Goal: Navigation & Orientation: Find specific page/section

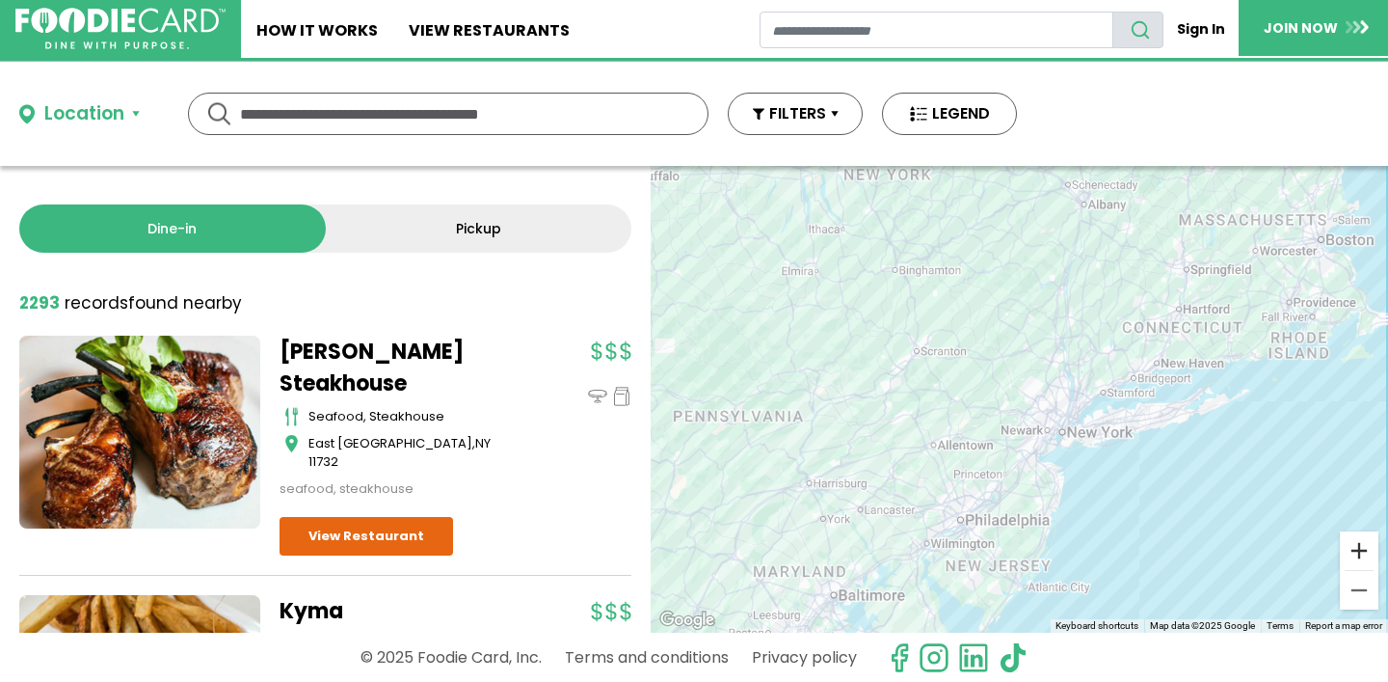
click at [1369, 550] on button "Zoom in" at bounding box center [1359, 550] width 39 height 39
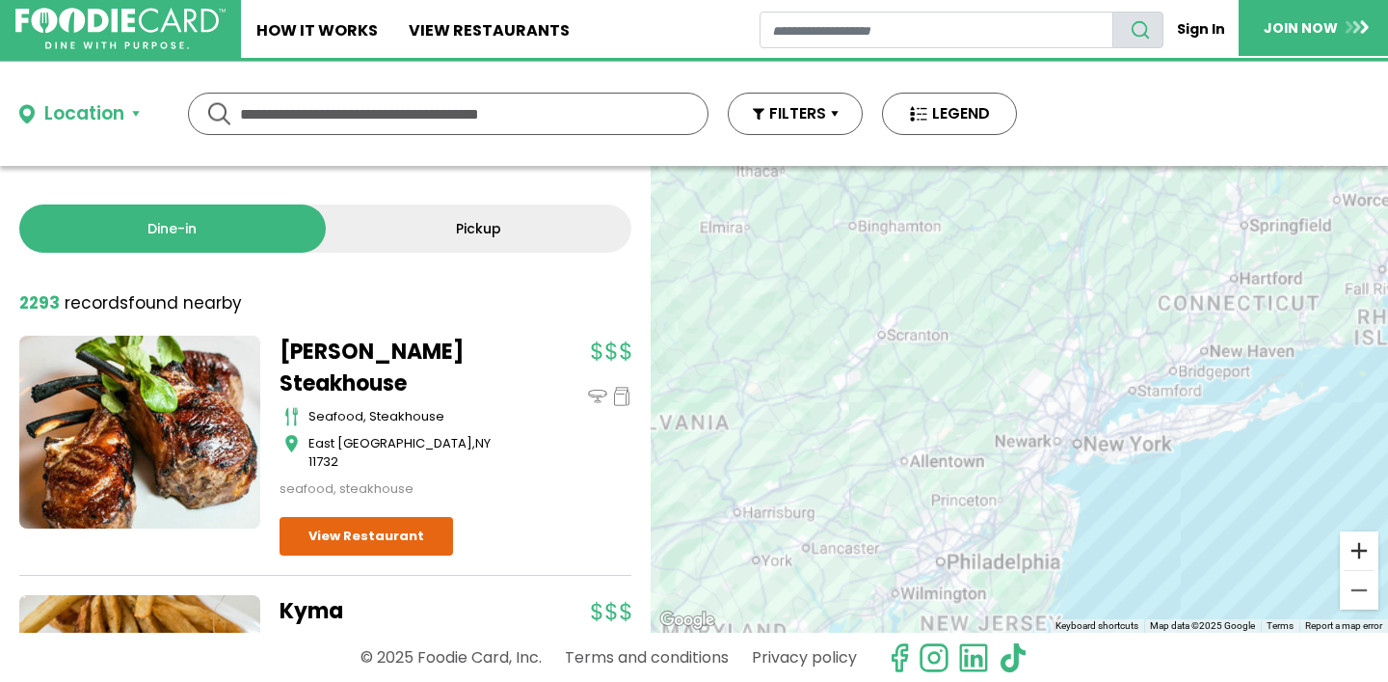
click at [1369, 550] on button "Zoom in" at bounding box center [1359, 550] width 39 height 39
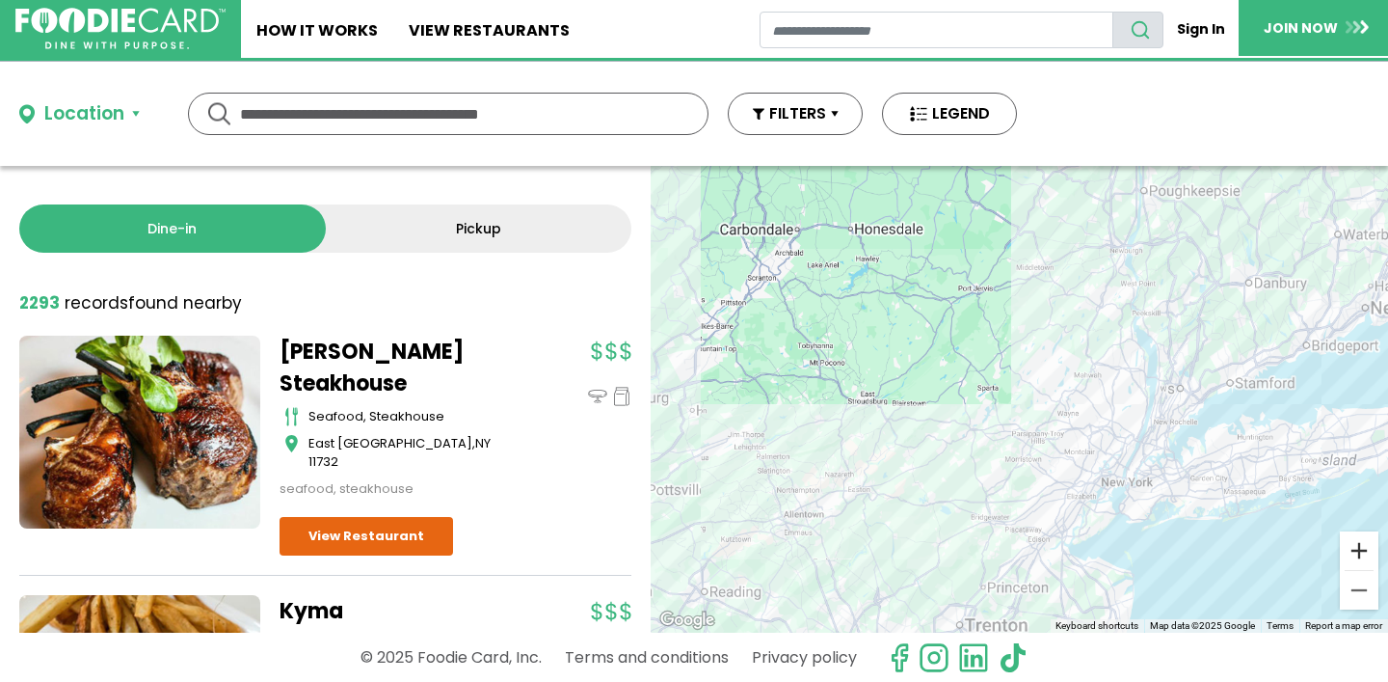
click at [1369, 550] on button "Zoom in" at bounding box center [1359, 550] width 39 height 39
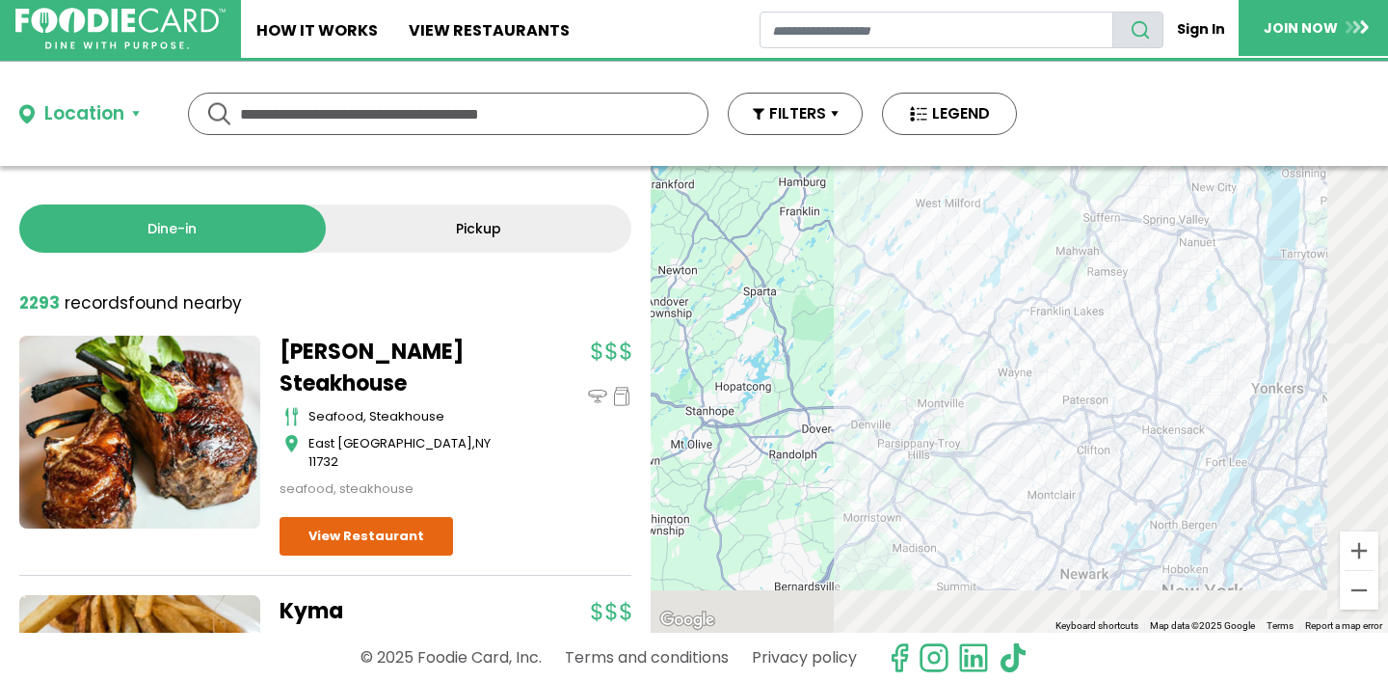
drag, startPoint x: 1184, startPoint y: 488, endPoint x: 930, endPoint y: 365, distance: 281.5
click at [933, 370] on div at bounding box center [1019, 399] width 737 height 467
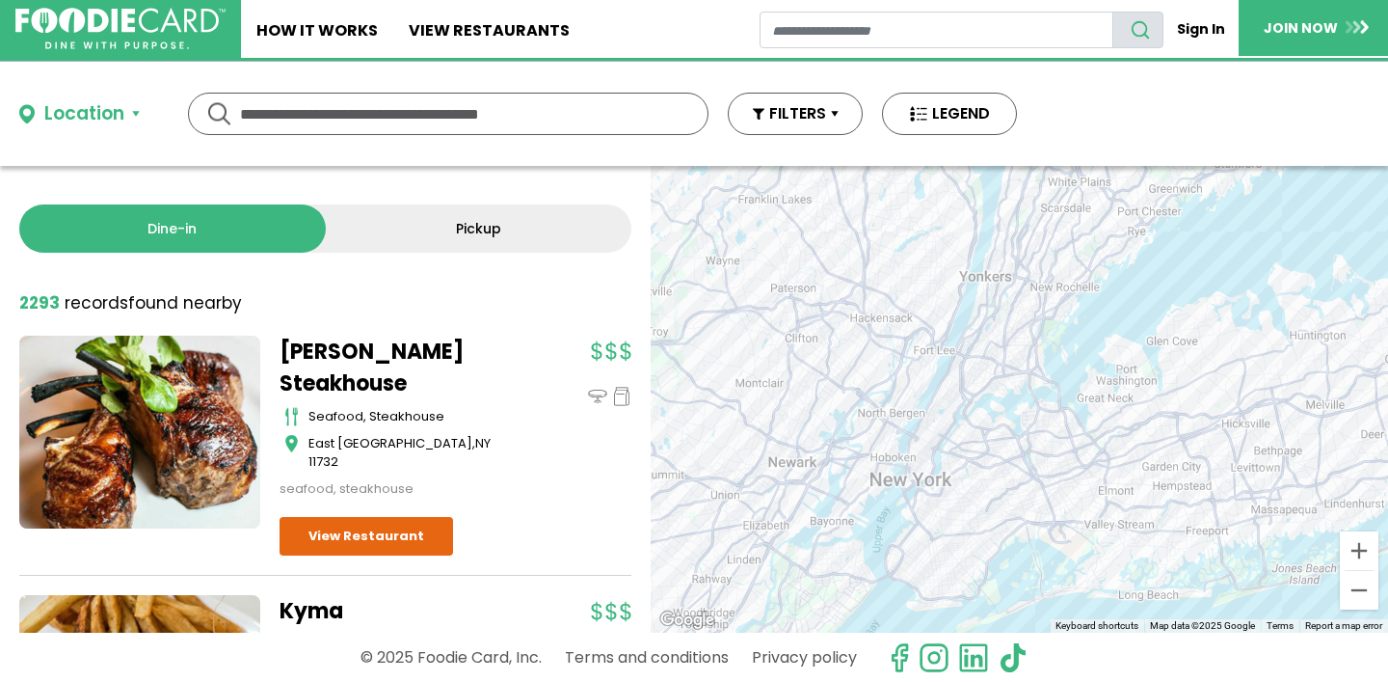
drag, startPoint x: 986, startPoint y: 386, endPoint x: 889, endPoint y: 376, distance: 97.8
click at [889, 378] on div at bounding box center [1019, 399] width 737 height 467
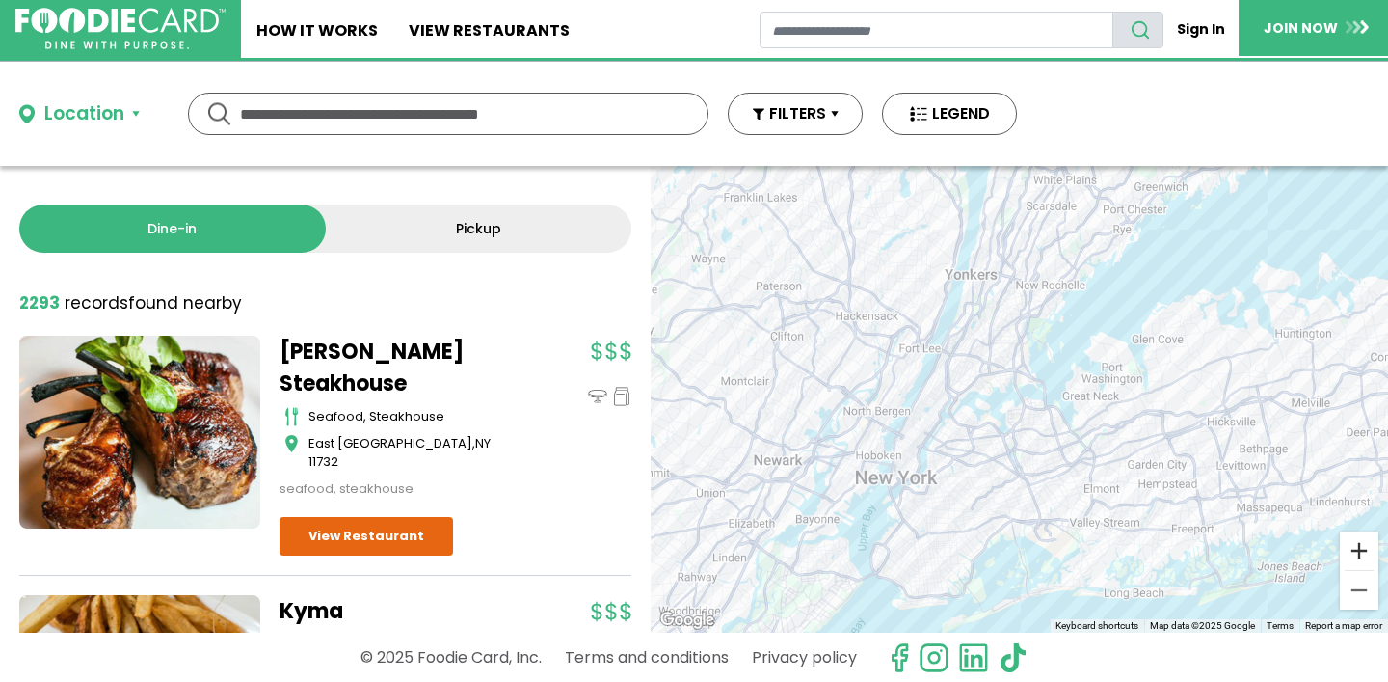
click at [1360, 557] on button "Zoom in" at bounding box center [1359, 550] width 39 height 39
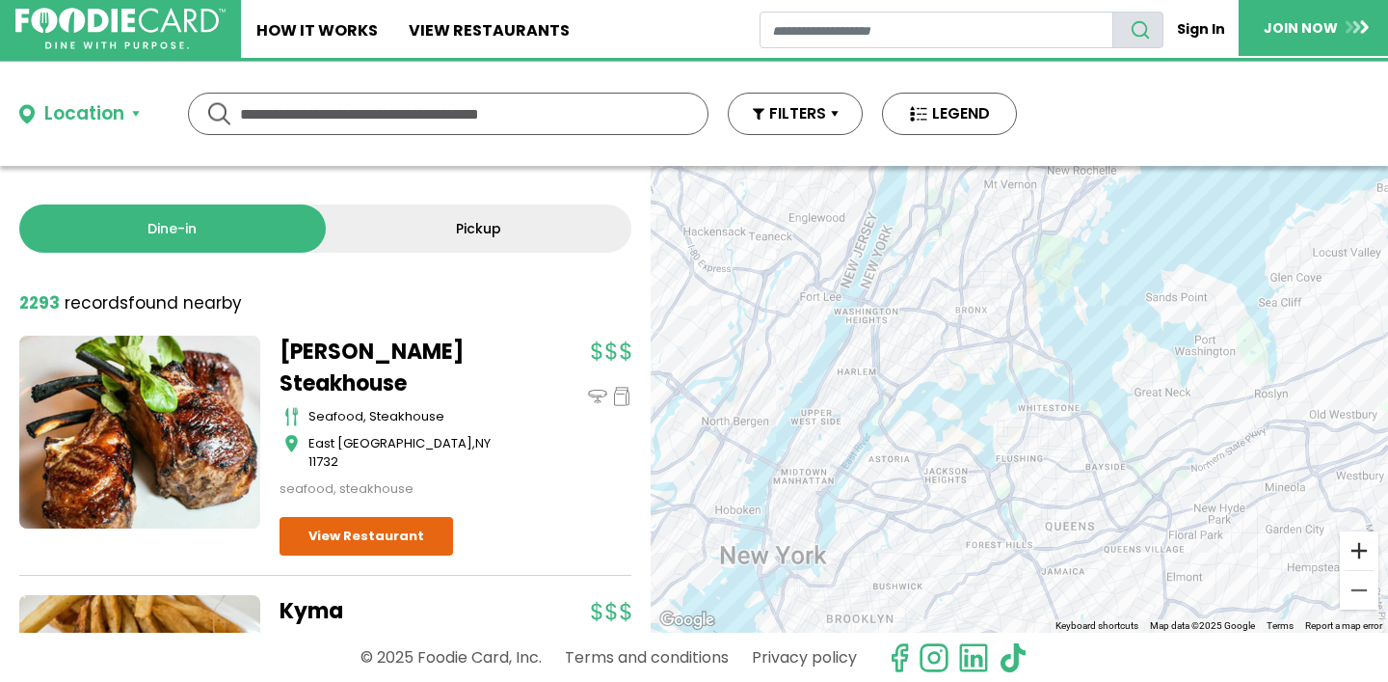
click at [1360, 557] on button "Zoom in" at bounding box center [1359, 550] width 39 height 39
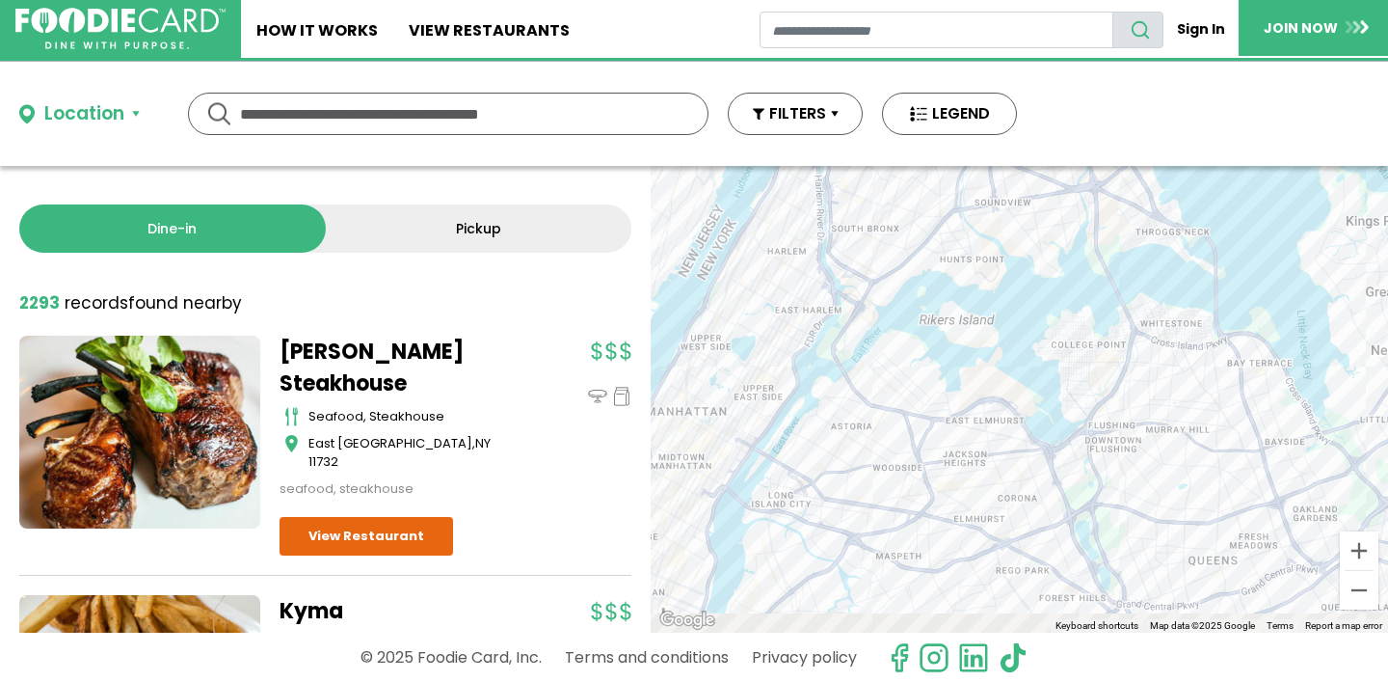
drag, startPoint x: 978, startPoint y: 549, endPoint x: 1093, endPoint y: 439, distance: 158.9
click at [1093, 439] on div at bounding box center [1019, 399] width 737 height 467
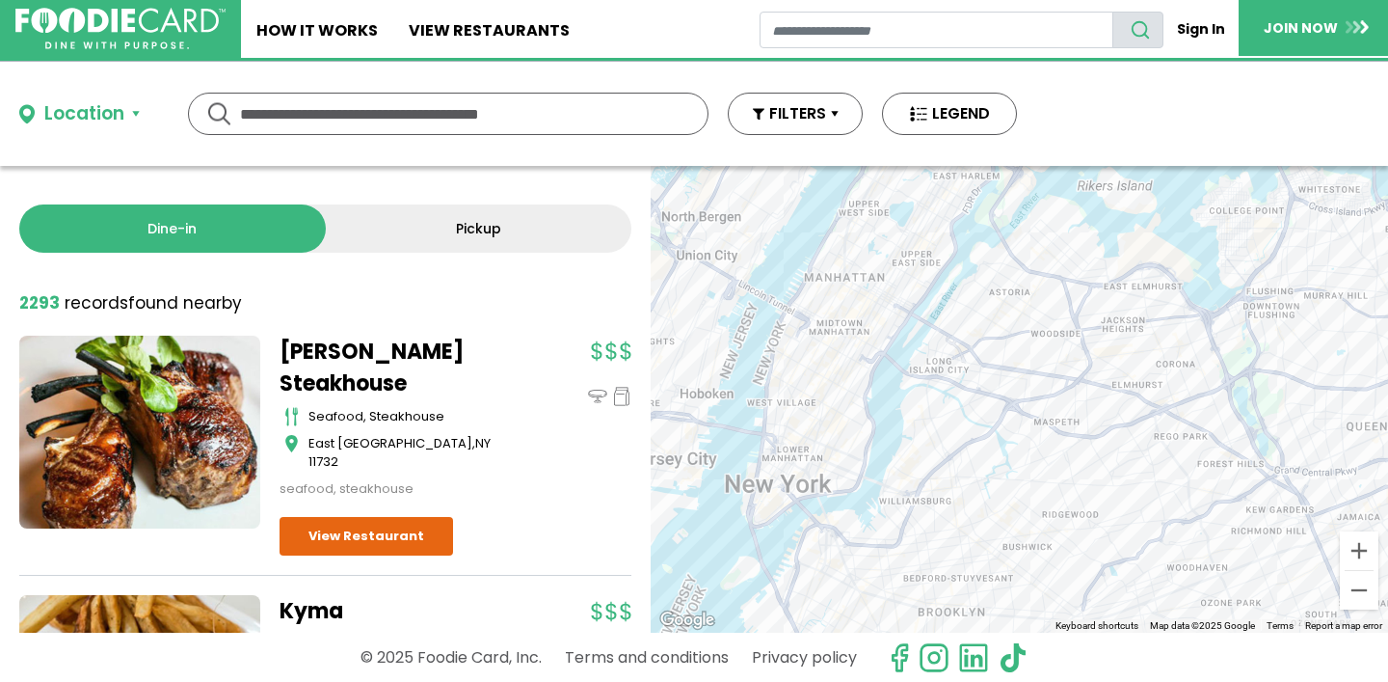
drag, startPoint x: 954, startPoint y: 428, endPoint x: 1124, endPoint y: 290, distance: 218.6
click at [1124, 290] on div at bounding box center [1019, 399] width 737 height 467
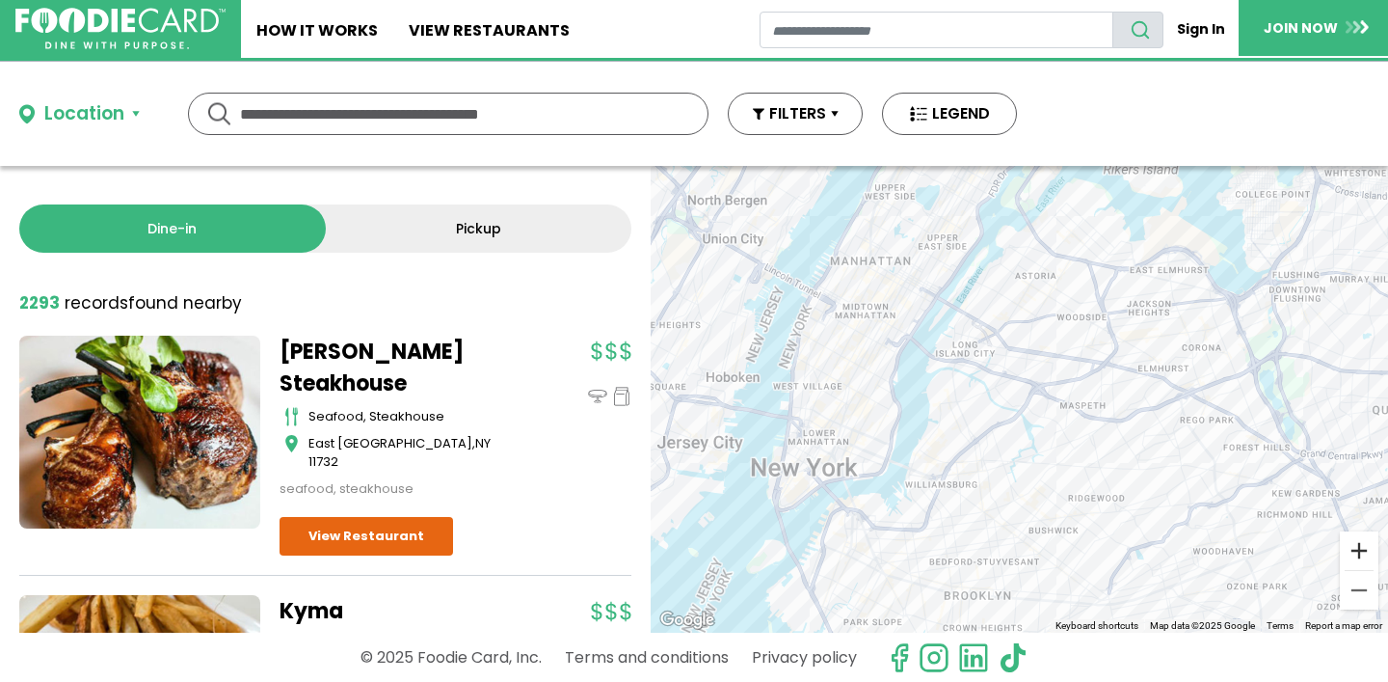
click at [1360, 552] on button "Zoom in" at bounding box center [1359, 550] width 39 height 39
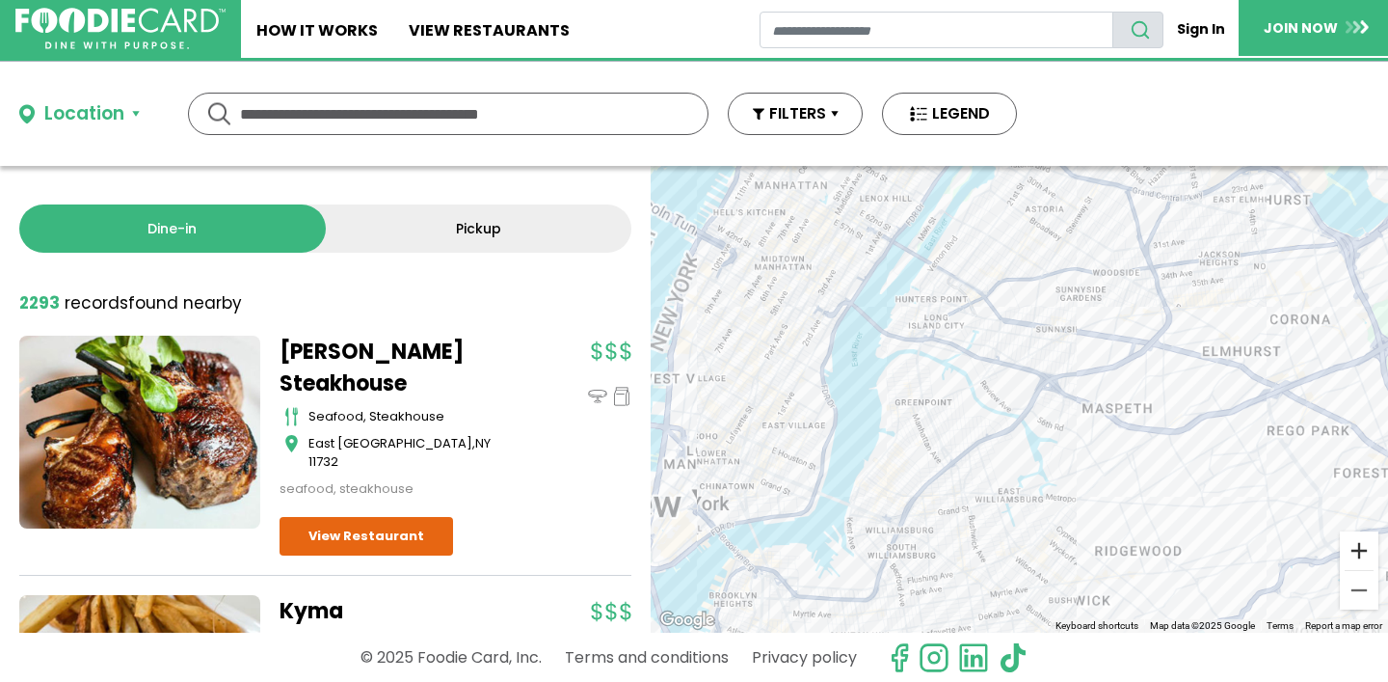
click at [1360, 552] on button "Zoom in" at bounding box center [1359, 550] width 39 height 39
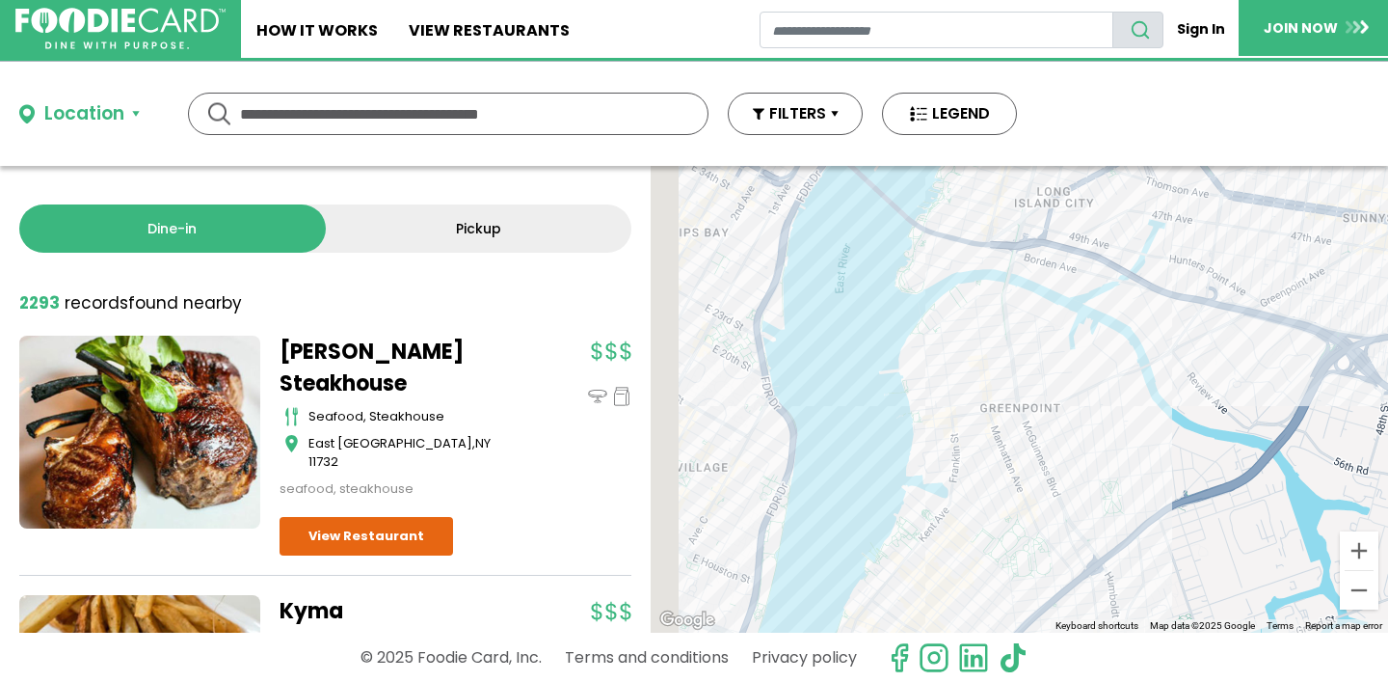
drag, startPoint x: 885, startPoint y: 457, endPoint x: 1248, endPoint y: 469, distance: 363.6
click at [1247, 470] on div at bounding box center [1019, 399] width 737 height 467
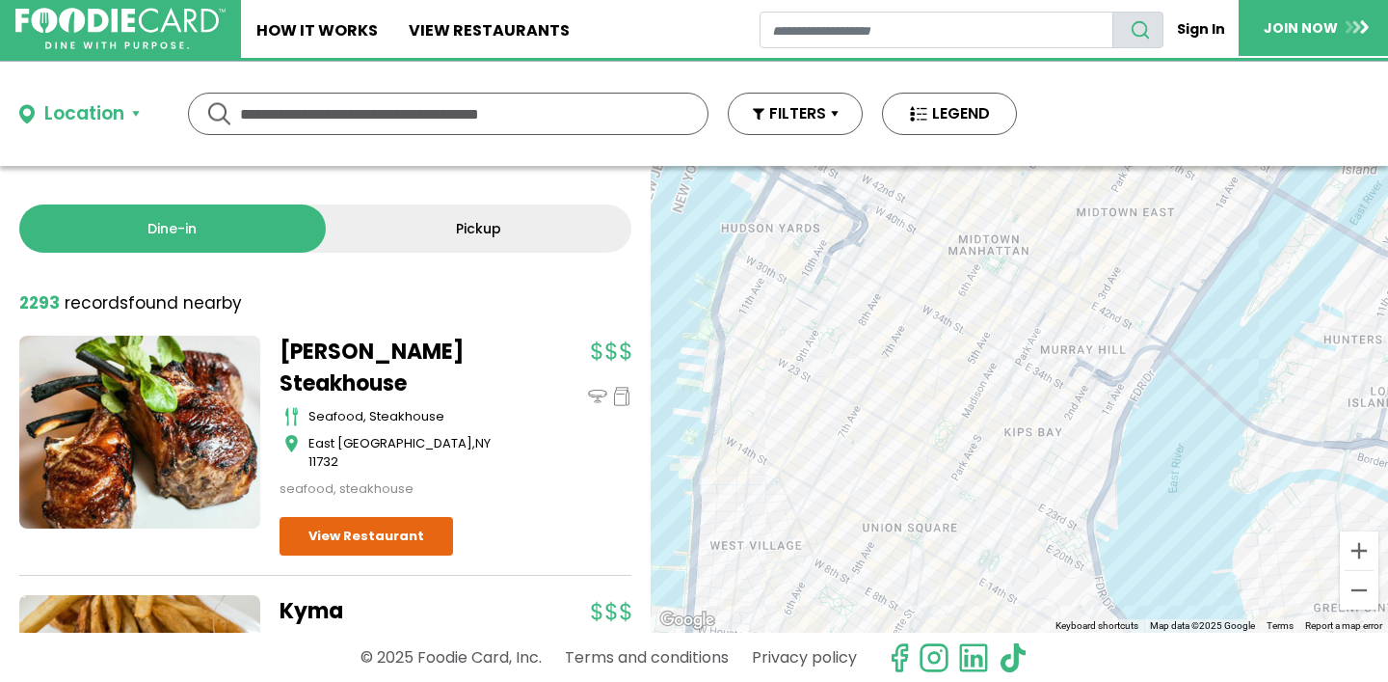
drag, startPoint x: 1039, startPoint y: 375, endPoint x: 1138, endPoint y: 543, distance: 194.4
click at [1138, 548] on div at bounding box center [1019, 399] width 737 height 467
click at [1358, 545] on button "Zoom in" at bounding box center [1359, 550] width 39 height 39
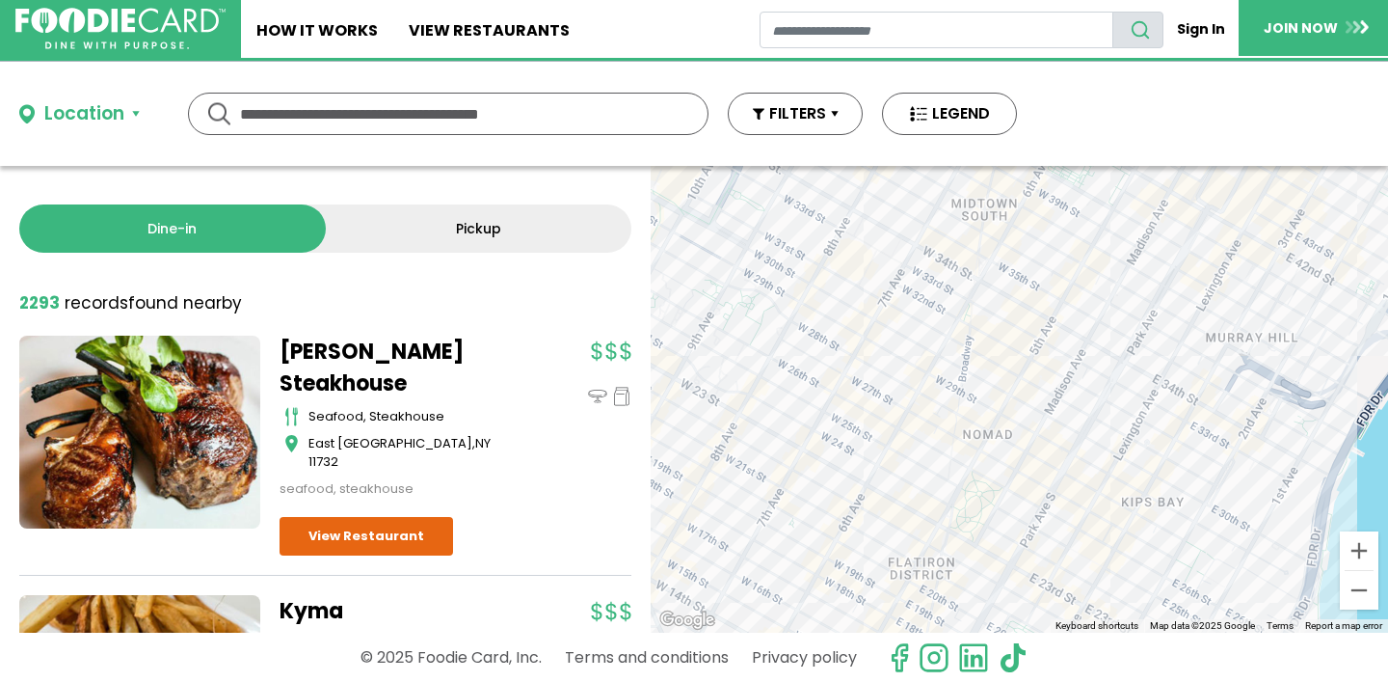
drag, startPoint x: 898, startPoint y: 357, endPoint x: 1095, endPoint y: 412, distance: 204.2
click at [1095, 414] on div at bounding box center [1019, 399] width 737 height 467
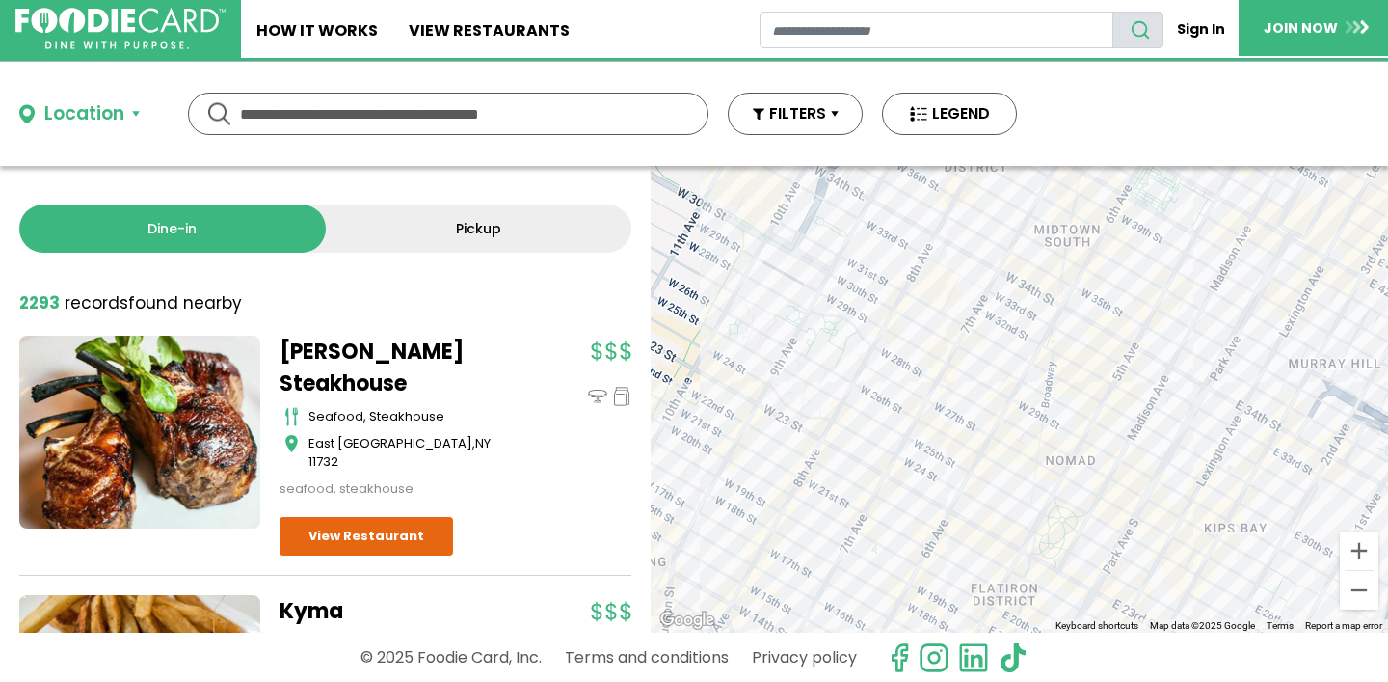
click at [917, 483] on div at bounding box center [1019, 399] width 737 height 467
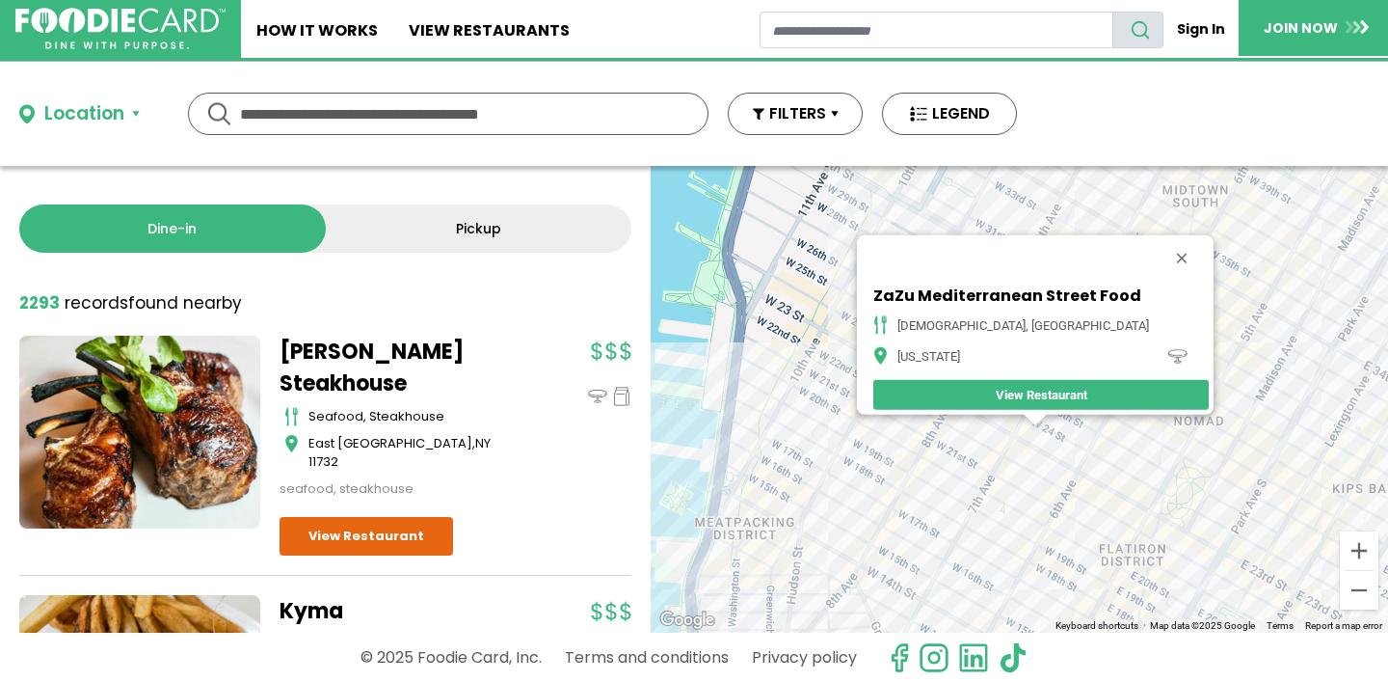
click at [1021, 468] on div "[GEOGRAPHIC_DATA] Food halal, [GEOGRAPHIC_DATA][US_STATE] View Restaurant" at bounding box center [1019, 399] width 737 height 467
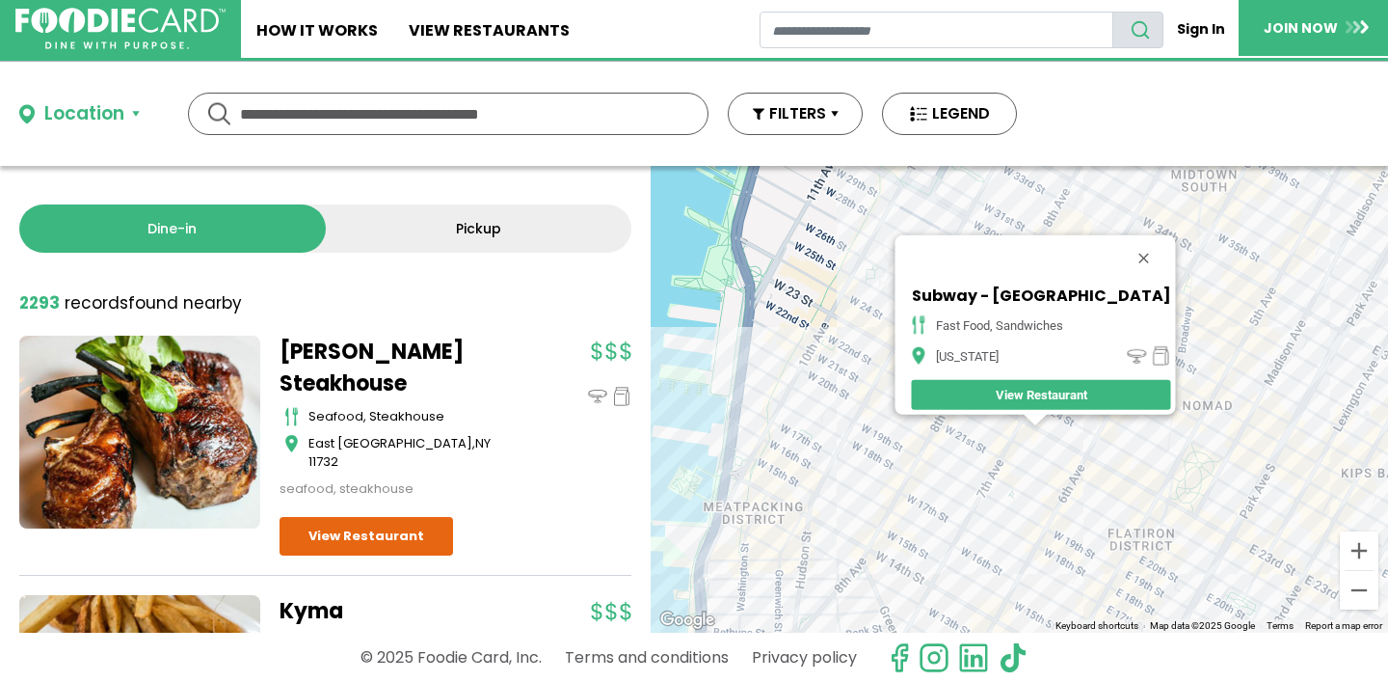
click at [981, 477] on div "Subway - [GEOGRAPHIC_DATA] fast food, sandwiches [US_STATE] View Restaurant" at bounding box center [1019, 399] width 737 height 467
click at [857, 462] on div "Subway - [GEOGRAPHIC_DATA] fast food, sandwiches [US_STATE] View Restaurant" at bounding box center [1019, 399] width 737 height 467
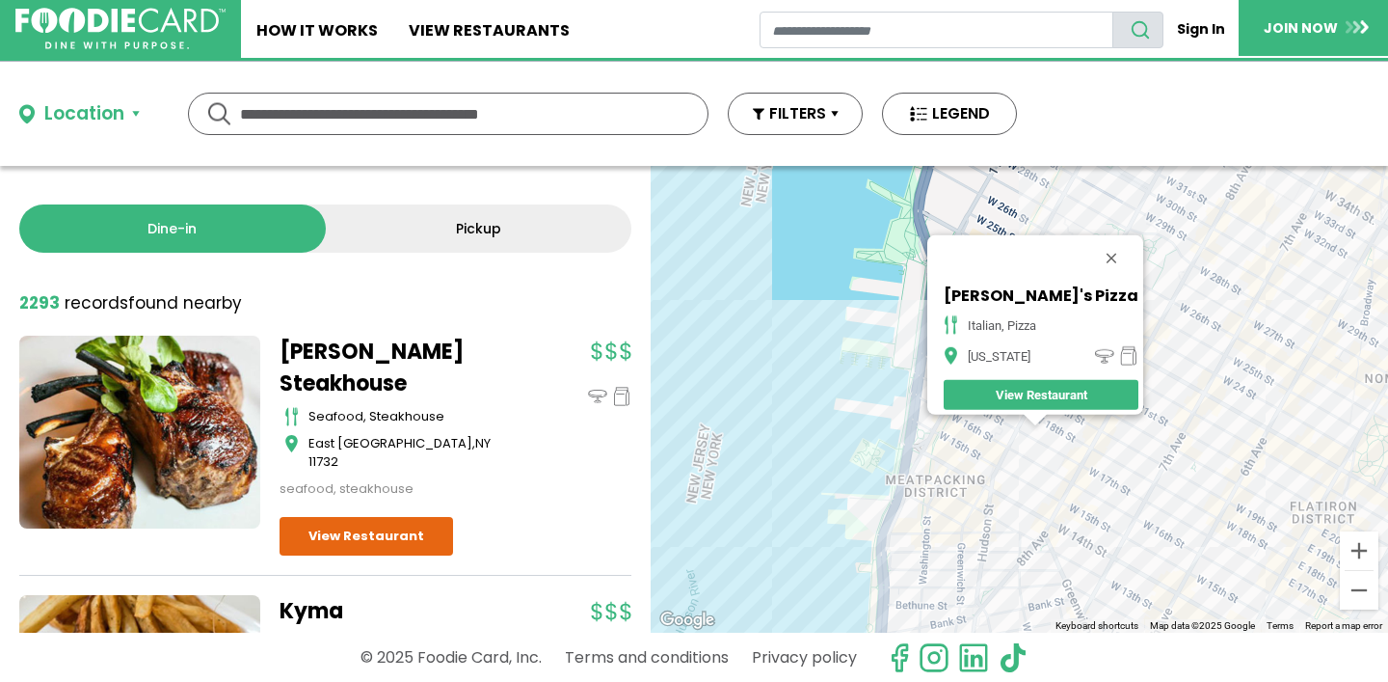
click at [1016, 466] on div "[PERSON_NAME]'s Pizza italian, pizza [US_STATE] View Restaurant" at bounding box center [1019, 399] width 737 height 467
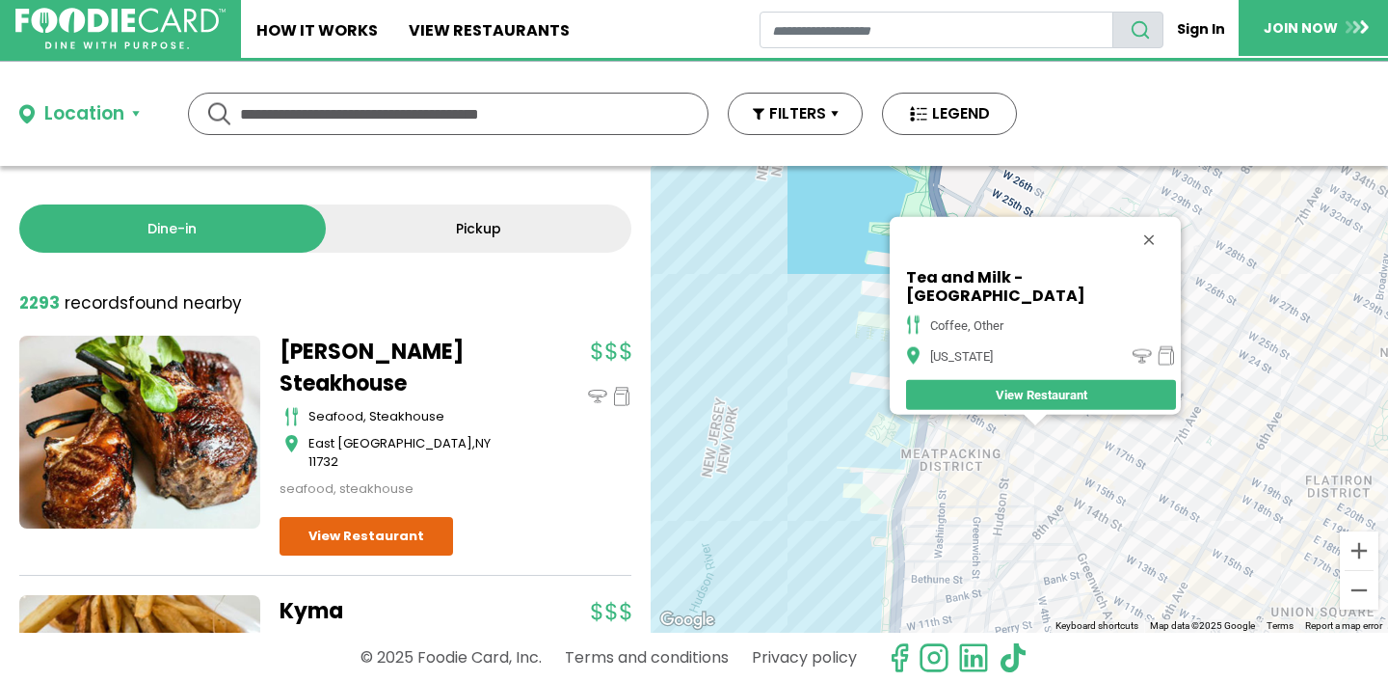
click at [1097, 486] on div "Tea and Milk - NYC coffee, other [US_STATE][GEOGRAPHIC_DATA] Restaurant" at bounding box center [1019, 399] width 737 height 467
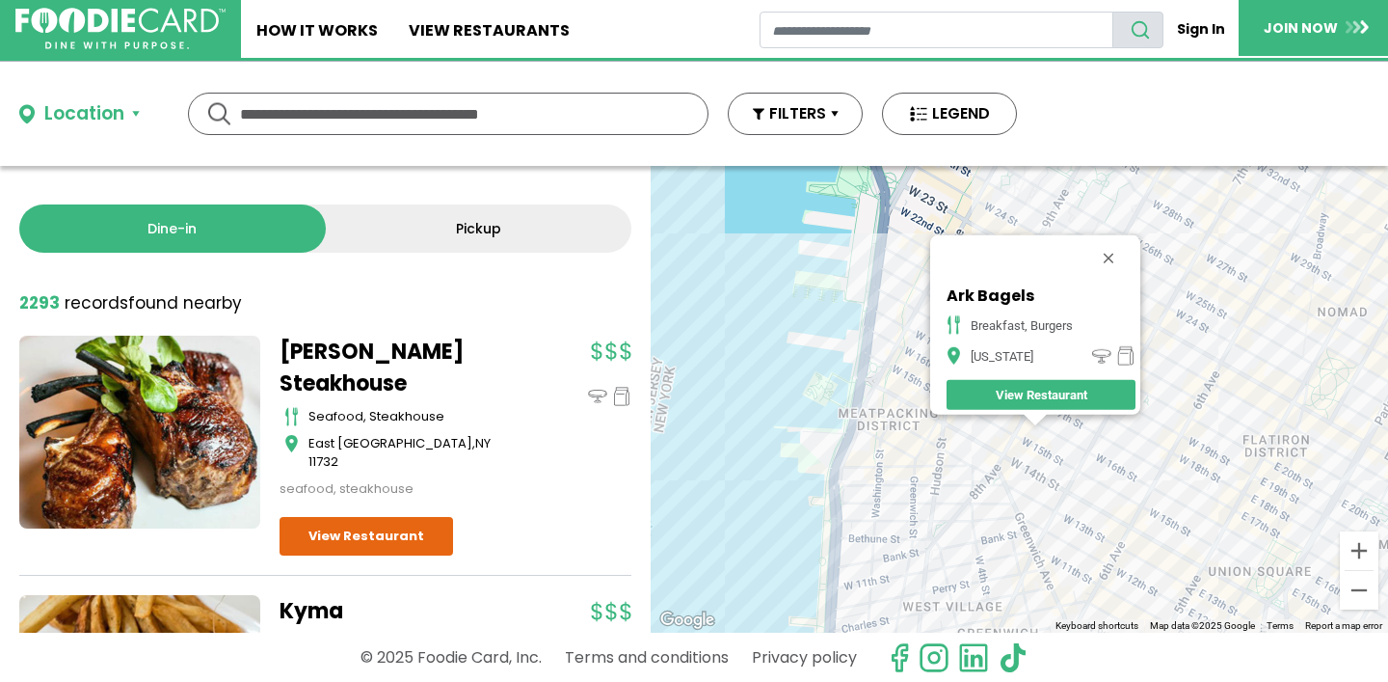
click at [1224, 396] on div "Ark Bagels breakfast, burgers [US_STATE] View Restaurant" at bounding box center [1019, 399] width 737 height 467
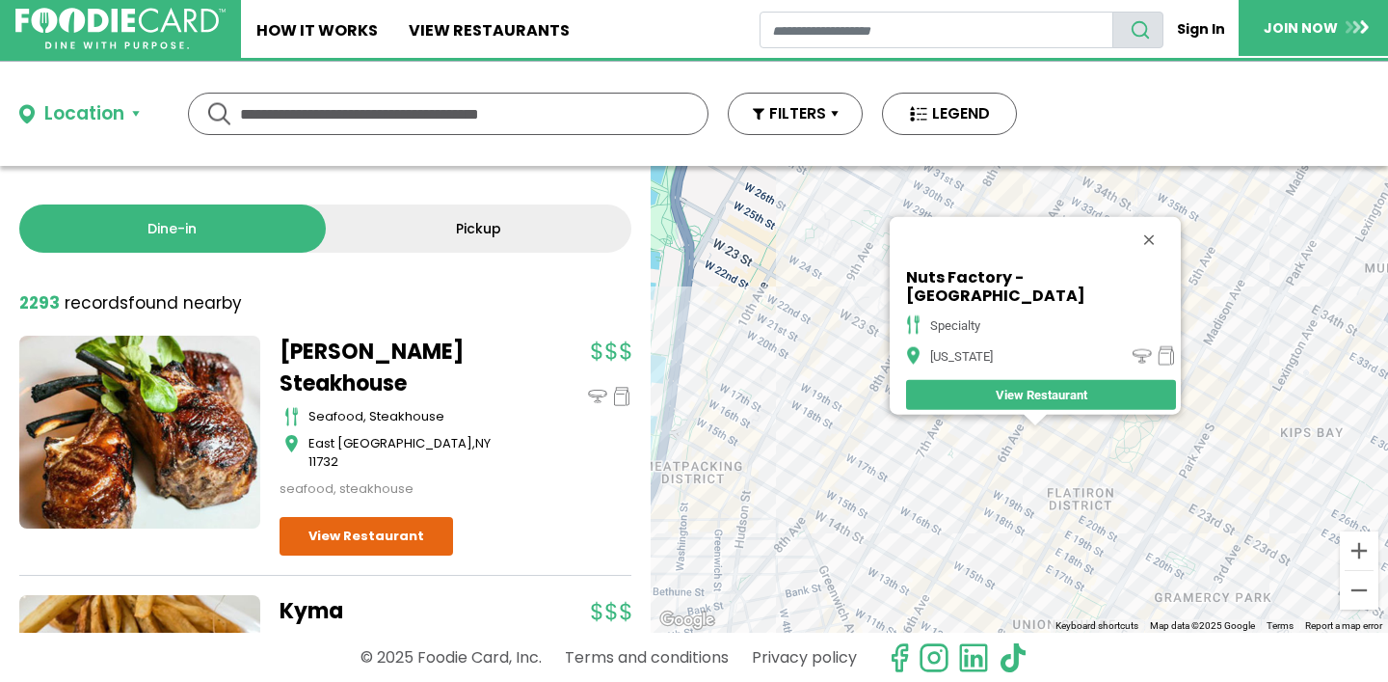
click at [1097, 465] on div "Nuts Factory - 6th Ave specialty [US_STATE] View Restaurant" at bounding box center [1019, 399] width 737 height 467
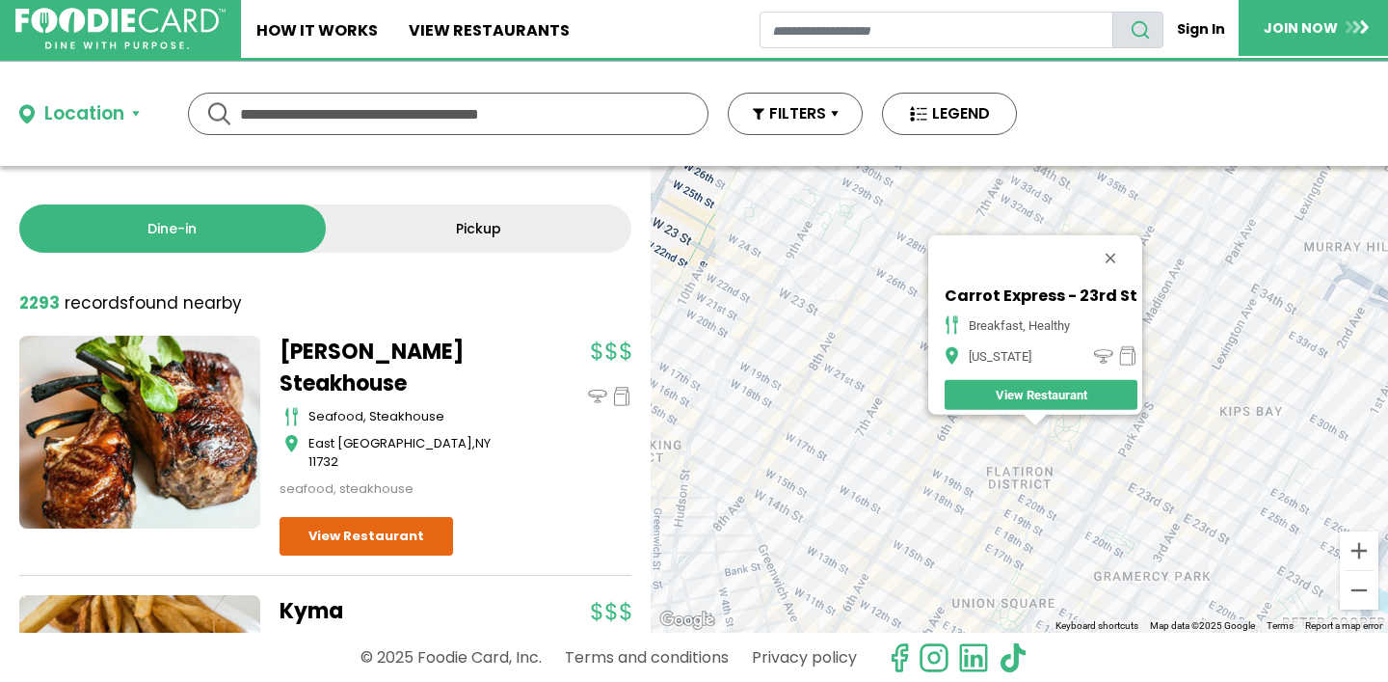
click at [1061, 478] on div "Carrot Express - 23rd St breakfast, healthy [US_STATE] View Restaurant" at bounding box center [1019, 399] width 737 height 467
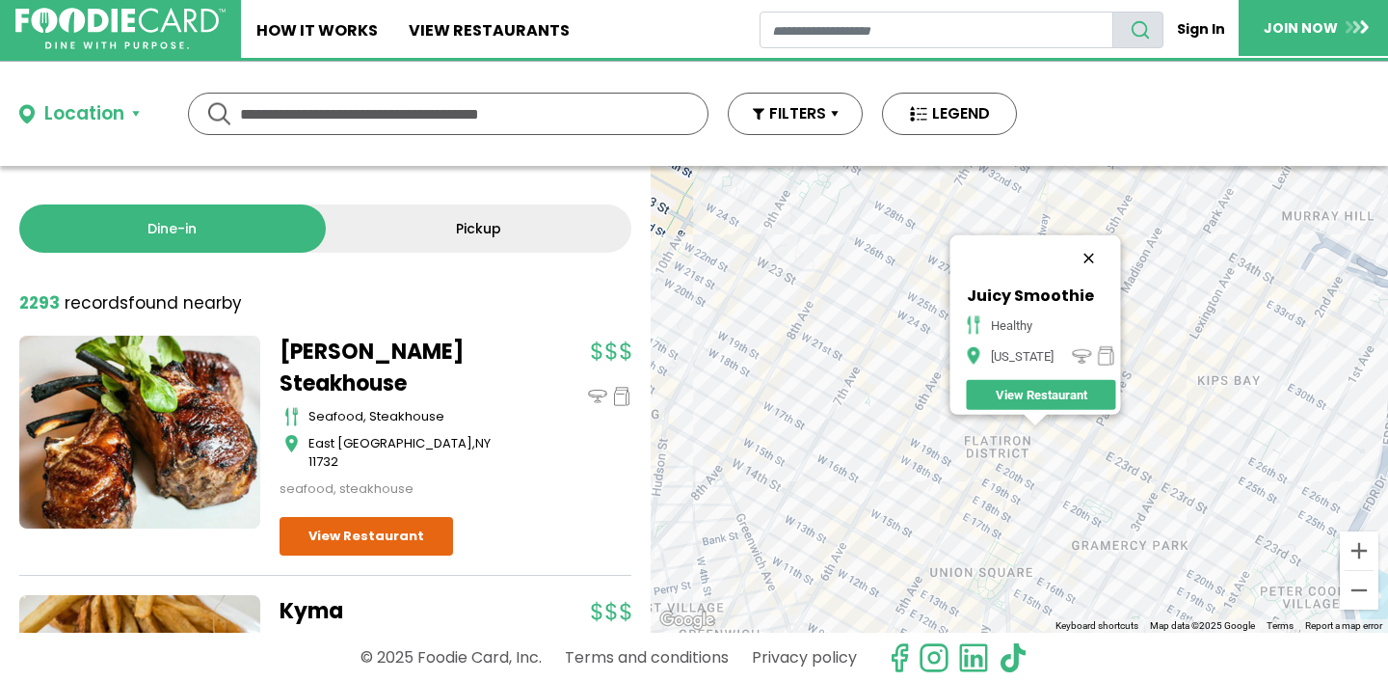
click at [1094, 244] on button "Close" at bounding box center [1088, 258] width 46 height 46
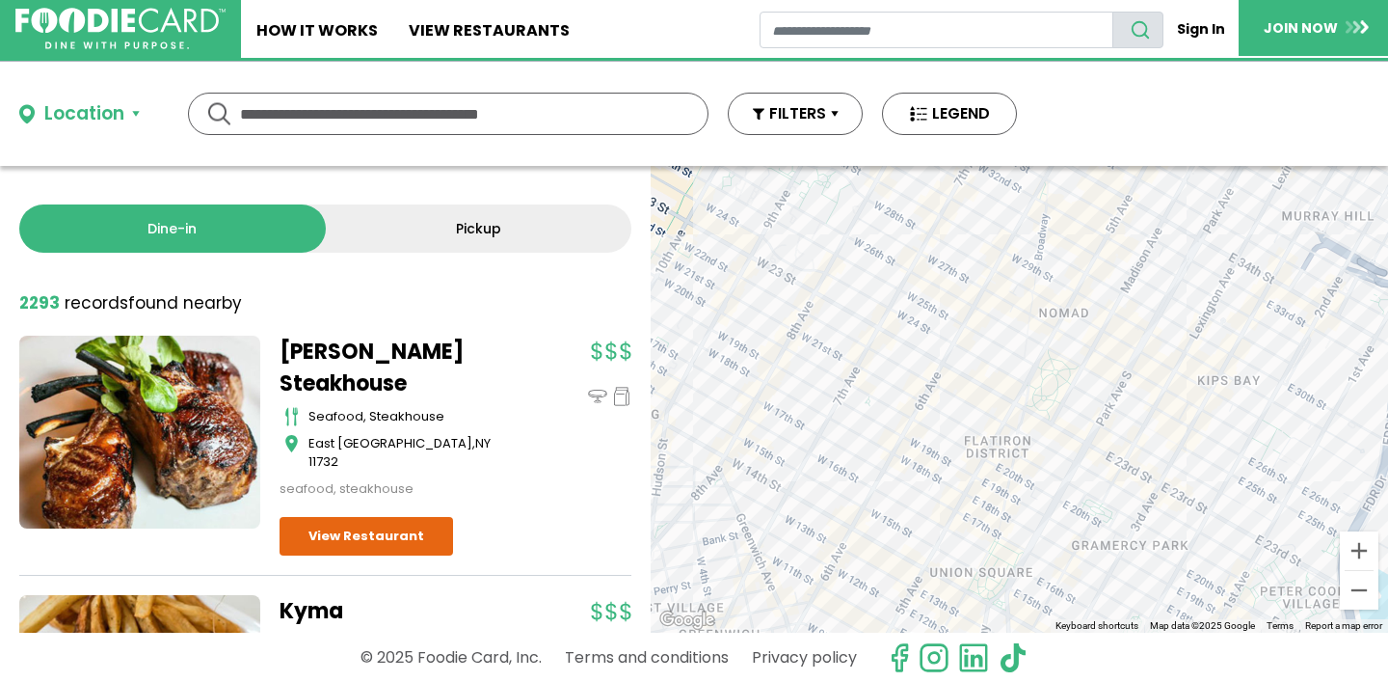
click at [1059, 310] on div at bounding box center [1019, 399] width 737 height 467
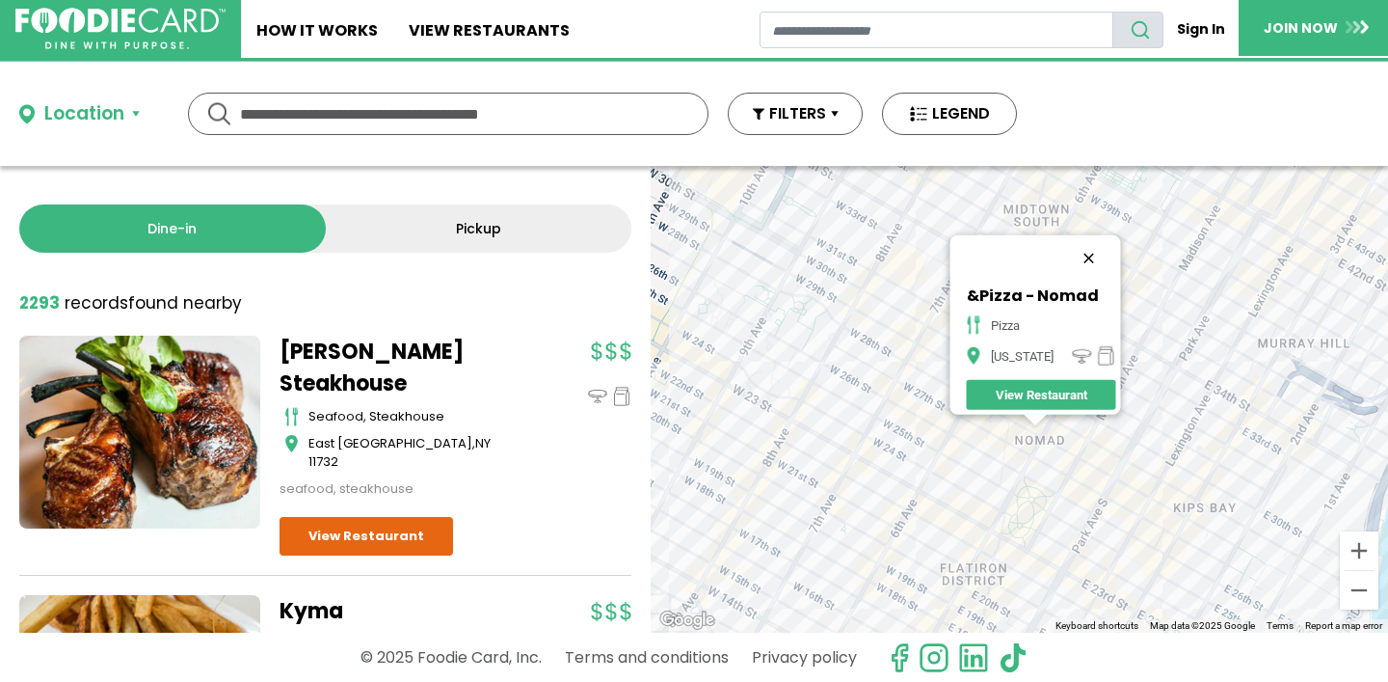
click at [1093, 239] on button "Close" at bounding box center [1088, 258] width 46 height 46
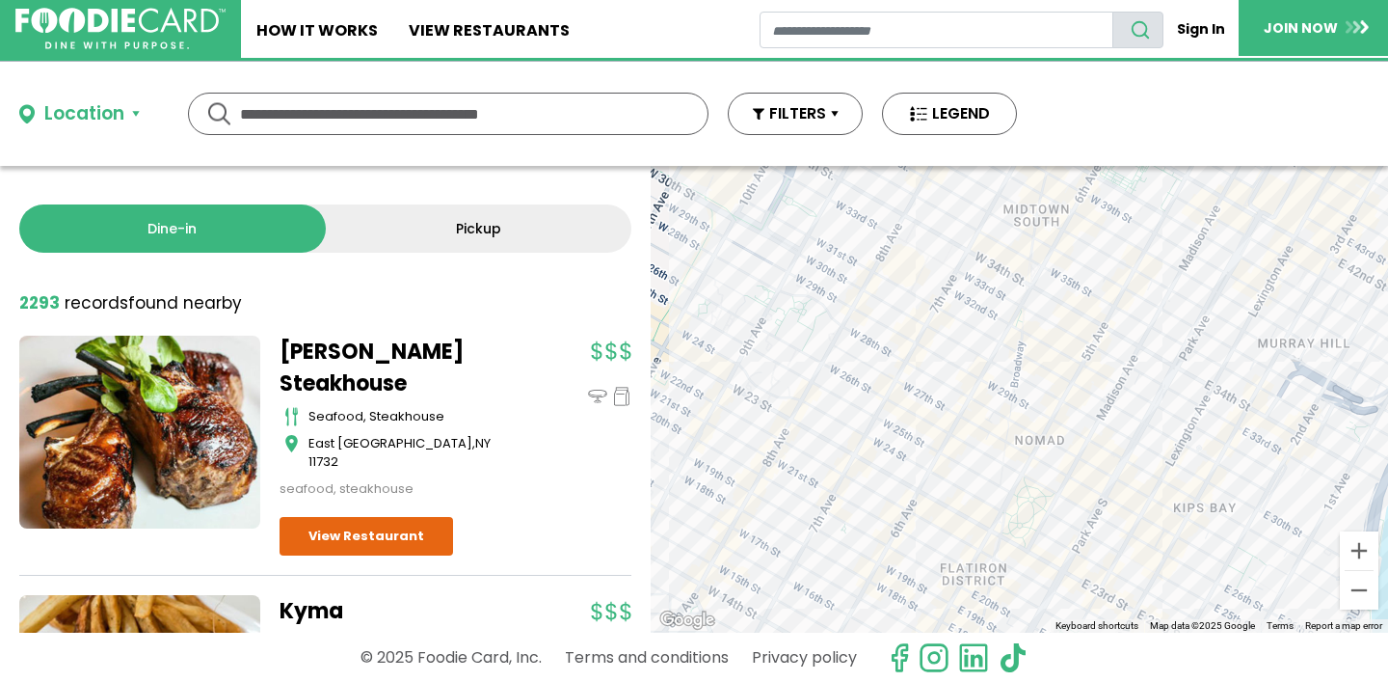
click at [997, 471] on div at bounding box center [1019, 399] width 737 height 467
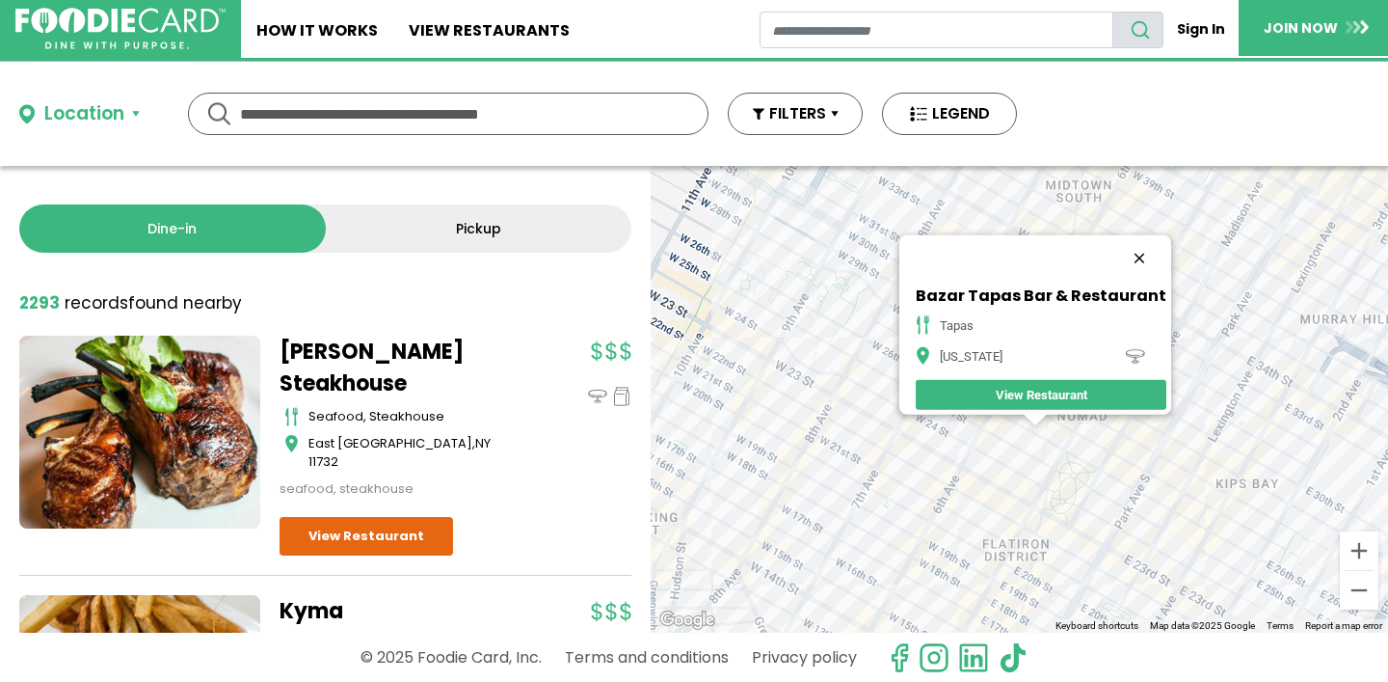
click at [1140, 248] on button "Close" at bounding box center [1139, 258] width 46 height 46
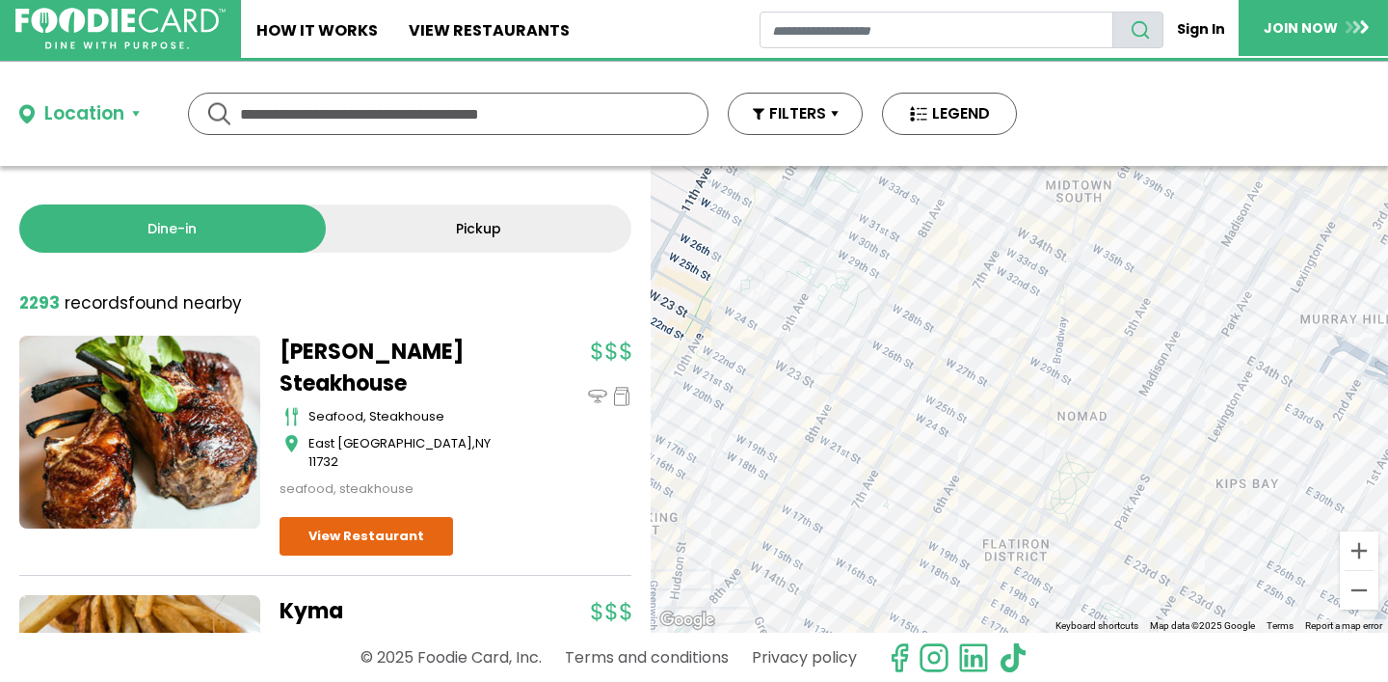
click at [1030, 388] on div at bounding box center [1019, 399] width 737 height 467
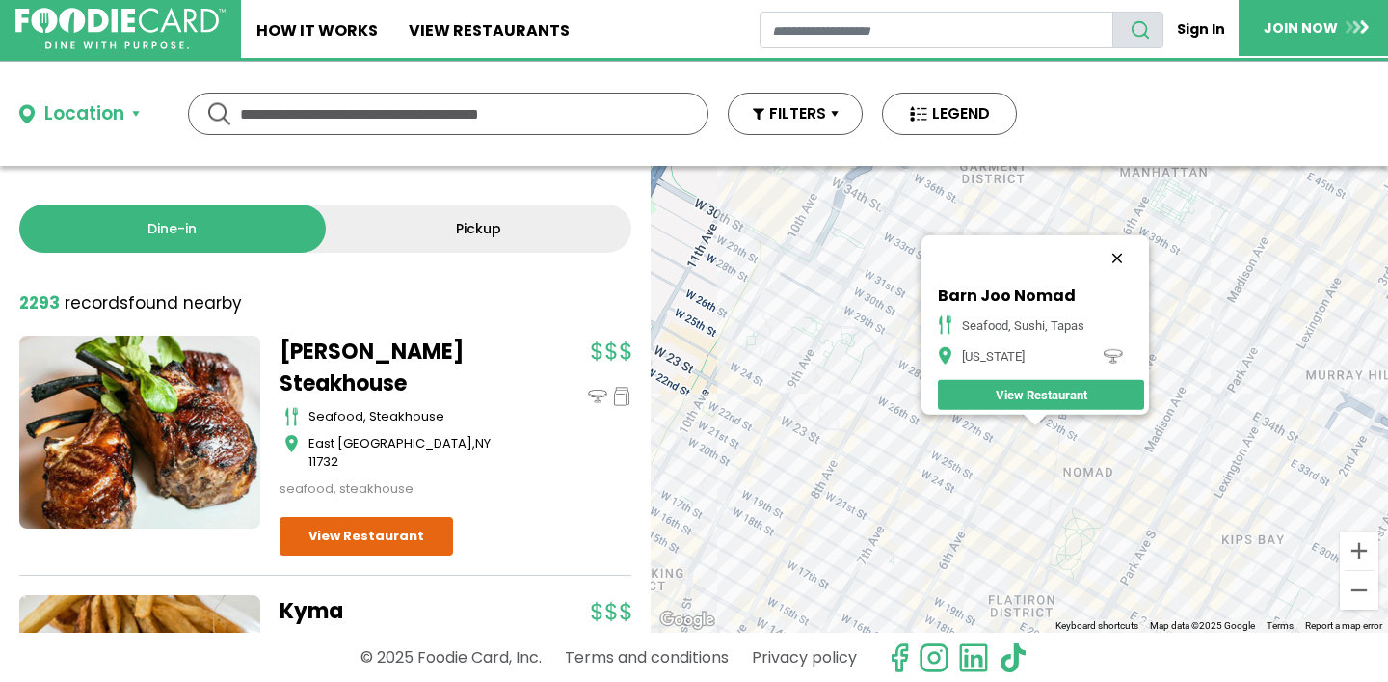
click at [1125, 244] on button "Close" at bounding box center [1117, 258] width 46 height 46
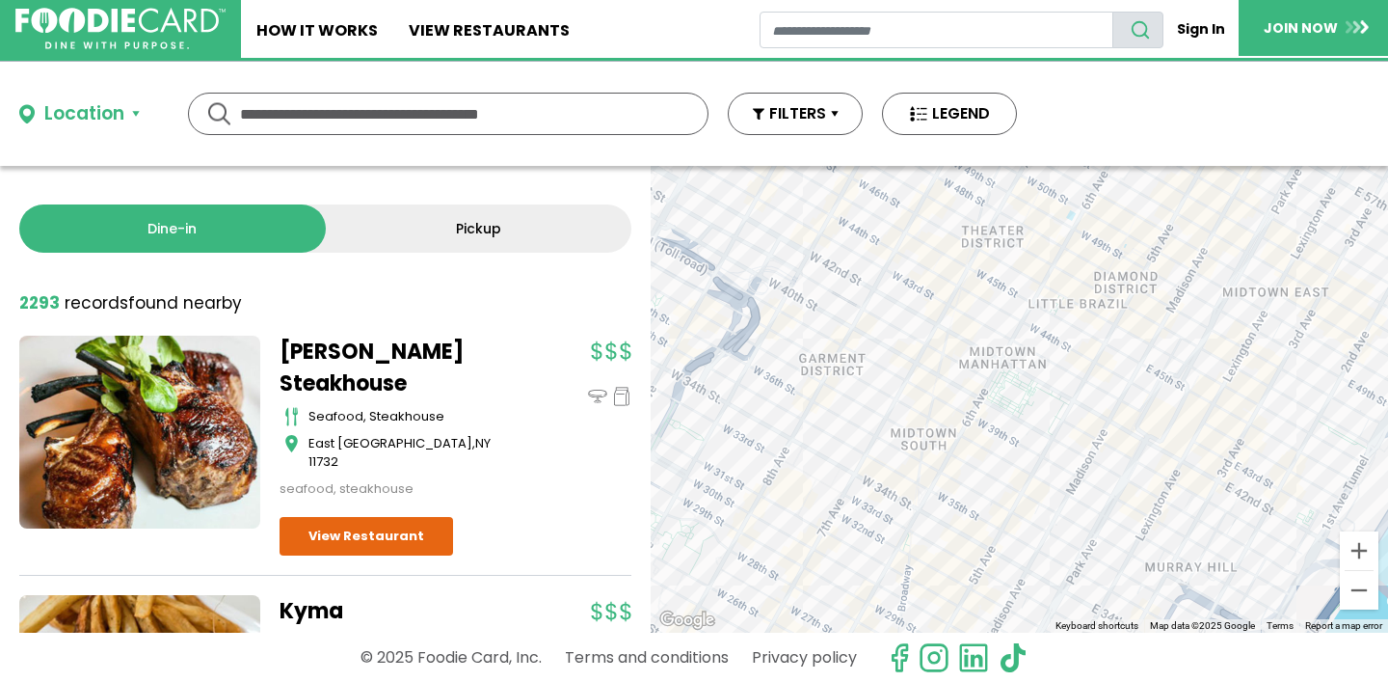
drag, startPoint x: 1127, startPoint y: 425, endPoint x: 963, endPoint y: 613, distance: 249.4
click at [963, 617] on div at bounding box center [1019, 399] width 737 height 467
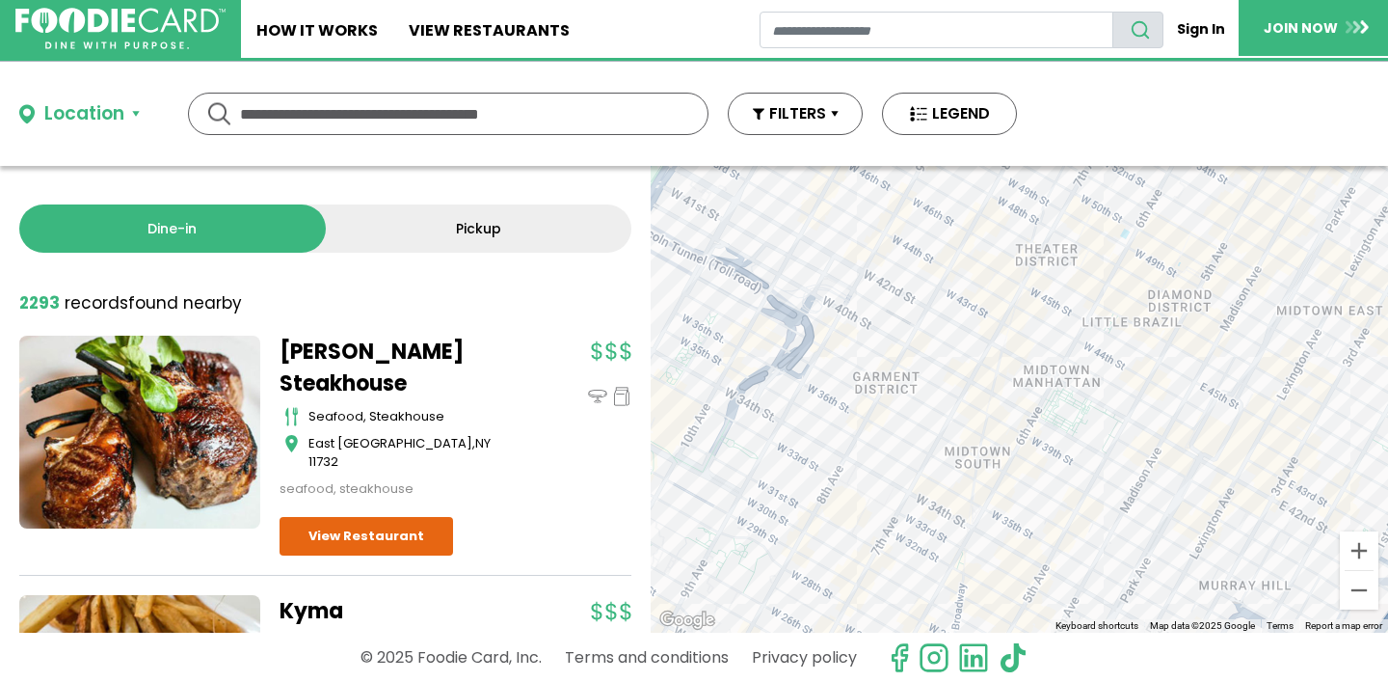
drag, startPoint x: 920, startPoint y: 297, endPoint x: 975, endPoint y: 314, distance: 57.6
click at [975, 314] on div at bounding box center [1019, 399] width 737 height 467
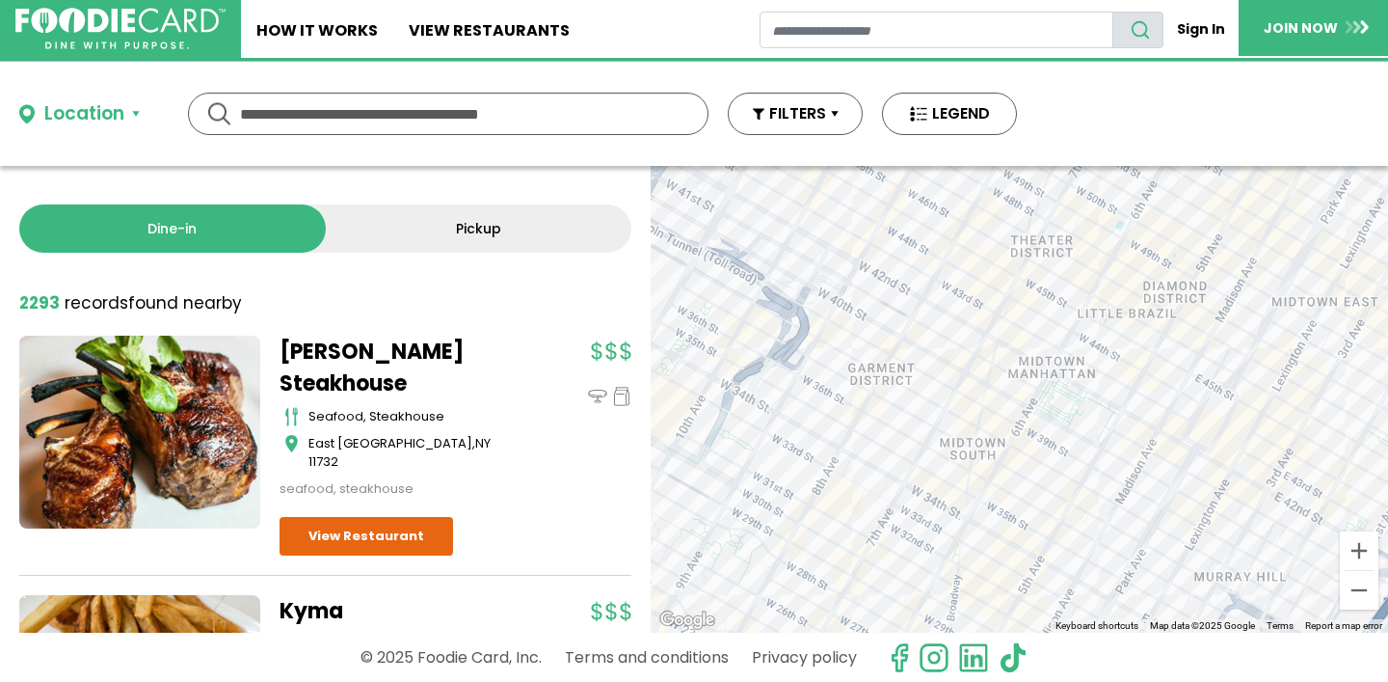
click at [719, 425] on div at bounding box center [1019, 399] width 737 height 467
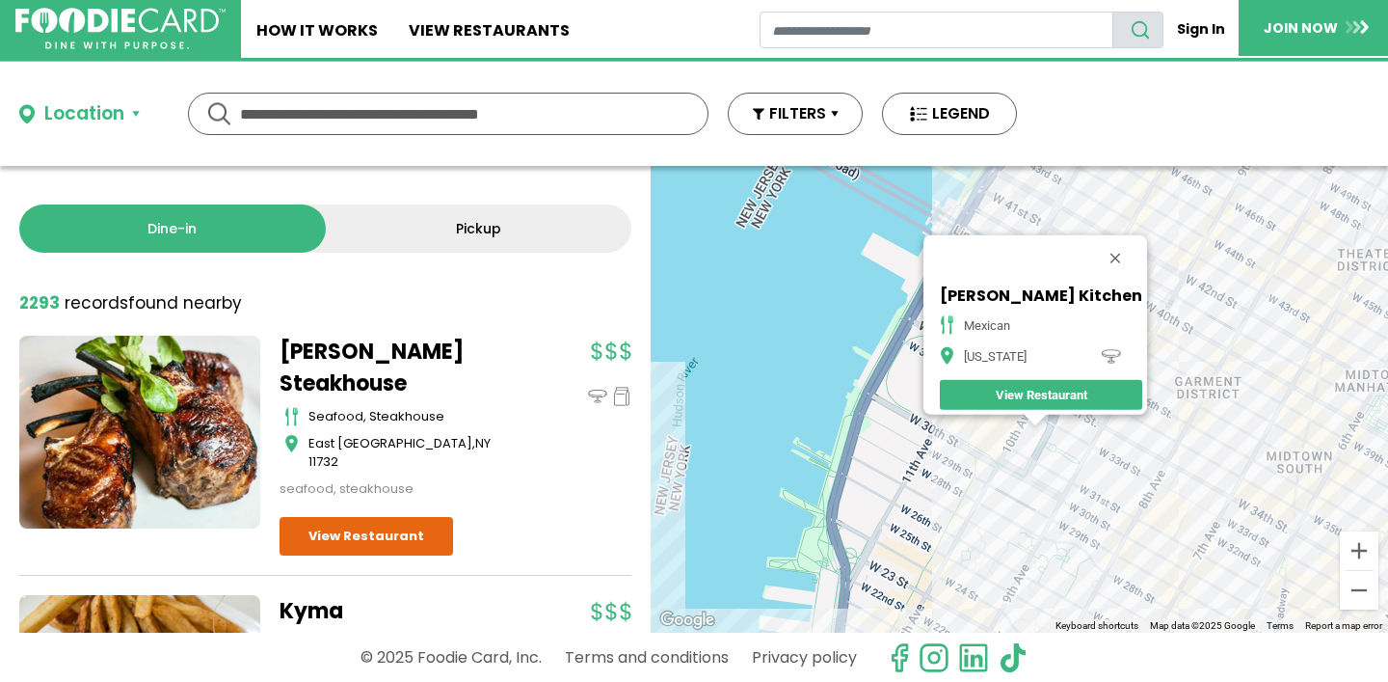
click at [1121, 453] on div "[PERSON_NAME] Kitchen mexican [US_STATE] View Restaurant" at bounding box center [1019, 399] width 737 height 467
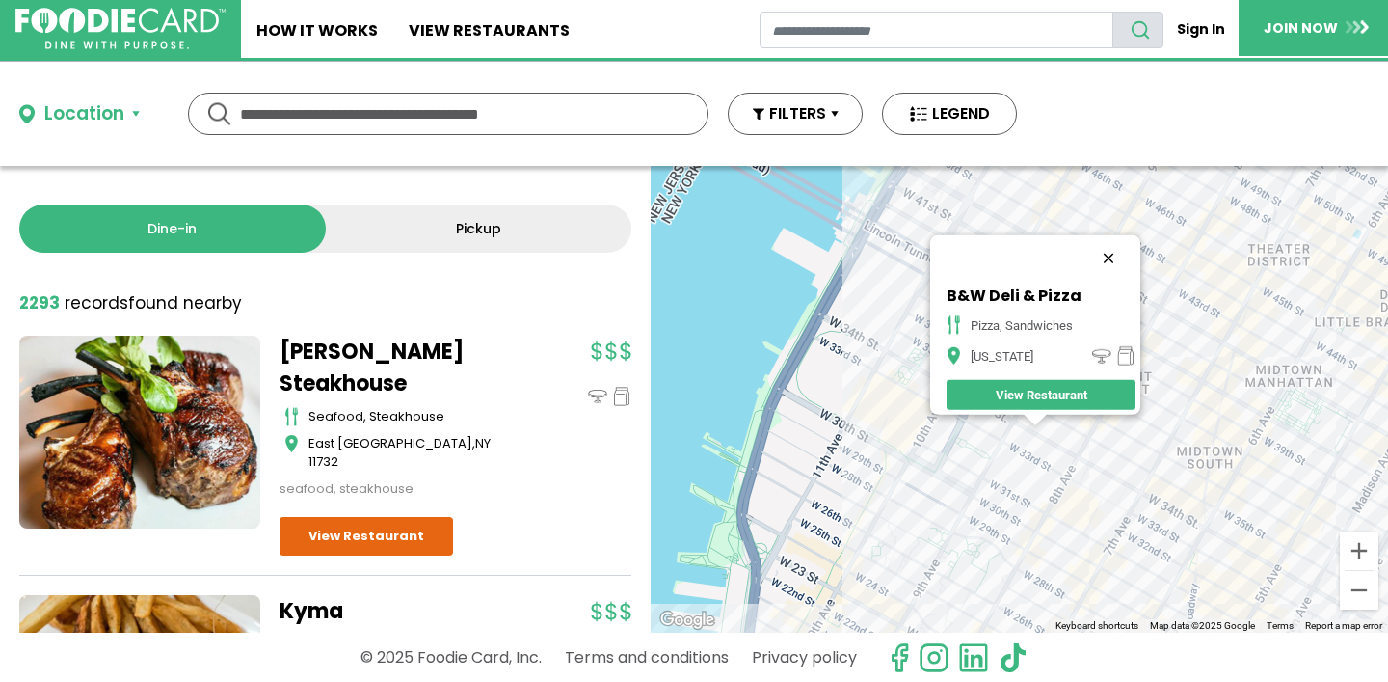
click at [1119, 244] on button "Close" at bounding box center [1108, 258] width 46 height 46
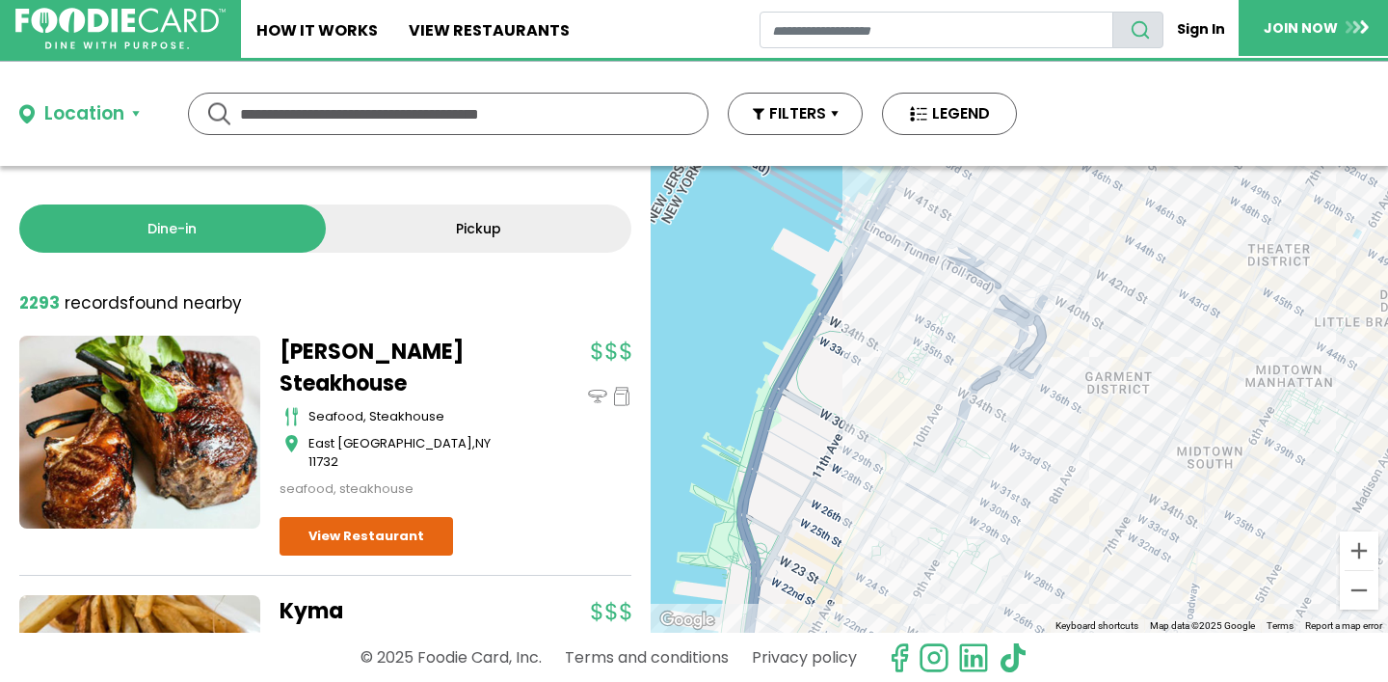
click at [1063, 386] on div at bounding box center [1019, 399] width 737 height 467
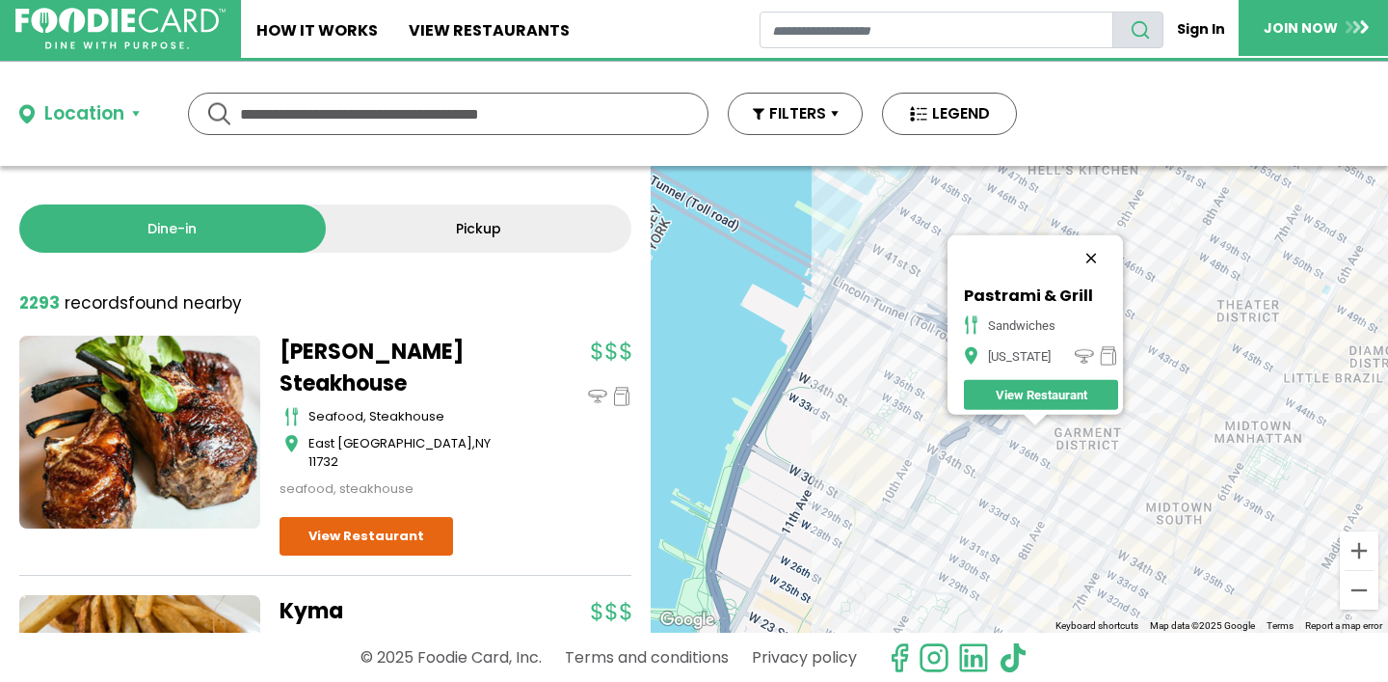
click at [1100, 252] on button "Close" at bounding box center [1091, 258] width 46 height 46
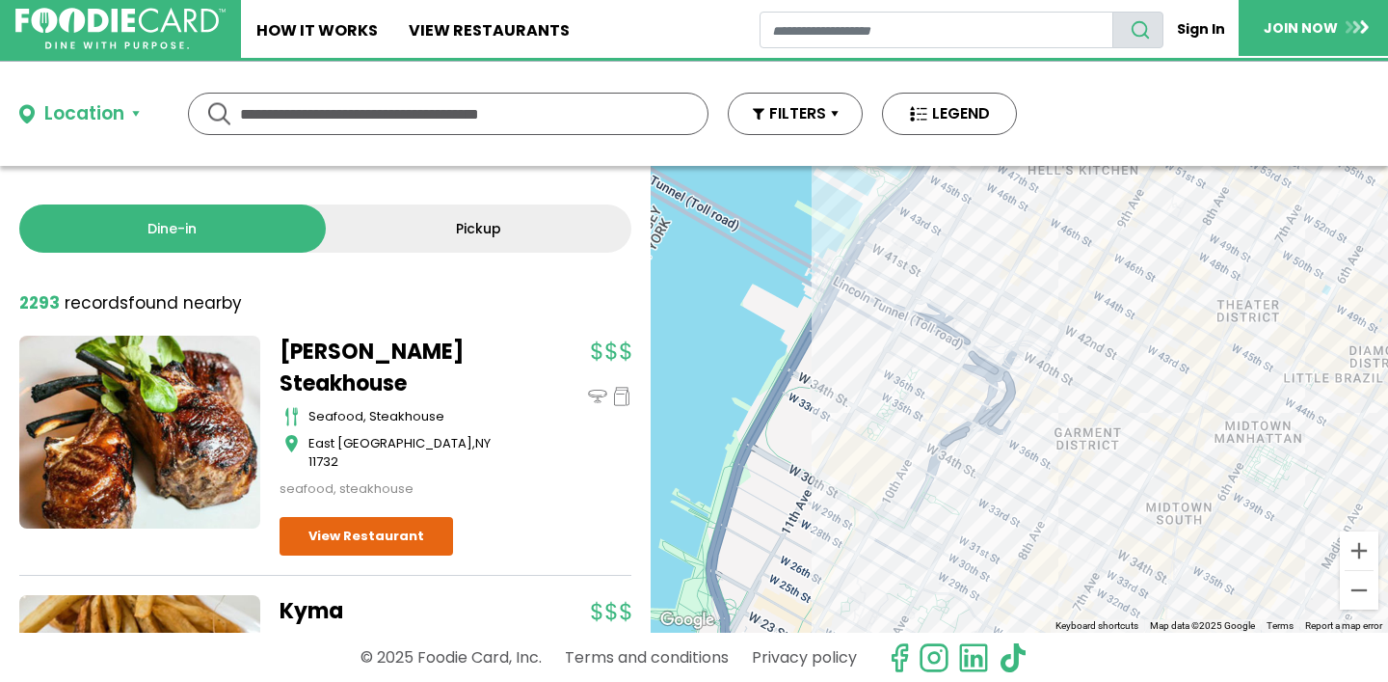
click at [1050, 404] on div at bounding box center [1019, 399] width 737 height 467
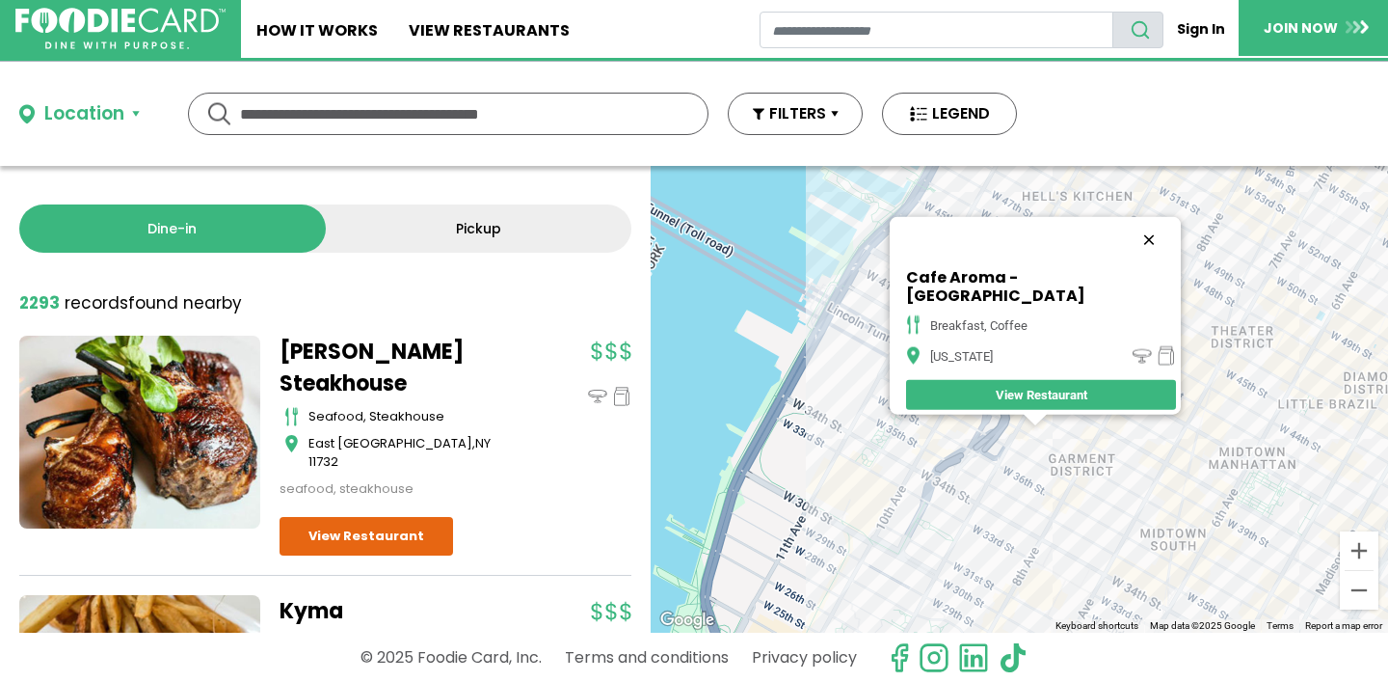
click at [1126, 242] on button "Close" at bounding box center [1149, 240] width 46 height 46
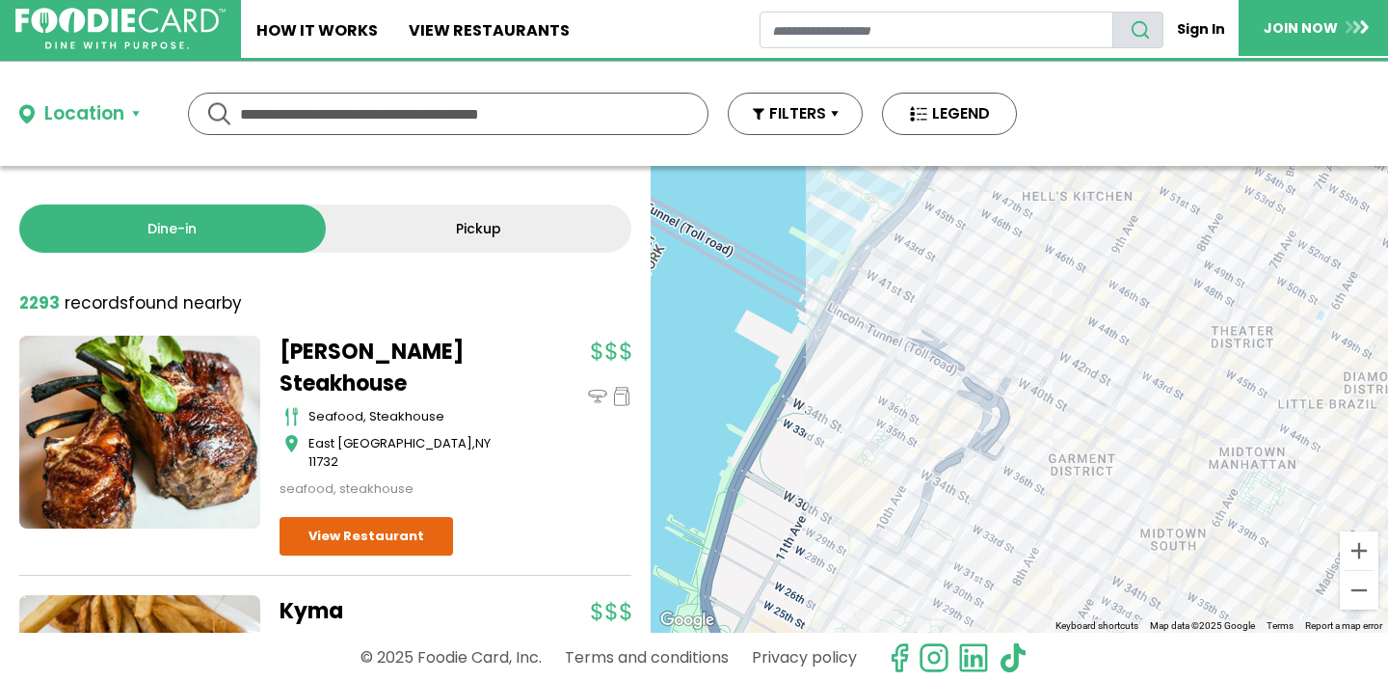
click at [1031, 446] on div at bounding box center [1019, 399] width 737 height 467
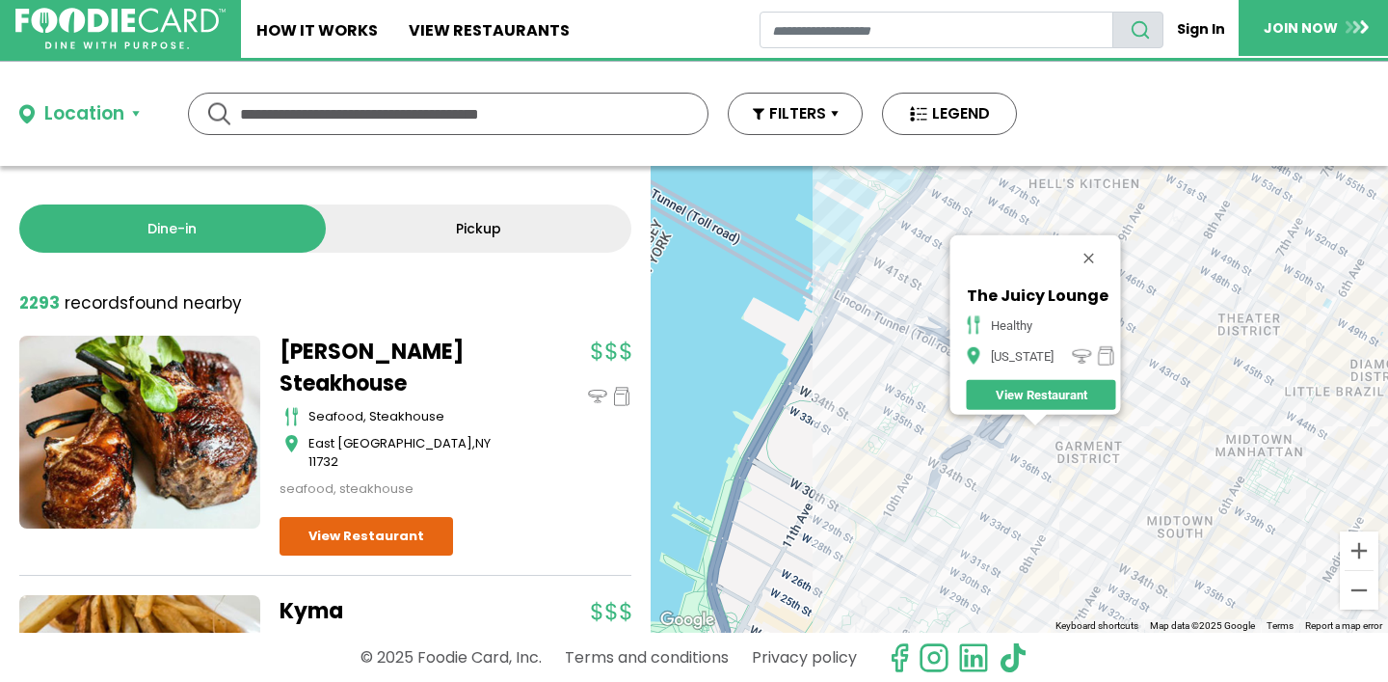
click at [1094, 246] on button "Close" at bounding box center [1088, 258] width 46 height 46
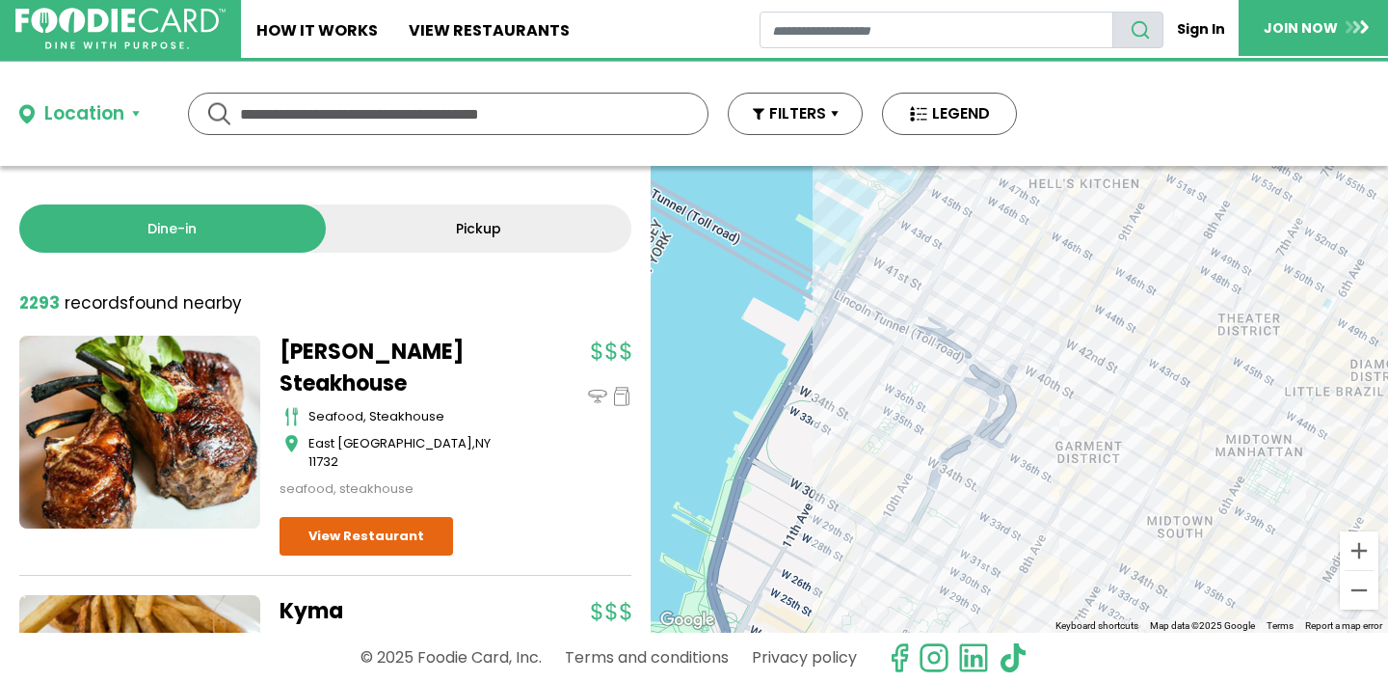
click at [1057, 492] on div at bounding box center [1019, 399] width 737 height 467
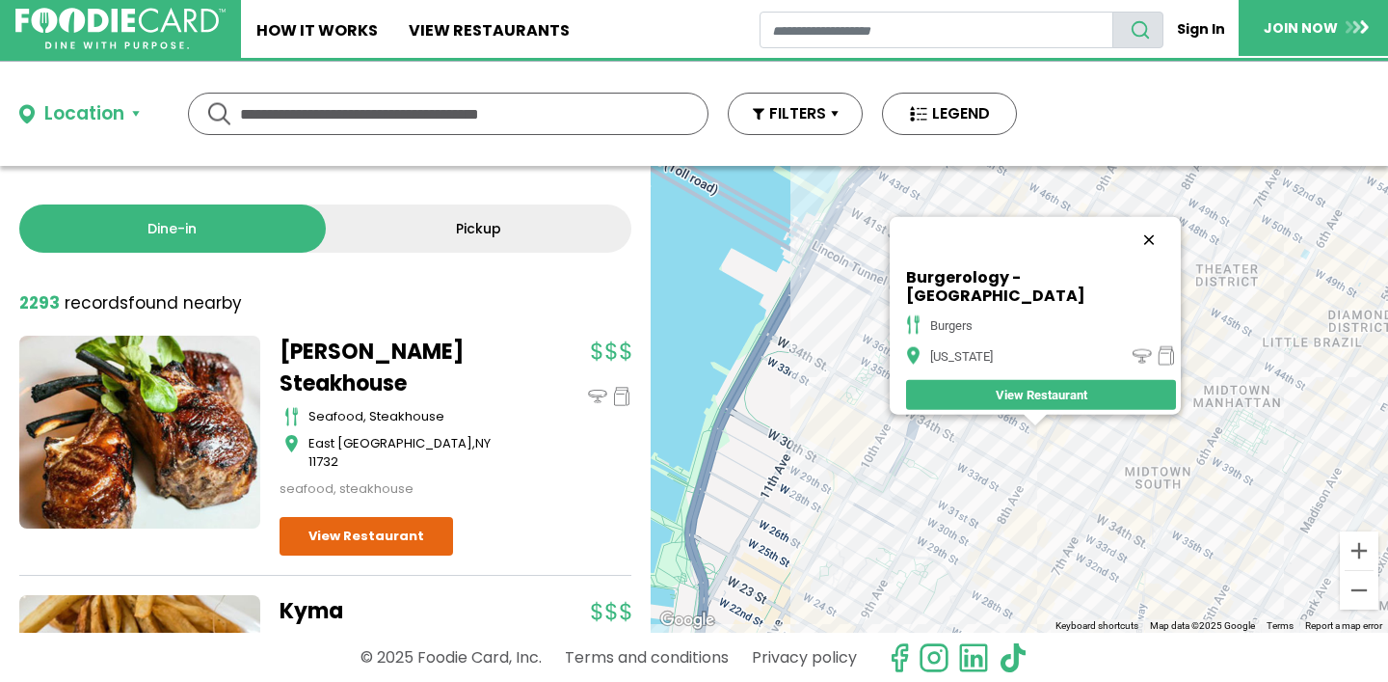
click at [1126, 247] on button "Close" at bounding box center [1149, 240] width 46 height 46
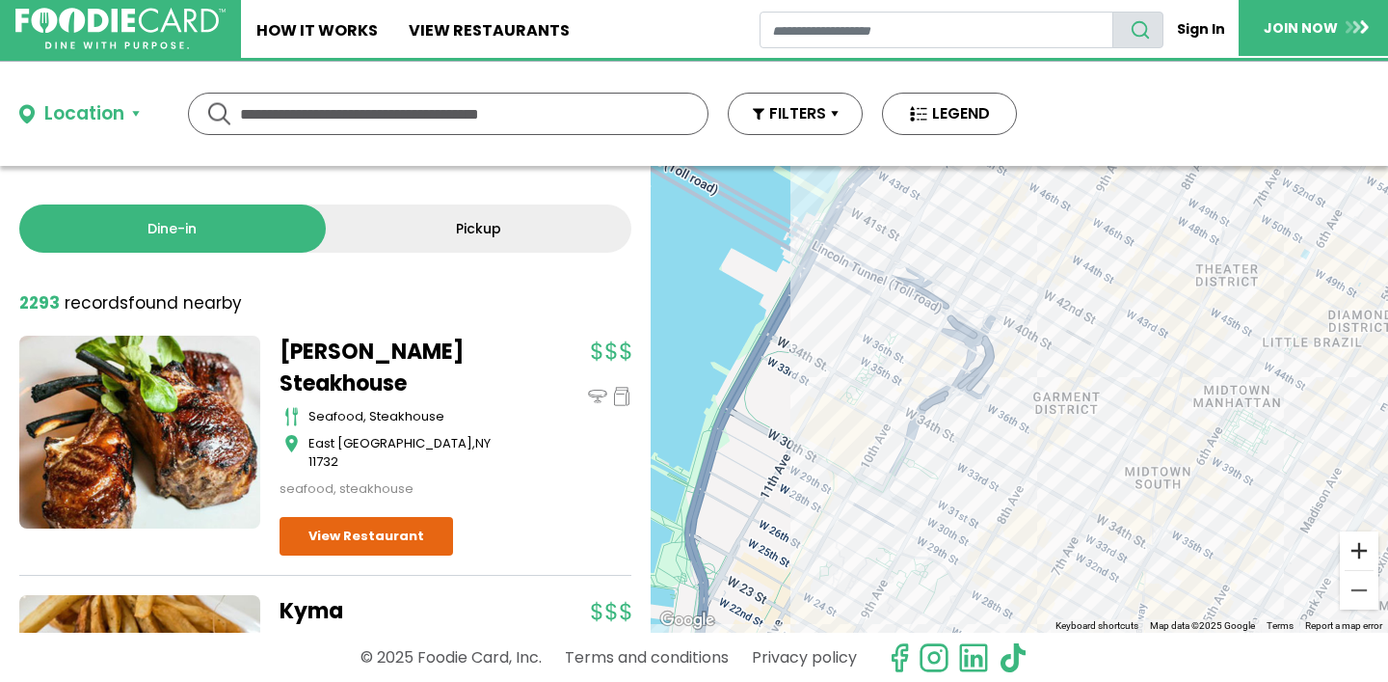
click at [1358, 549] on button "Zoom in" at bounding box center [1359, 550] width 39 height 39
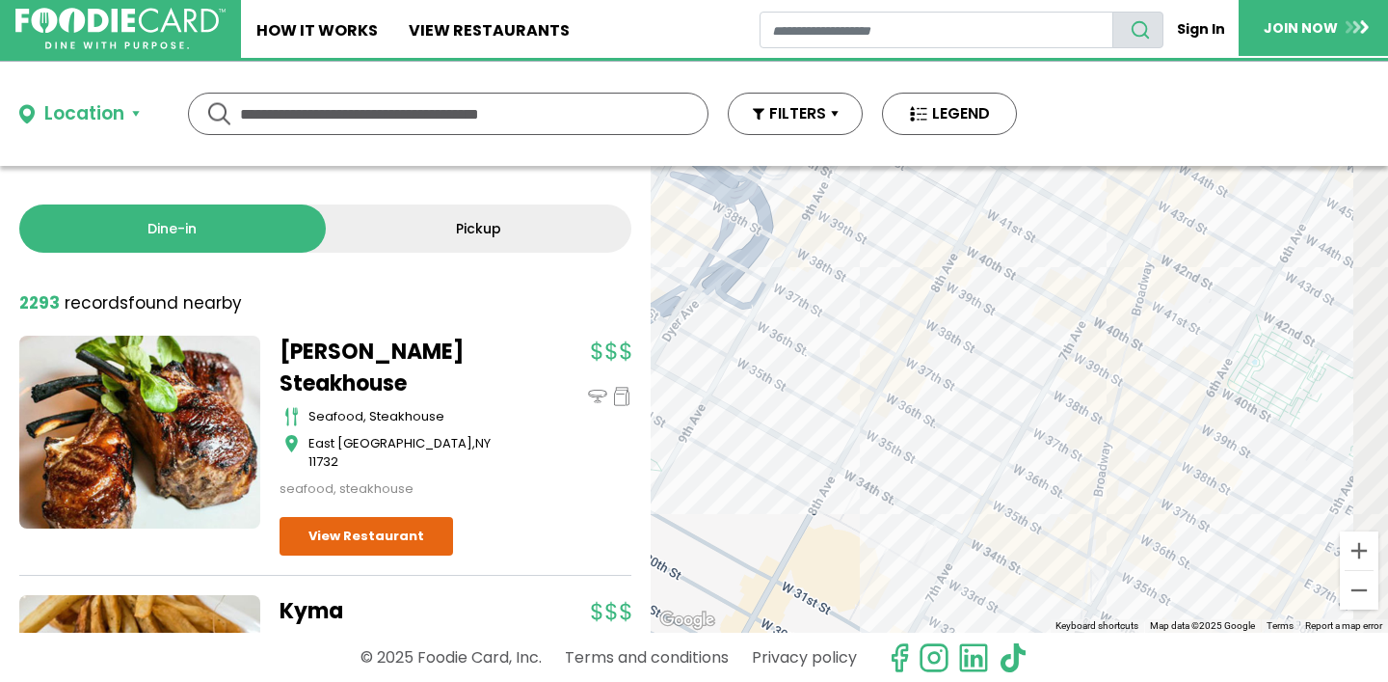
drag, startPoint x: 1107, startPoint y: 539, endPoint x: 897, endPoint y: 442, distance: 231.6
click at [897, 442] on div at bounding box center [1019, 399] width 737 height 467
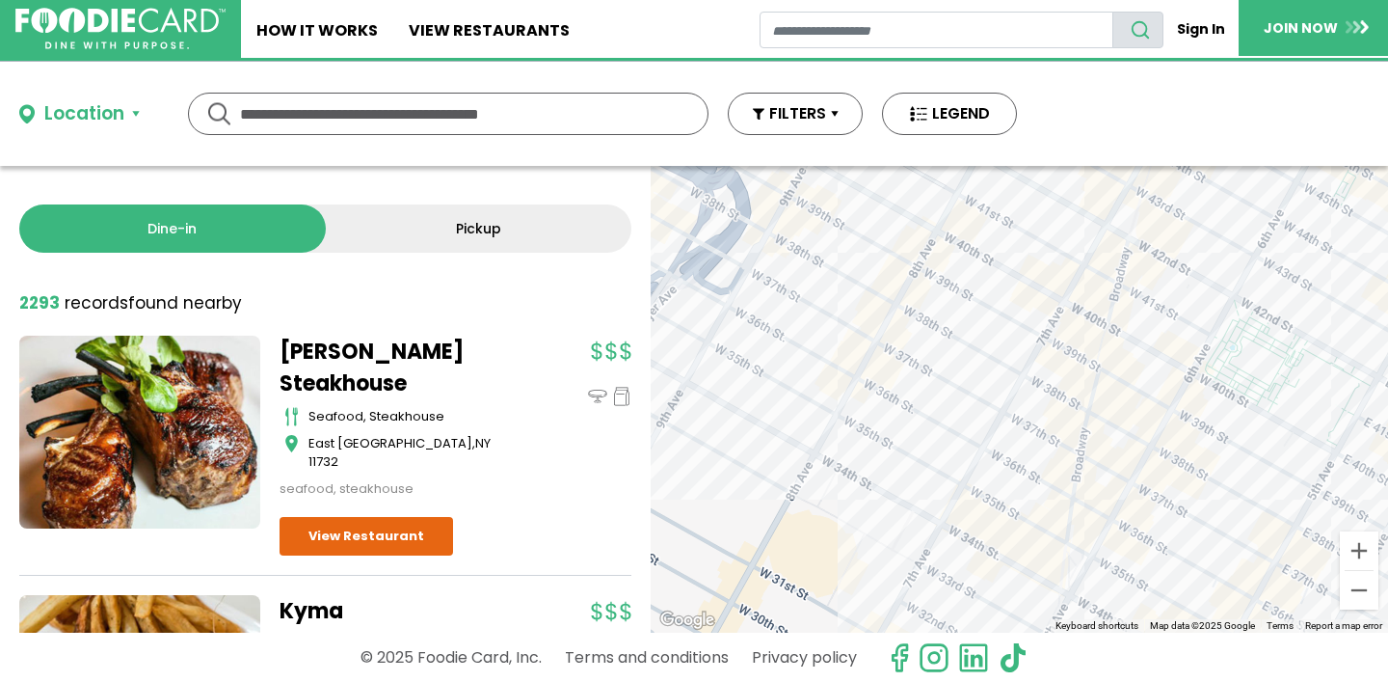
click at [968, 350] on div at bounding box center [1019, 399] width 737 height 467
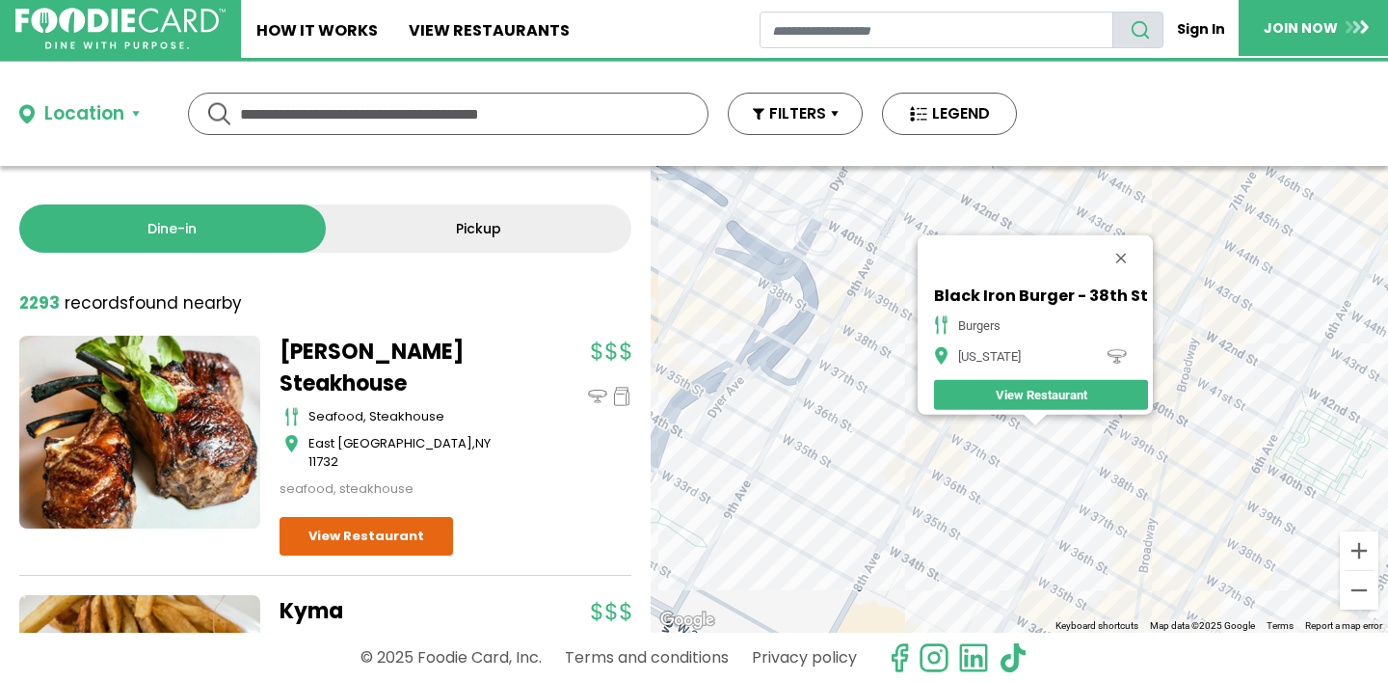
click at [986, 467] on div "Black Iron Burger - 38th St burgers [US_STATE] View Restaurant" at bounding box center [1019, 399] width 737 height 467
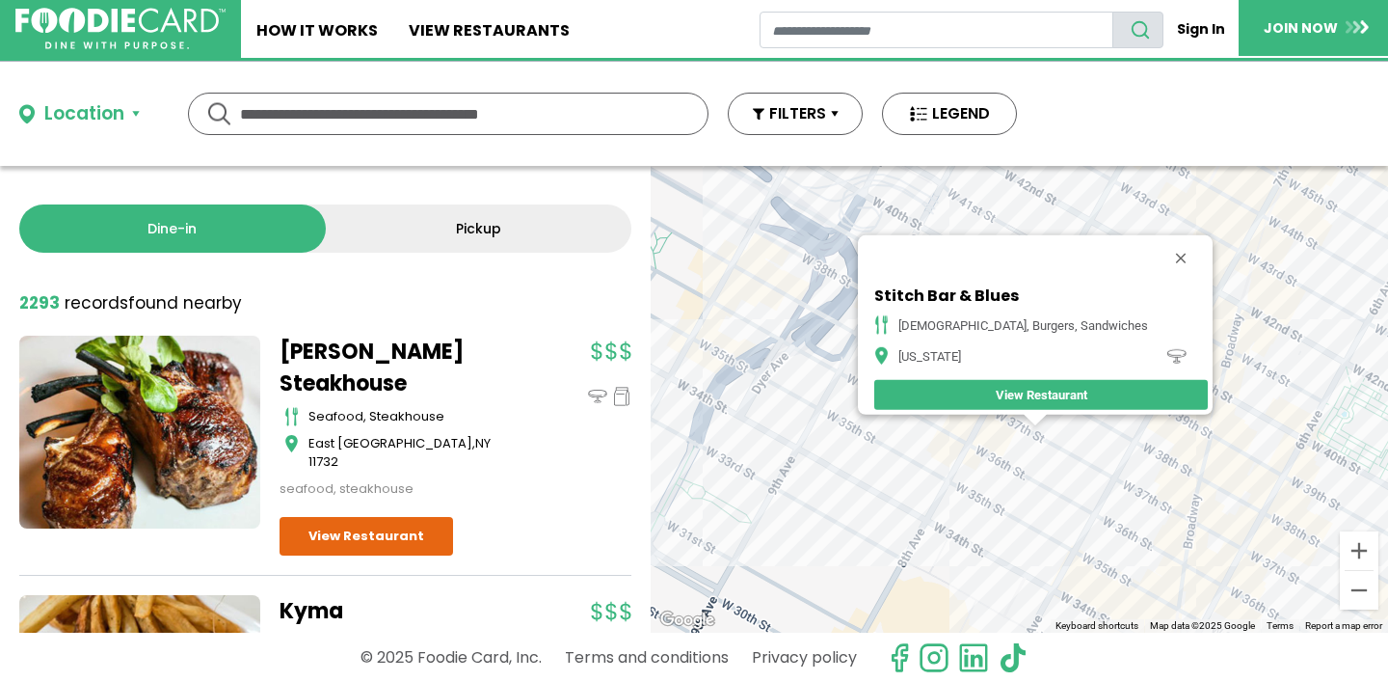
click at [991, 449] on div "Stitch Bar & Blues american, burgers, sandwiches [US_STATE] View Restaurant" at bounding box center [1019, 399] width 737 height 467
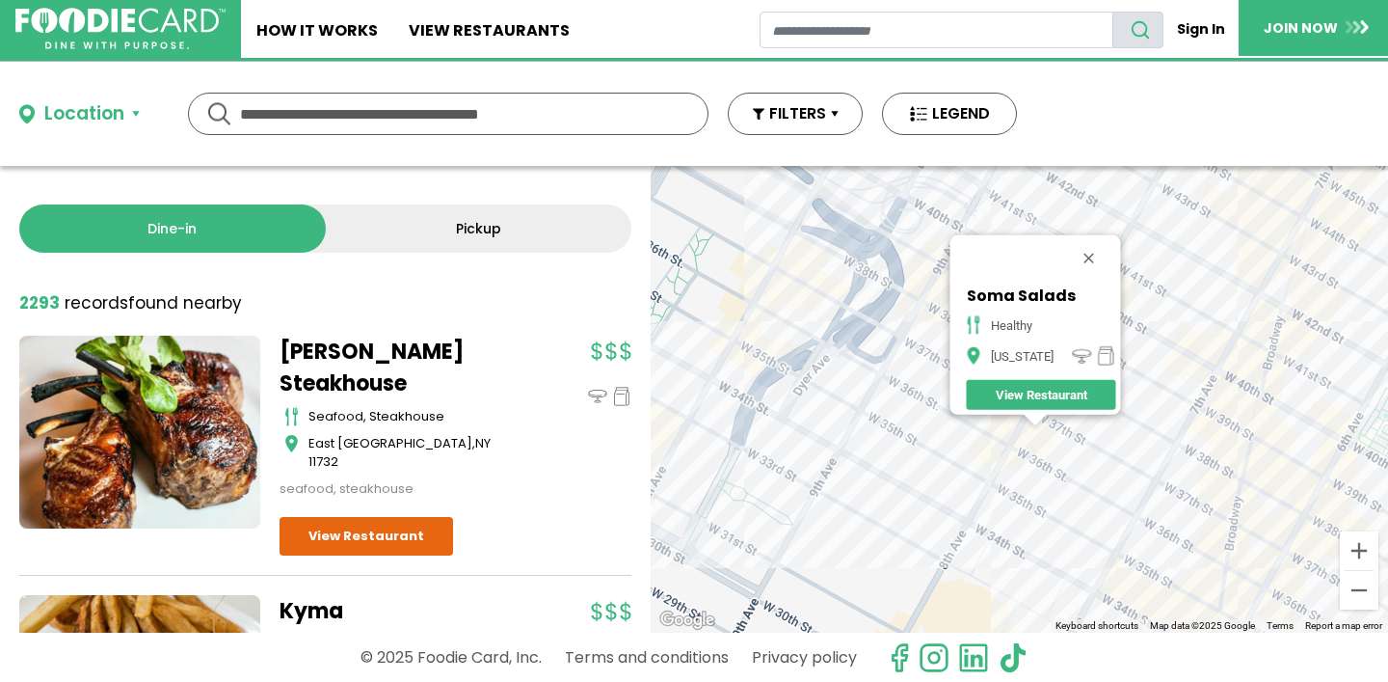
click at [976, 432] on div "Soma Salads healthy [US_STATE] View Restaurant" at bounding box center [1019, 399] width 737 height 467
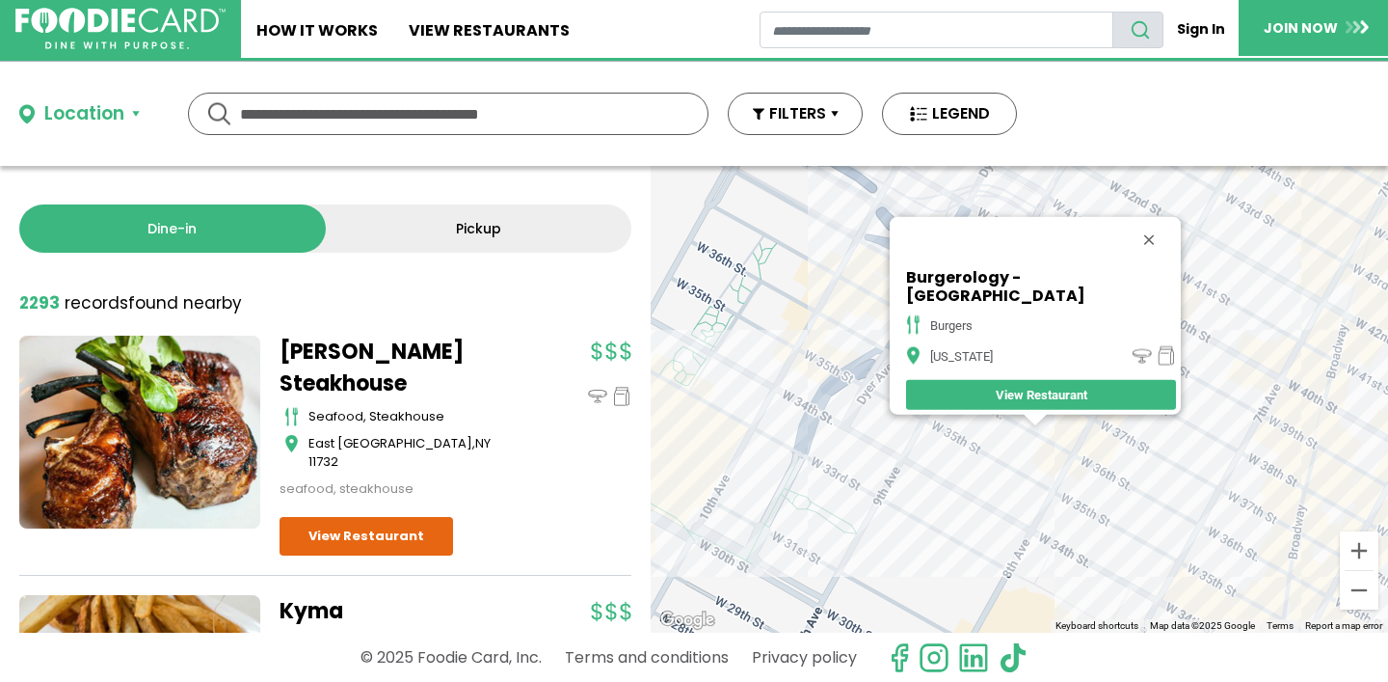
click at [1079, 492] on div "Burgerology - [GEOGRAPHIC_DATA] burgers [US_STATE] View Restaurant" at bounding box center [1019, 399] width 737 height 467
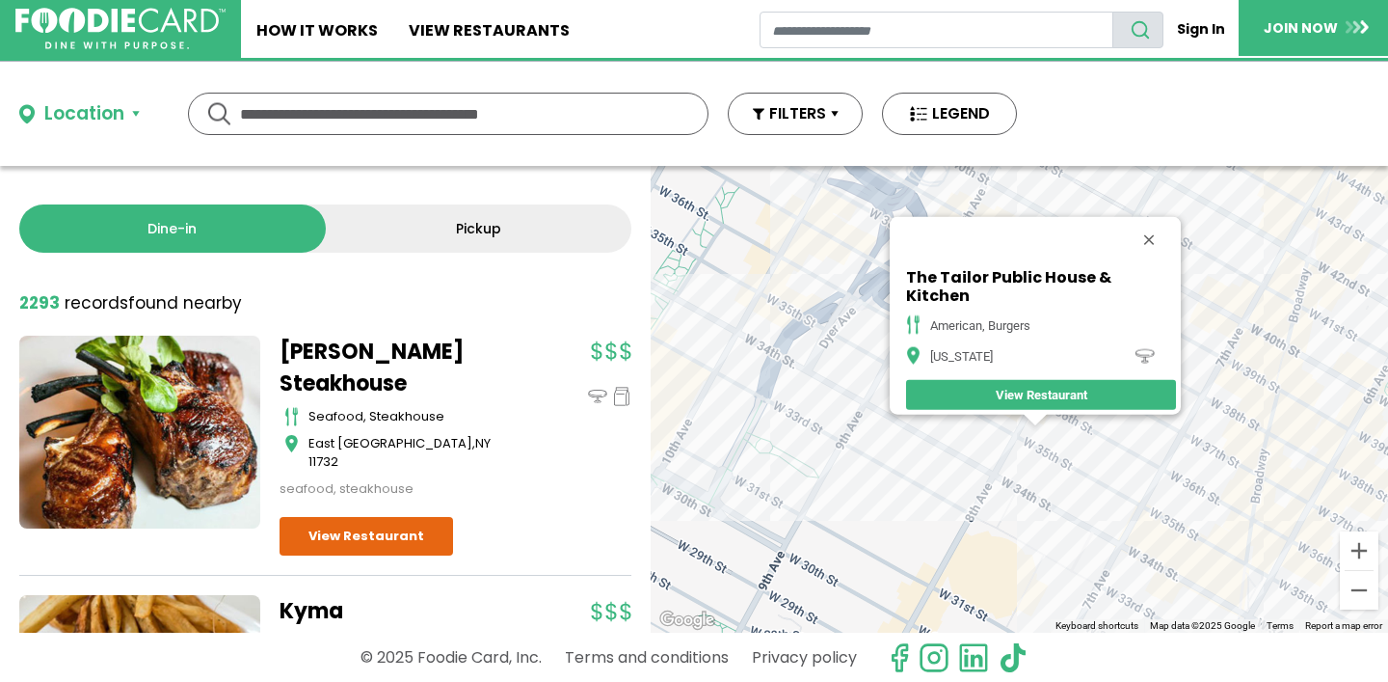
click at [1024, 465] on div "The Tailor Public House & Kitchen American, Burgers [US_STATE] View Restaurant" at bounding box center [1019, 399] width 737 height 467
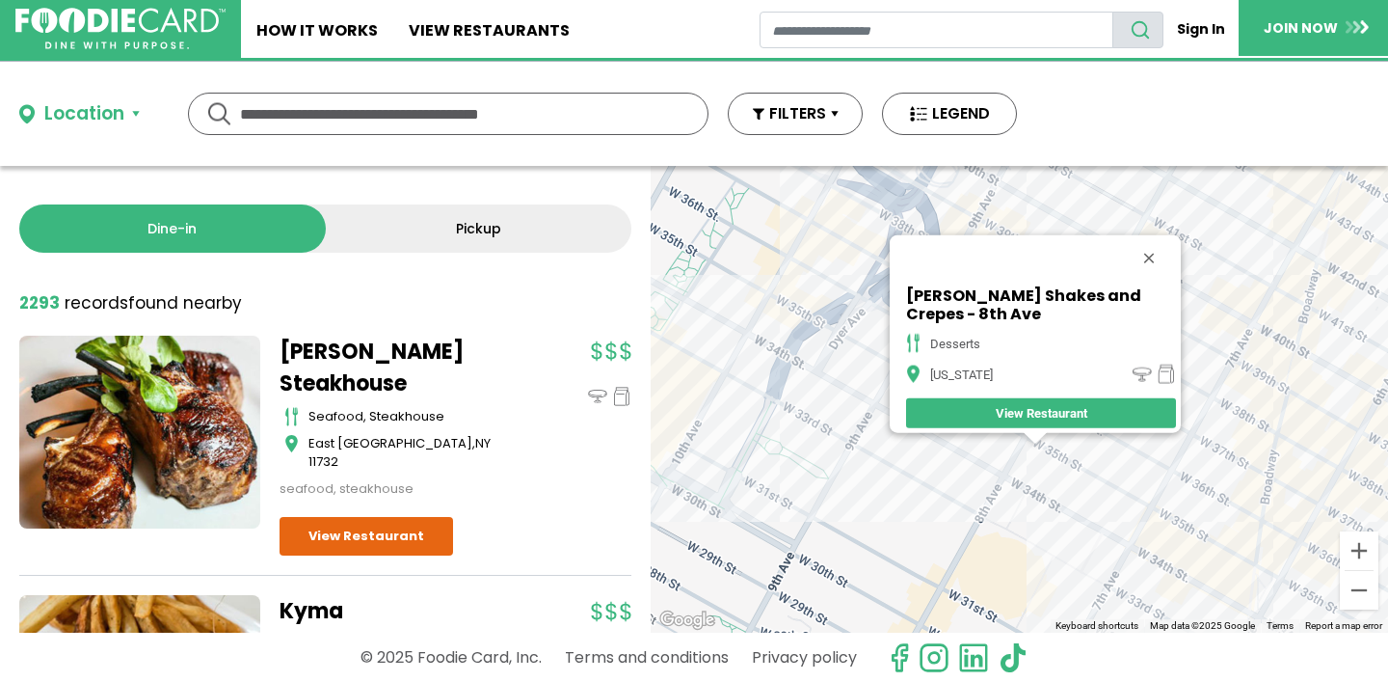
click at [1125, 495] on div "[PERSON_NAME] Shakes and Crepes - 8th Ave desserts [US_STATE][GEOGRAPHIC_DATA] …" at bounding box center [1019, 399] width 737 height 467
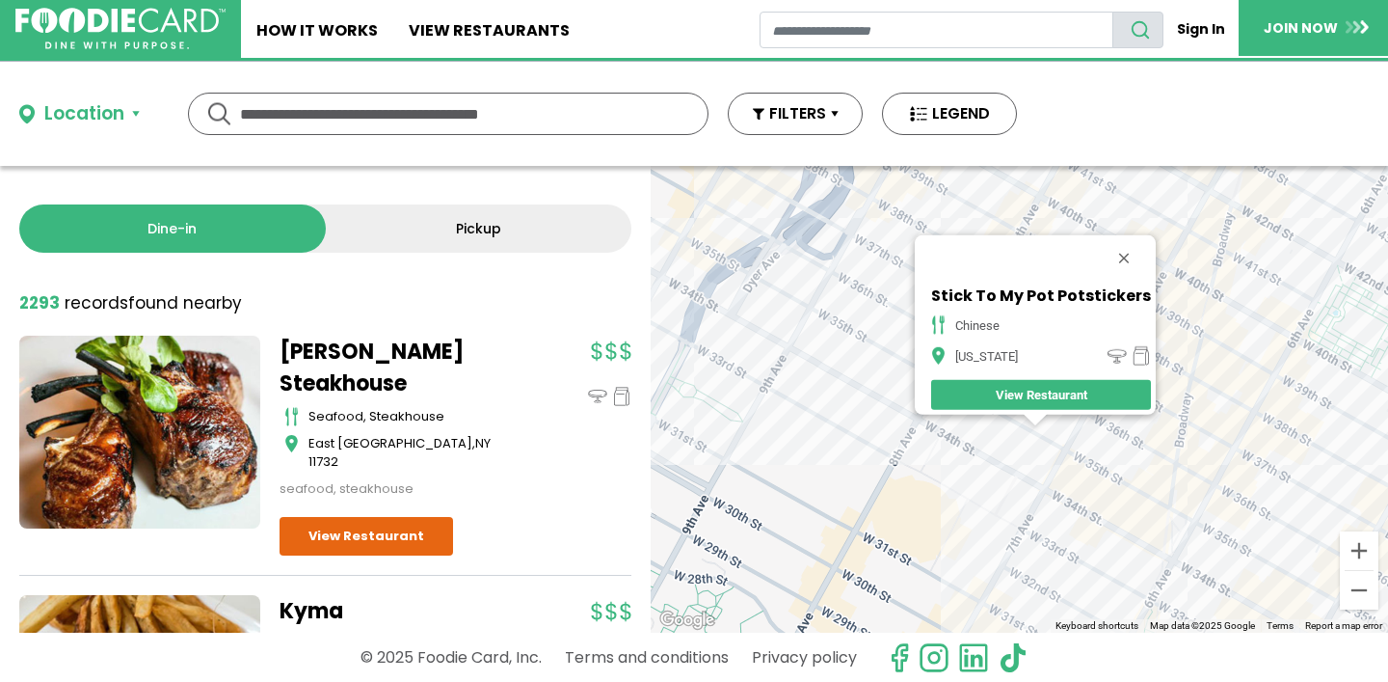
click at [1019, 504] on div "Stick To My Pot Potstickers Chinese [US_STATE] View Restaurant" at bounding box center [1019, 399] width 737 height 467
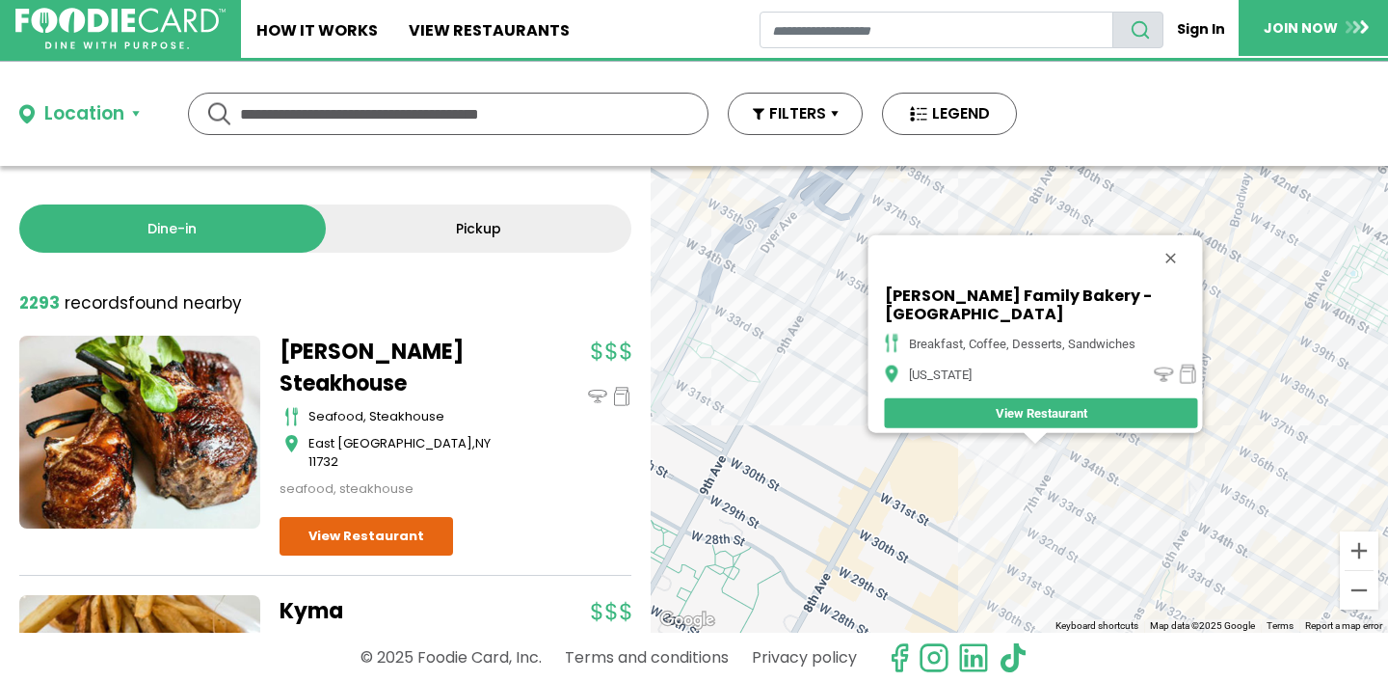
click at [1104, 530] on div "[PERSON_NAME] Family Bakery - [GEOGRAPHIC_DATA] breakfast, coffee, desserts, sa…" at bounding box center [1019, 399] width 737 height 467
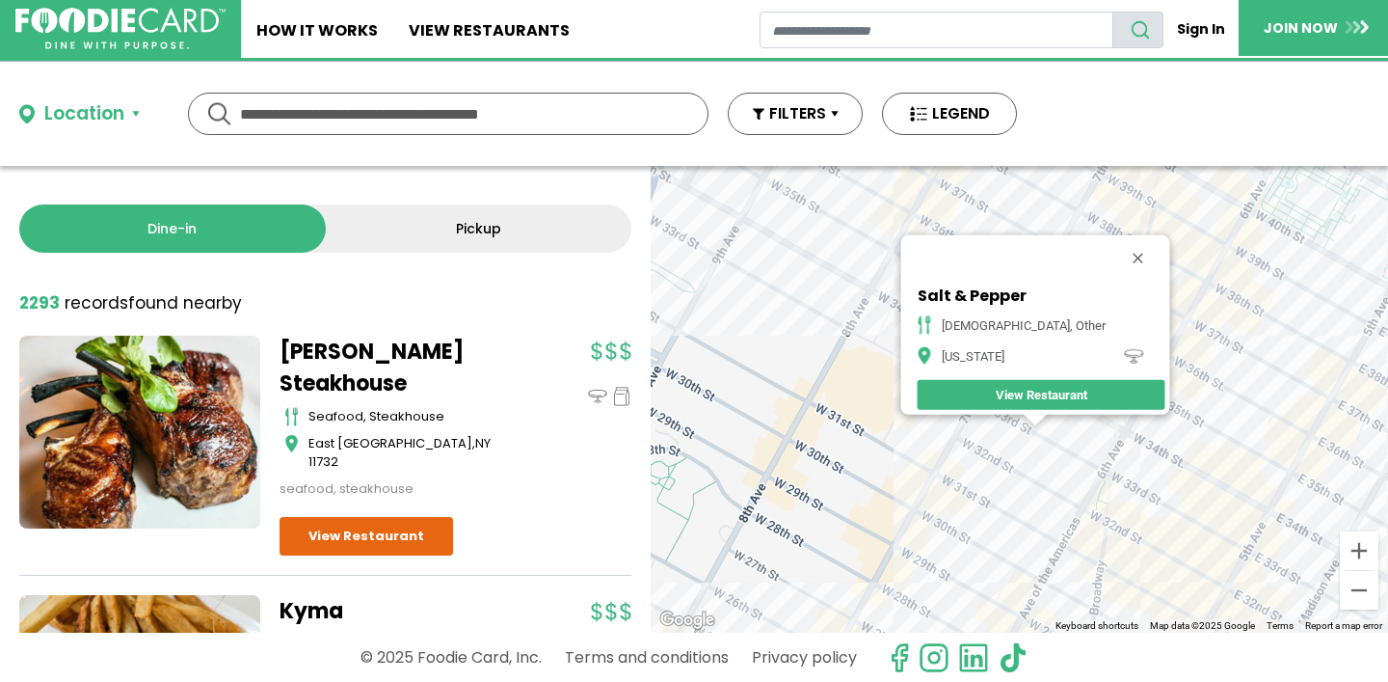
click at [966, 470] on div "Salt & Pepper Indian, Other [US_STATE] View Restaurant" at bounding box center [1019, 399] width 737 height 467
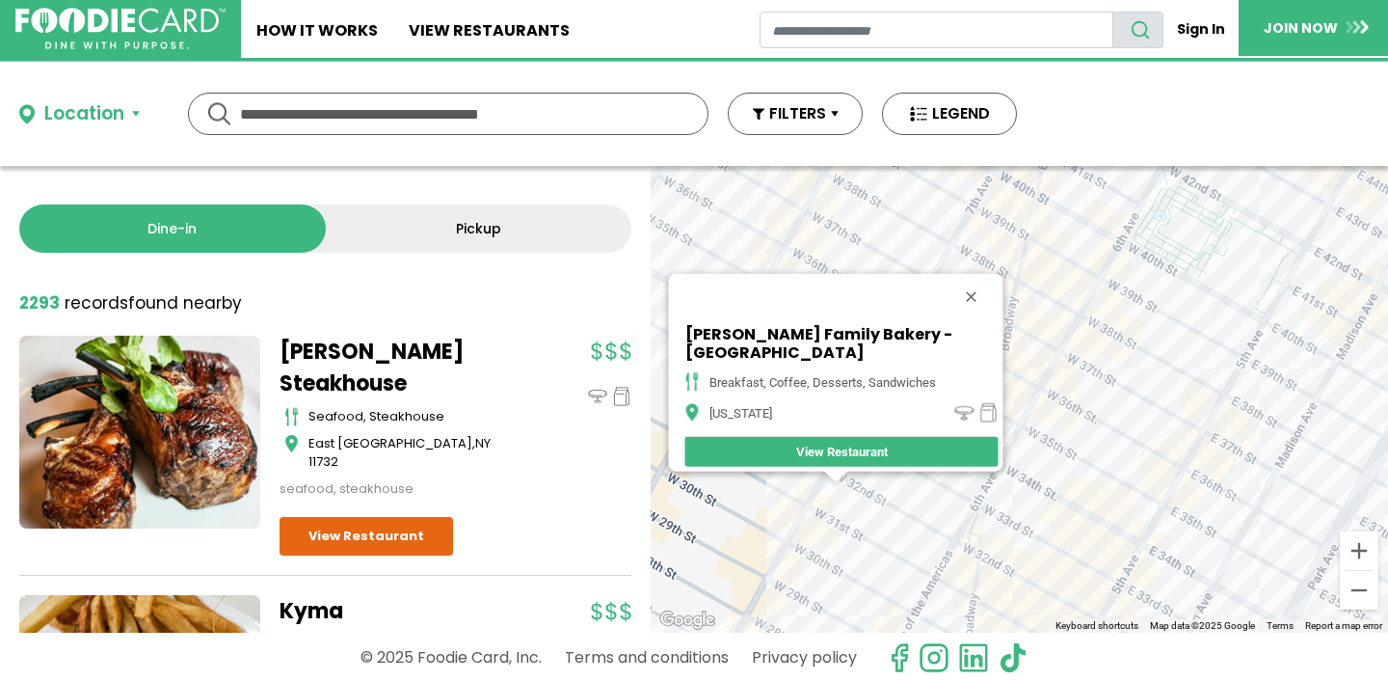
drag, startPoint x: 1062, startPoint y: 489, endPoint x: 838, endPoint y: 527, distance: 227.9
click at [838, 527] on div "[PERSON_NAME] Family Bakery - [GEOGRAPHIC_DATA] Rotunda breakfast, coffee, dess…" at bounding box center [1019, 399] width 737 height 467
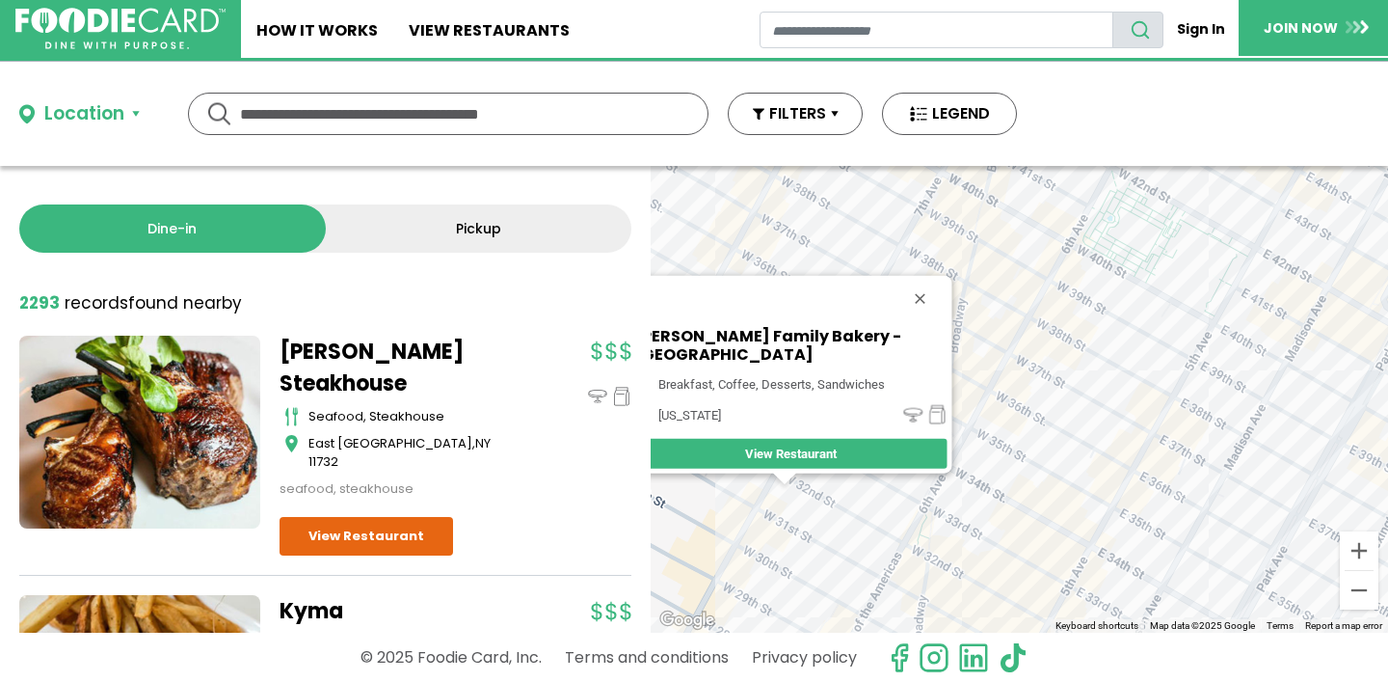
click at [926, 289] on button "Close" at bounding box center [920, 299] width 46 height 46
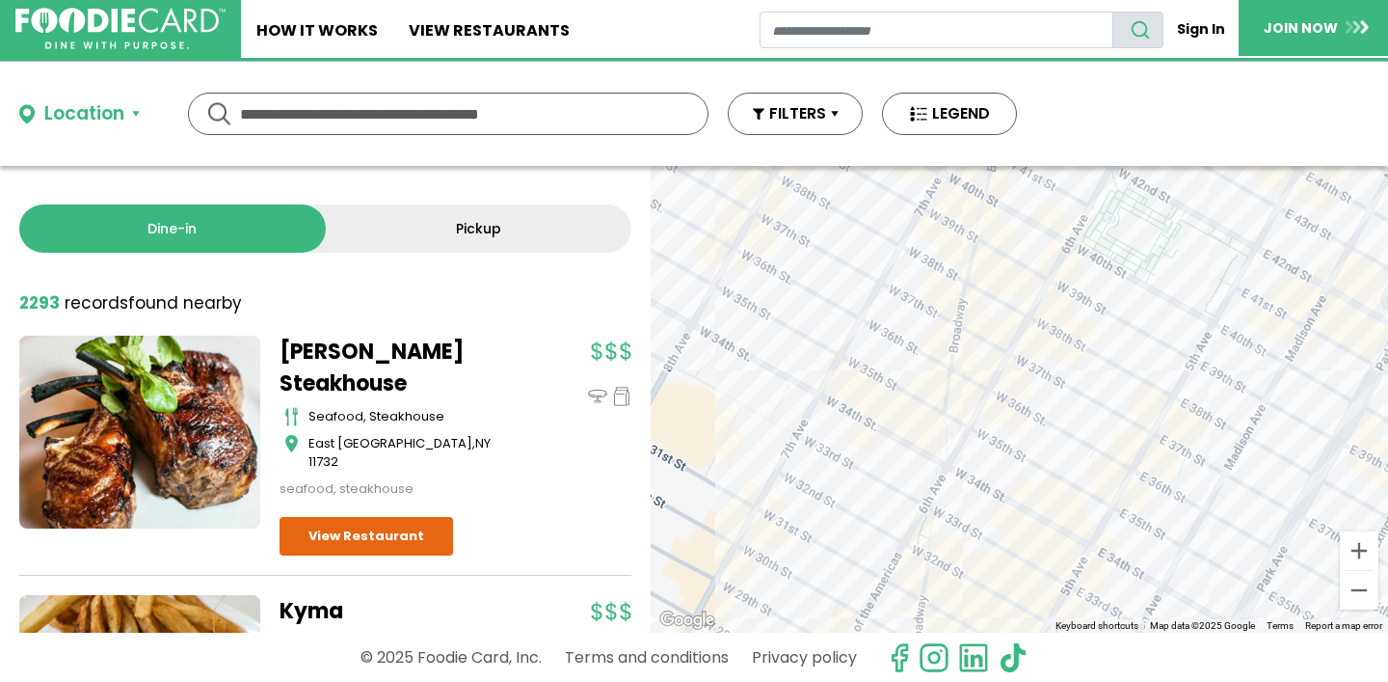
click at [914, 280] on div at bounding box center [1019, 399] width 737 height 467
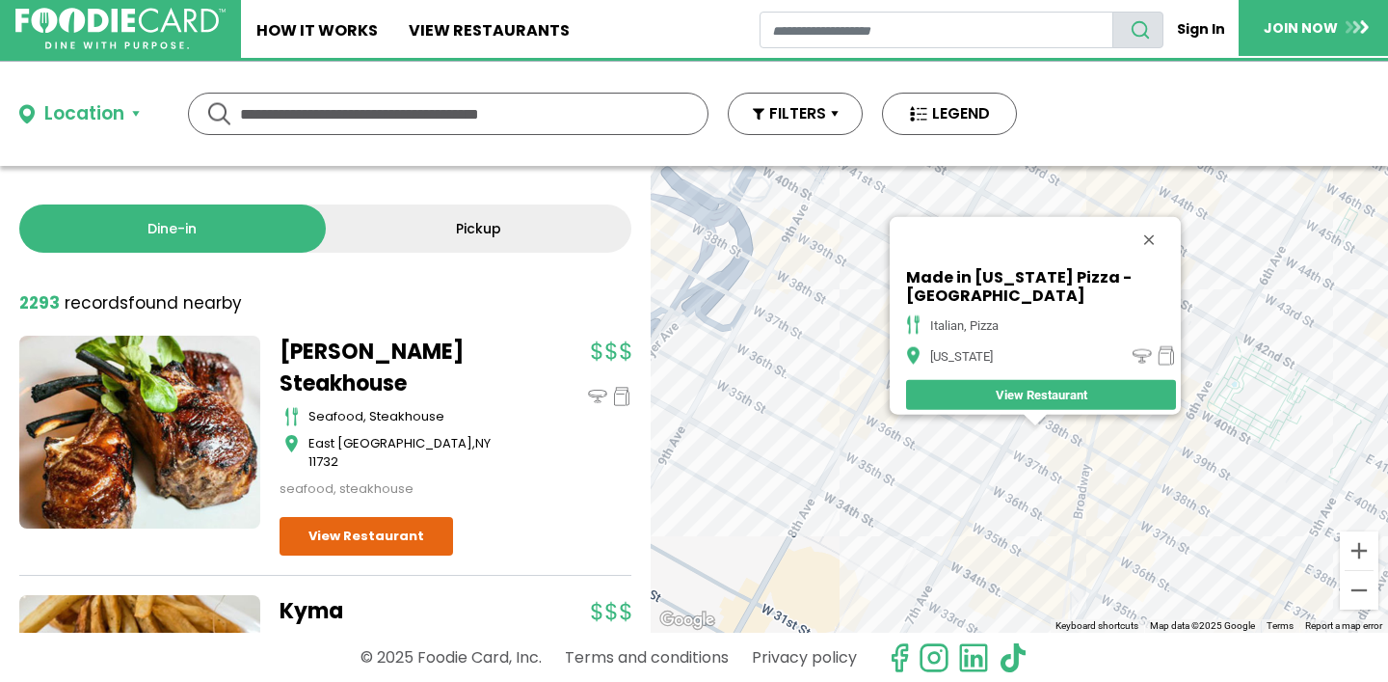
click at [1083, 455] on div "Made in [US_STATE] Pizza - [GEOGRAPHIC_DATA] italian, pizza [US_STATE] View Res…" at bounding box center [1019, 399] width 737 height 467
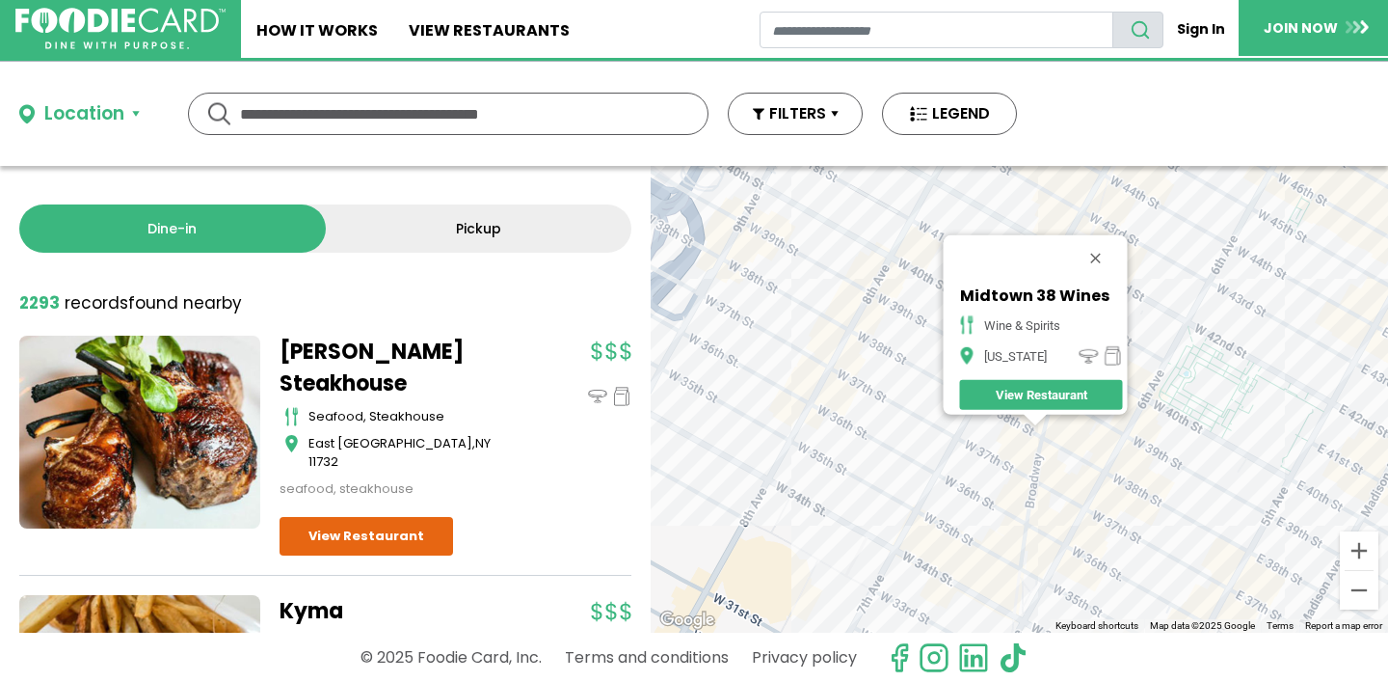
click at [963, 492] on div "Midtown 38 Wines wine & spirits [US_STATE] View Restaurant" at bounding box center [1019, 399] width 737 height 467
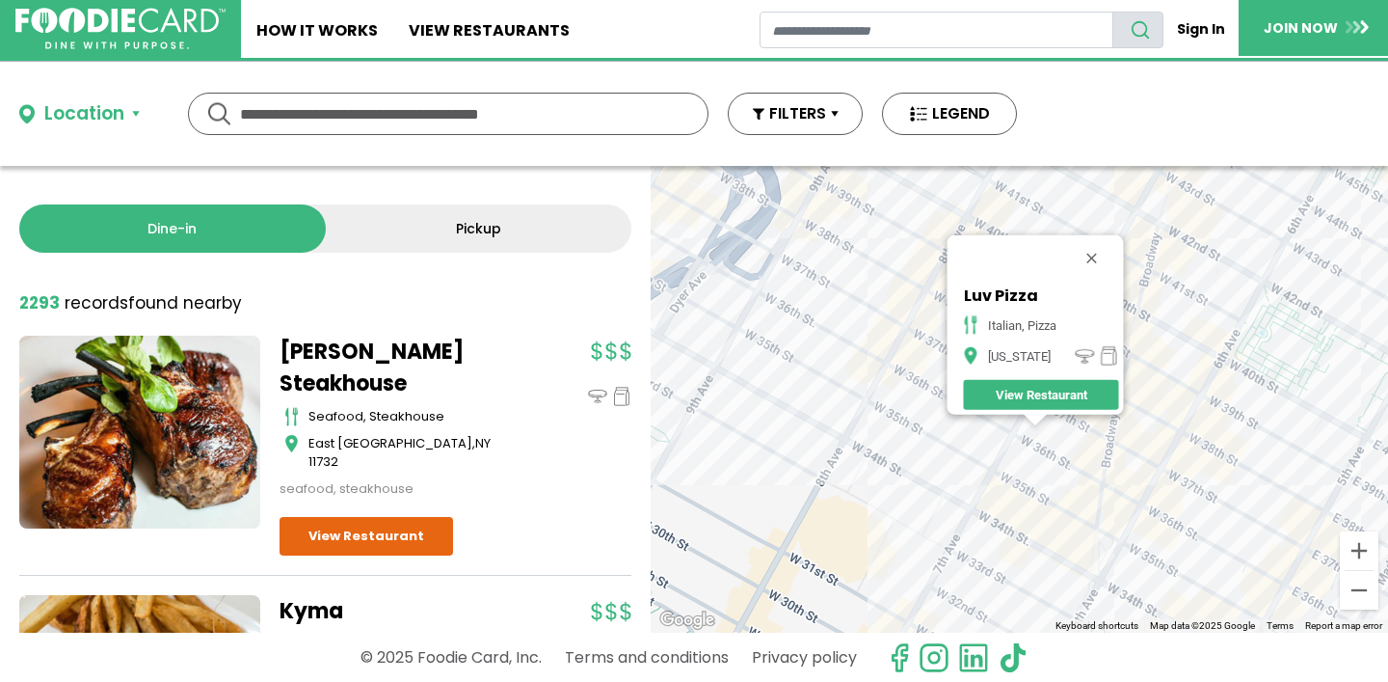
click at [1092, 496] on div "Luv Pizza italian, pizza [US_STATE] View Restaurant" at bounding box center [1019, 399] width 737 height 467
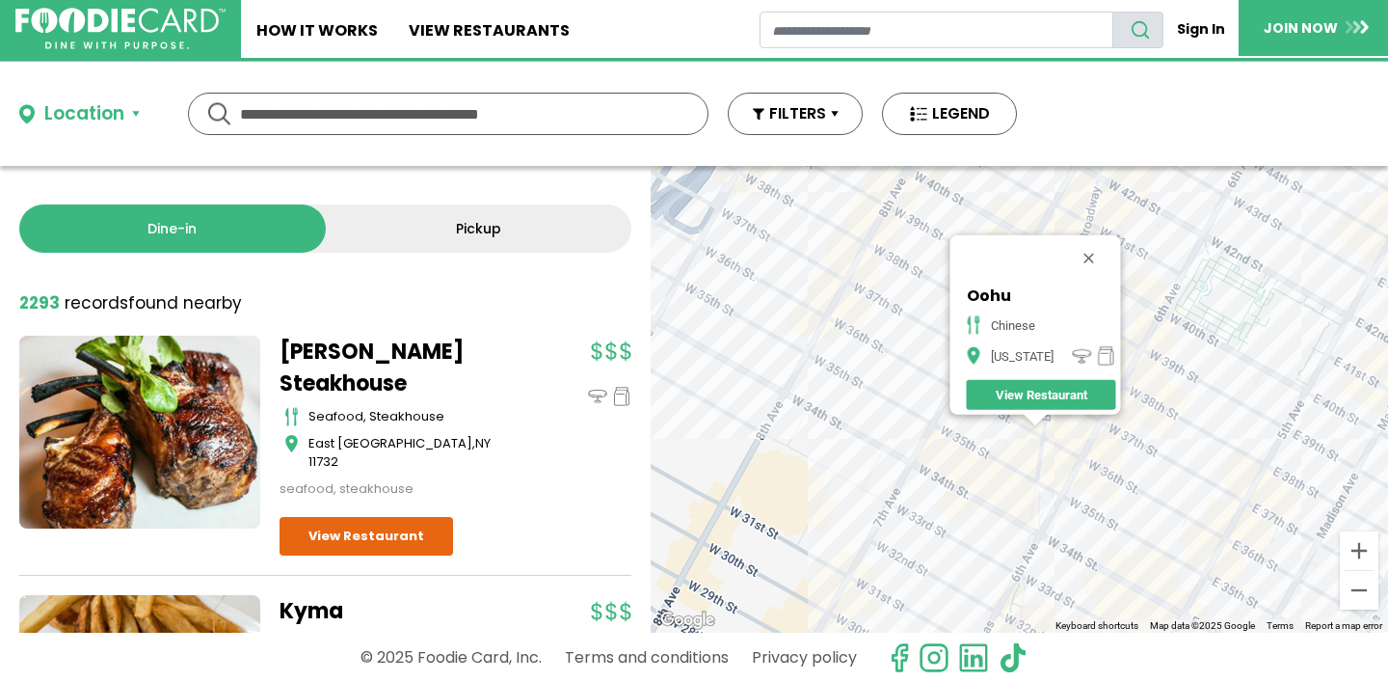
drag, startPoint x: 1058, startPoint y: 528, endPoint x: 911, endPoint y: 393, distance: 199.9
click at [911, 393] on div "Oohu chinese [US_STATE] View Restaurant" at bounding box center [1019, 399] width 737 height 467
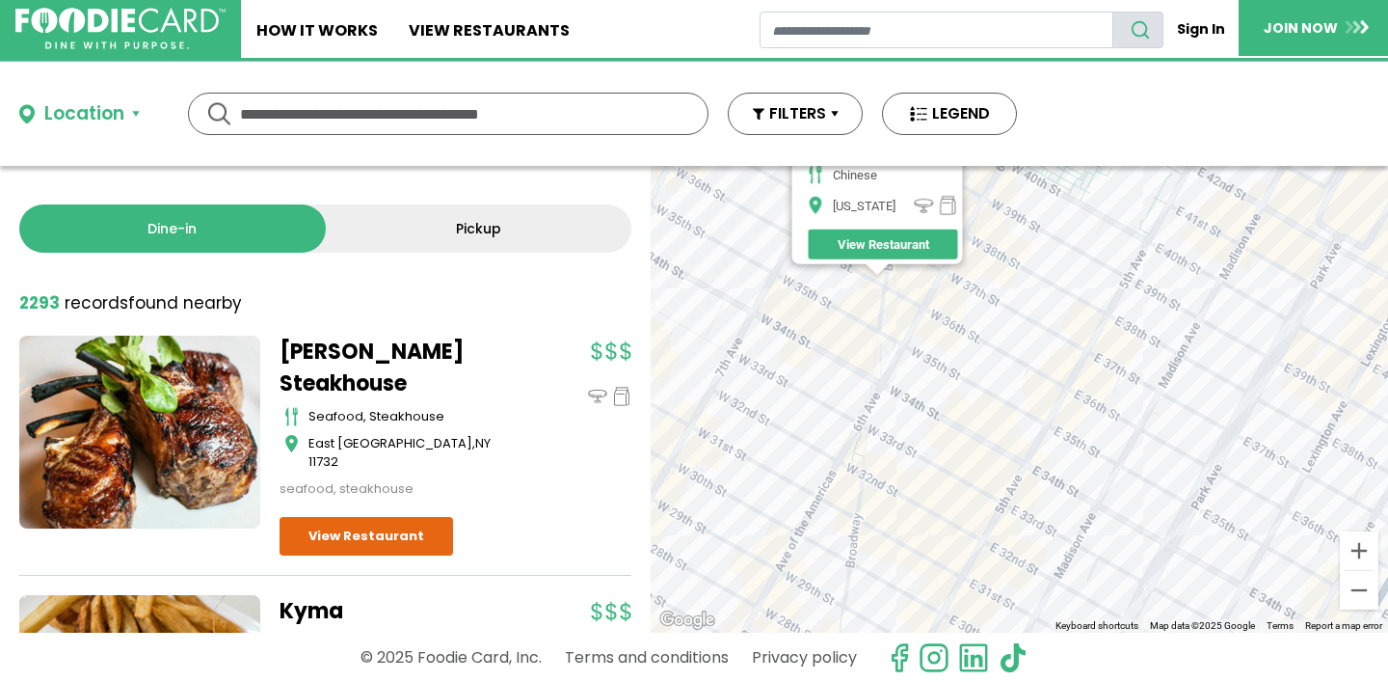
click at [932, 471] on div "Oohu chinese [US_STATE] View Restaurant" at bounding box center [1019, 399] width 737 height 467
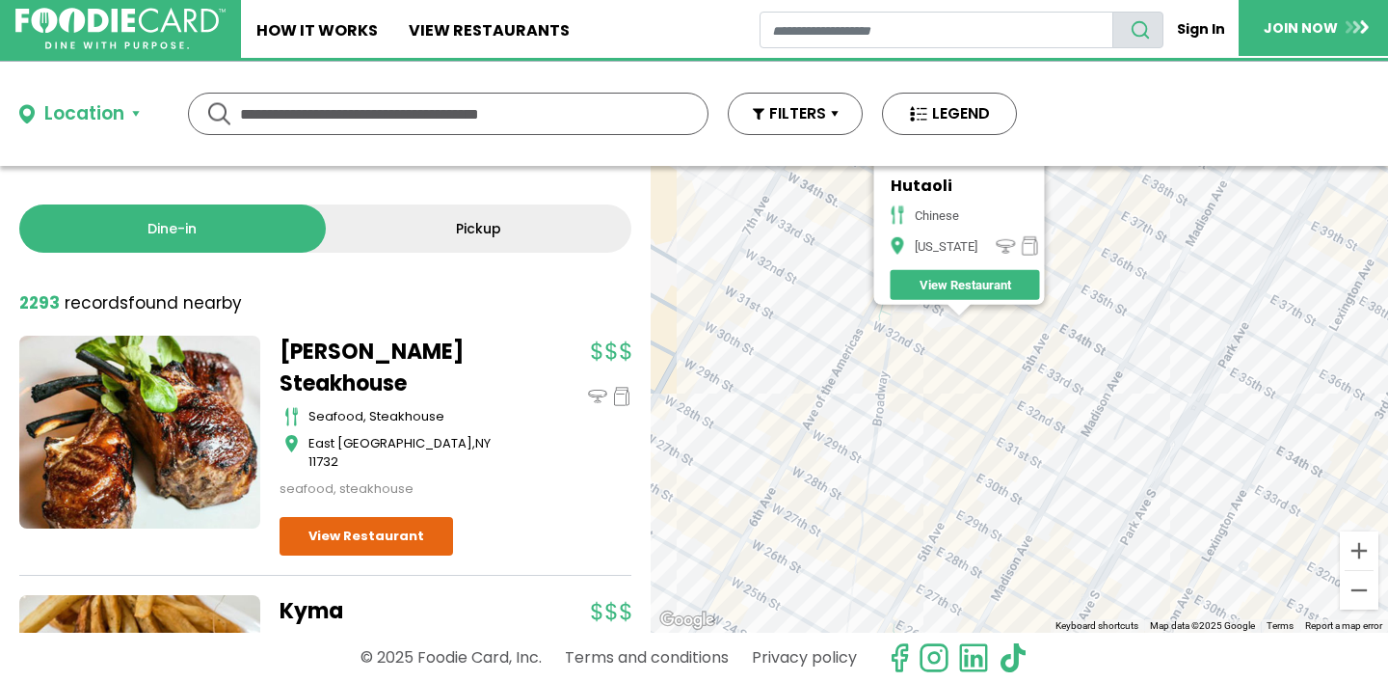
drag, startPoint x: 958, startPoint y: 482, endPoint x: 876, endPoint y: 363, distance: 144.1
click at [876, 363] on div "Hutaoli chinese [US_STATE] View Restaurant" at bounding box center [1019, 399] width 737 height 467
click at [806, 466] on div "Hutaoli chinese [US_STATE] View Restaurant" at bounding box center [1019, 399] width 737 height 467
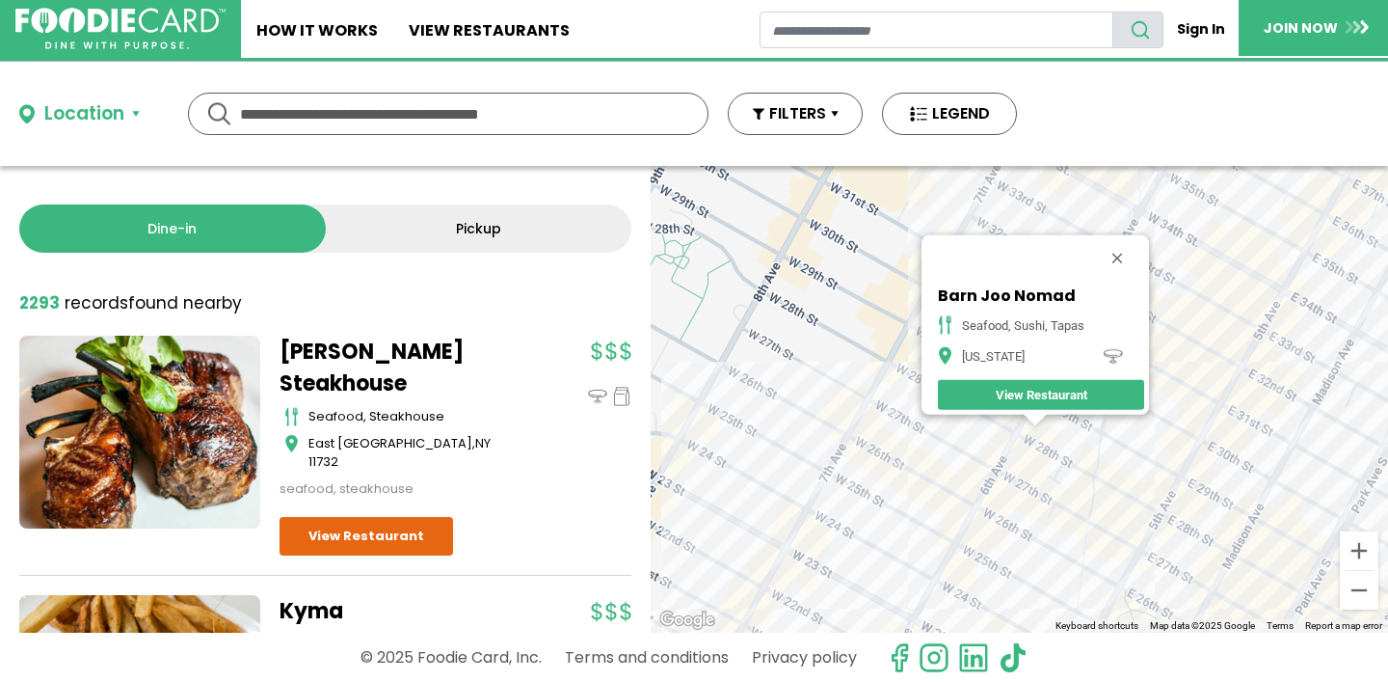
click at [1138, 504] on div "Barn Joo Nomad seafood, sushi, tapas [US_STATE] View Restaurant" at bounding box center [1019, 399] width 737 height 467
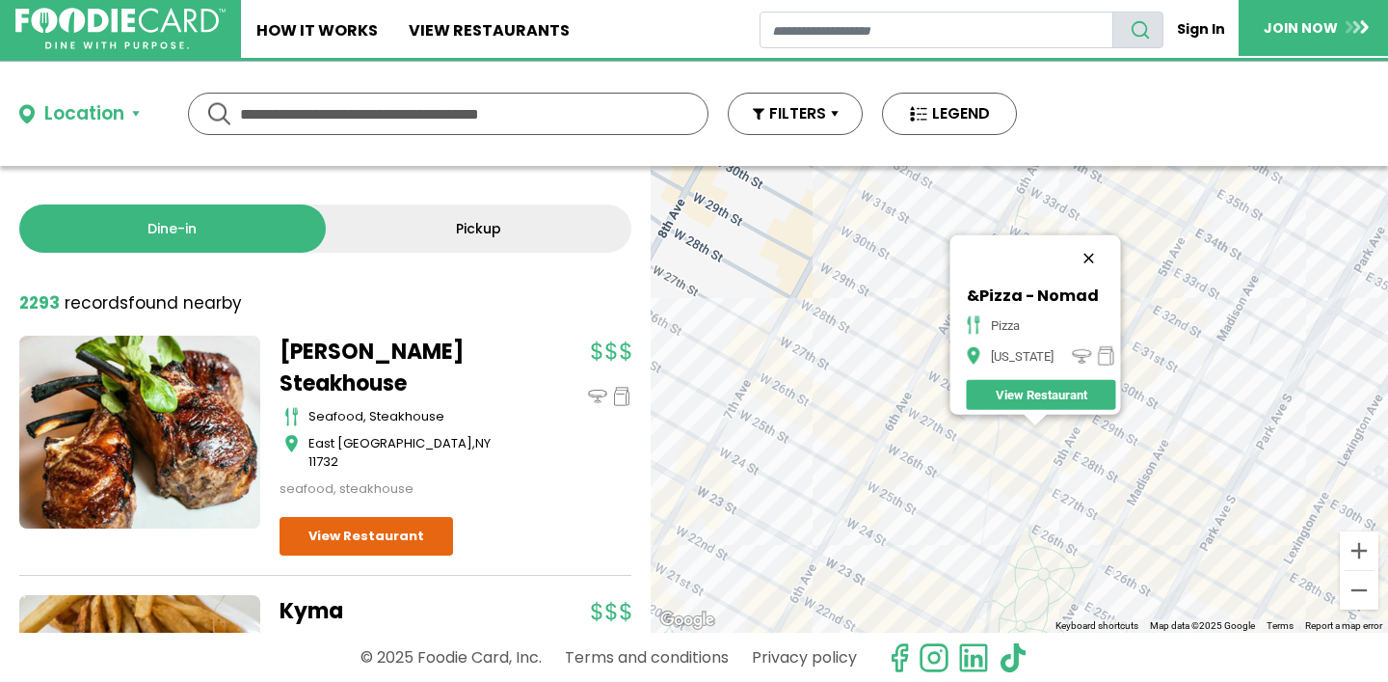
click at [1091, 242] on button "Close" at bounding box center [1088, 258] width 46 height 46
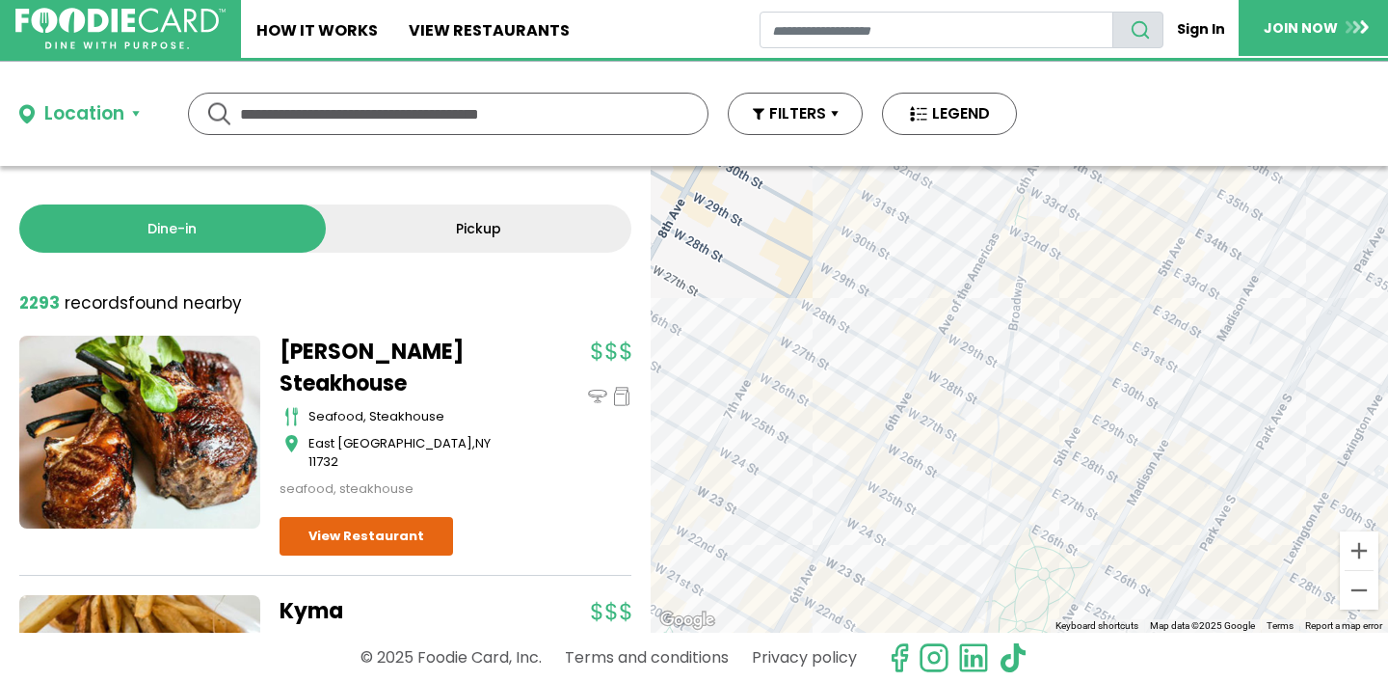
click at [952, 362] on div at bounding box center [1019, 399] width 737 height 467
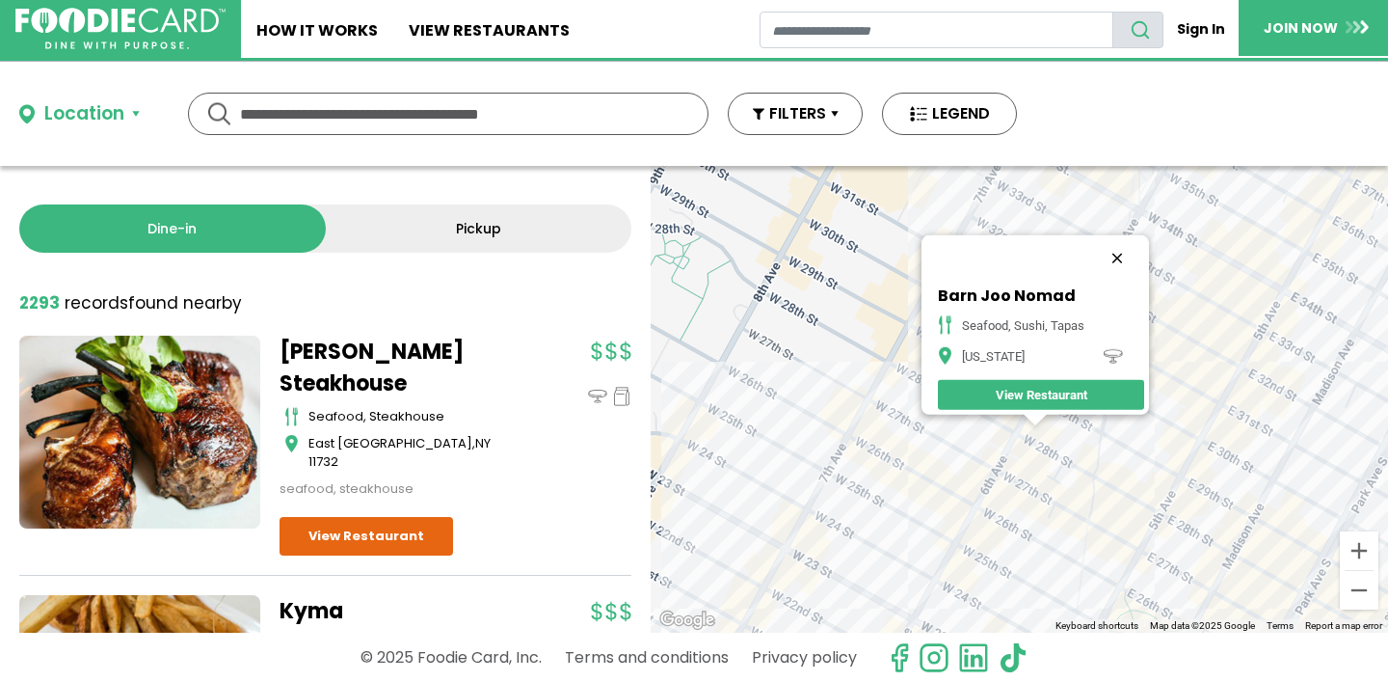
click at [1127, 246] on button "Close" at bounding box center [1117, 258] width 46 height 46
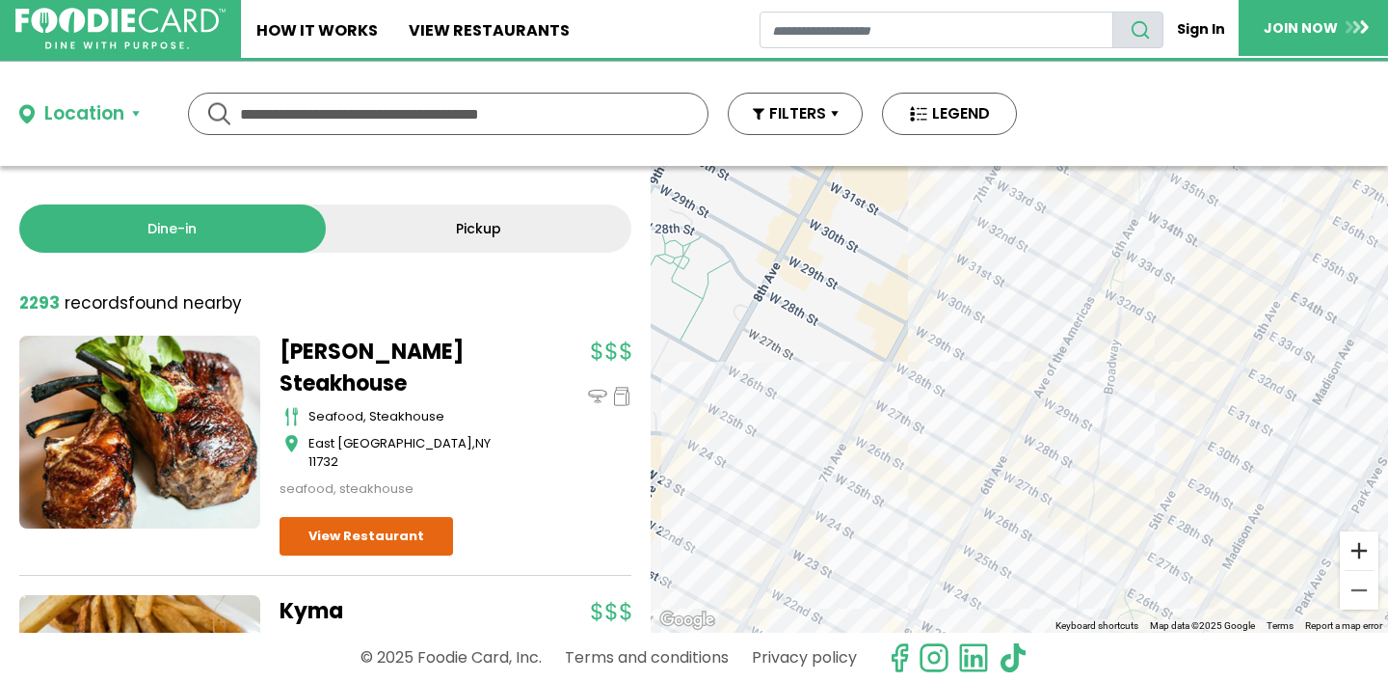
click at [1349, 553] on button "Zoom in" at bounding box center [1359, 550] width 39 height 39
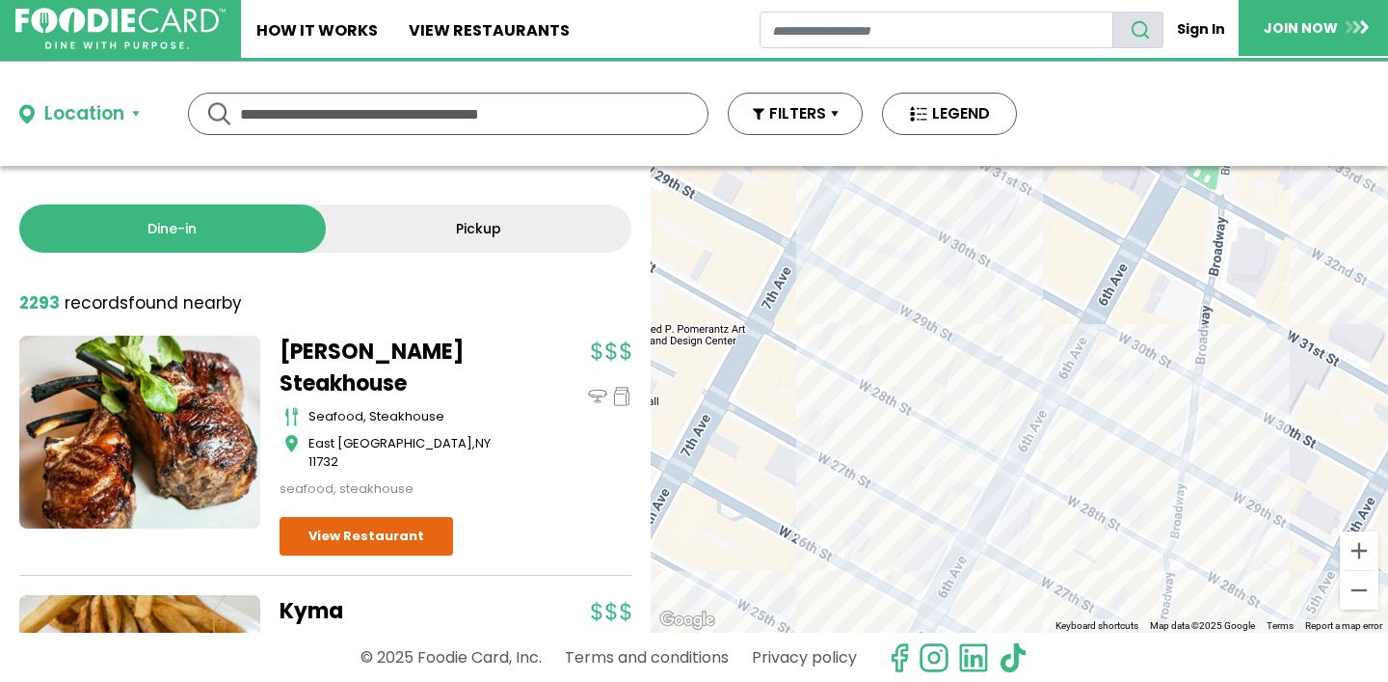
click at [1045, 446] on div at bounding box center [1019, 399] width 737 height 467
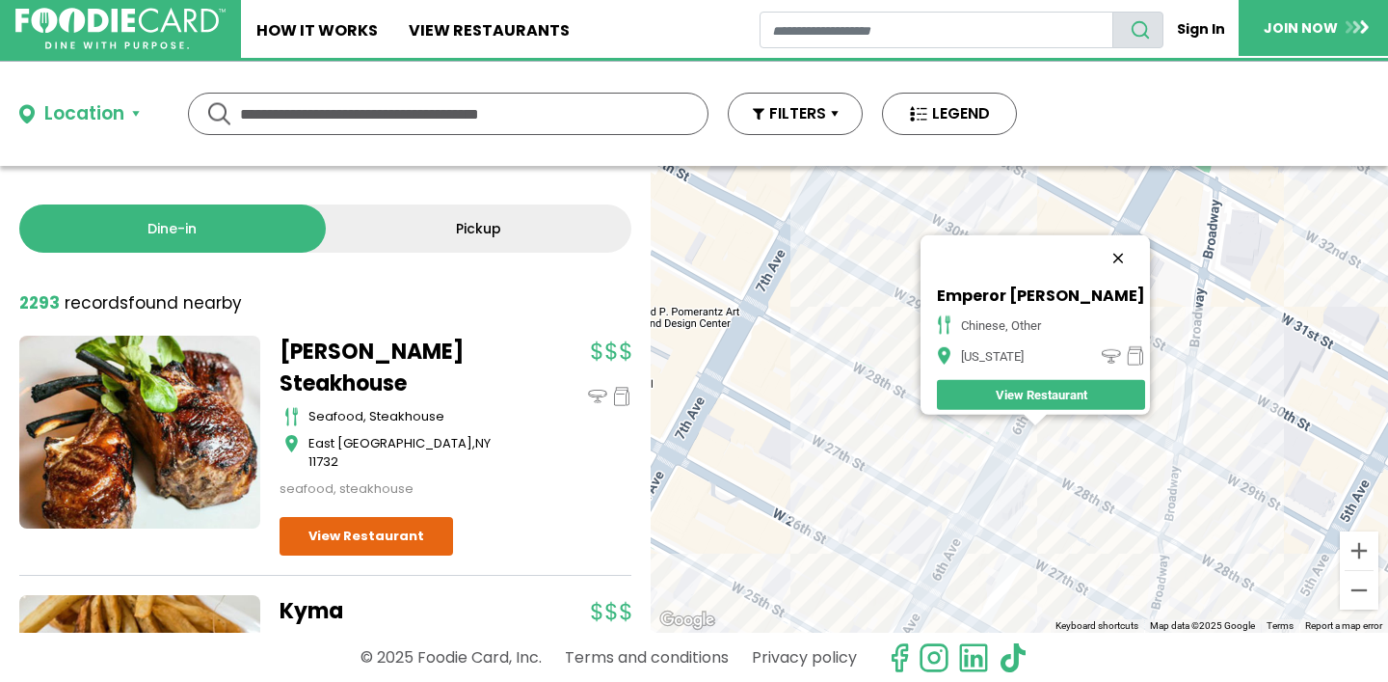
click at [1100, 251] on button "Close" at bounding box center [1118, 258] width 46 height 46
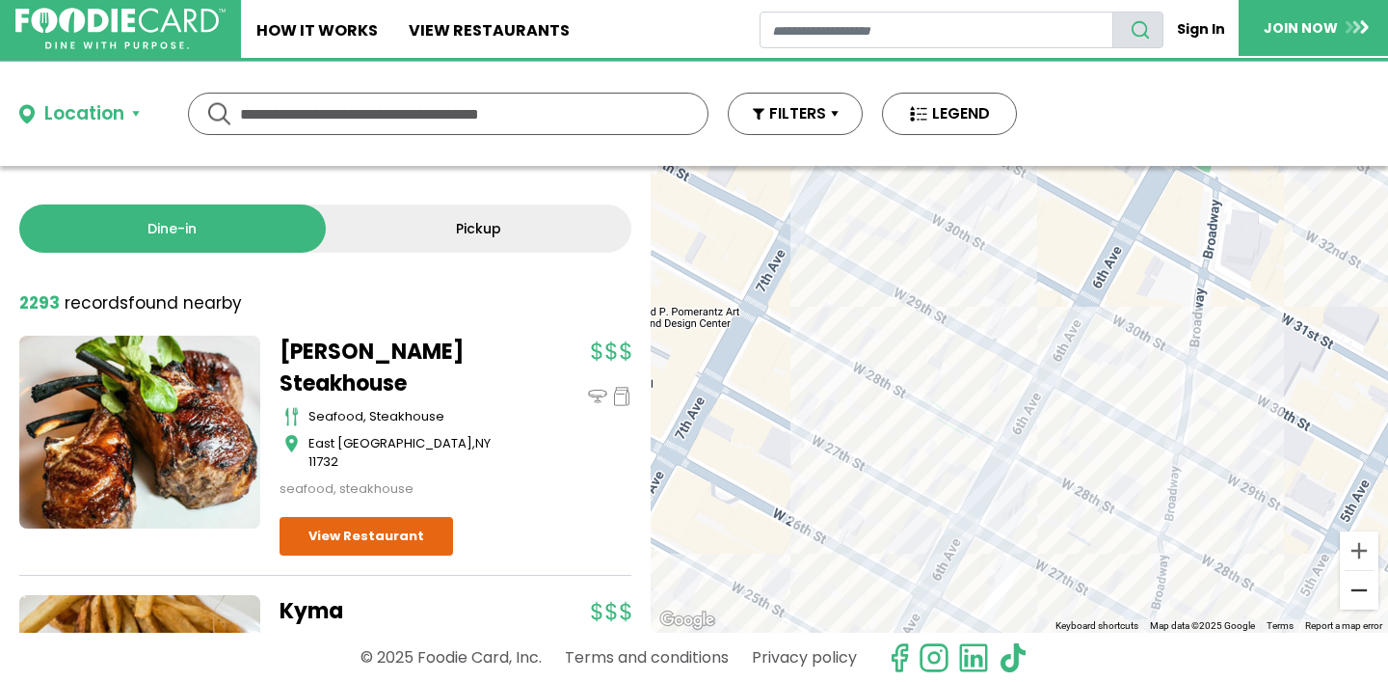
click at [1356, 598] on button "Zoom out" at bounding box center [1359, 590] width 39 height 39
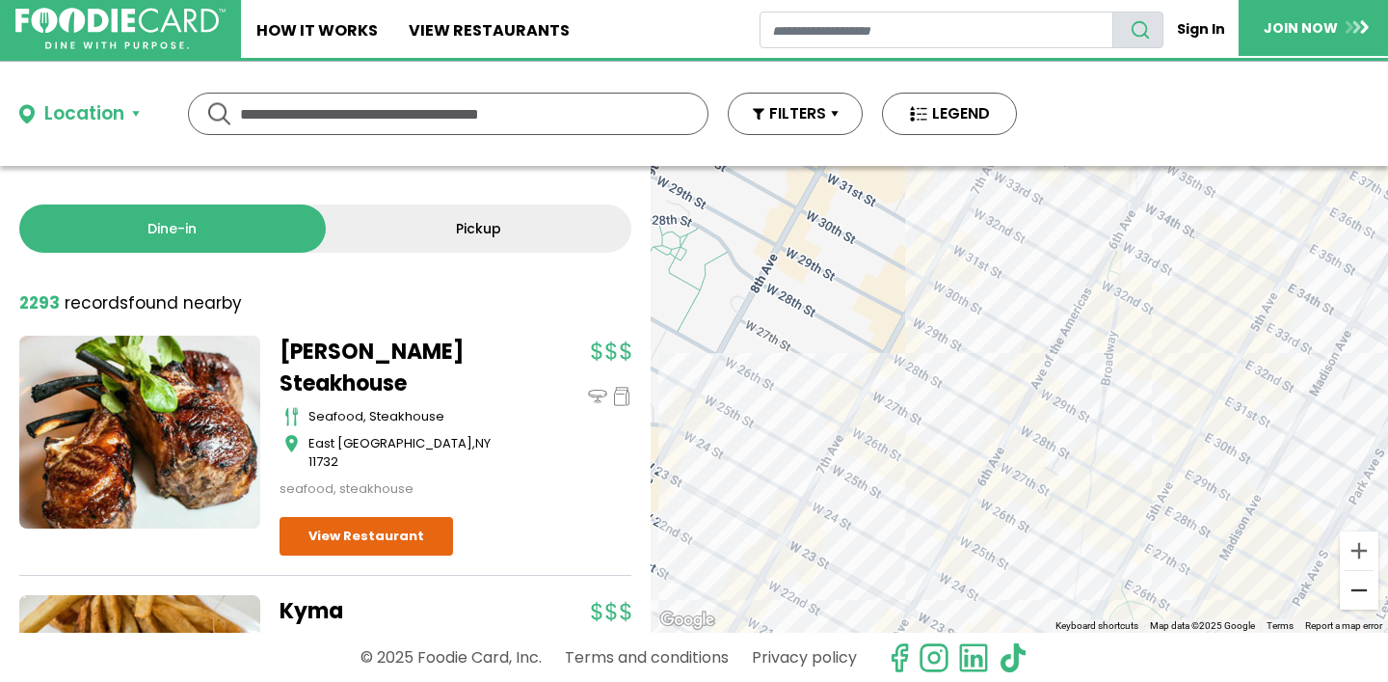
click at [1358, 590] on button "Zoom out" at bounding box center [1359, 590] width 39 height 39
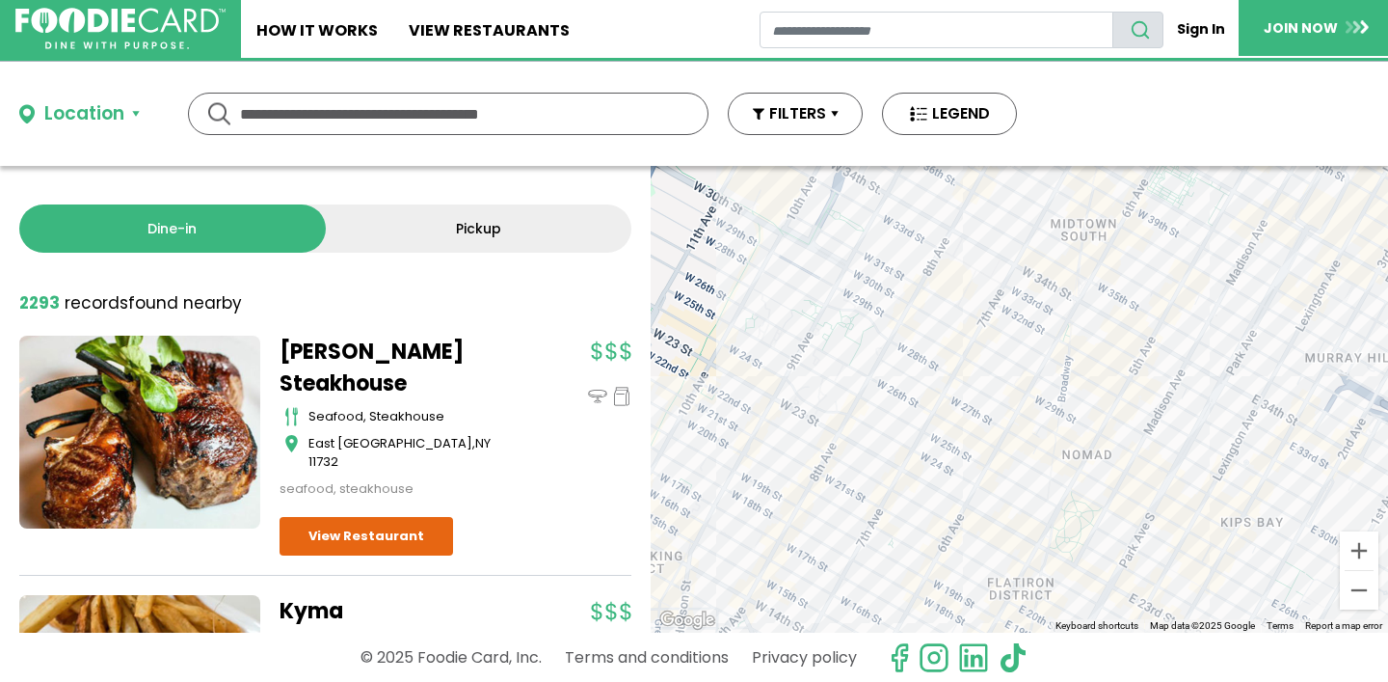
click at [1041, 485] on div at bounding box center [1019, 399] width 737 height 467
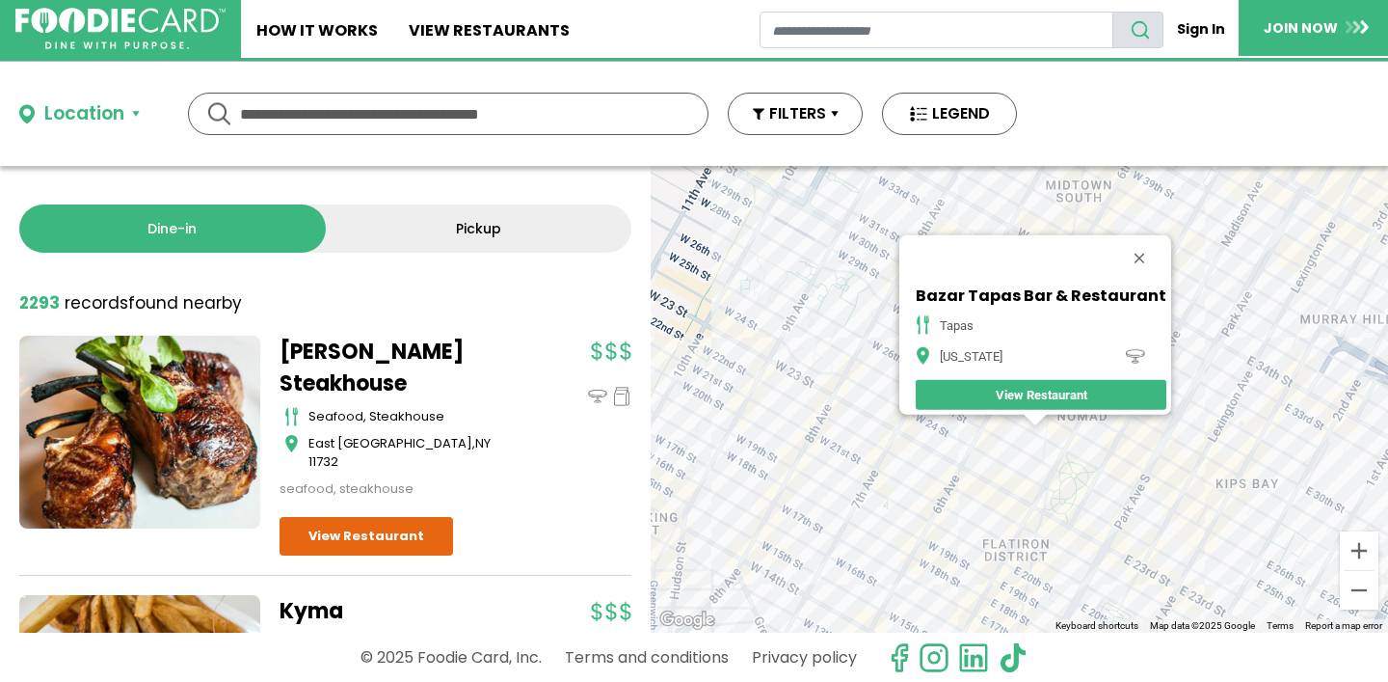
click at [967, 494] on div "Bazar Tapas Bar & Restaurant tapas [US_STATE] View Restaurant" at bounding box center [1019, 399] width 737 height 467
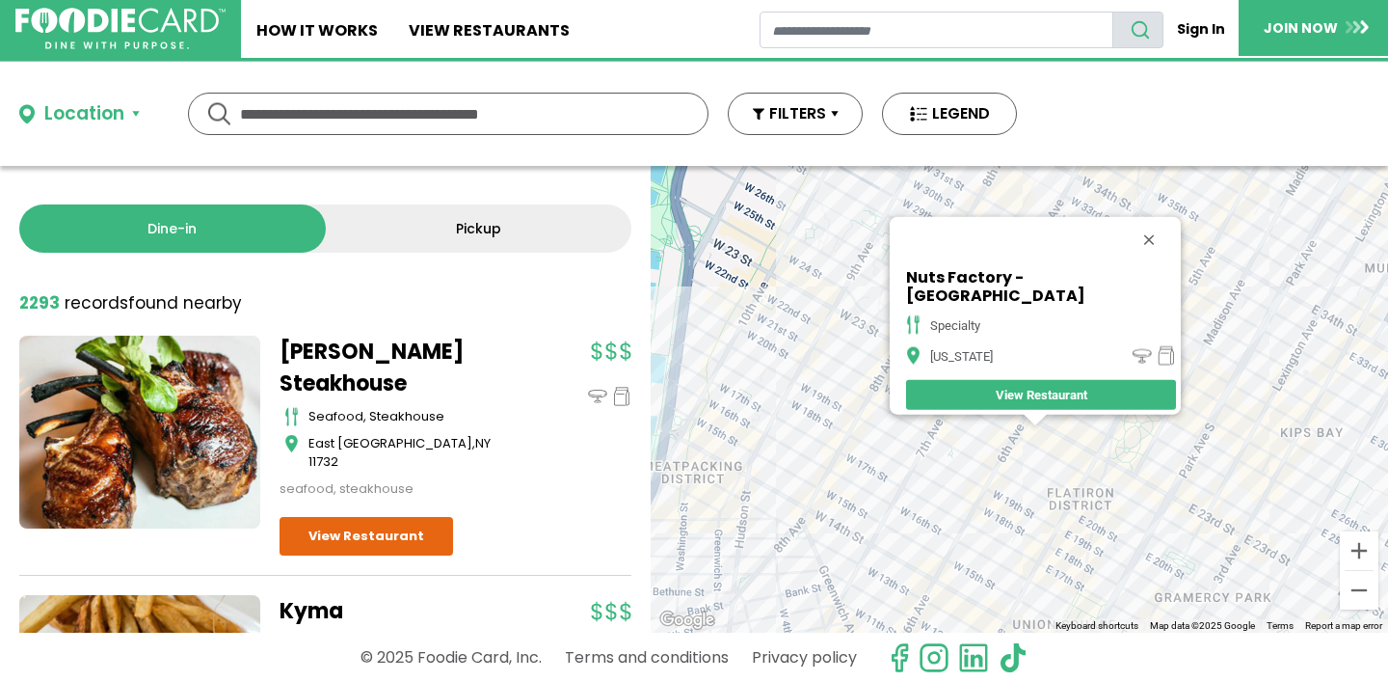
click at [1084, 455] on div "Nuts Factory - 6th Ave specialty [US_STATE] View Restaurant" at bounding box center [1019, 399] width 737 height 467
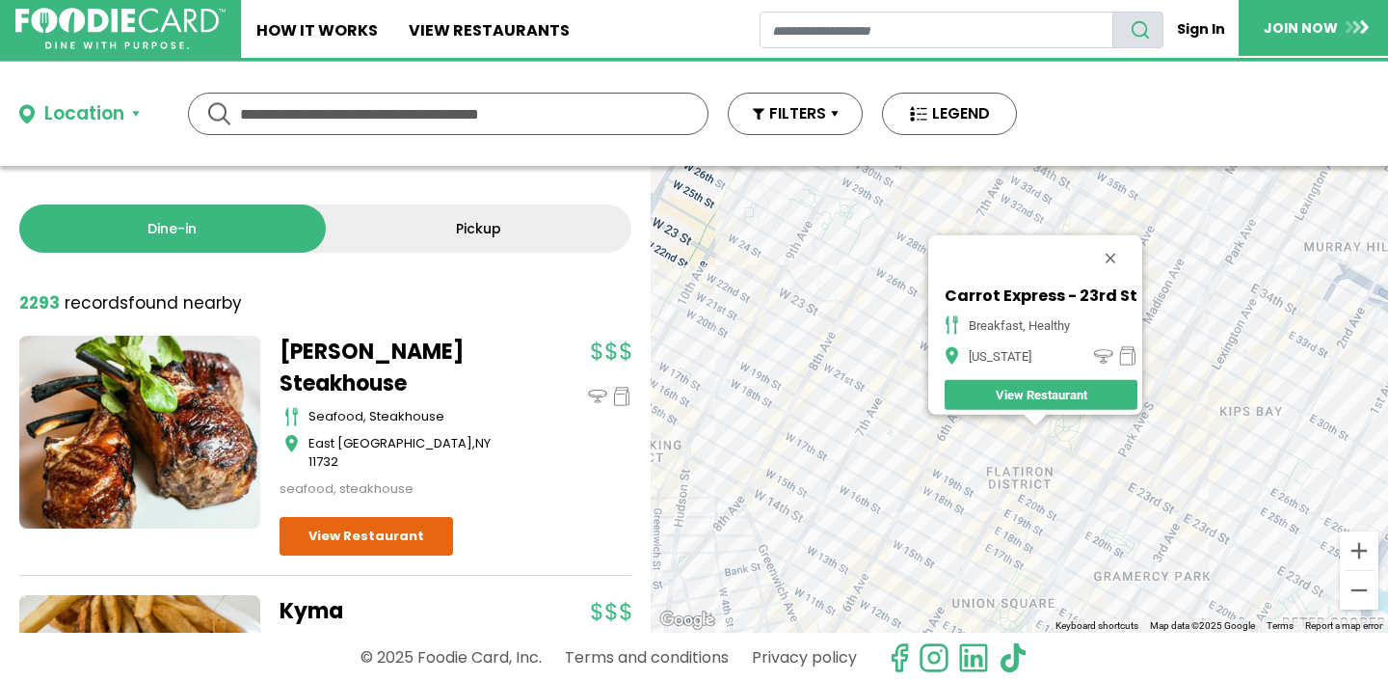
click at [1058, 475] on div "Carrot Express - 23rd St breakfast, healthy [US_STATE] View Restaurant" at bounding box center [1019, 399] width 737 height 467
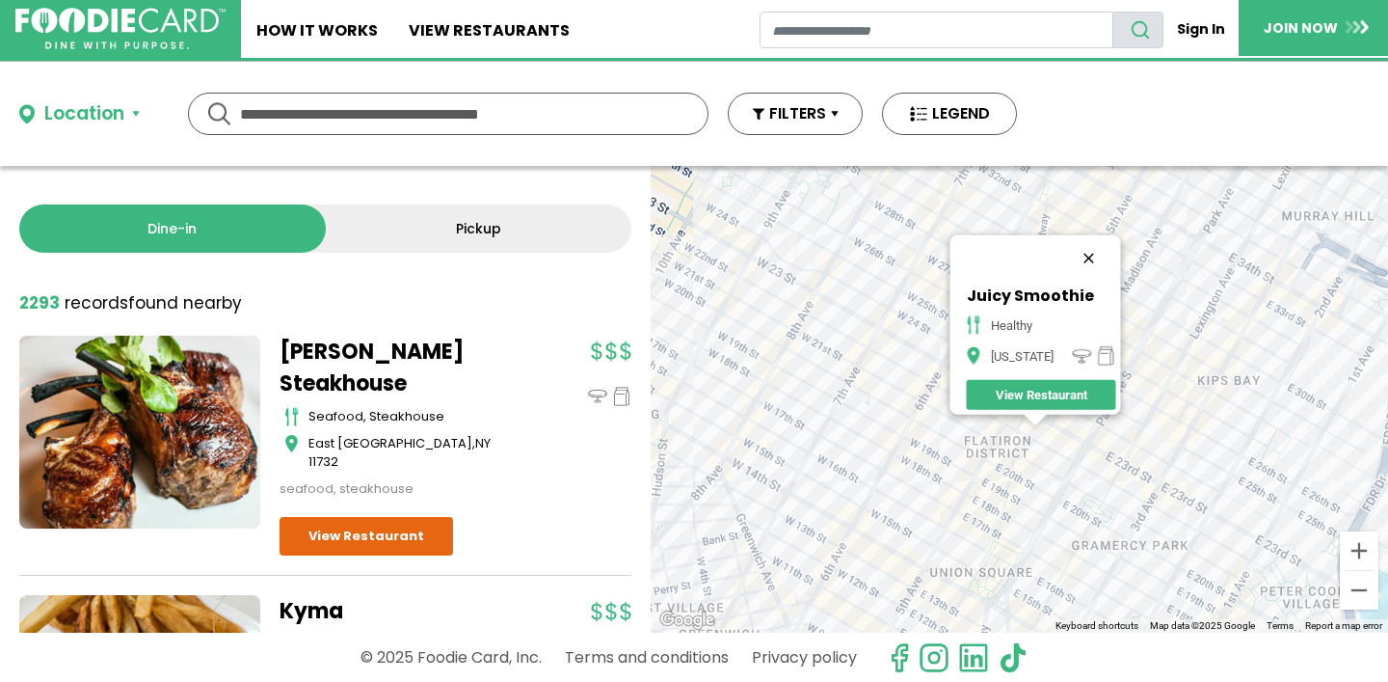
click at [1090, 249] on button "Close" at bounding box center [1088, 258] width 46 height 46
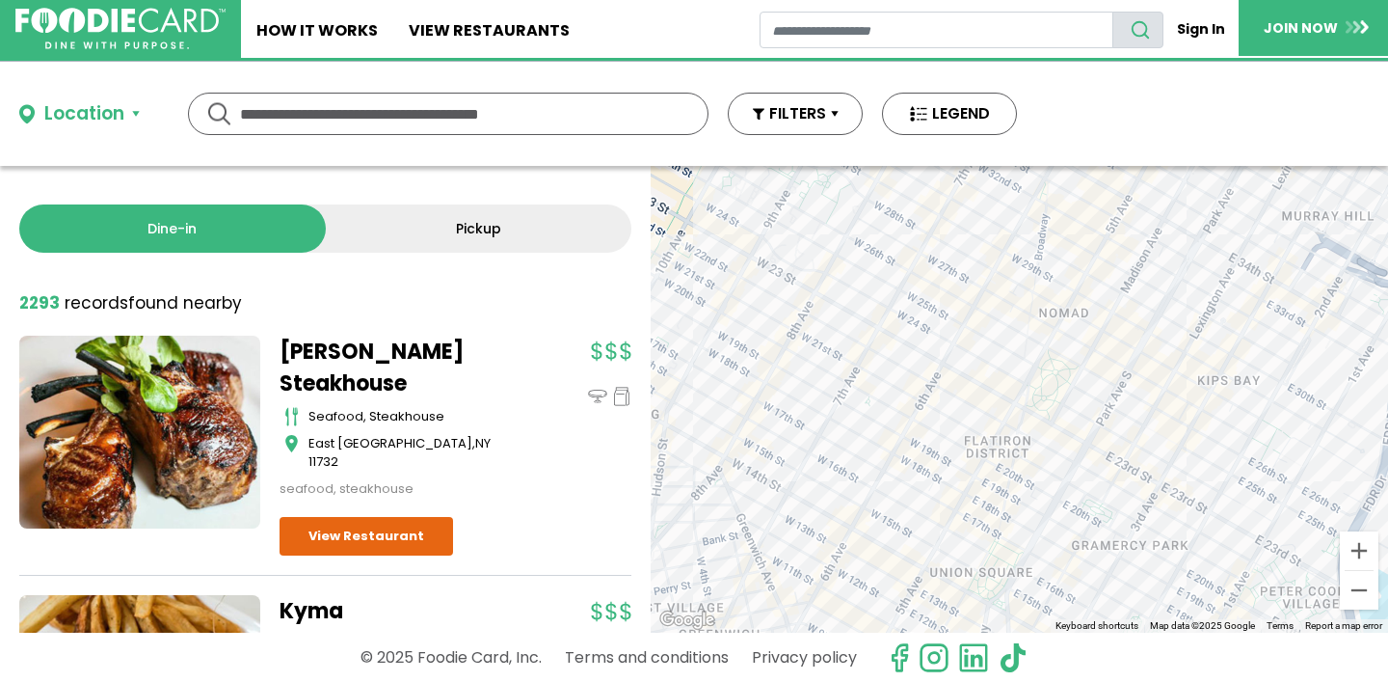
click at [1106, 364] on div at bounding box center [1019, 399] width 737 height 467
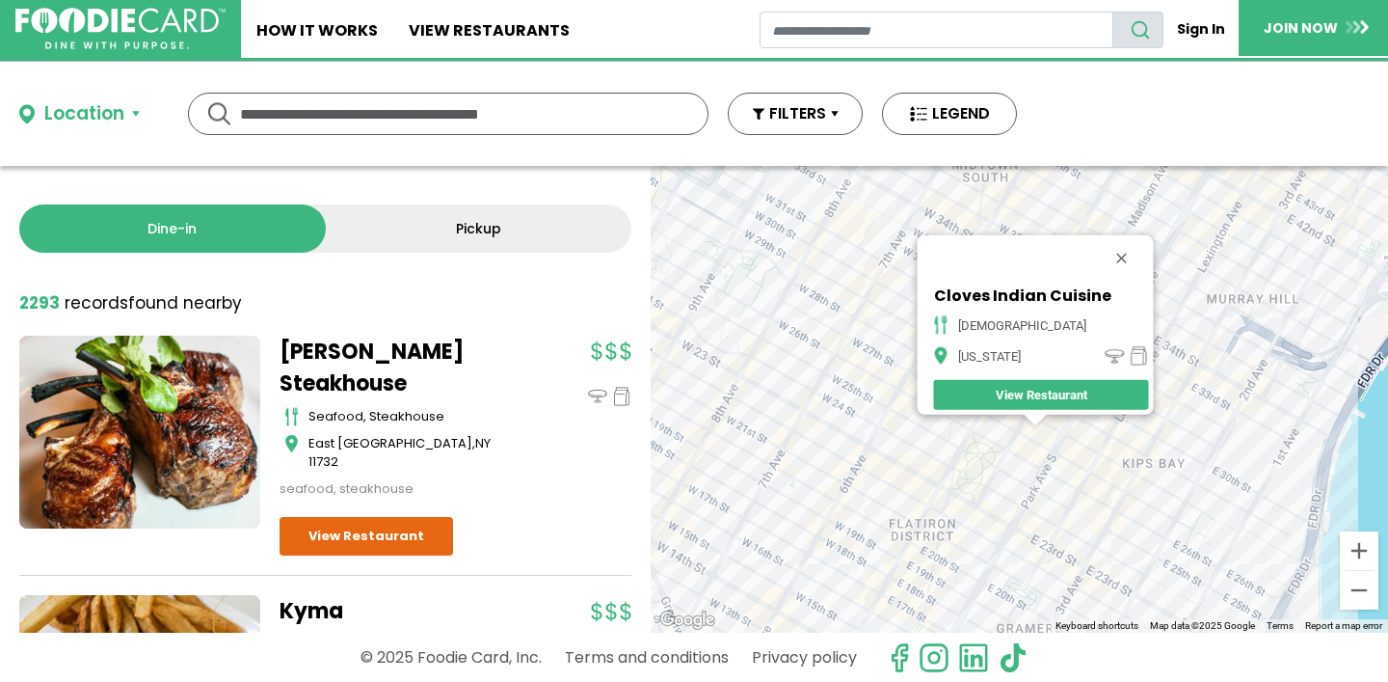
click at [1162, 439] on div "Cloves Indian Cuisine indian [US_STATE] View Restaurant" at bounding box center [1019, 399] width 737 height 467
click at [1106, 246] on button "Close" at bounding box center [1121, 258] width 46 height 46
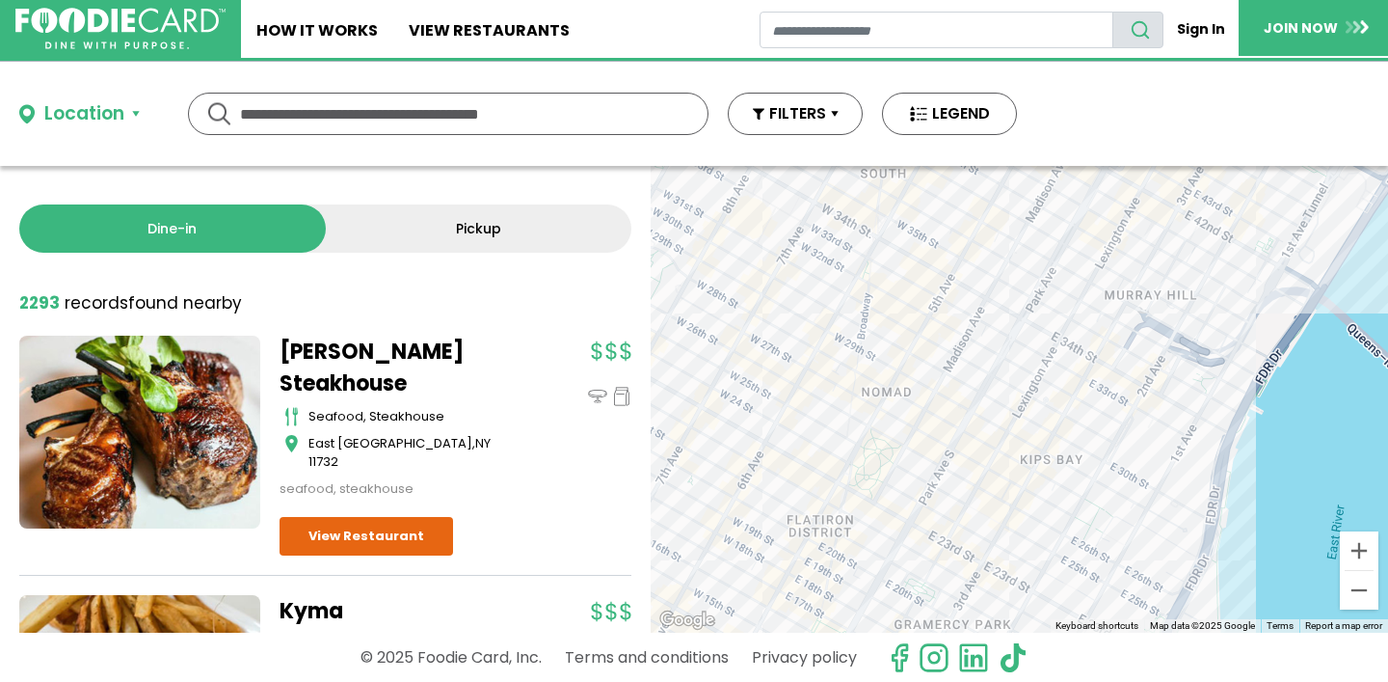
drag, startPoint x: 1007, startPoint y: 549, endPoint x: 914, endPoint y: 537, distance: 94.3
click at [906, 543] on div at bounding box center [1019, 399] width 737 height 467
click at [991, 330] on div at bounding box center [1019, 399] width 737 height 467
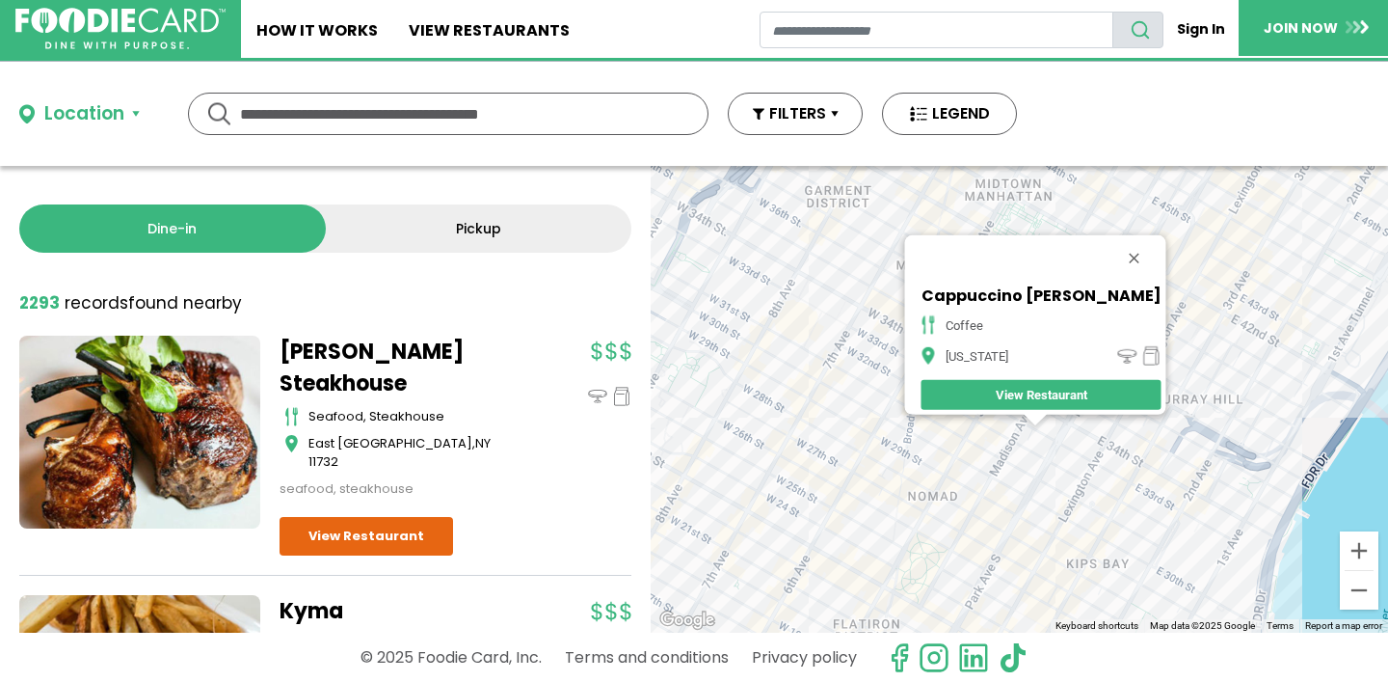
click at [1050, 422] on div "Cappuccino [PERSON_NAME] coffee [US_STATE] View Restaurant" at bounding box center [1019, 399] width 737 height 467
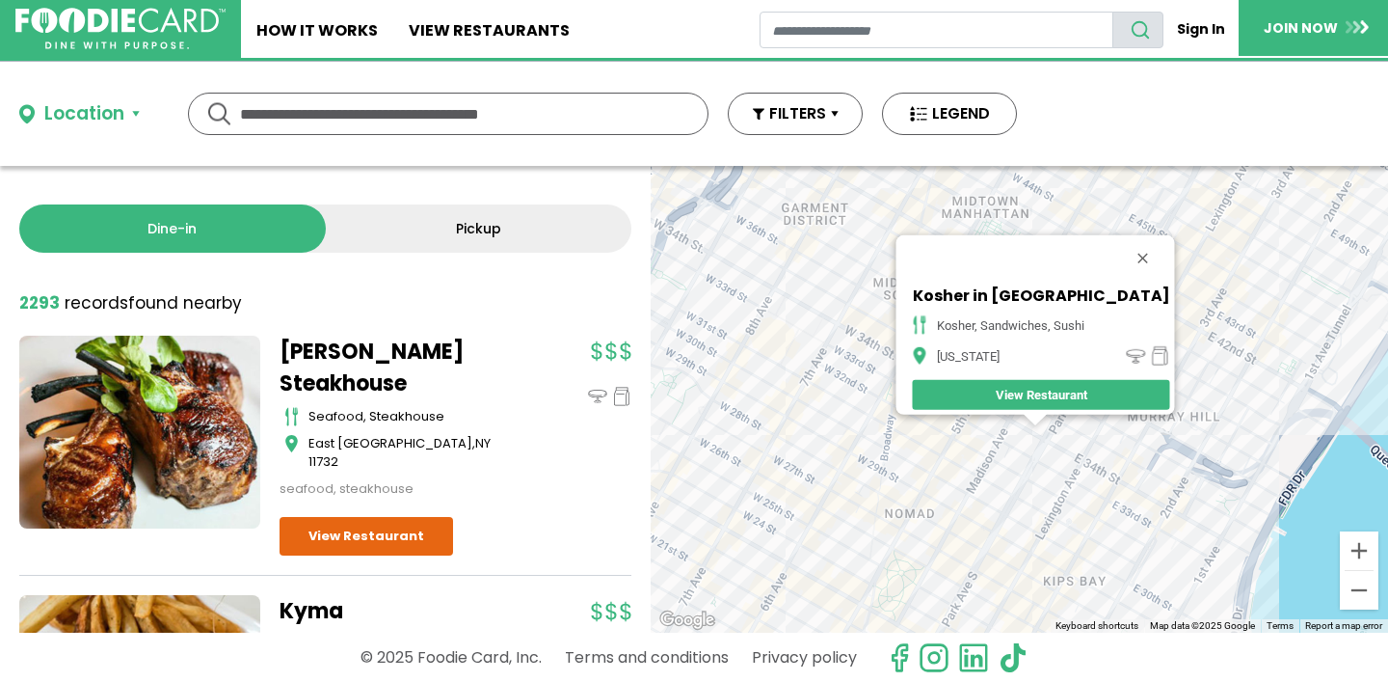
click at [1056, 437] on div "Kosher in [GEOGRAPHIC_DATA], sandwiches, sushi [US_STATE] View Restaurant" at bounding box center [1019, 399] width 737 height 467
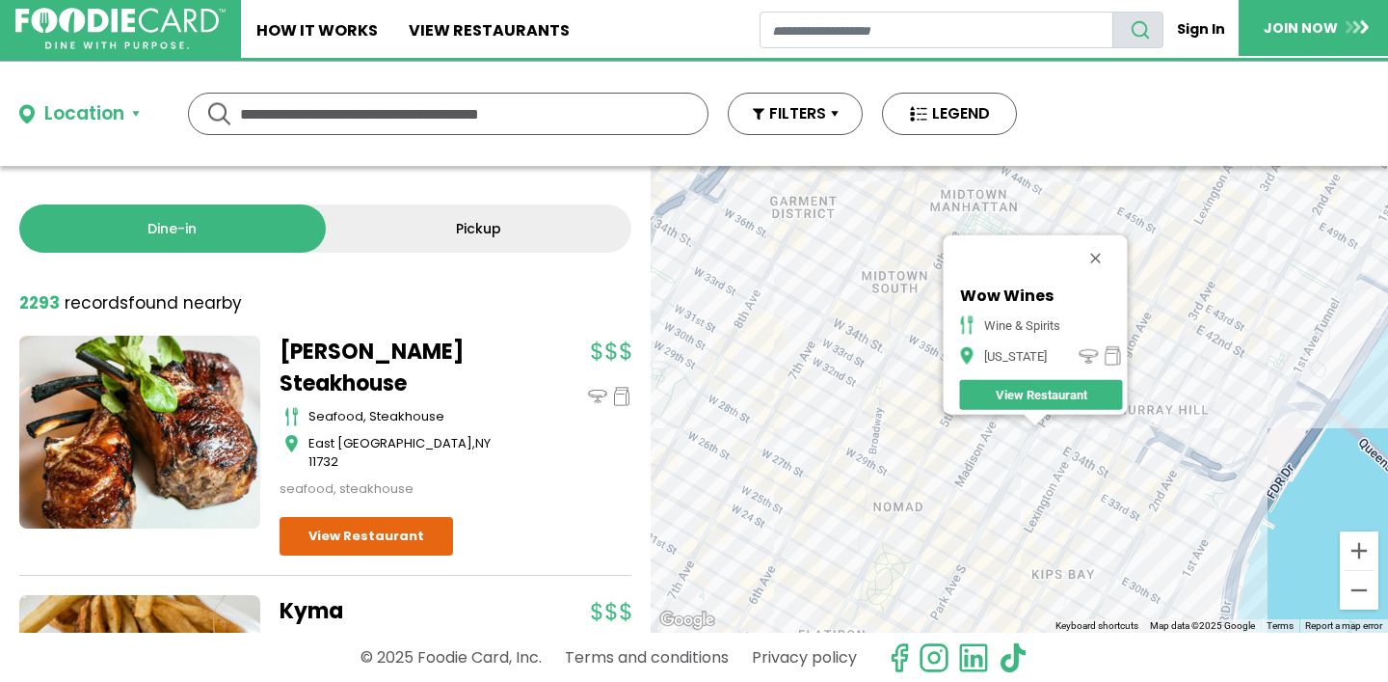
click at [1034, 451] on div "Wow Wines wine & spirits [US_STATE] View Restaurant" at bounding box center [1019, 399] width 737 height 467
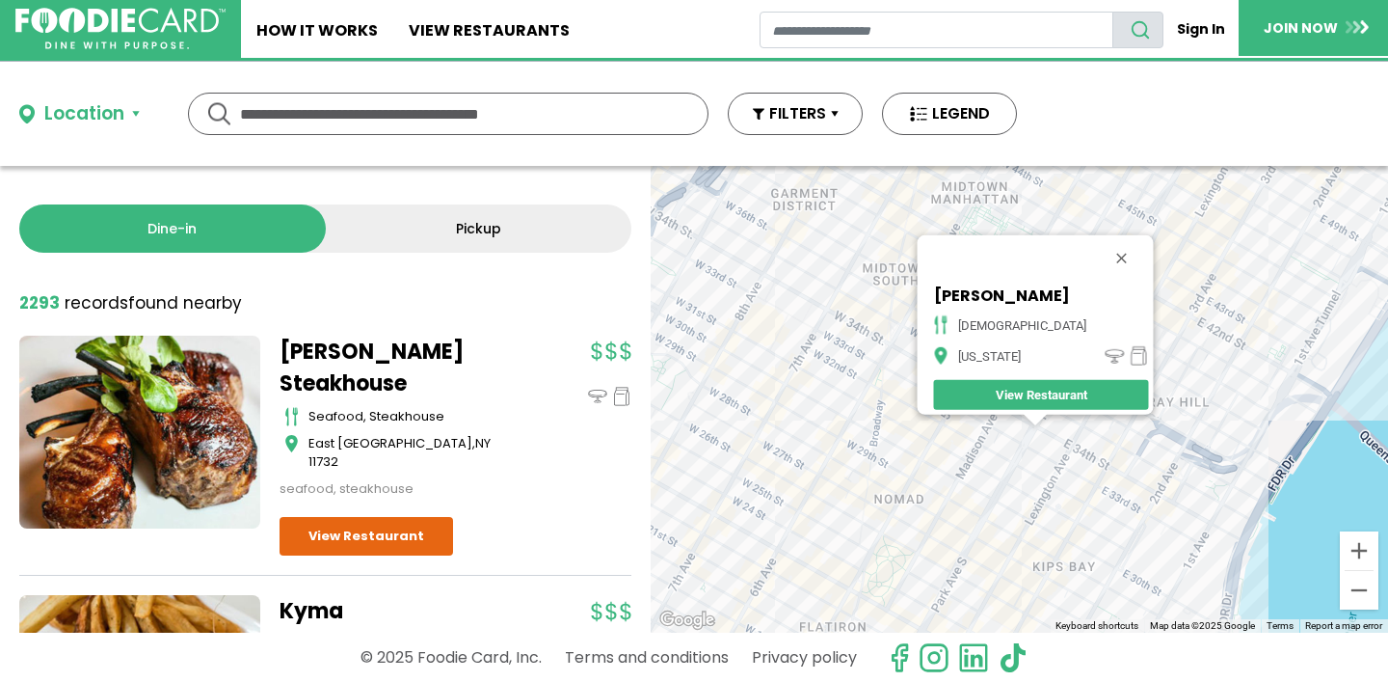
click at [1072, 456] on div "Masala King Indian [US_STATE] View Restaurant" at bounding box center [1019, 399] width 737 height 467
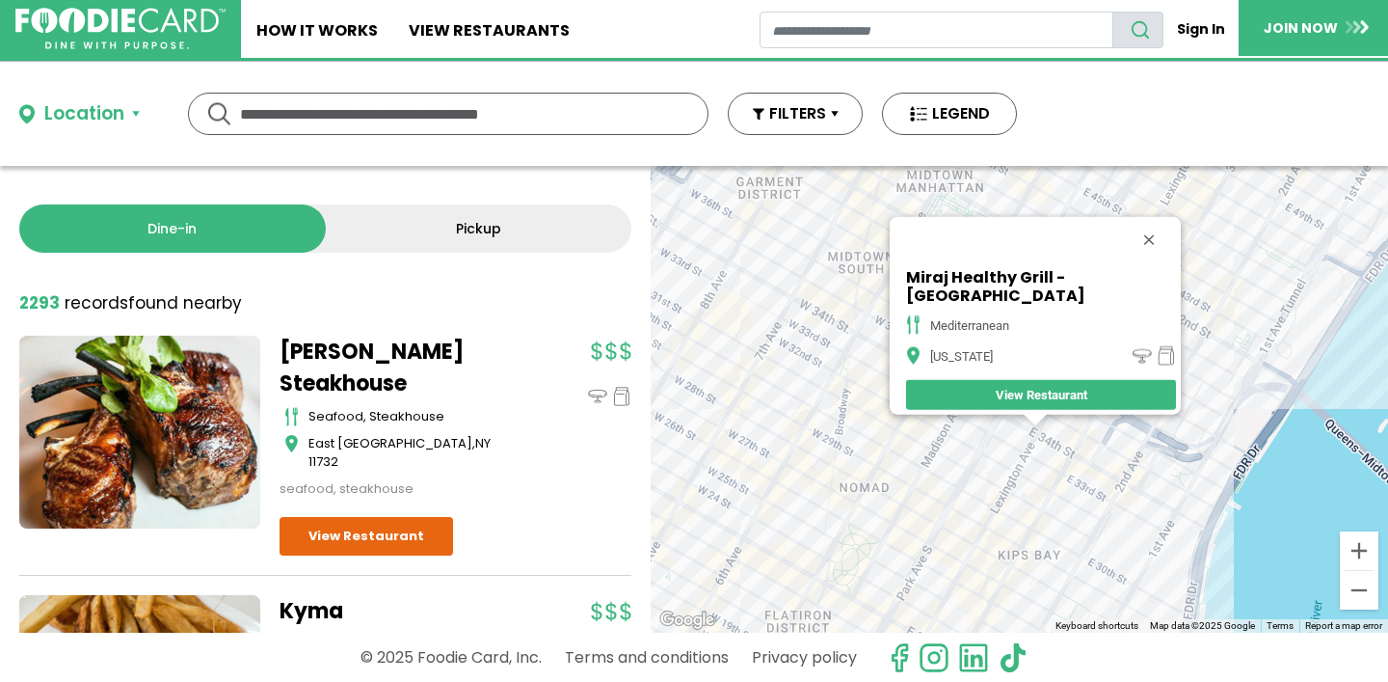
click at [1014, 500] on div "Miraj Healthy Grill - [GEOGRAPHIC_DATA] [GEOGRAPHIC_DATA] [US_STATE] View Resta…" at bounding box center [1019, 399] width 737 height 467
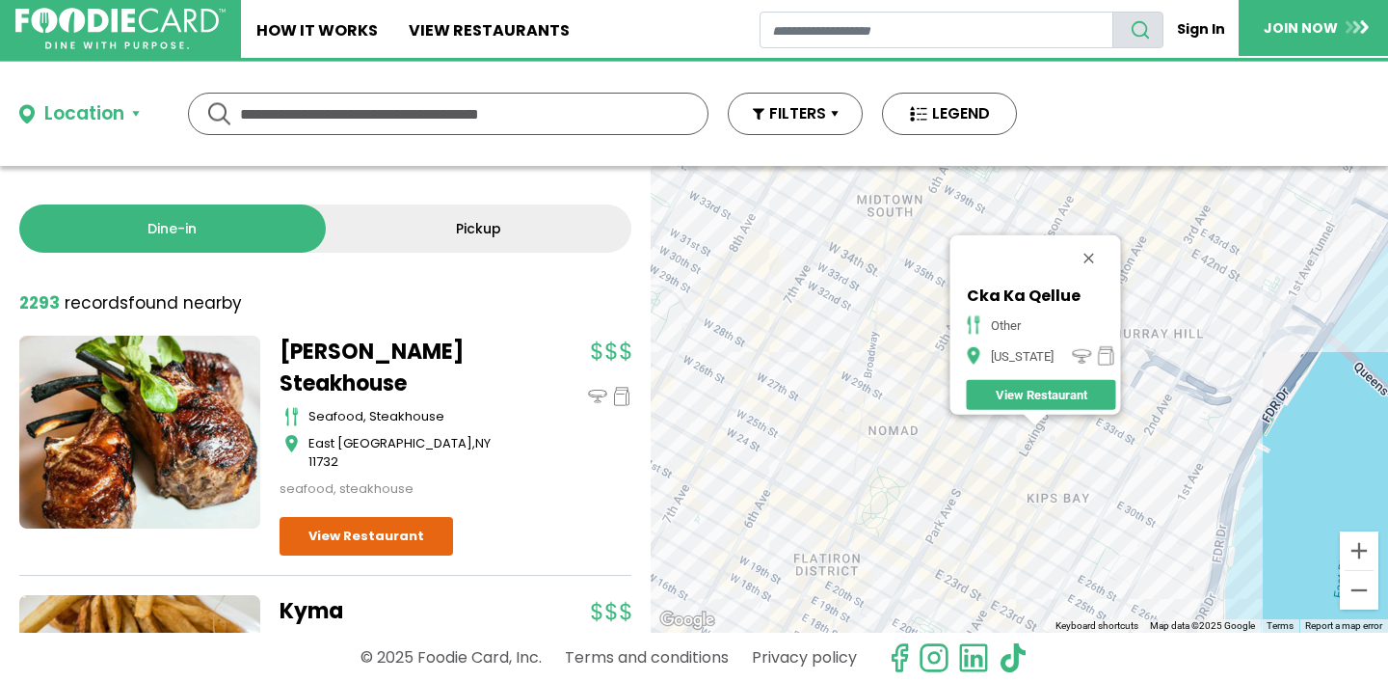
click at [1009, 440] on div "Cka Ka Qellue other [US_STATE] View Restaurant" at bounding box center [1019, 399] width 737 height 467
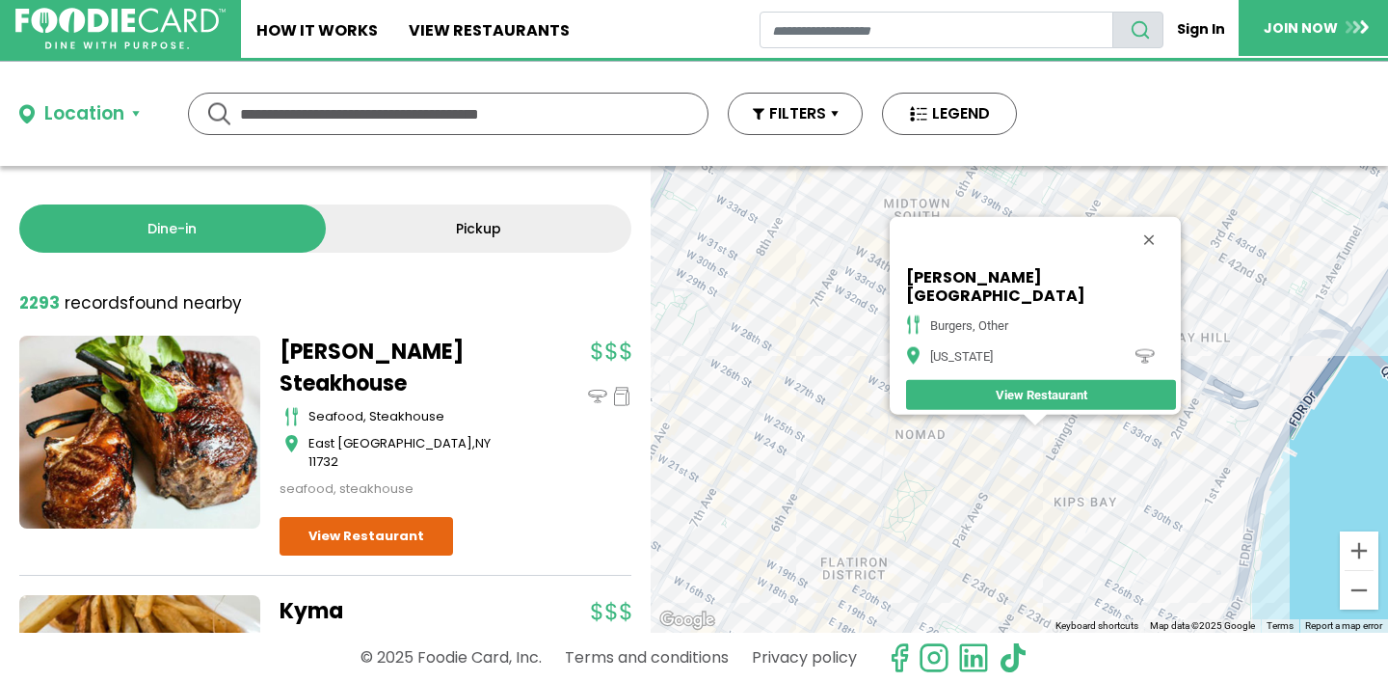
click at [1044, 428] on div "[PERSON_NAME] Park burgers, other [US_STATE][GEOGRAPHIC_DATA] Restaurant" at bounding box center [1019, 399] width 737 height 467
click at [999, 514] on div "[PERSON_NAME] Park burgers, other [US_STATE][GEOGRAPHIC_DATA] Restaurant" at bounding box center [1019, 399] width 737 height 467
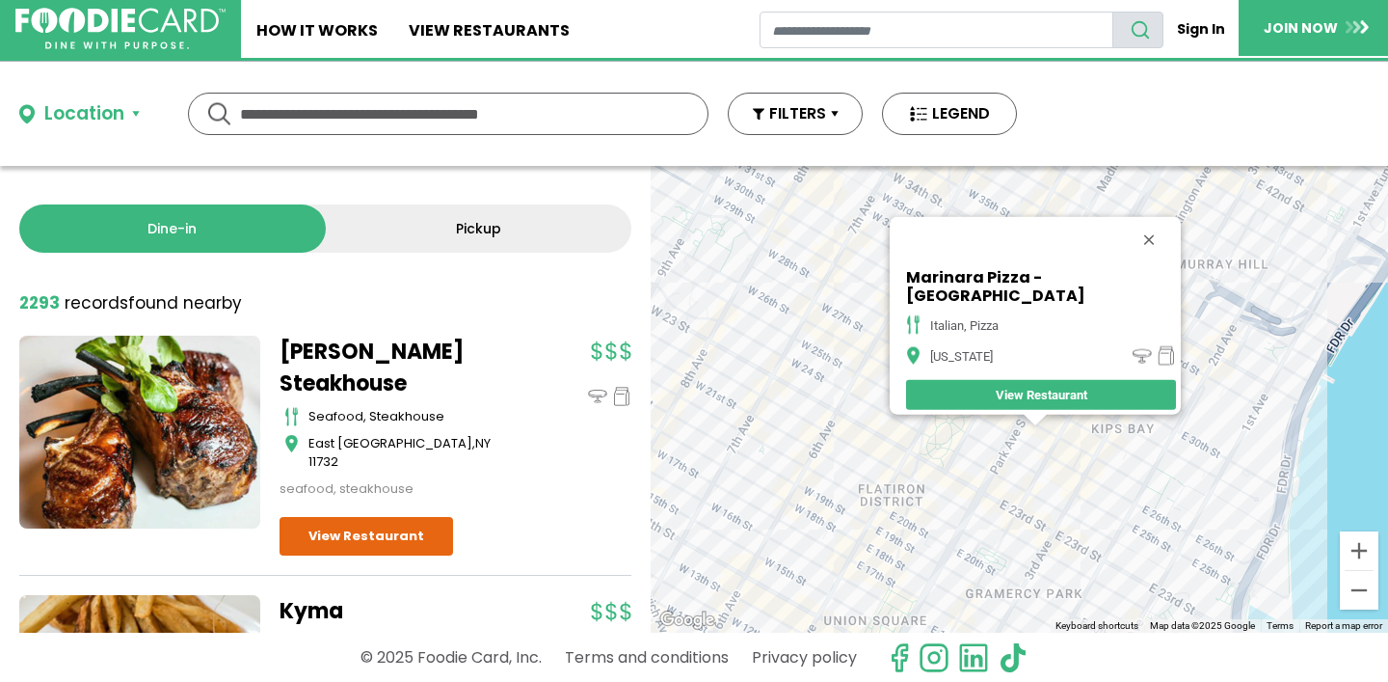
click at [1056, 495] on div "Marinara Pizza - [GEOGRAPHIC_DATA], pizza [US_STATE] View Restaurant" at bounding box center [1019, 399] width 737 height 467
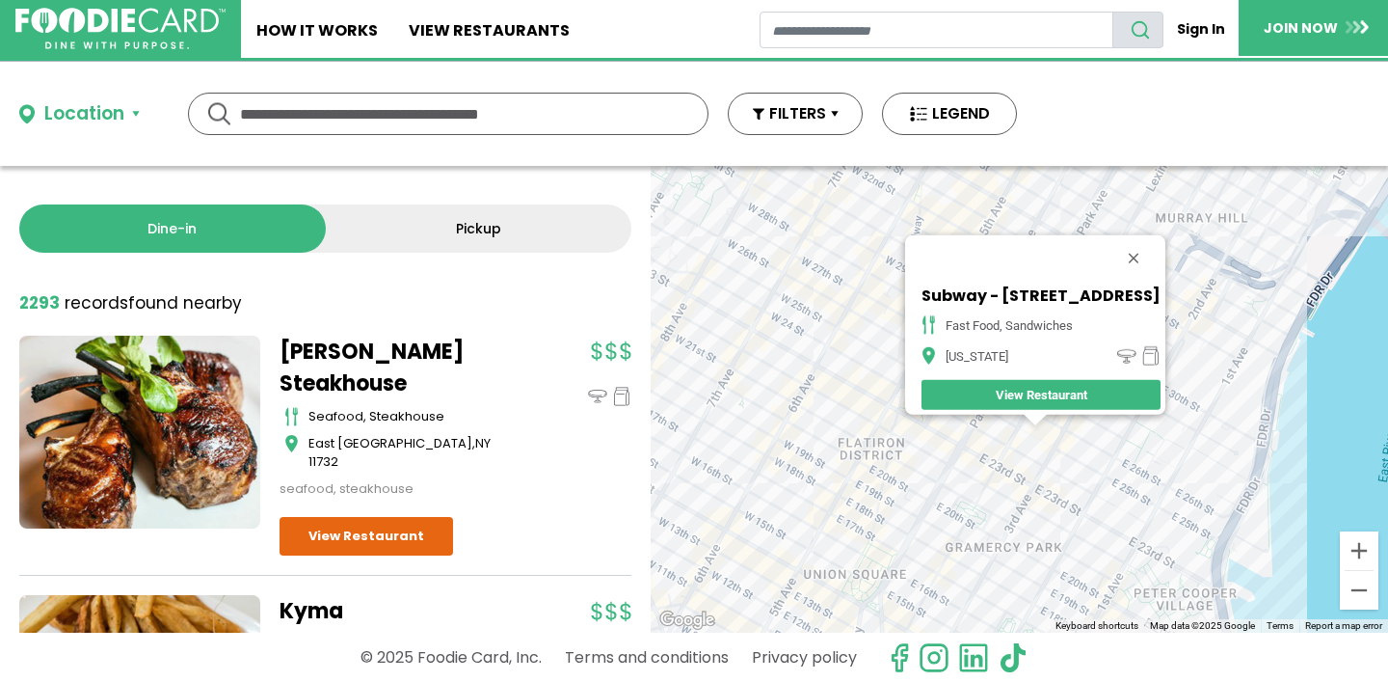
click at [902, 449] on div "Subway - [STREET_ADDRESS][US_STATE] View Restaurant" at bounding box center [1019, 399] width 737 height 467
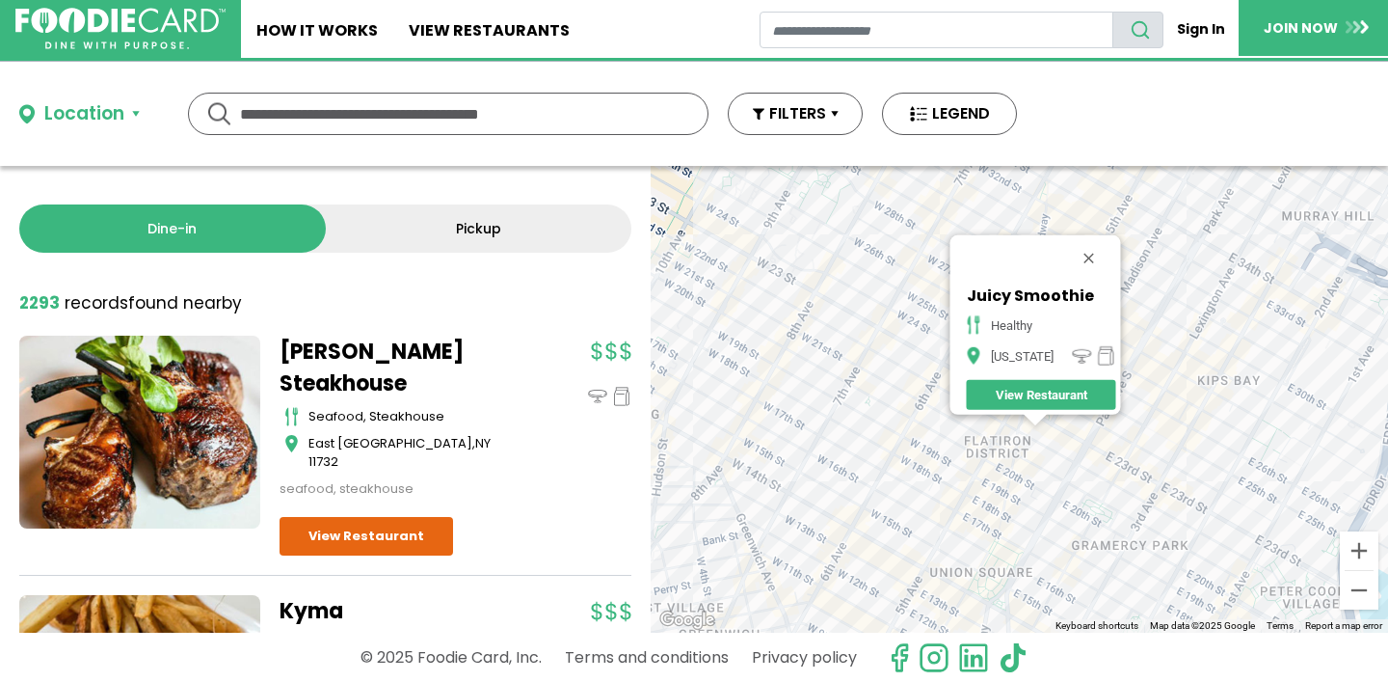
click at [1197, 477] on div "Juicy Smoothie healthy [US_STATE] View Restaurant" at bounding box center [1019, 399] width 737 height 467
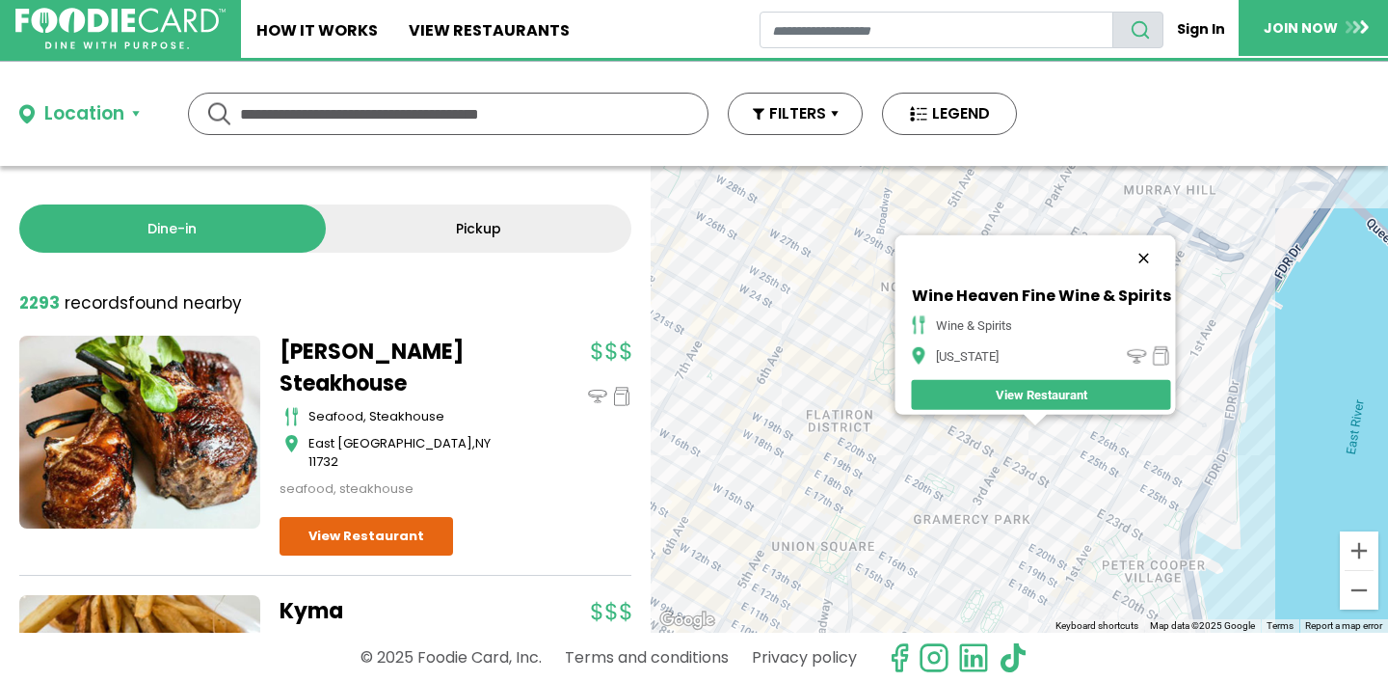
click at [1148, 250] on button "Close" at bounding box center [1143, 258] width 46 height 46
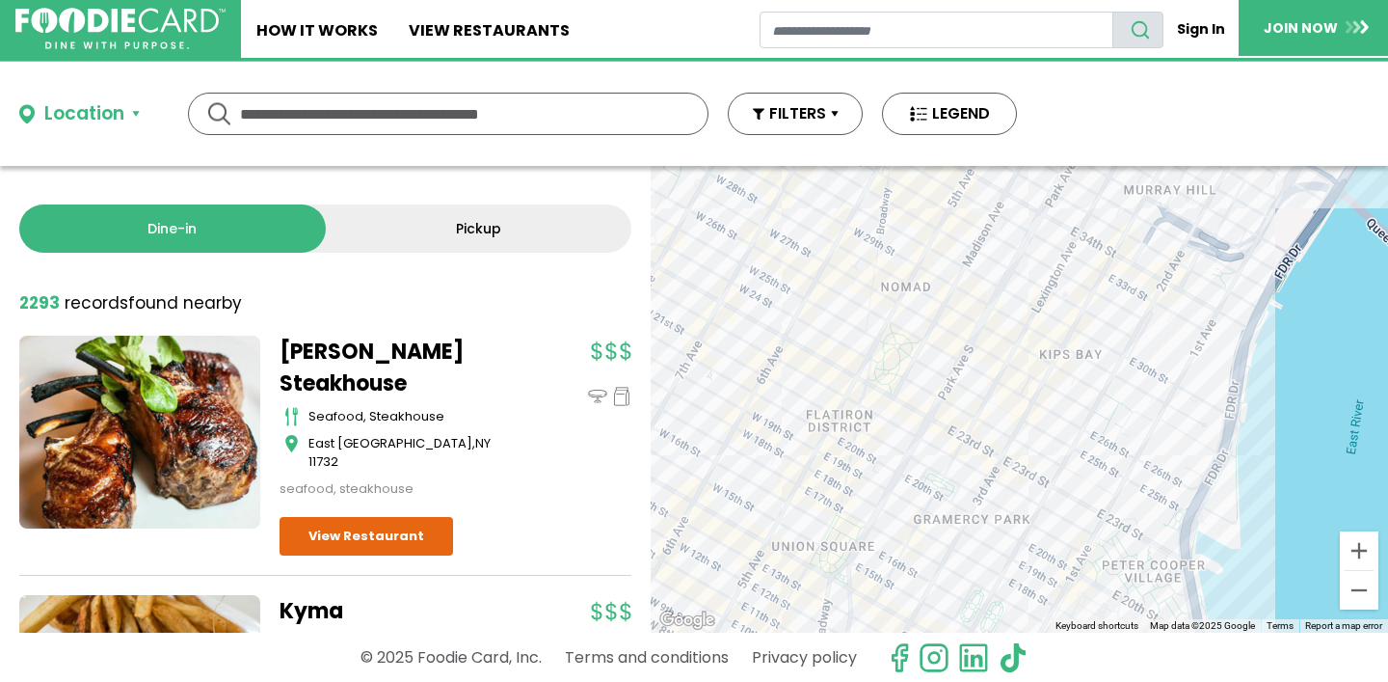
click at [1055, 410] on div at bounding box center [1019, 399] width 737 height 467
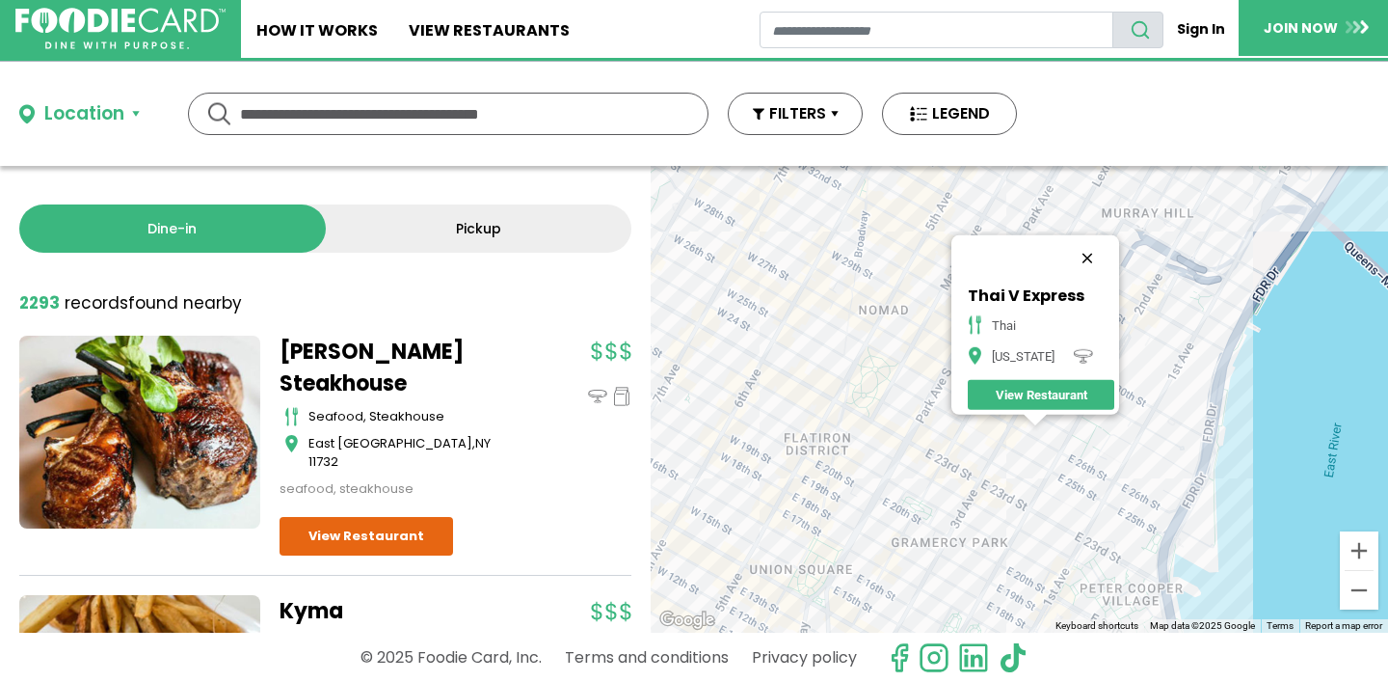
click at [1095, 249] on button "Close" at bounding box center [1087, 258] width 46 height 46
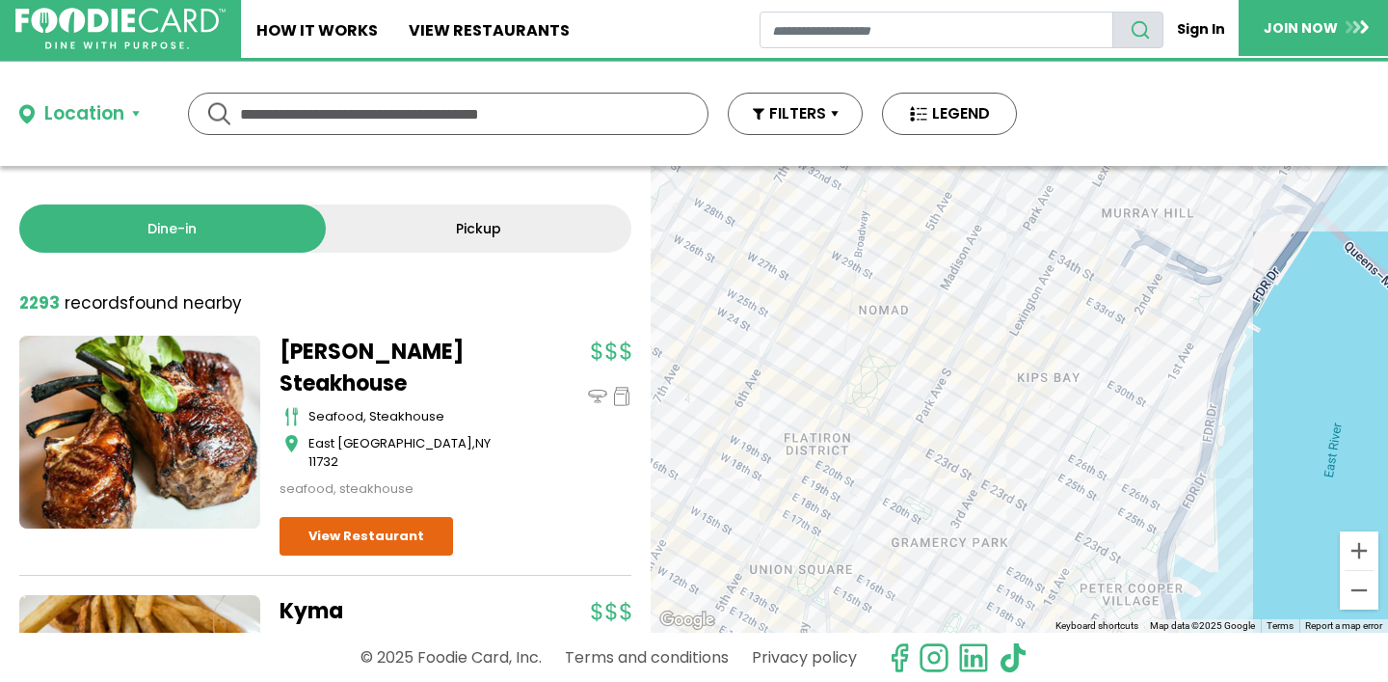
click at [1046, 411] on div at bounding box center [1019, 399] width 737 height 467
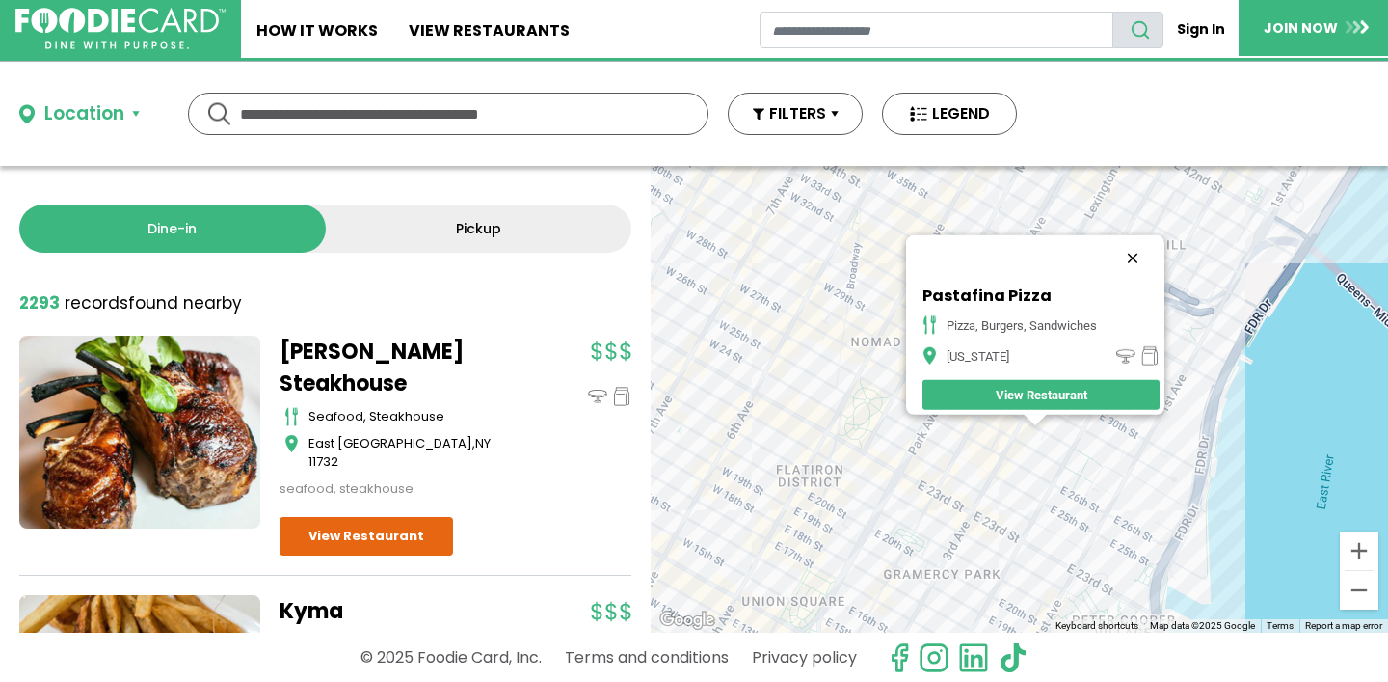
click at [1139, 240] on button "Close" at bounding box center [1133, 258] width 46 height 46
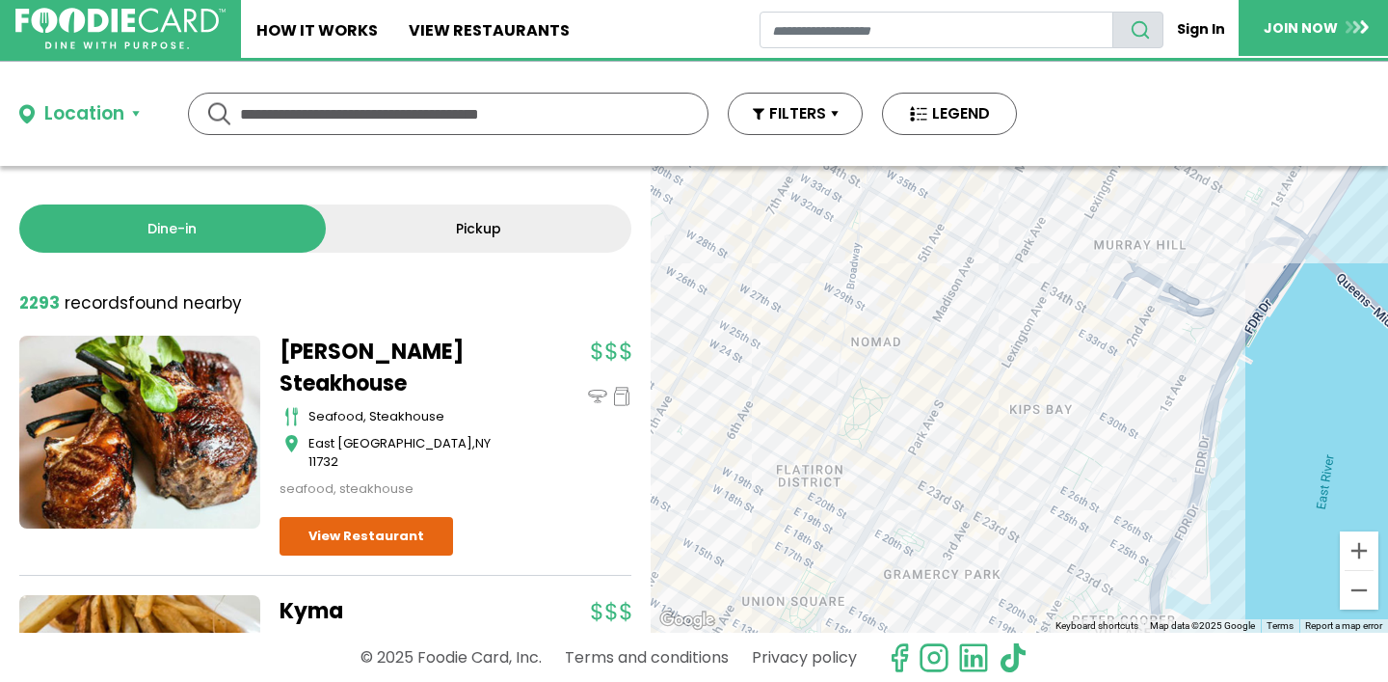
click at [1091, 437] on div at bounding box center [1019, 399] width 737 height 467
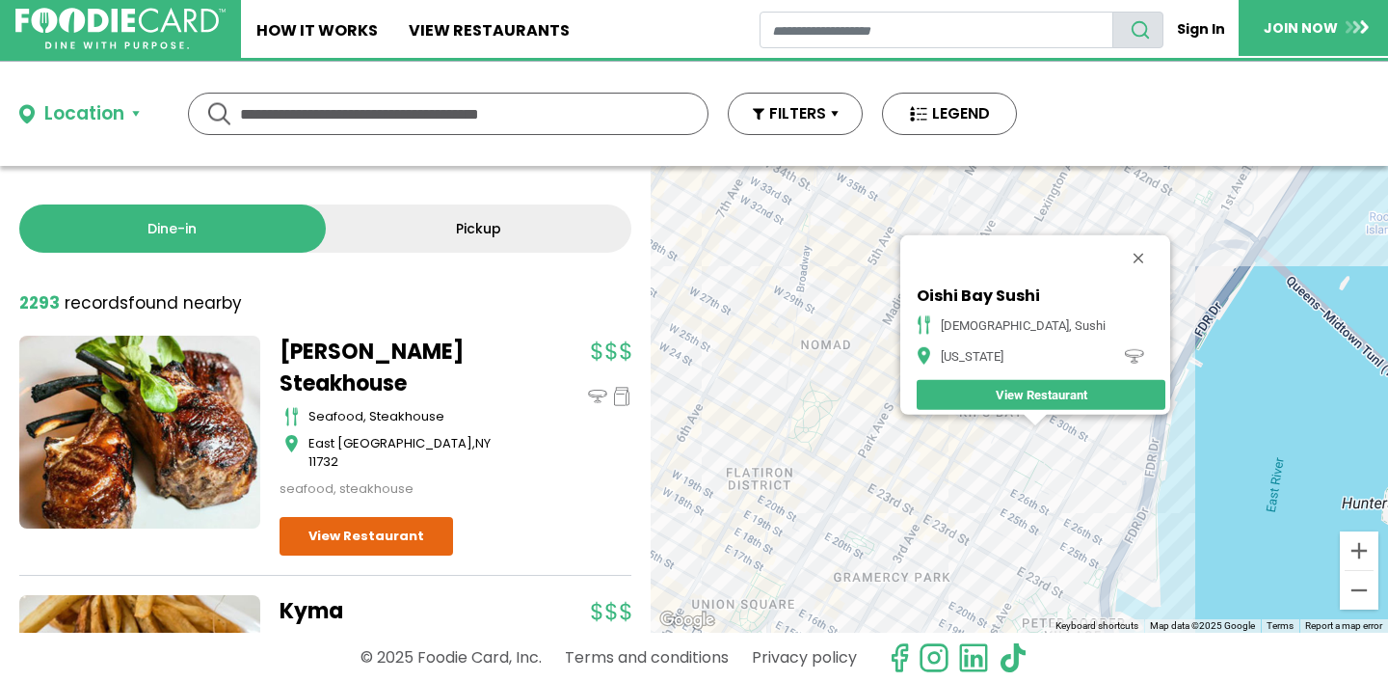
click at [1024, 460] on div "Oishi Bay Sushi japanese, sushi [US_STATE] View Restaurant" at bounding box center [1019, 399] width 737 height 467
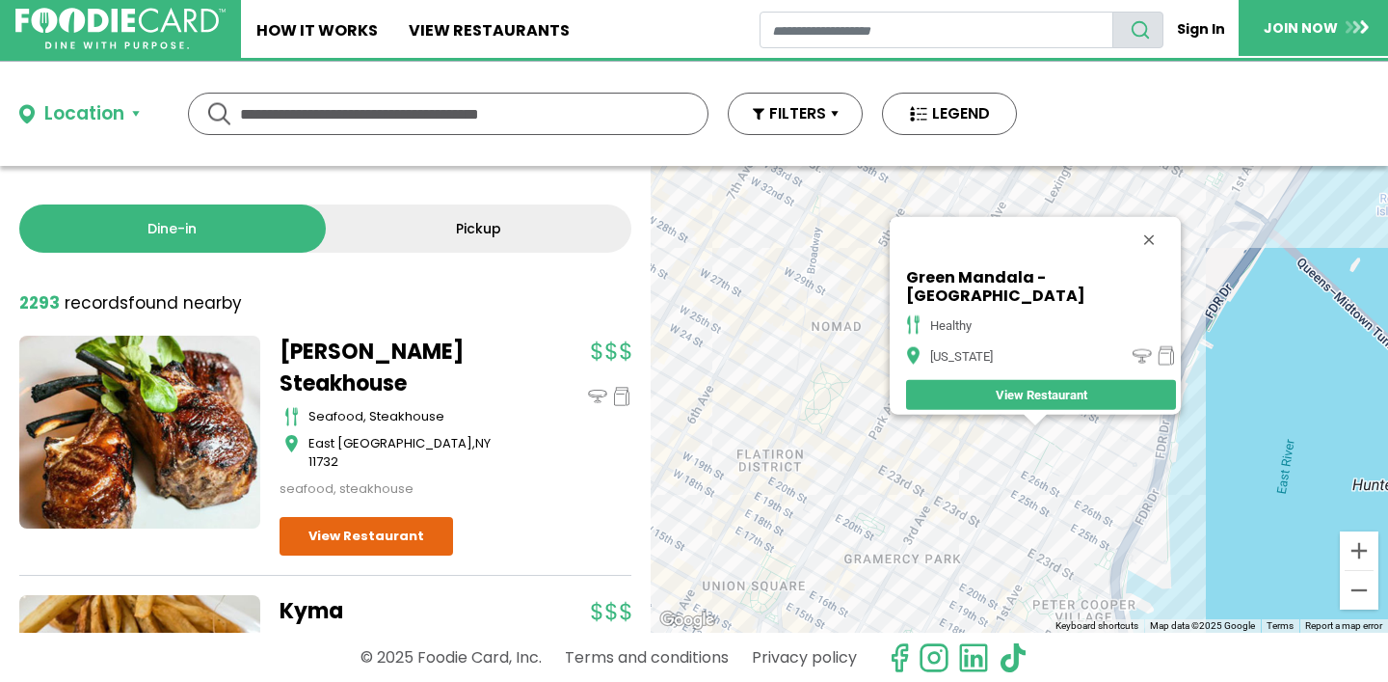
click at [990, 545] on div "Green Mandala - [GEOGRAPHIC_DATA] healthy [US_STATE][GEOGRAPHIC_DATA] Restaurant" at bounding box center [1019, 399] width 737 height 467
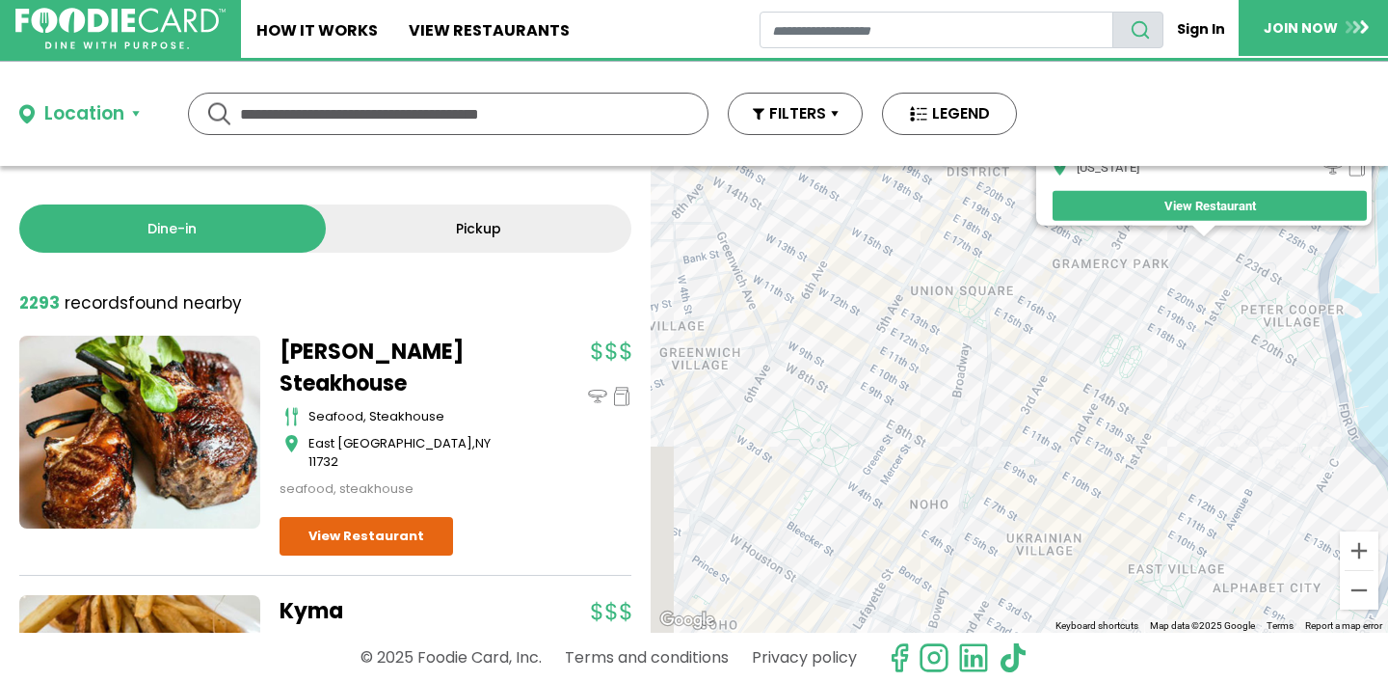
drag, startPoint x: 863, startPoint y: 557, endPoint x: 1044, endPoint y: 357, distance: 270.3
click at [1043, 358] on div "Orion Diner & Grill breakfast, burgers, sandwiches, seafood [US_STATE] View Res…" at bounding box center [1019, 399] width 737 height 467
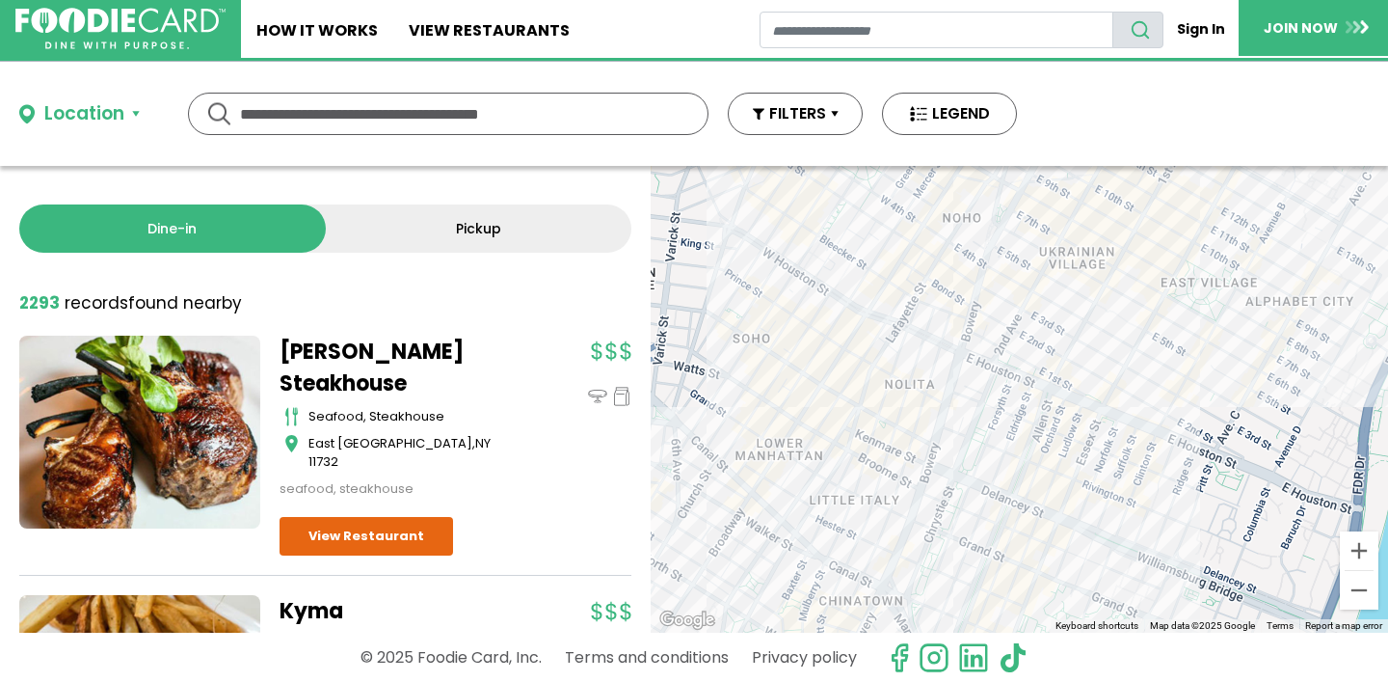
drag, startPoint x: 925, startPoint y: 522, endPoint x: 940, endPoint y: 248, distance: 275.1
click at [940, 249] on div "Orion Diner & Grill breakfast, burgers, sandwiches, seafood [US_STATE] View Res…" at bounding box center [1019, 399] width 737 height 467
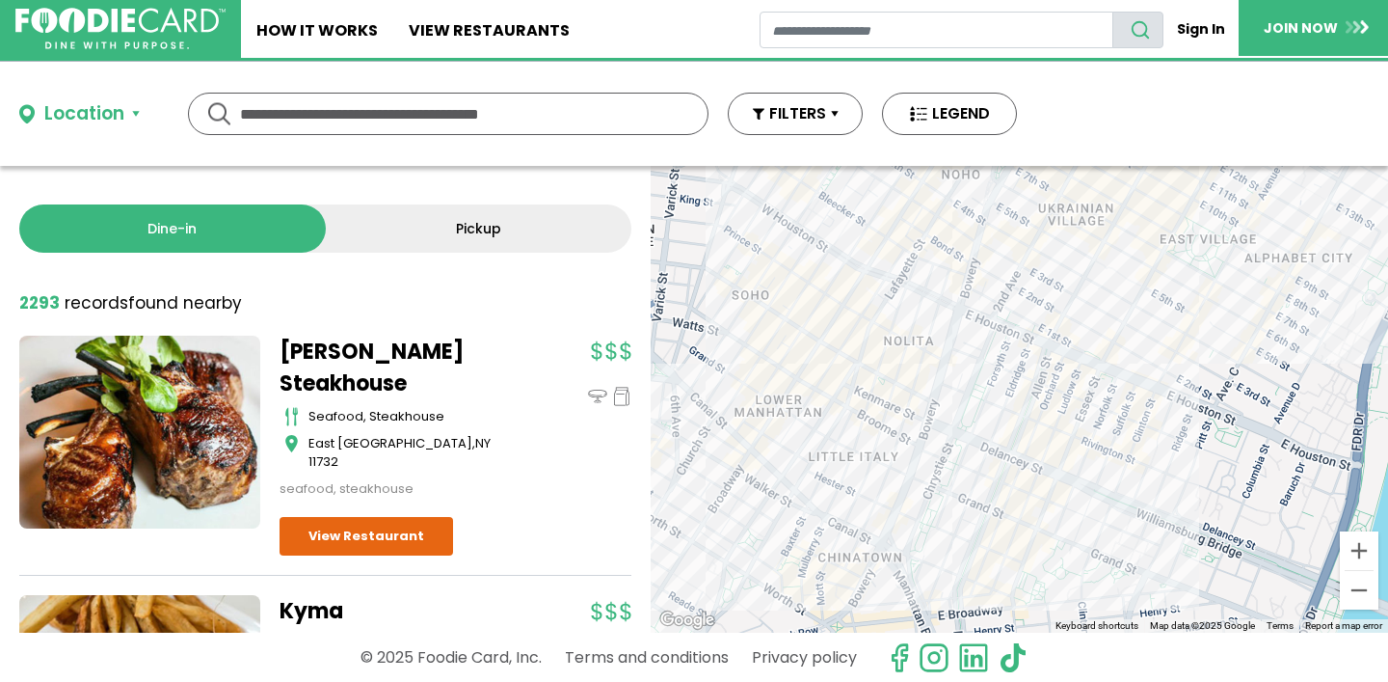
drag, startPoint x: 950, startPoint y: 452, endPoint x: 961, endPoint y: 416, distance: 37.5
click at [961, 416] on div "Orion Diner & Grill breakfast, burgers, sandwiches, seafood [US_STATE] View Res…" at bounding box center [1019, 399] width 737 height 467
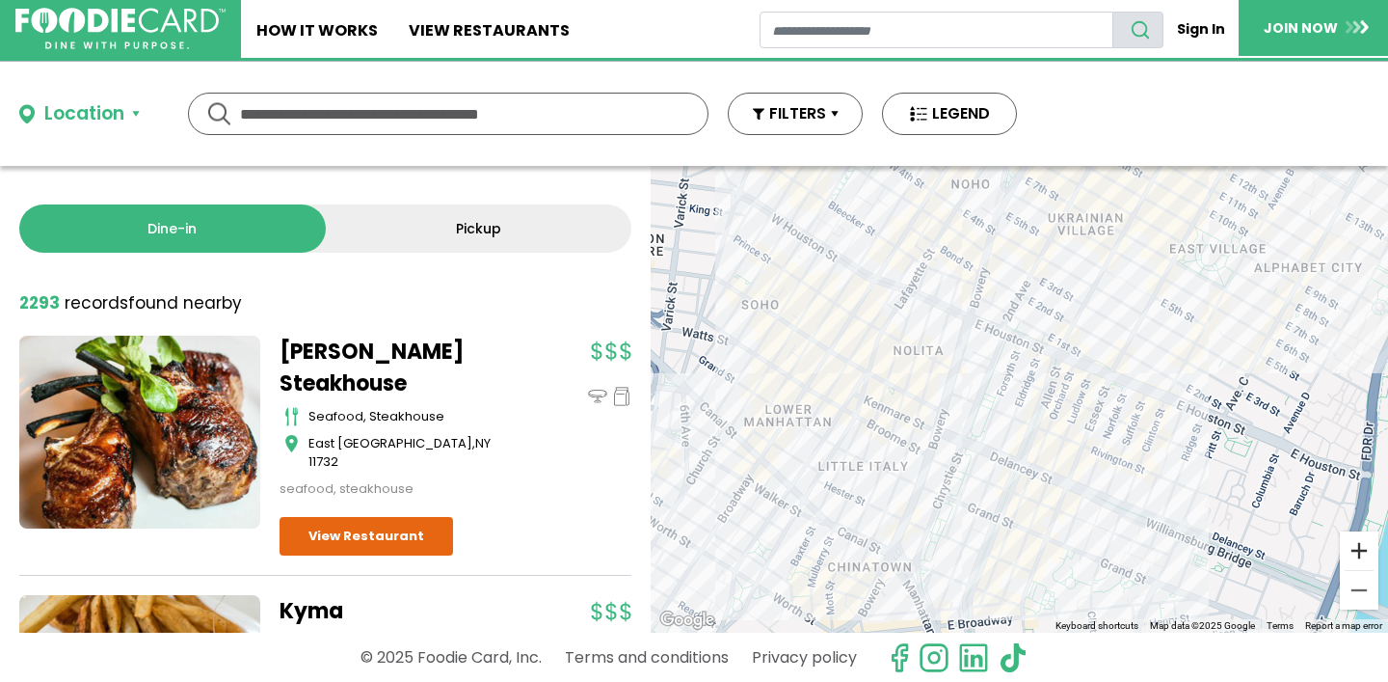
click at [1363, 551] on button "Zoom in" at bounding box center [1359, 550] width 39 height 39
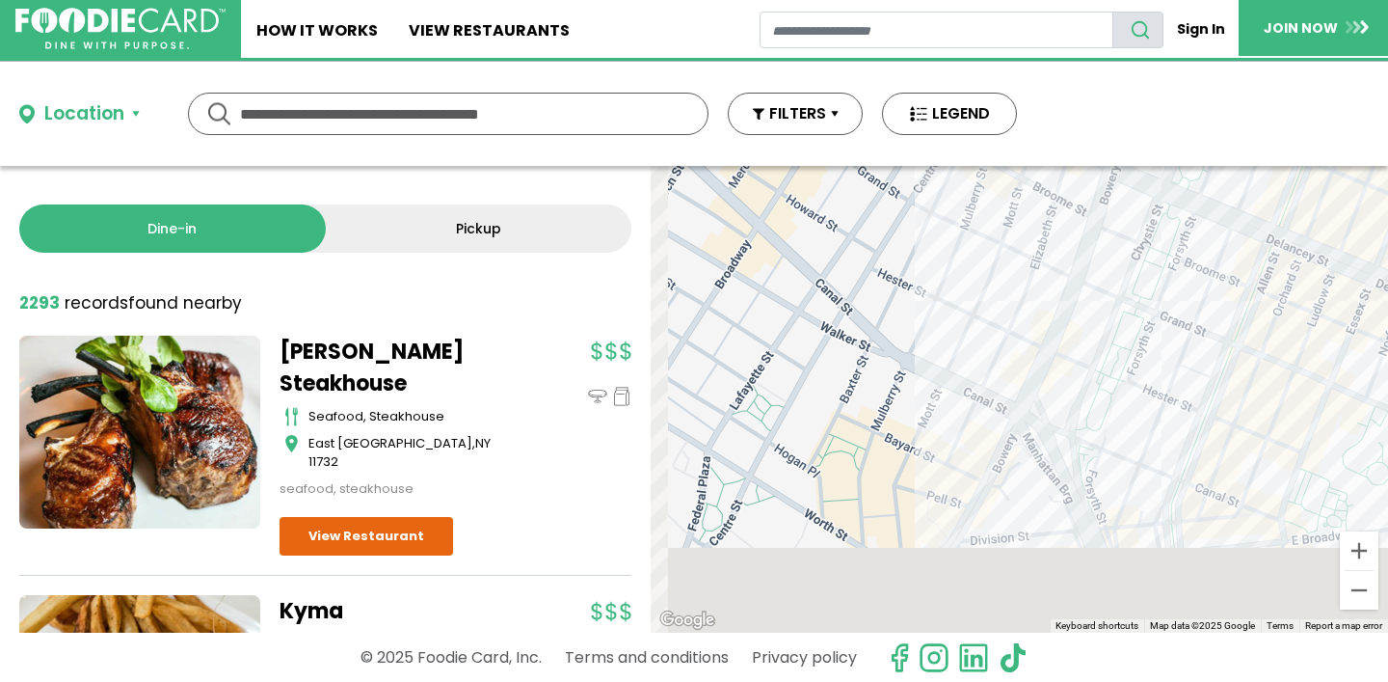
drag, startPoint x: 952, startPoint y: 581, endPoint x: 1228, endPoint y: 271, distance: 415.2
click at [1228, 271] on div "Orion Diner & Grill breakfast, burgers, sandwiches, seafood [US_STATE] View Res…" at bounding box center [1019, 399] width 737 height 467
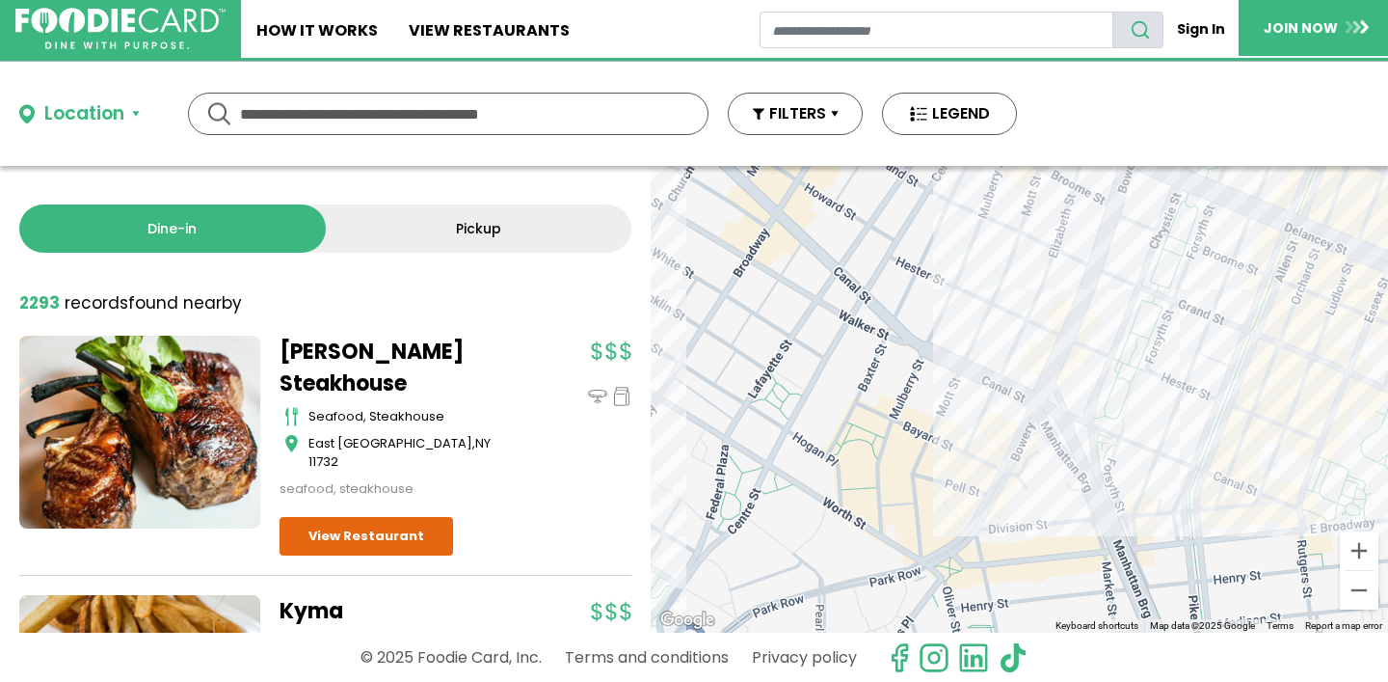
click at [977, 287] on div "Orion Diner & Grill breakfast, burgers, sandwiches, seafood [US_STATE] View Res…" at bounding box center [1019, 399] width 737 height 467
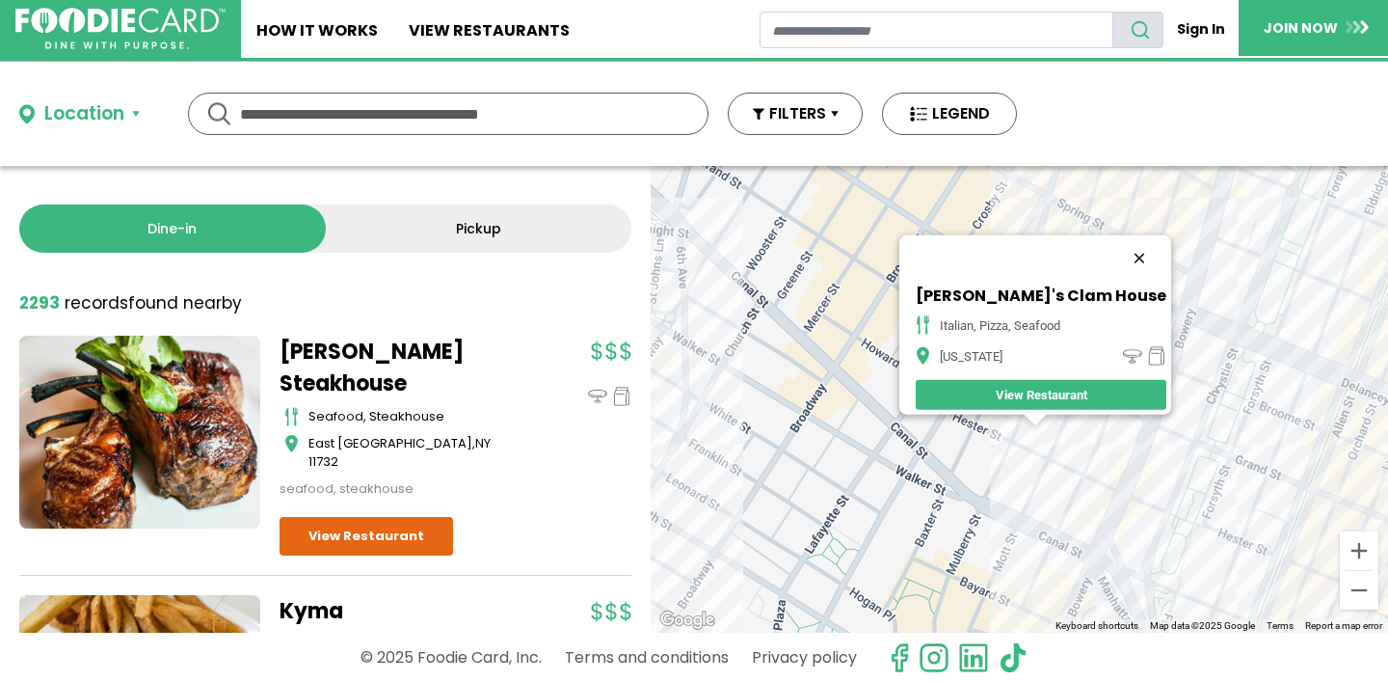
click at [1131, 244] on button "Close" at bounding box center [1139, 258] width 46 height 46
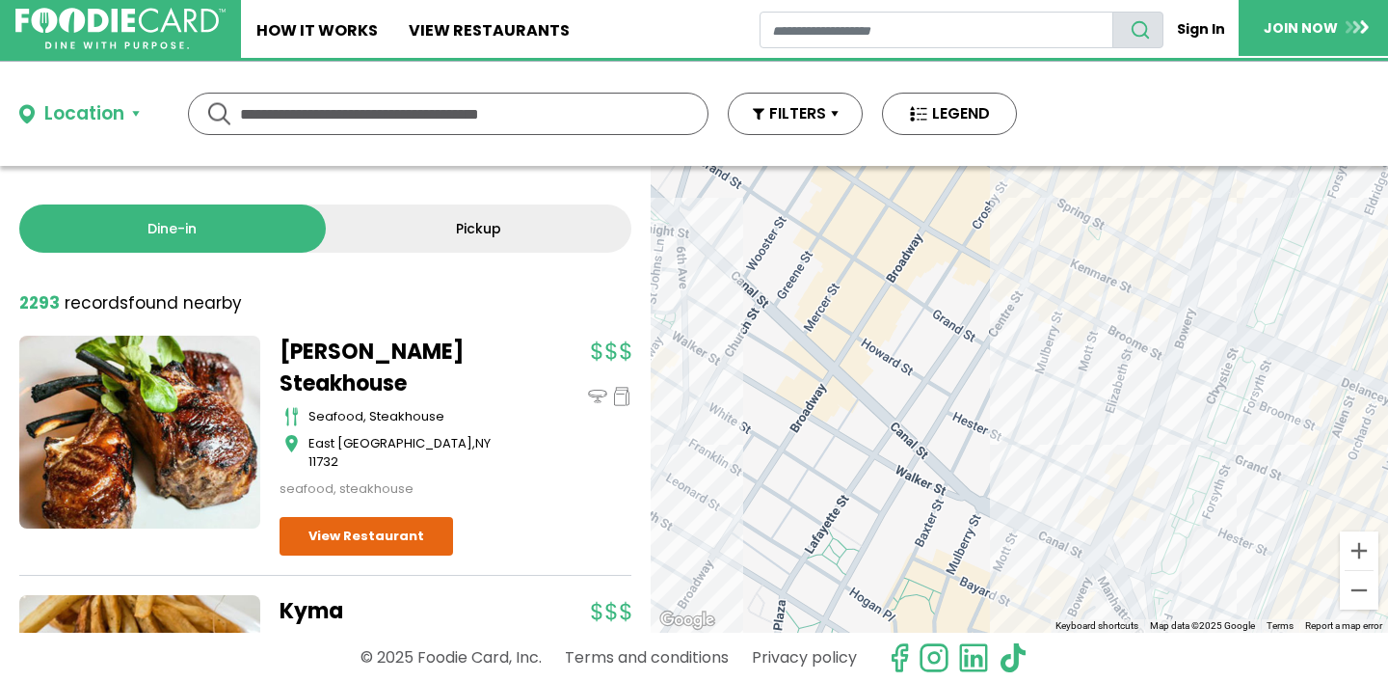
click at [1052, 407] on div at bounding box center [1019, 399] width 737 height 467
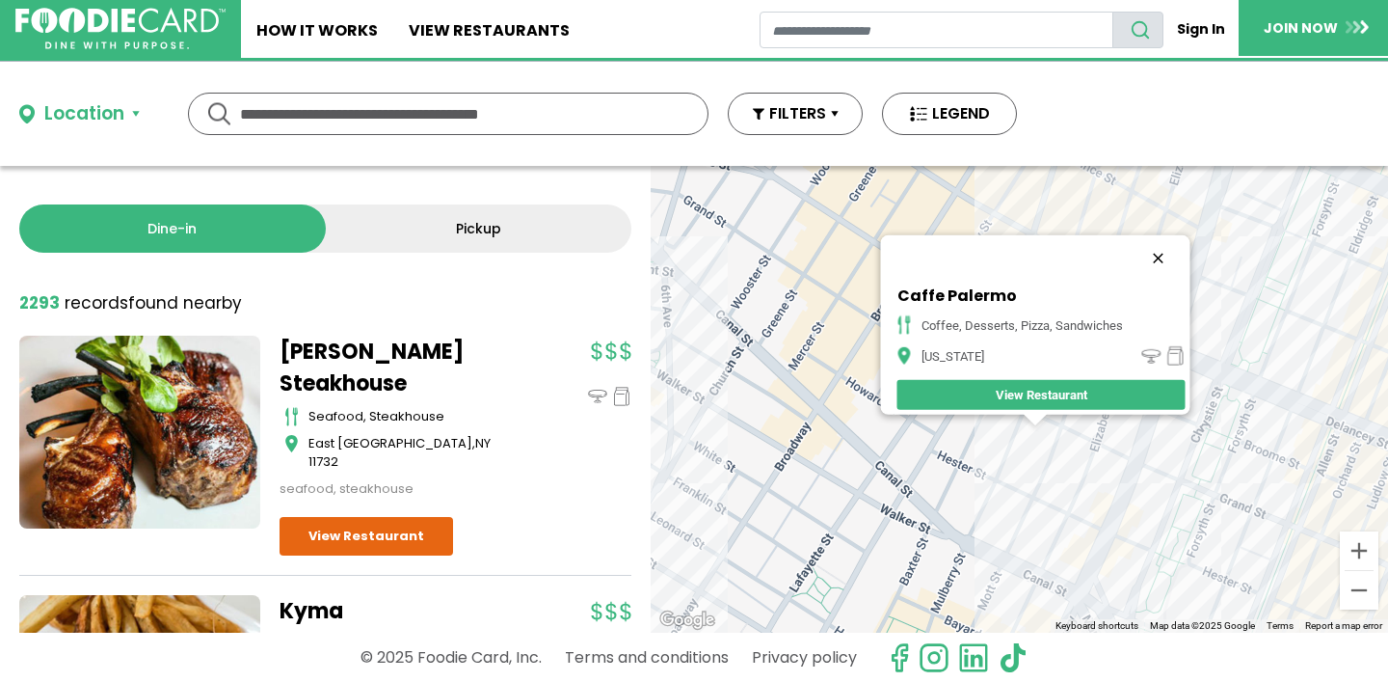
click at [1165, 255] on button "Close" at bounding box center [1158, 258] width 46 height 46
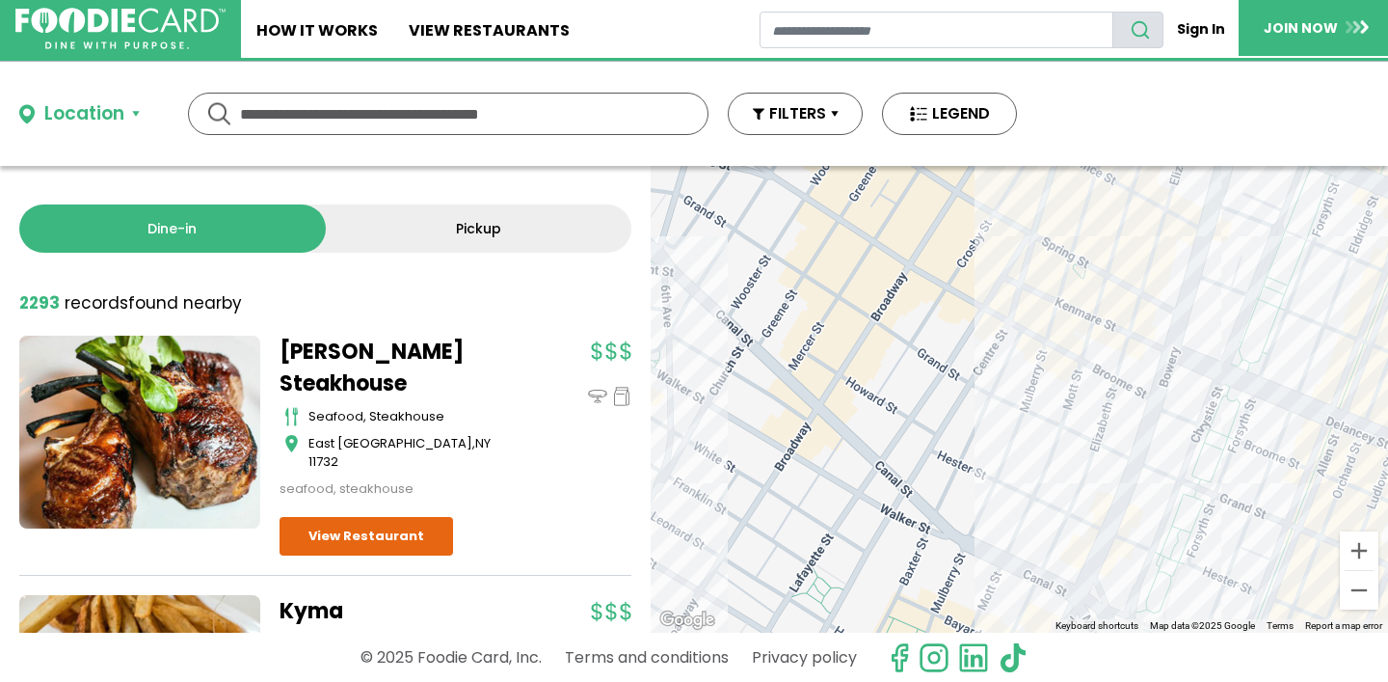
click at [1099, 398] on div at bounding box center [1019, 399] width 737 height 467
click at [1109, 387] on div at bounding box center [1019, 399] width 737 height 467
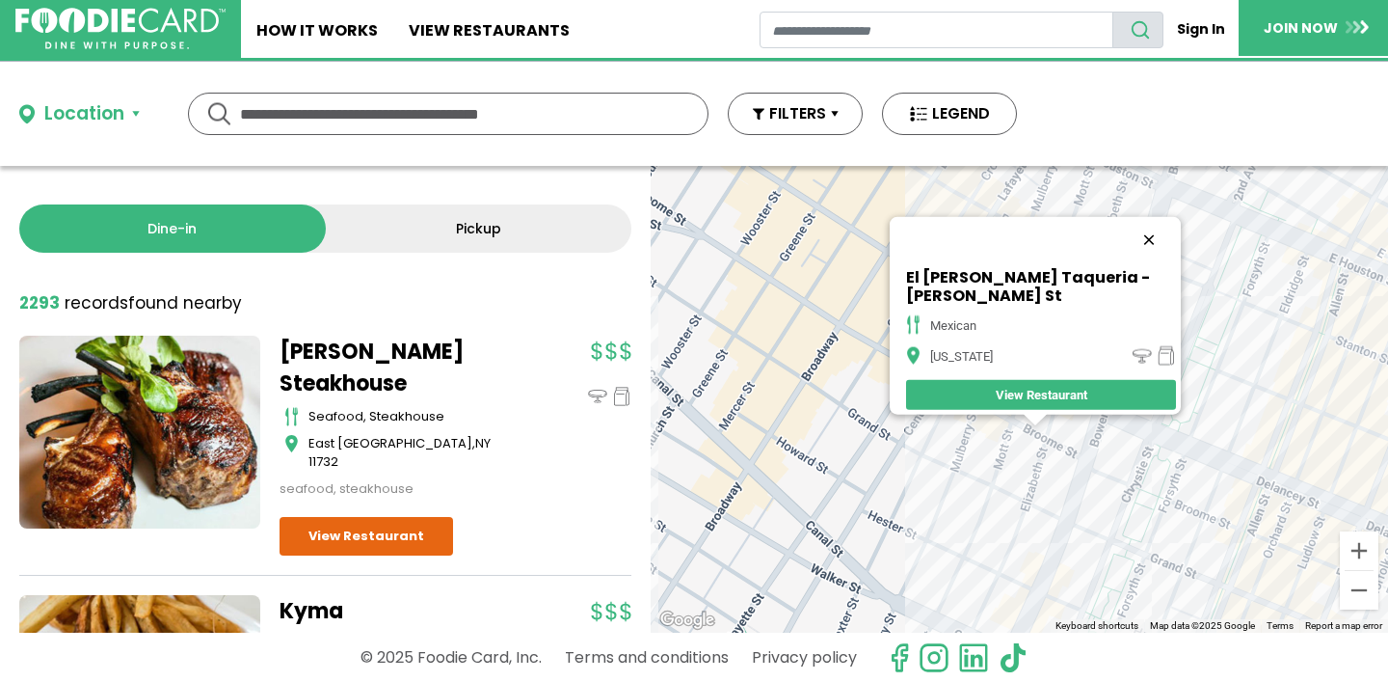
click at [1131, 249] on button "Close" at bounding box center [1149, 240] width 46 height 46
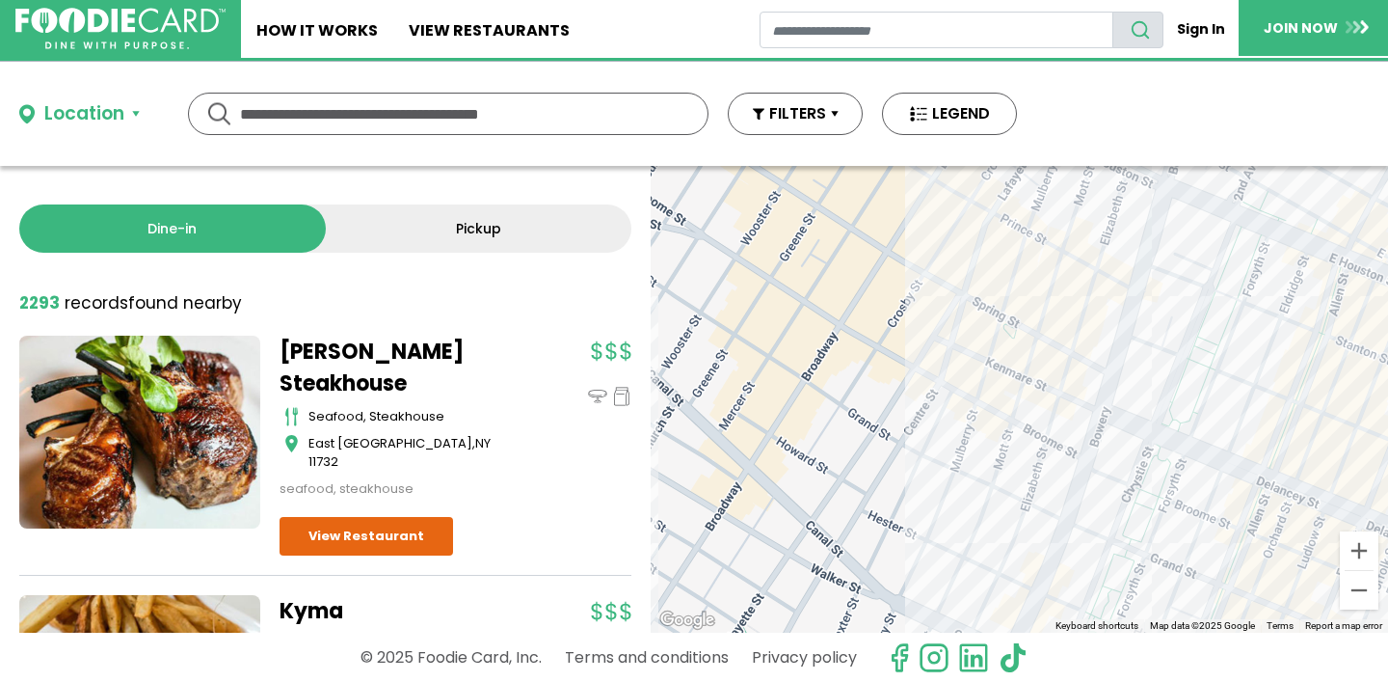
click at [998, 406] on div at bounding box center [1019, 399] width 737 height 467
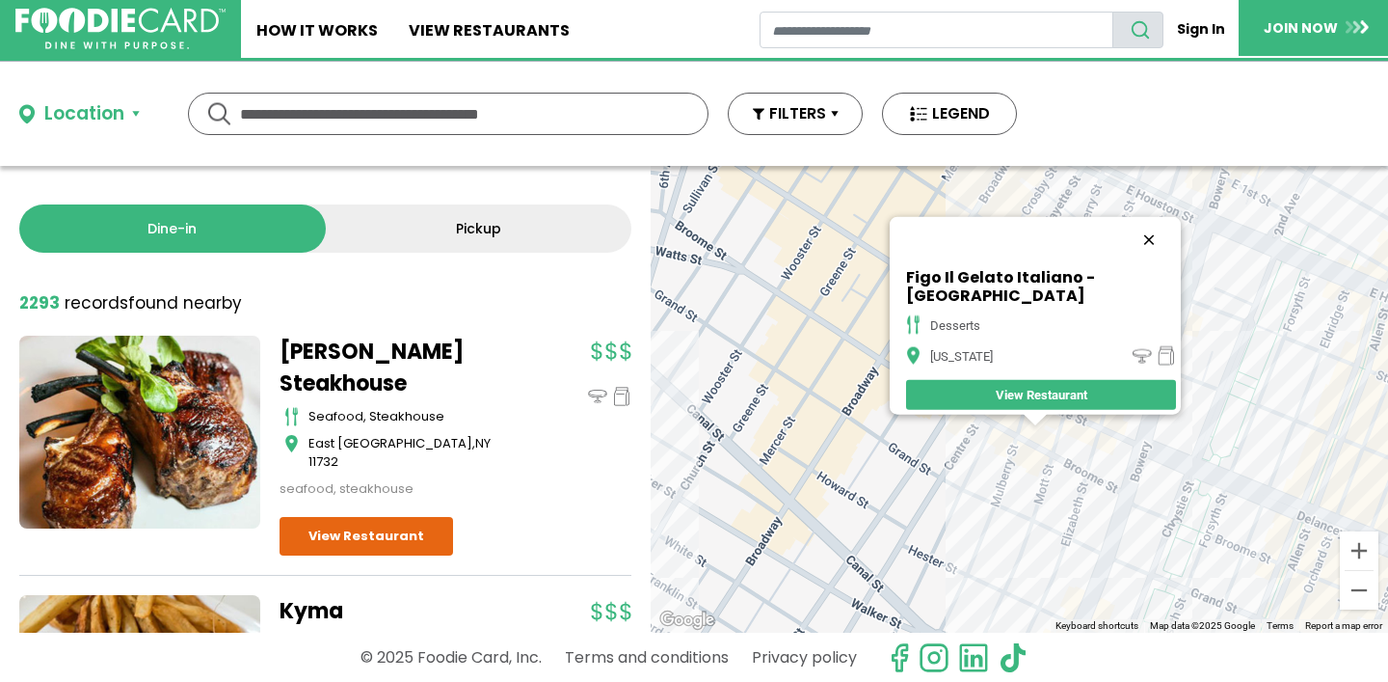
click at [1132, 244] on button "Close" at bounding box center [1149, 240] width 46 height 46
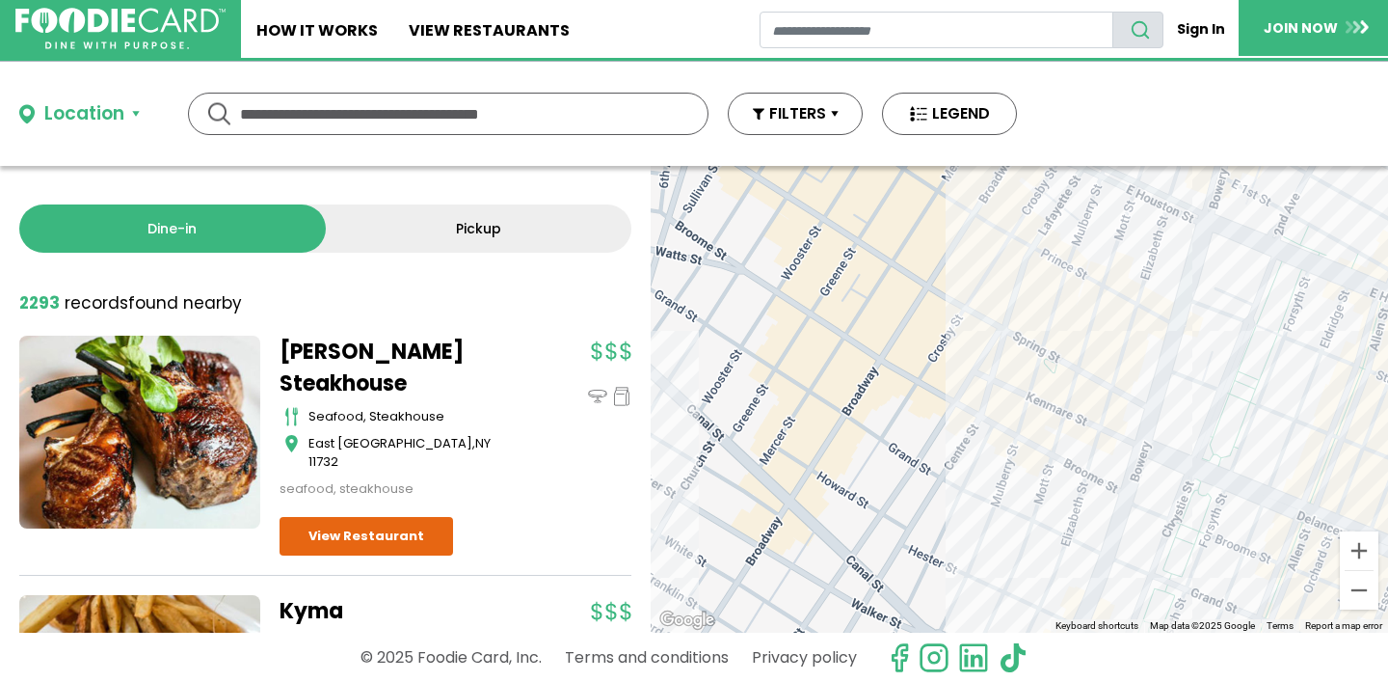
click at [1059, 425] on div at bounding box center [1019, 399] width 737 height 467
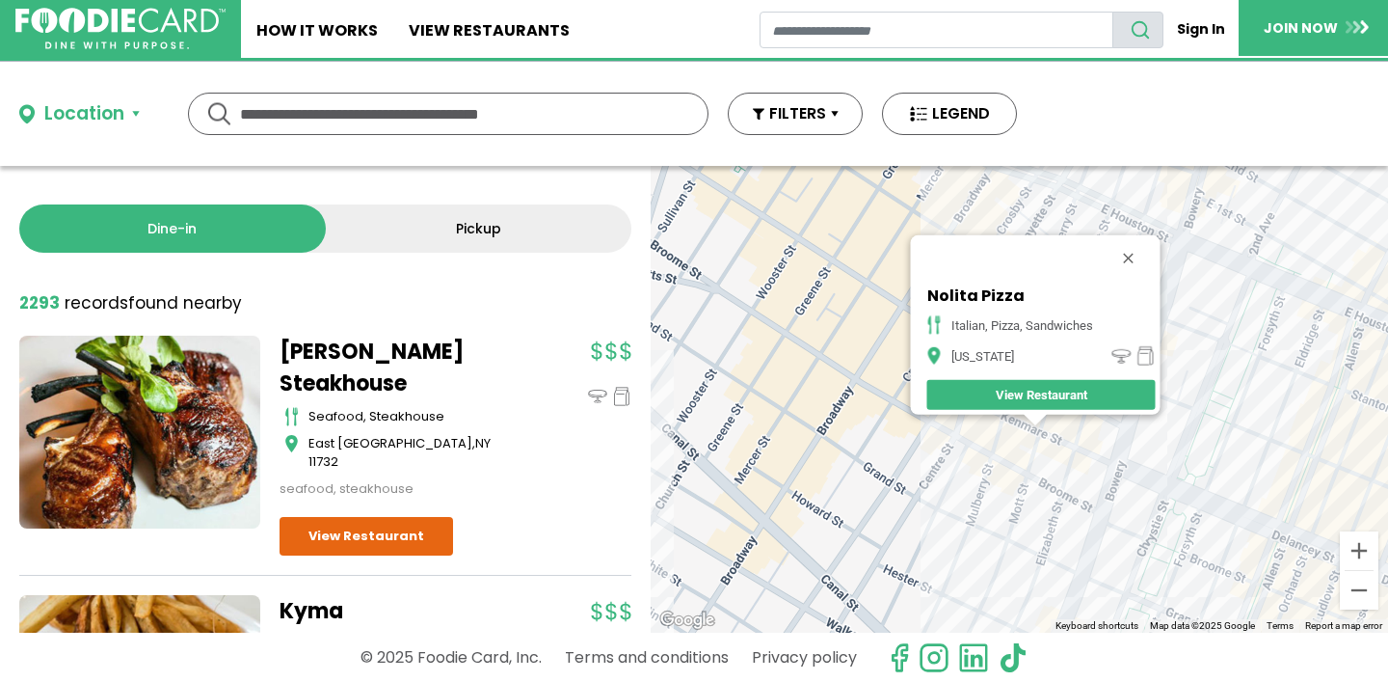
click at [1137, 252] on button "Close" at bounding box center [1128, 258] width 46 height 46
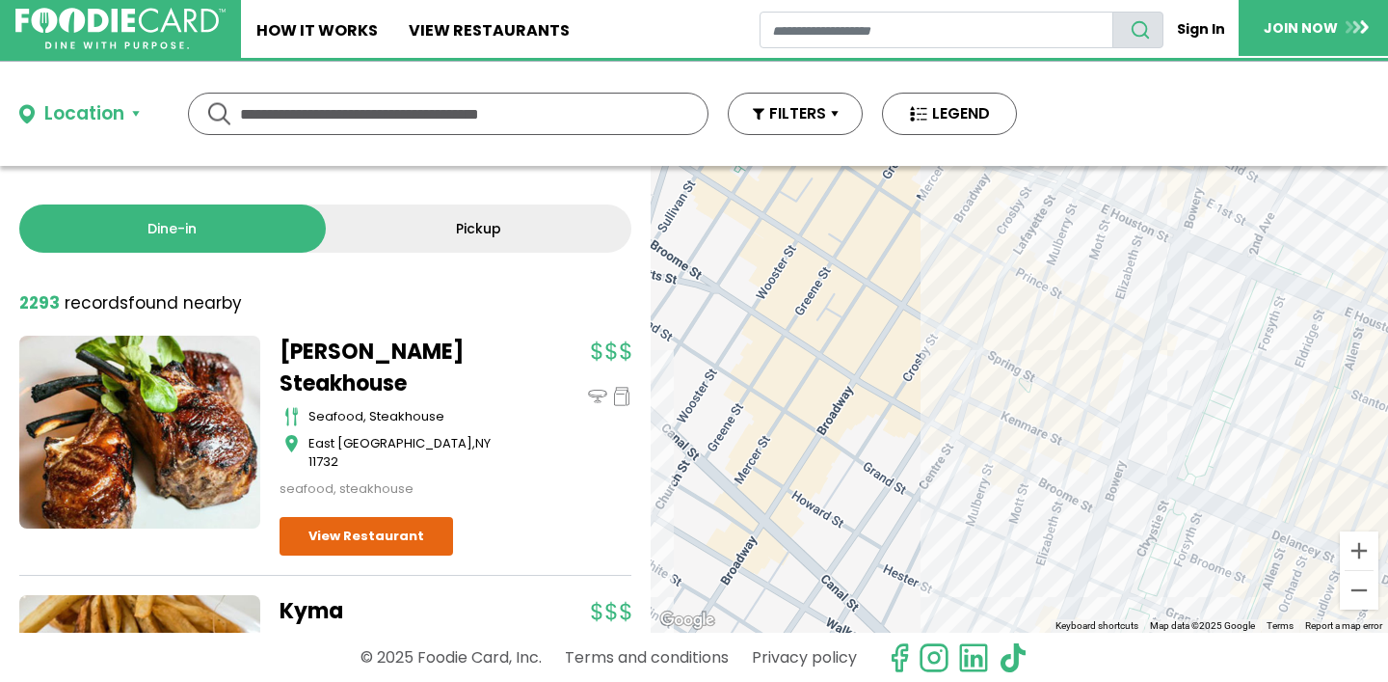
click at [1062, 429] on div at bounding box center [1019, 399] width 737 height 467
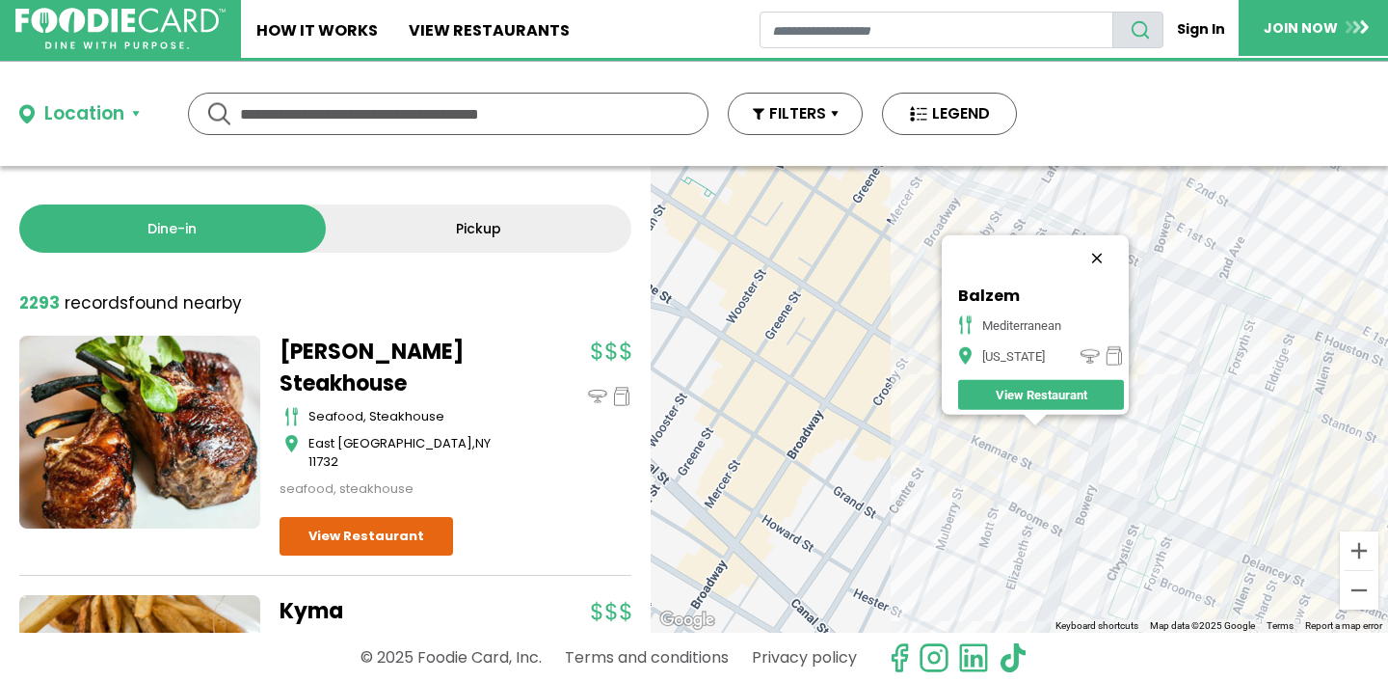
click at [1111, 244] on button "Close" at bounding box center [1097, 258] width 46 height 46
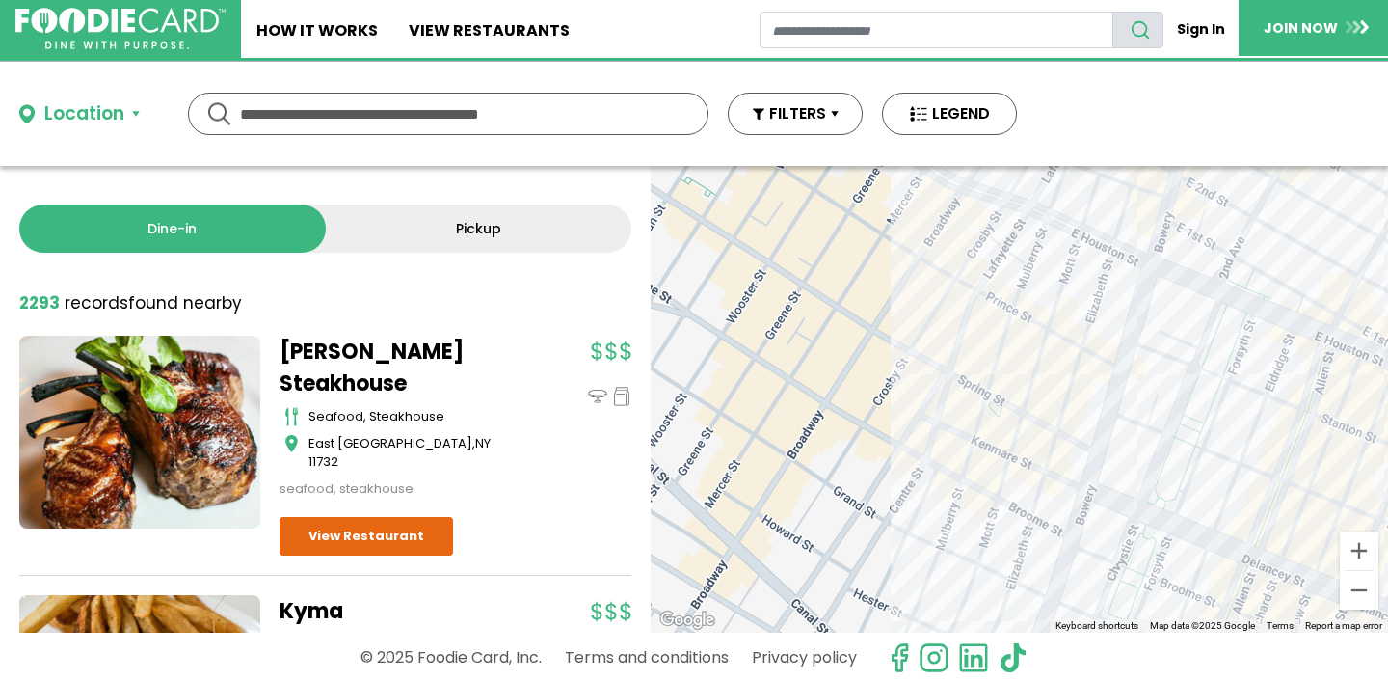
click at [959, 414] on div at bounding box center [1019, 399] width 737 height 467
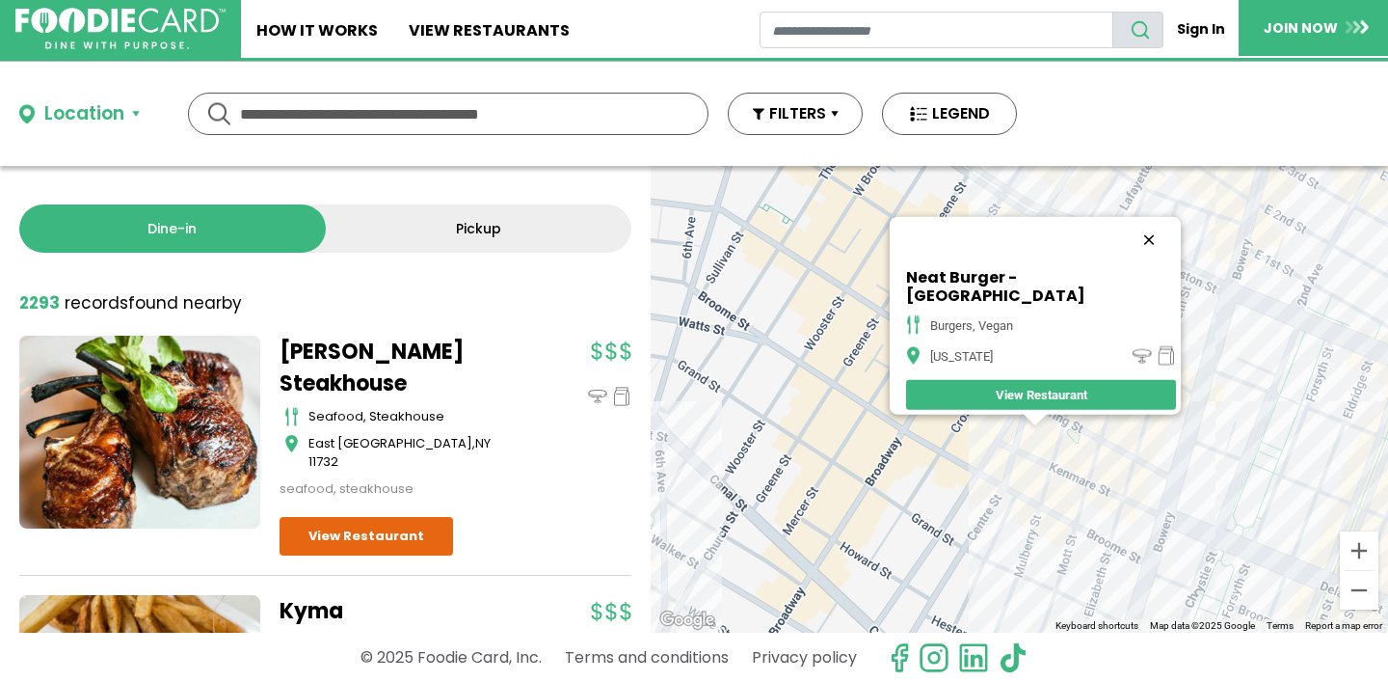
click at [1126, 249] on button "Close" at bounding box center [1149, 240] width 46 height 46
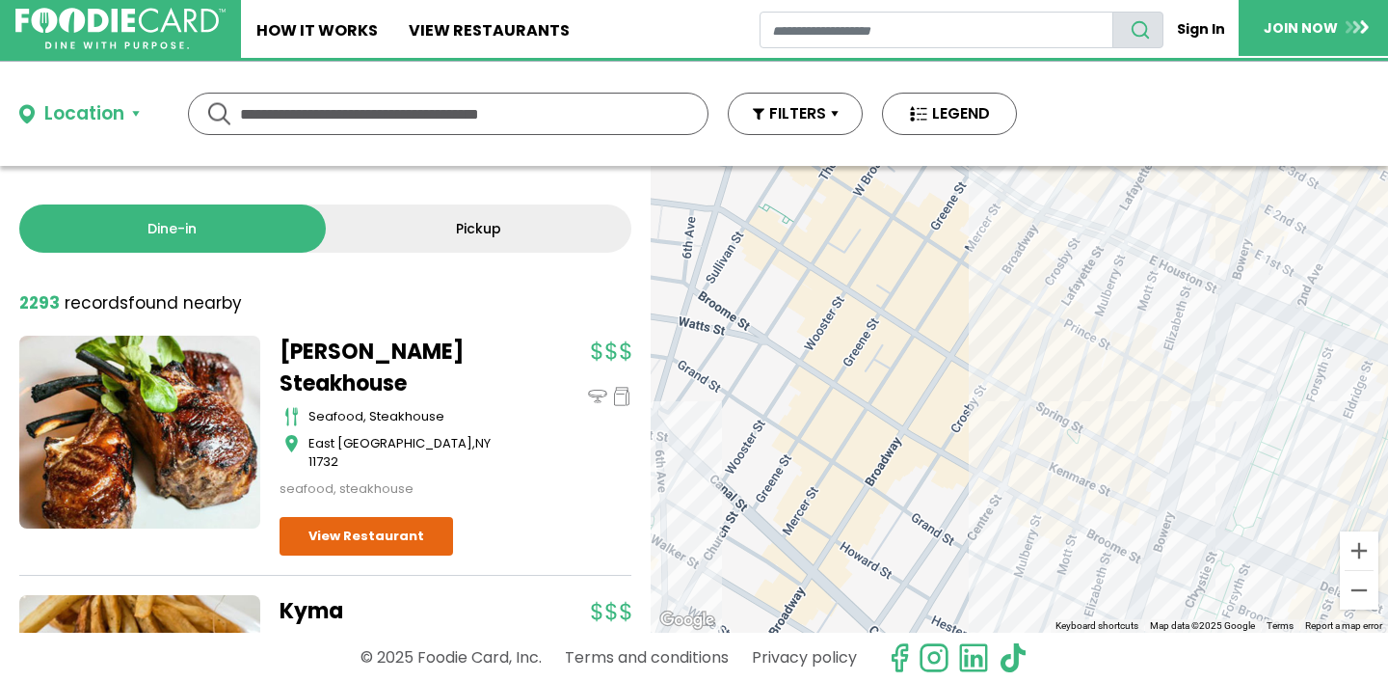
click at [1091, 376] on div at bounding box center [1019, 399] width 737 height 467
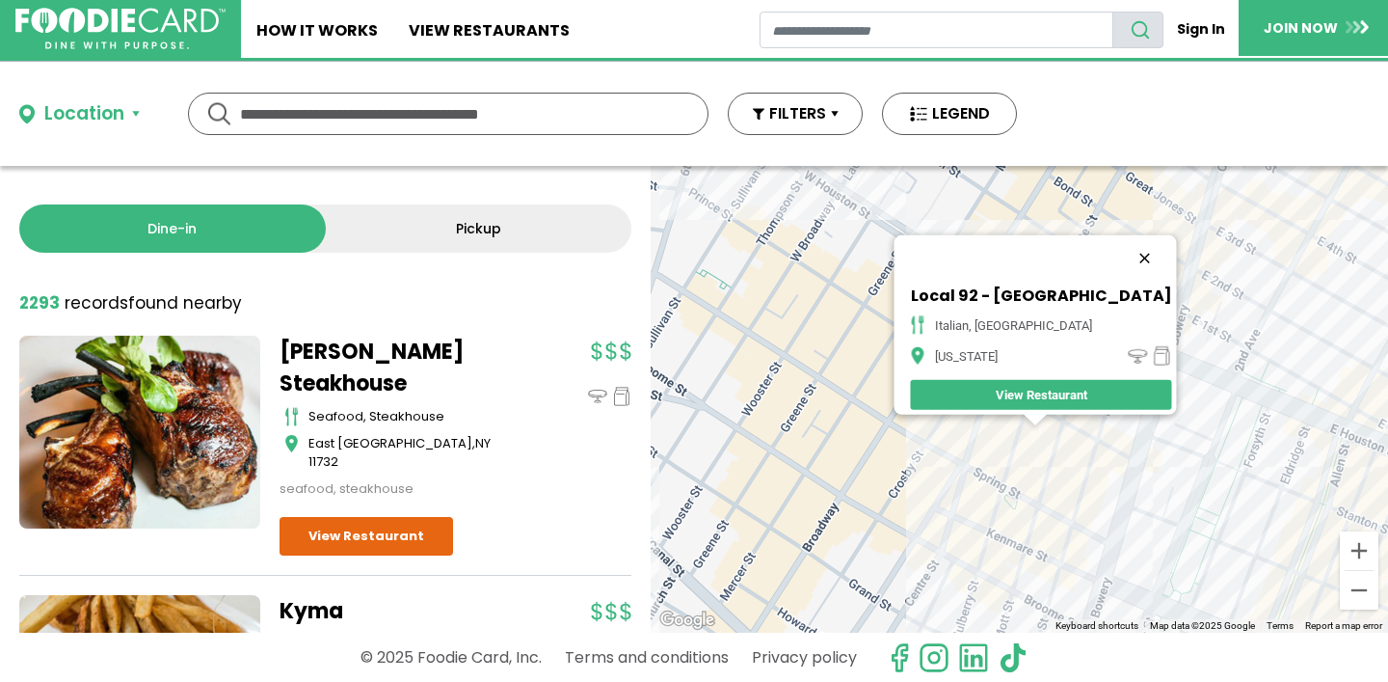
click at [1128, 246] on button "Close" at bounding box center [1144, 258] width 46 height 46
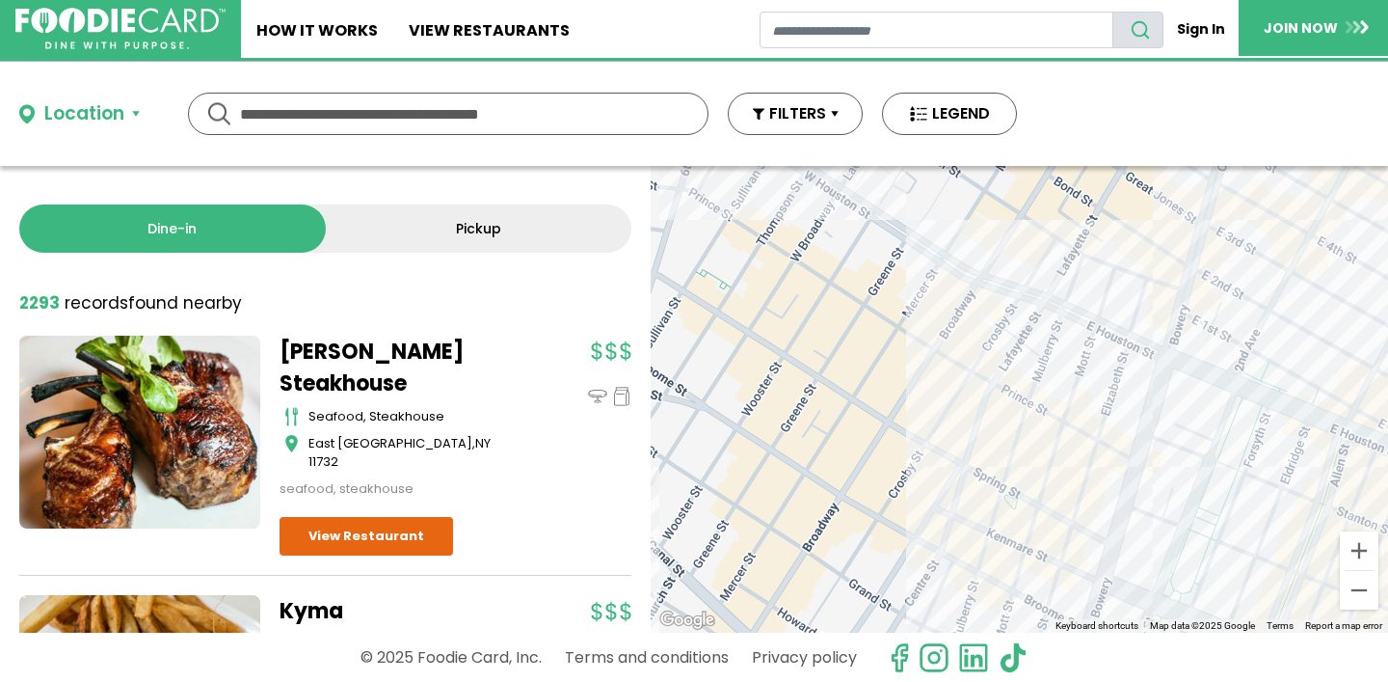
click at [1185, 407] on div at bounding box center [1019, 399] width 737 height 467
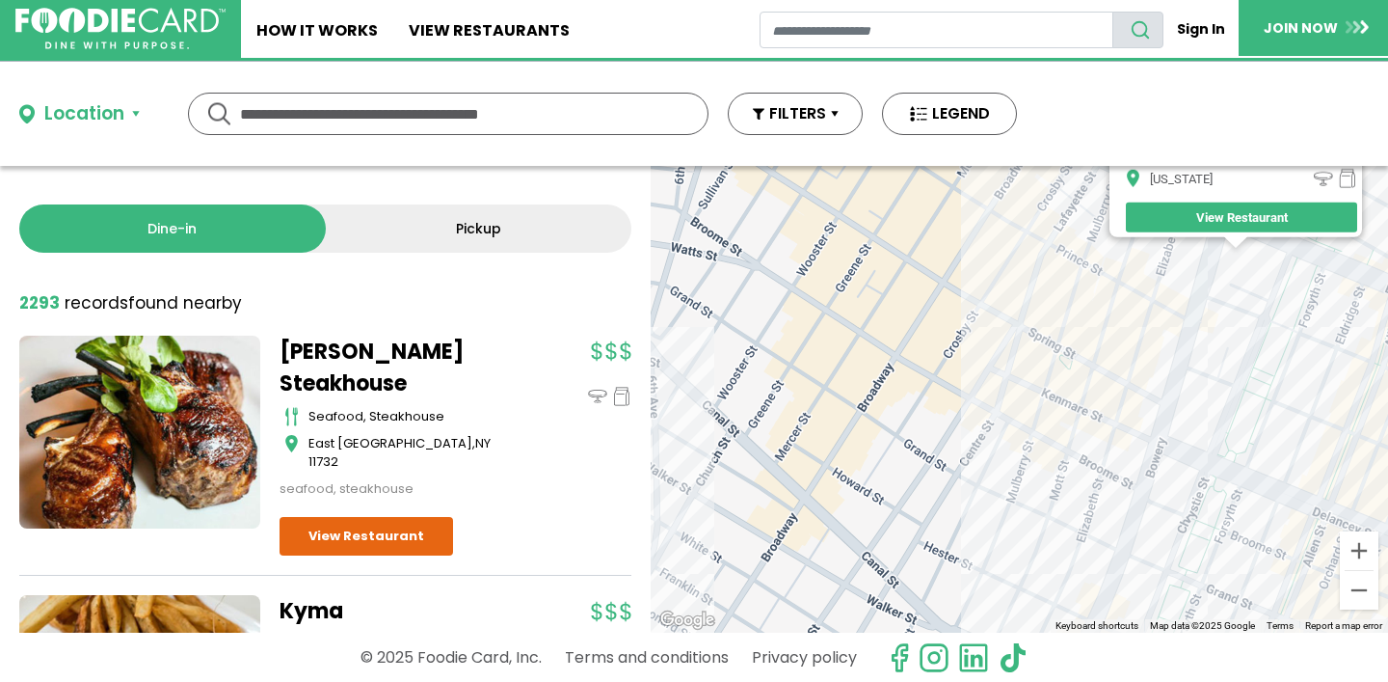
drag, startPoint x: 999, startPoint y: 495, endPoint x: 1234, endPoint y: 293, distance: 309.7
click at [1229, 293] on div "Bowery & Vine Wine & Spirits wine & spirits [US_STATE] View Restaurant" at bounding box center [1019, 399] width 737 height 467
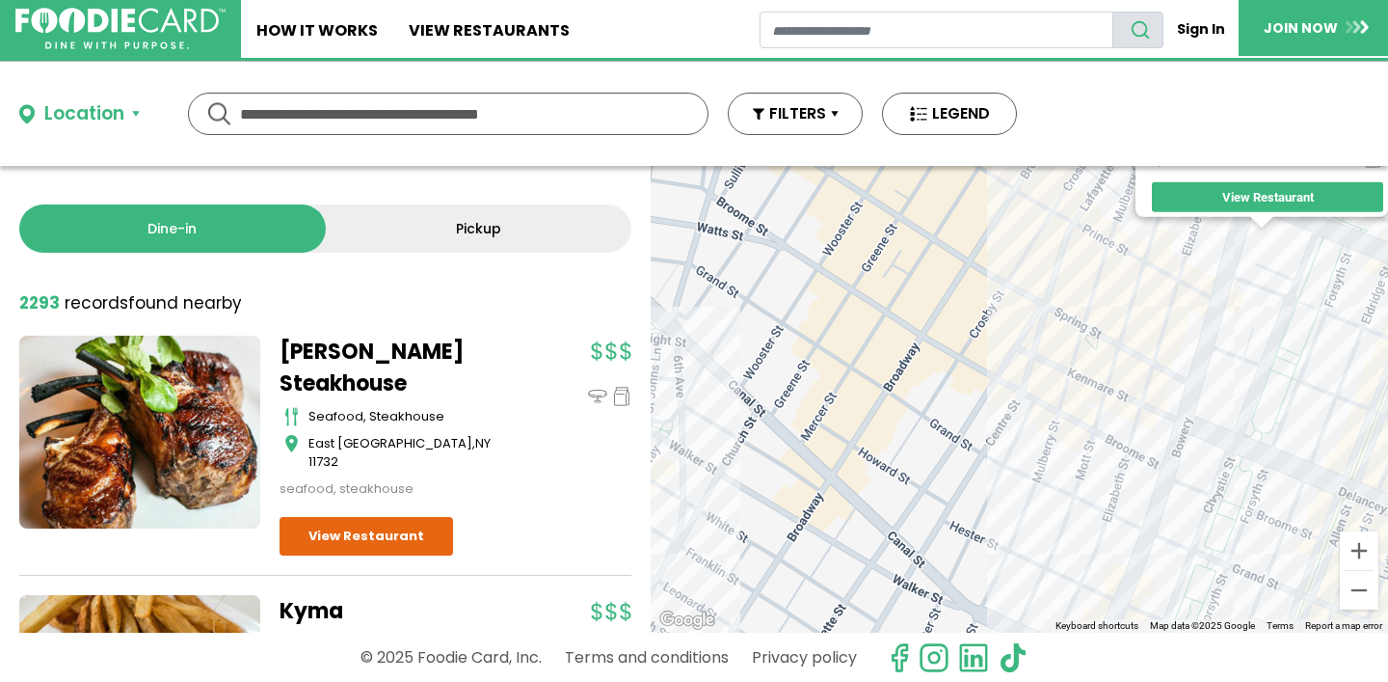
click at [718, 377] on div "Bowery & Vine Wine & Spirits wine & spirits [US_STATE] View Restaurant" at bounding box center [1019, 399] width 737 height 467
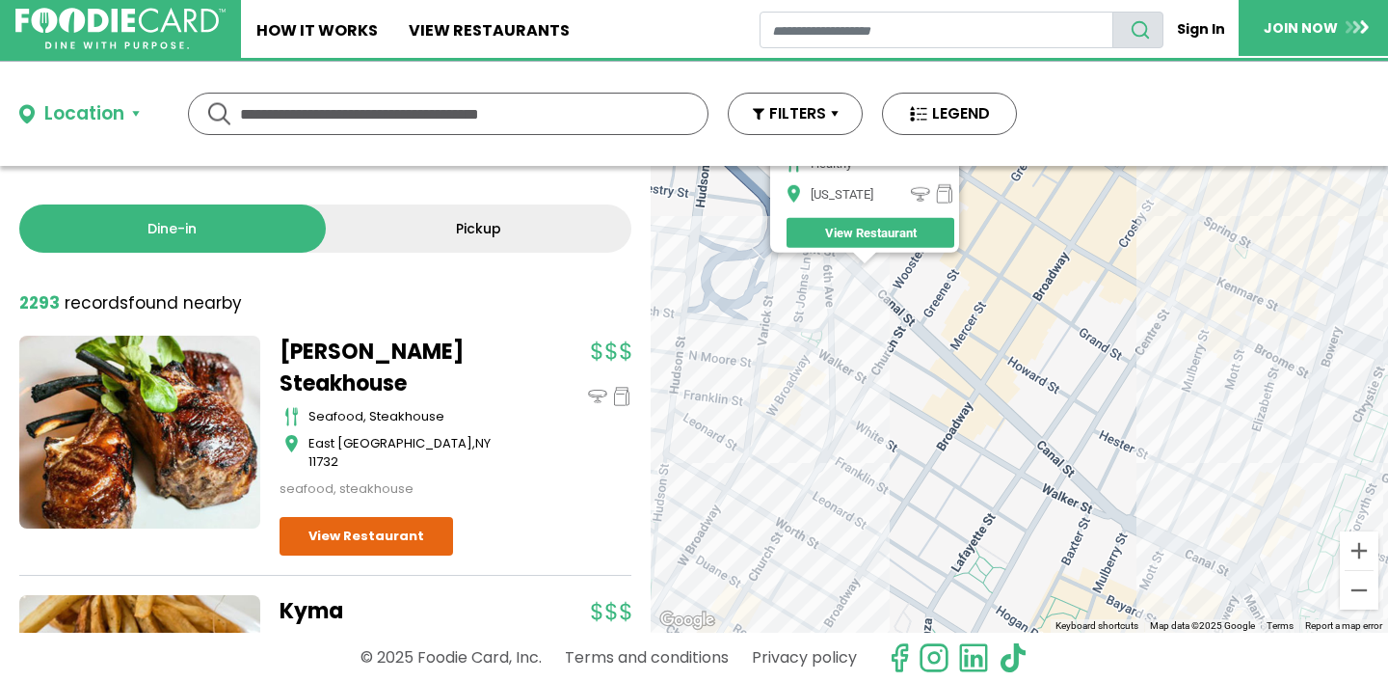
drag, startPoint x: 1076, startPoint y: 522, endPoint x: 855, endPoint y: 308, distance: 306.8
click at [855, 309] on div "Poke Bowl - Canal [GEOGRAPHIC_DATA][US_STATE] View Restaurant" at bounding box center [1019, 399] width 737 height 467
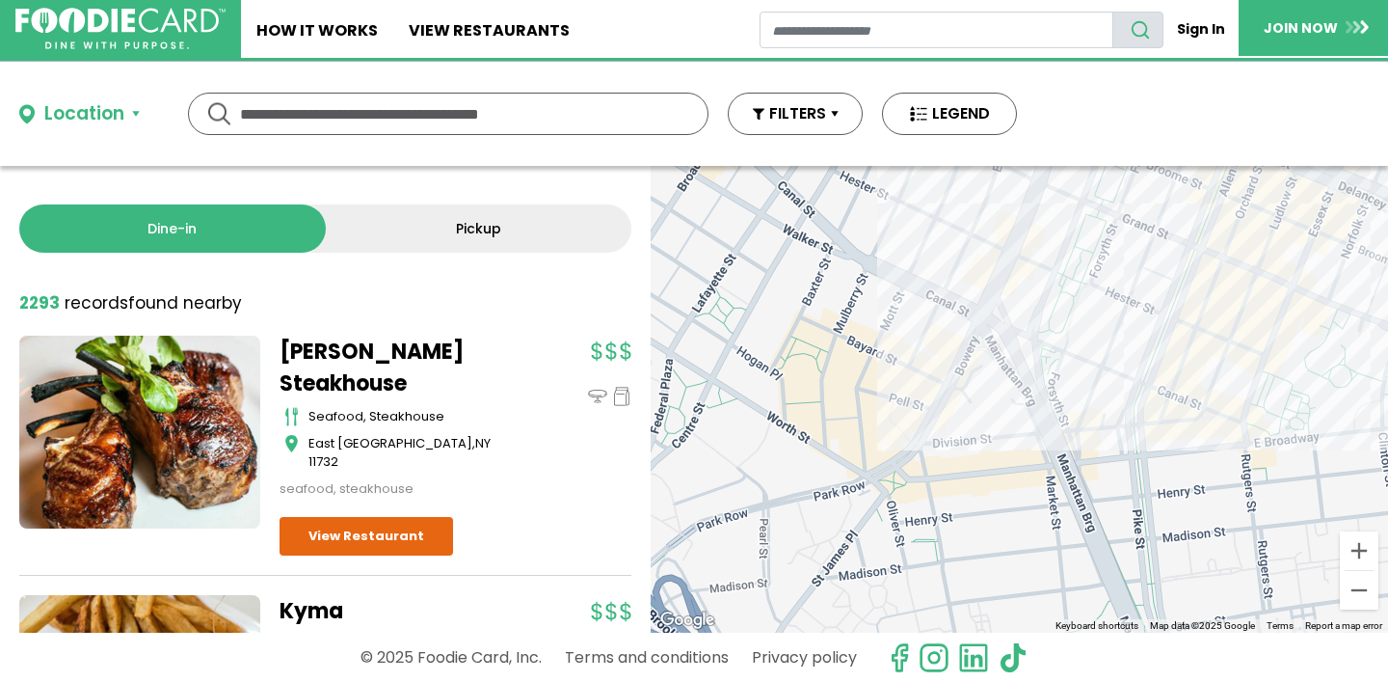
drag, startPoint x: 938, startPoint y: 433, endPoint x: 771, endPoint y: 264, distance: 237.2
click at [771, 264] on div "Poke Bowl - Canal [GEOGRAPHIC_DATA][US_STATE] View Restaurant" at bounding box center [1019, 399] width 737 height 467
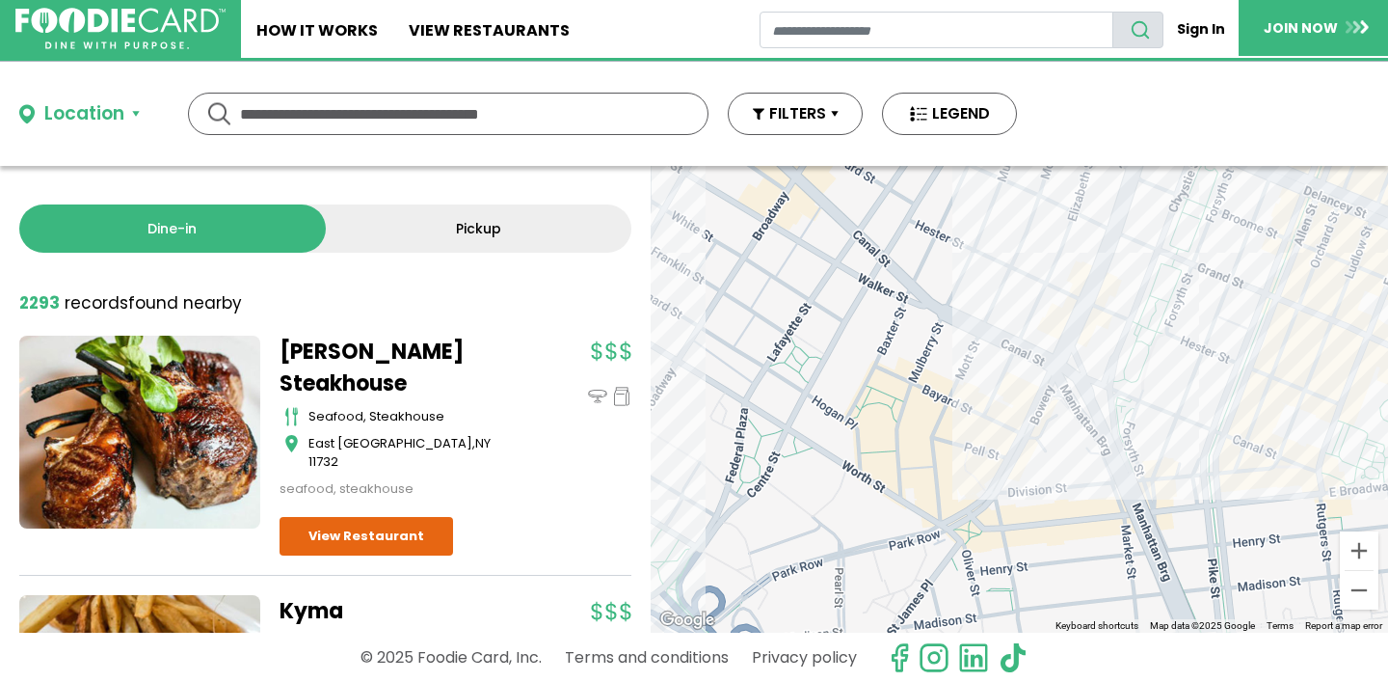
drag, startPoint x: 924, startPoint y: 363, endPoint x: 1005, endPoint y: 418, distance: 97.9
click at [1005, 418] on div "Poke Bowl - Canal [GEOGRAPHIC_DATA][US_STATE] View Restaurant" at bounding box center [1019, 399] width 737 height 467
click at [1191, 355] on div "Poke Bowl - Canal [GEOGRAPHIC_DATA][US_STATE] View Restaurant" at bounding box center [1019, 399] width 737 height 467
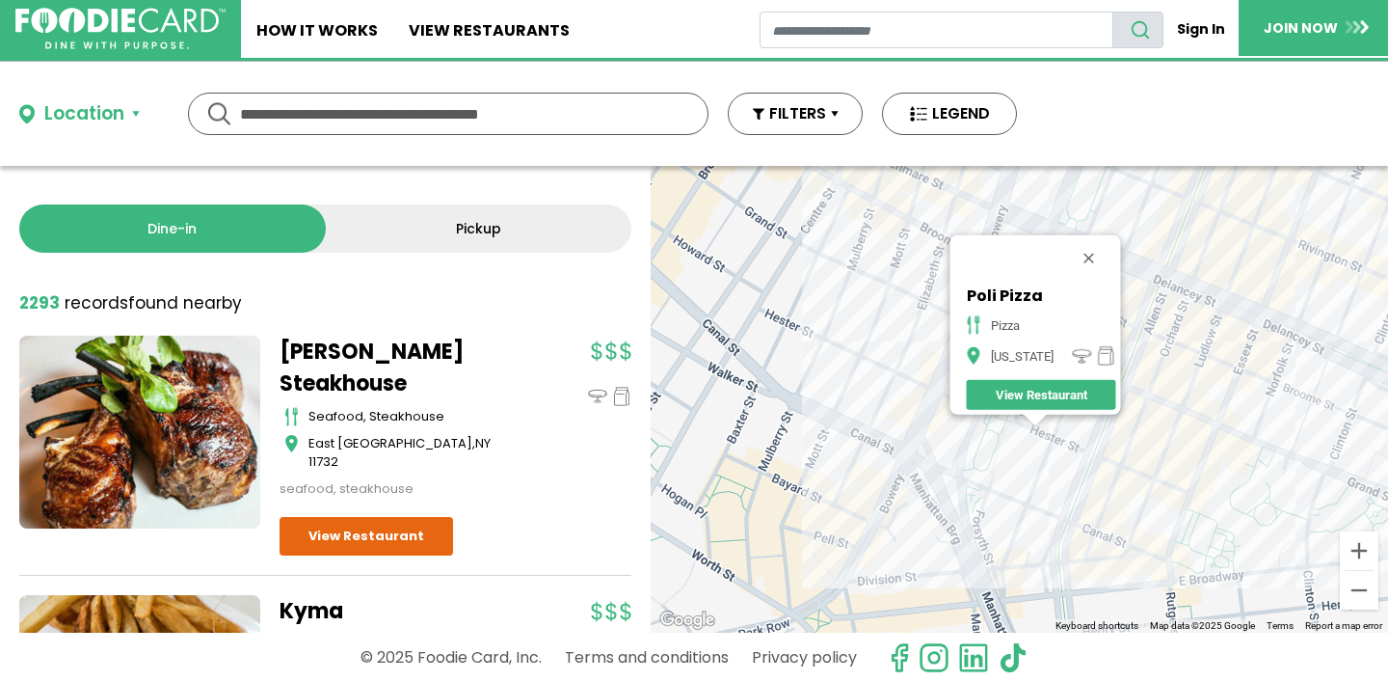
click at [1099, 473] on div "Poli Pizza pizza [US_STATE] View Restaurant" at bounding box center [1019, 399] width 737 height 467
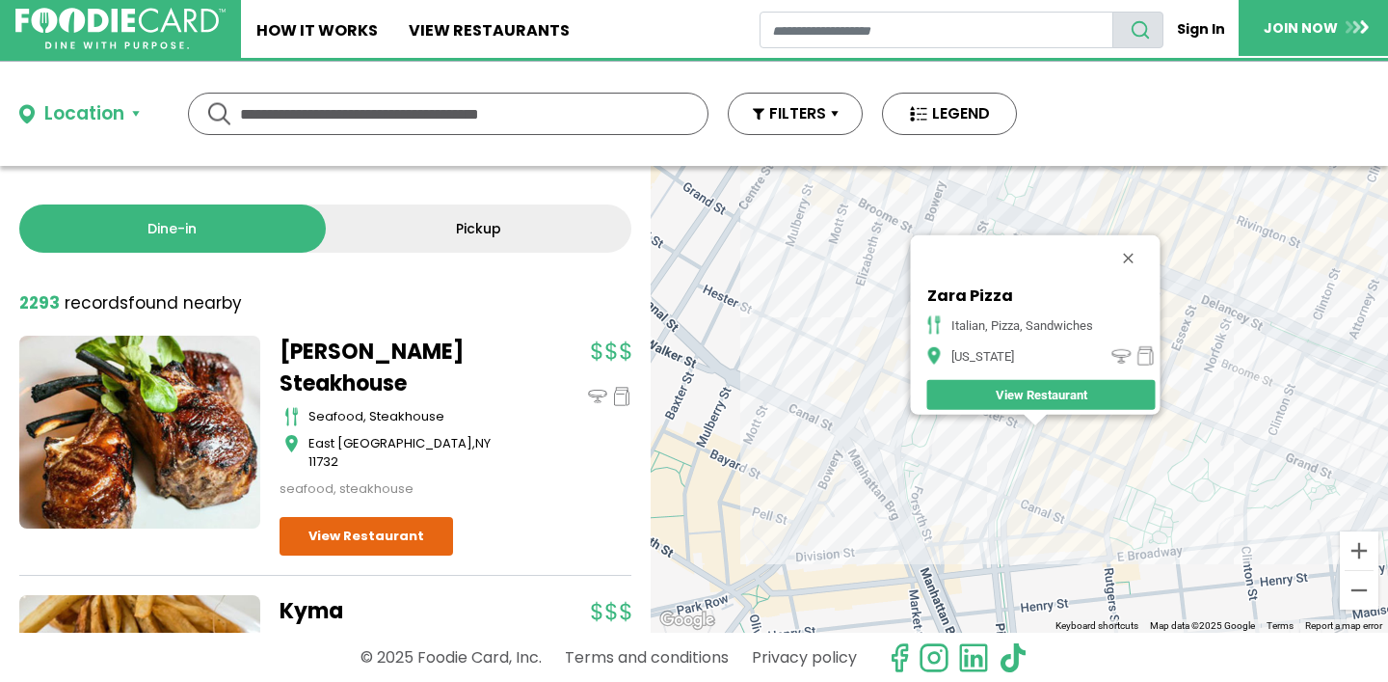
click at [1077, 469] on div "Zara Pizza italian, pizza, sandwiches [US_STATE] View Restaurant" at bounding box center [1019, 399] width 737 height 467
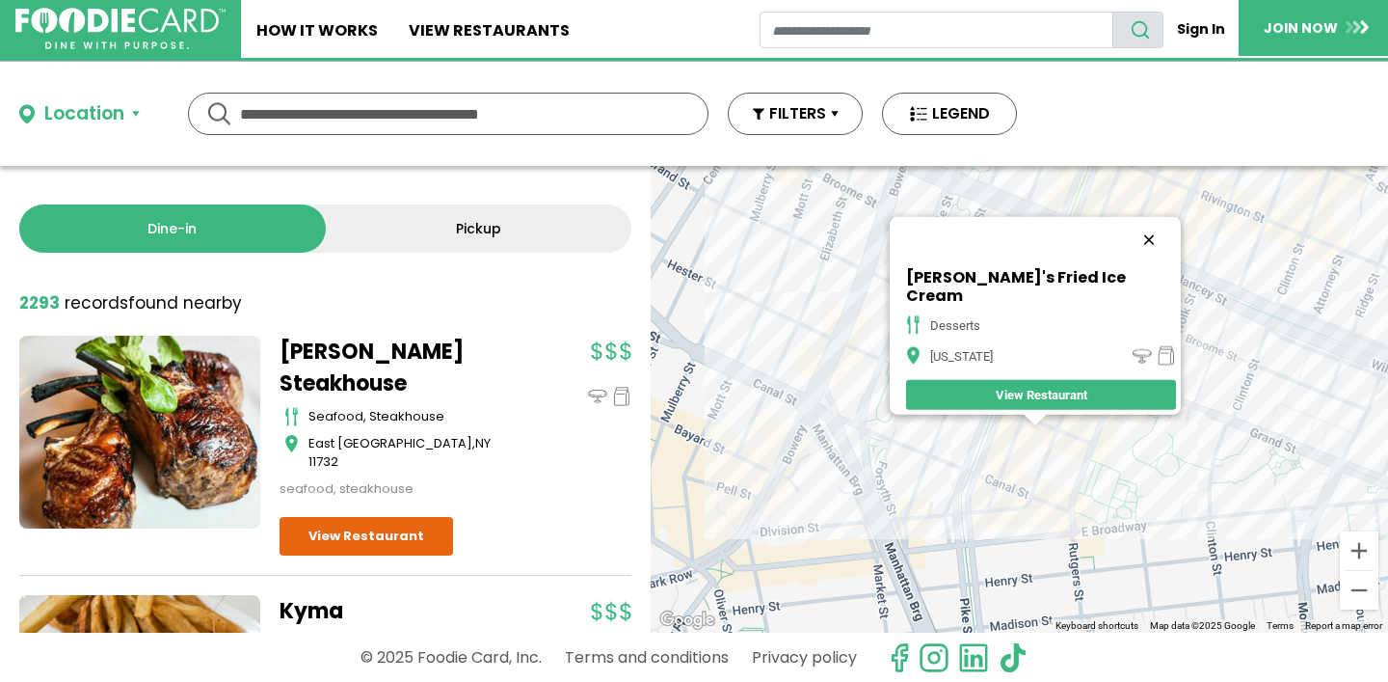
click at [1126, 251] on button "Close" at bounding box center [1149, 240] width 46 height 46
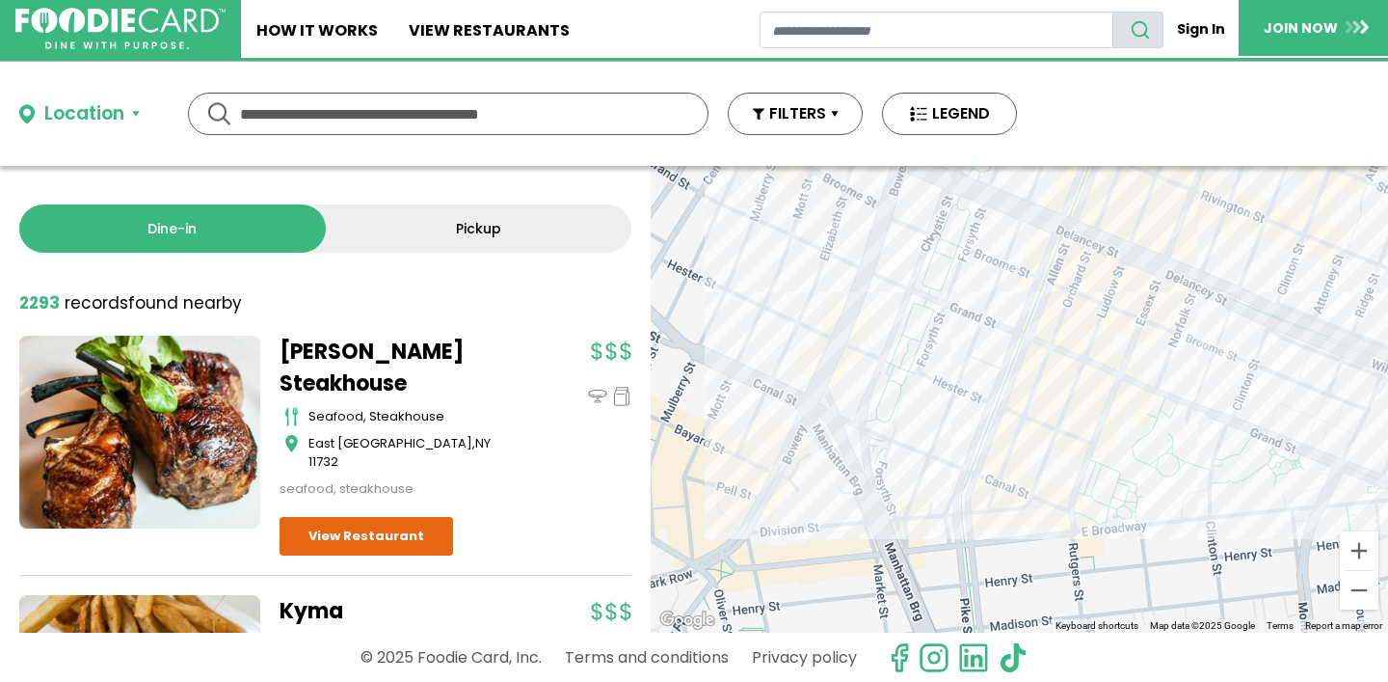
click at [1078, 331] on div at bounding box center [1019, 399] width 737 height 467
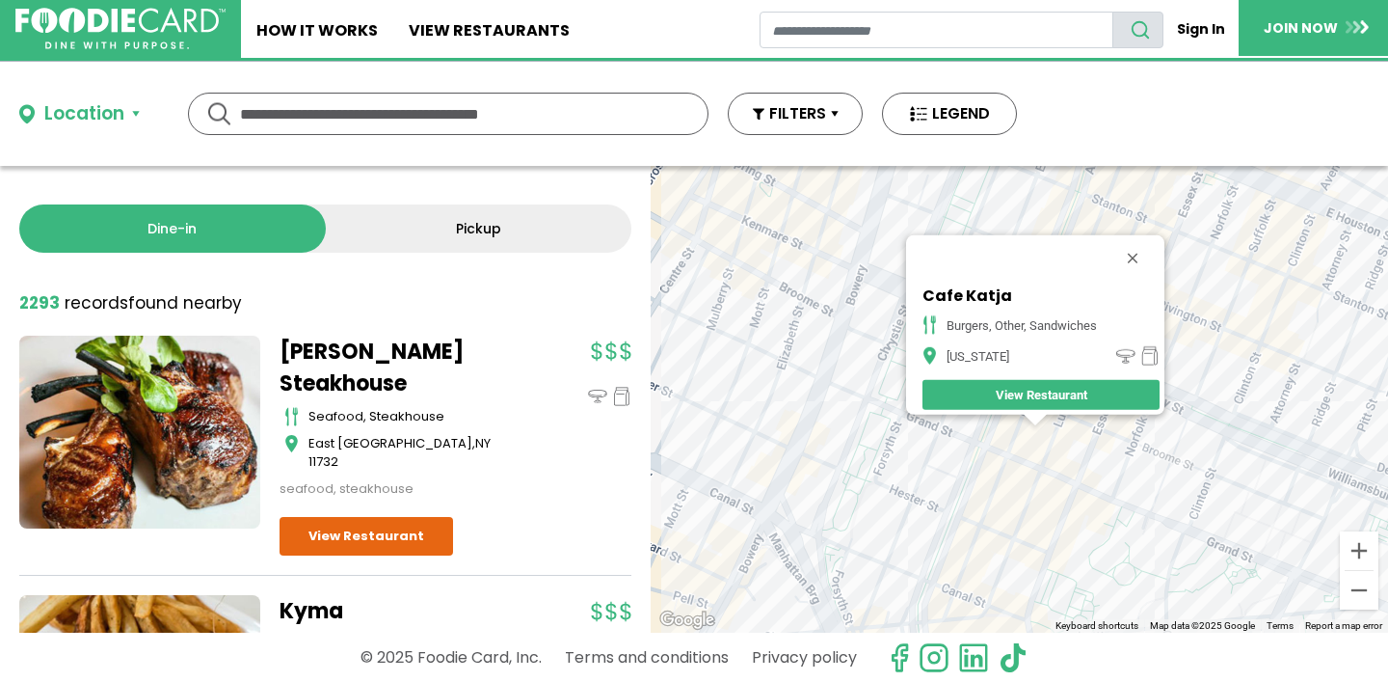
click at [1064, 426] on div "Cafe Katja burgers, other, sandwiches [US_STATE] View Restaurant" at bounding box center [1019, 399] width 737 height 467
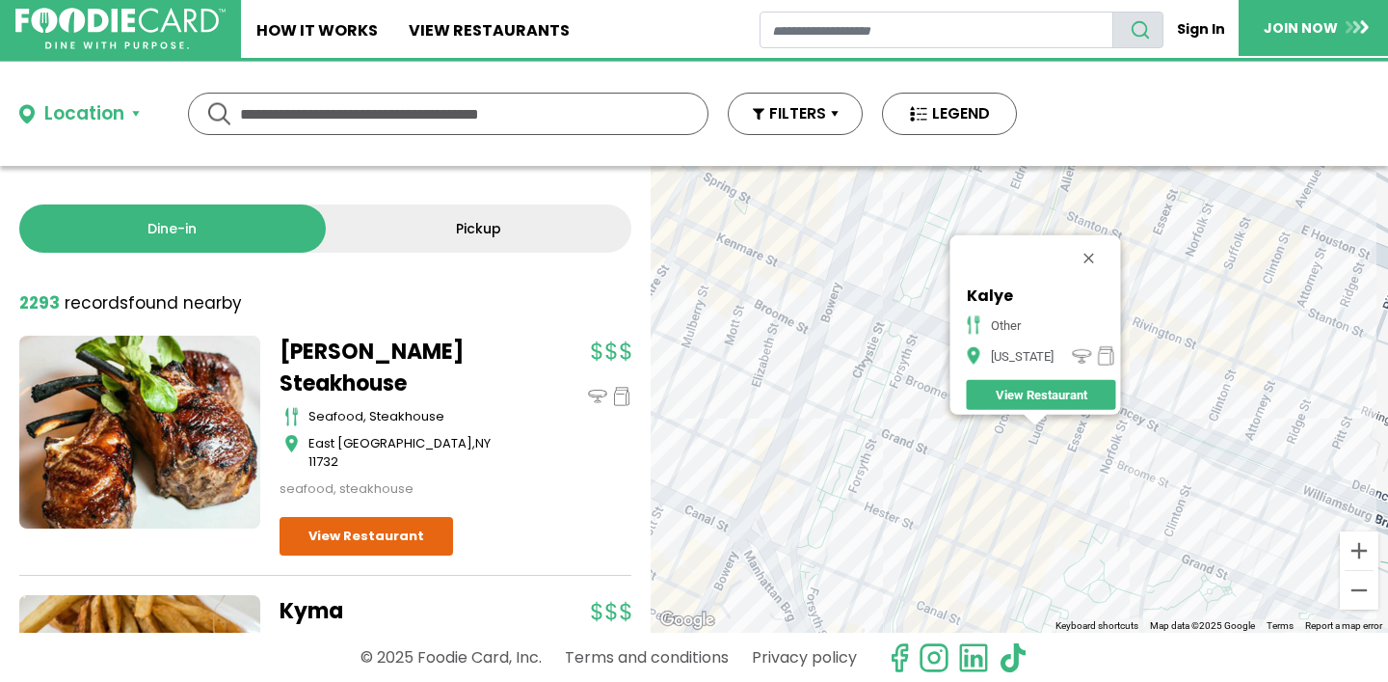
click at [1105, 428] on div "Kalye other [US_STATE] View Restaurant" at bounding box center [1019, 399] width 737 height 467
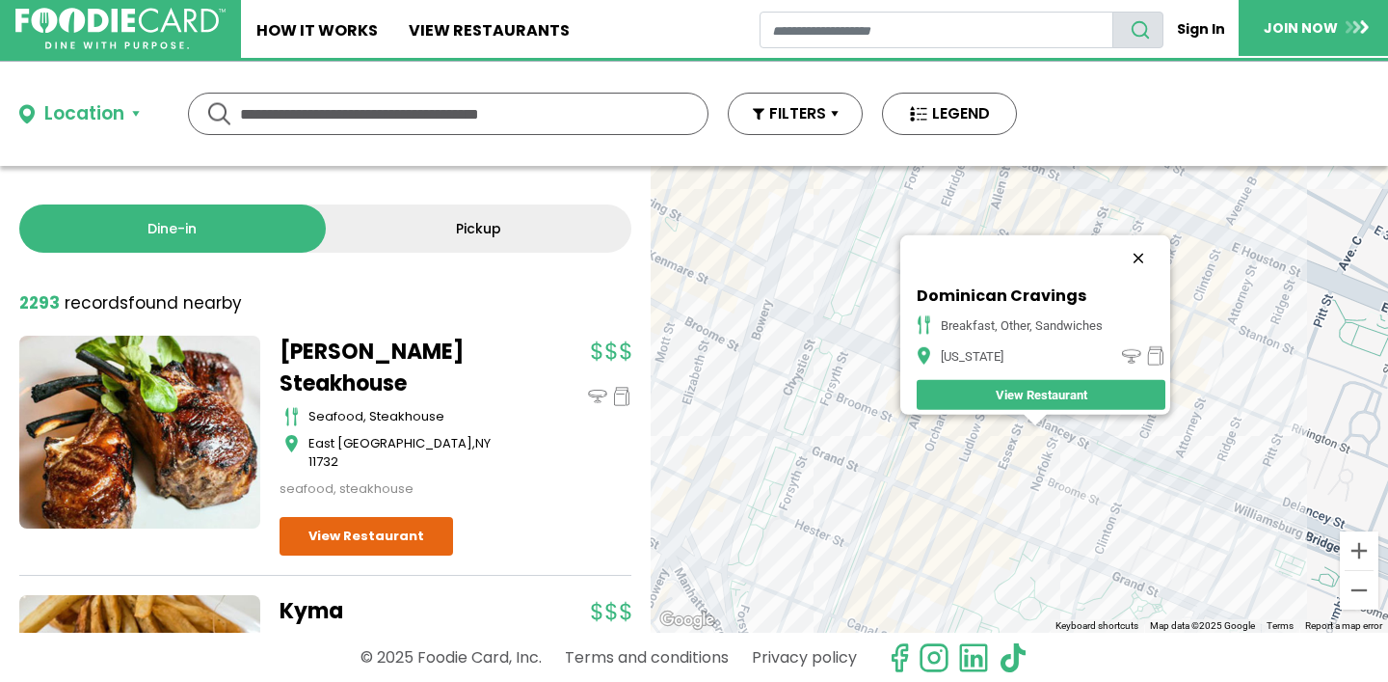
click at [1143, 242] on button "Close" at bounding box center [1138, 258] width 46 height 46
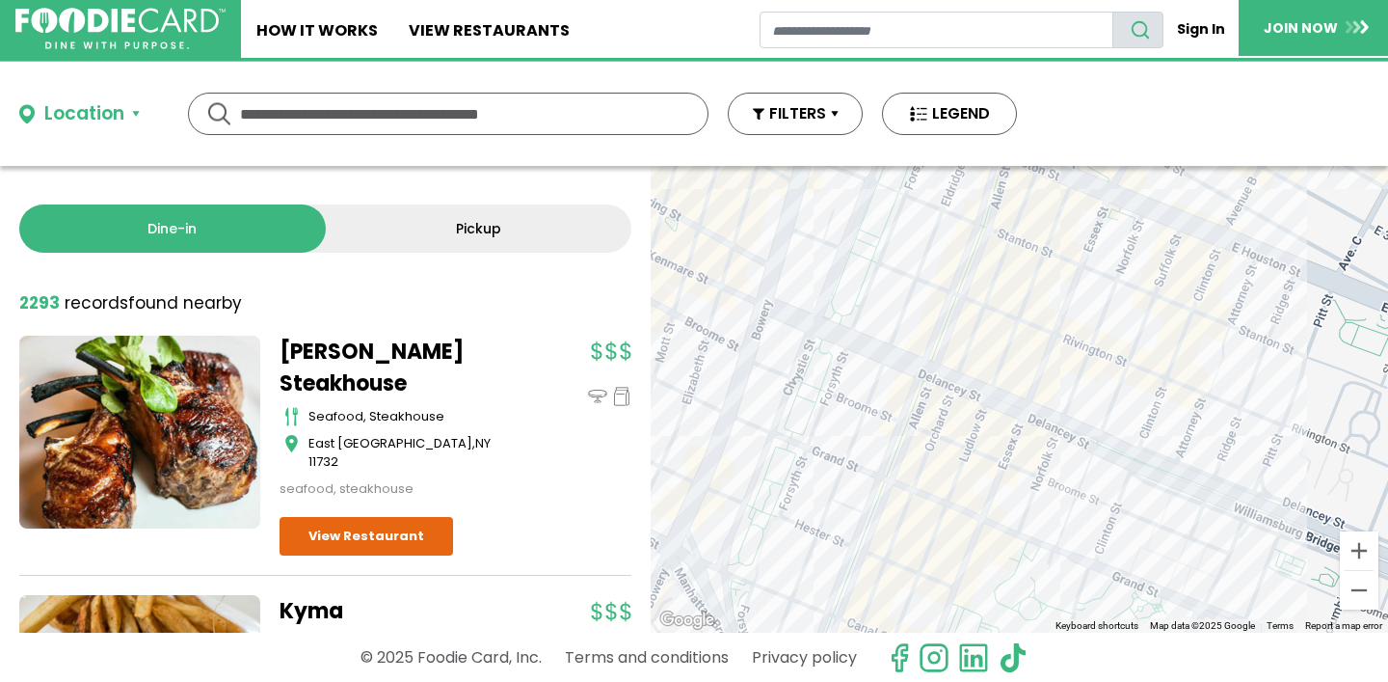
click at [1021, 380] on div at bounding box center [1019, 399] width 737 height 467
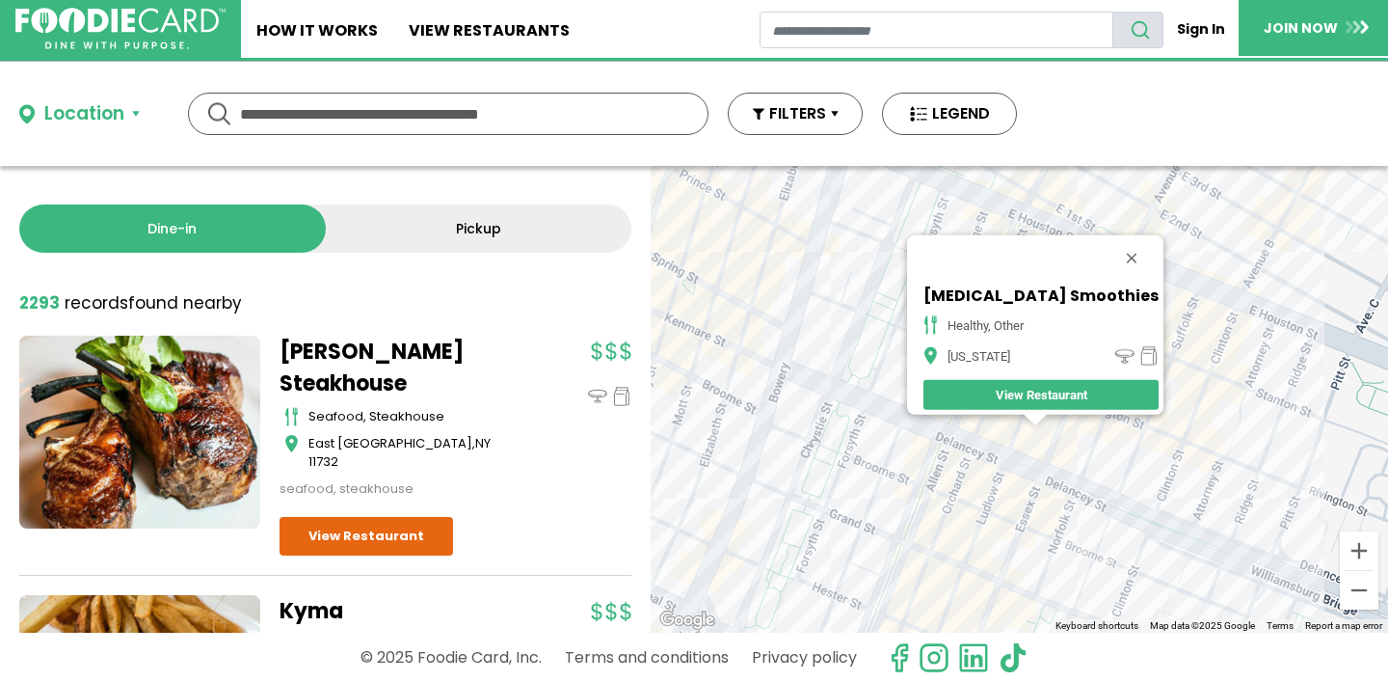
click at [1109, 240] on button "Close" at bounding box center [1132, 258] width 46 height 46
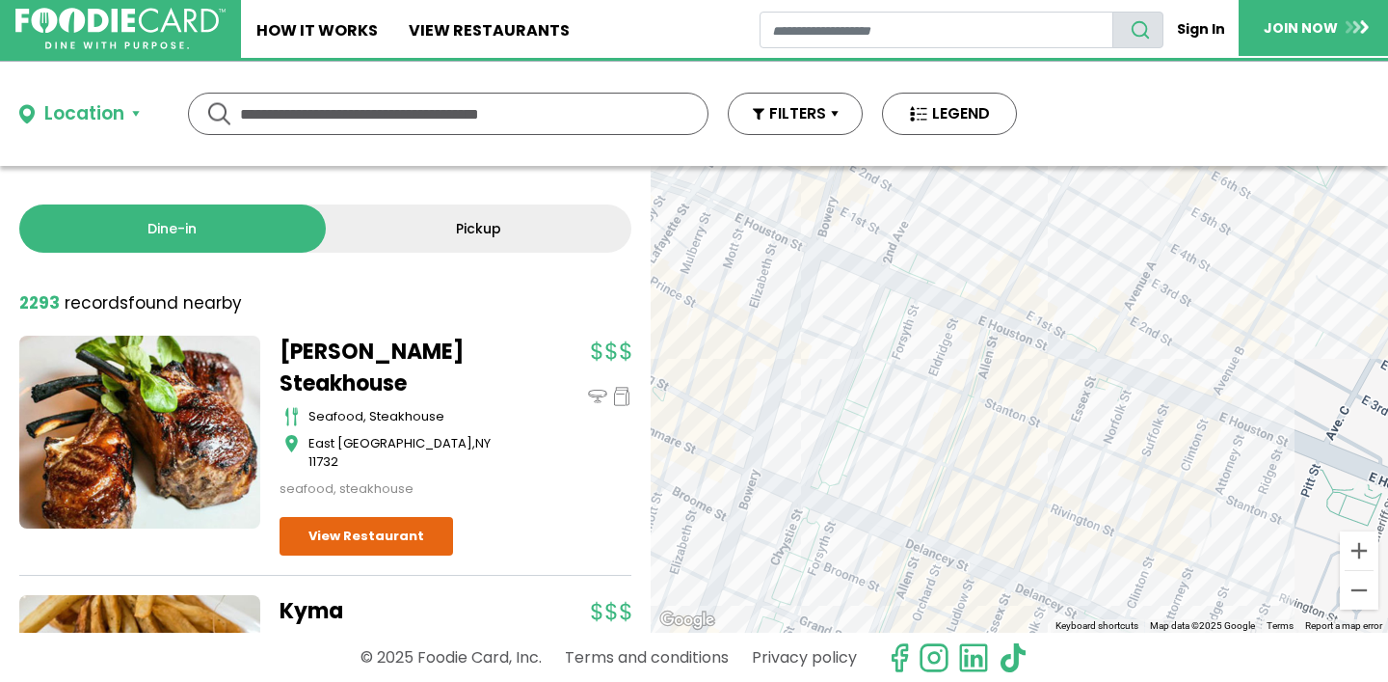
drag, startPoint x: 1124, startPoint y: 474, endPoint x: 1091, endPoint y: 571, distance: 101.8
click at [1092, 583] on div at bounding box center [1019, 399] width 737 height 467
click at [1103, 407] on div at bounding box center [1019, 399] width 737 height 467
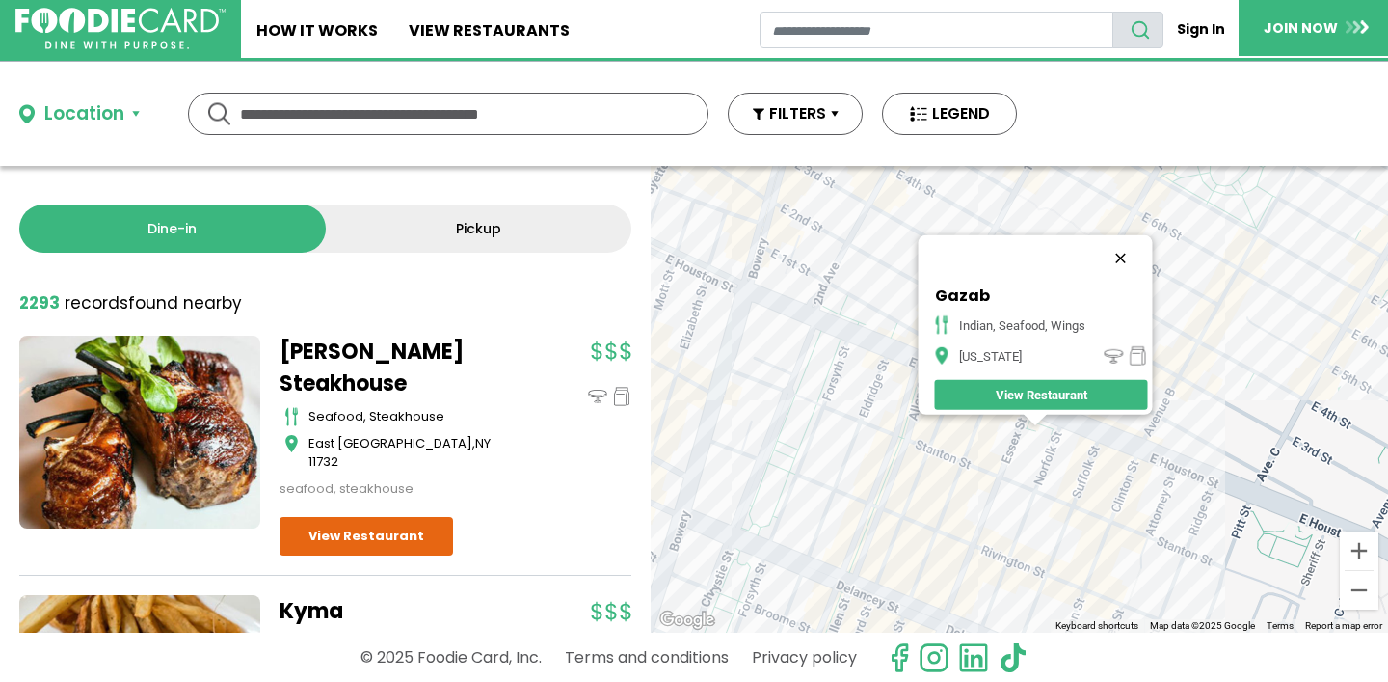
click at [1125, 244] on button "Close" at bounding box center [1120, 258] width 46 height 46
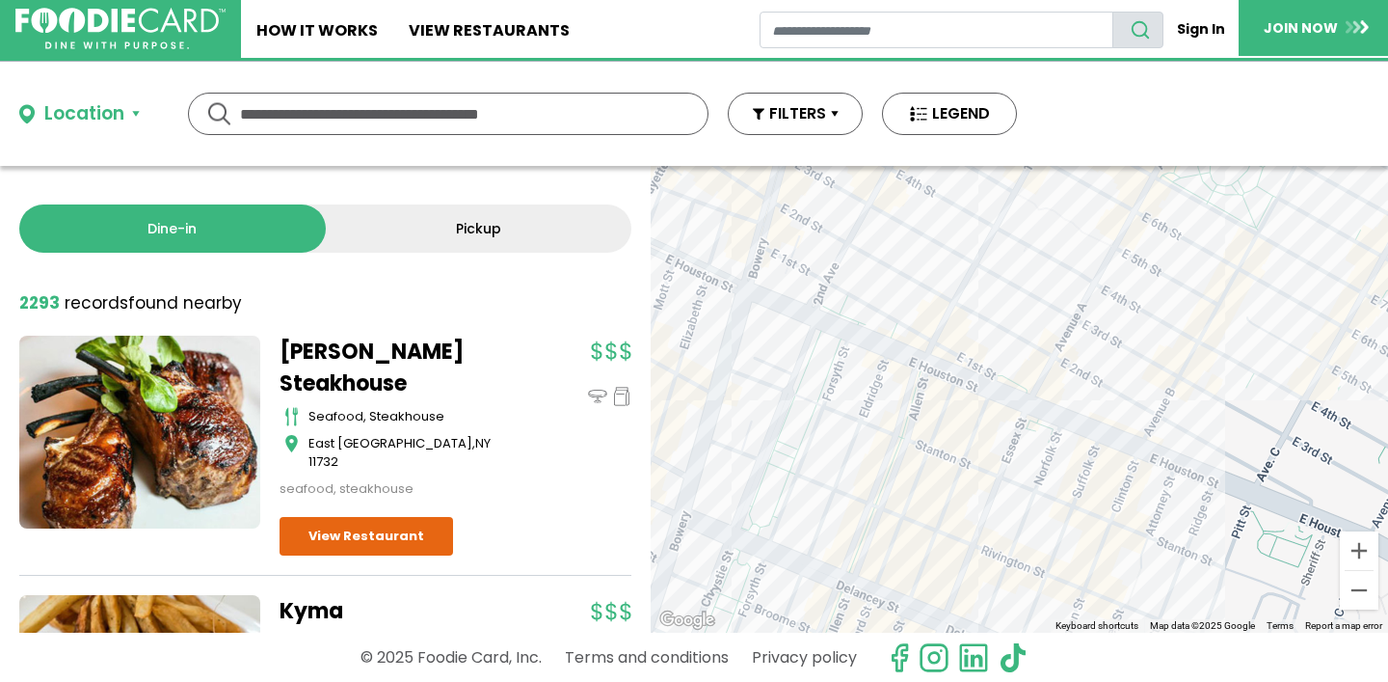
click at [1065, 391] on div at bounding box center [1019, 399] width 737 height 467
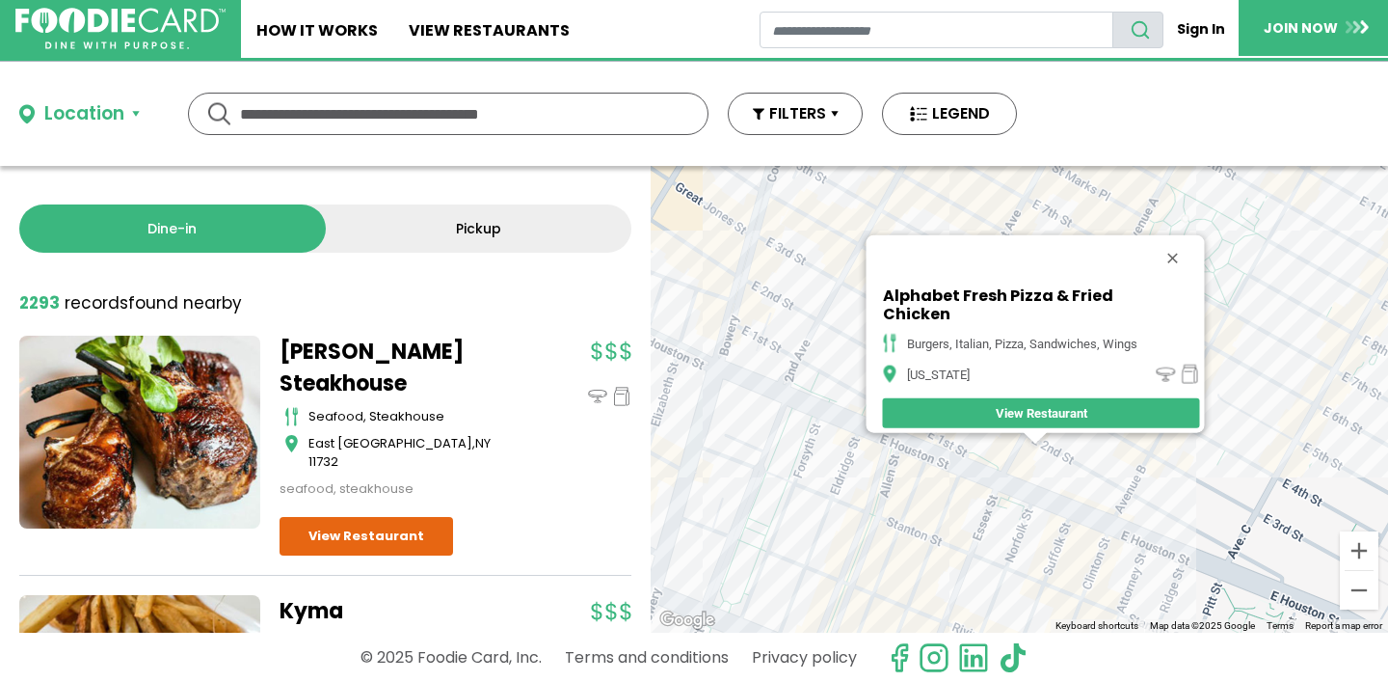
click at [899, 482] on div "Alphabet Fresh Pizza & Fried Chicken burgers, italian, pizza, sandwiches, wings…" at bounding box center [1019, 399] width 737 height 467
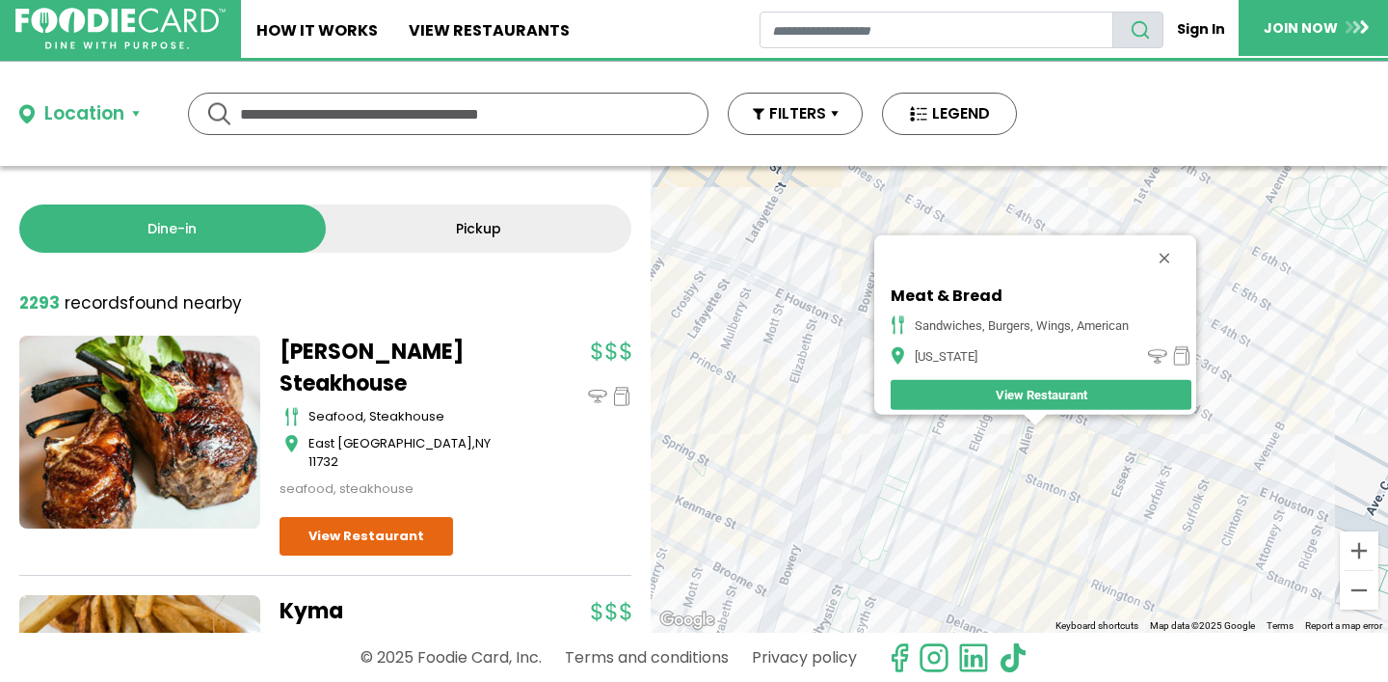
click at [1049, 423] on div "Meat & Bread Sandwiches, Burgers, Wings, American [US_STATE] View Restaurant" at bounding box center [1019, 399] width 737 height 467
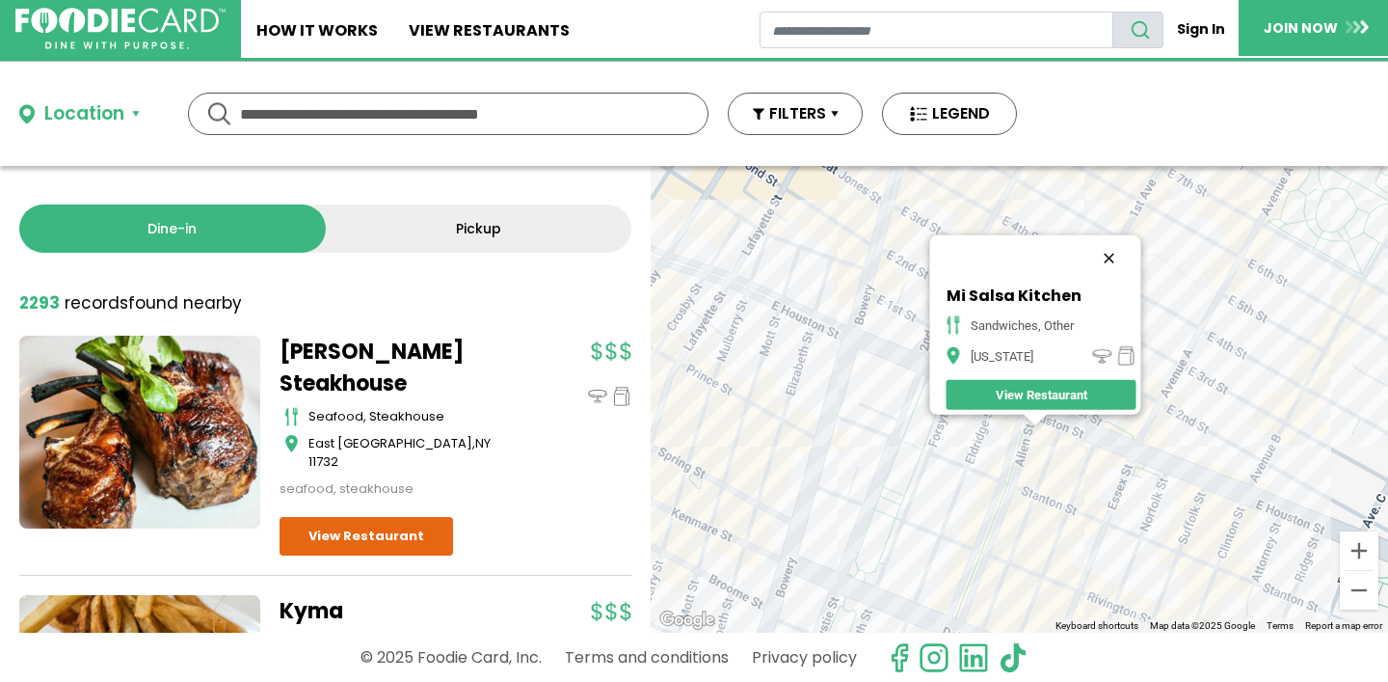
click at [1117, 244] on button "Close" at bounding box center [1108, 258] width 46 height 46
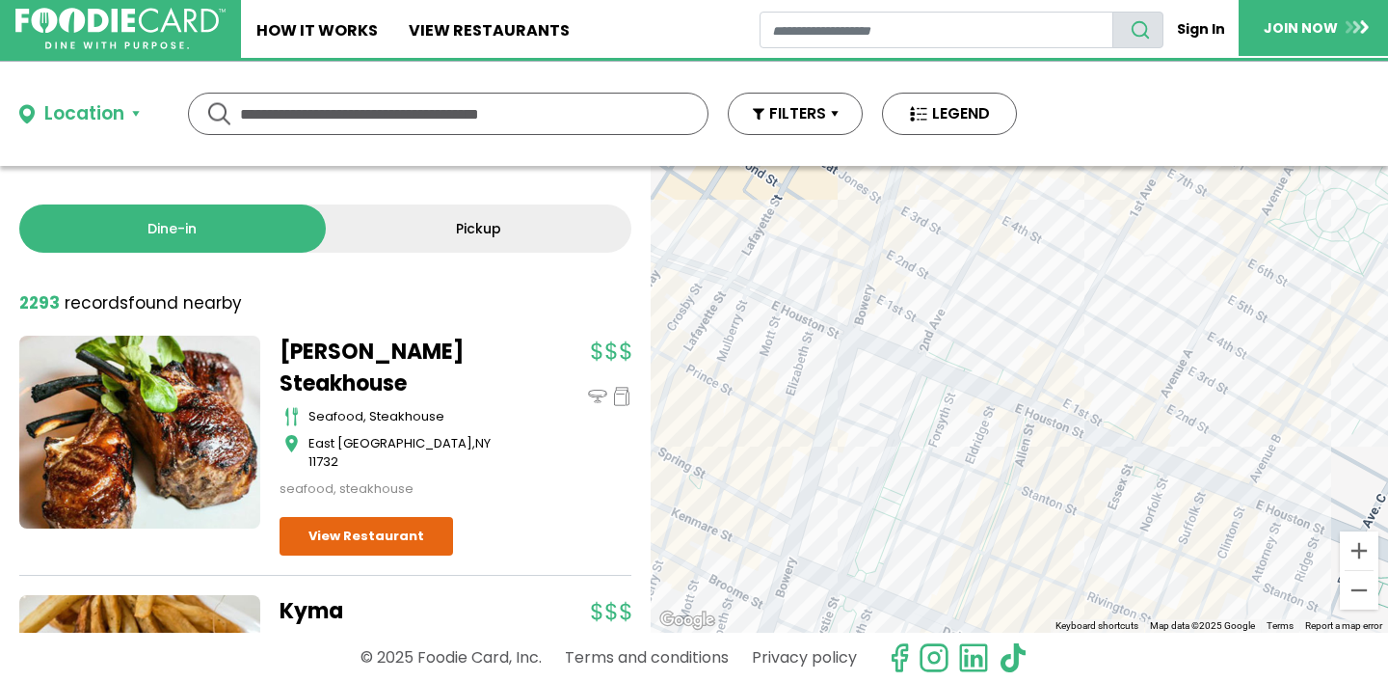
click at [1003, 399] on div at bounding box center [1019, 399] width 737 height 467
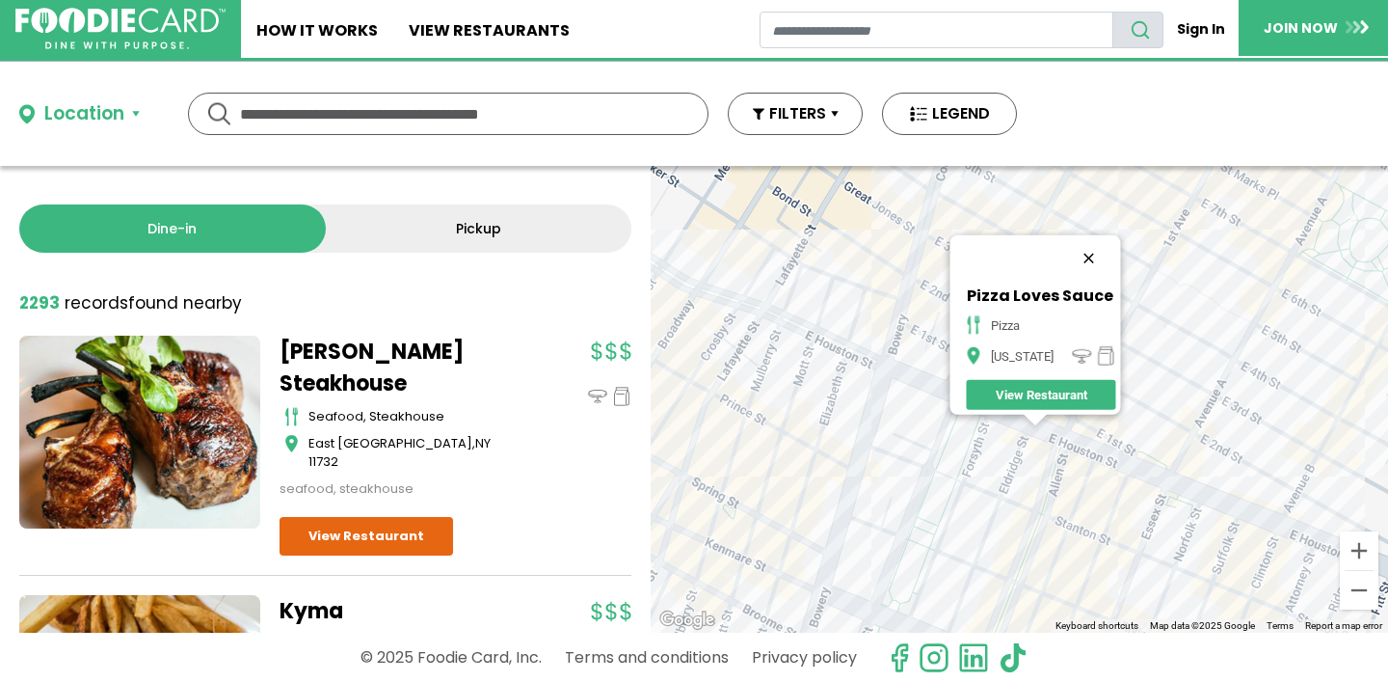
click at [1094, 251] on button "Close" at bounding box center [1088, 258] width 46 height 46
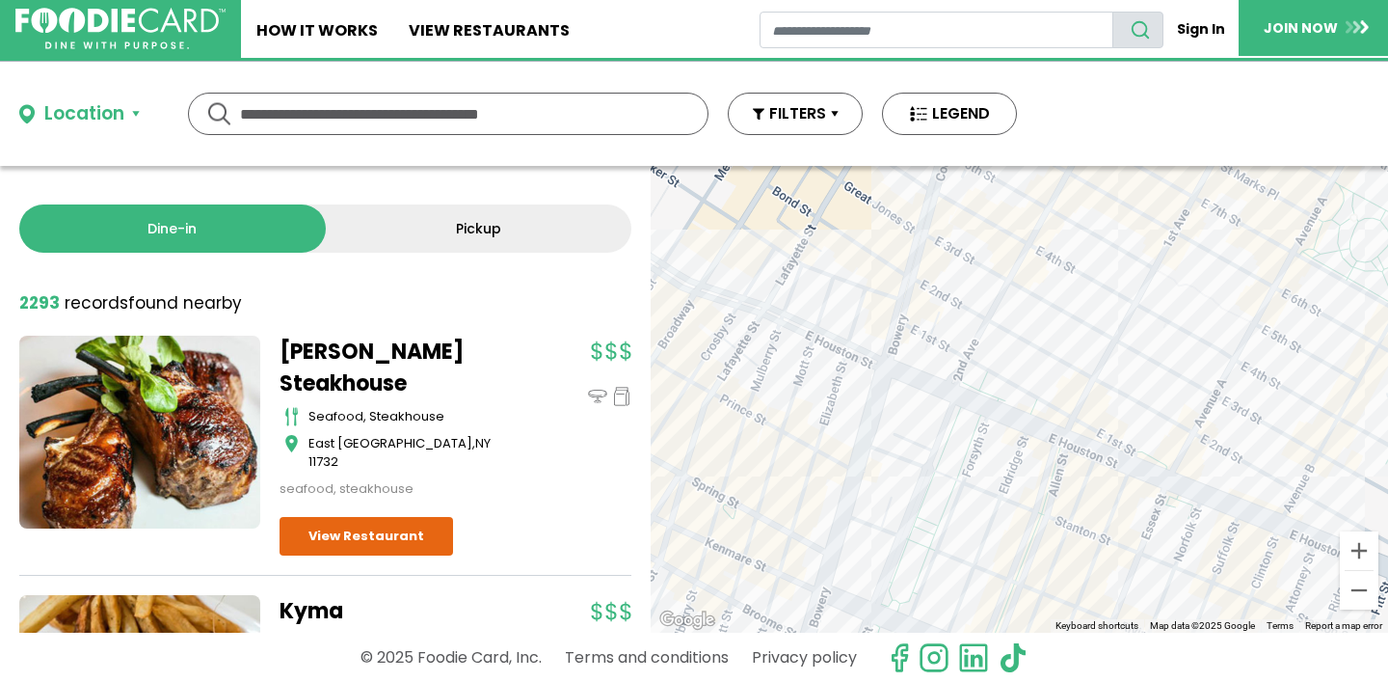
click at [1023, 407] on div at bounding box center [1019, 399] width 737 height 467
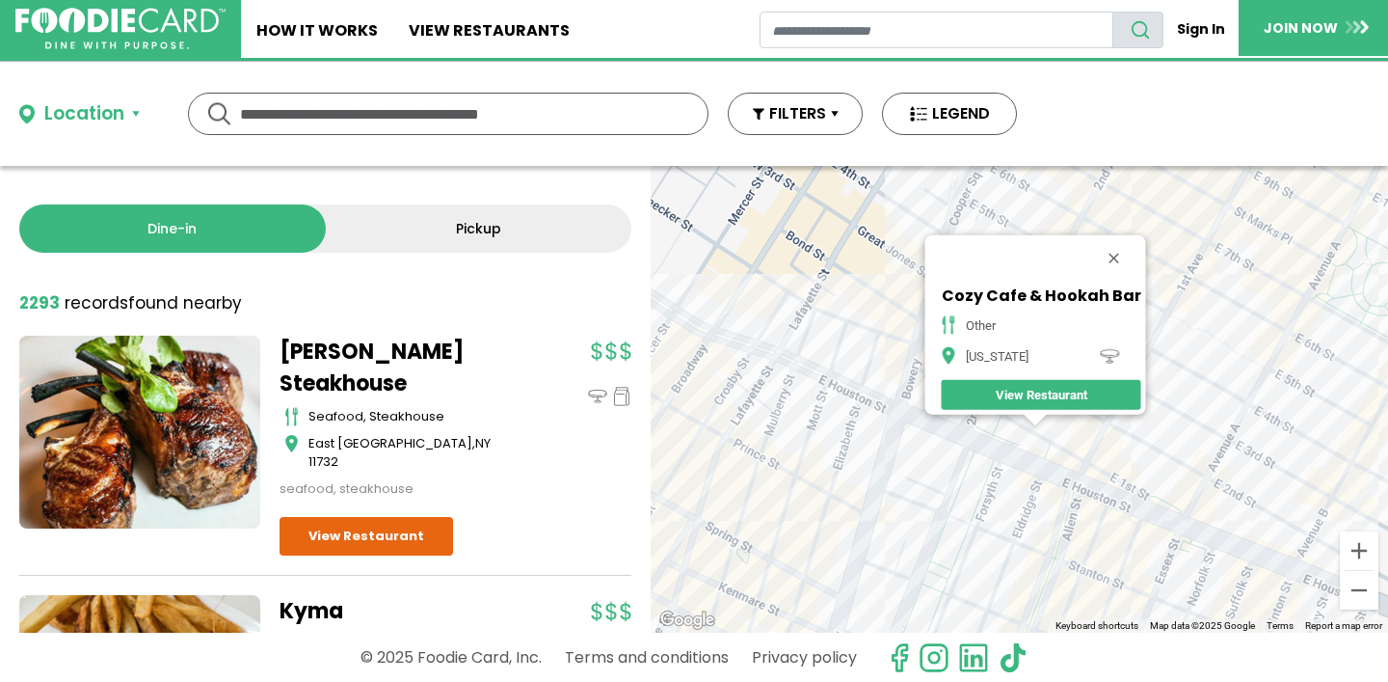
click at [1107, 466] on div "Cozy Cafe & Hookah Bar other [US_STATE][GEOGRAPHIC_DATA] Restaurant" at bounding box center [1019, 399] width 737 height 467
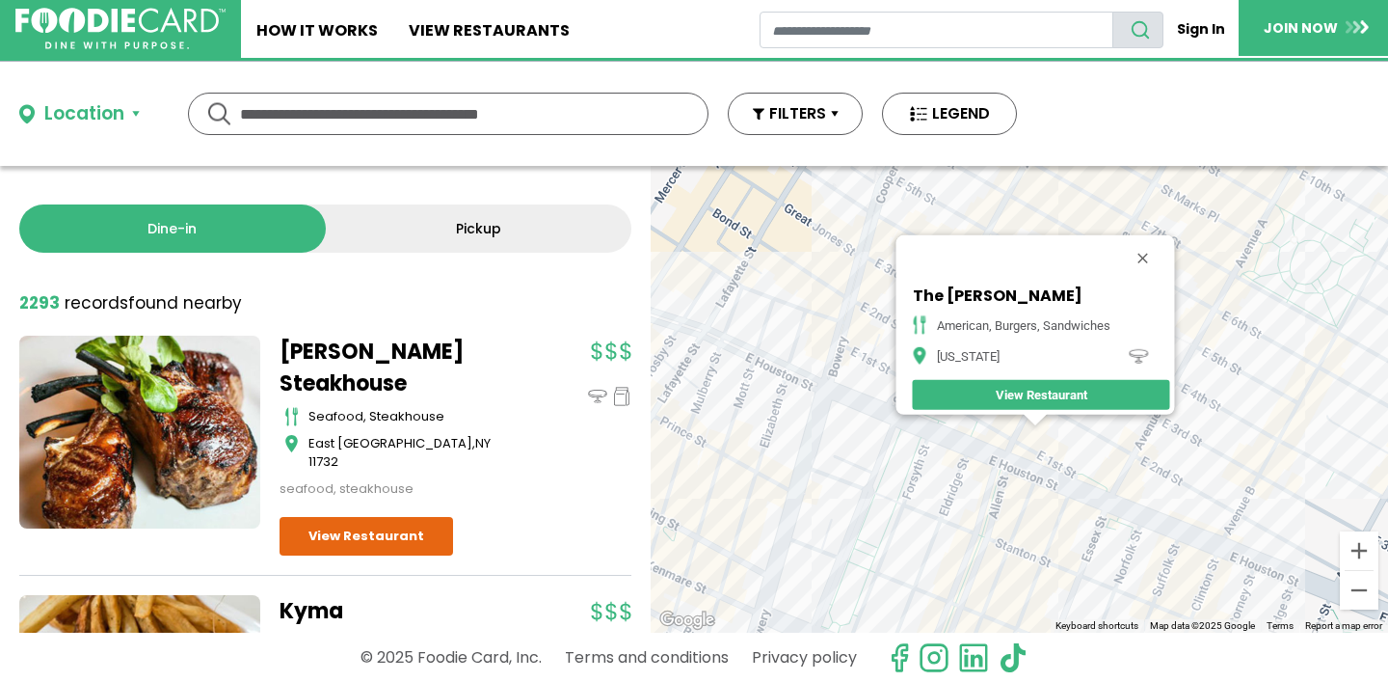
click at [838, 440] on div "The [PERSON_NAME] American, Burgers, Sandwiches [US_STATE] View Restaurant" at bounding box center [1019, 399] width 737 height 467
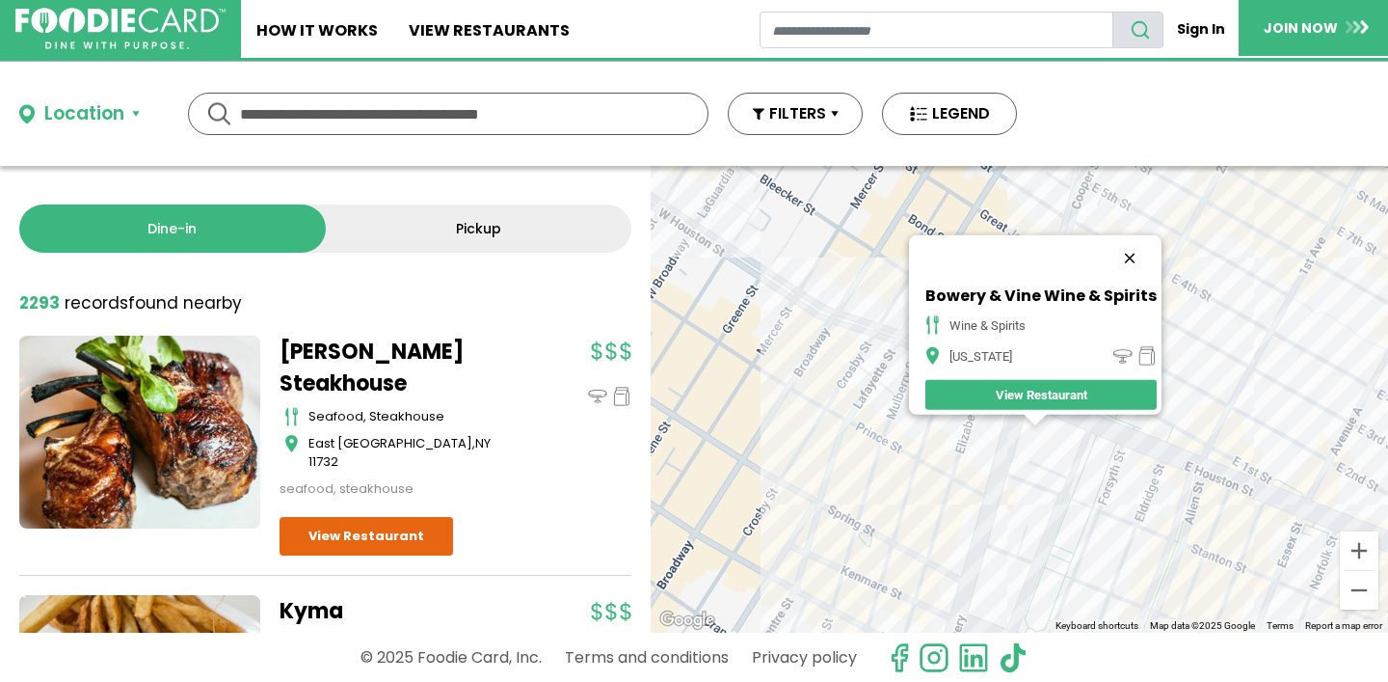
click at [1136, 246] on button "Close" at bounding box center [1130, 258] width 46 height 46
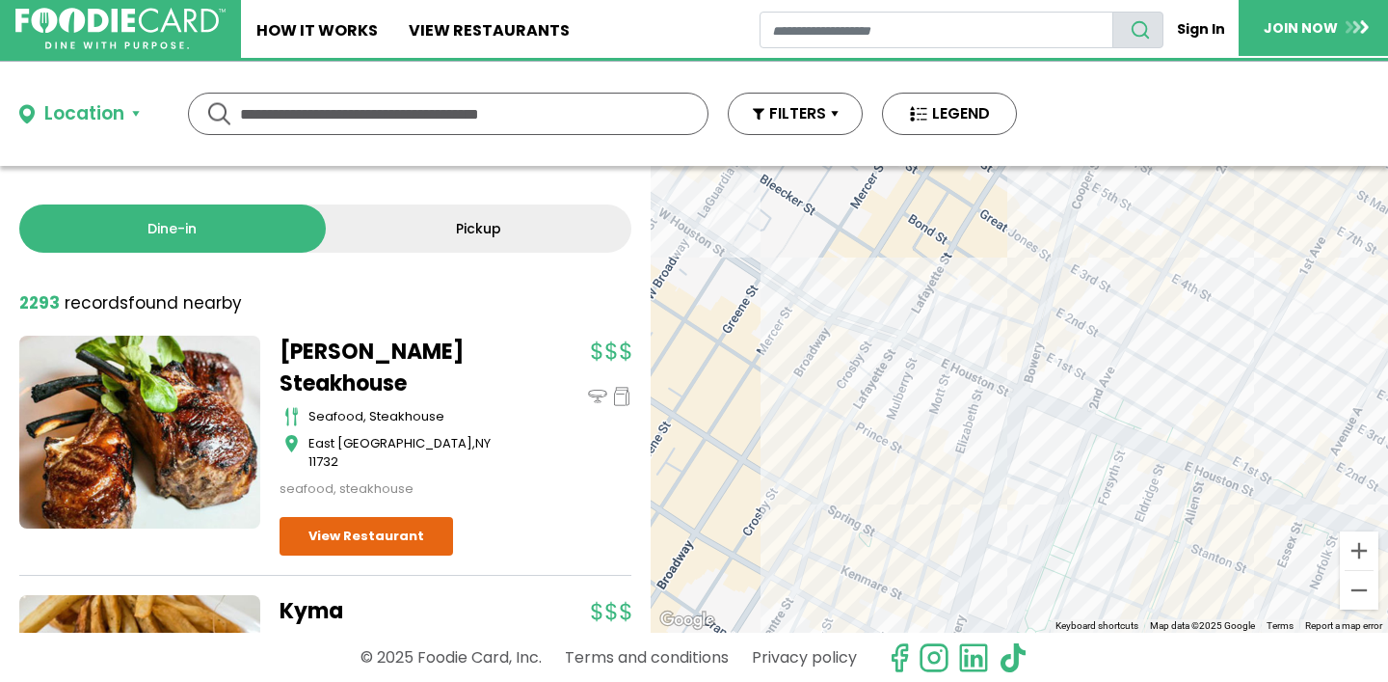
click at [1169, 306] on div at bounding box center [1019, 399] width 737 height 467
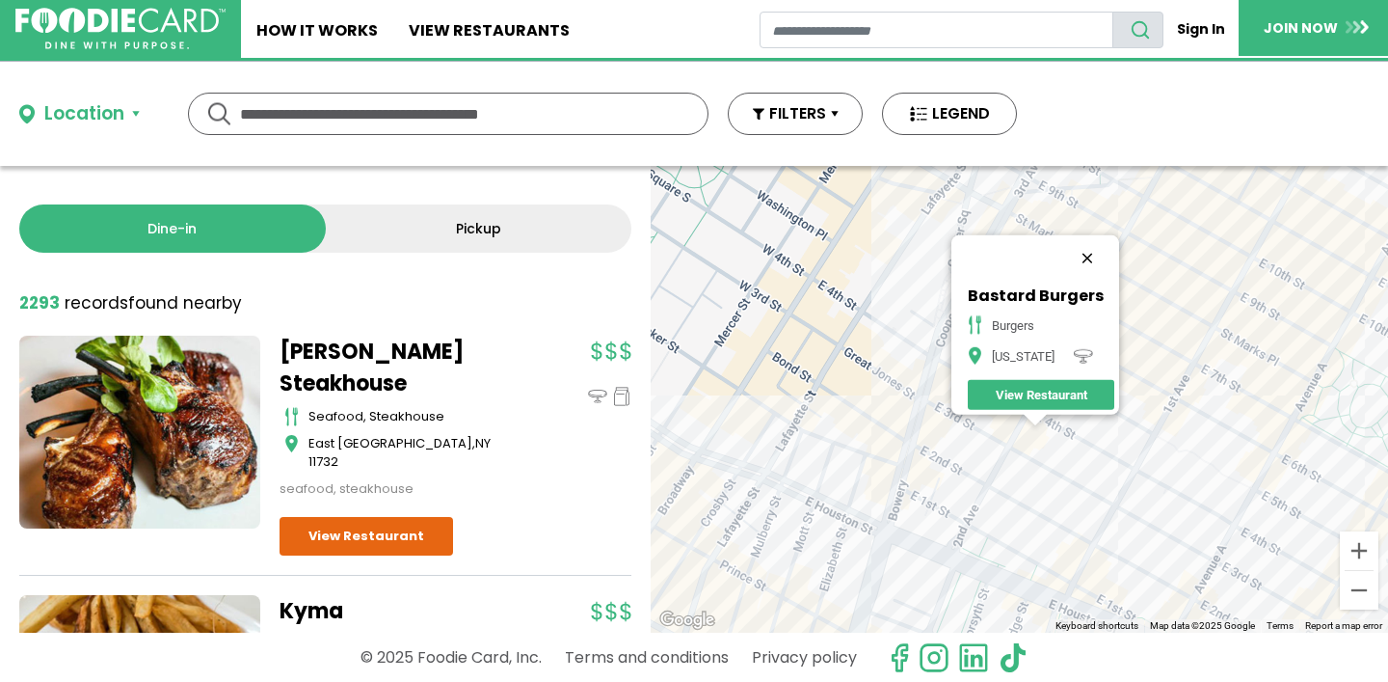
click at [1088, 242] on button "Close" at bounding box center [1087, 258] width 46 height 46
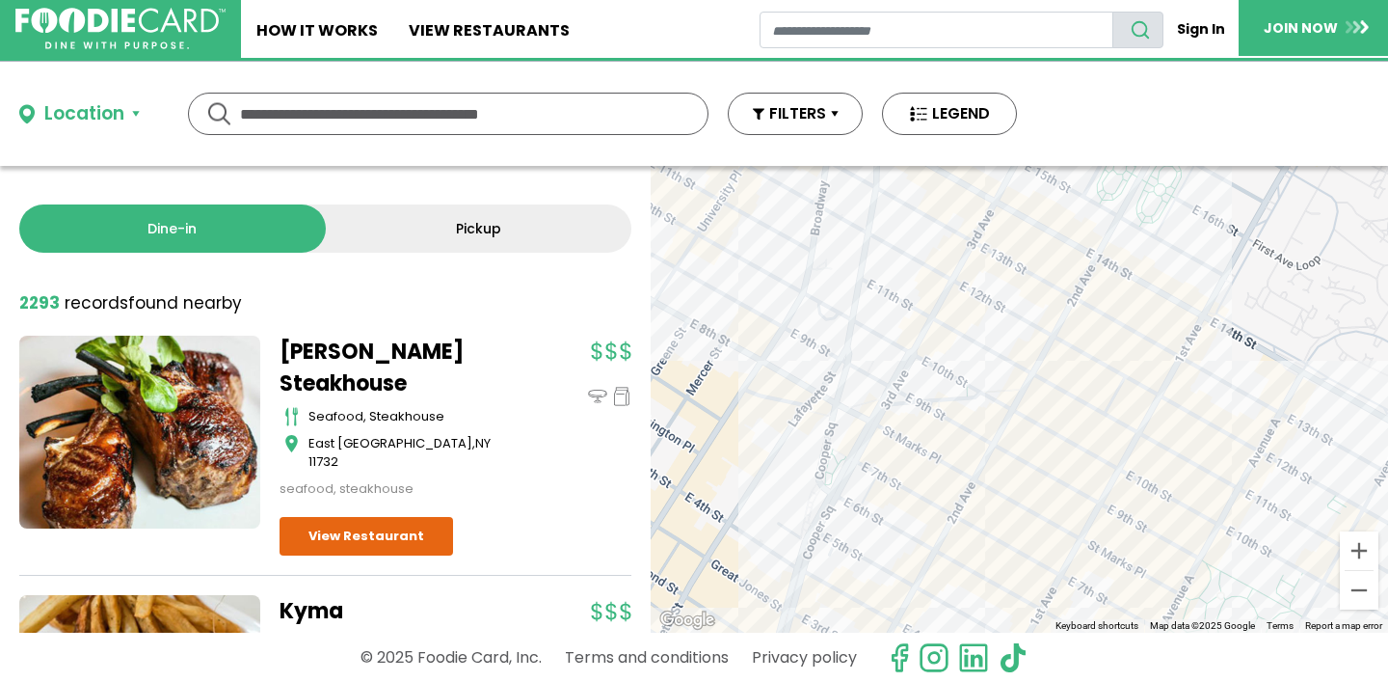
drag, startPoint x: 1113, startPoint y: 337, endPoint x: 980, endPoint y: 549, distance: 250.3
click at [977, 552] on div at bounding box center [1019, 399] width 737 height 467
click at [1006, 463] on div at bounding box center [1019, 399] width 737 height 467
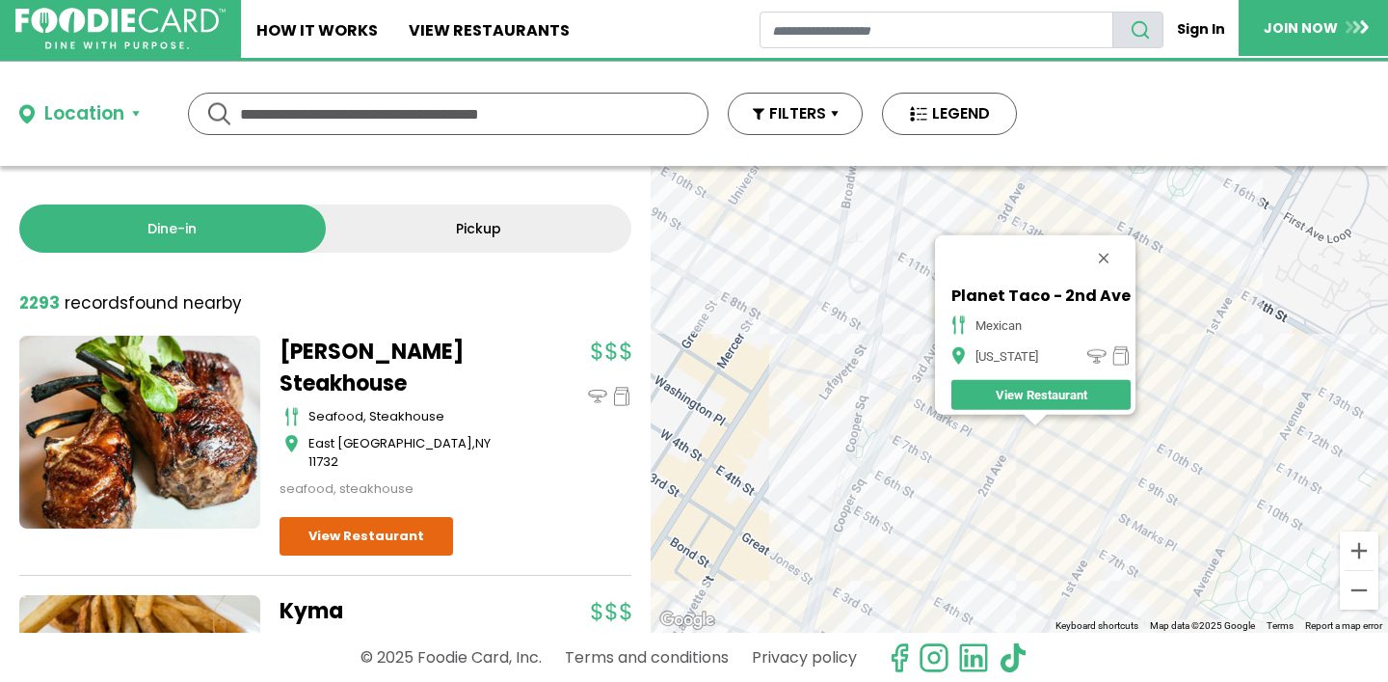
click at [959, 438] on div "Planet Taco - 2nd Ave mexican [US_STATE] View Restaurant" at bounding box center [1019, 399] width 737 height 467
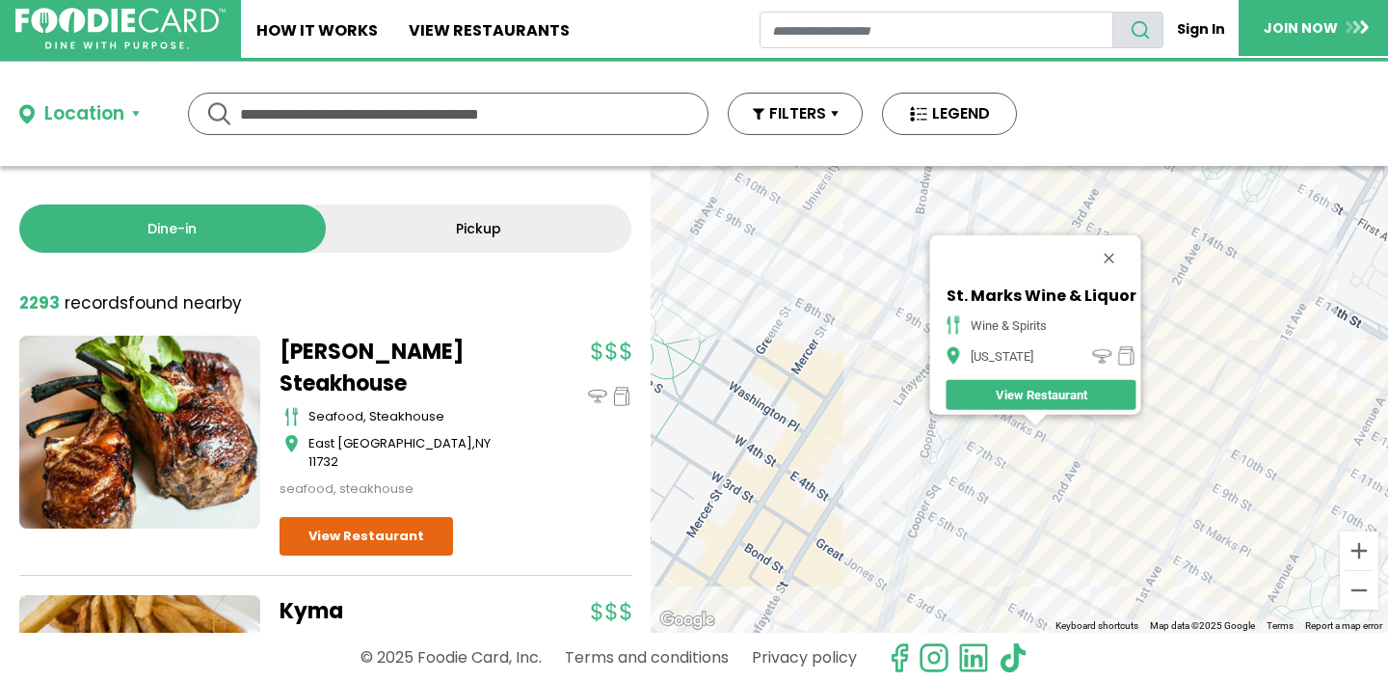
click at [1084, 489] on div "St. Marks Wine & Liquor wine & spirits [US_STATE] View Restaurant" at bounding box center [1019, 399] width 737 height 467
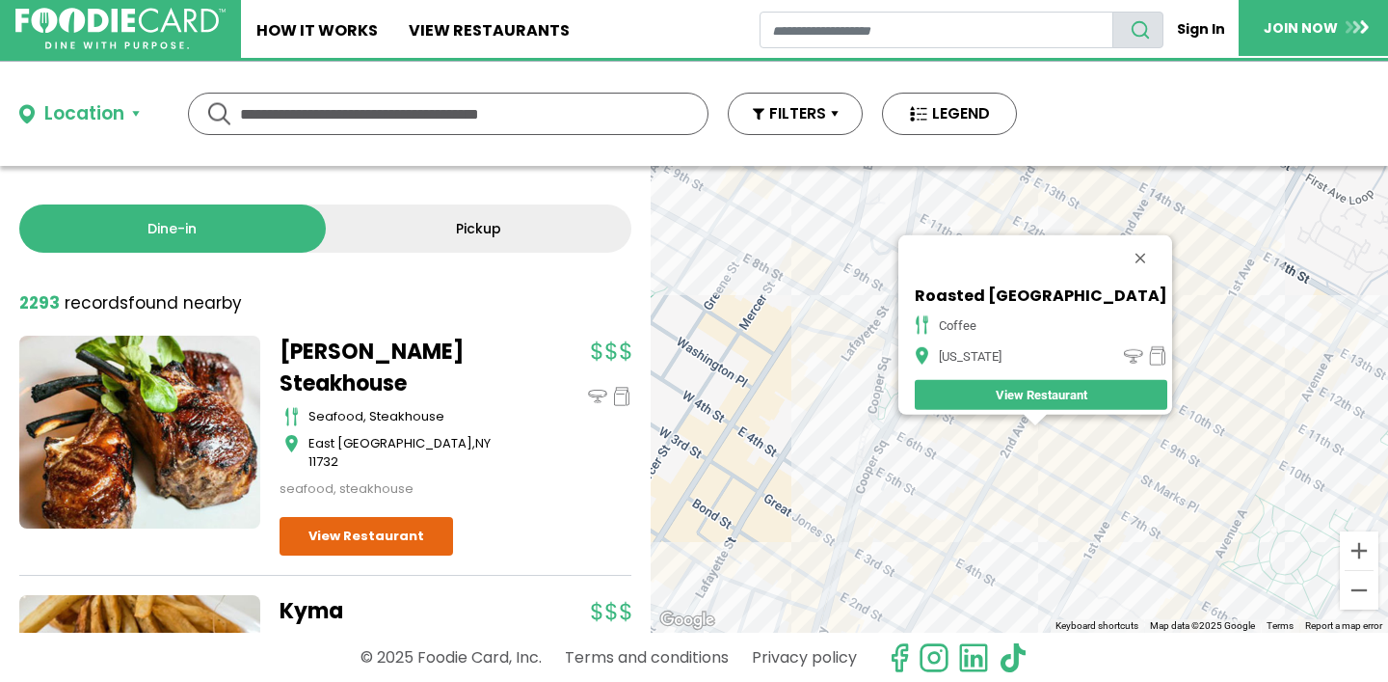
click at [1137, 474] on div "Roasted NYC coffee [US_STATE] View Restaurant" at bounding box center [1019, 399] width 737 height 467
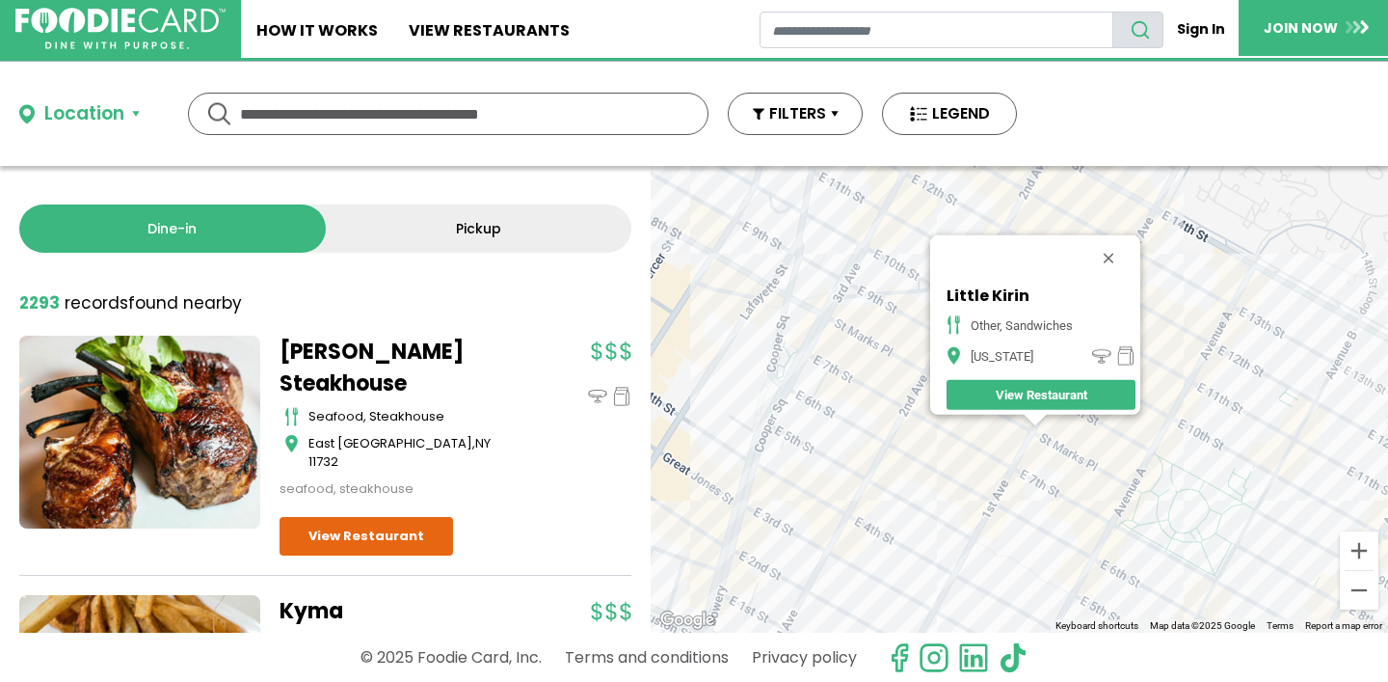
click at [1050, 457] on div "Little Kirin other, sandwiches [US_STATE] View Restaurant" at bounding box center [1019, 399] width 737 height 467
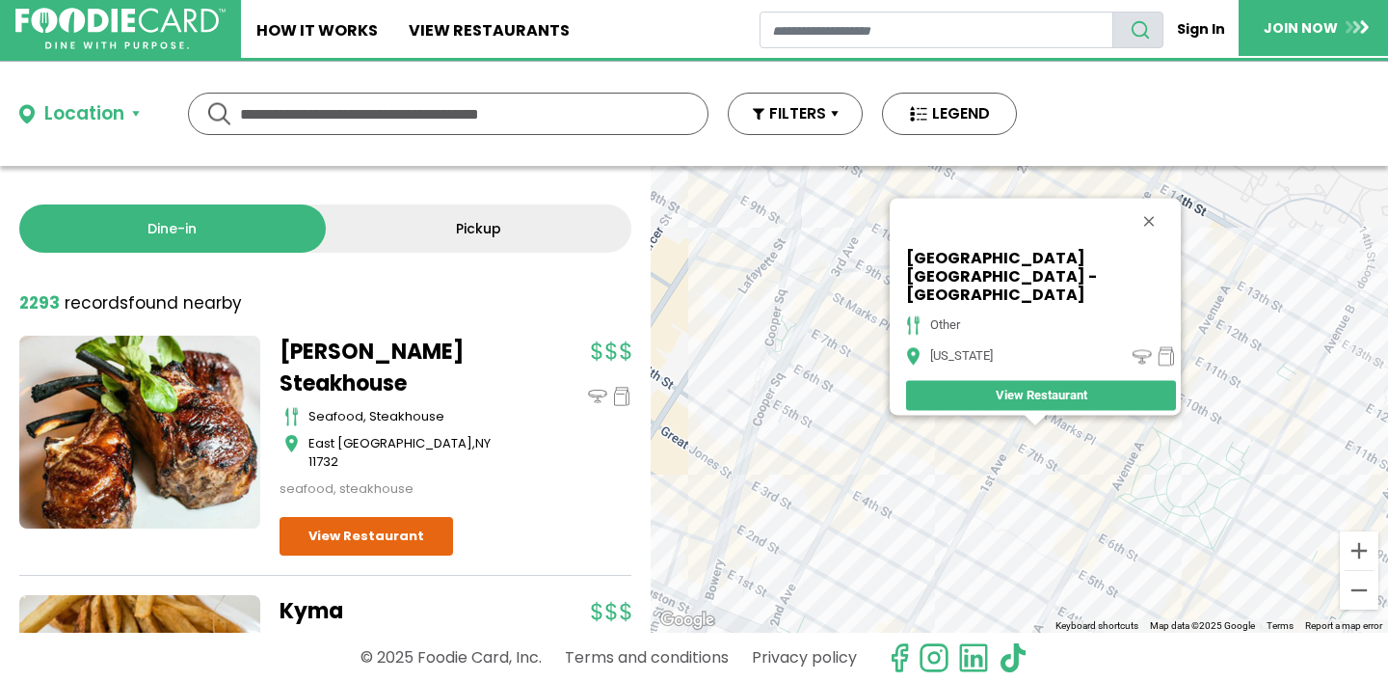
click at [1148, 439] on div "[GEOGRAPHIC_DATA] [GEOGRAPHIC_DATA] - [GEOGRAPHIC_DATA] other [US_STATE] View R…" at bounding box center [1019, 399] width 737 height 467
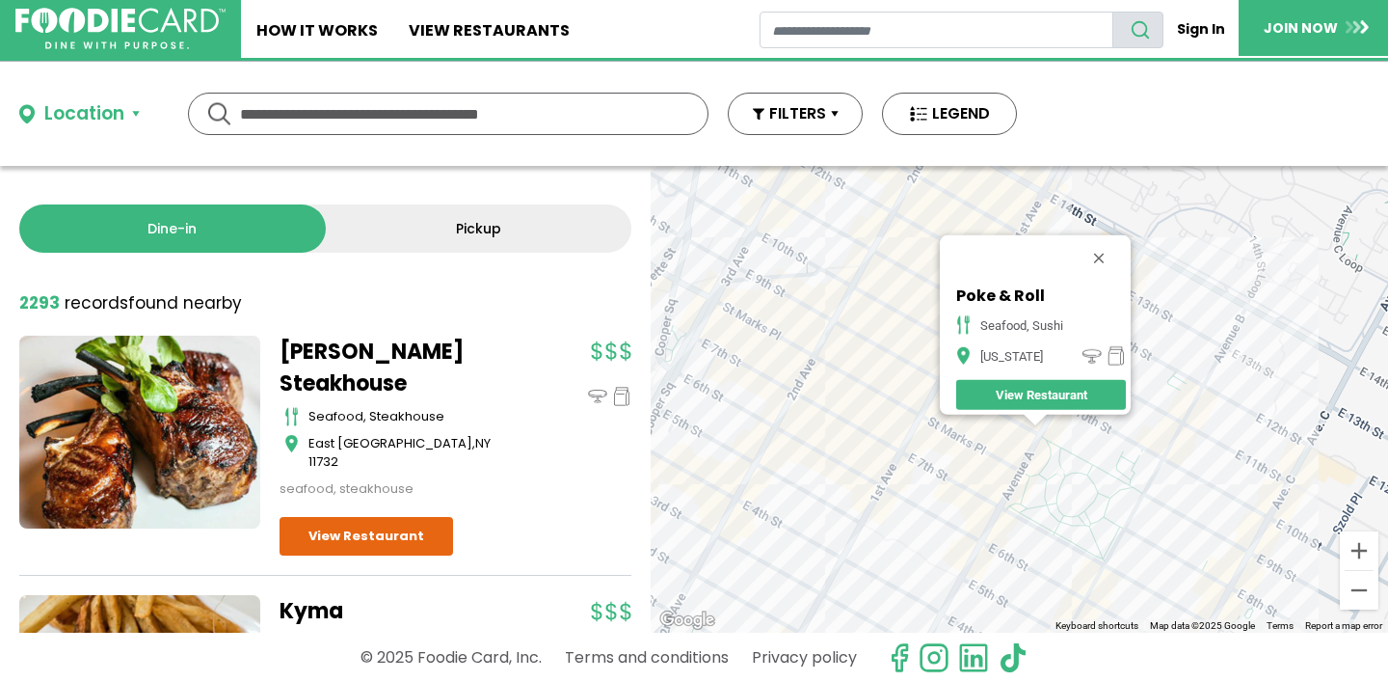
click at [883, 404] on div "Poke & Roll seafood, sushi [US_STATE] View Restaurant" at bounding box center [1019, 399] width 737 height 467
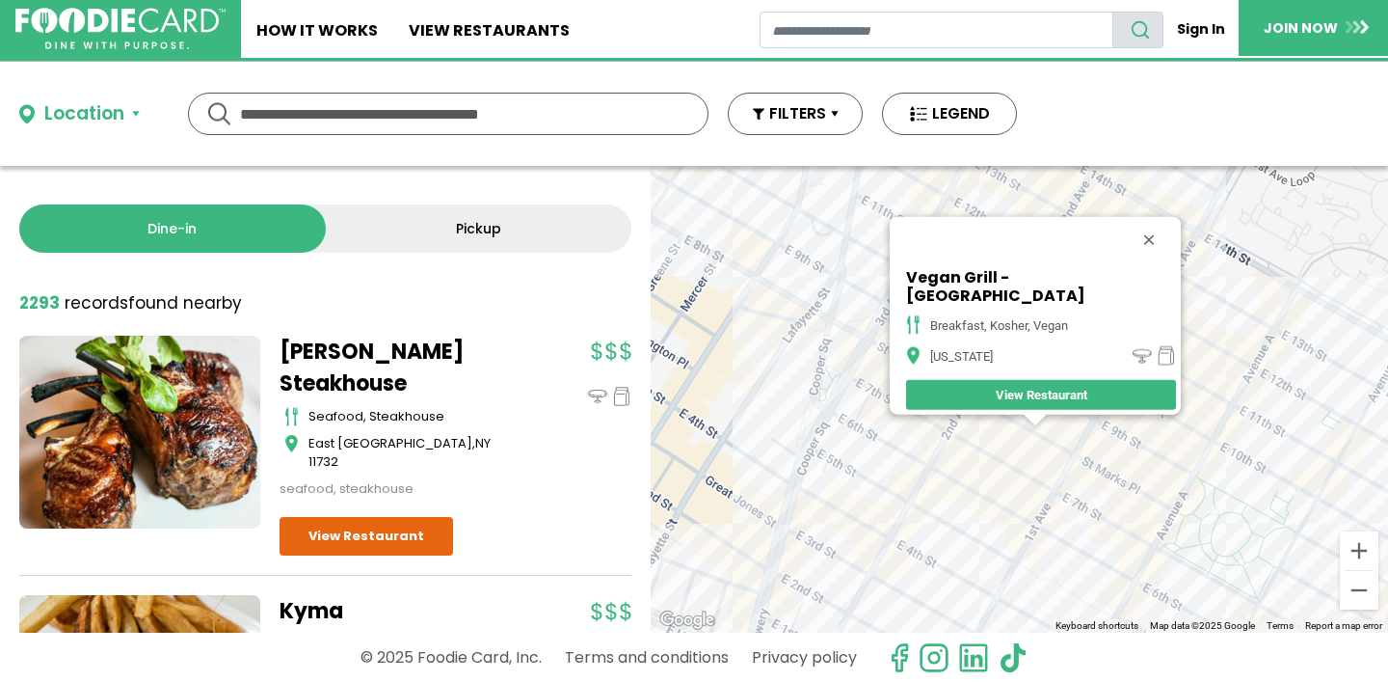
click at [1058, 514] on div "Vegan Grill - [GEOGRAPHIC_DATA] breakfast, [GEOGRAPHIC_DATA], [GEOGRAPHIC_DATA]…" at bounding box center [1019, 399] width 737 height 467
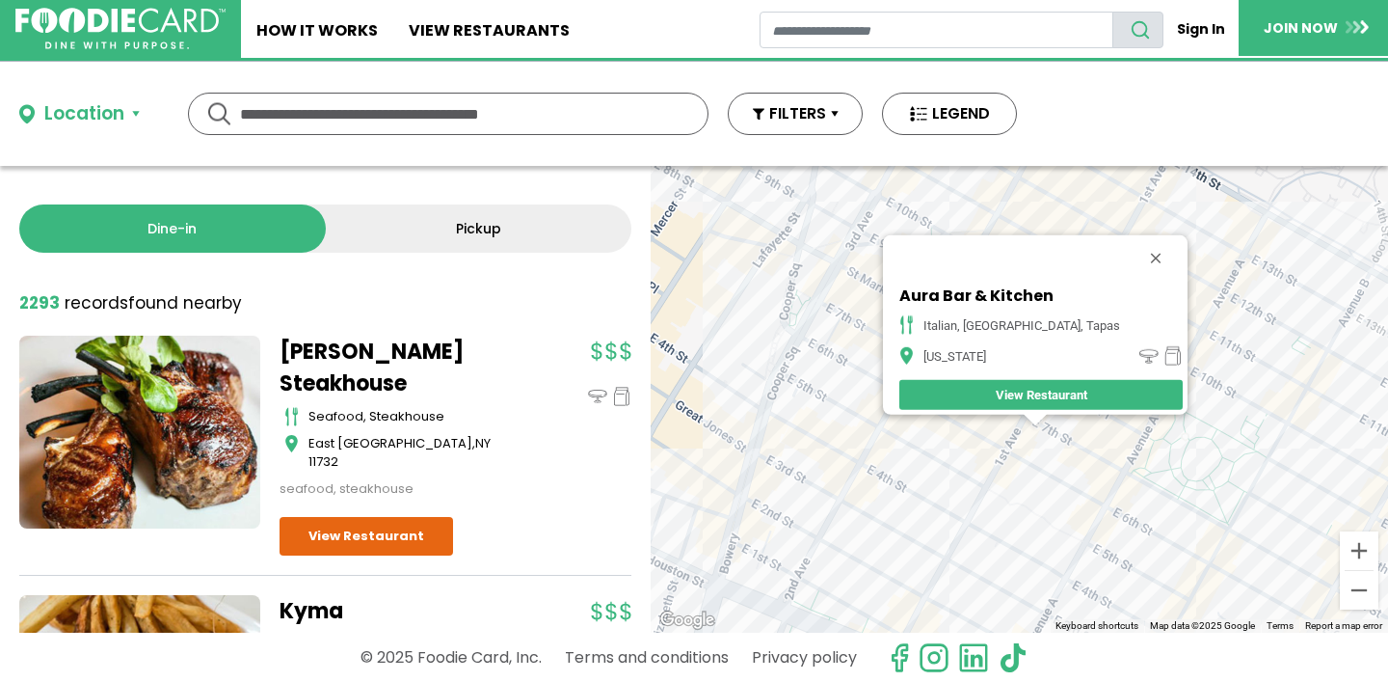
click at [1015, 476] on div "Aura Bar & Kitchen italian, [GEOGRAPHIC_DATA], tapas [US_STATE] View Restaurant" at bounding box center [1019, 399] width 737 height 467
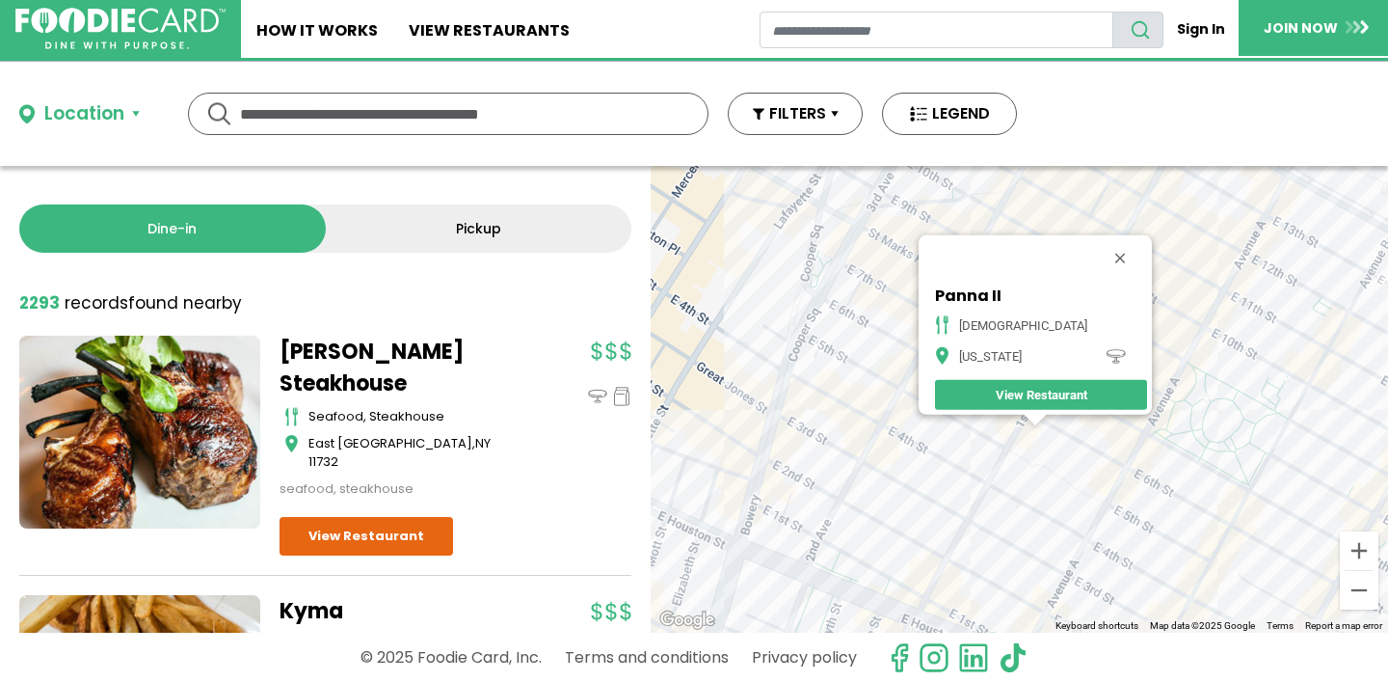
click at [1097, 249] on button "Close" at bounding box center [1120, 258] width 46 height 46
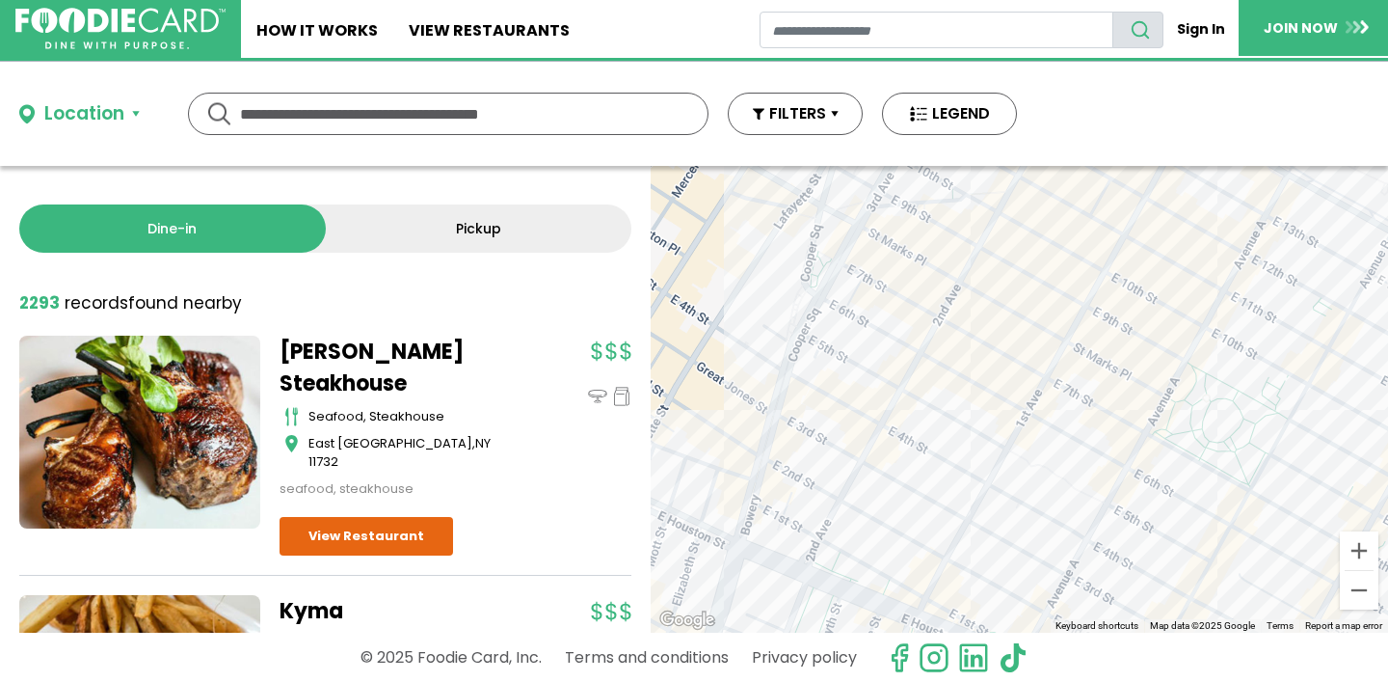
click at [1013, 225] on div at bounding box center [1019, 399] width 737 height 467
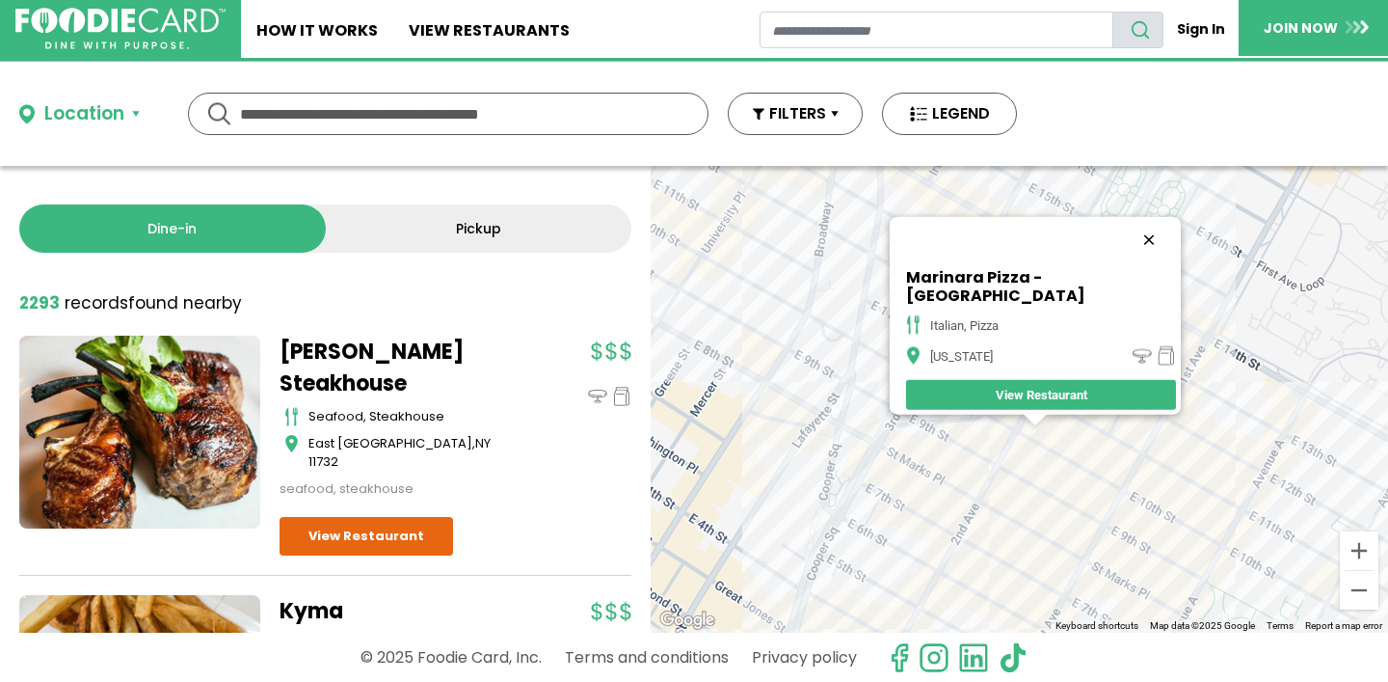
click at [1126, 246] on button "Close" at bounding box center [1149, 240] width 46 height 46
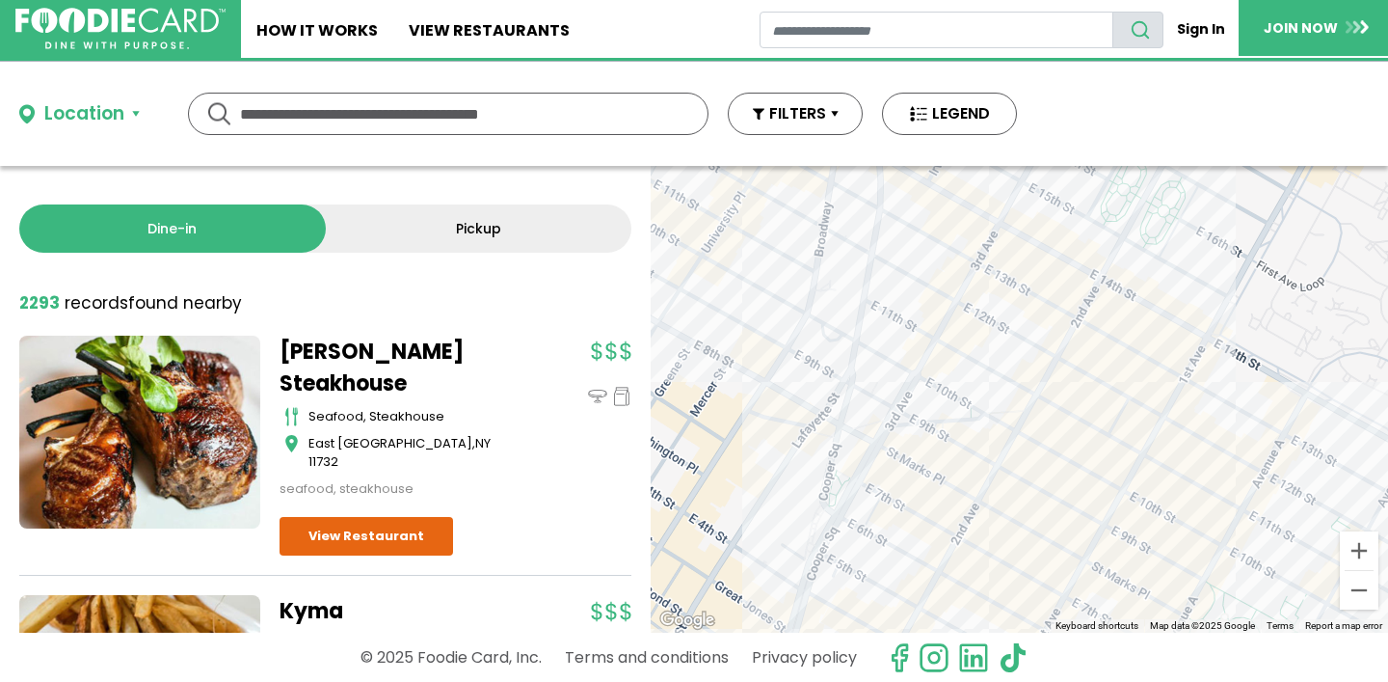
click at [1041, 419] on div at bounding box center [1019, 399] width 737 height 467
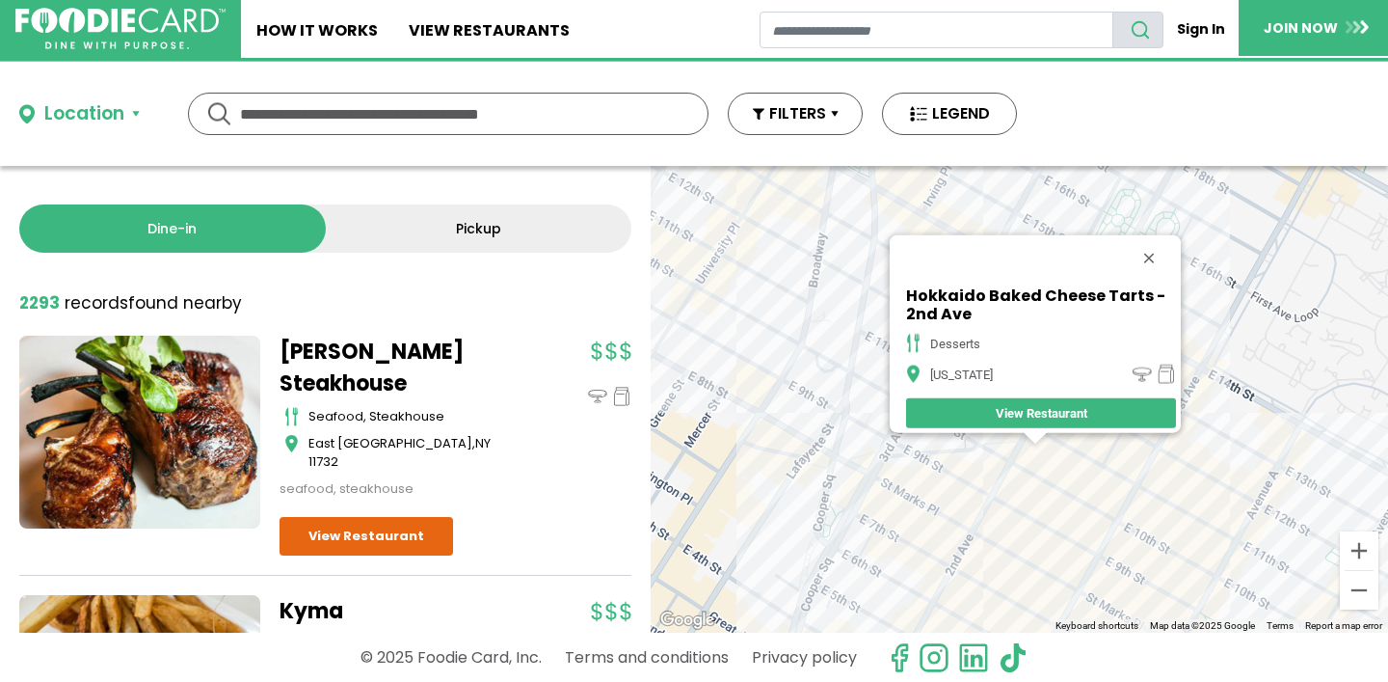
click at [1162, 248] on button "Close" at bounding box center [1149, 258] width 46 height 46
click at [1158, 245] on div "Hokkaido Baked Cheese Tarts - 2nd Ave desserts [US_STATE] View Restaurant" at bounding box center [1019, 399] width 737 height 467
click at [1153, 247] on div "Hokkaido Baked Cheese Tarts - 2nd Ave desserts [US_STATE] View Restaurant" at bounding box center [1019, 399] width 737 height 467
click at [1158, 239] on div "Hokkaido Baked Cheese Tarts - 2nd Ave desserts [US_STATE] View Restaurant" at bounding box center [1019, 399] width 737 height 467
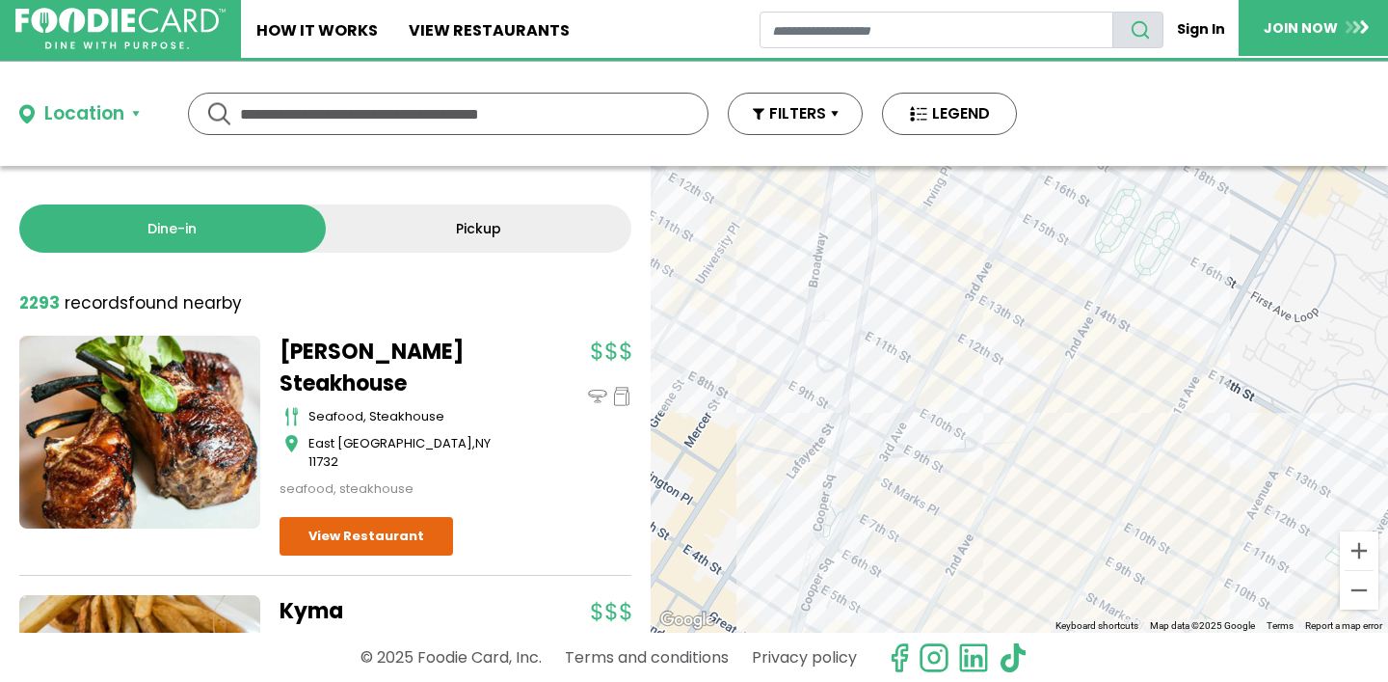
drag, startPoint x: 701, startPoint y: 317, endPoint x: 1164, endPoint y: 238, distance: 469.4
click at [701, 317] on div at bounding box center [1019, 399] width 737 height 467
click at [705, 313] on div at bounding box center [1019, 399] width 737 height 467
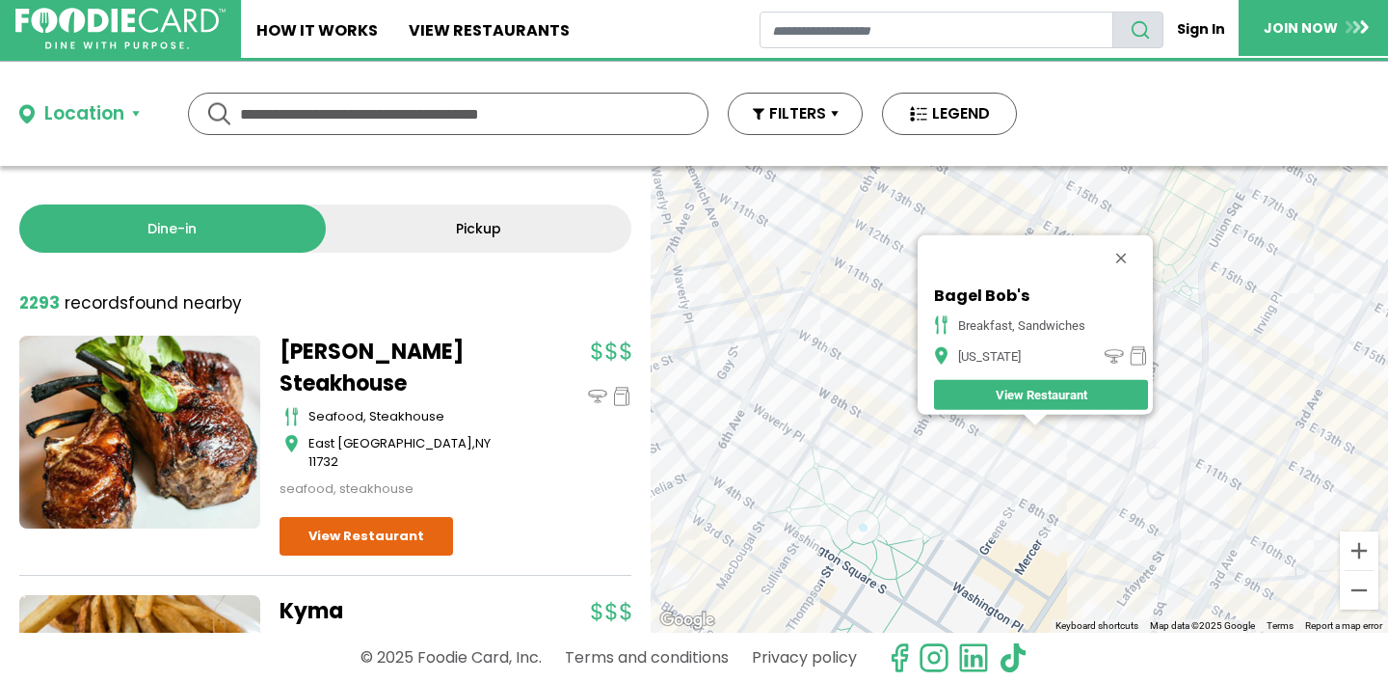
click at [1326, 202] on div "Bagel Bob's breakfast, sandwiches [US_STATE] View Restaurant" at bounding box center [1019, 399] width 737 height 467
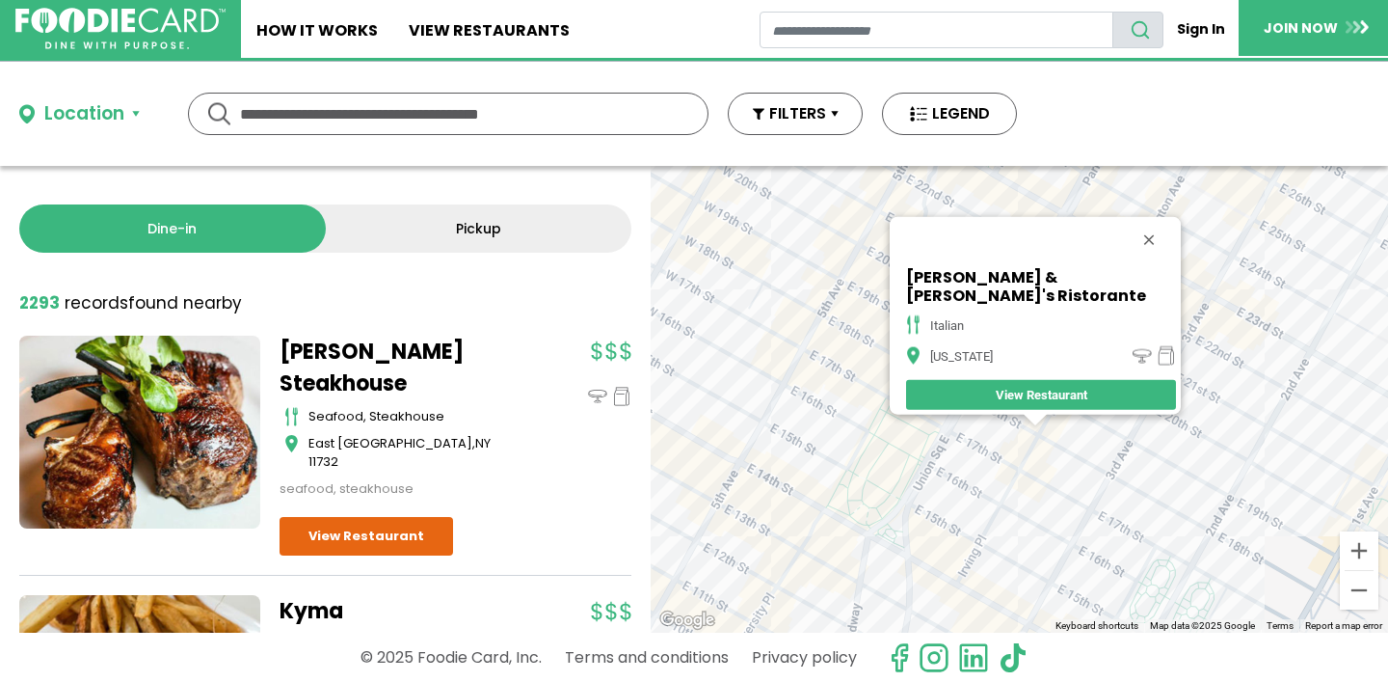
click at [923, 604] on div "[PERSON_NAME] & [PERSON_NAME]'s Ristorante italian [US_STATE] View Restaurant" at bounding box center [1019, 399] width 737 height 467
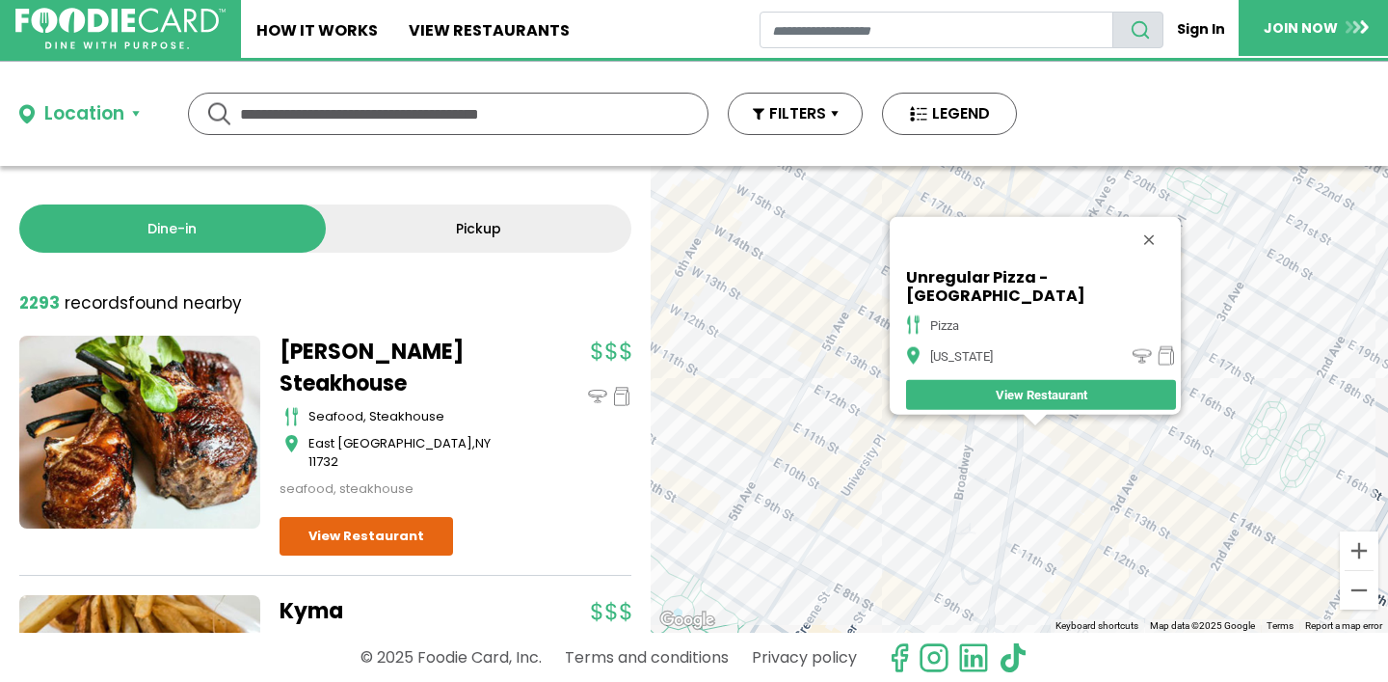
click at [1091, 449] on div "Unregular Pizza - 4th Ave pizza [US_STATE] View Restaurant" at bounding box center [1019, 399] width 737 height 467
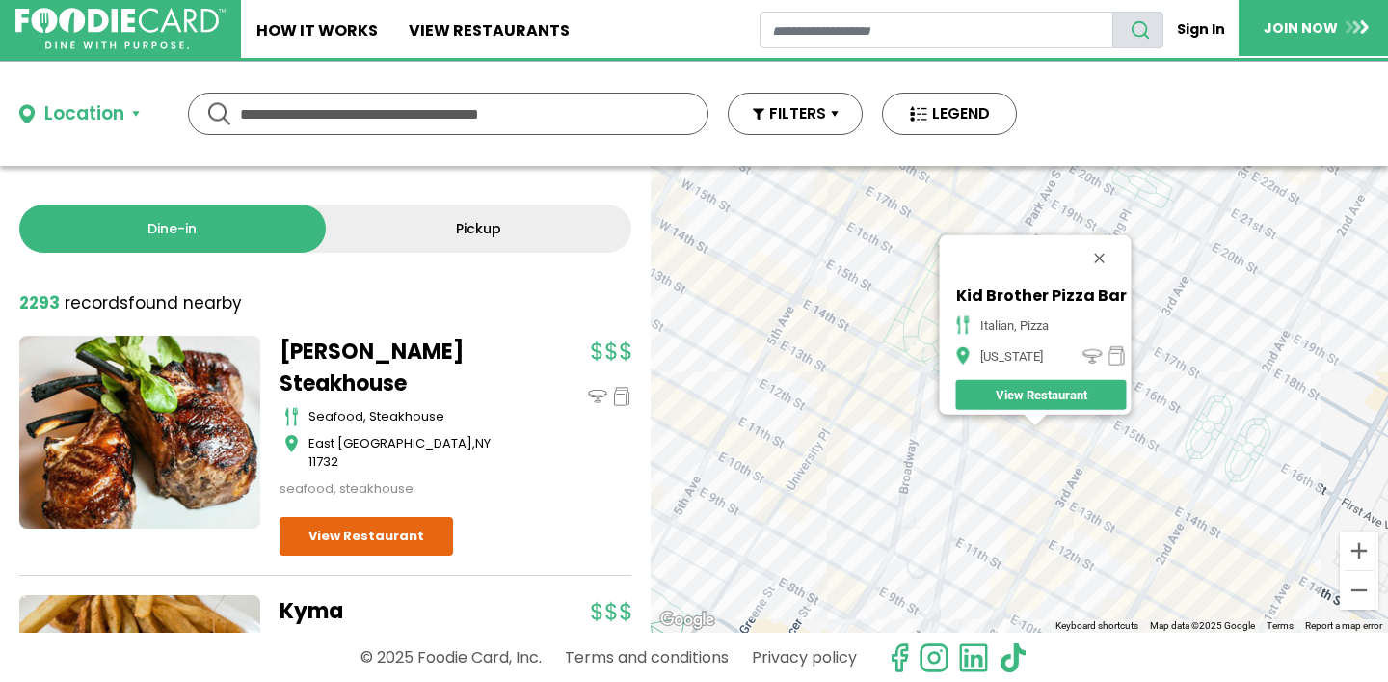
click at [1147, 502] on div "Kid Brother Pizza Bar italian, pizza [US_STATE] View Restaurant" at bounding box center [1019, 399] width 737 height 467
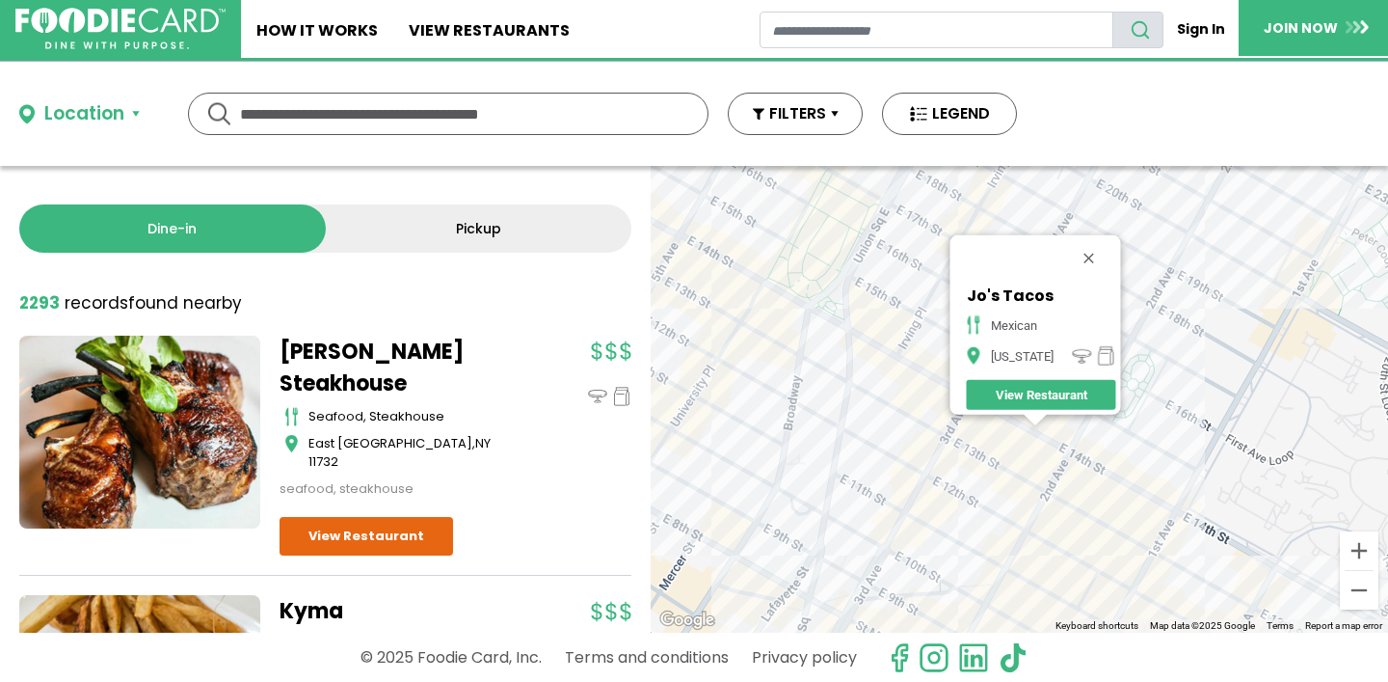
click at [1056, 453] on div "Jo's Tacos mexican [US_STATE] View Restaurant" at bounding box center [1019, 399] width 737 height 467
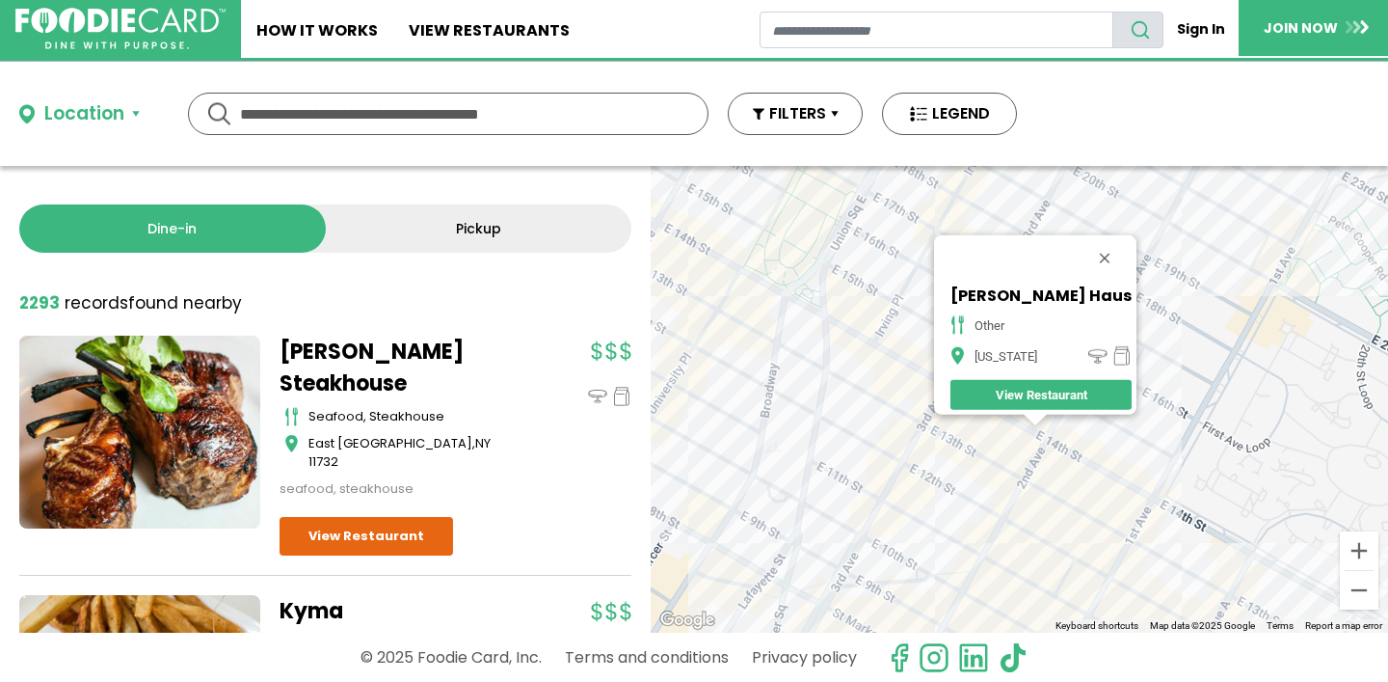
click at [1165, 286] on div "[PERSON_NAME][GEOGRAPHIC_DATA] other [US_STATE][GEOGRAPHIC_DATA]" at bounding box center [1019, 399] width 737 height 467
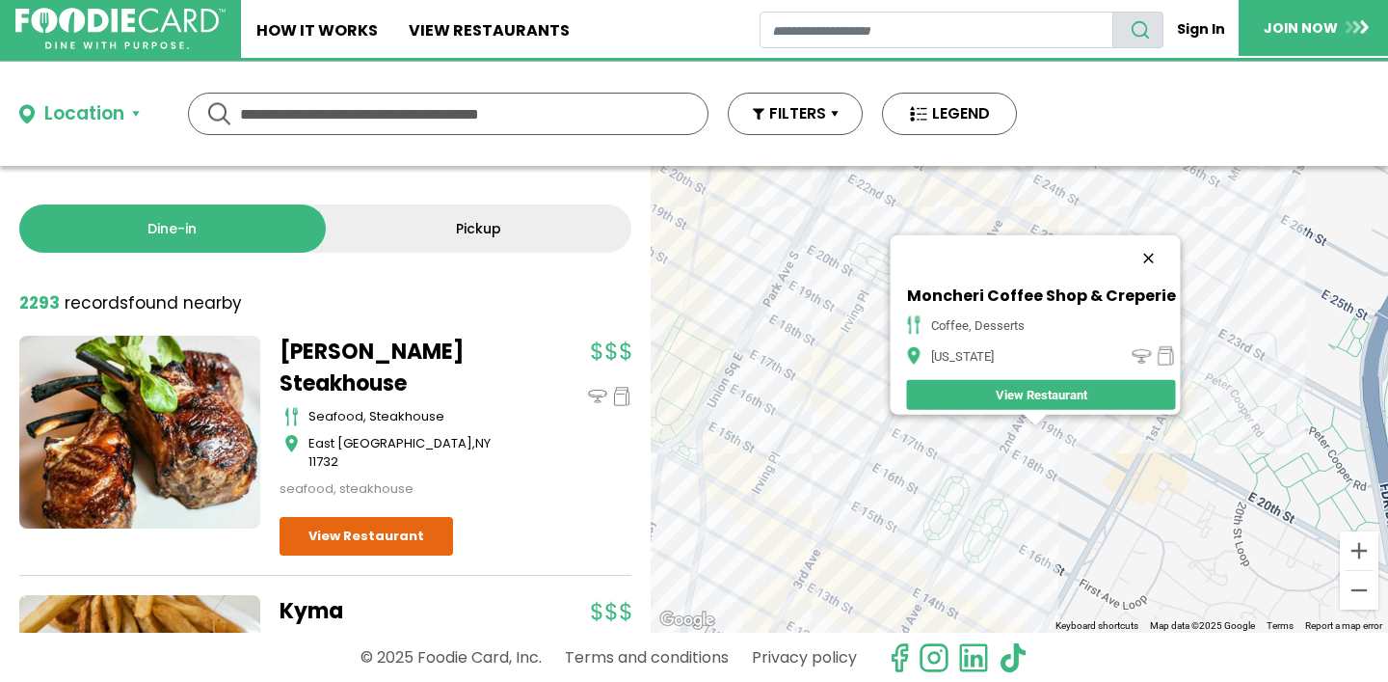
click at [1155, 243] on button "Close" at bounding box center [1148, 258] width 46 height 46
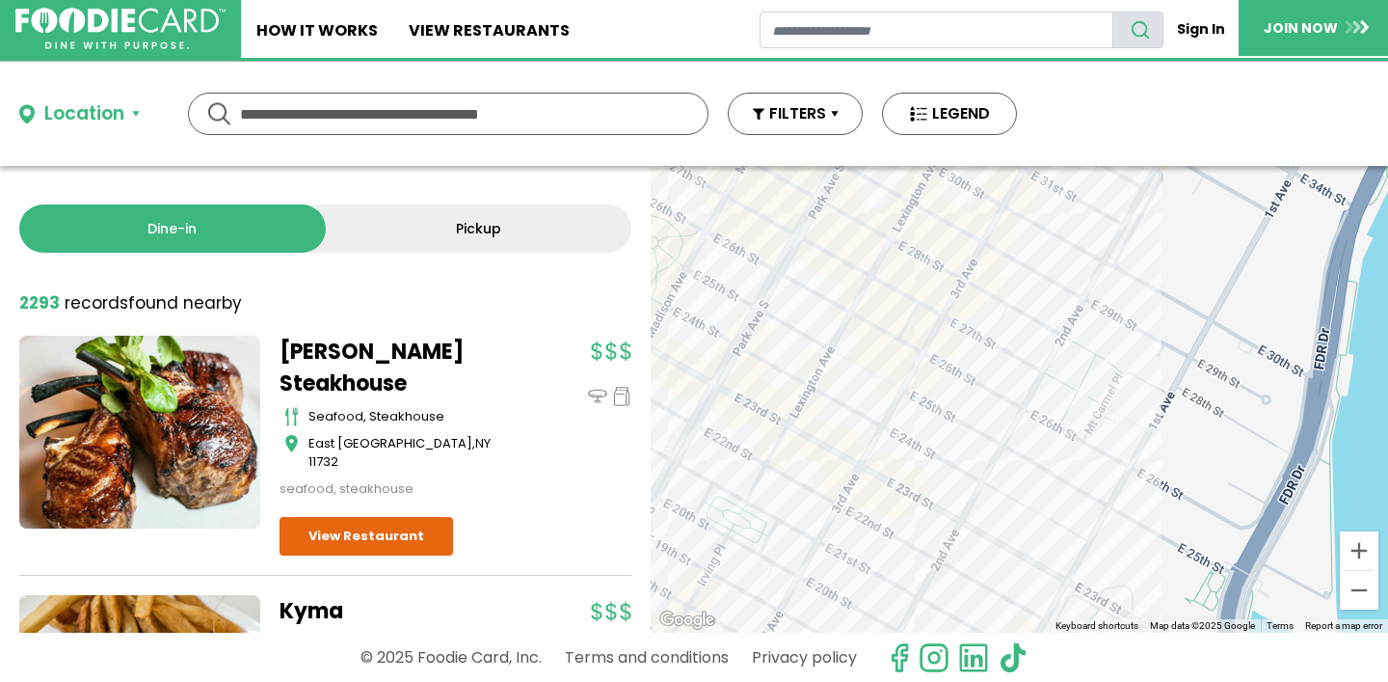
drag, startPoint x: 1153, startPoint y: 270, endPoint x: 982, endPoint y: 559, distance: 335.8
click at [981, 567] on div at bounding box center [1019, 399] width 737 height 467
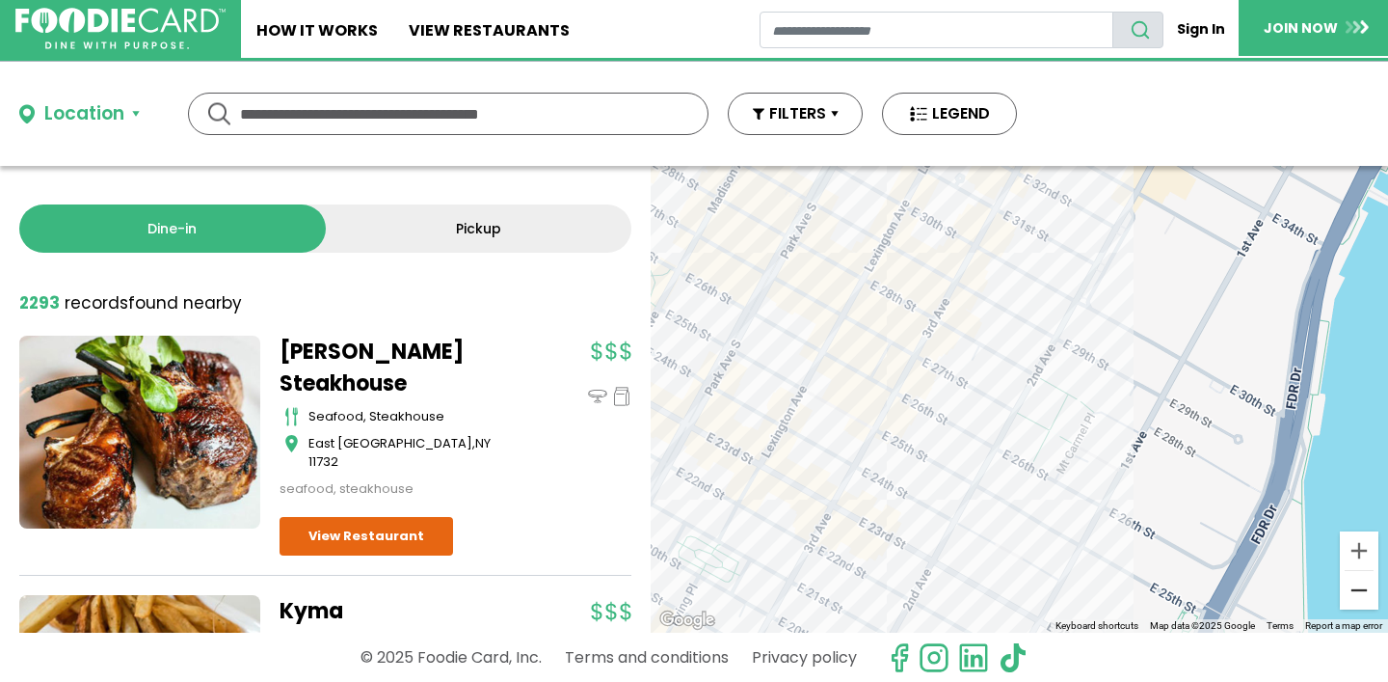
click at [1359, 595] on button "Zoom out" at bounding box center [1359, 590] width 39 height 39
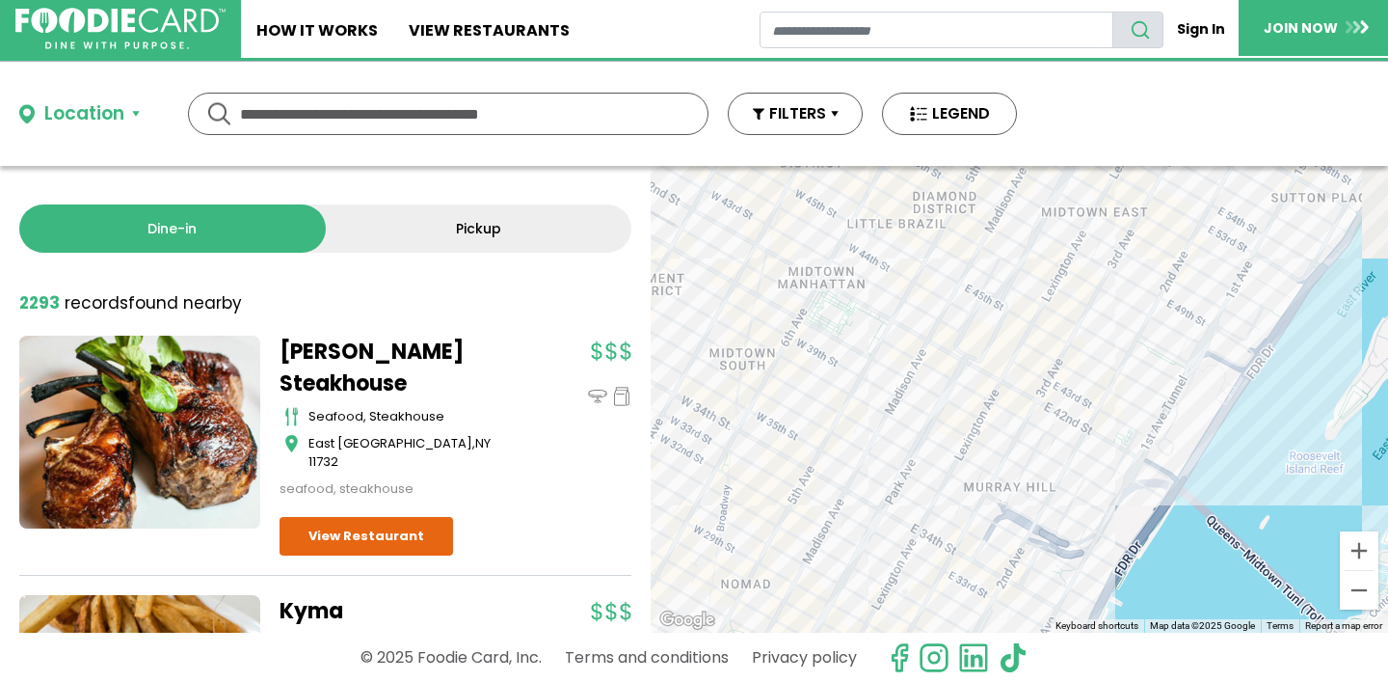
drag, startPoint x: 1184, startPoint y: 384, endPoint x: 1099, endPoint y: 683, distance: 311.6
click at [1099, 681] on html "Skip Navigation Skip to Login Skip to Footer Home How It Works View restaurants" at bounding box center [694, 341] width 1388 height 682
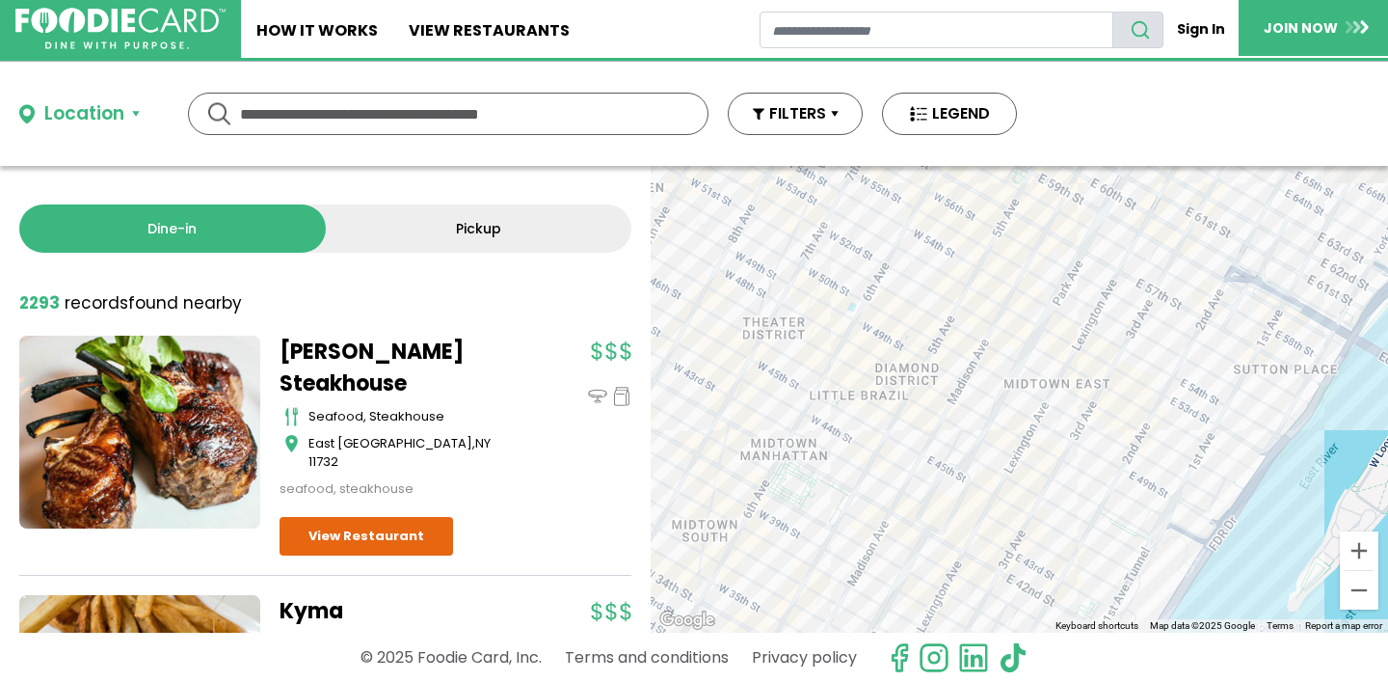
drag, startPoint x: 1146, startPoint y: 366, endPoint x: 1109, endPoint y: 533, distance: 171.0
click at [1109, 536] on div at bounding box center [1019, 399] width 737 height 467
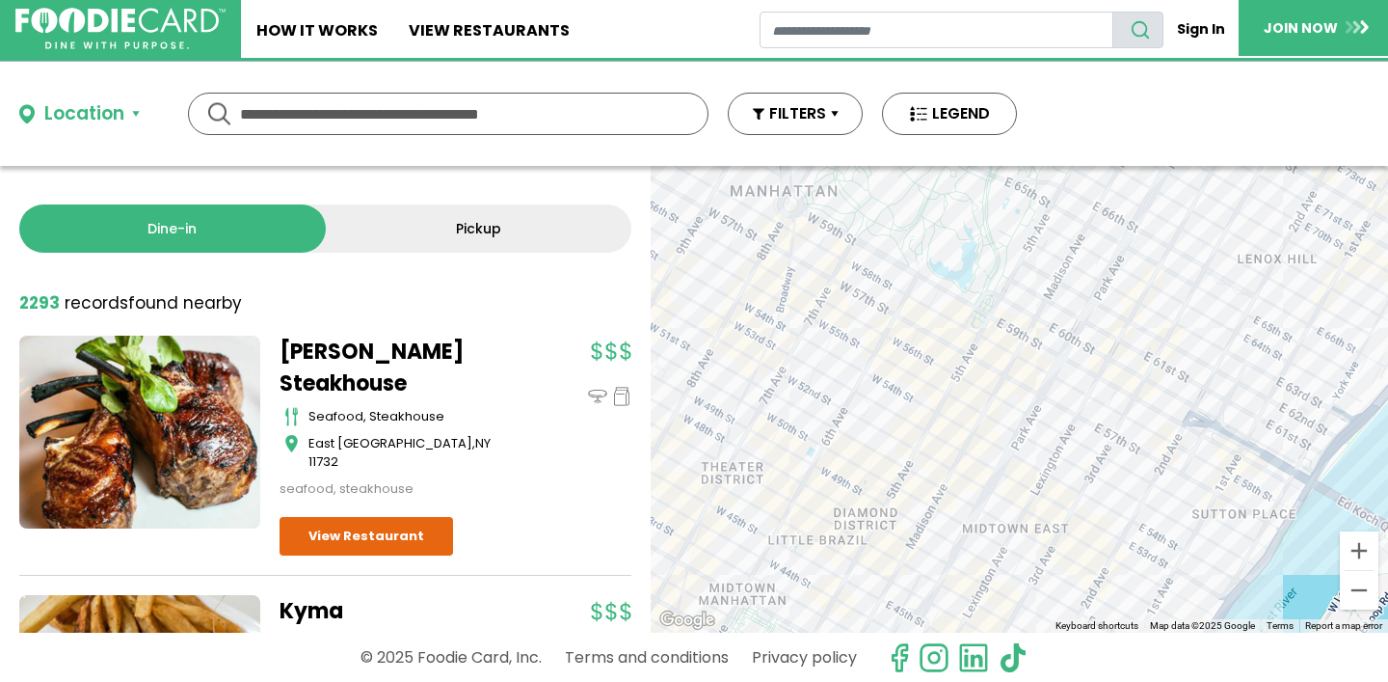
drag, startPoint x: 1151, startPoint y: 421, endPoint x: 1110, endPoint y: 552, distance: 137.5
click at [1111, 553] on div at bounding box center [1019, 399] width 737 height 467
click at [919, 361] on div at bounding box center [1019, 399] width 737 height 467
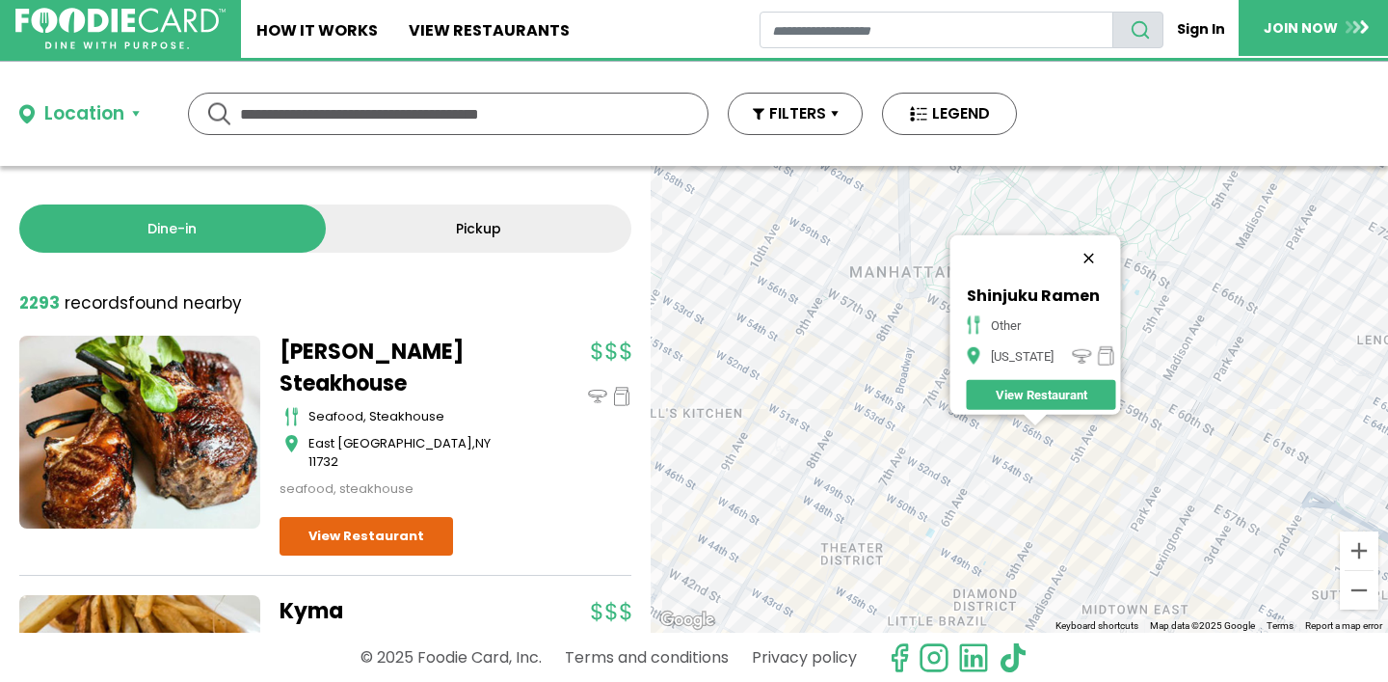
click at [1091, 240] on button "Close" at bounding box center [1088, 258] width 46 height 46
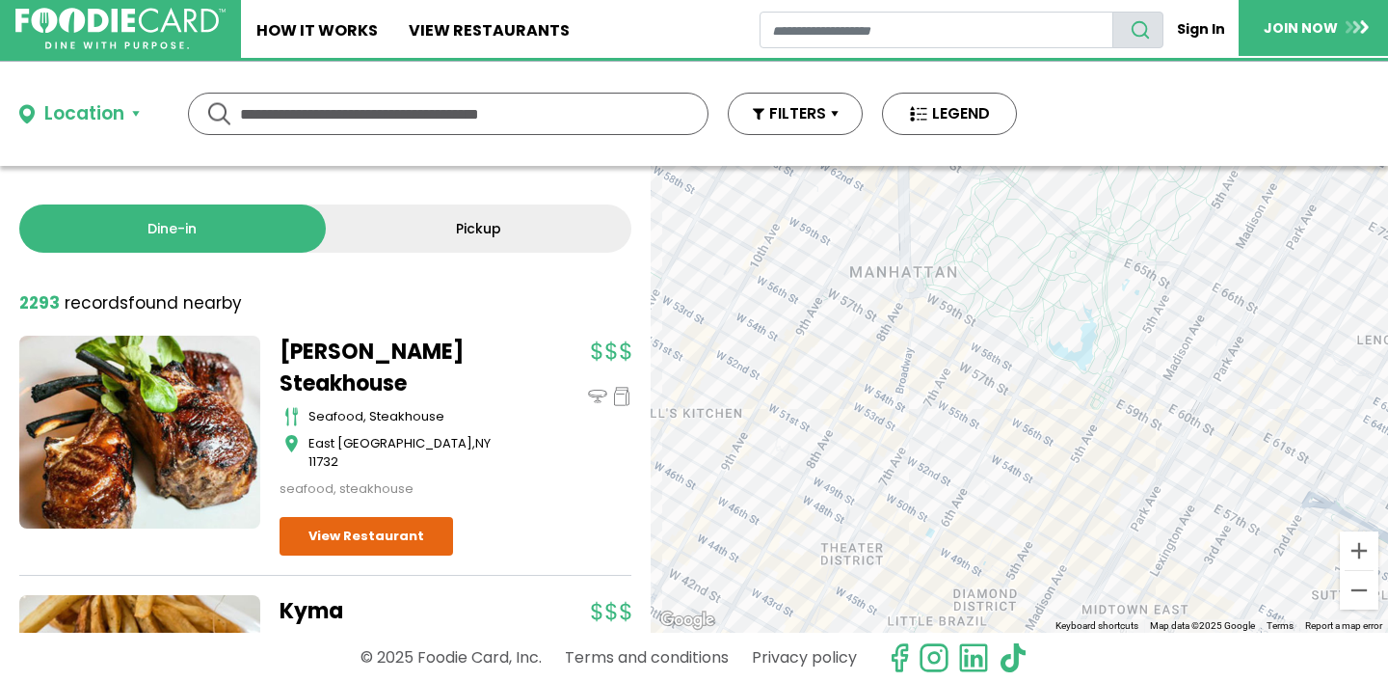
click at [1013, 382] on div at bounding box center [1019, 399] width 737 height 467
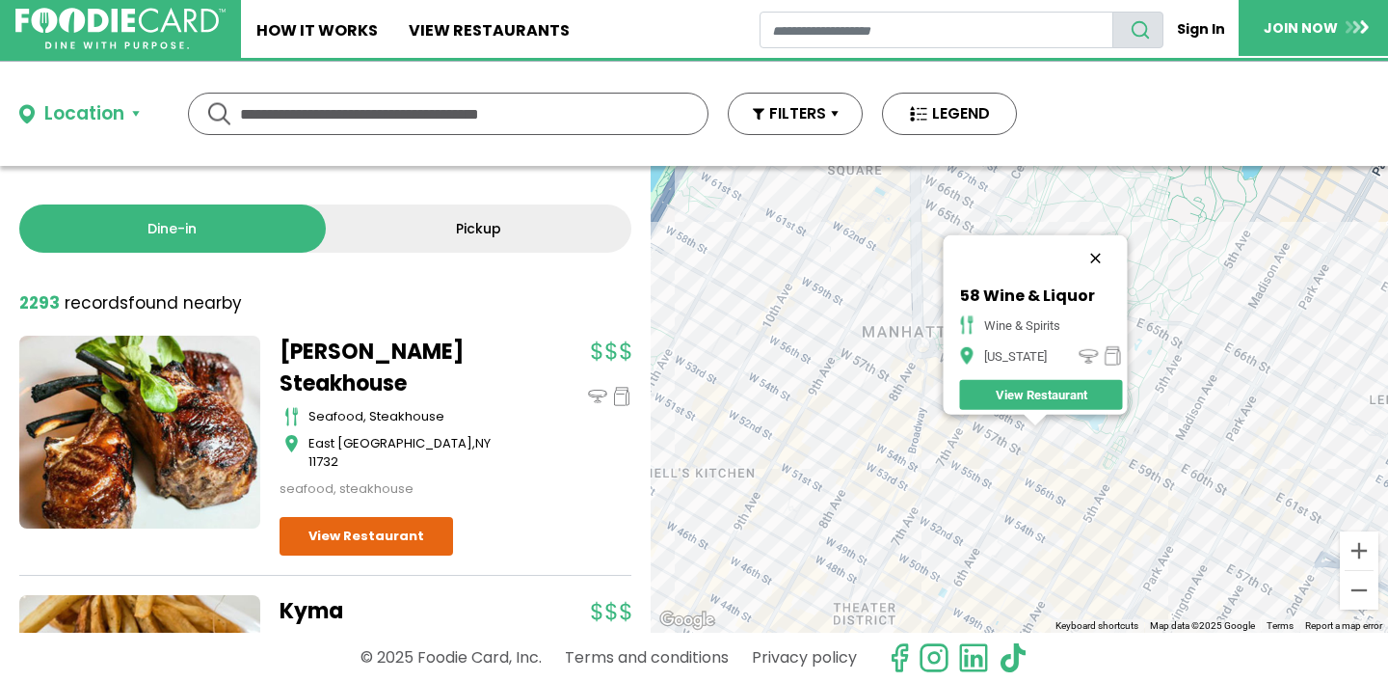
click at [1102, 242] on button "Close" at bounding box center [1095, 258] width 46 height 46
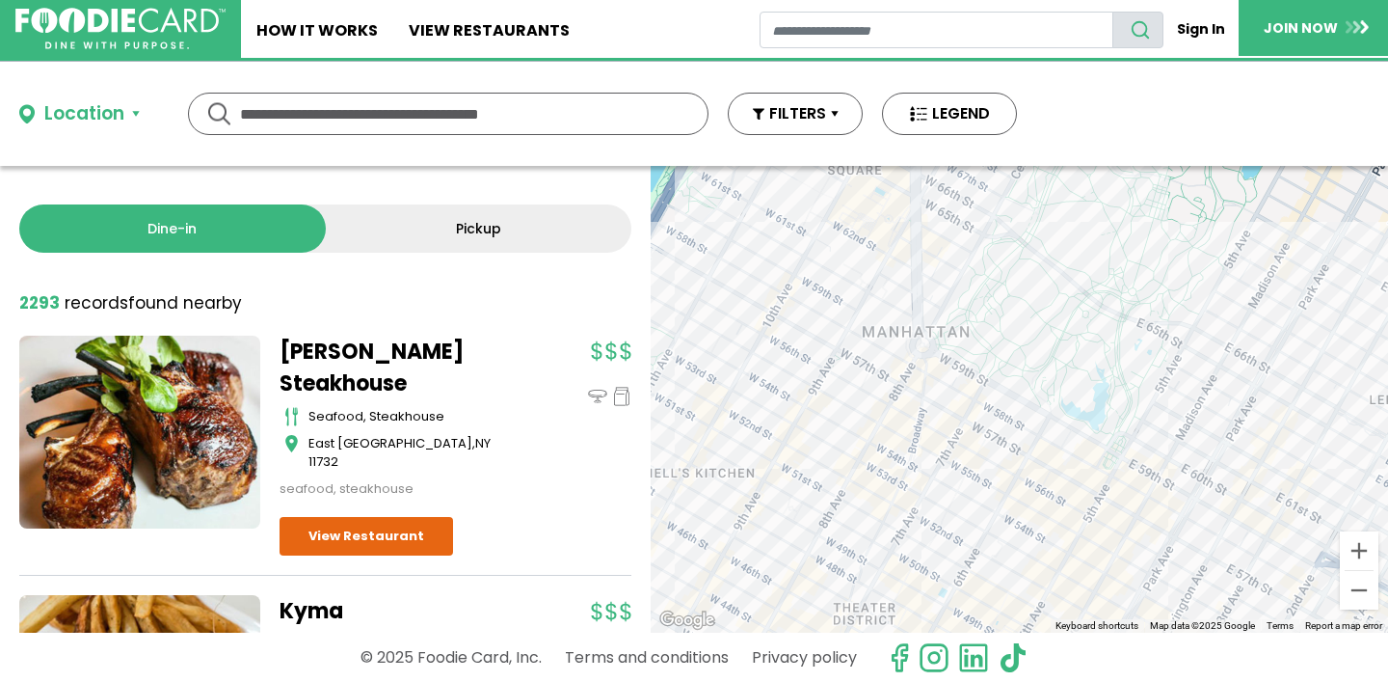
click at [1017, 431] on div at bounding box center [1019, 399] width 737 height 467
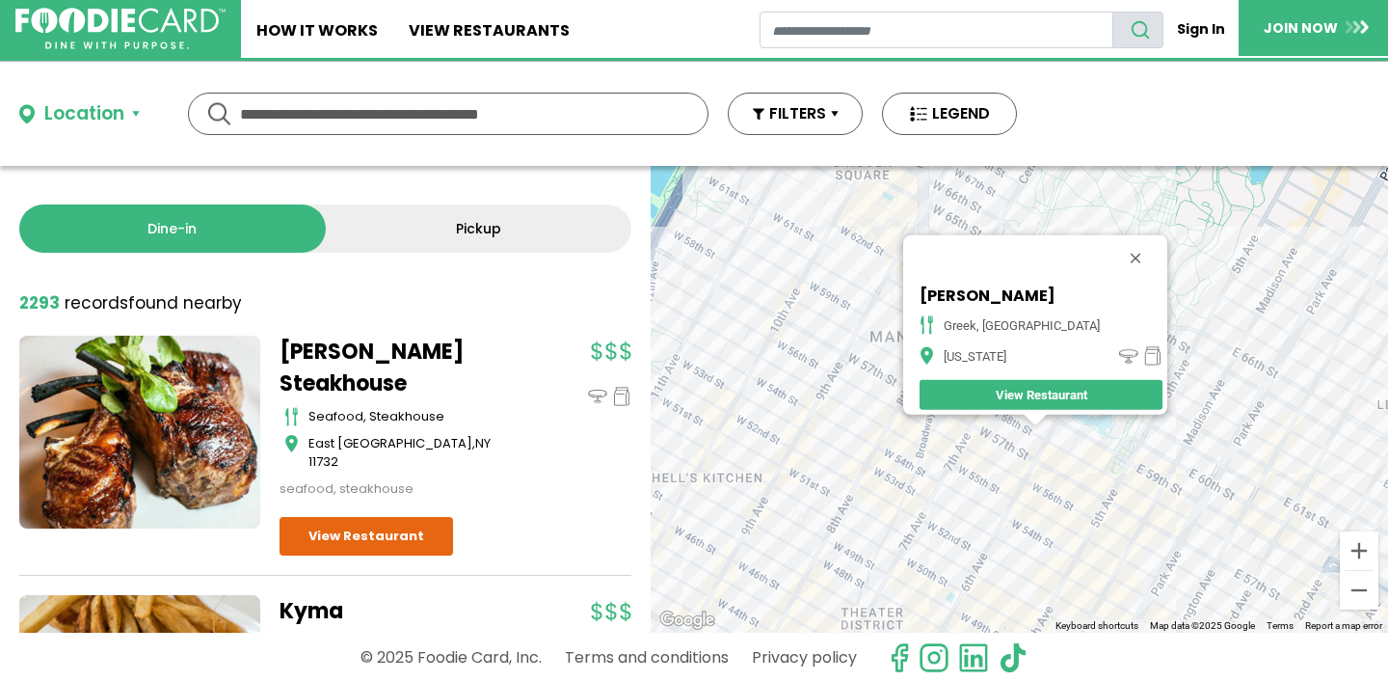
click at [995, 430] on div "Loi Estiaorio greek, mediterranean [US_STATE] View Restaurant" at bounding box center [1019, 399] width 737 height 467
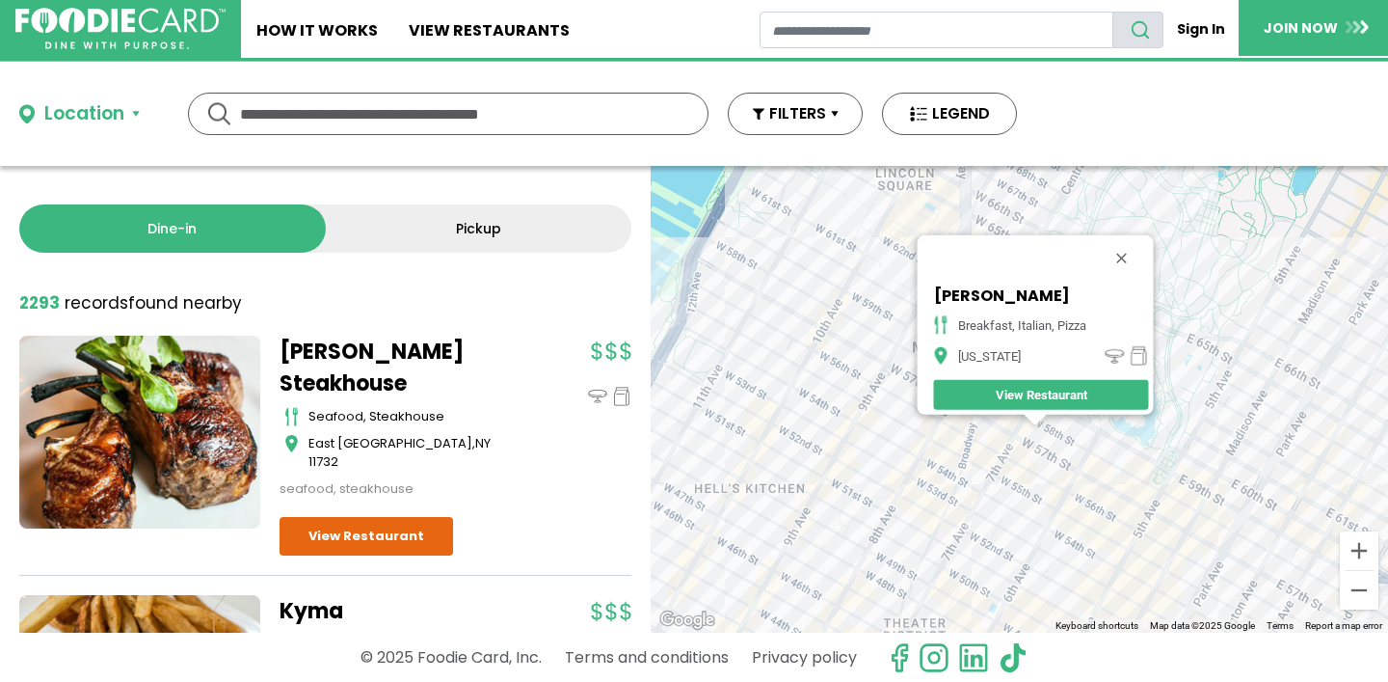
click at [1017, 448] on div "[PERSON_NAME] breakfast, italian, pizza [US_STATE] View Restaurant" at bounding box center [1019, 399] width 737 height 467
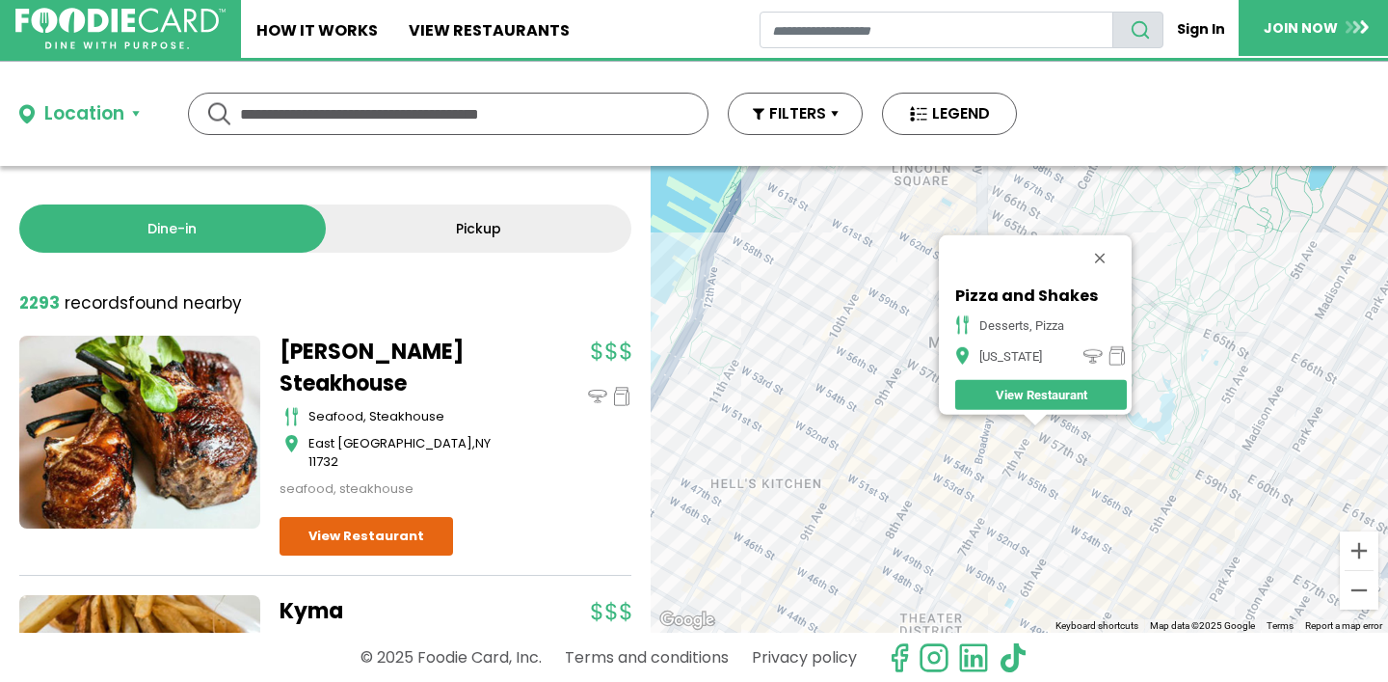
click at [997, 439] on div "Pizza and Shakes desserts, pizza [US_STATE] View Restaurant" at bounding box center [1019, 399] width 737 height 467
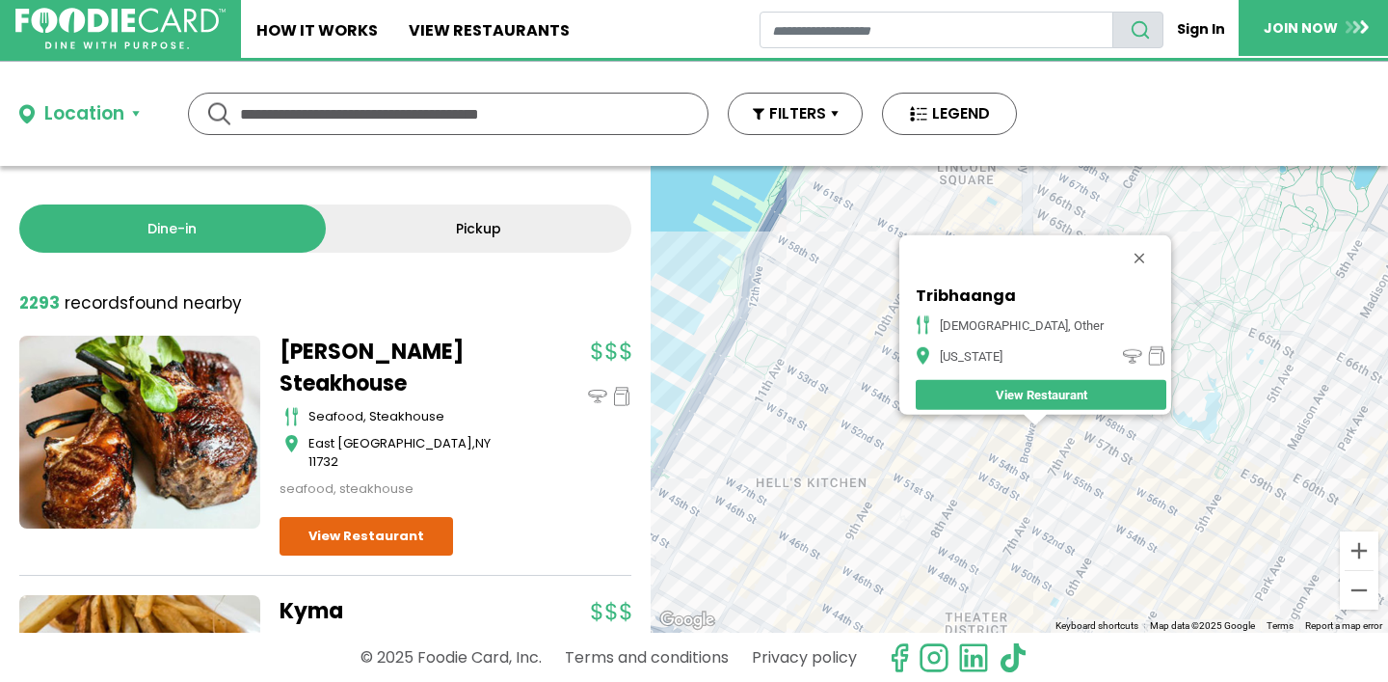
click at [1040, 463] on div "Tribhaanga indian, other [US_STATE] View Restaurant" at bounding box center [1019, 399] width 737 height 467
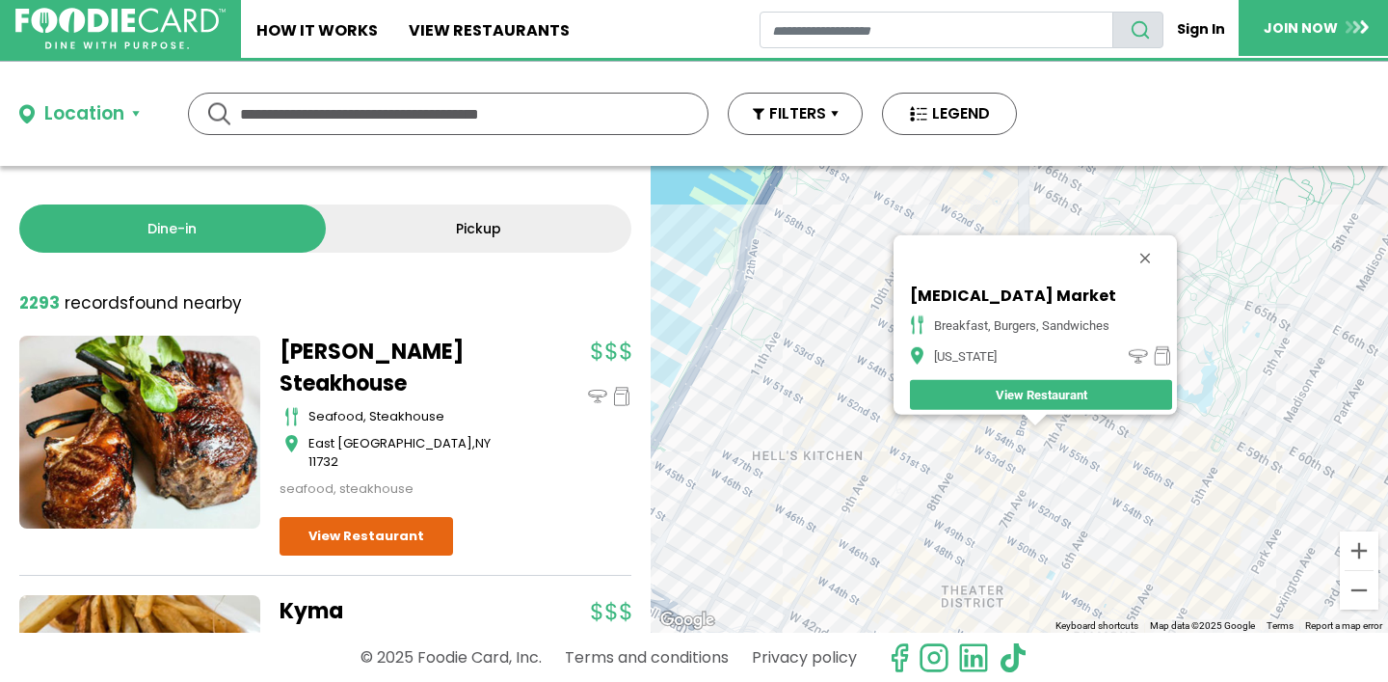
click at [1055, 489] on div "[MEDICAL_DATA] Market breakfast, burgers, sandwiches [US_STATE] View Restaurant" at bounding box center [1019, 399] width 737 height 467
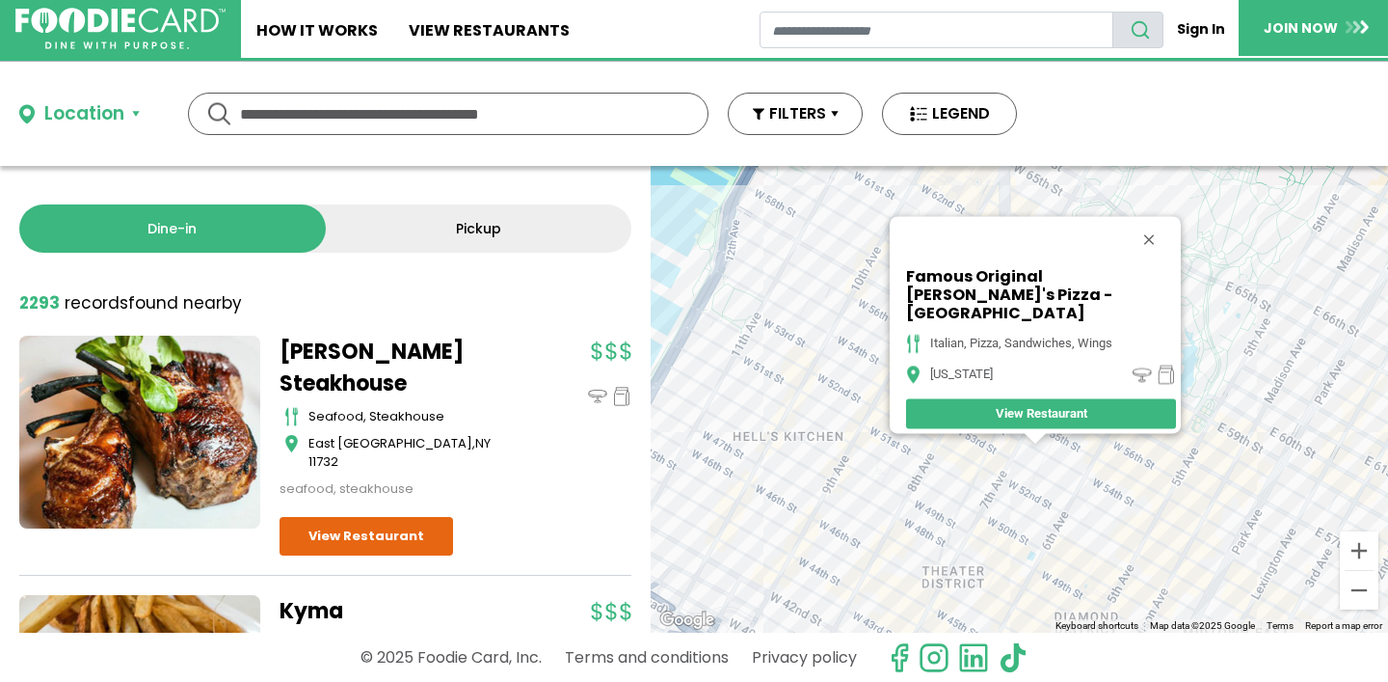
click at [999, 442] on div "Famous Original Ray's Pizza - [GEOGRAPHIC_DATA] italian, pizza, sandwiches, win…" at bounding box center [1019, 399] width 737 height 467
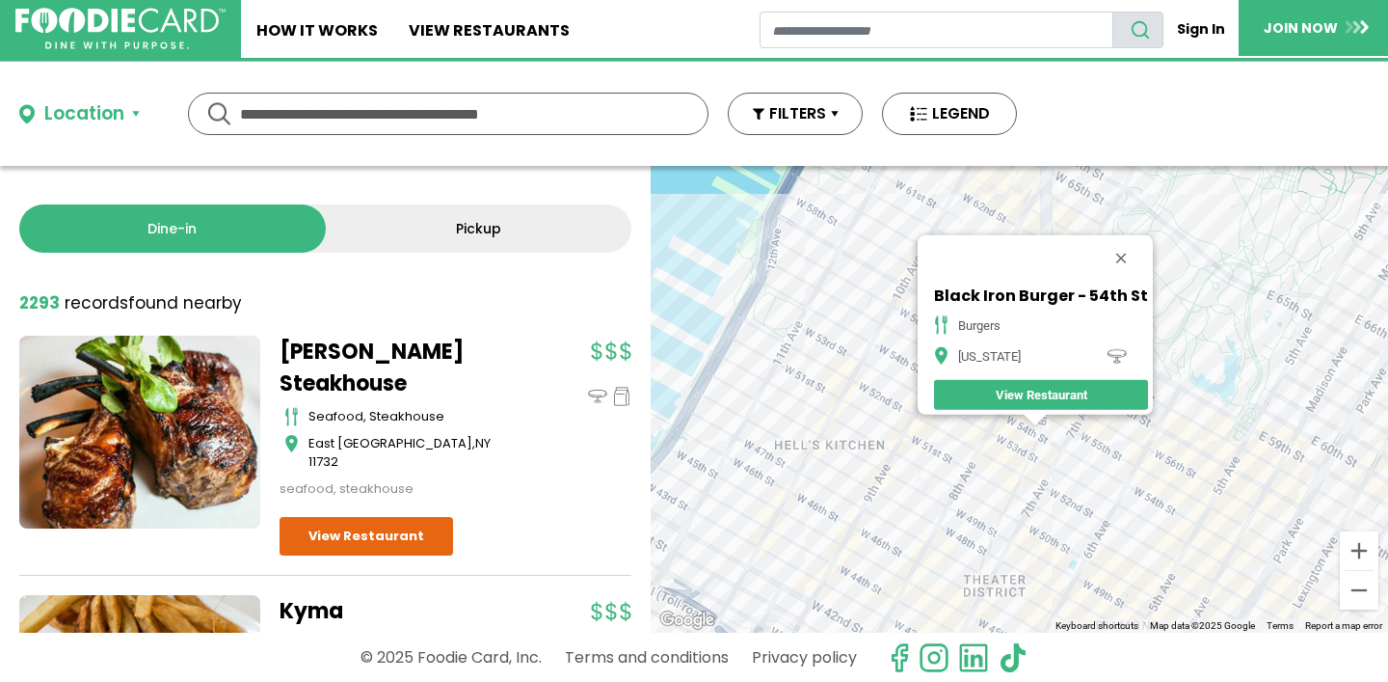
click at [1002, 444] on div "Black Iron Burger - 54th St burgers [US_STATE] View Restaurant" at bounding box center [1019, 399] width 737 height 467
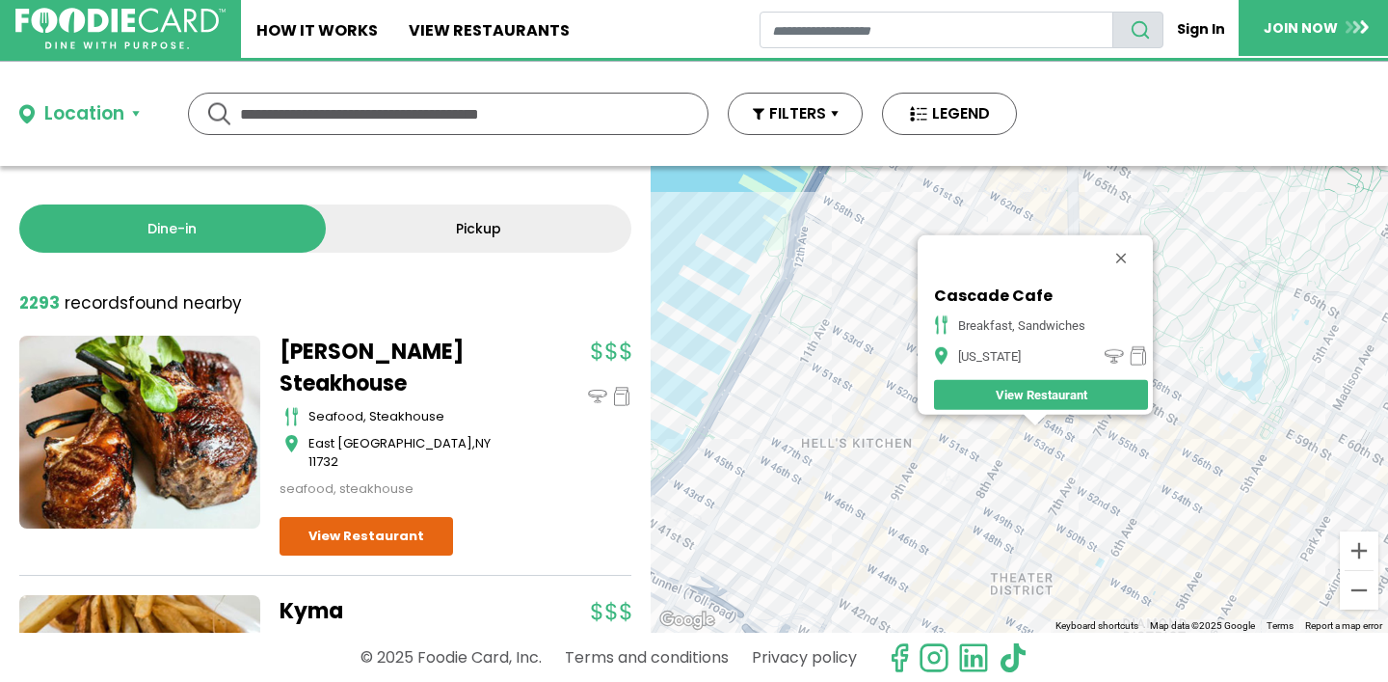
click at [1063, 431] on div "Cascade Cafe breakfast, sandwiches [US_STATE] View Restaurant" at bounding box center [1019, 399] width 737 height 467
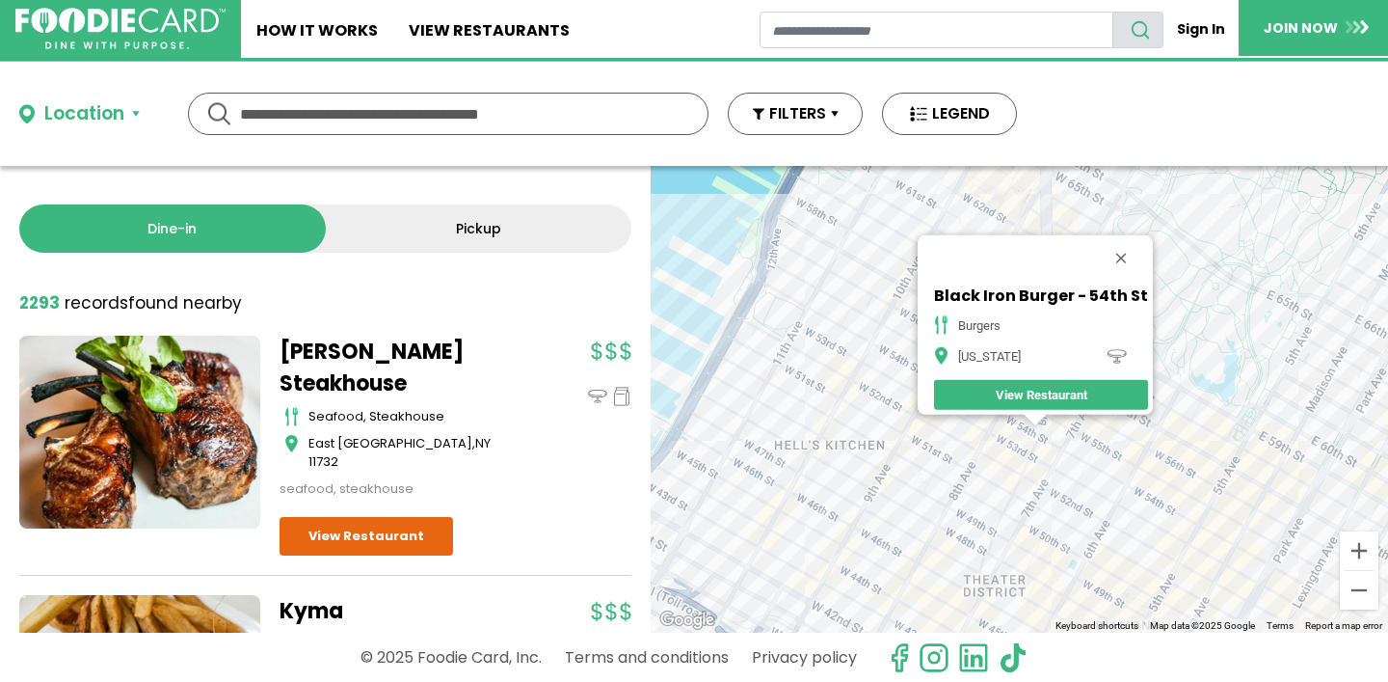
click at [1064, 435] on div "Black Iron Burger - 54th St burgers [US_STATE] View Restaurant" at bounding box center [1019, 399] width 737 height 467
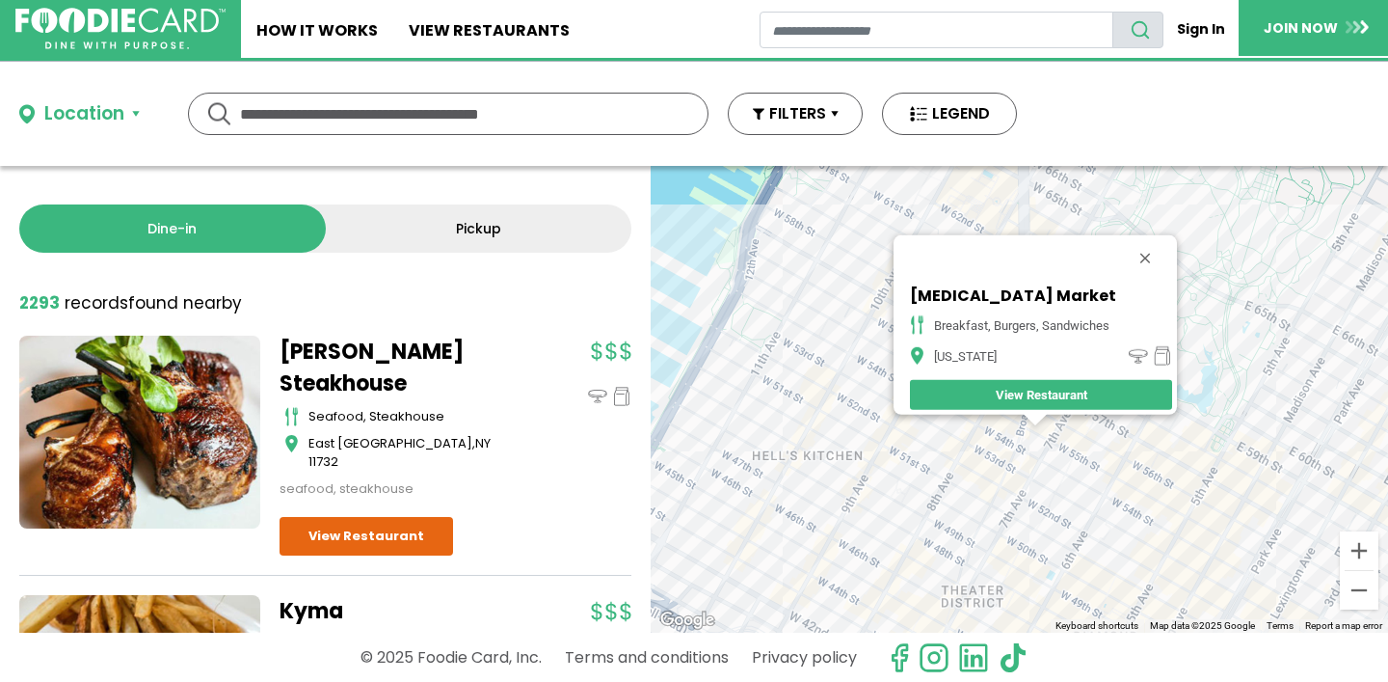
click at [1061, 471] on div "[MEDICAL_DATA] Market breakfast, burgers, sandwiches [US_STATE] View Restaurant" at bounding box center [1019, 399] width 737 height 467
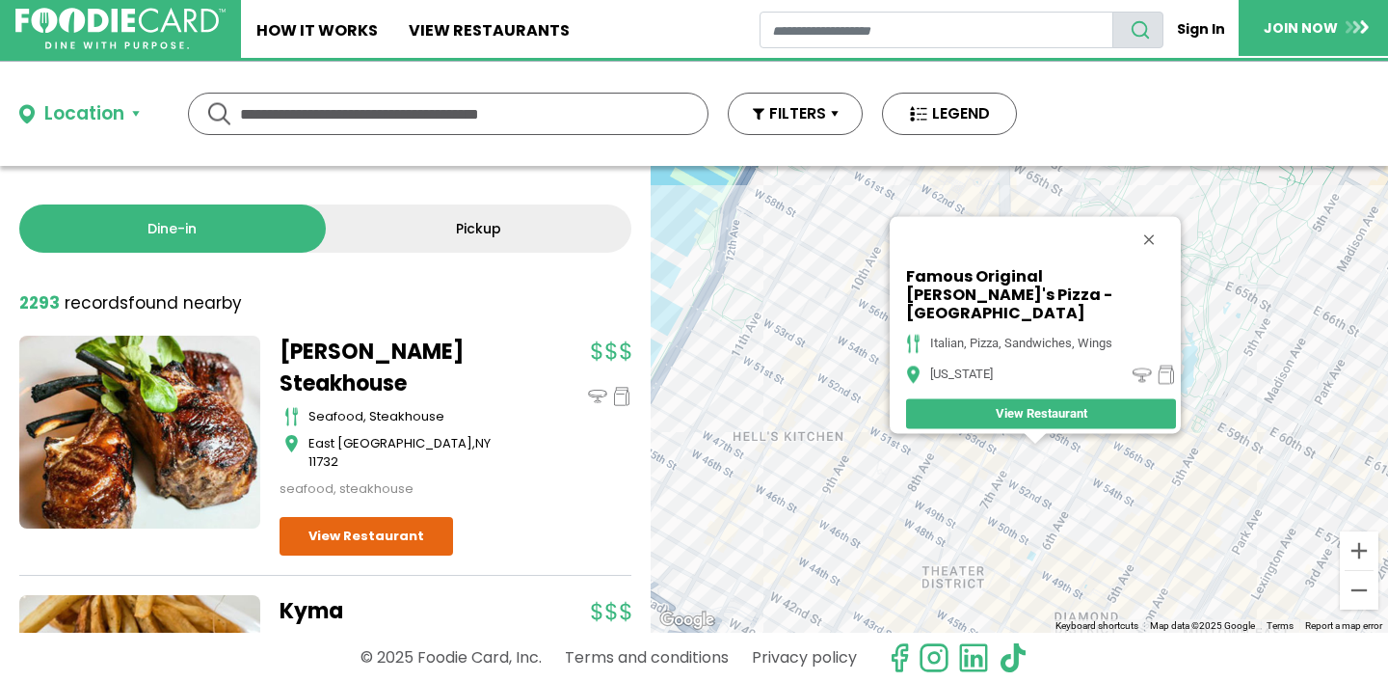
click at [1041, 506] on div "Famous Original Ray's Pizza - [GEOGRAPHIC_DATA] italian, pizza, sandwiches, win…" at bounding box center [1019, 399] width 737 height 467
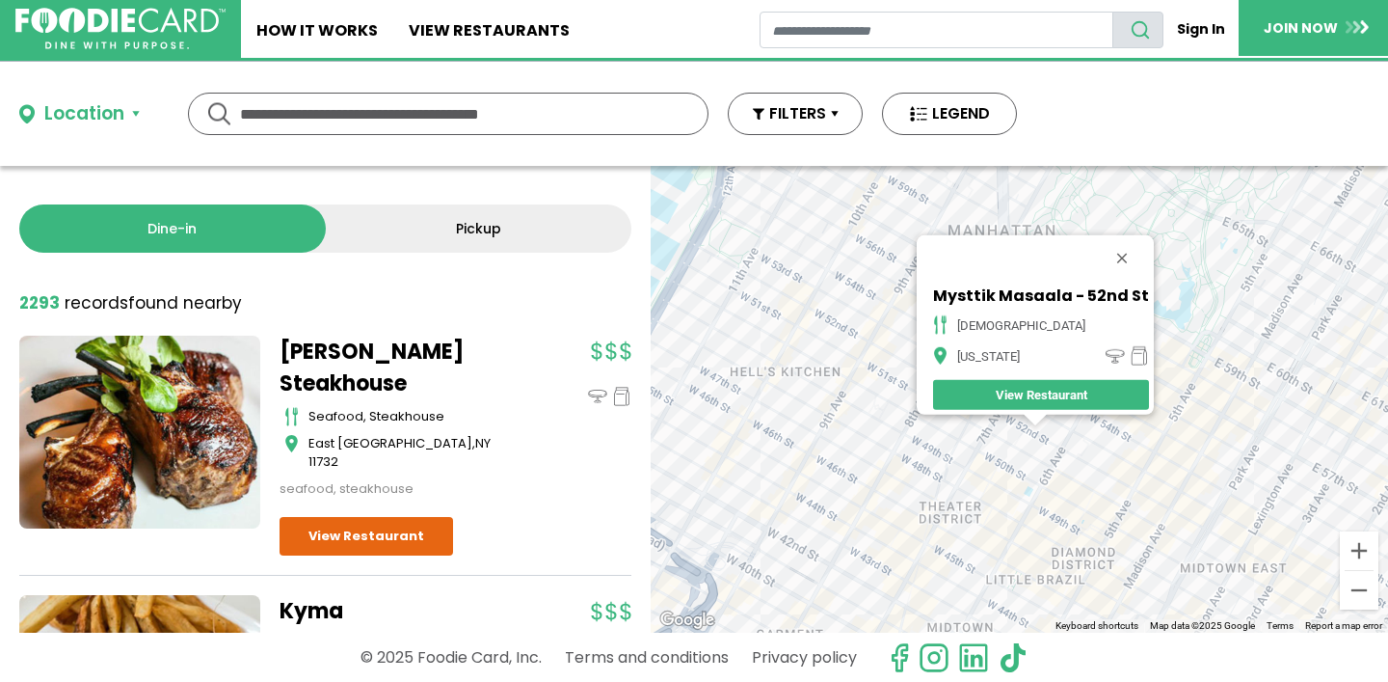
click at [1018, 485] on div "Mysttik Masaala - [GEOGRAPHIC_DATA][US_STATE] View Restaurant" at bounding box center [1019, 399] width 737 height 467
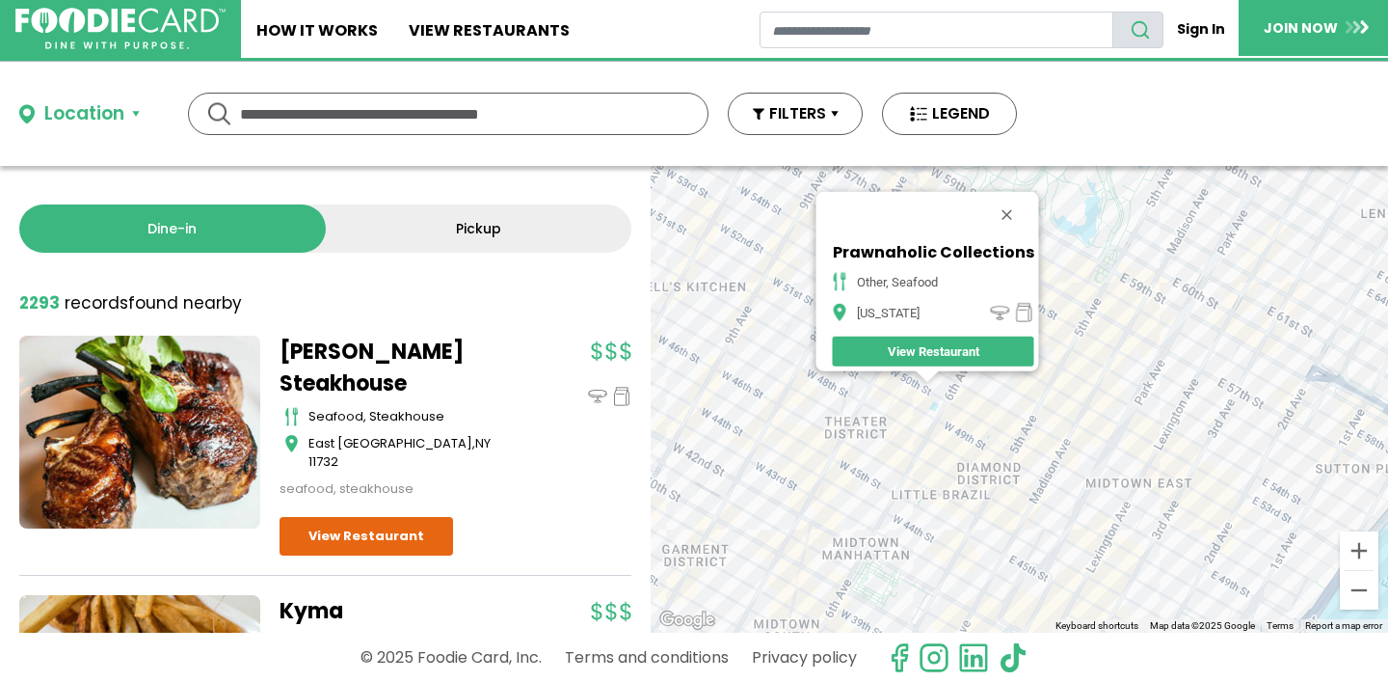
drag, startPoint x: 1215, startPoint y: 496, endPoint x: 979, endPoint y: 439, distance: 242.2
click at [978, 441] on div "Prawnaholic Collections other, seafood [US_STATE] View Restaurant" at bounding box center [1019, 399] width 737 height 467
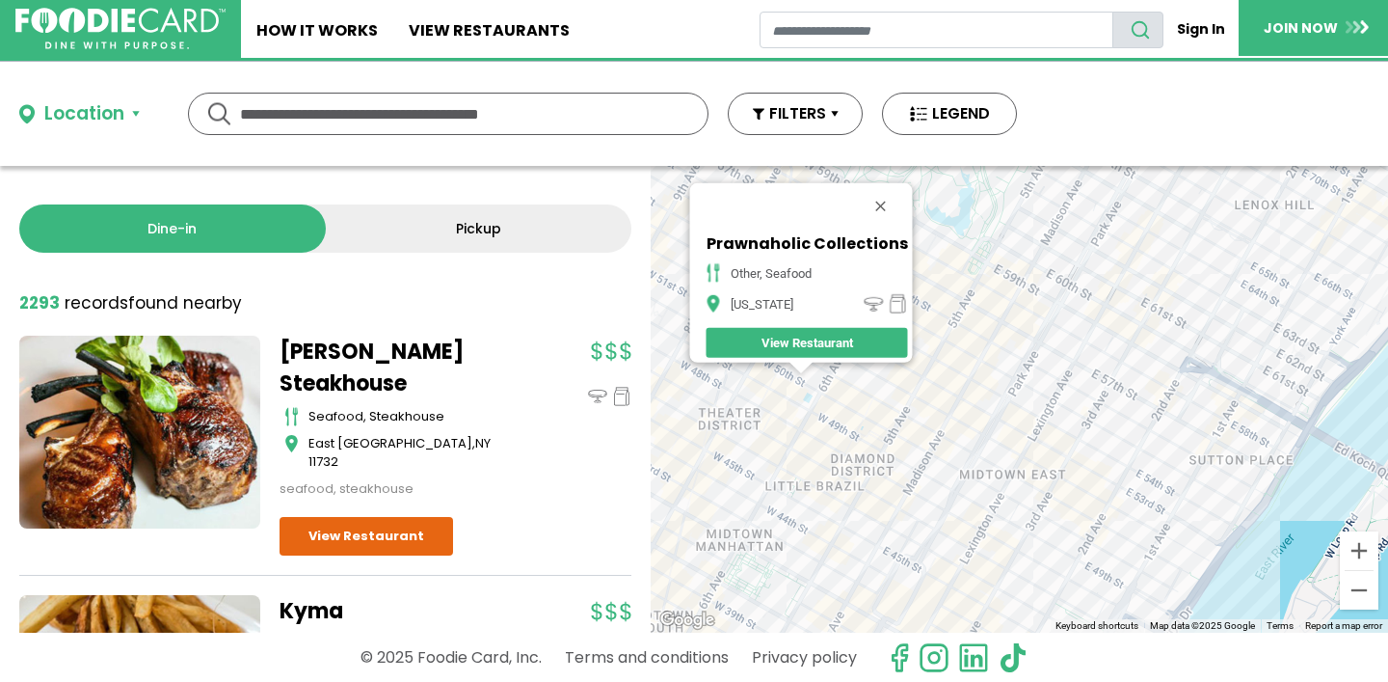
click at [1084, 423] on div "Prawnaholic Collections other, seafood [US_STATE] View Restaurant" at bounding box center [1019, 399] width 737 height 467
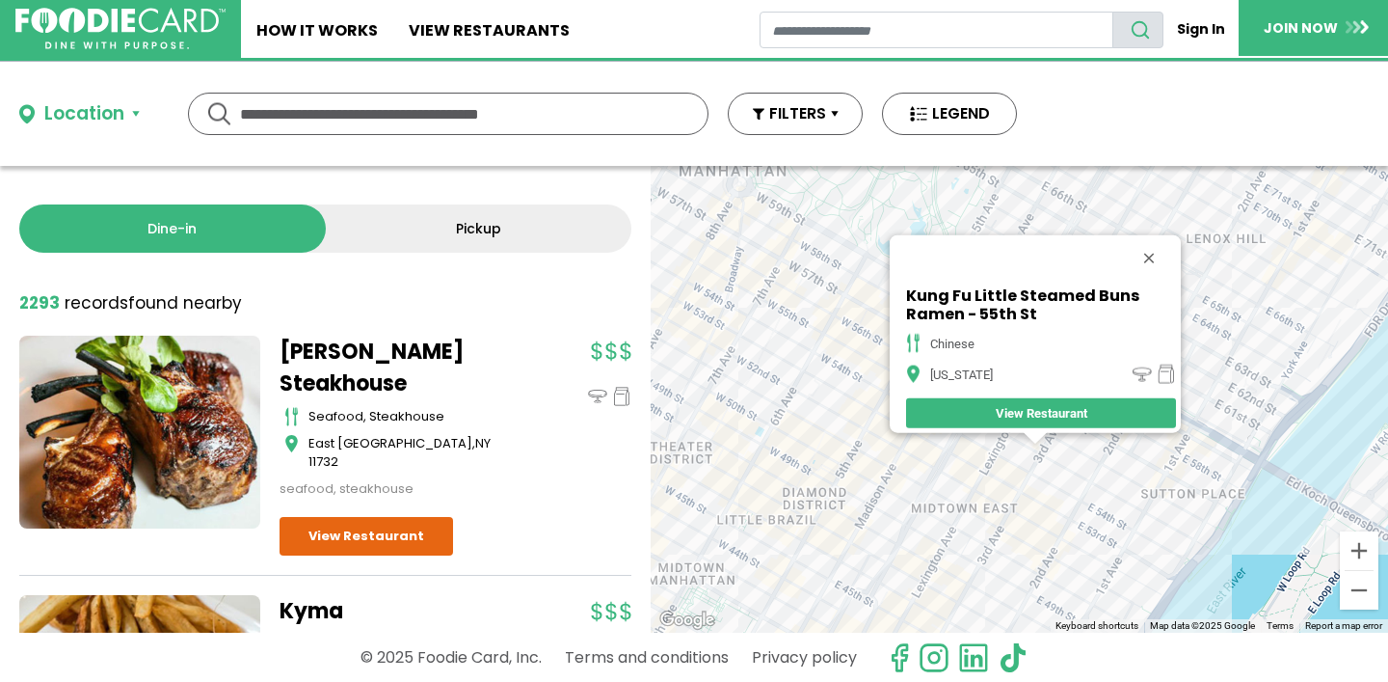
click at [1011, 459] on div "Kung Fu Little Steamed Buns Ramen - [GEOGRAPHIC_DATA][US_STATE] View Restaurant" at bounding box center [1019, 399] width 737 height 467
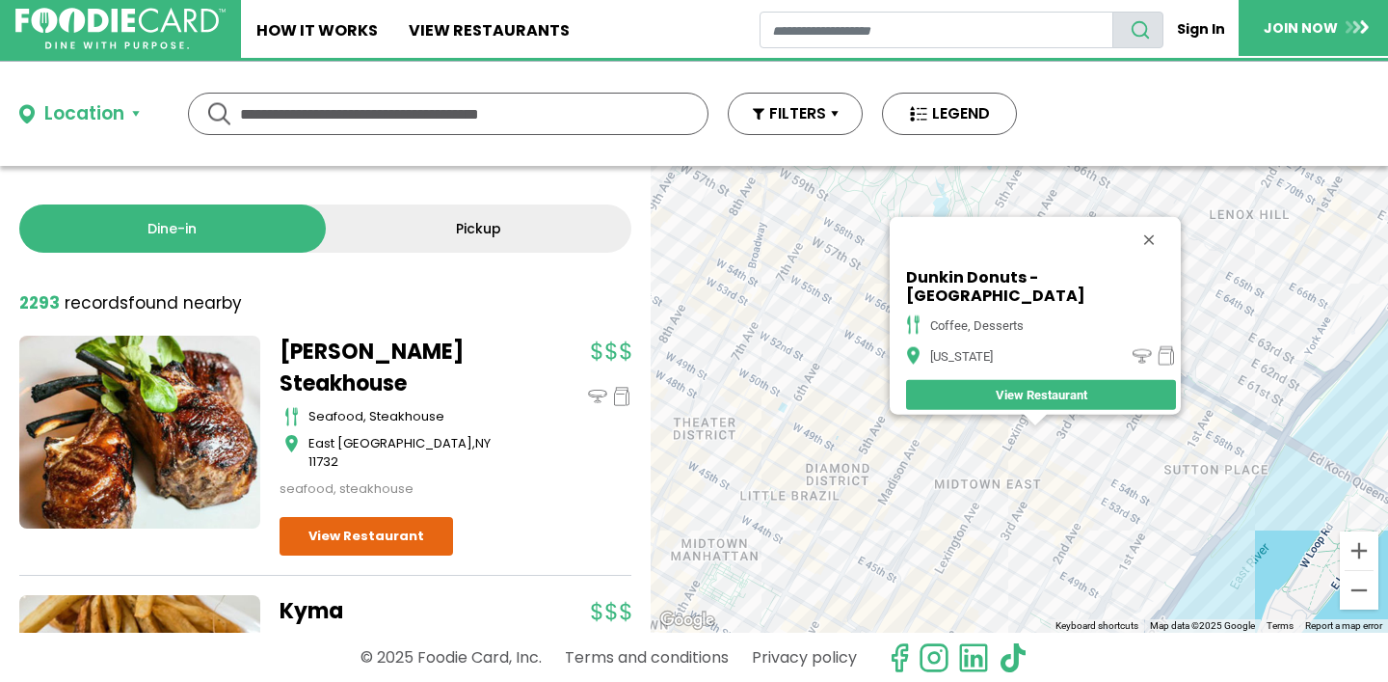
click at [1013, 472] on div "Dunkin Donuts - [GEOGRAPHIC_DATA] coffee, desserts [US_STATE] View Restaurant" at bounding box center [1019, 399] width 737 height 467
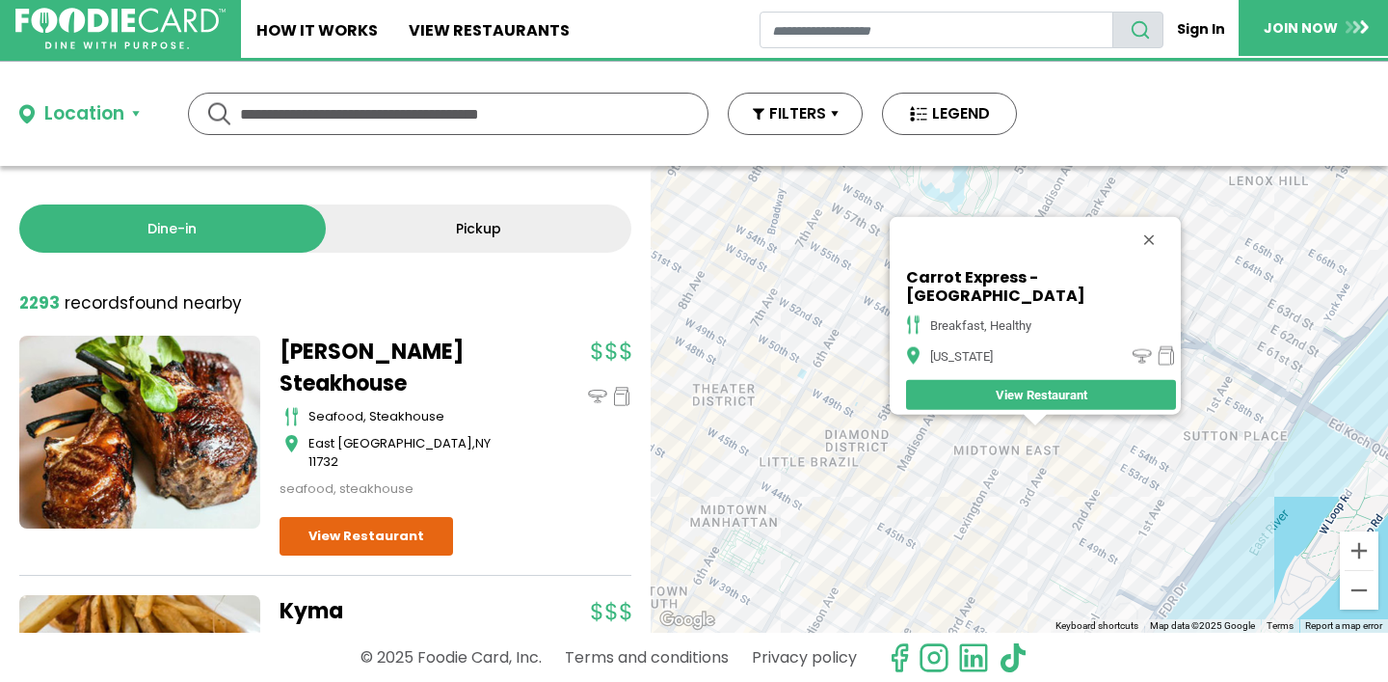
click at [1012, 474] on div "Carrot Express - [GEOGRAPHIC_DATA] breakfast, healthy [US_STATE] View Restaurant" at bounding box center [1019, 399] width 737 height 467
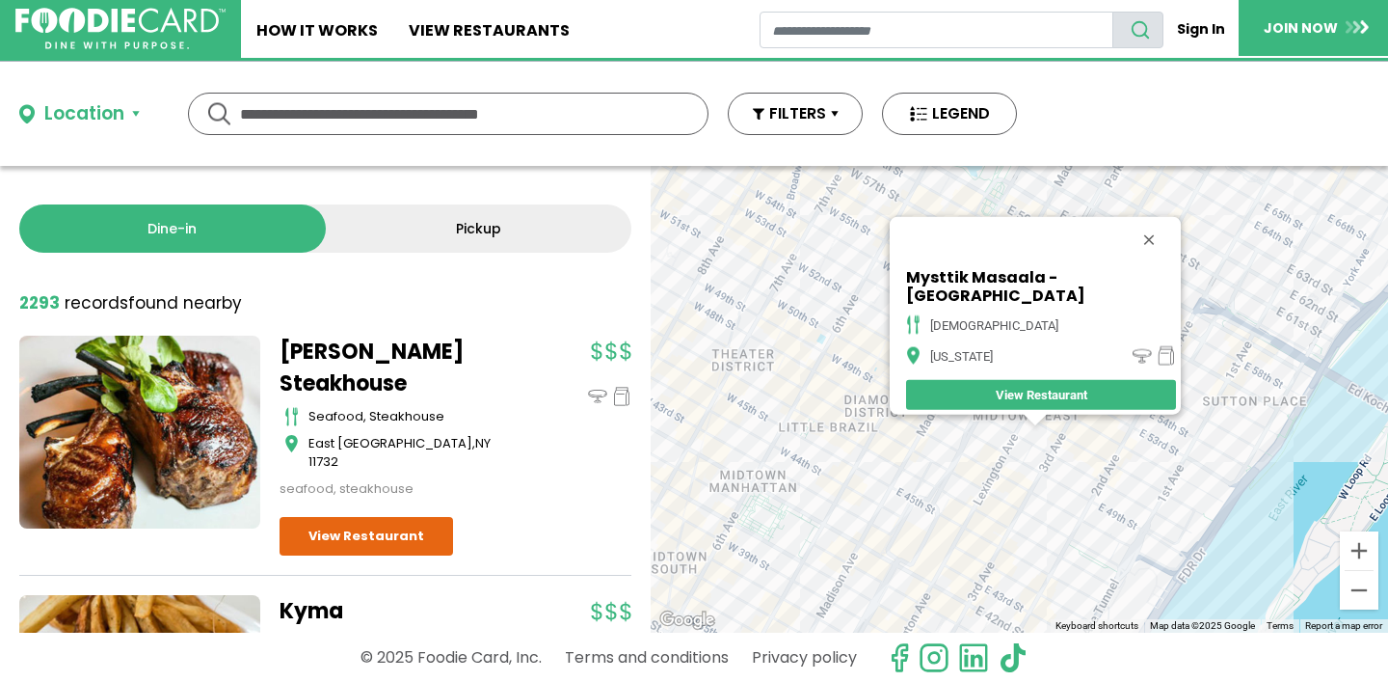
click at [1090, 430] on div "Mysttik [GEOGRAPHIC_DATA] indian [US_STATE] View Restaurant" at bounding box center [1019, 399] width 737 height 467
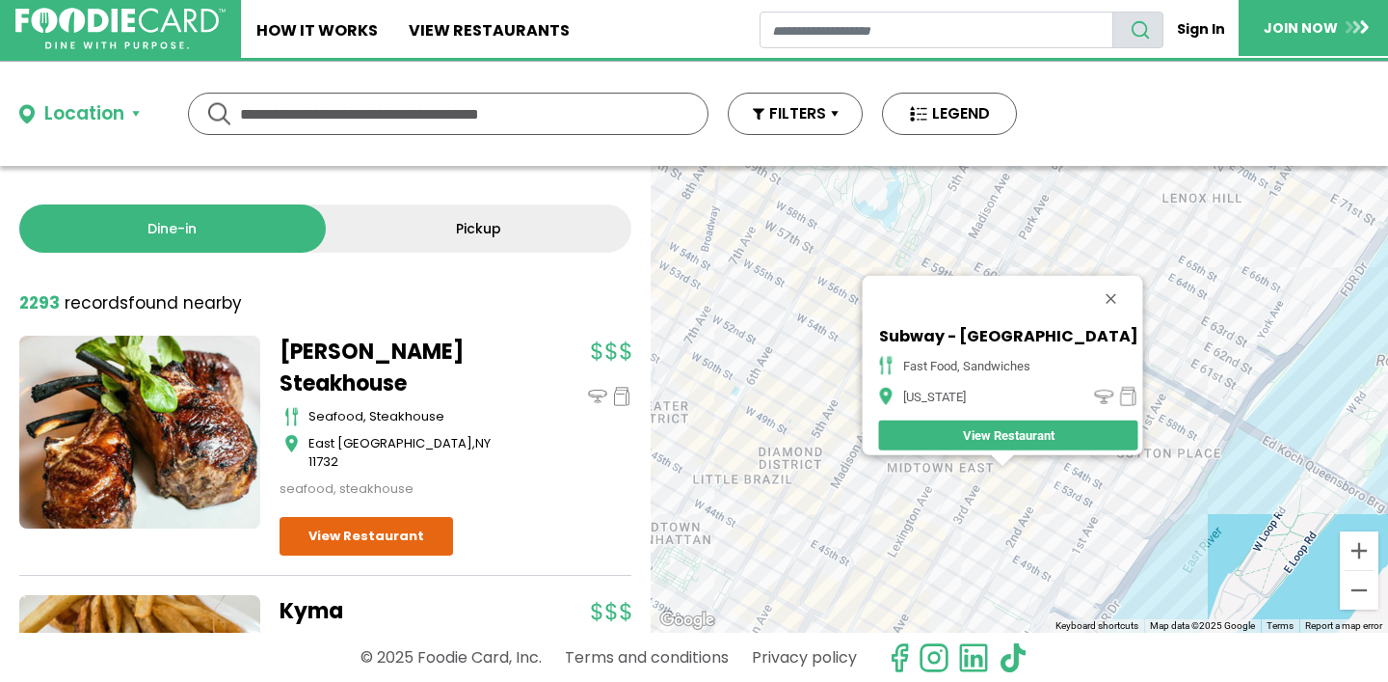
drag, startPoint x: 1097, startPoint y: 454, endPoint x: 1051, endPoint y: 497, distance: 63.4
click at [1051, 504] on div "Subway - [GEOGRAPHIC_DATA] fast food, sandwiches [US_STATE] View Restaurant" at bounding box center [1019, 399] width 737 height 467
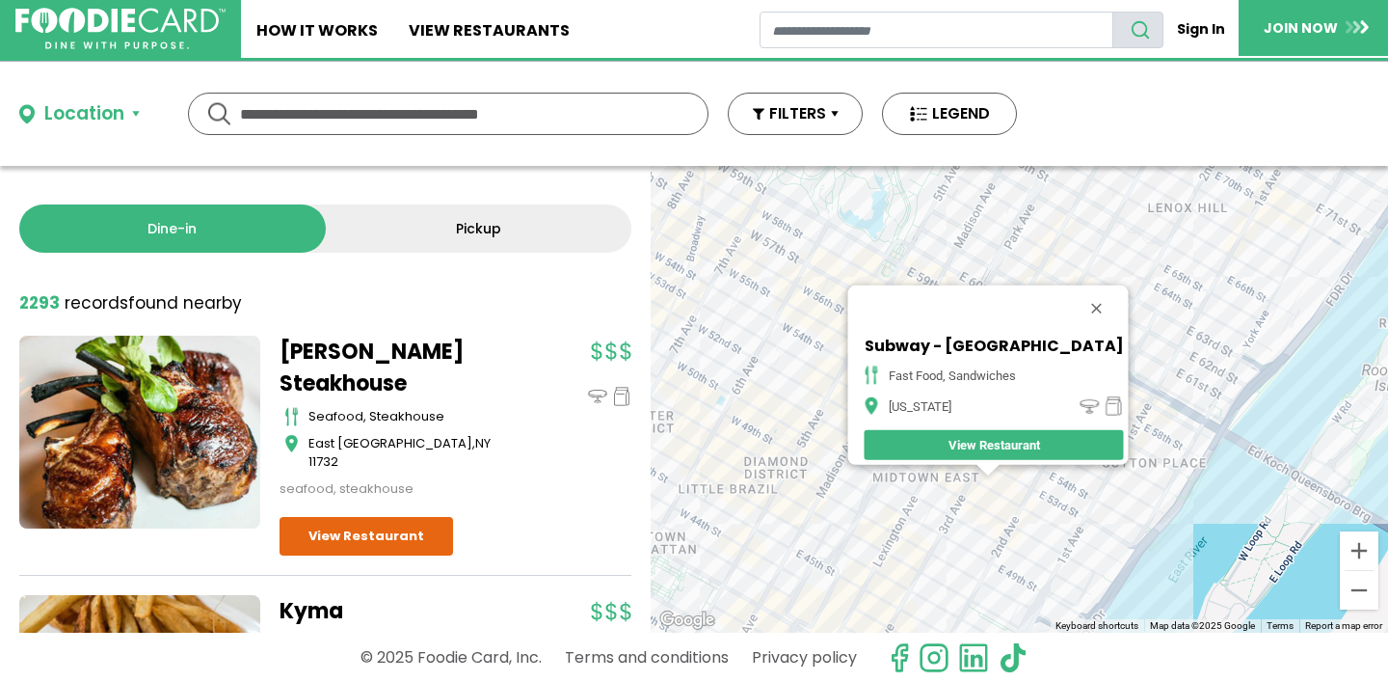
click at [1024, 495] on div "Subway - [GEOGRAPHIC_DATA] fast food, sandwiches [US_STATE] View Restaurant" at bounding box center [1019, 399] width 737 height 467
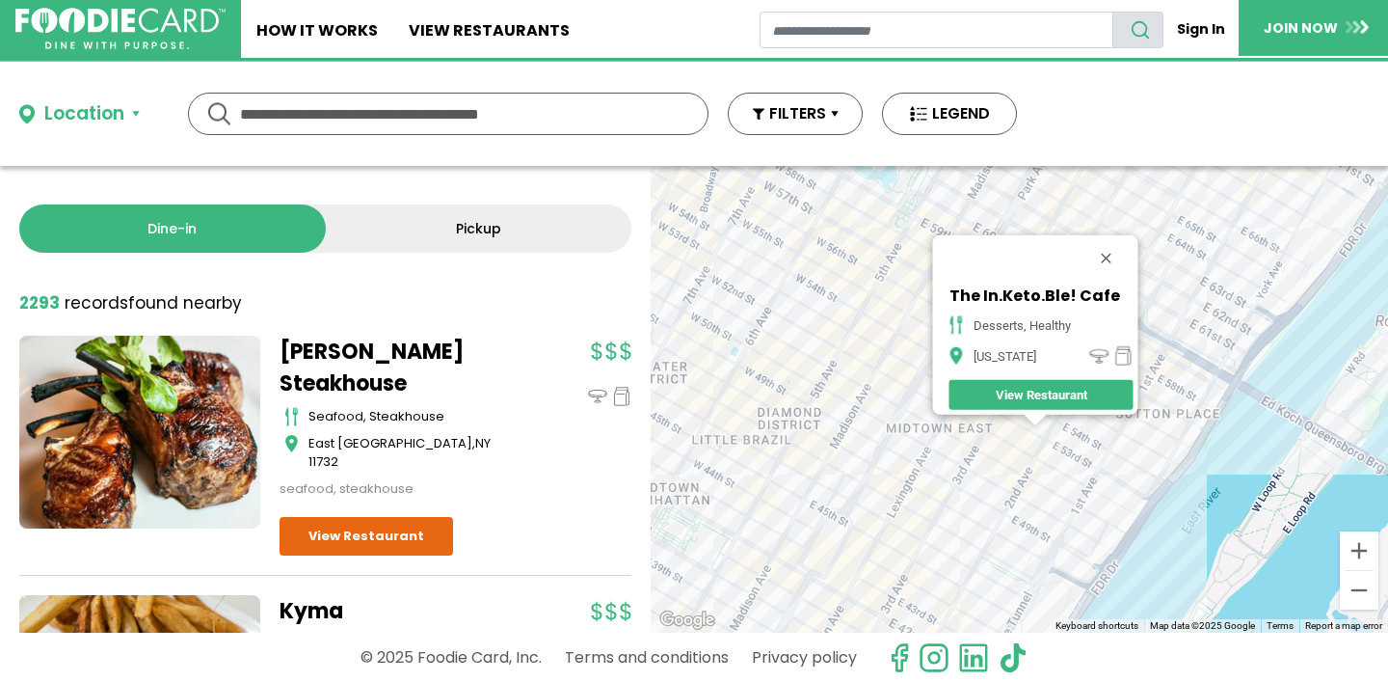
click at [1022, 428] on div "The In.Keto.Ble! Cafe desserts, healthy [US_STATE] View Restaurant" at bounding box center [1019, 399] width 737 height 467
click at [1116, 247] on button "Close" at bounding box center [1106, 258] width 46 height 46
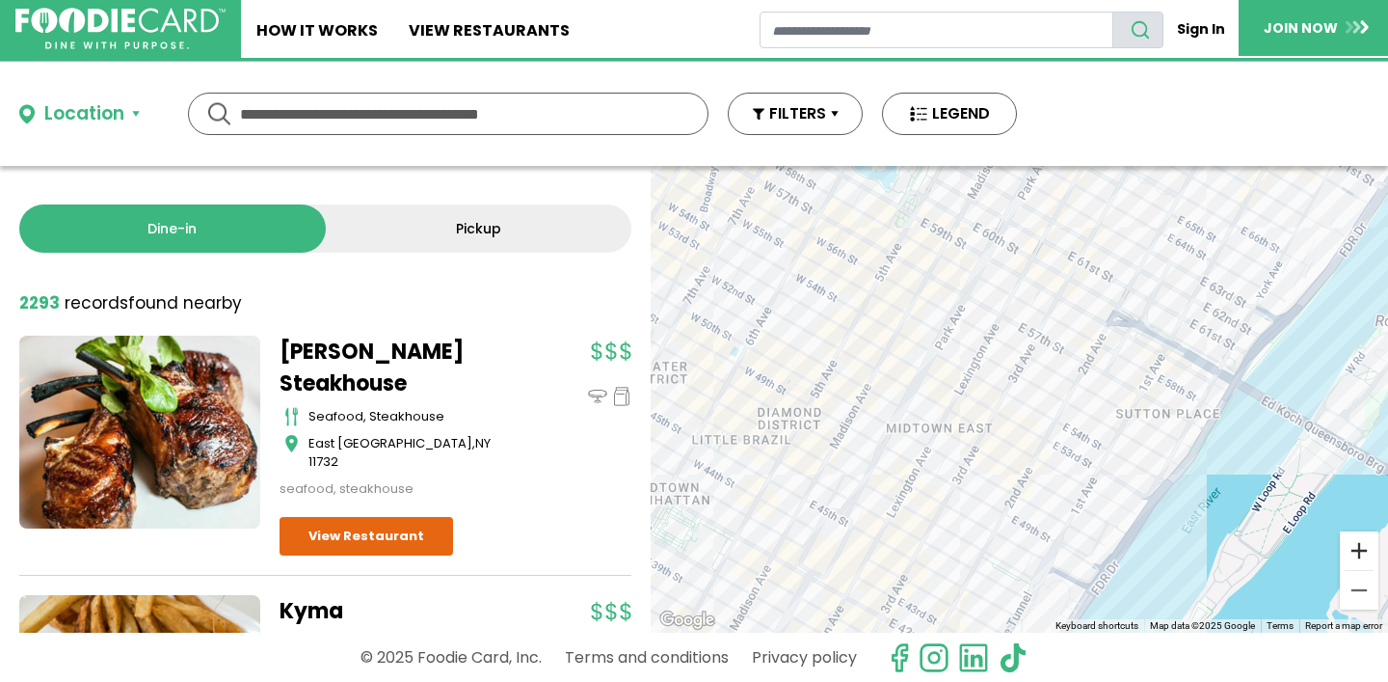
click at [1363, 552] on button "Zoom in" at bounding box center [1359, 550] width 39 height 39
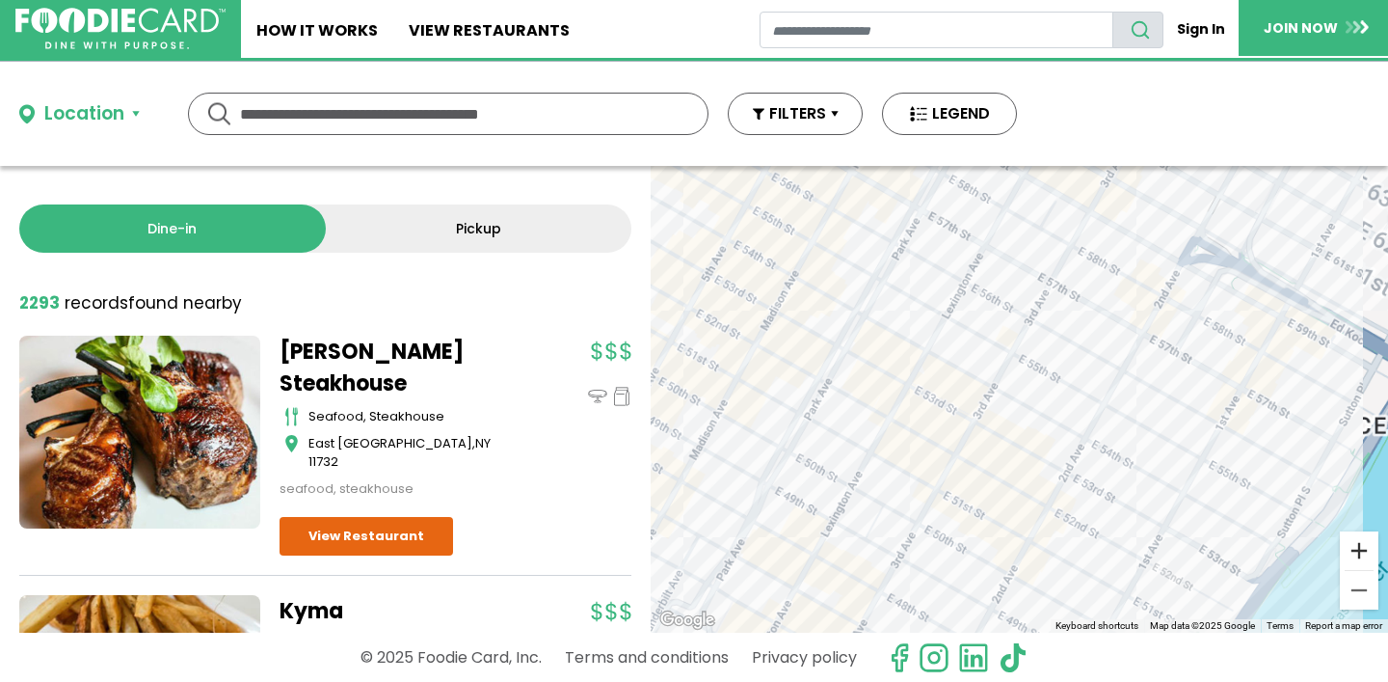
click at [1363, 552] on button "Zoom in" at bounding box center [1359, 550] width 39 height 39
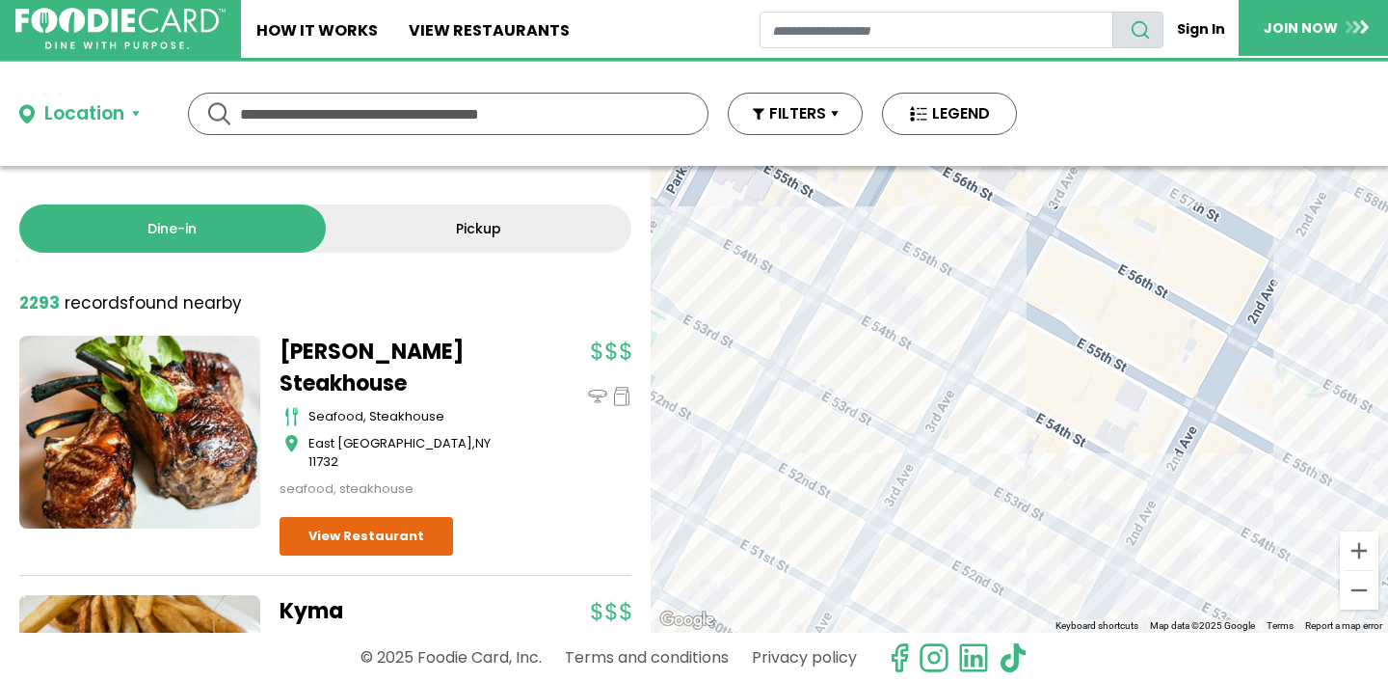
click at [1010, 507] on div at bounding box center [1019, 399] width 737 height 467
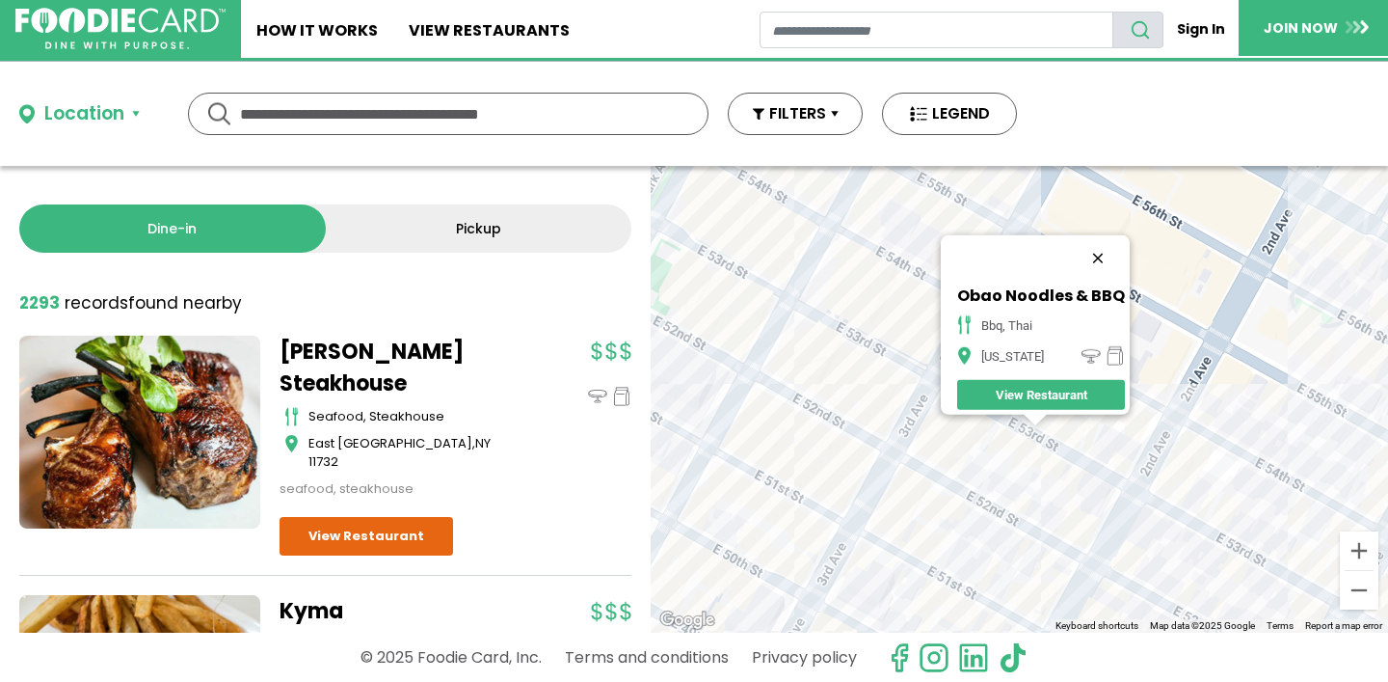
click at [1105, 248] on button "Close" at bounding box center [1098, 258] width 46 height 46
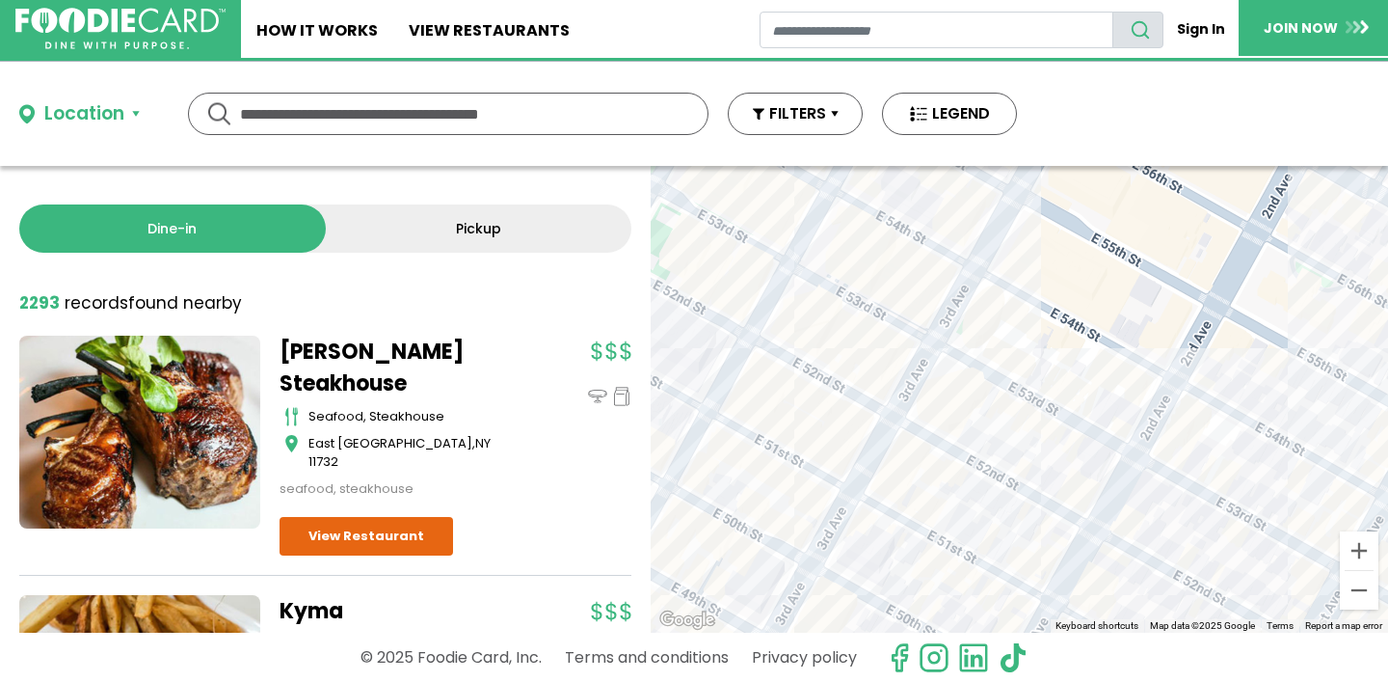
drag, startPoint x: 995, startPoint y: 508, endPoint x: 998, endPoint y: 375, distance: 133.1
click at [994, 375] on div at bounding box center [1019, 399] width 737 height 467
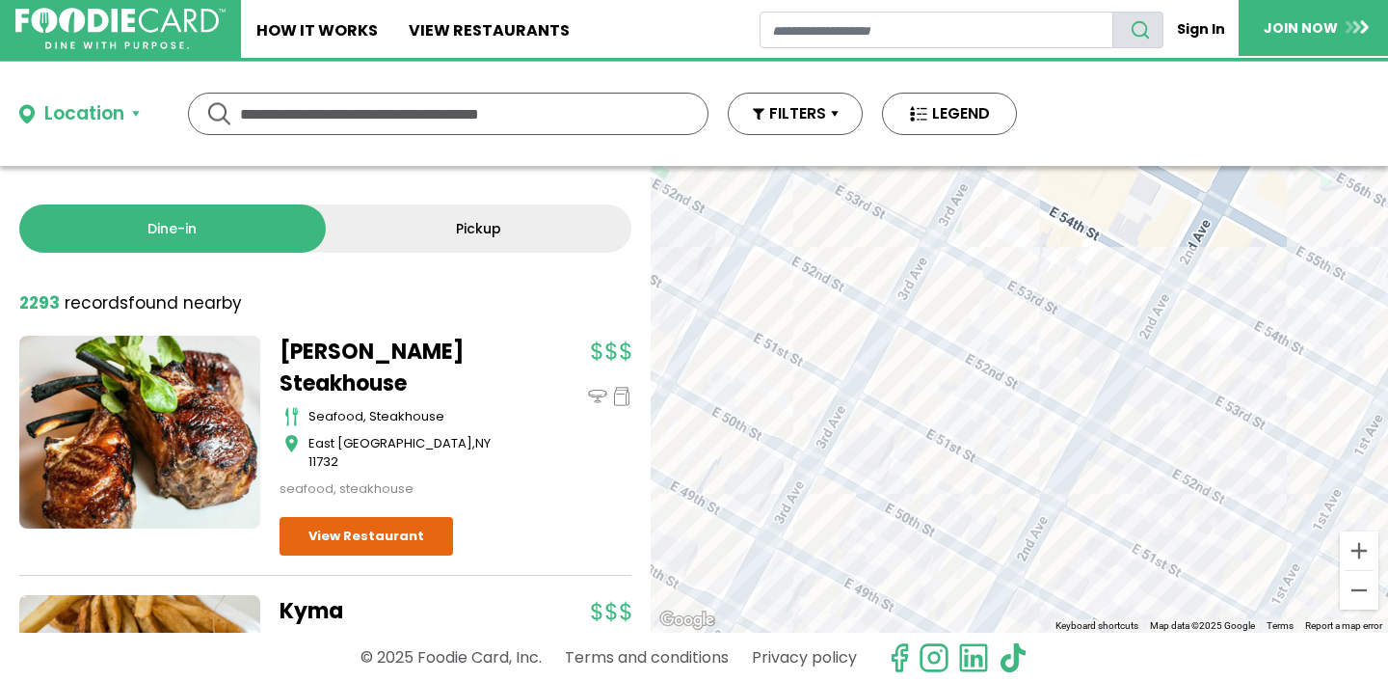
click at [1100, 458] on div at bounding box center [1019, 399] width 737 height 467
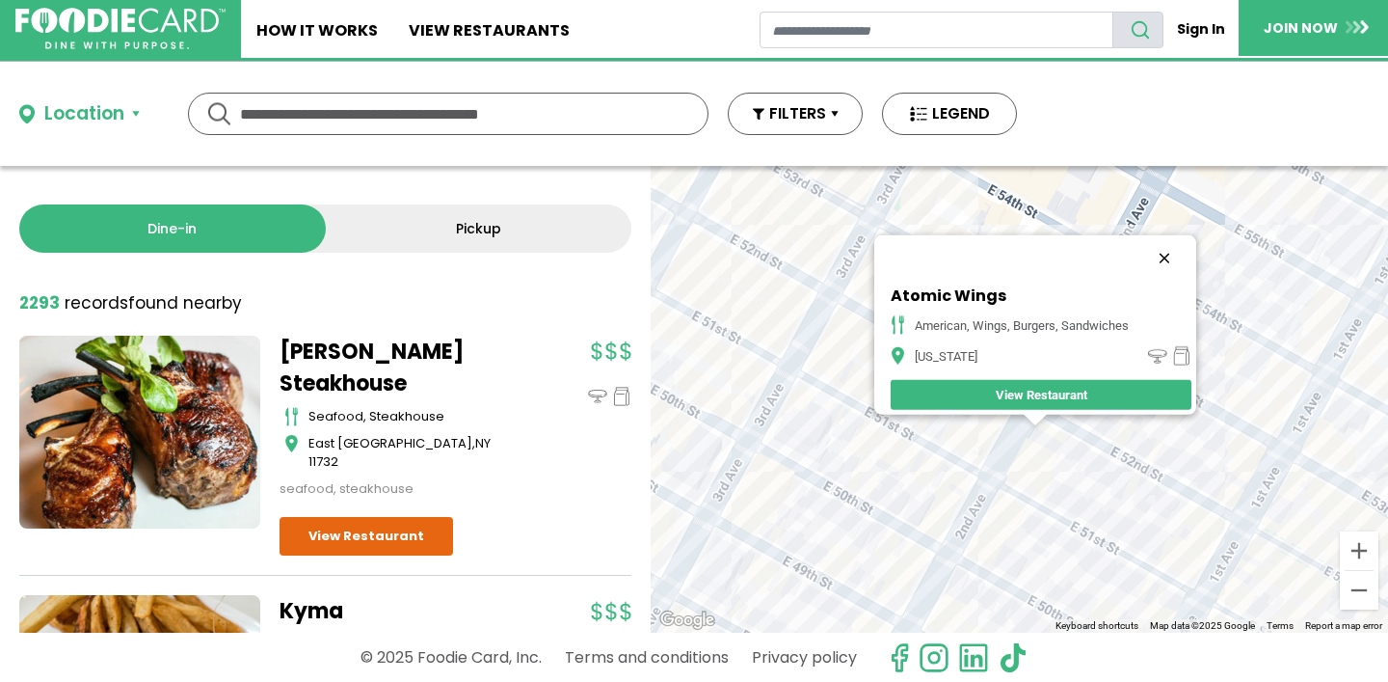
click at [1177, 250] on button "Close" at bounding box center [1164, 258] width 46 height 46
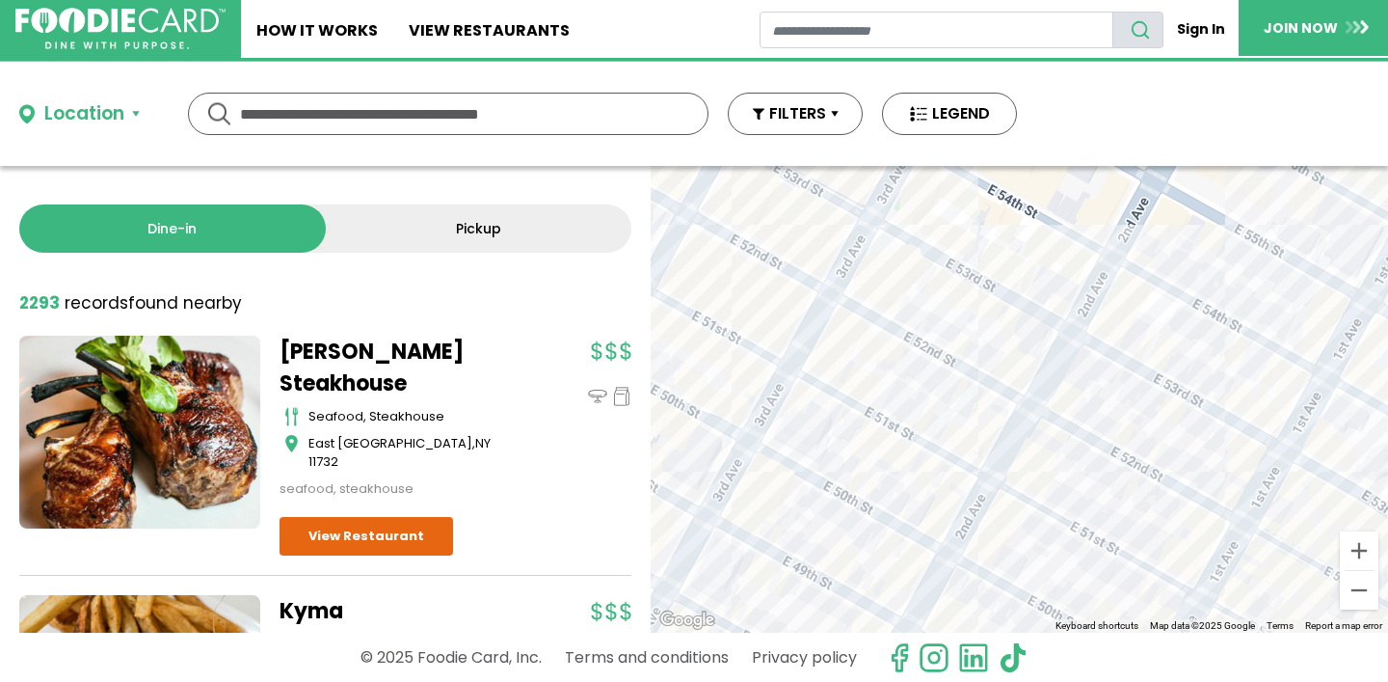
click at [837, 505] on div at bounding box center [1019, 399] width 737 height 467
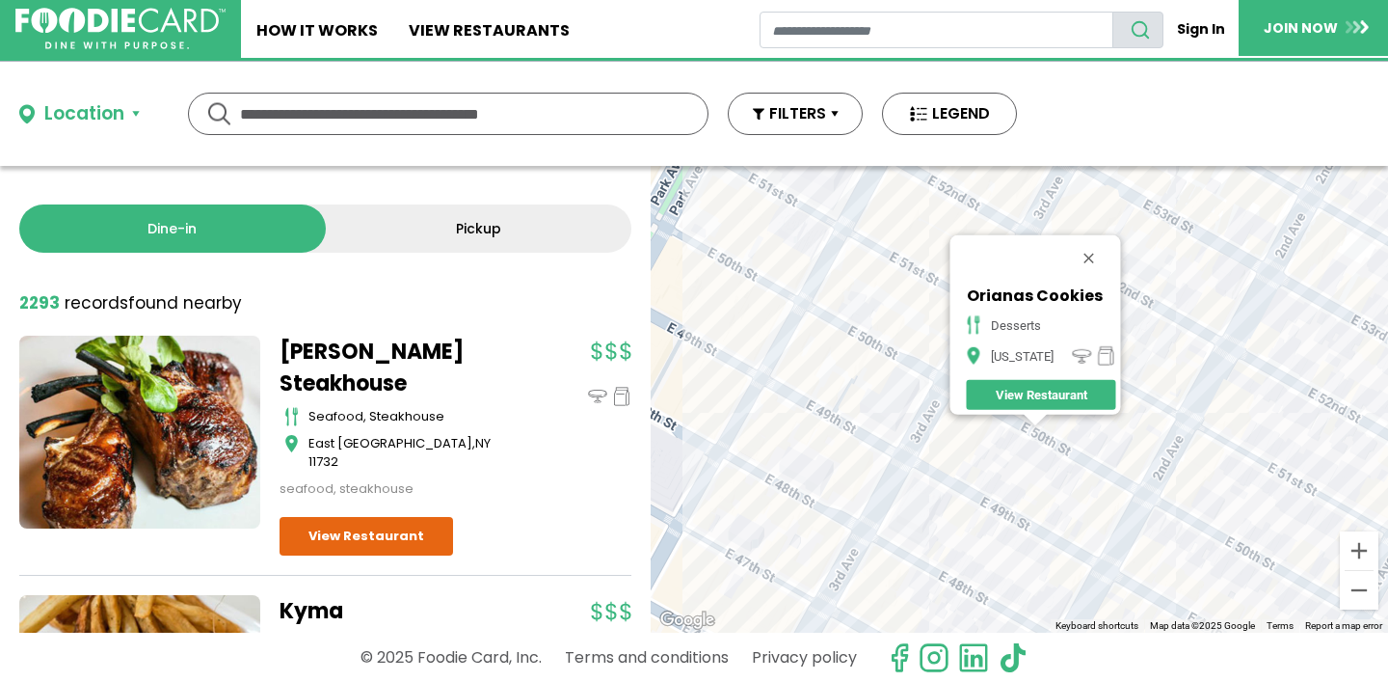
click at [837, 292] on div "Orianas Cookies desserts [US_STATE] View Restaurant" at bounding box center [1019, 399] width 737 height 467
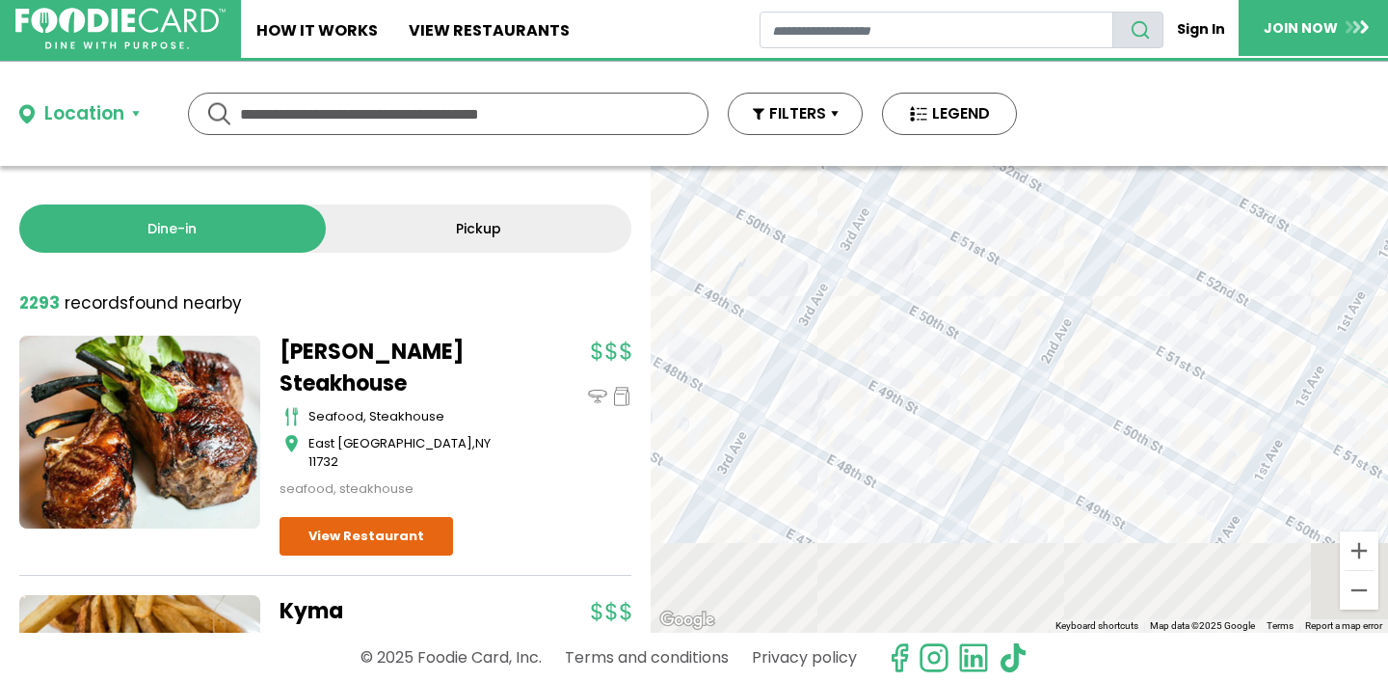
drag, startPoint x: 1025, startPoint y: 544, endPoint x: 713, endPoint y: 266, distance: 417.2
click at [713, 266] on div "Mysttik [GEOGRAPHIC_DATA] indian [US_STATE] View Restaurant" at bounding box center [1019, 399] width 737 height 467
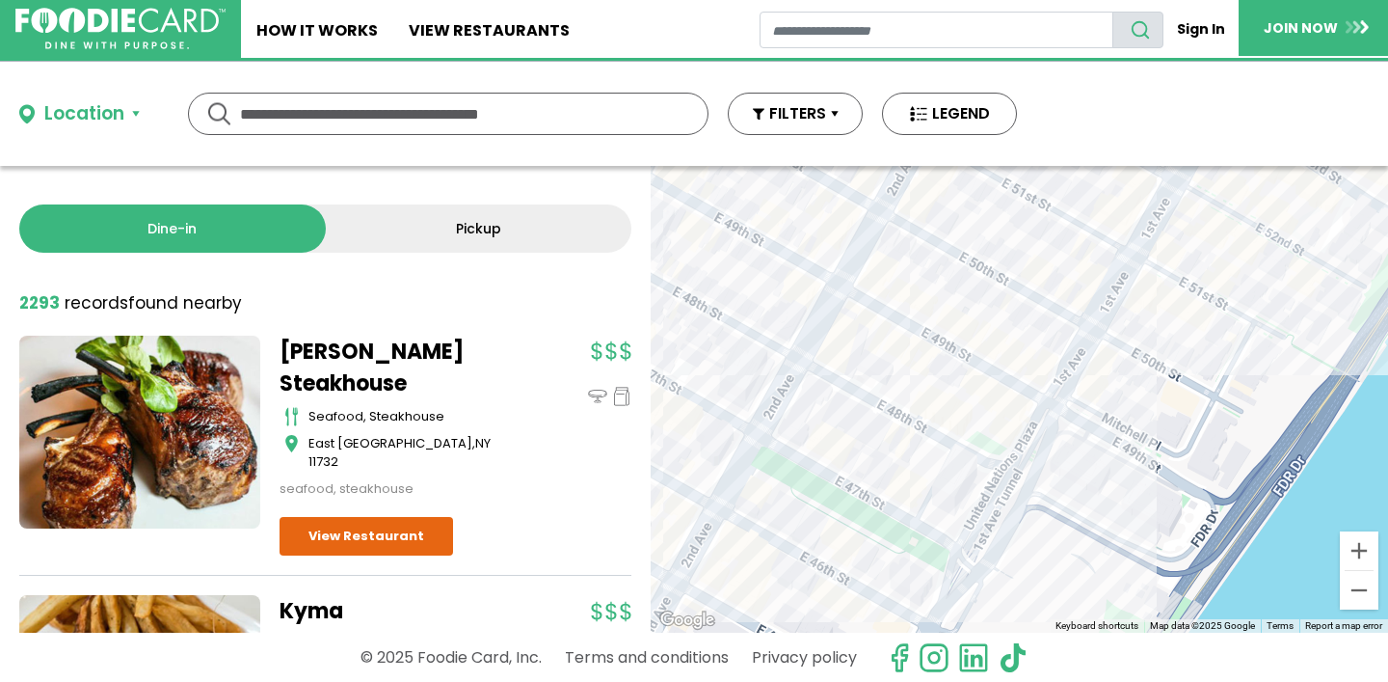
click at [932, 434] on div "Mysttik [GEOGRAPHIC_DATA] indian [US_STATE] View Restaurant" at bounding box center [1019, 399] width 737 height 467
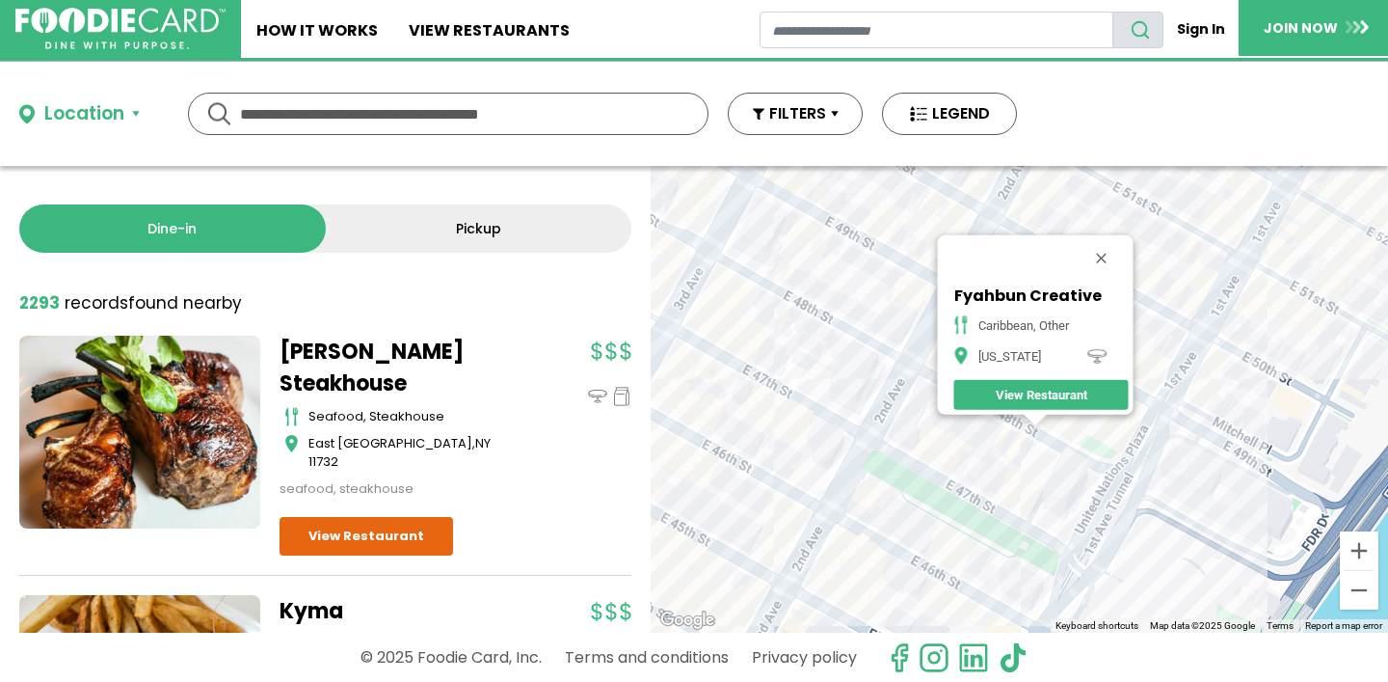
click at [1196, 402] on div "Fyahbun Creative Caribbean, Other [US_STATE] View Restaurant" at bounding box center [1019, 399] width 737 height 467
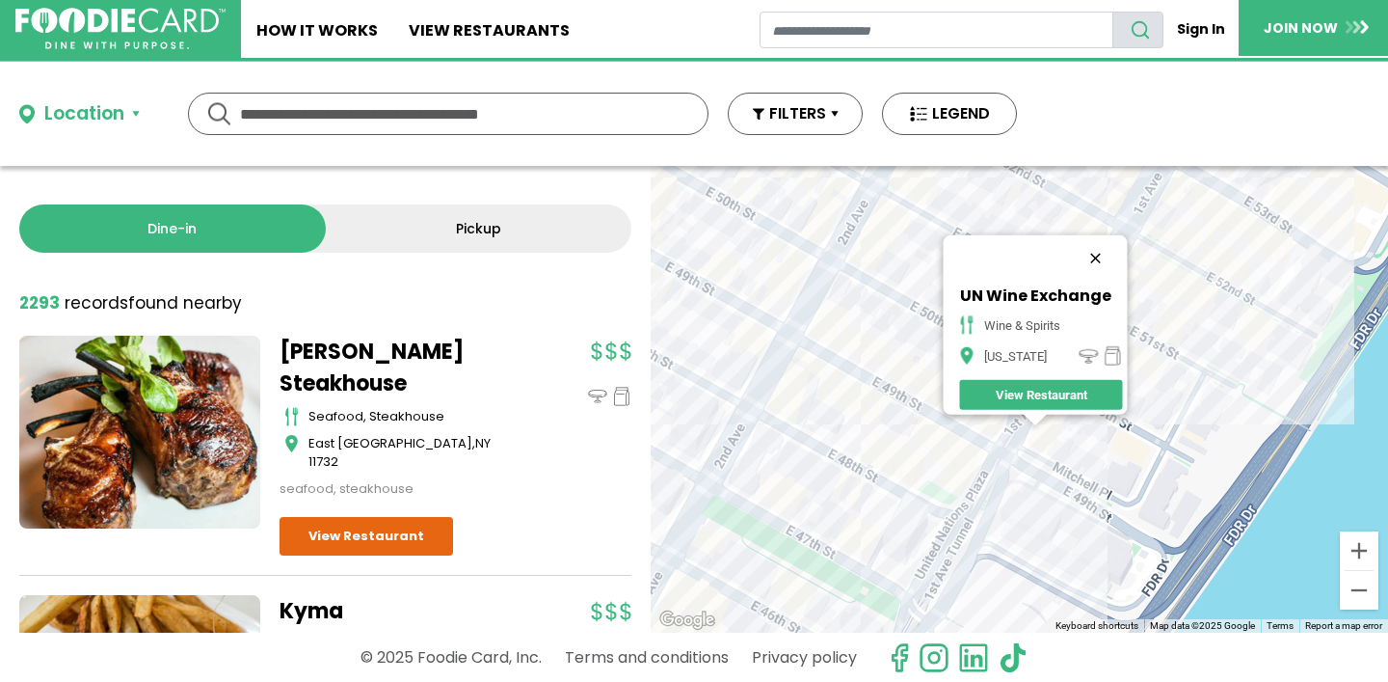
click at [1100, 245] on button "Close" at bounding box center [1095, 258] width 46 height 46
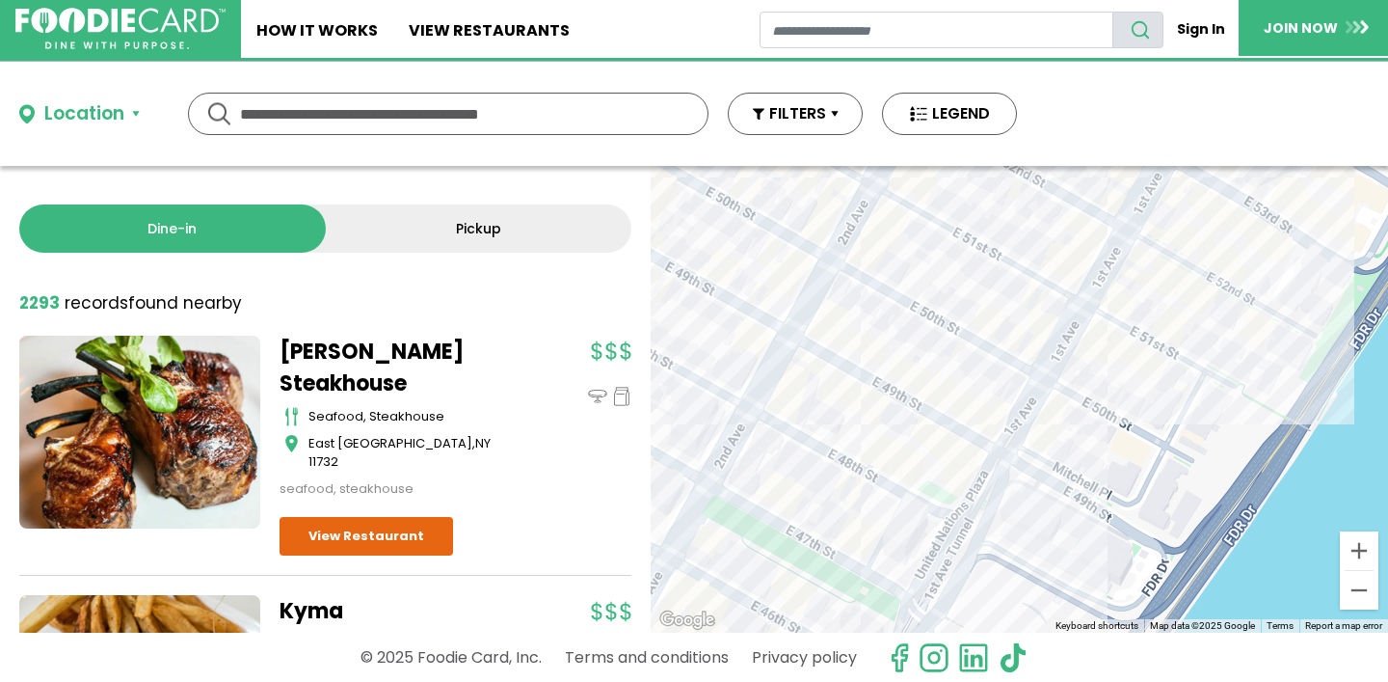
click at [1128, 263] on div at bounding box center [1019, 399] width 737 height 467
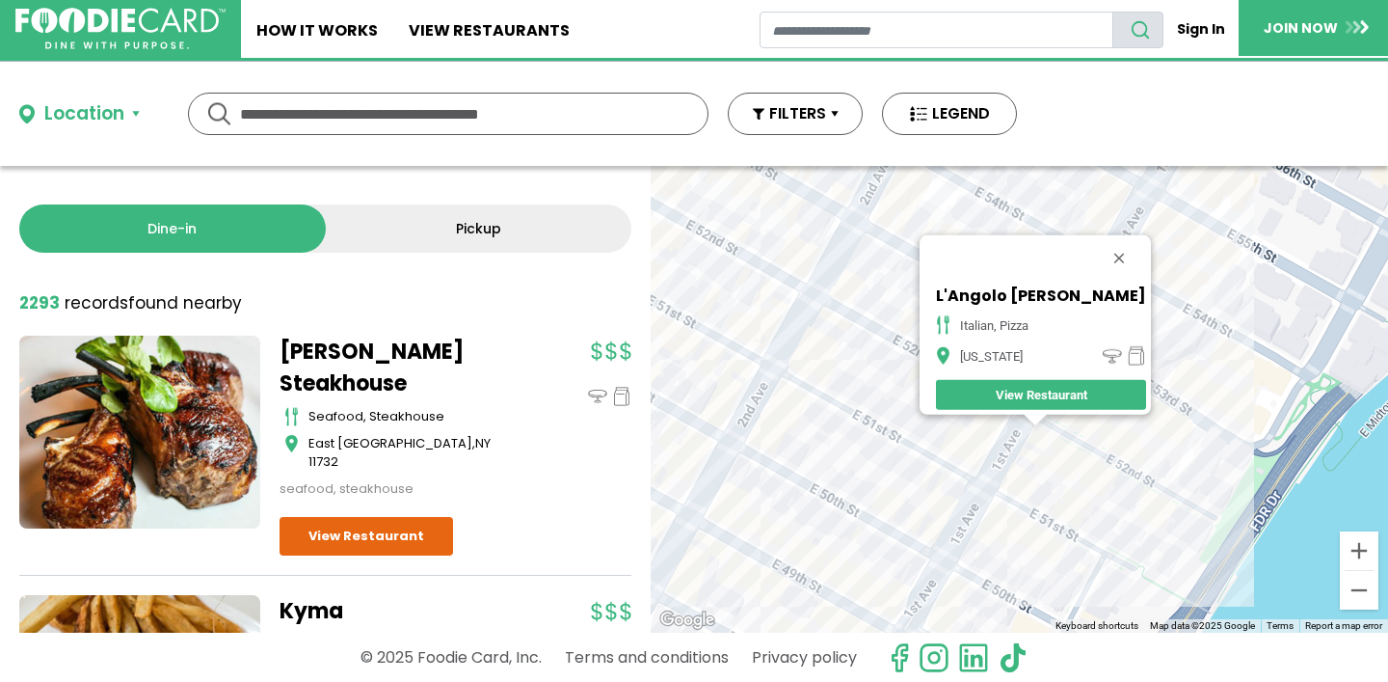
click at [1057, 429] on div "L'Angolo [PERSON_NAME] italian, pizza [US_STATE] View Restaurant" at bounding box center [1019, 399] width 737 height 467
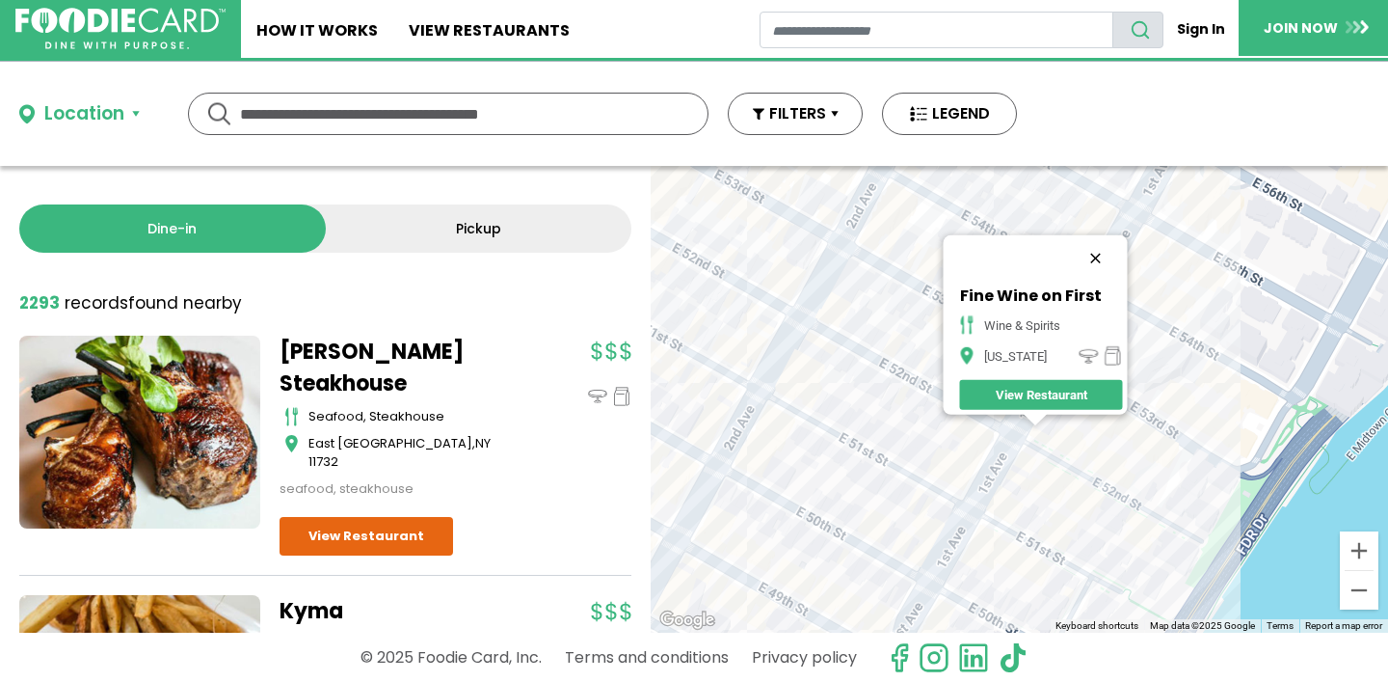
click at [1107, 244] on button "Close" at bounding box center [1095, 258] width 46 height 46
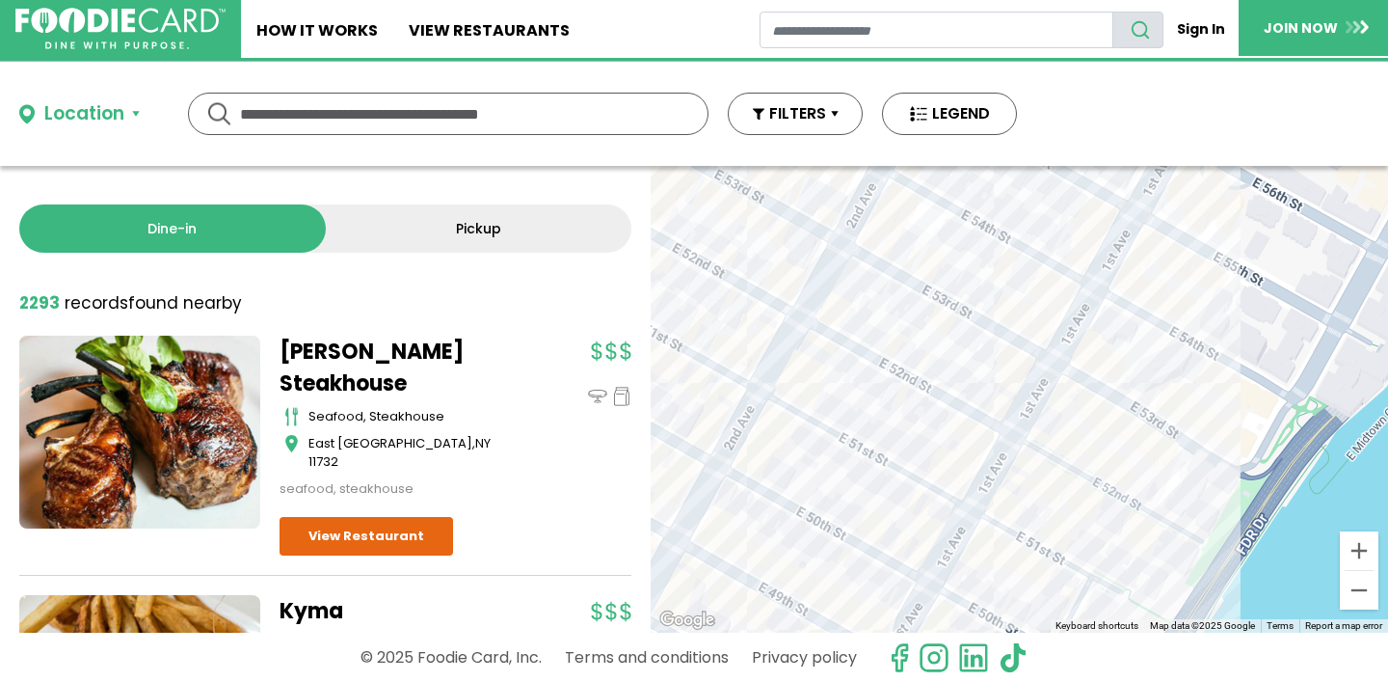
click at [1090, 254] on div at bounding box center [1019, 399] width 737 height 467
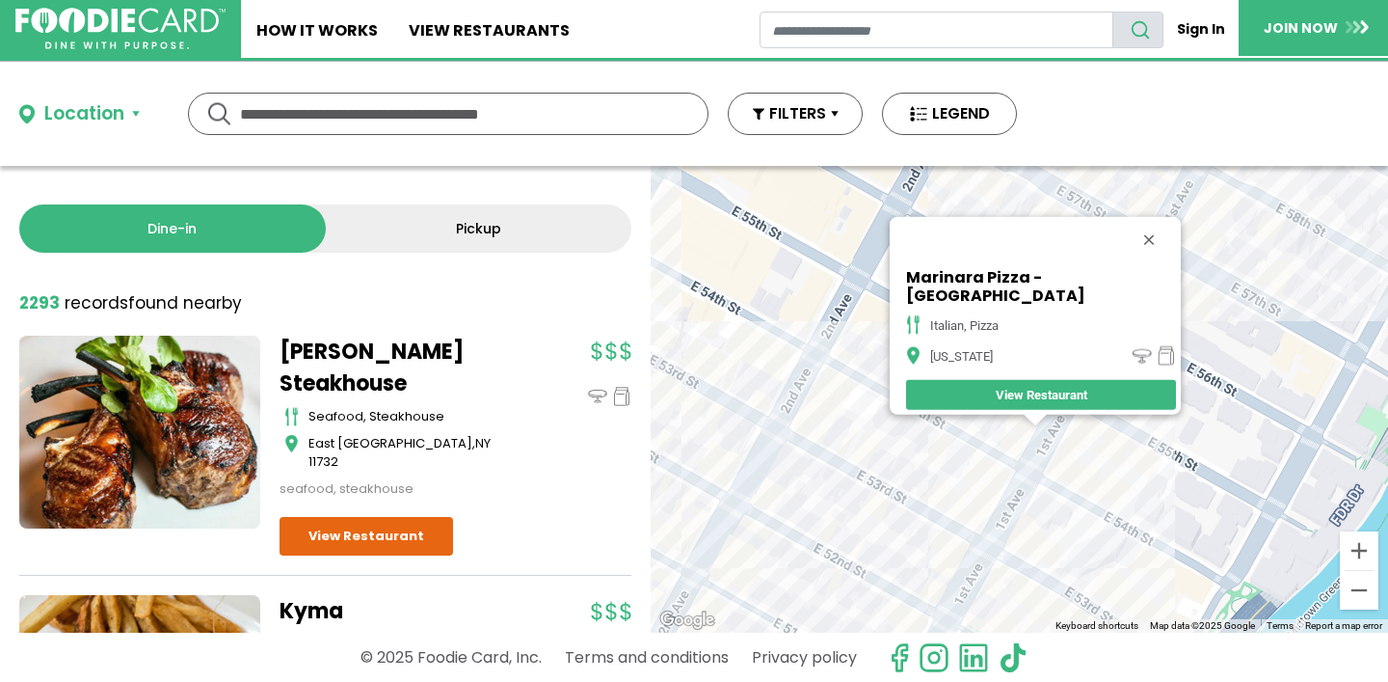
click at [1074, 437] on div "Marinara Pizza - [GEOGRAPHIC_DATA] italian, pizza [US_STATE] View Restaurant" at bounding box center [1019, 399] width 737 height 467
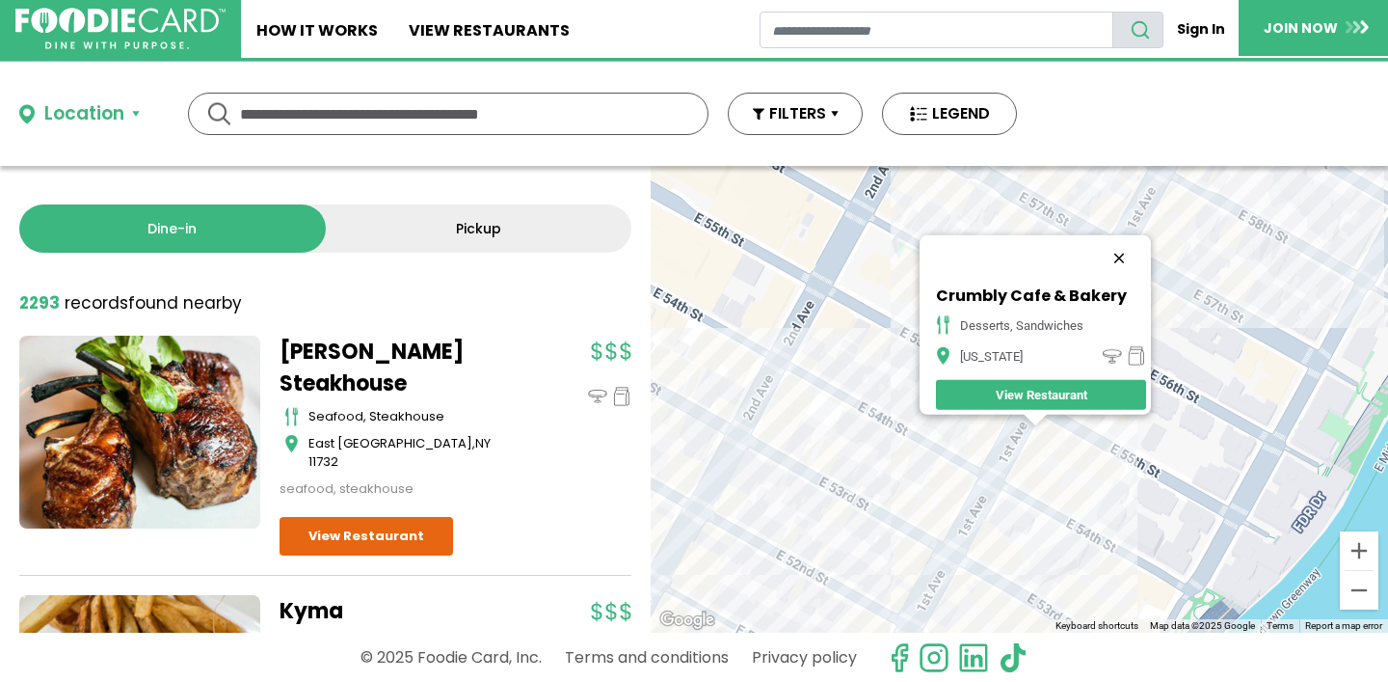
click at [1122, 257] on button "Close" at bounding box center [1119, 258] width 46 height 46
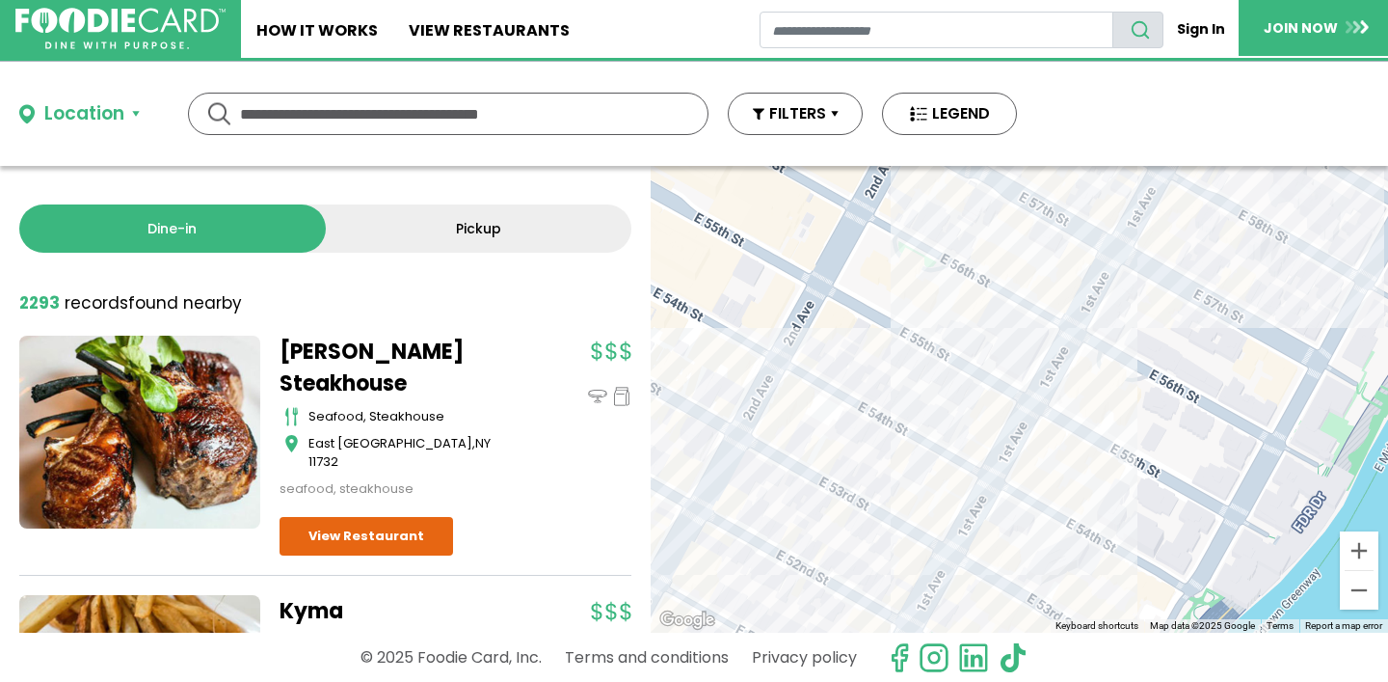
click at [1015, 407] on div at bounding box center [1019, 399] width 737 height 467
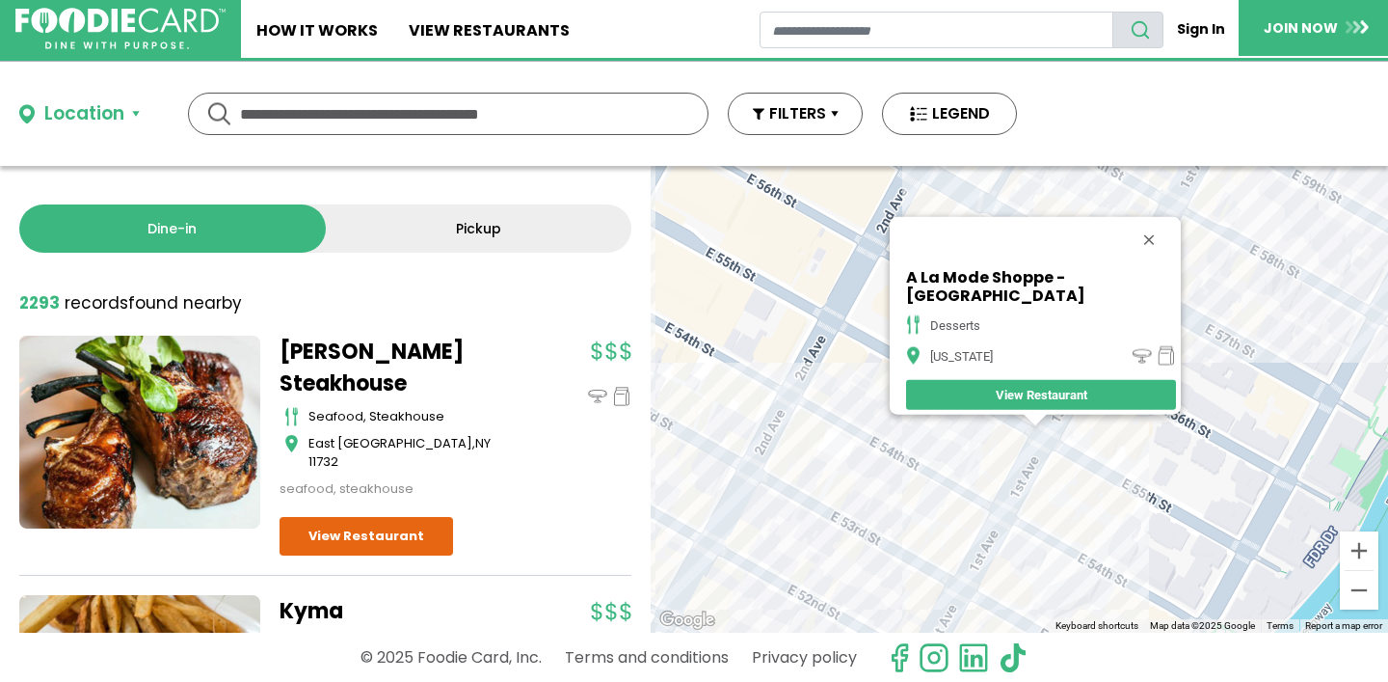
click at [1126, 244] on button "Close" at bounding box center [1149, 240] width 46 height 46
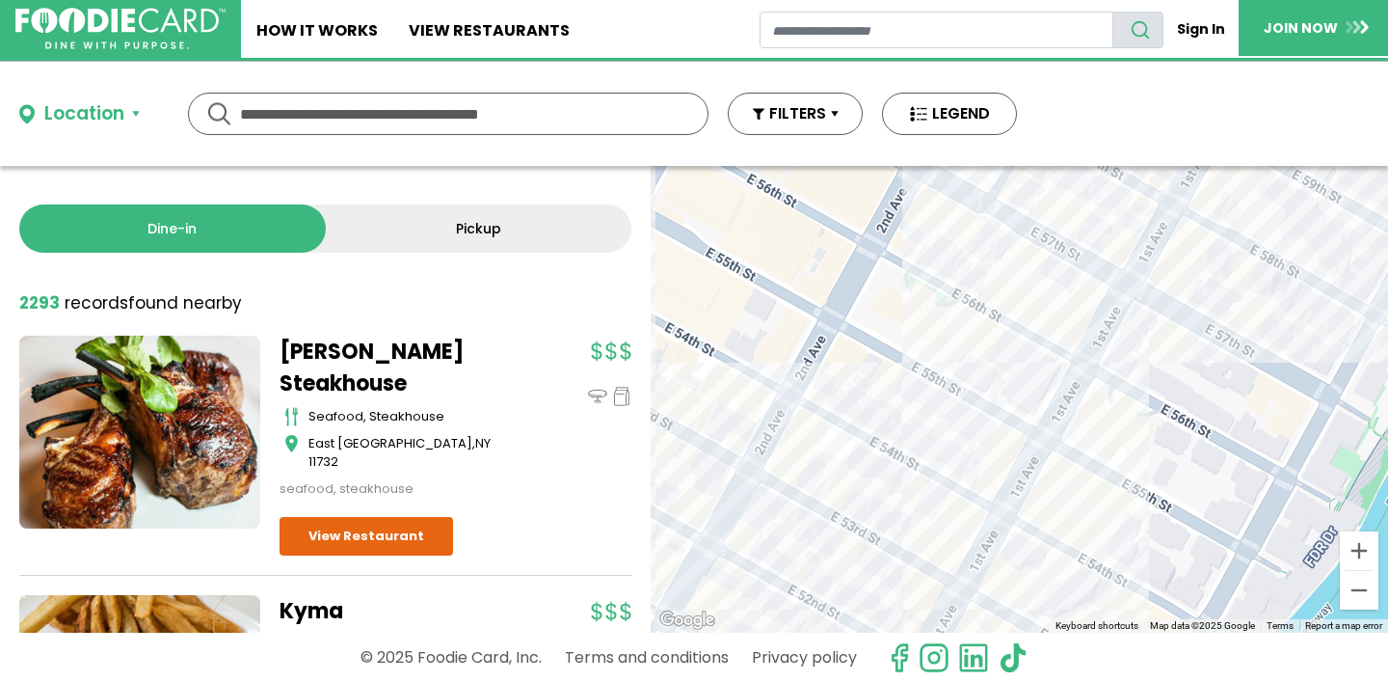
click at [1198, 194] on div at bounding box center [1019, 399] width 737 height 467
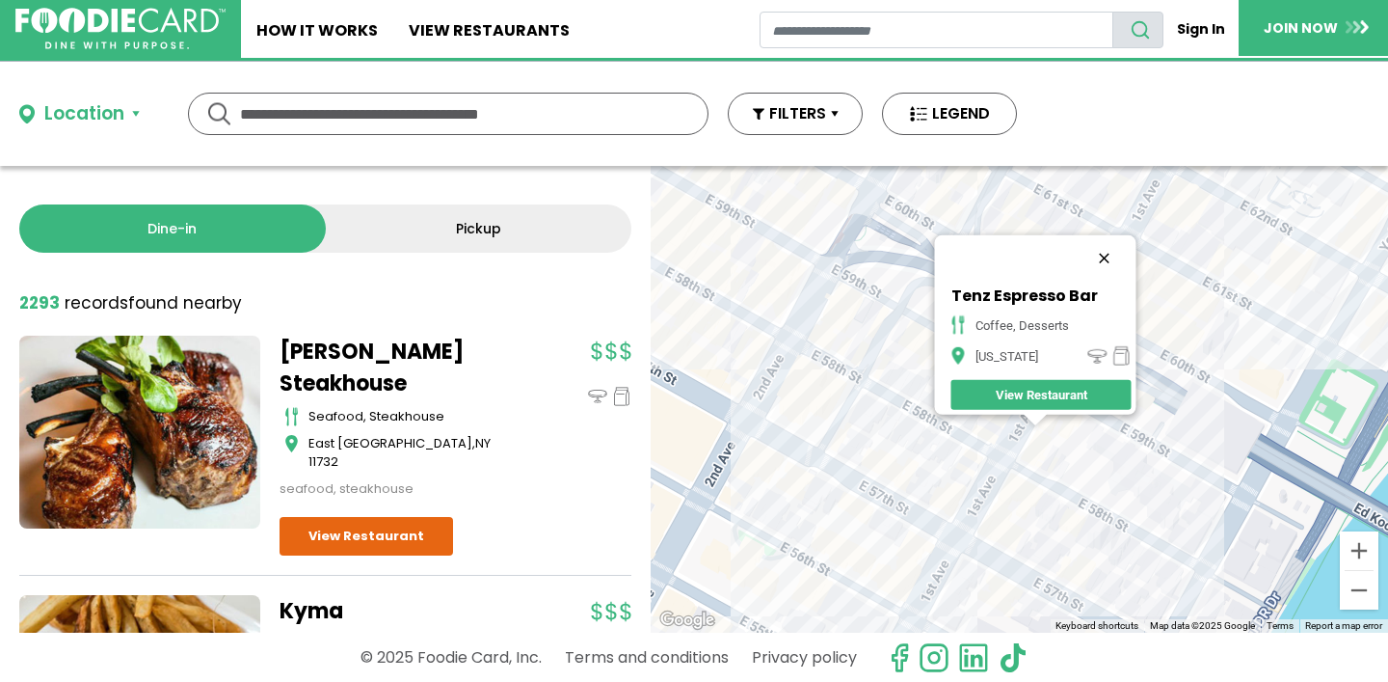
click at [1116, 251] on button "Close" at bounding box center [1104, 258] width 46 height 46
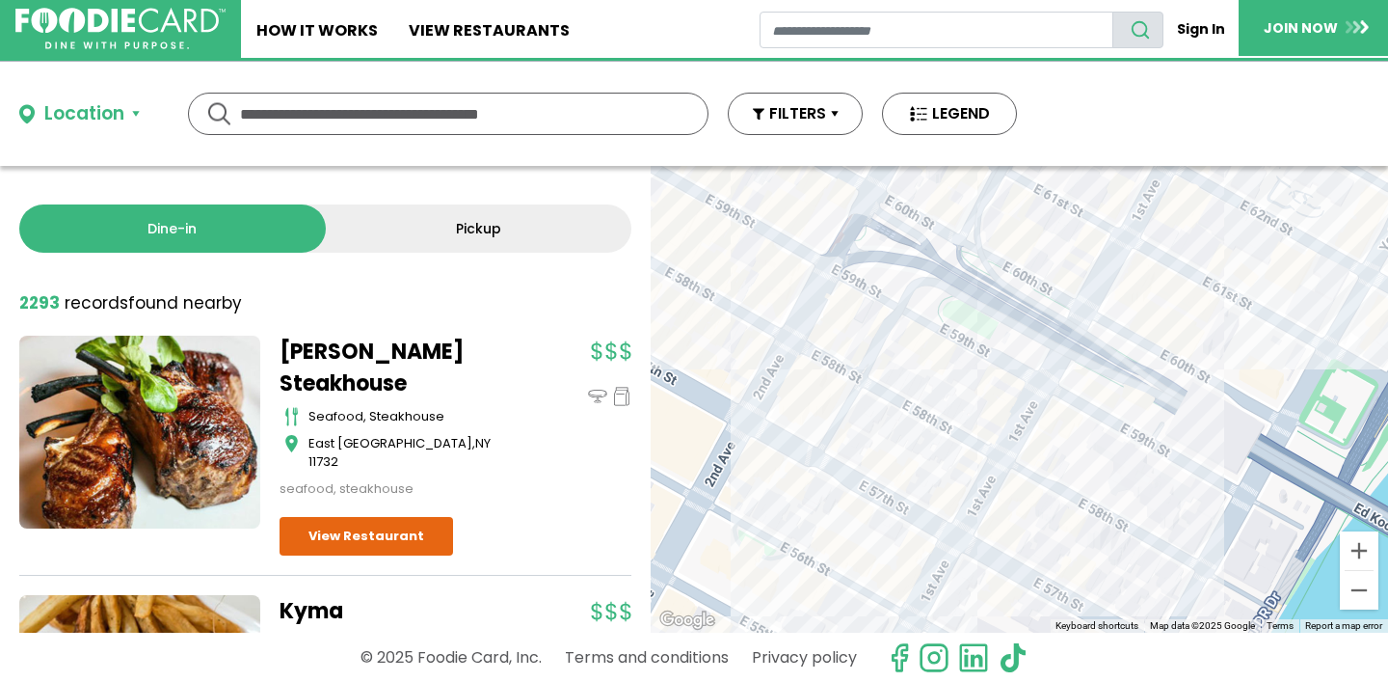
click at [1201, 189] on div at bounding box center [1019, 399] width 737 height 467
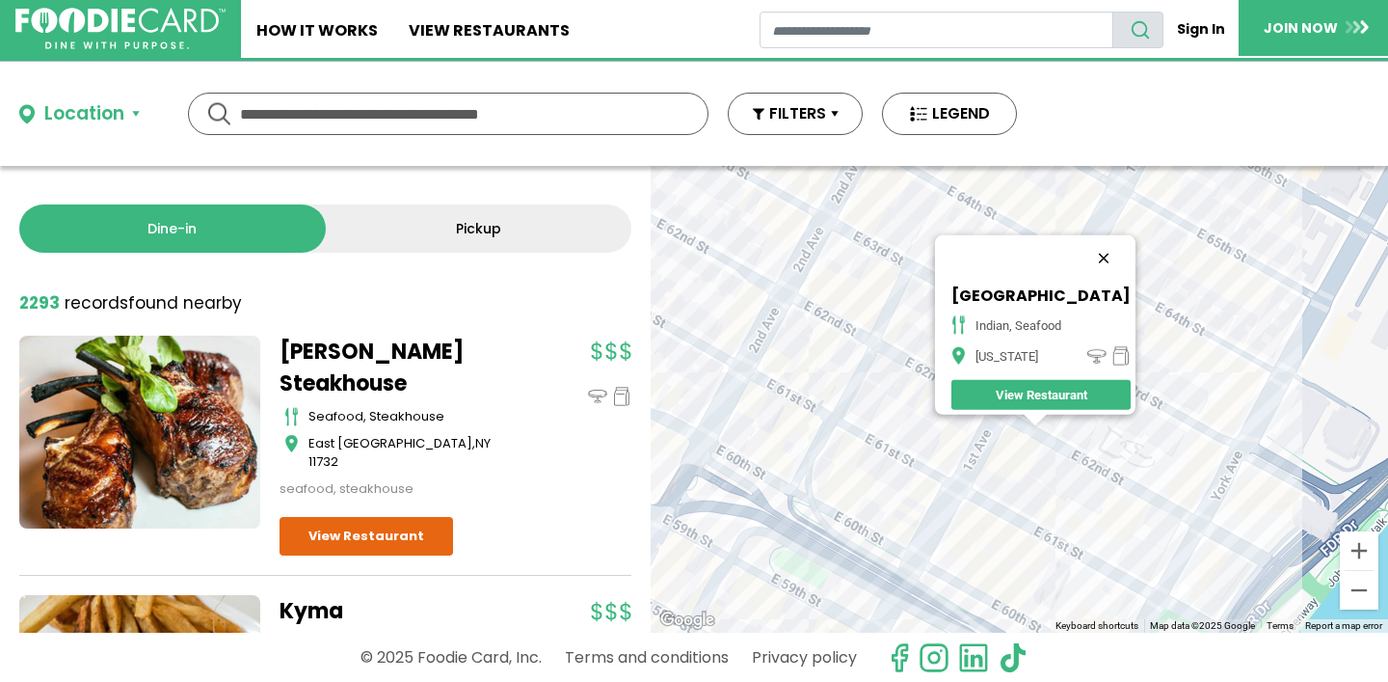
click at [1112, 244] on button "Close" at bounding box center [1104, 258] width 46 height 46
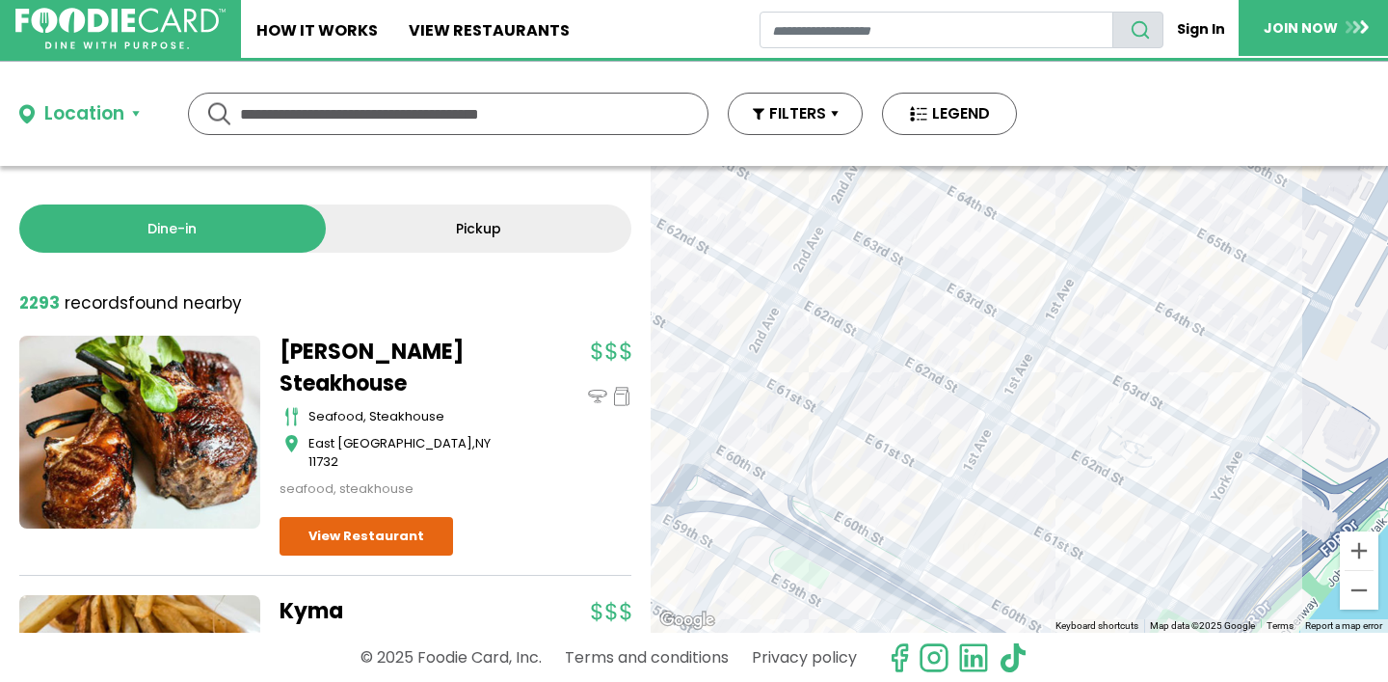
drag, startPoint x: 1073, startPoint y: 275, endPoint x: 1078, endPoint y: 532, distance: 257.4
click at [1078, 526] on div at bounding box center [1019, 399] width 737 height 467
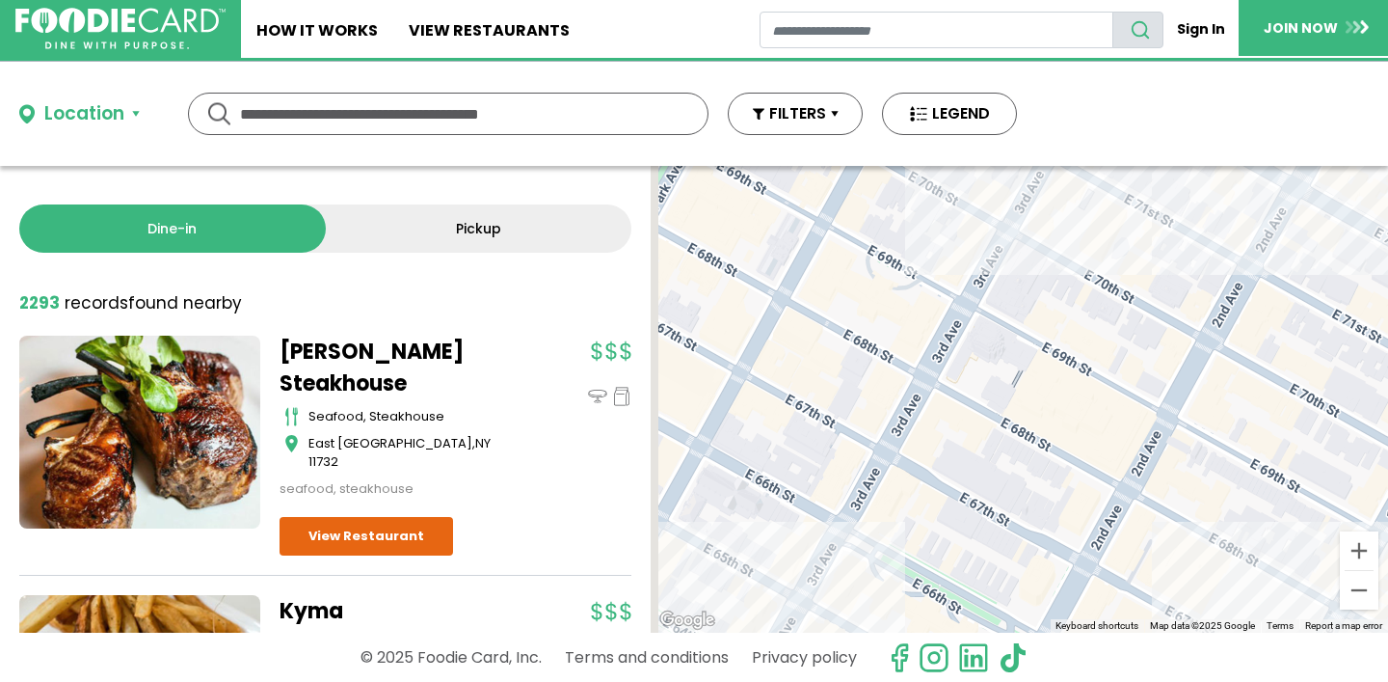
drag, startPoint x: 922, startPoint y: 576, endPoint x: 1072, endPoint y: 522, distance: 160.1
click at [1072, 522] on div at bounding box center [1019, 399] width 737 height 467
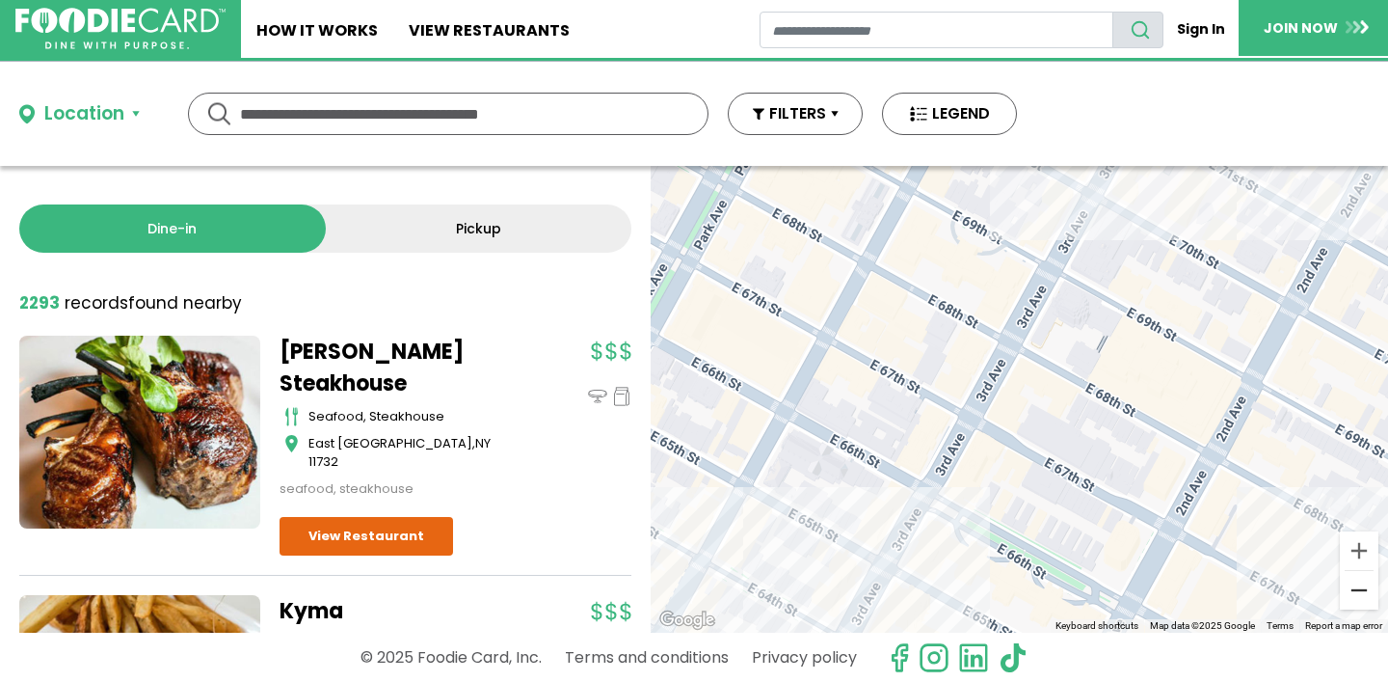
click at [1353, 584] on button "Zoom out" at bounding box center [1359, 590] width 39 height 39
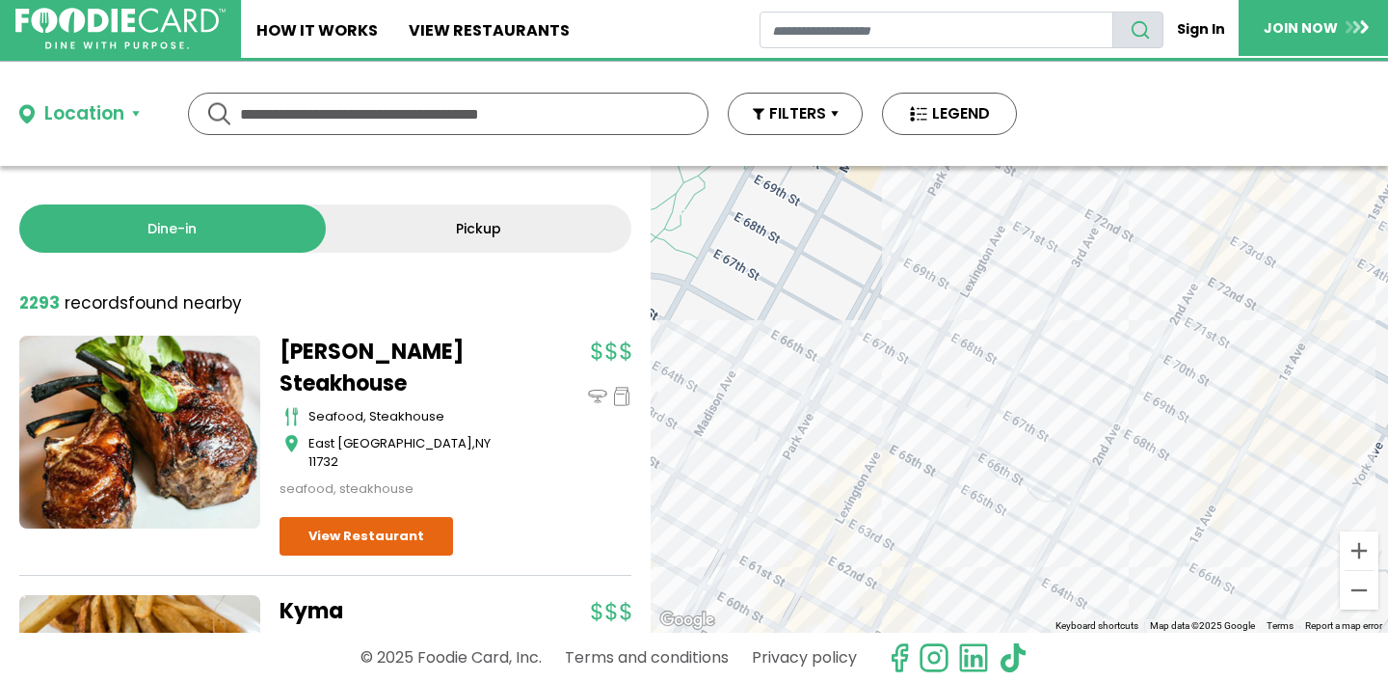
click at [886, 477] on div at bounding box center [1019, 399] width 737 height 467
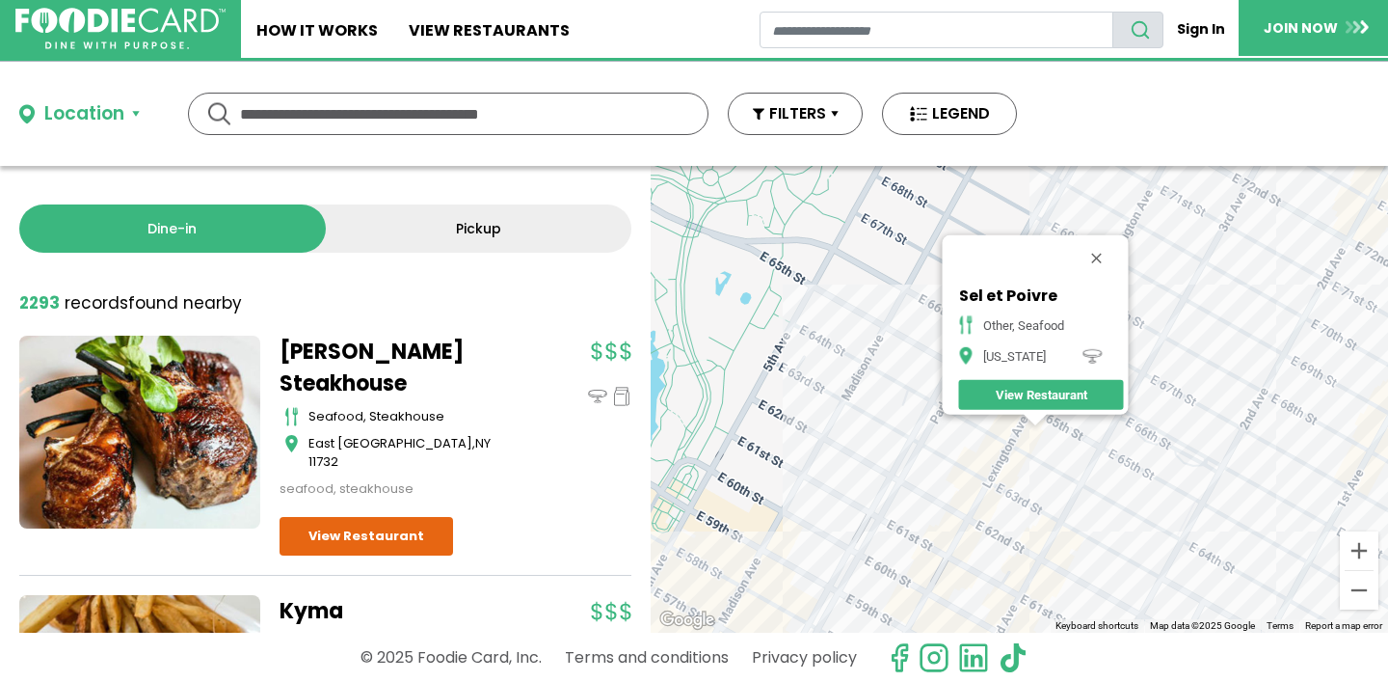
click at [1105, 244] on button "Close" at bounding box center [1096, 258] width 46 height 46
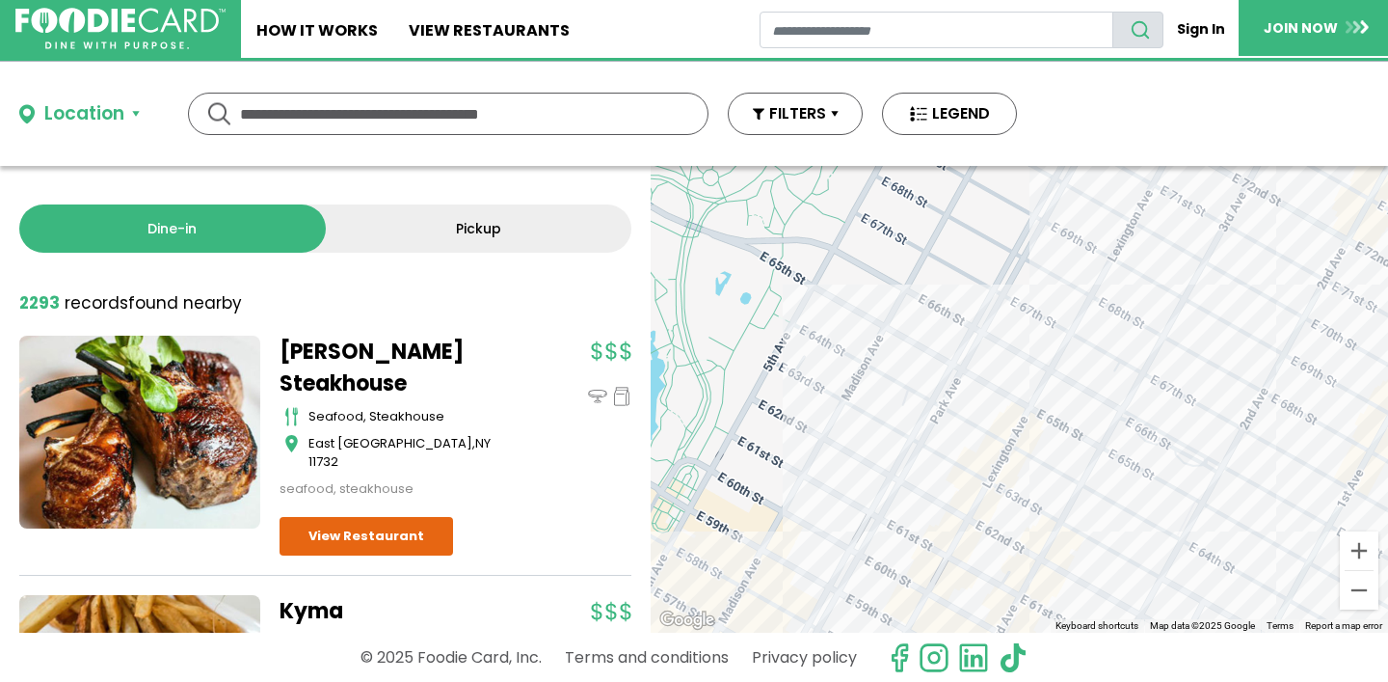
click at [1054, 572] on div at bounding box center [1019, 399] width 737 height 467
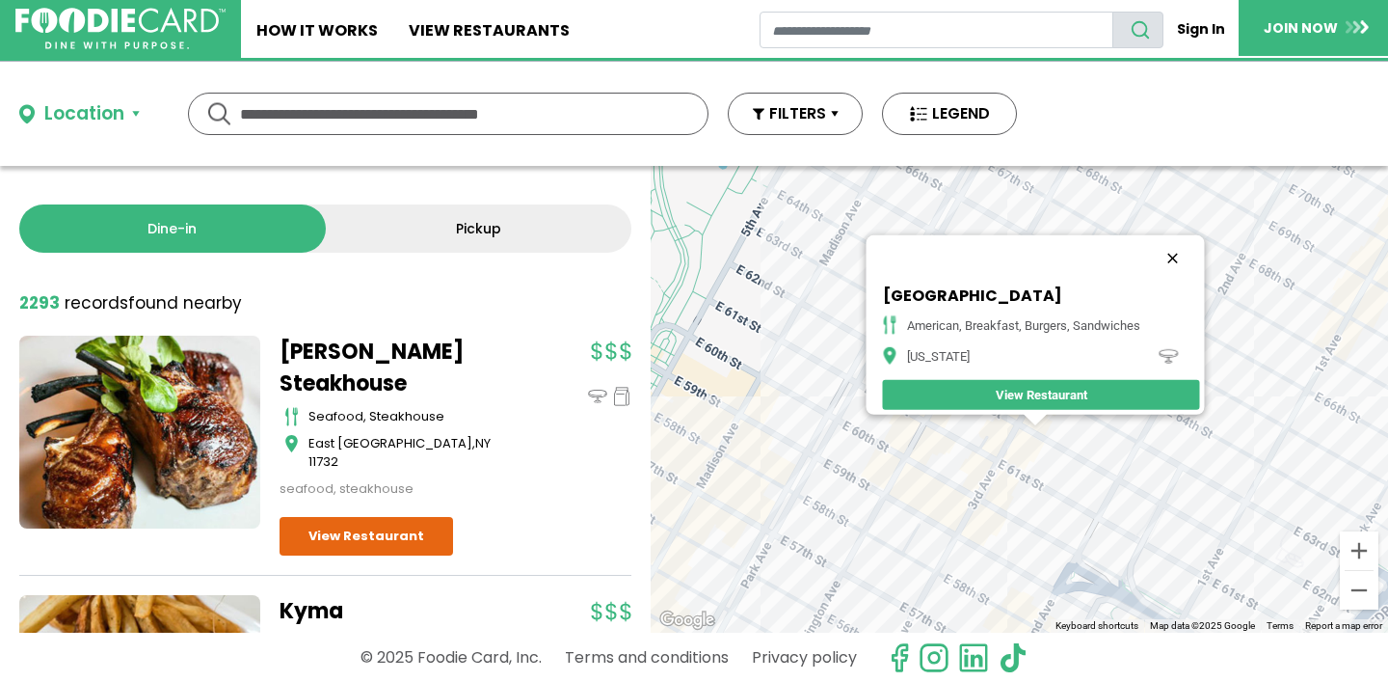
click at [1183, 244] on button "Close" at bounding box center [1172, 258] width 46 height 46
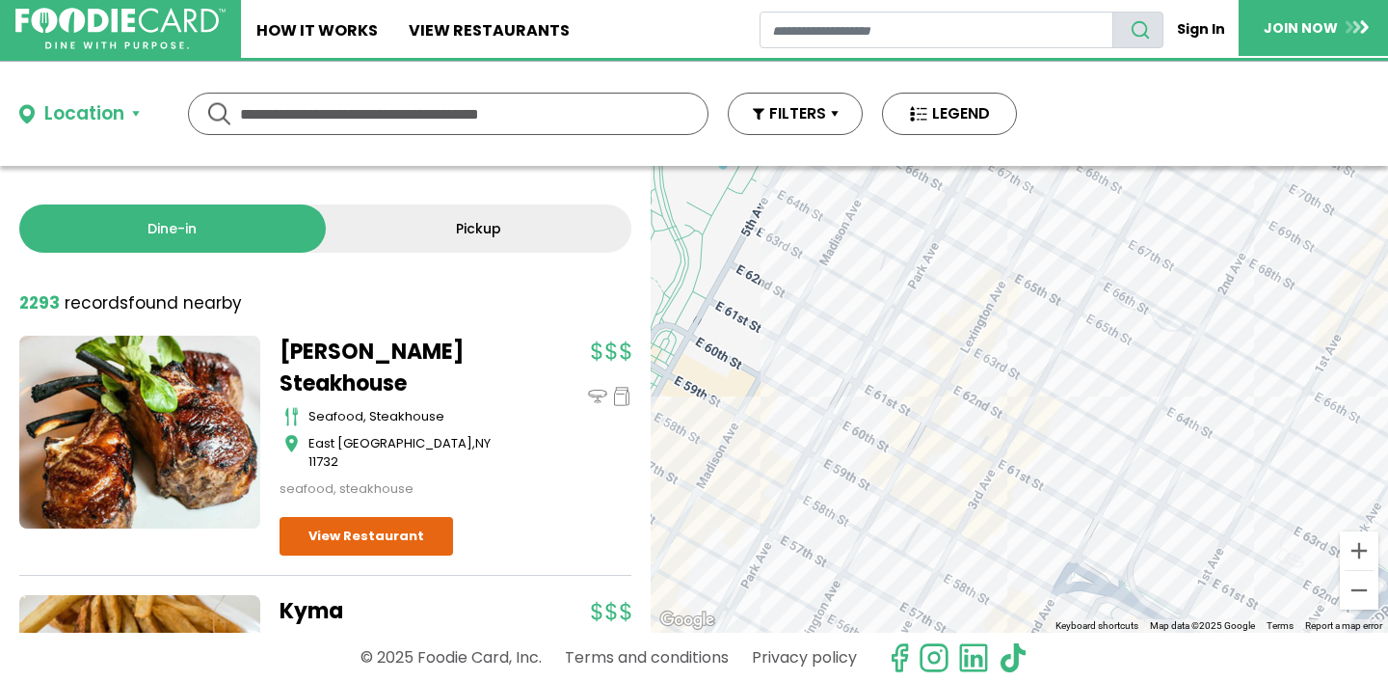
click at [1123, 512] on div at bounding box center [1019, 399] width 737 height 467
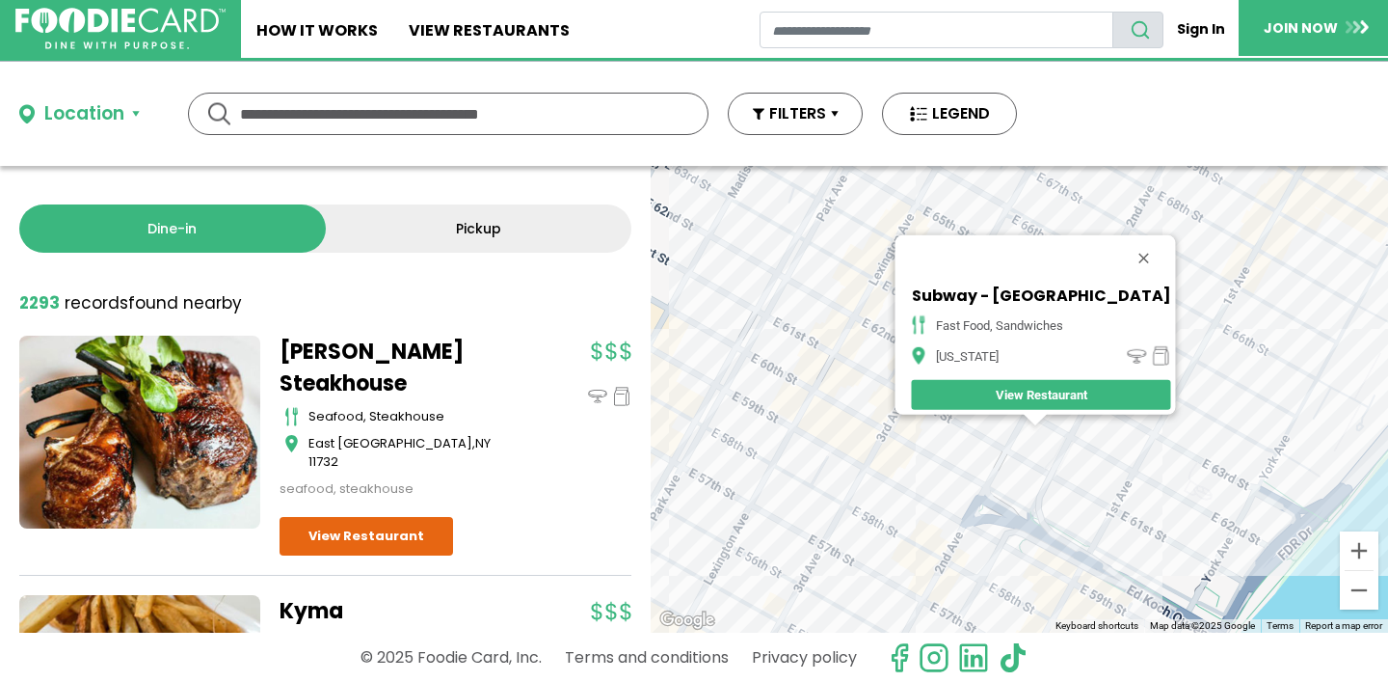
click at [1162, 463] on div "Subway - 2nd Ave fast food, sandwiches [US_STATE] View Restaurant" at bounding box center [1019, 399] width 737 height 467
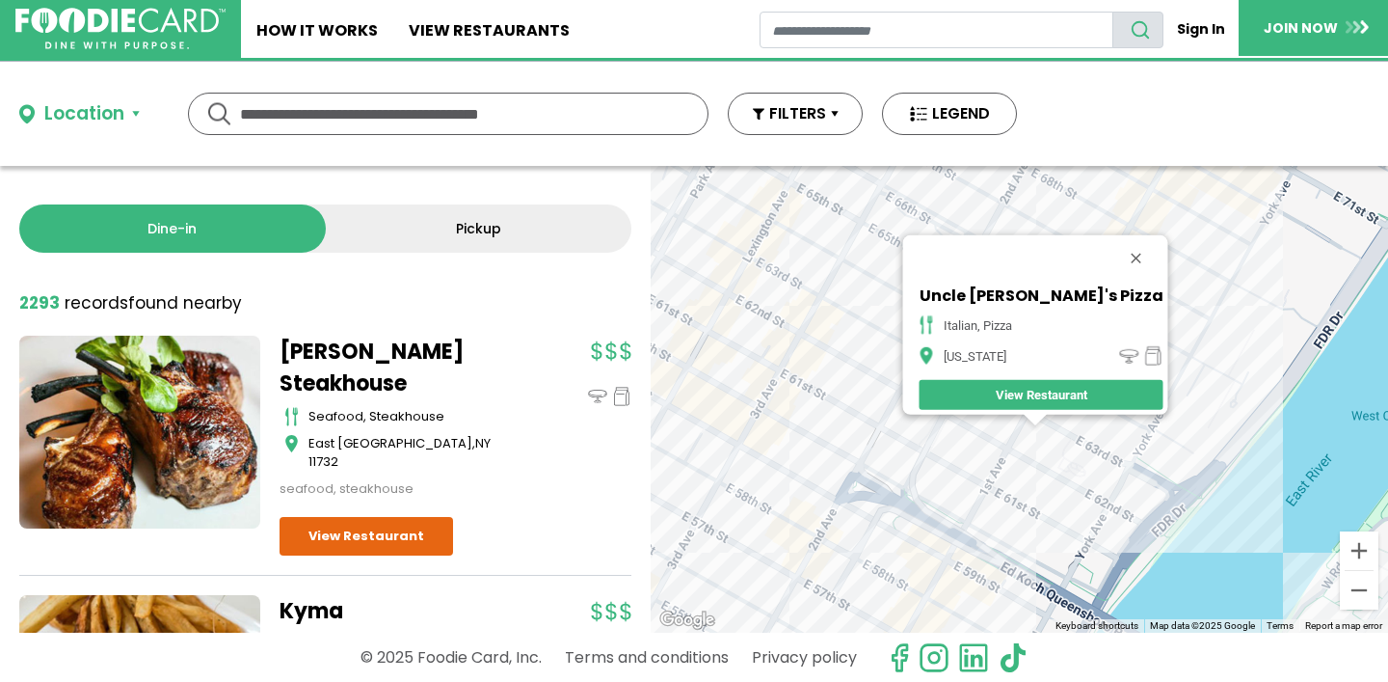
click at [1047, 429] on div "Uncle [PERSON_NAME]'s Pizza italian, pizza [US_STATE] View Restaurant" at bounding box center [1019, 399] width 737 height 467
click at [1355, 590] on button "Zoom out" at bounding box center [1359, 590] width 39 height 39
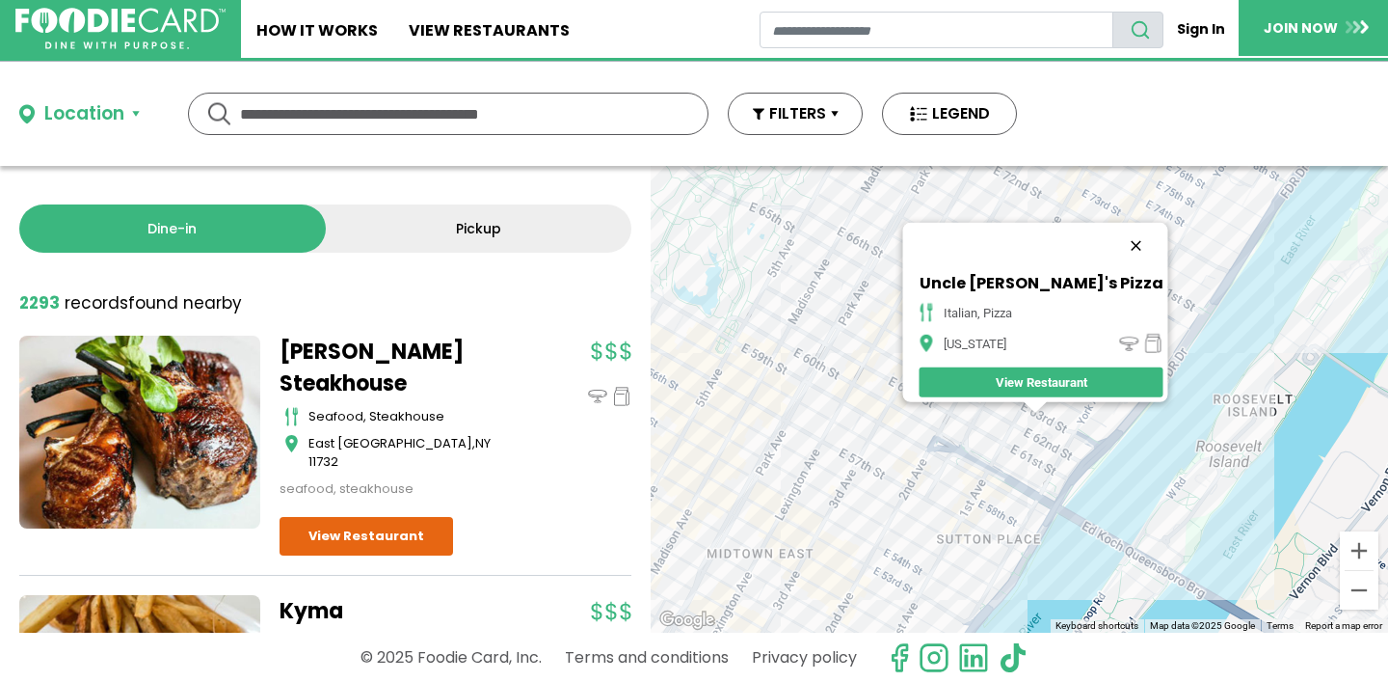
click at [1112, 232] on button "Close" at bounding box center [1135, 246] width 46 height 46
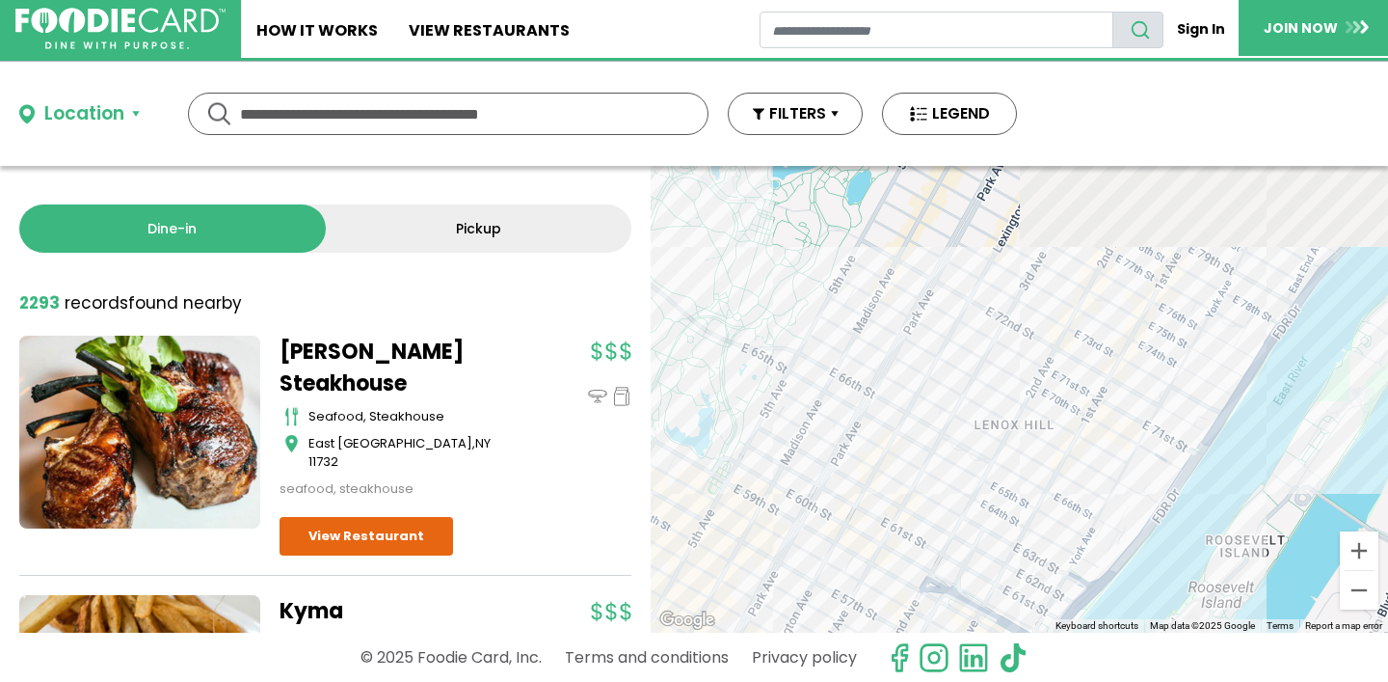
drag, startPoint x: 1062, startPoint y: 272, endPoint x: 1052, endPoint y: 427, distance: 155.6
click at [1053, 438] on div at bounding box center [1019, 399] width 737 height 467
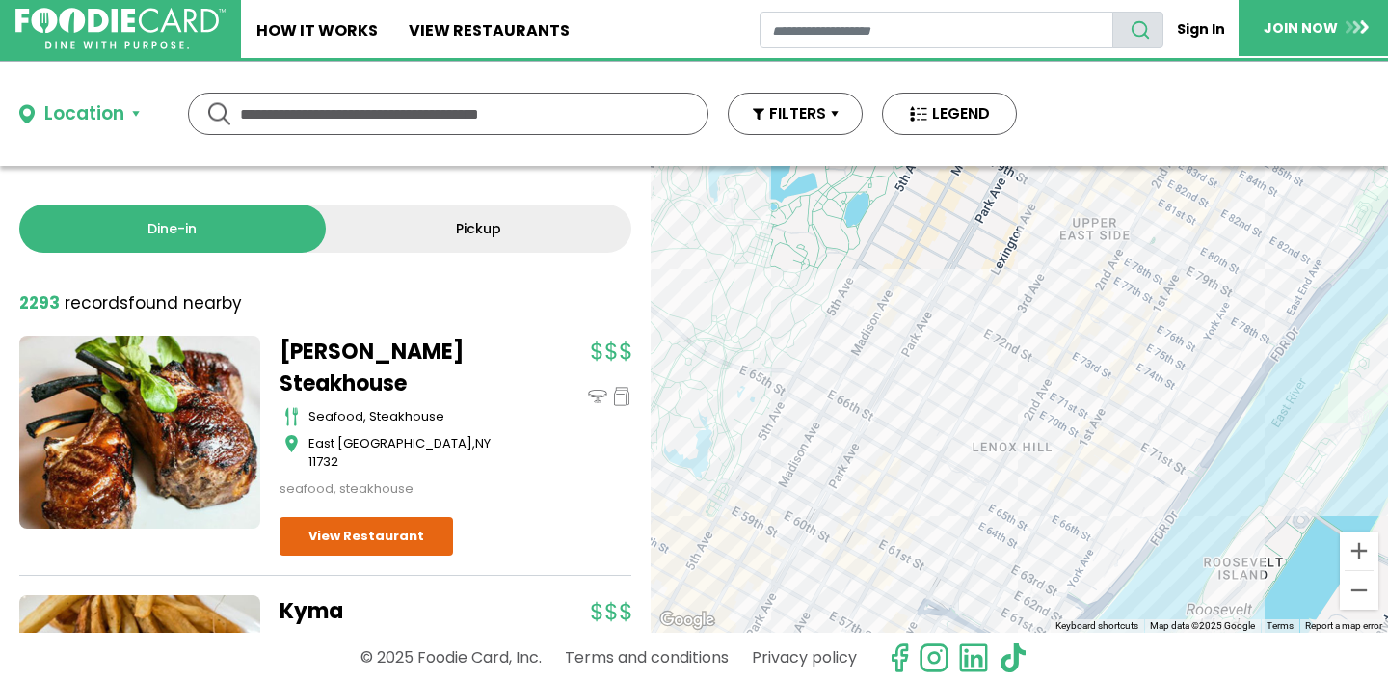
click at [962, 360] on div at bounding box center [1019, 399] width 737 height 467
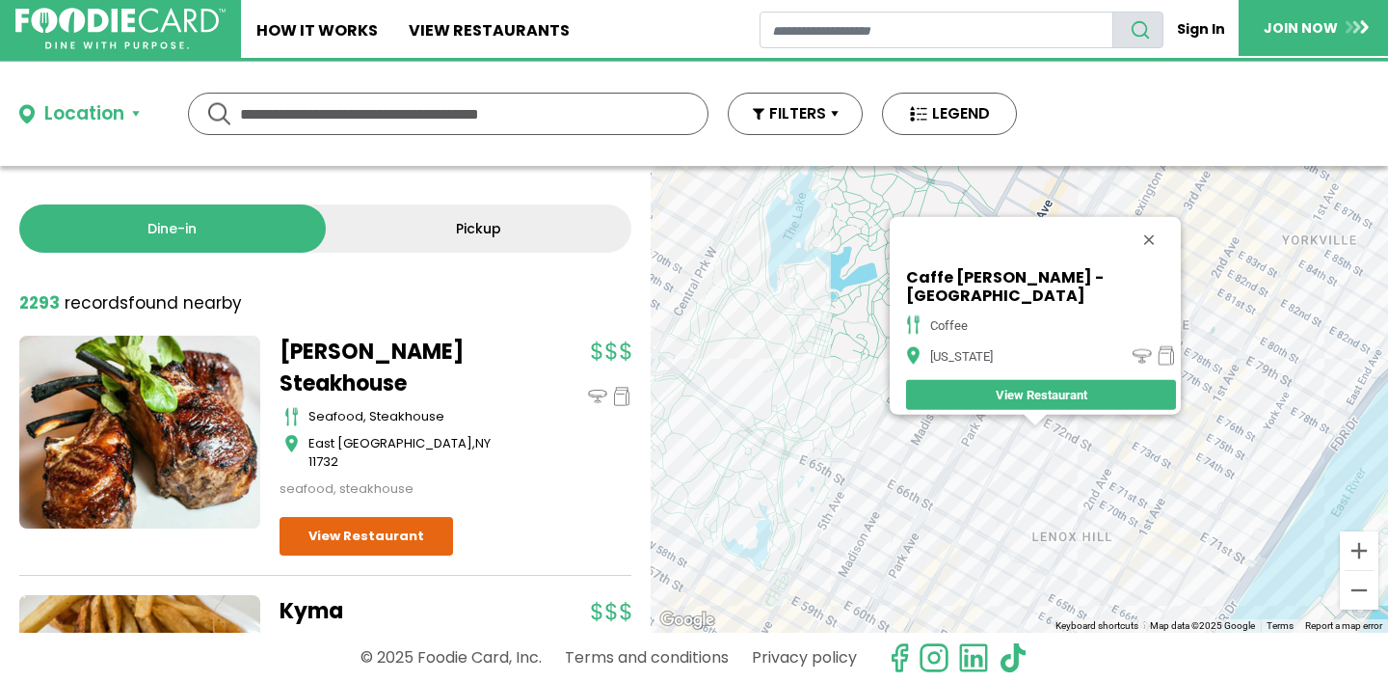
click at [1140, 448] on div "Caffe [PERSON_NAME] - [GEOGRAPHIC_DATA] coffee [US_STATE] View Restaurant" at bounding box center [1019, 399] width 737 height 467
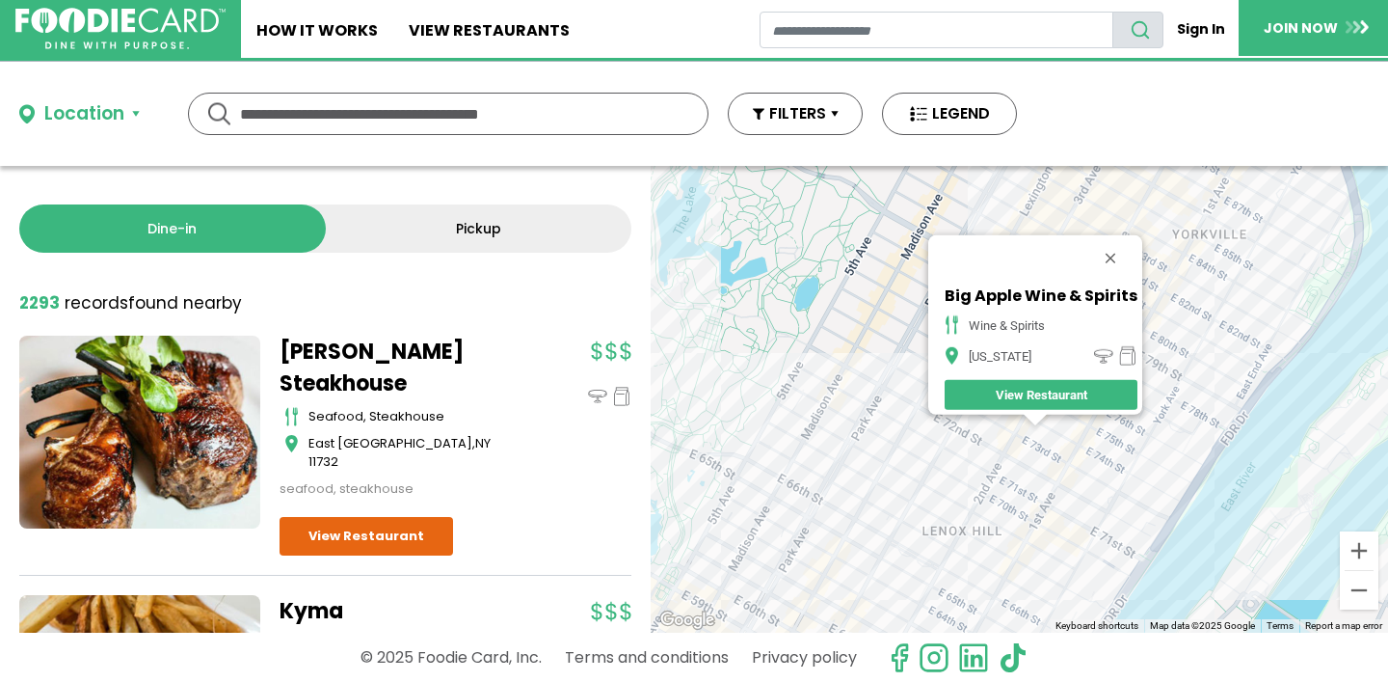
click at [1094, 475] on div "Big Apple Wine & Spirits wine & spirits [US_STATE] View Restaurant" at bounding box center [1019, 399] width 737 height 467
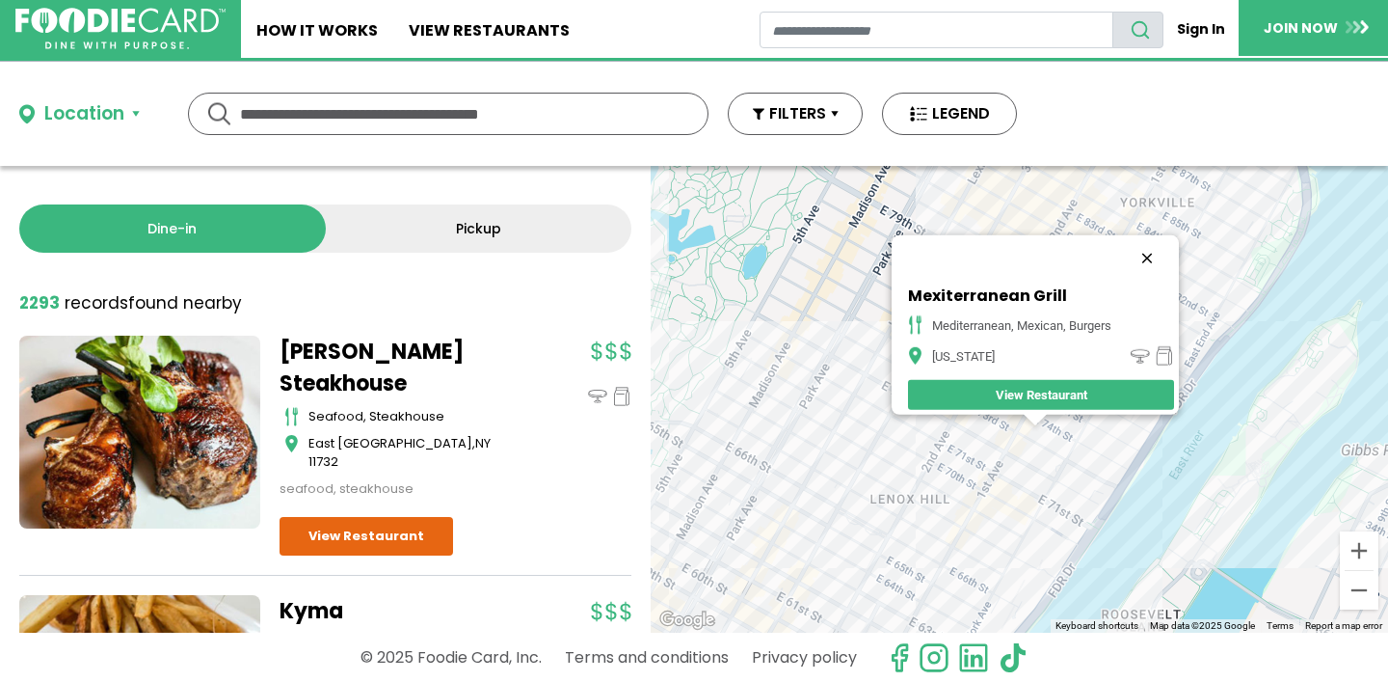
click at [1158, 241] on button "Close" at bounding box center [1147, 258] width 46 height 46
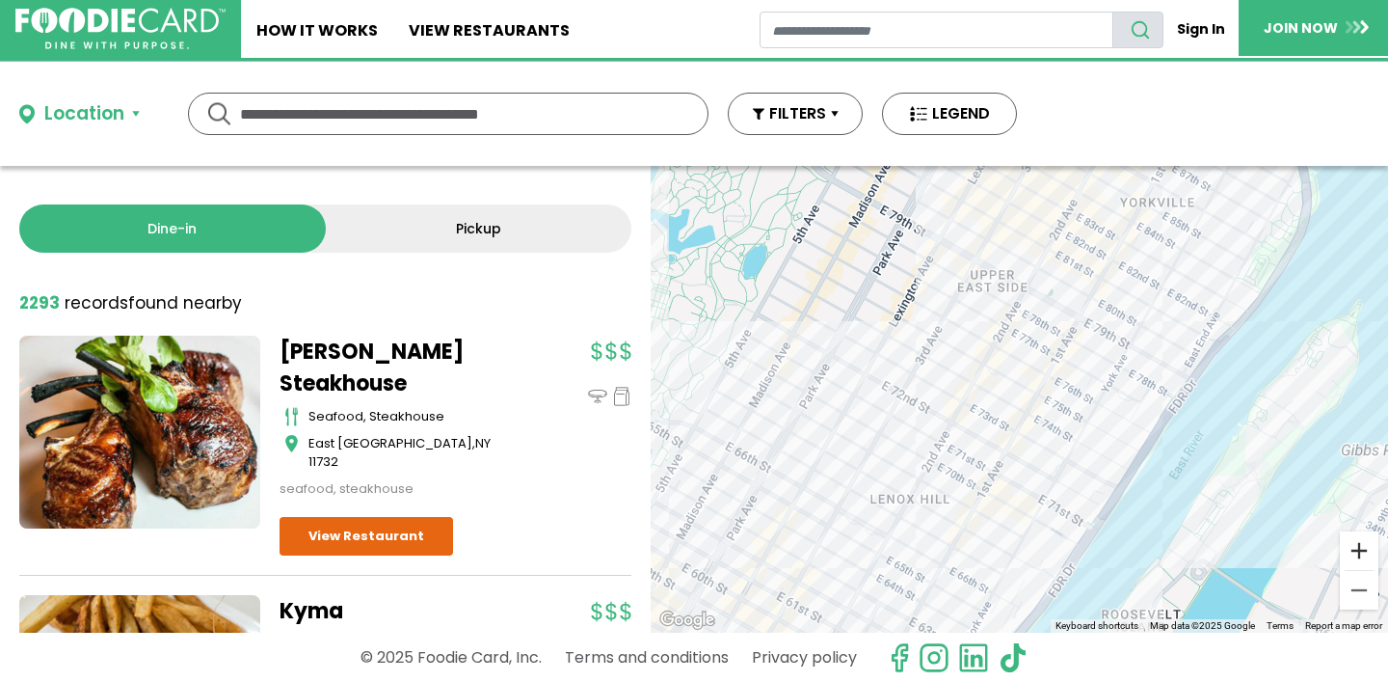
click at [1354, 556] on button "Zoom in" at bounding box center [1359, 550] width 39 height 39
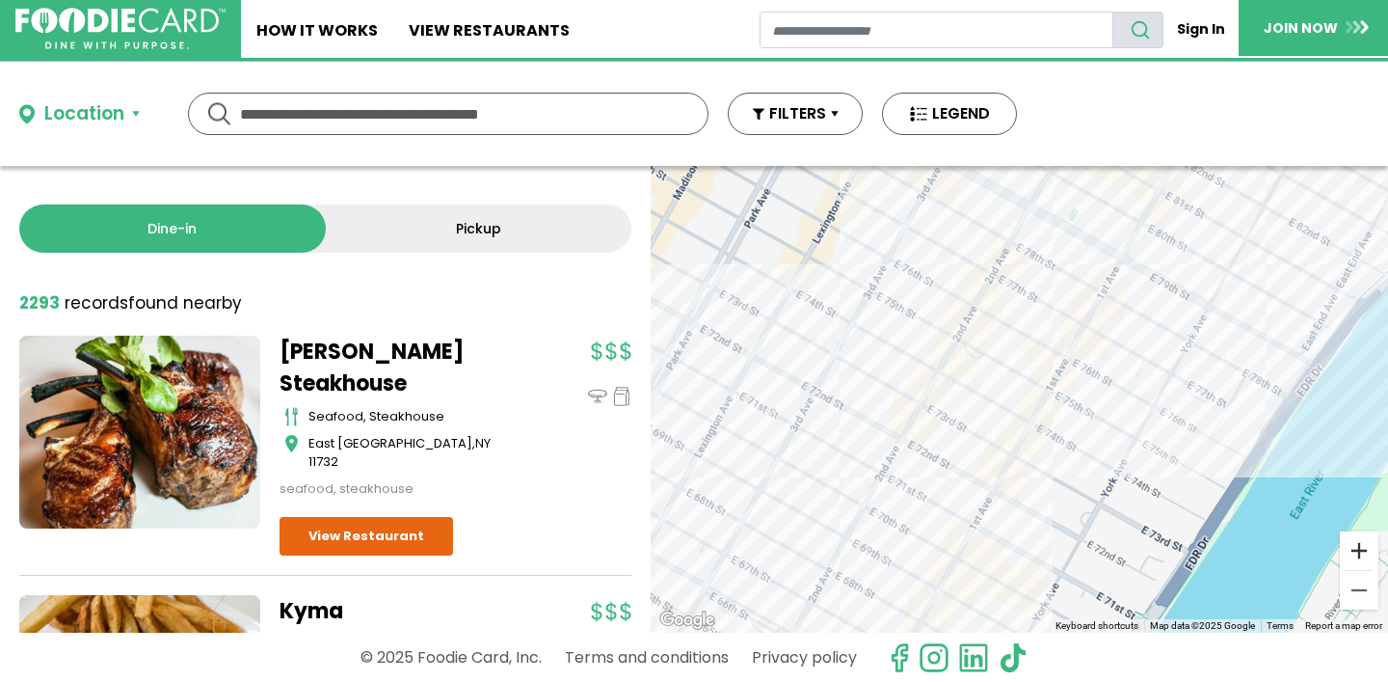
click at [1354, 556] on button "Zoom in" at bounding box center [1359, 550] width 39 height 39
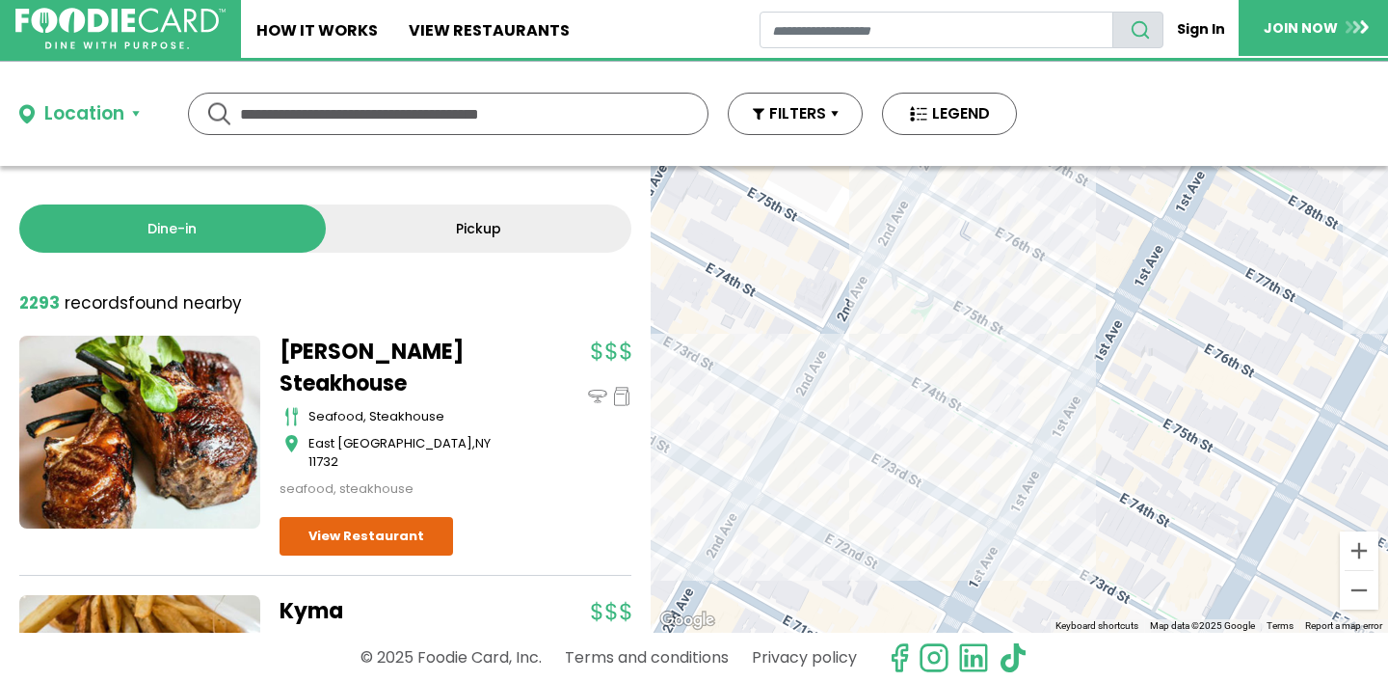
click at [1051, 496] on div at bounding box center [1019, 399] width 737 height 467
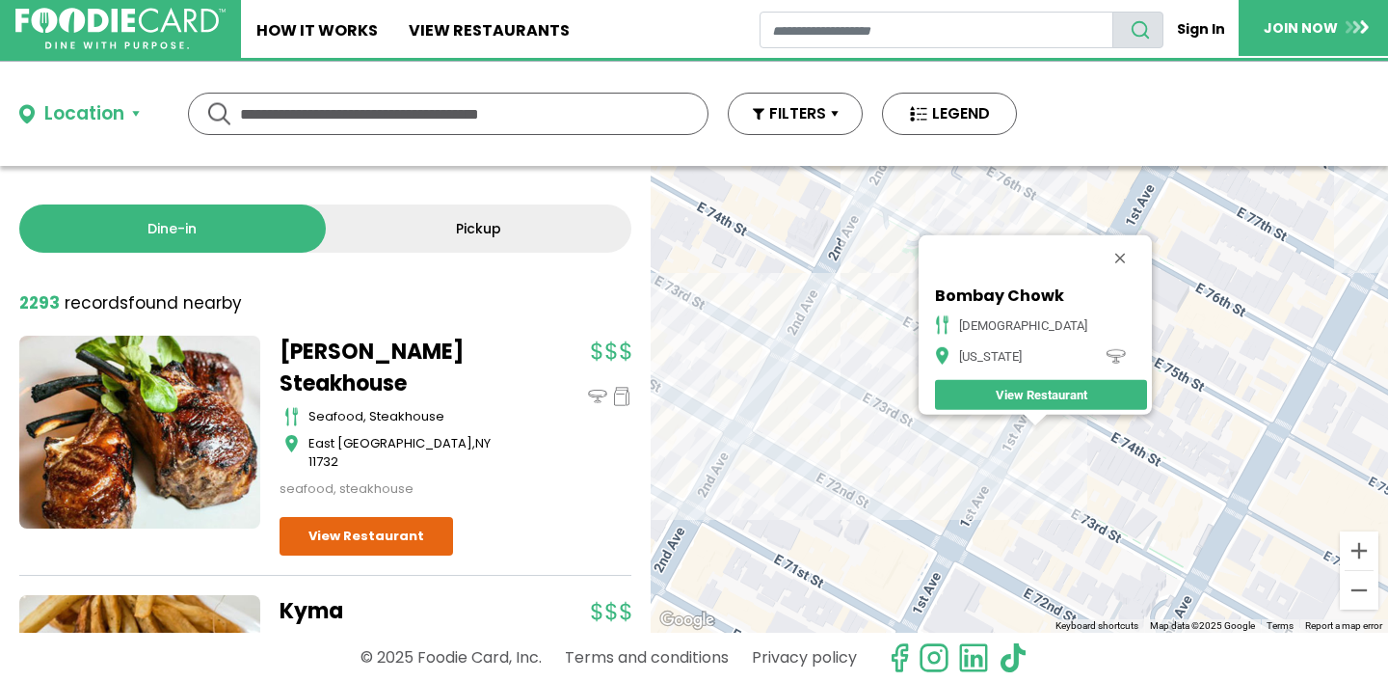
click at [1097, 243] on button "Close" at bounding box center [1120, 258] width 46 height 46
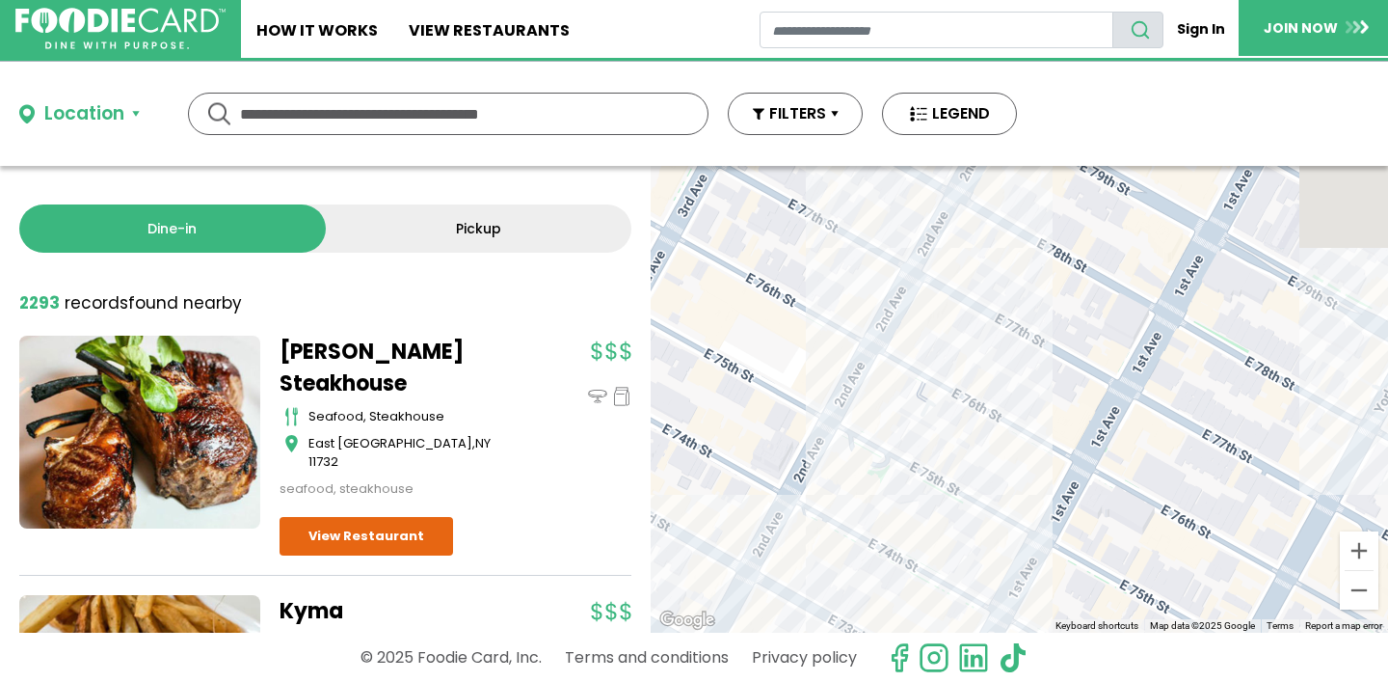
drag, startPoint x: 1087, startPoint y: 302, endPoint x: 1054, endPoint y: 504, distance: 205.2
click at [1053, 505] on div at bounding box center [1019, 399] width 737 height 467
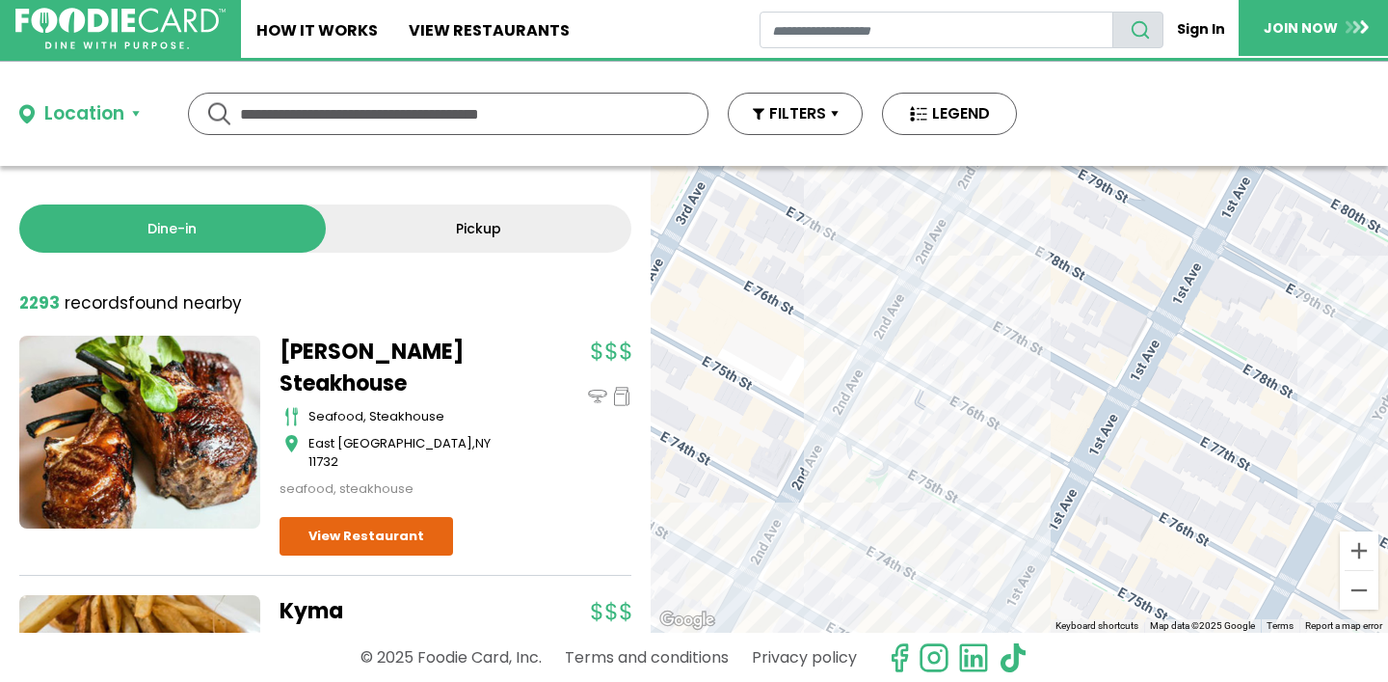
click at [1006, 244] on div at bounding box center [1019, 399] width 737 height 467
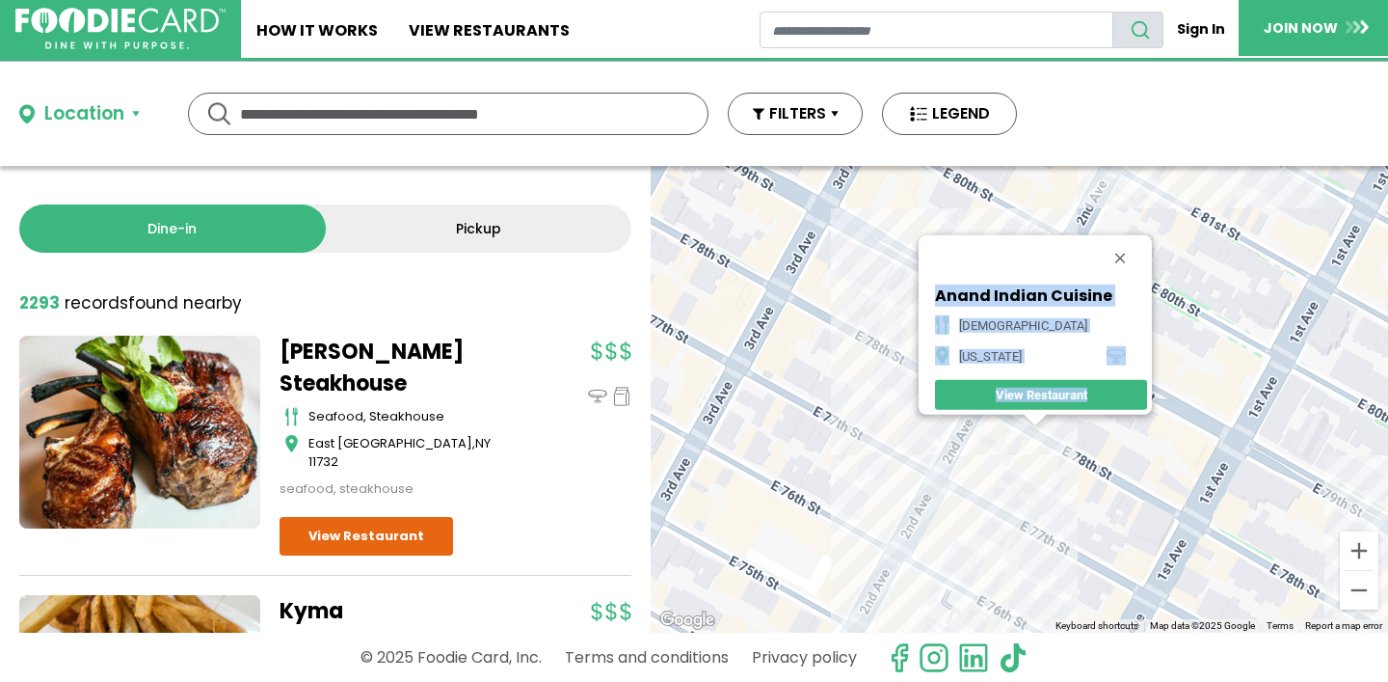
drag, startPoint x: 1108, startPoint y: 401, endPoint x: 888, endPoint y: 421, distance: 220.7
click at [888, 421] on div "Anand Indian Cuisine indian [US_STATE] View Restaurant" at bounding box center [1019, 399] width 737 height 467
click at [973, 478] on div "Anand Indian Cuisine indian [US_STATE] View Restaurant" at bounding box center [1019, 399] width 737 height 467
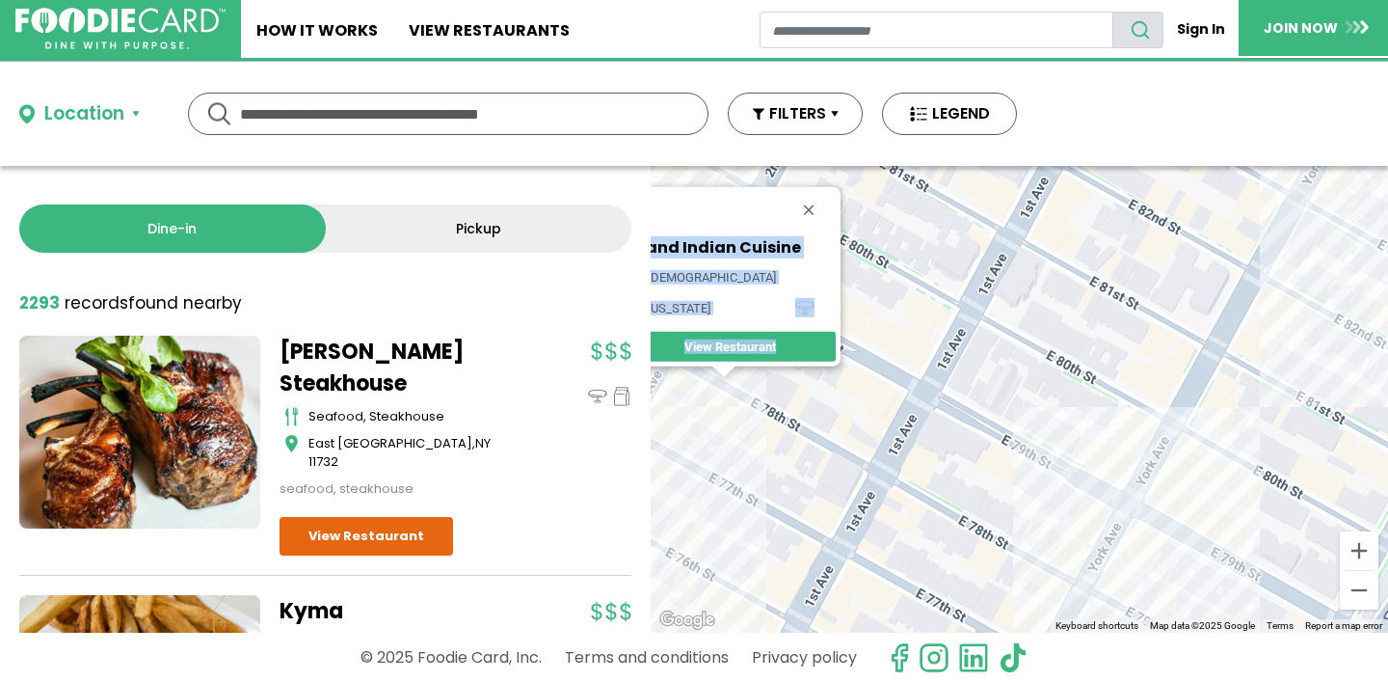
drag, startPoint x: 1123, startPoint y: 512, endPoint x: 830, endPoint y: 390, distance: 317.2
click at [828, 385] on div "Anand Indian Cuisine indian [US_STATE] View Restaurant" at bounding box center [1019, 399] width 737 height 467
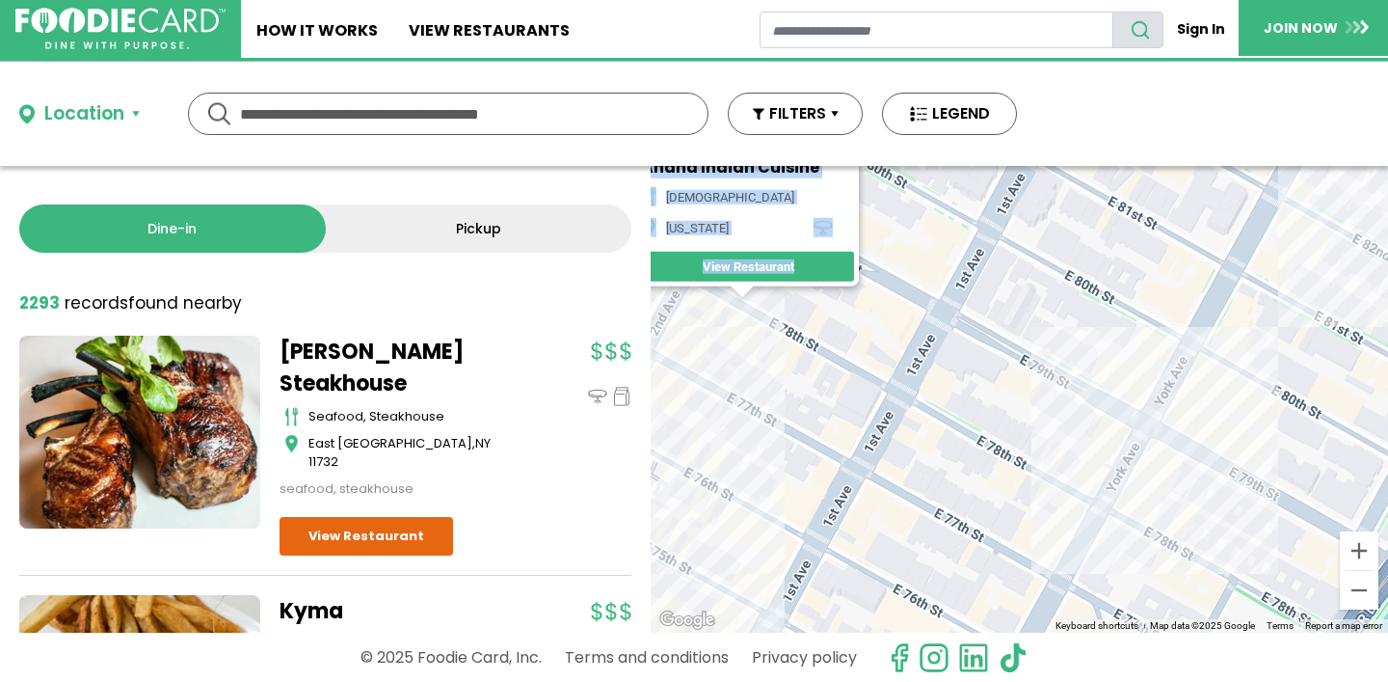
click at [1091, 508] on div "Anand Indian Cuisine indian [US_STATE] View Restaurant" at bounding box center [1019, 399] width 737 height 467
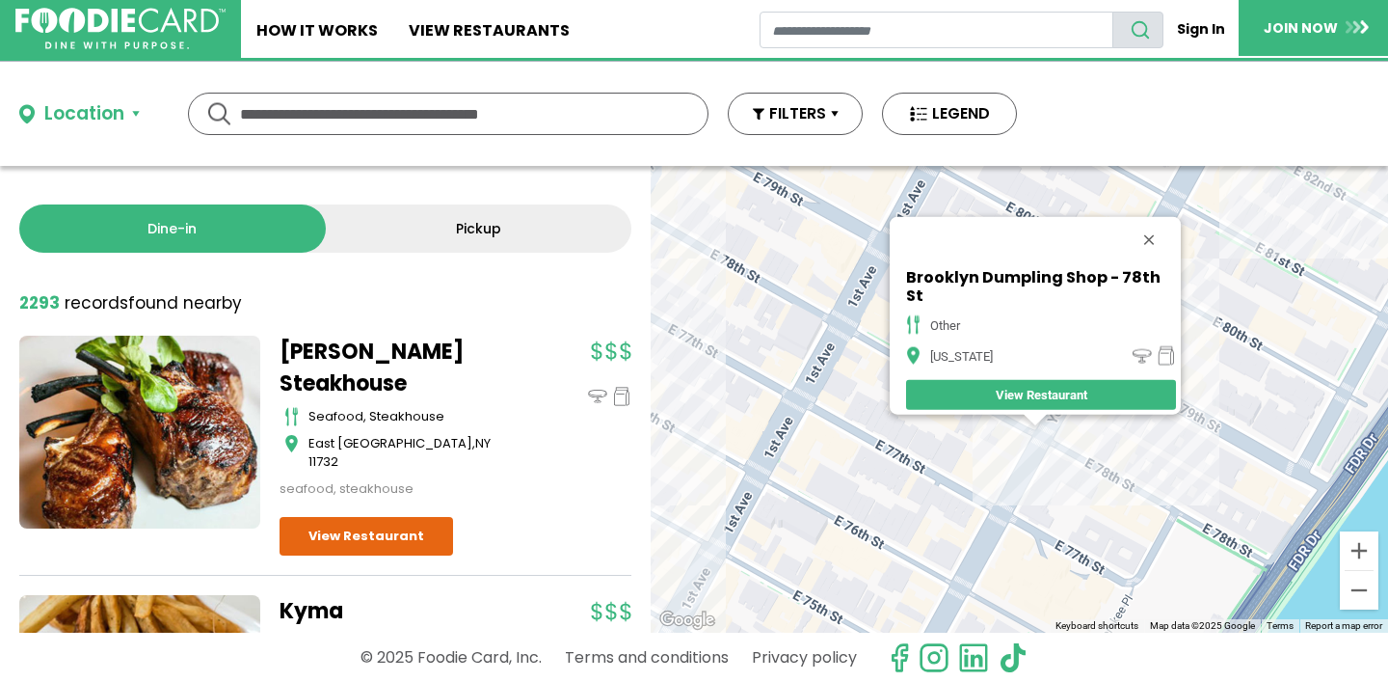
click at [1029, 525] on div "Brooklyn Dumpling Shop - [GEOGRAPHIC_DATA] other [US_STATE] View Restaurant" at bounding box center [1019, 399] width 737 height 467
click at [1366, 590] on button "Zoom out" at bounding box center [1359, 590] width 39 height 39
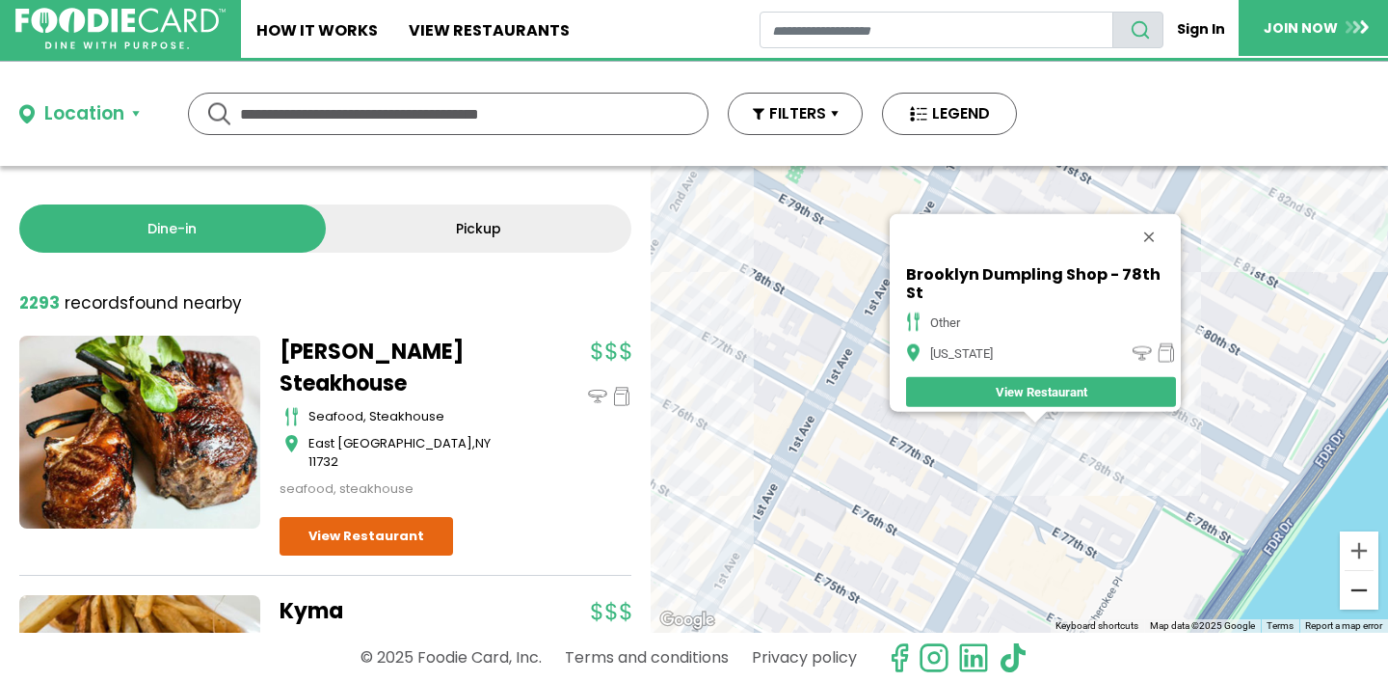
click at [1366, 590] on button "Zoom out" at bounding box center [1359, 590] width 39 height 39
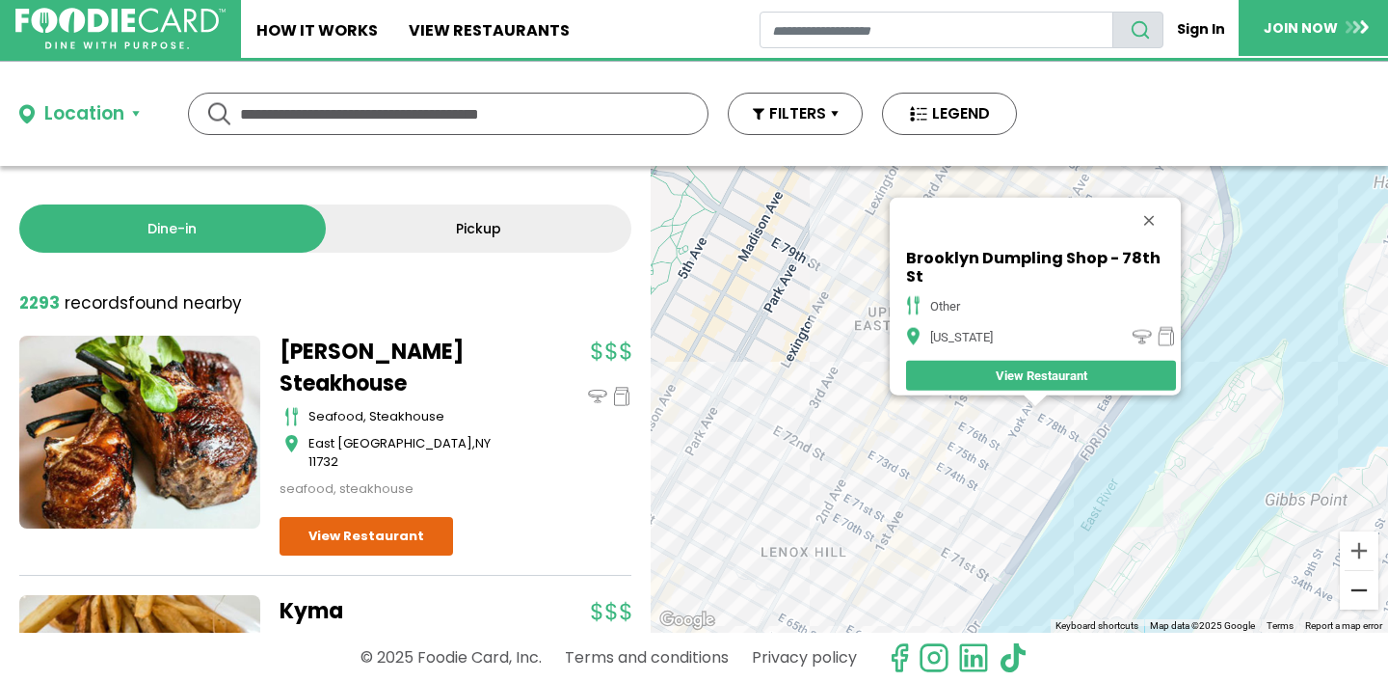
click at [1366, 590] on button "Zoom out" at bounding box center [1359, 590] width 39 height 39
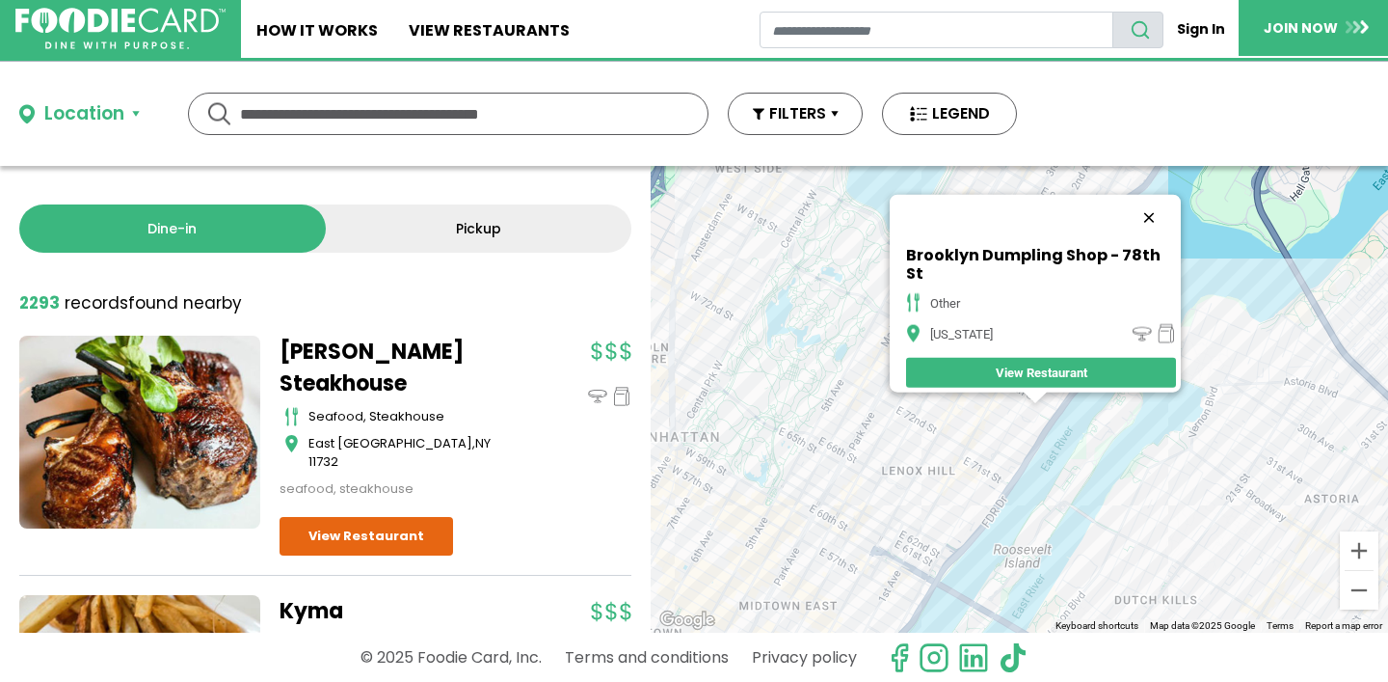
click at [1154, 221] on button "Close" at bounding box center [1149, 218] width 46 height 46
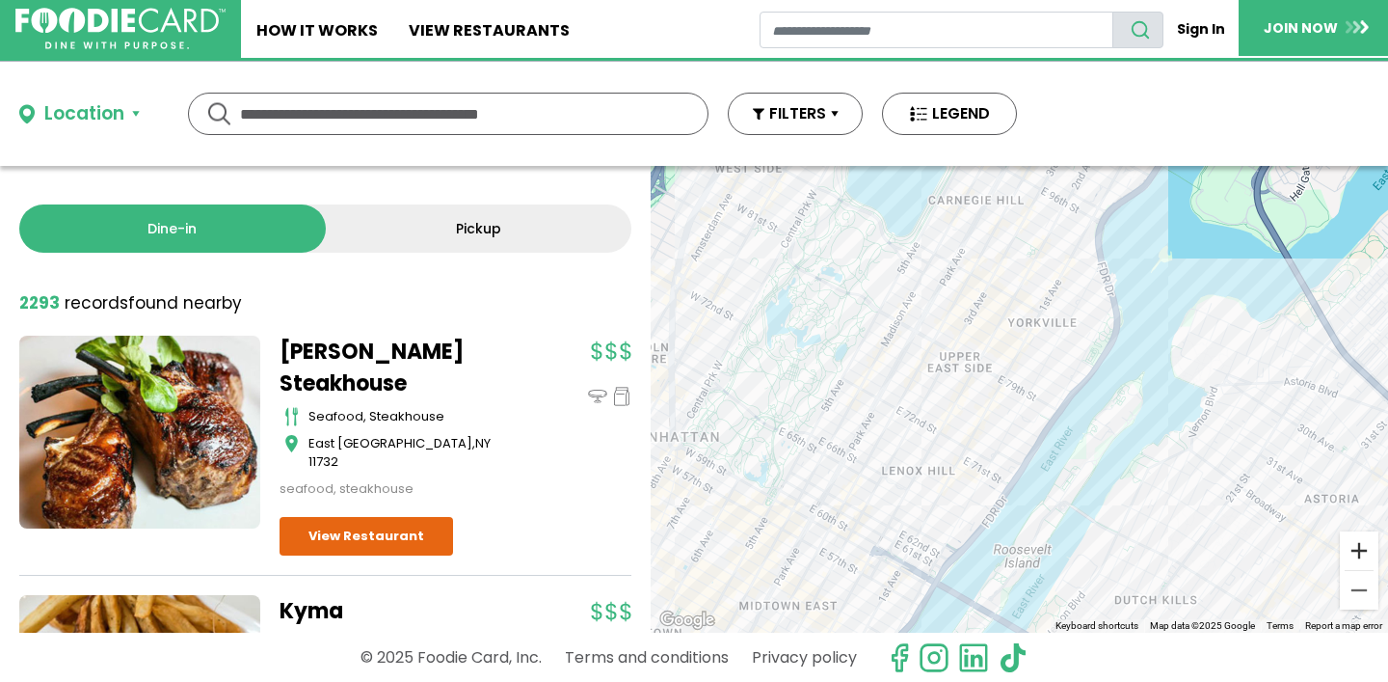
click at [1360, 555] on button "Zoom in" at bounding box center [1359, 550] width 39 height 39
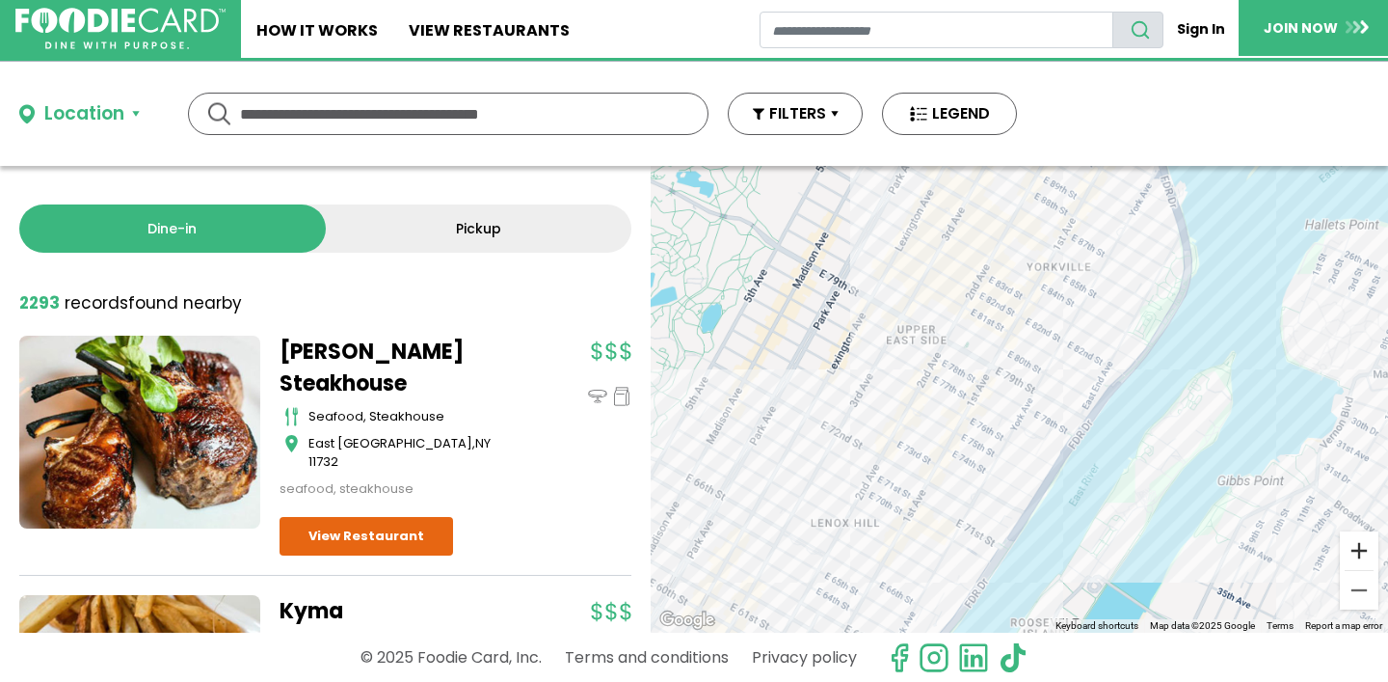
click at [1359, 555] on button "Zoom in" at bounding box center [1359, 550] width 39 height 39
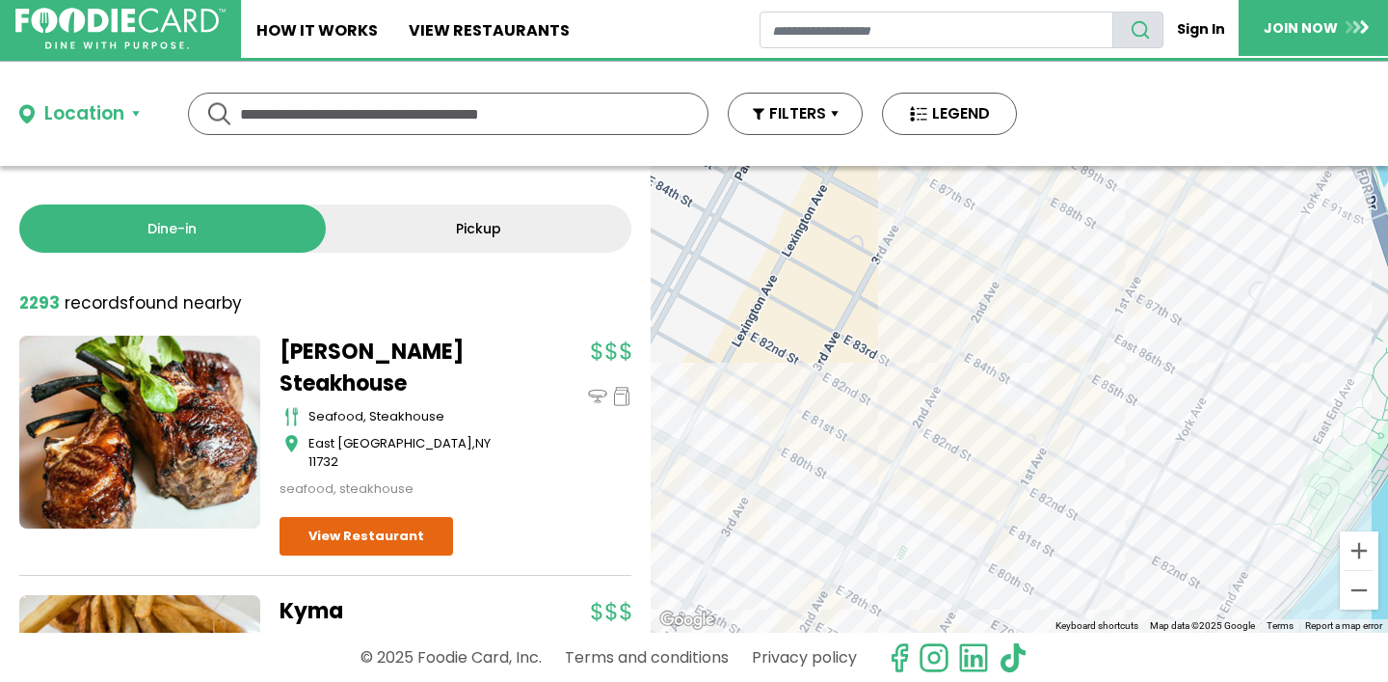
drag, startPoint x: 948, startPoint y: 233, endPoint x: 951, endPoint y: 522, distance: 289.2
click at [951, 522] on div at bounding box center [1019, 399] width 737 height 467
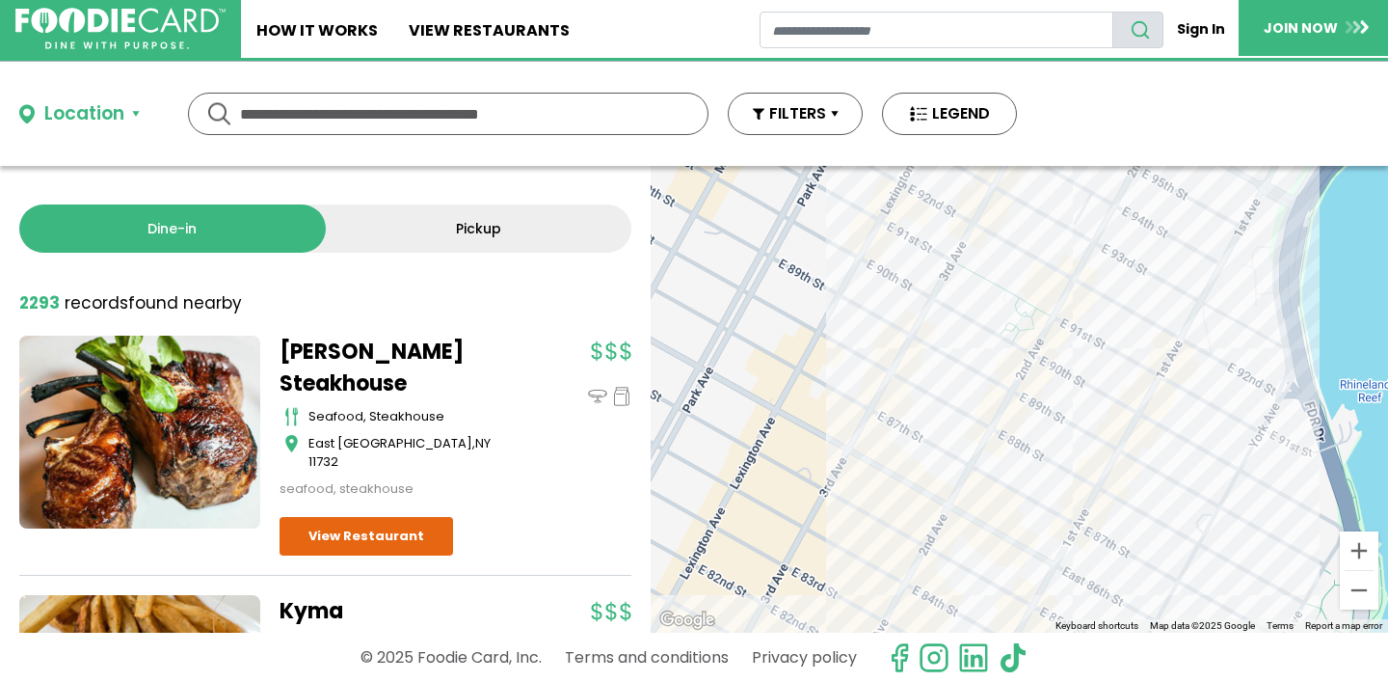
drag, startPoint x: 1025, startPoint y: 355, endPoint x: 974, endPoint y: 571, distance: 221.9
click at [974, 571] on div at bounding box center [1019, 399] width 737 height 467
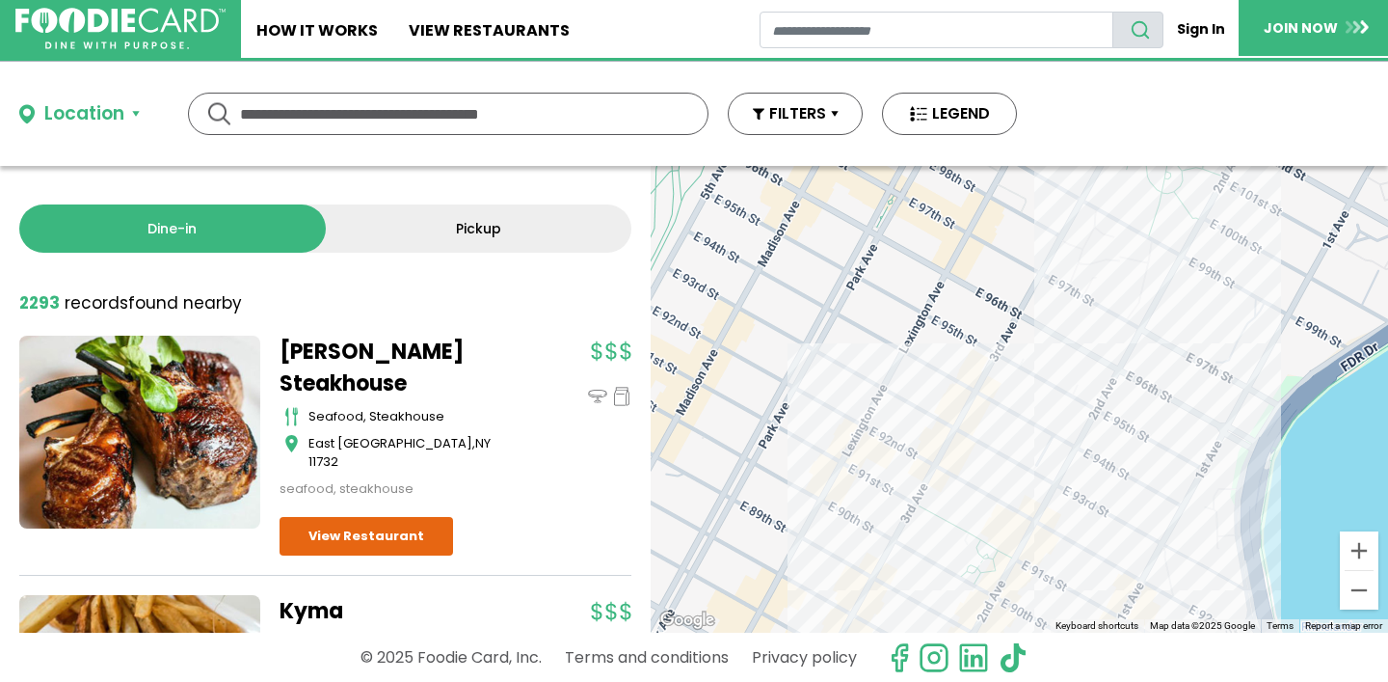
drag, startPoint x: 961, startPoint y: 338, endPoint x: 923, endPoint y: 587, distance: 251.7
click at [923, 587] on div at bounding box center [1019, 399] width 737 height 467
click at [841, 429] on div at bounding box center [1019, 399] width 737 height 467
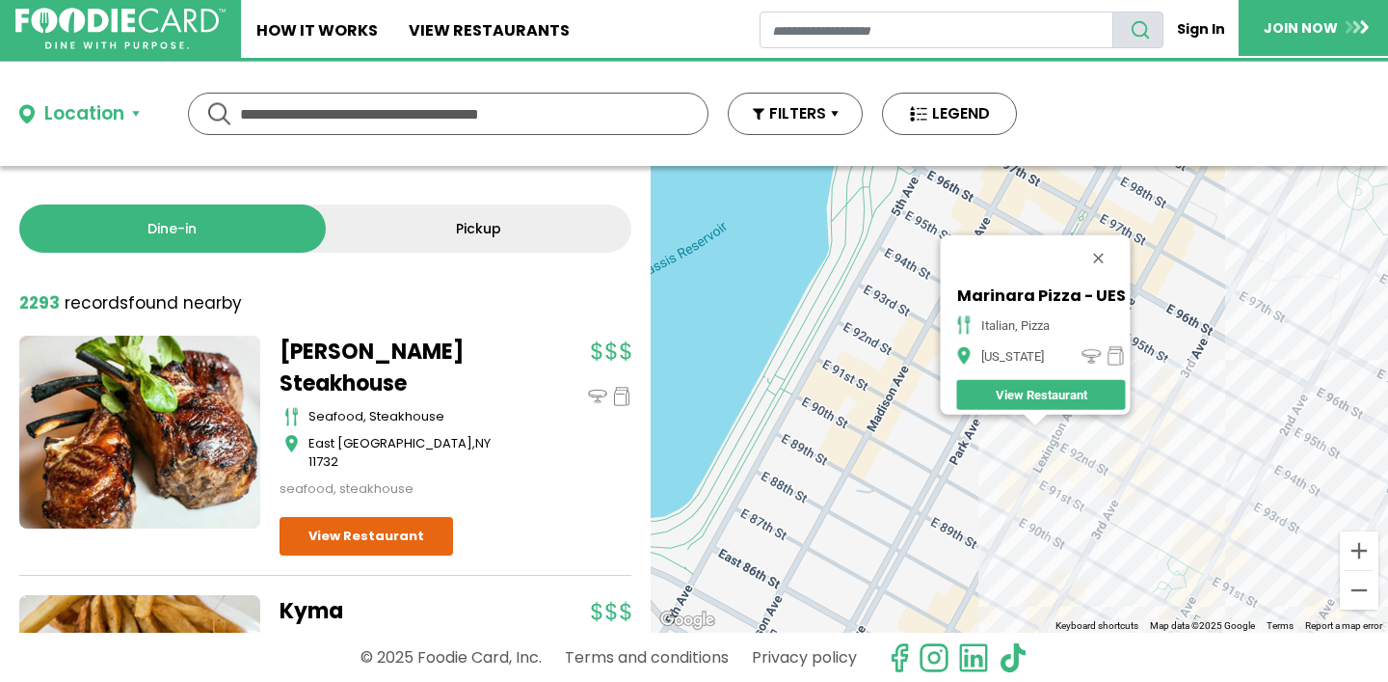
click at [1030, 525] on div "Marinara Pizza - UES italian, pizza [US_STATE] View Restaurant" at bounding box center [1019, 399] width 737 height 467
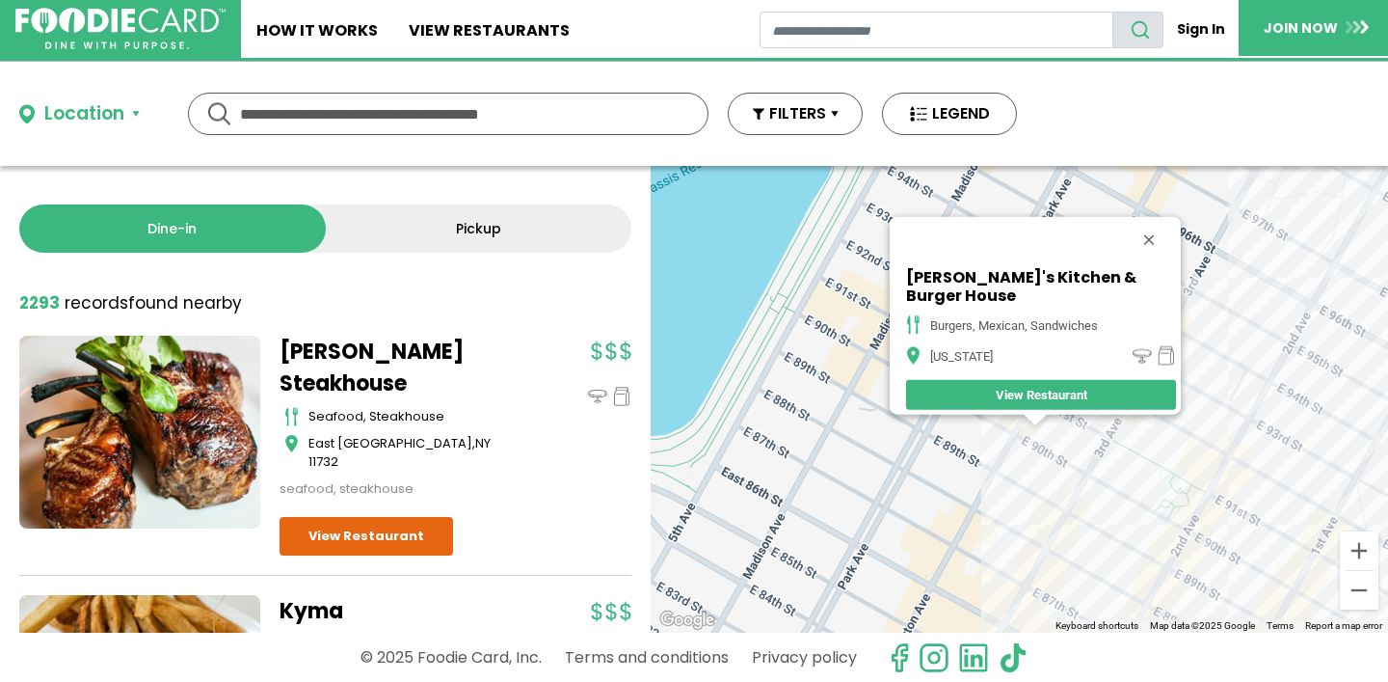
click at [1221, 519] on div "Lolita's Kitchen & Burger House burgers, mexican, sandwiches [US_STATE] View Re…" at bounding box center [1019, 399] width 737 height 467
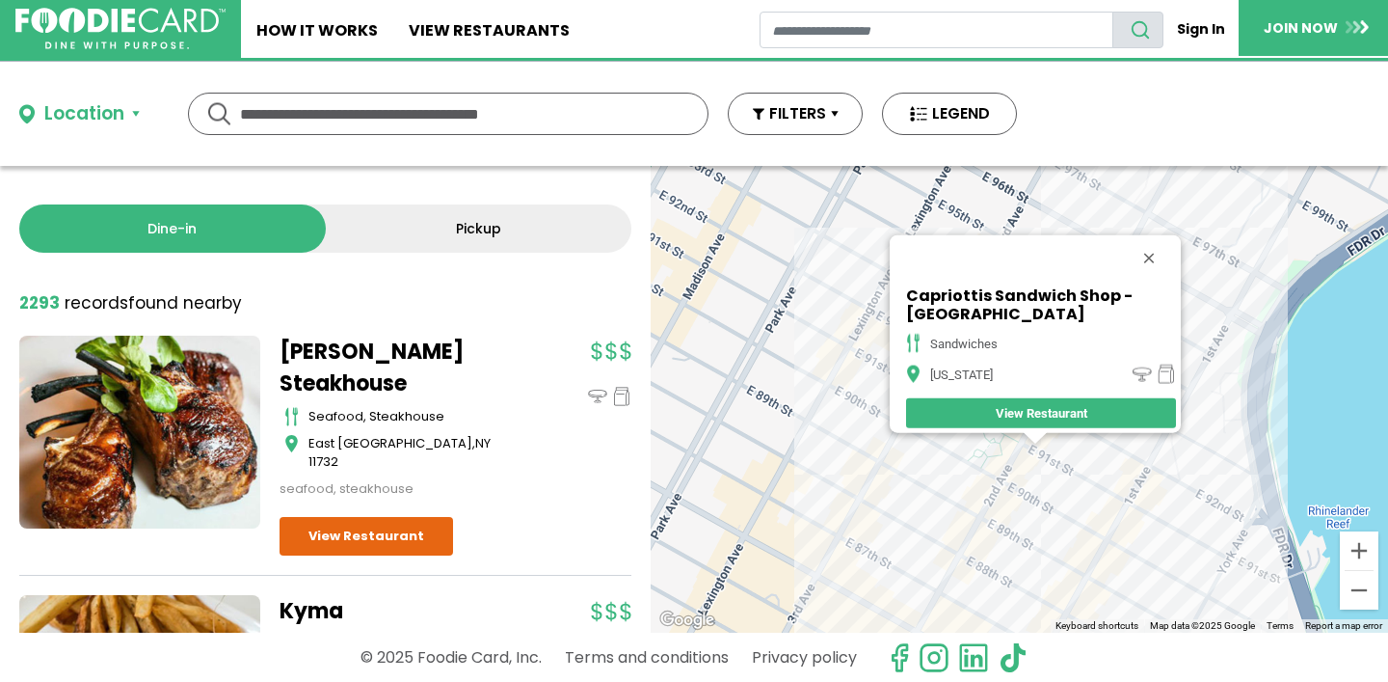
click at [1006, 508] on div "Capriottis Sandwich Shop - [GEOGRAPHIC_DATA] sandwiches [US_STATE][GEOGRAPHIC_D…" at bounding box center [1019, 399] width 737 height 467
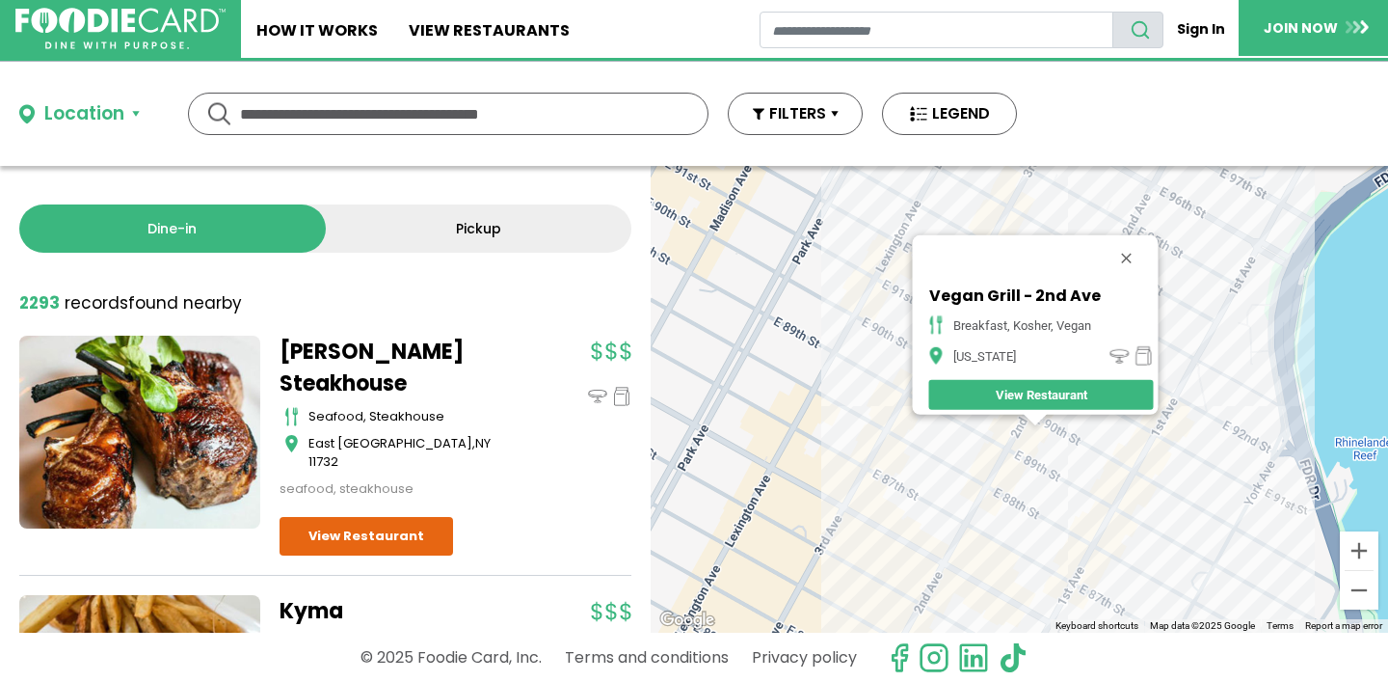
click at [1016, 484] on div "Vegan Grill - 2nd Ave breakfast, [GEOGRAPHIC_DATA], [GEOGRAPHIC_DATA][US_STATE]" at bounding box center [1019, 399] width 737 height 467
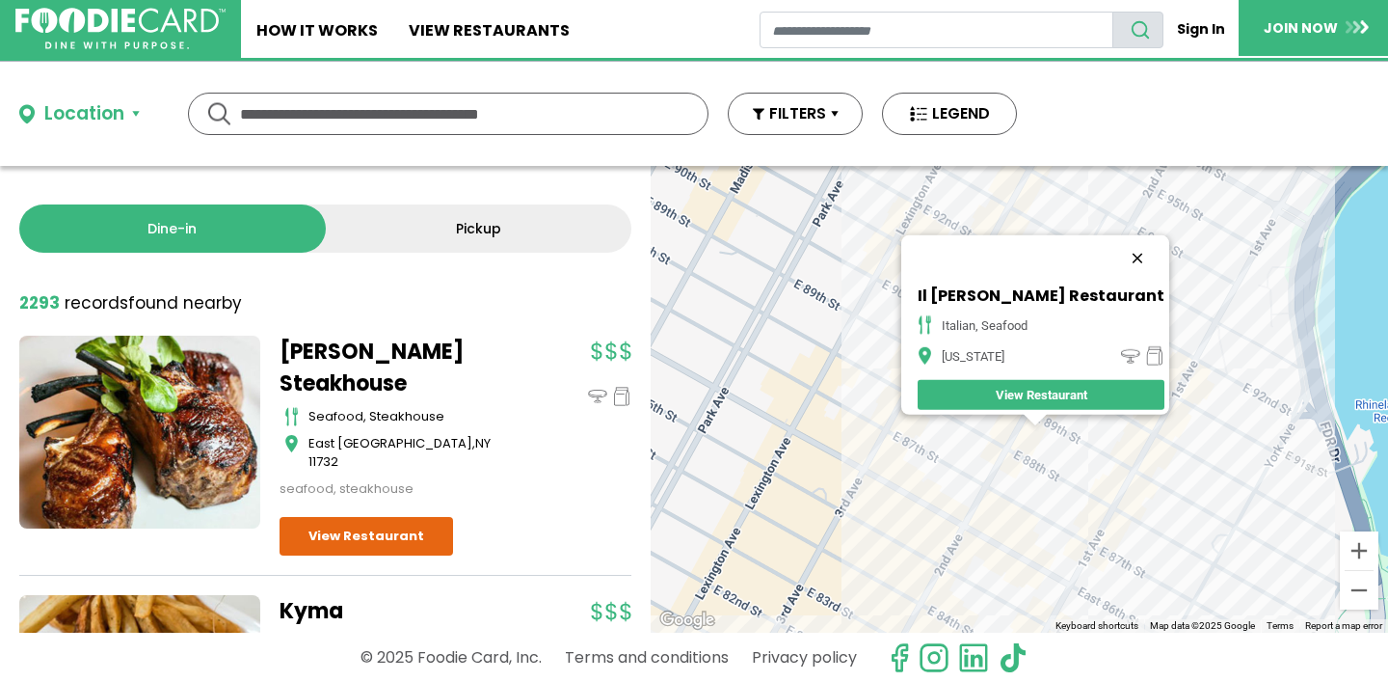
click at [1114, 242] on button "Close" at bounding box center [1137, 258] width 46 height 46
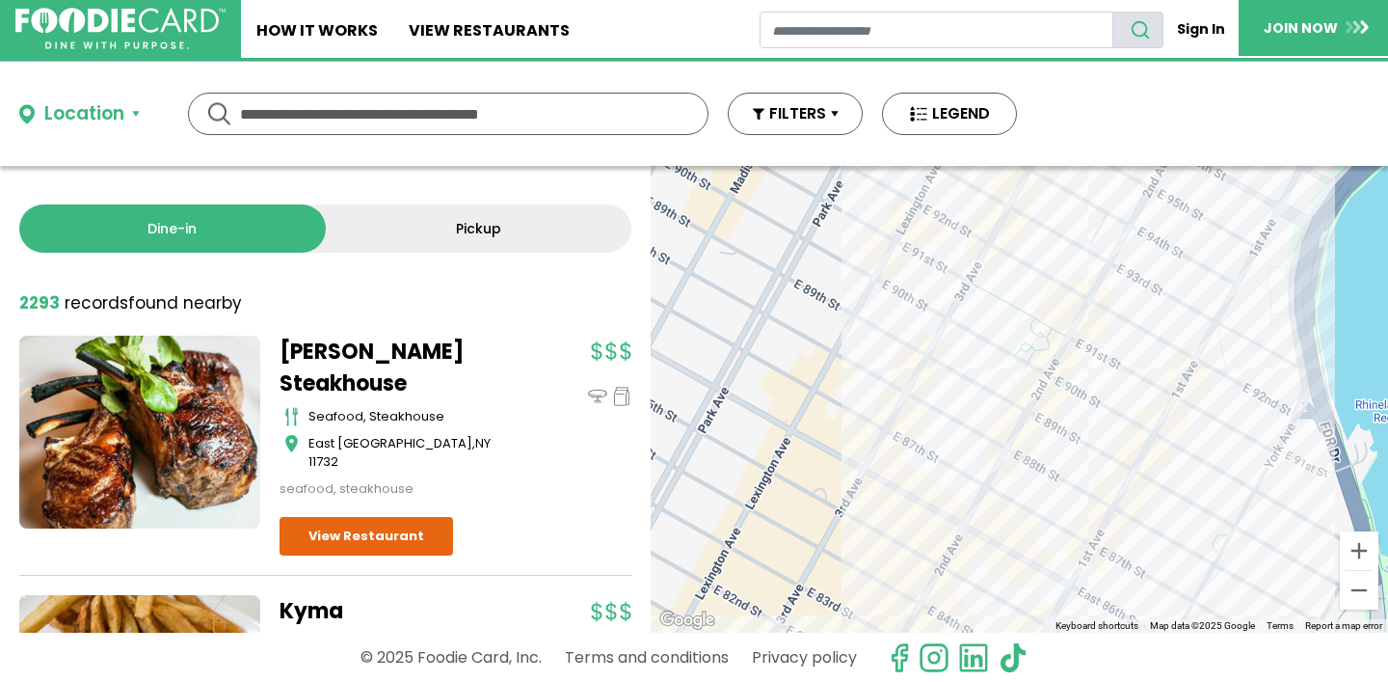
click at [1029, 216] on div at bounding box center [1019, 399] width 737 height 467
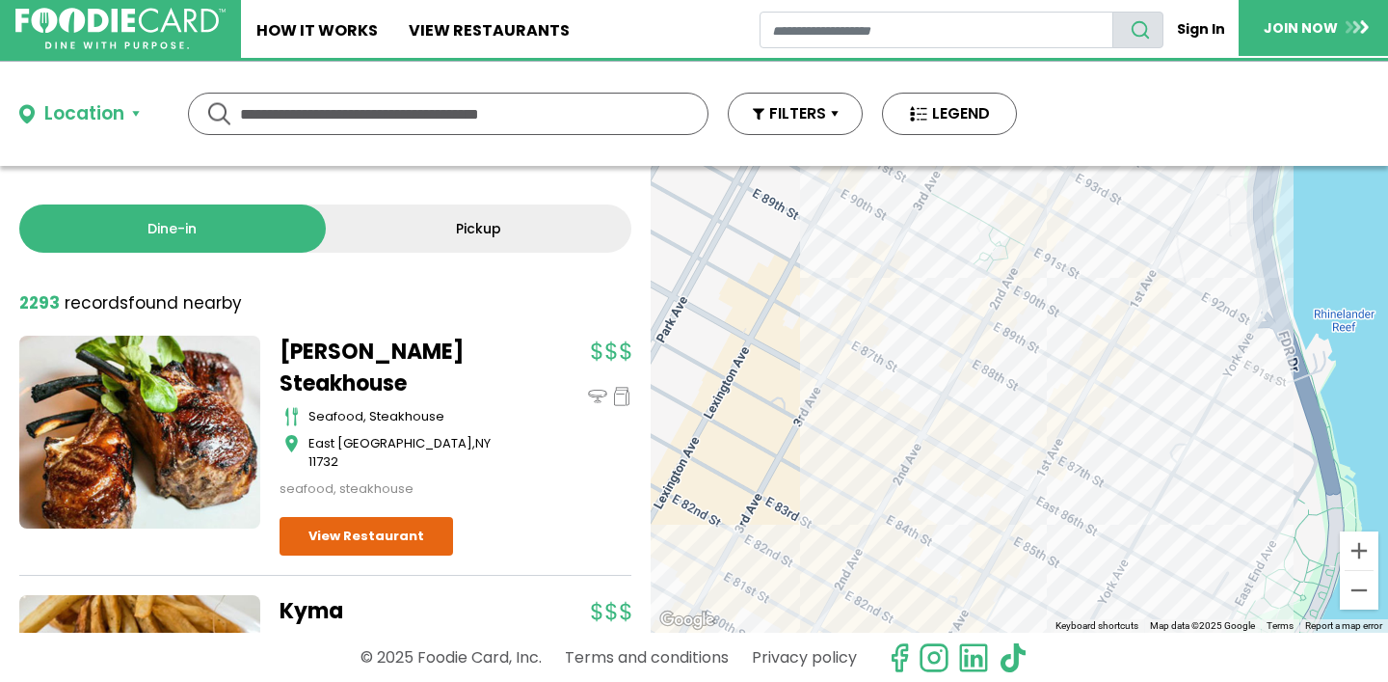
drag, startPoint x: 1001, startPoint y: 543, endPoint x: 951, endPoint y: 221, distance: 325.7
click at [951, 225] on div "Korali Estiatorio Greek, Seafood [US_STATE] View Restaurant" at bounding box center [1019, 399] width 737 height 467
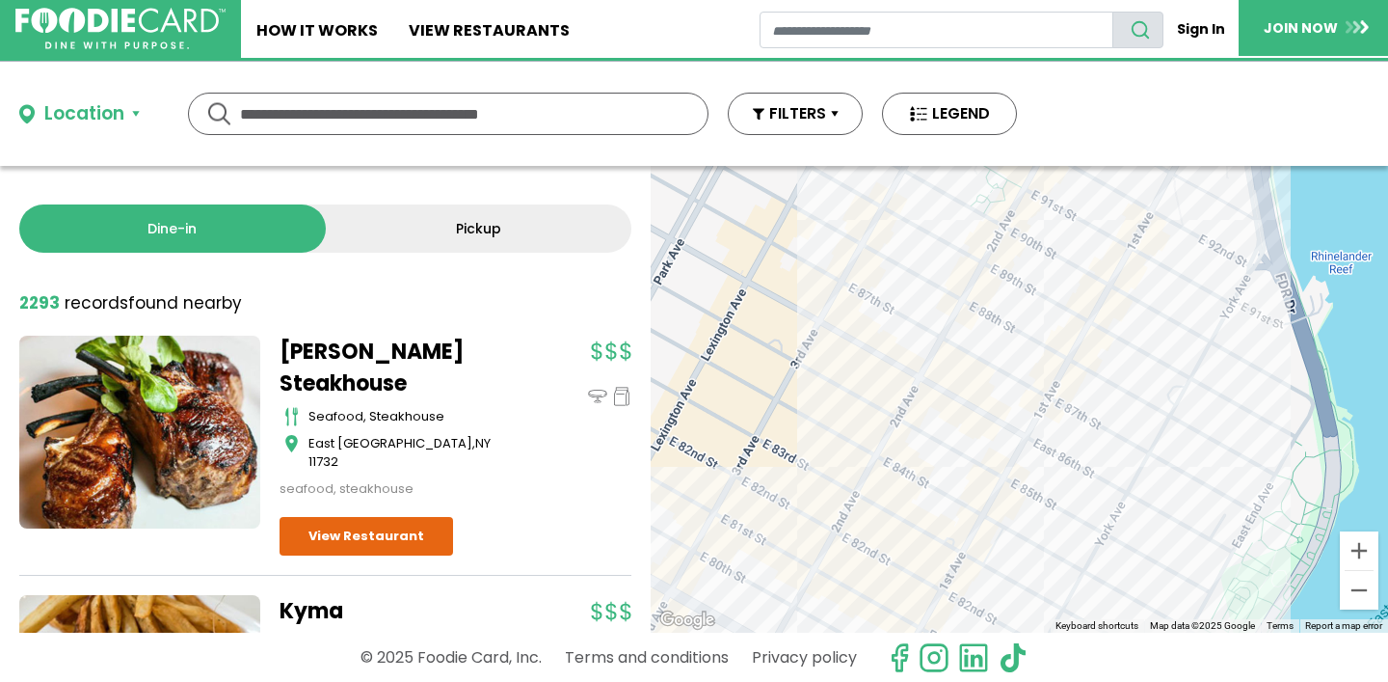
click at [1094, 347] on div "Korali Estiatorio Greek, Seafood [US_STATE] View Restaurant" at bounding box center [1019, 399] width 737 height 467
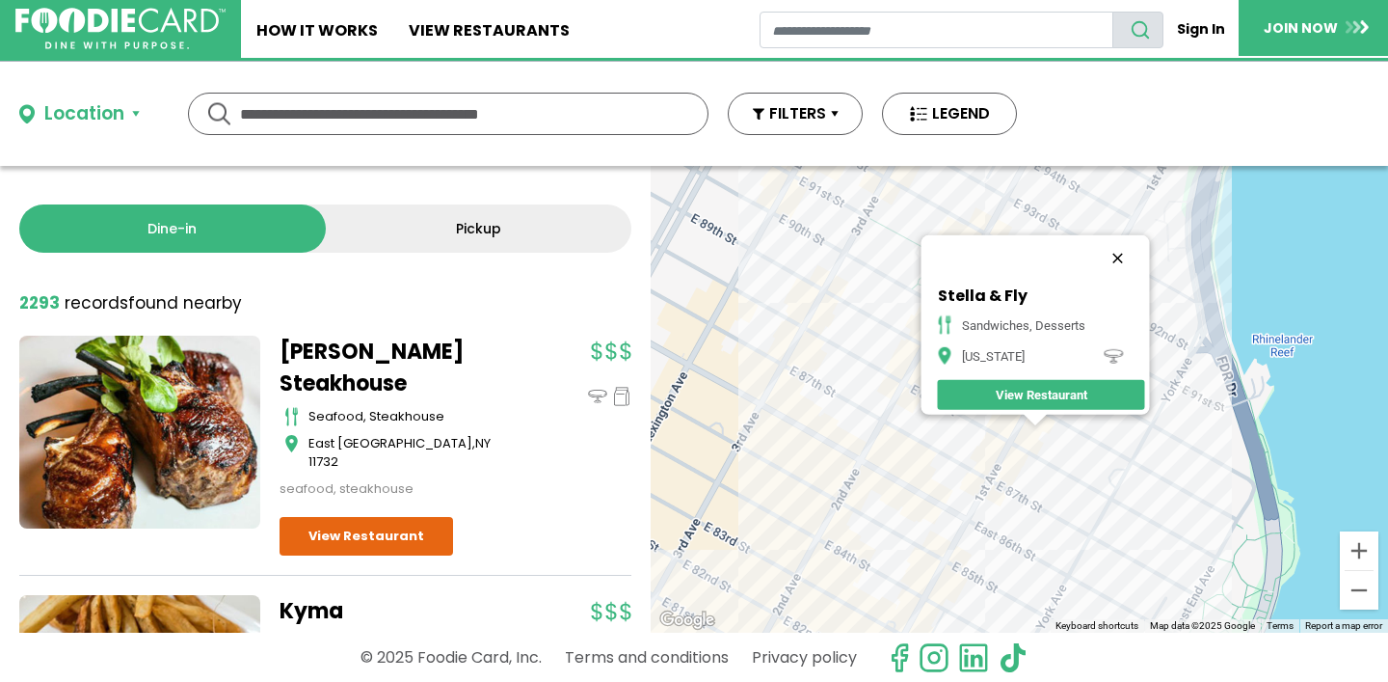
click at [1131, 243] on button "Close" at bounding box center [1117, 258] width 46 height 46
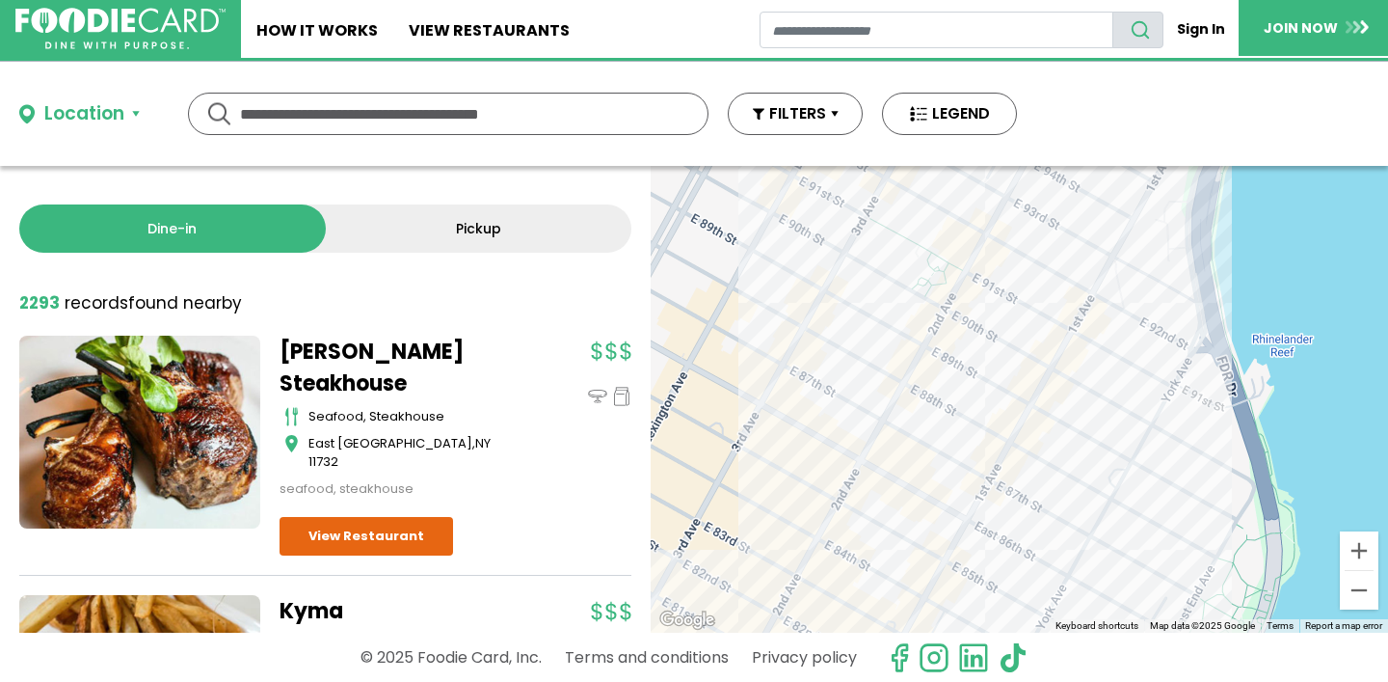
click at [1096, 331] on div at bounding box center [1019, 399] width 737 height 467
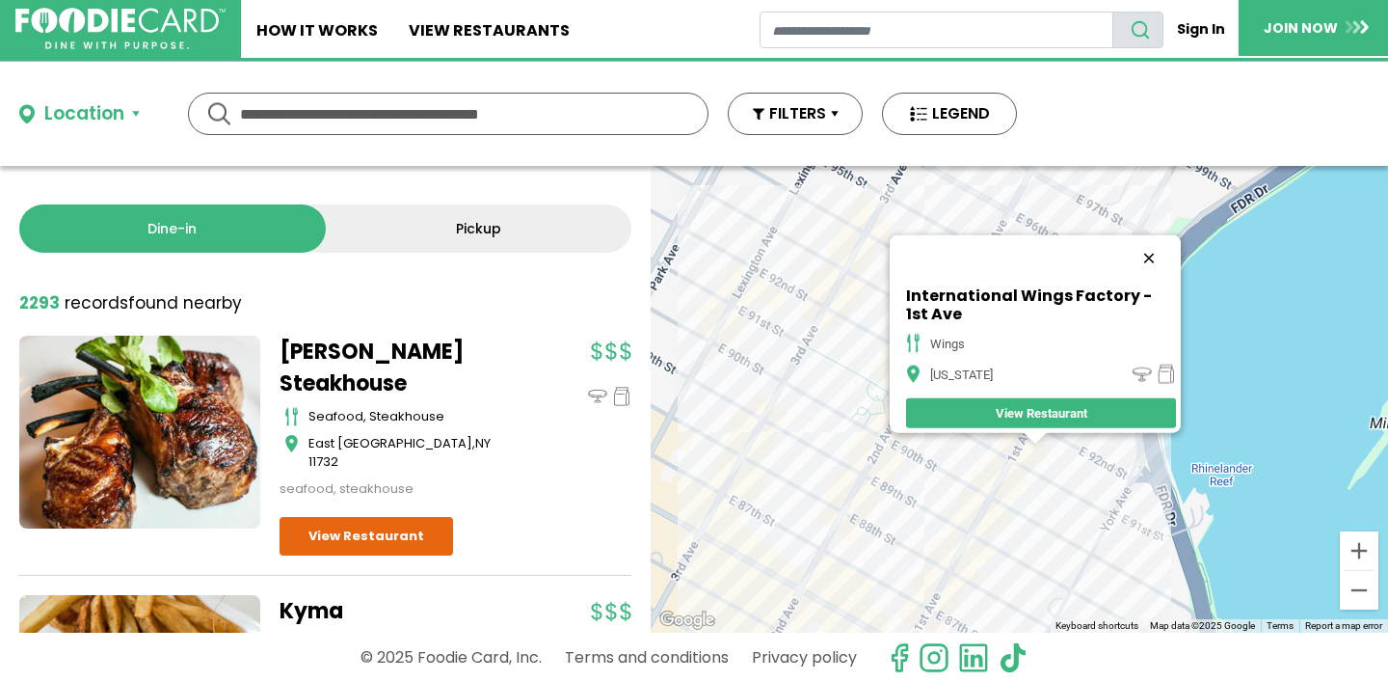
click at [1154, 245] on button "Close" at bounding box center [1149, 258] width 46 height 46
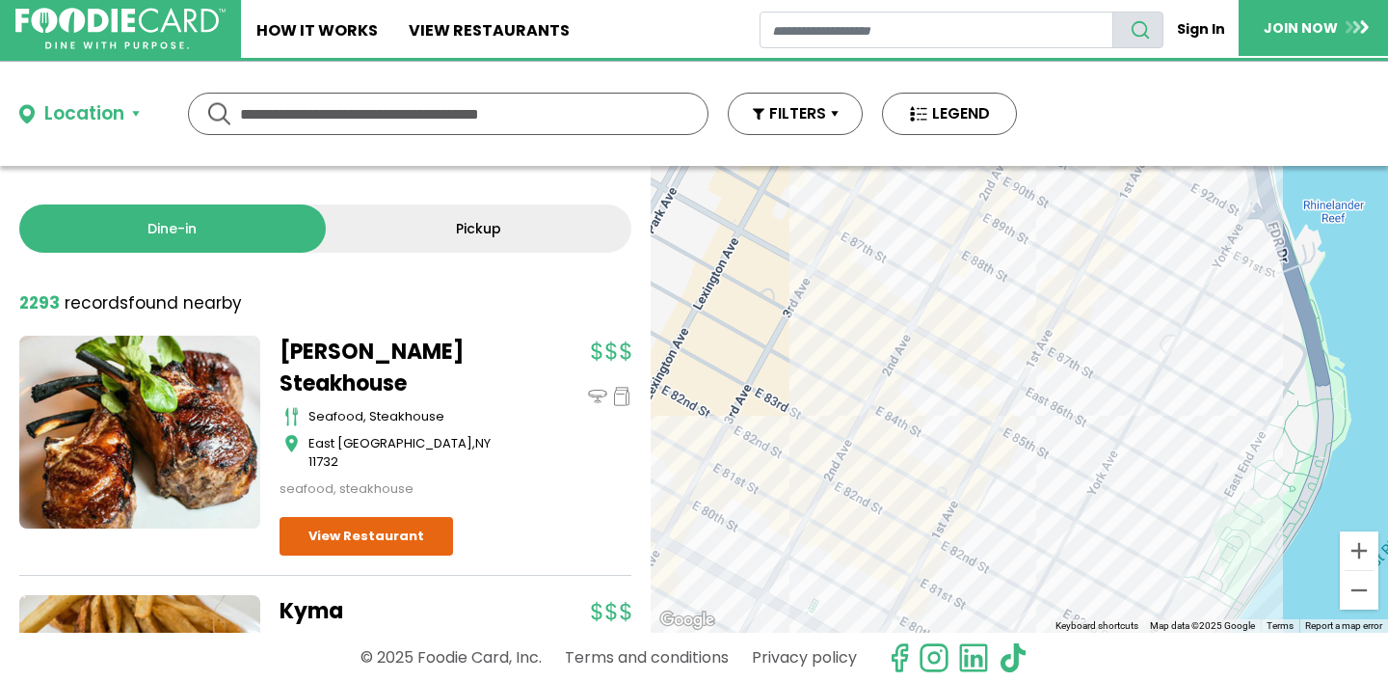
drag, startPoint x: 998, startPoint y: 385, endPoint x: 1110, endPoint y: 119, distance: 288.6
click at [1110, 119] on div "Location Use my current location Search by Region [US_STATE] 1988 restaurants […" at bounding box center [694, 372] width 1388 height 620
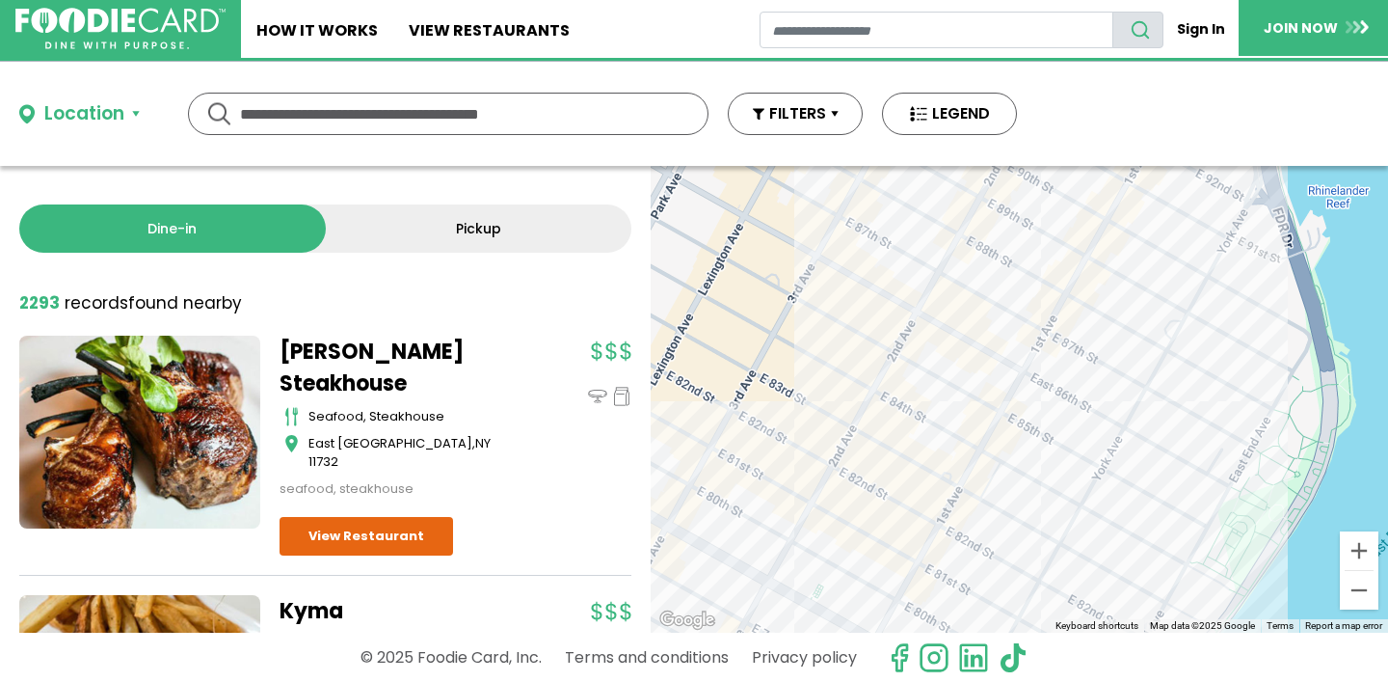
click at [870, 435] on div at bounding box center [1019, 399] width 737 height 467
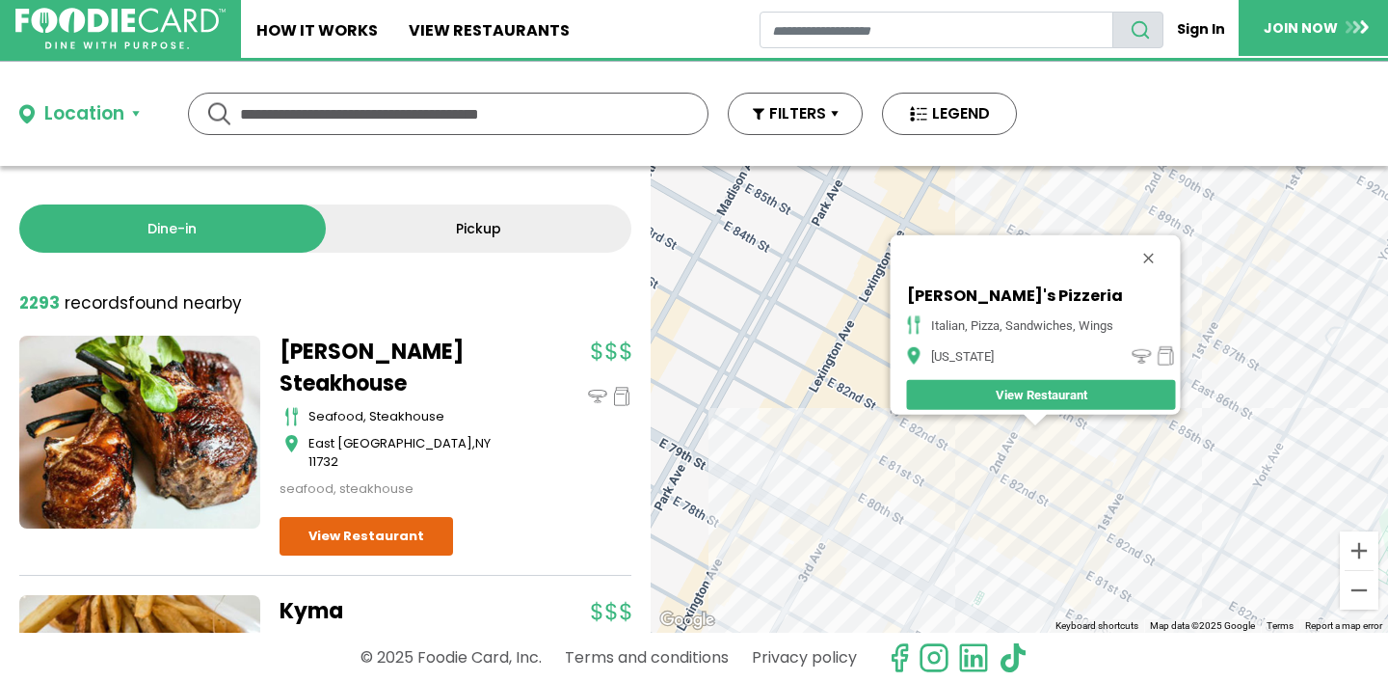
click at [1017, 472] on div "[PERSON_NAME]'s Pizzeria italian, pizza, sandwiches, wings [US_STATE] View Rest…" at bounding box center [1019, 399] width 737 height 467
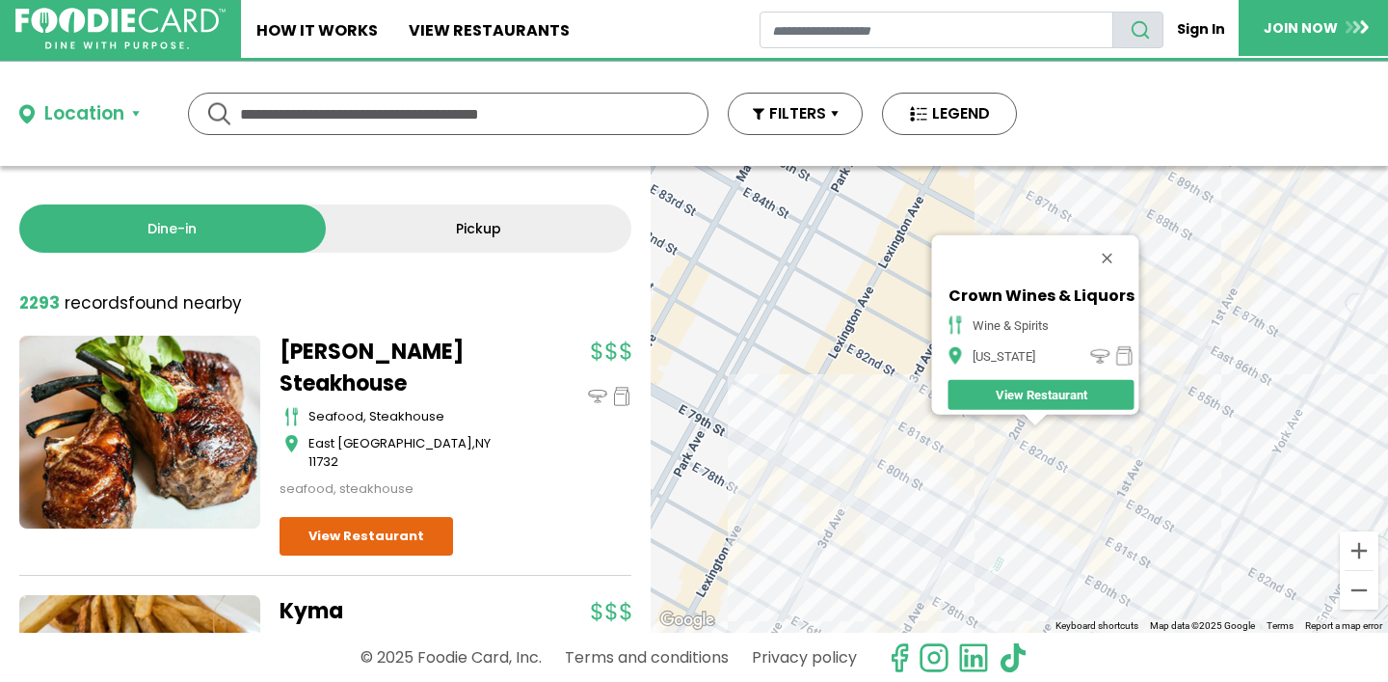
click at [1015, 478] on div "Crown Wines & Liquors wine & spirits [US_STATE] View Restaurant" at bounding box center [1019, 399] width 737 height 467
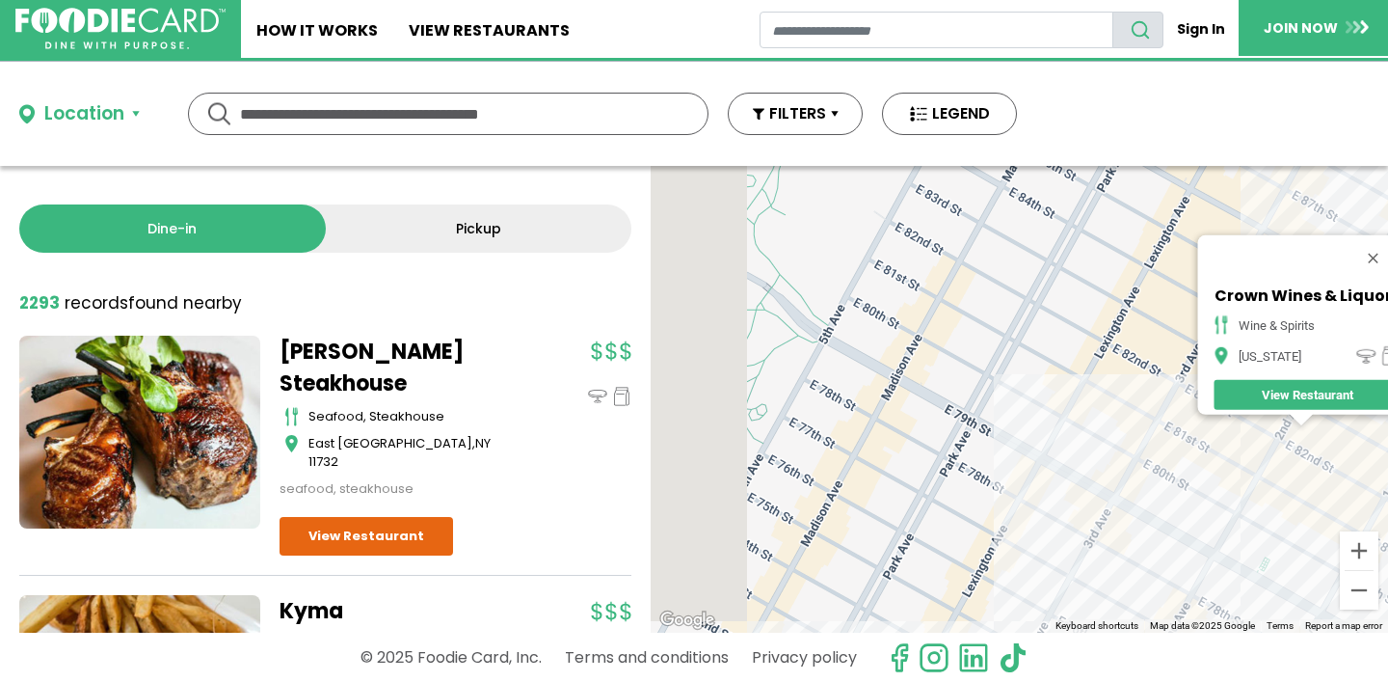
drag, startPoint x: 918, startPoint y: 468, endPoint x: 1206, endPoint y: 465, distance: 288.2
click at [1207, 466] on div "Crown Wines & Liquors wine & spirits [US_STATE] View Restaurant" at bounding box center [1019, 399] width 737 height 467
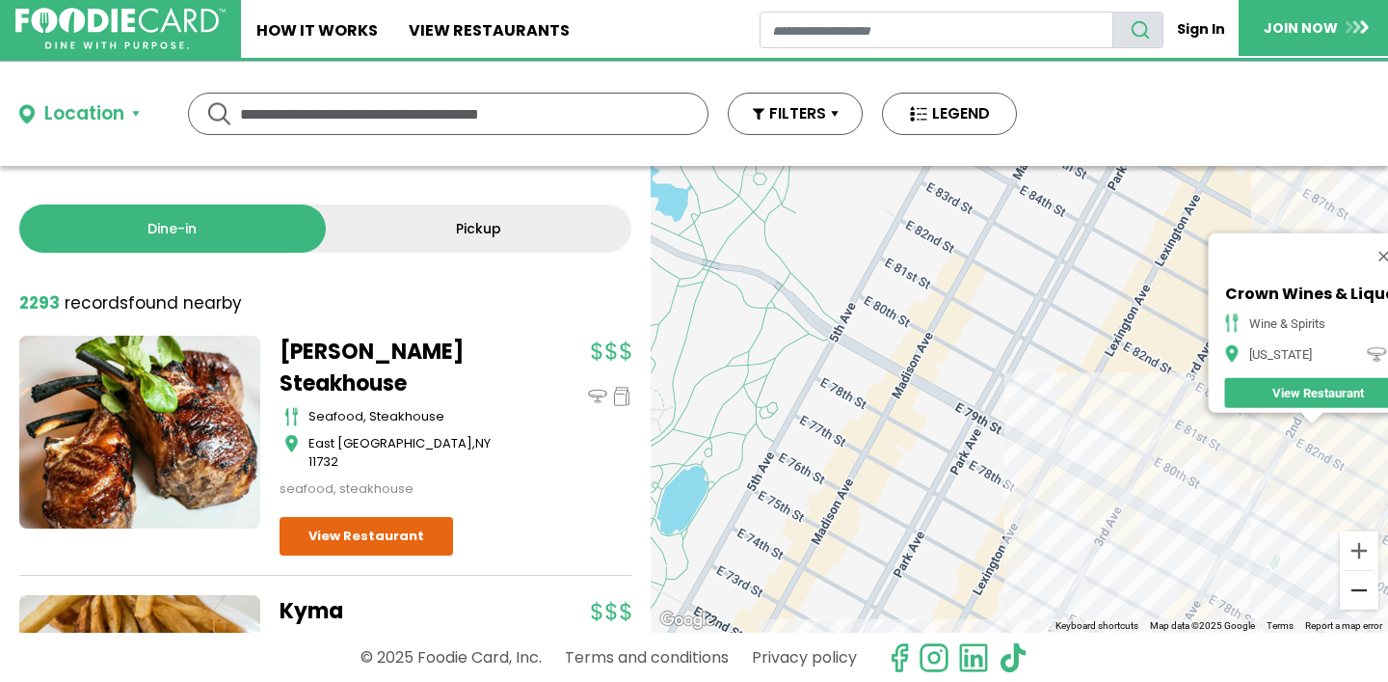
click at [1363, 589] on button "Zoom out" at bounding box center [1359, 590] width 39 height 39
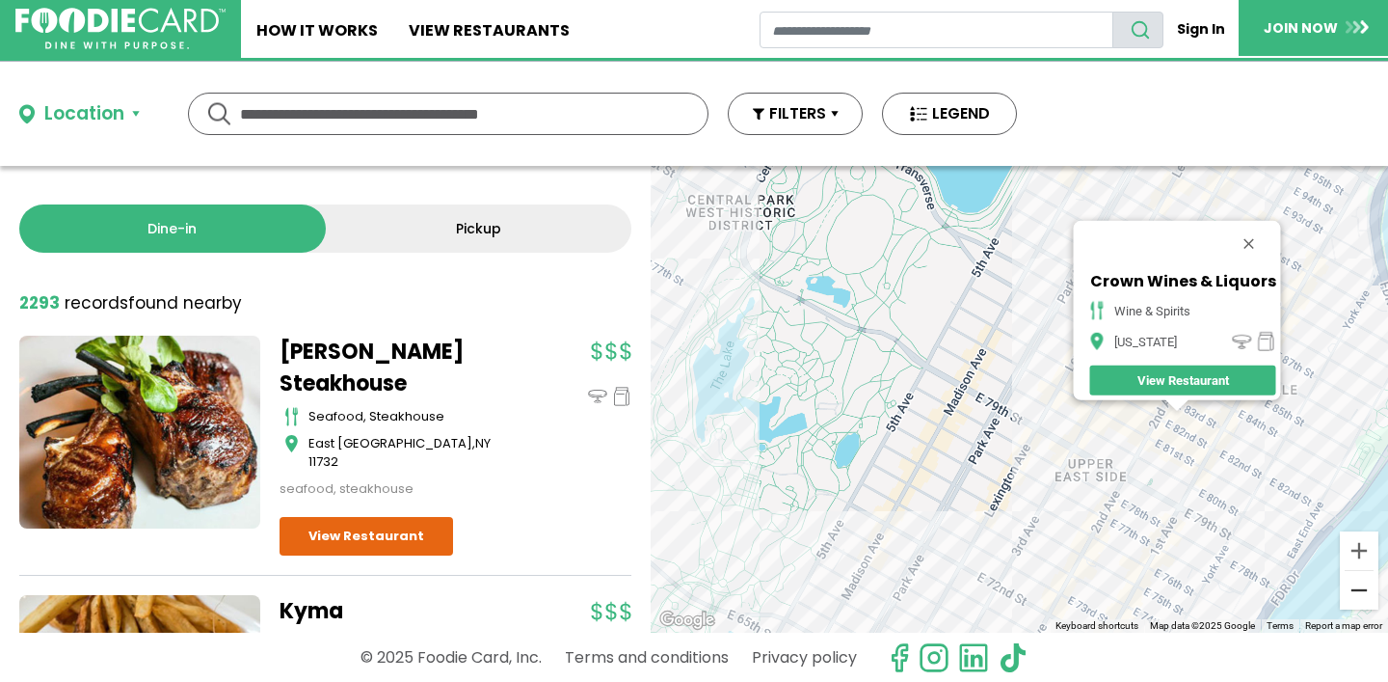
click at [1363, 589] on button "Zoom out" at bounding box center [1359, 590] width 39 height 39
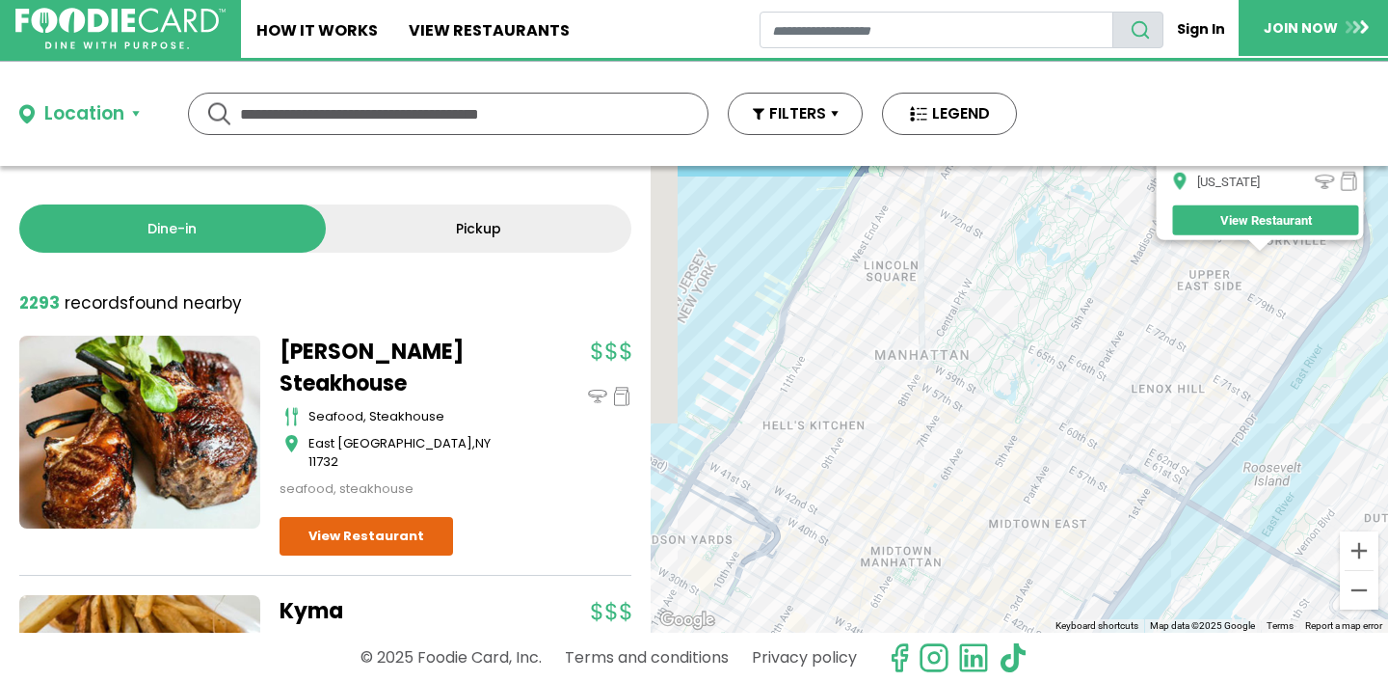
drag, startPoint x: 853, startPoint y: 424, endPoint x: 1019, endPoint y: 251, distance: 240.0
click at [1018, 251] on div "Crown Wines & Liquors wine & spirits [US_STATE] View Restaurant" at bounding box center [1019, 399] width 737 height 467
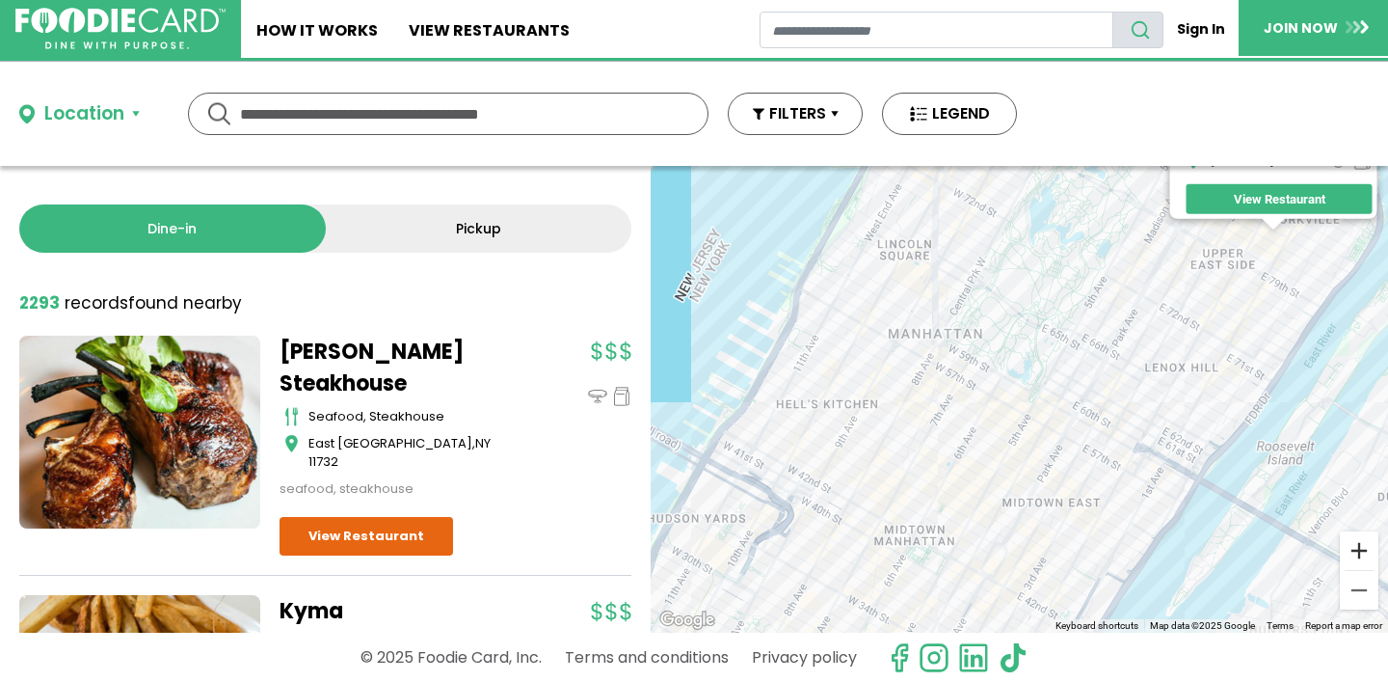
click at [1358, 553] on button "Zoom in" at bounding box center [1359, 550] width 39 height 39
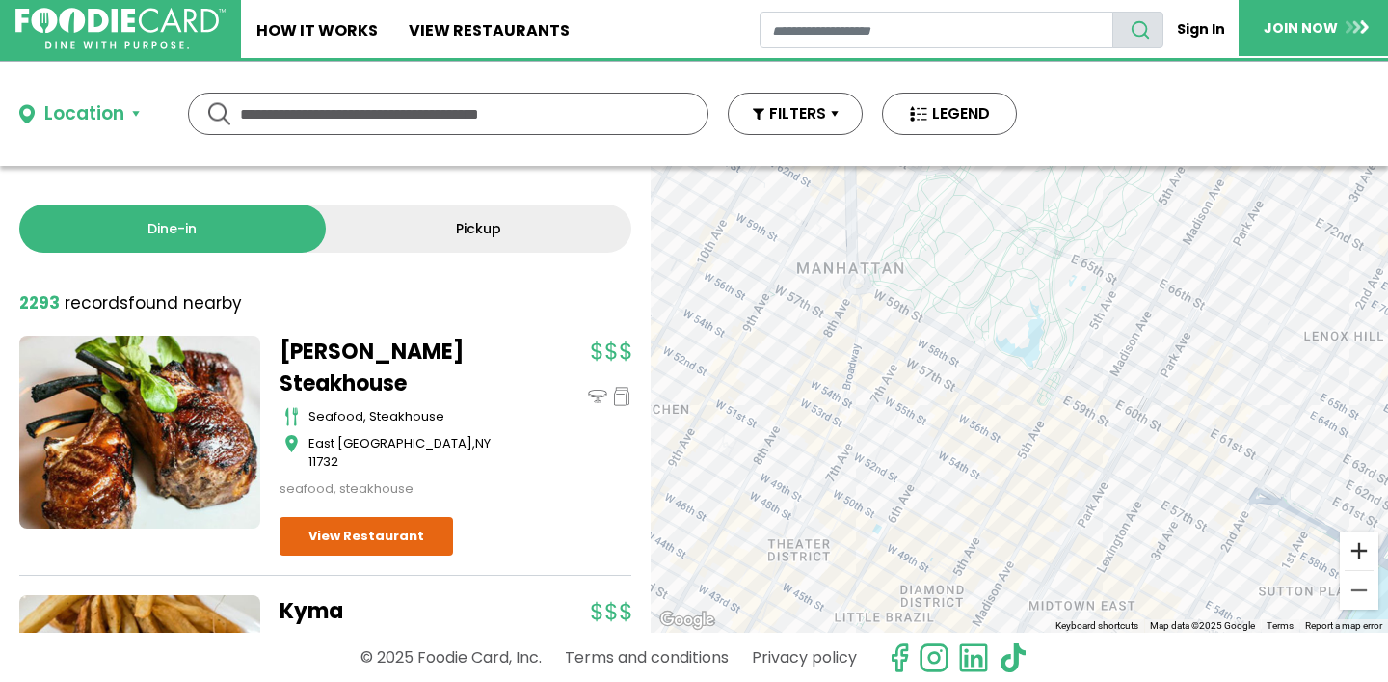
click at [1358, 553] on button "Zoom in" at bounding box center [1359, 550] width 39 height 39
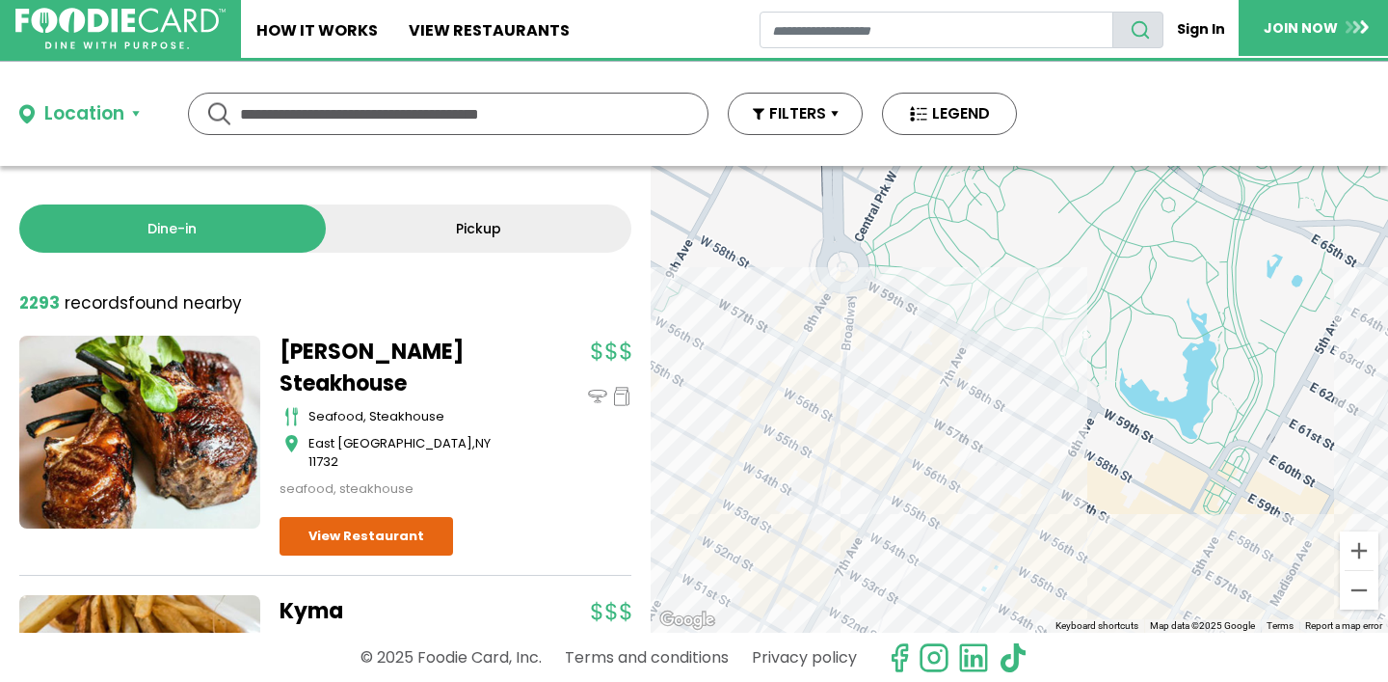
drag, startPoint x: 807, startPoint y: 442, endPoint x: 964, endPoint y: 558, distance: 195.7
click at [964, 558] on div "Crown Wines & Liquors wine & spirits [US_STATE] View Restaurant" at bounding box center [1019, 399] width 737 height 467
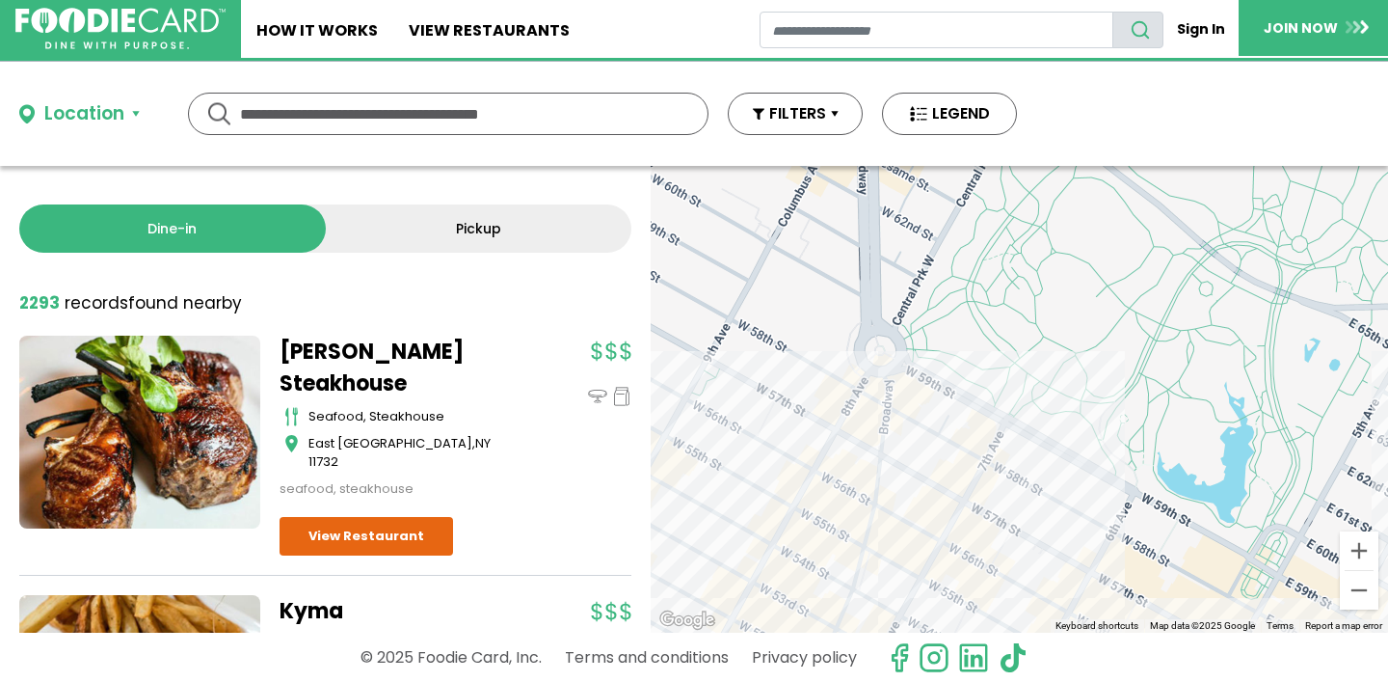
drag, startPoint x: 875, startPoint y: 415, endPoint x: 905, endPoint y: 486, distance: 77.3
click at [905, 489] on div "Crown Wines & Liquors wine & spirits [US_STATE] View Restaurant" at bounding box center [1019, 399] width 737 height 467
click at [812, 421] on div "Crown Wines & Liquors wine & spirits [US_STATE] View Restaurant" at bounding box center [1019, 399] width 737 height 467
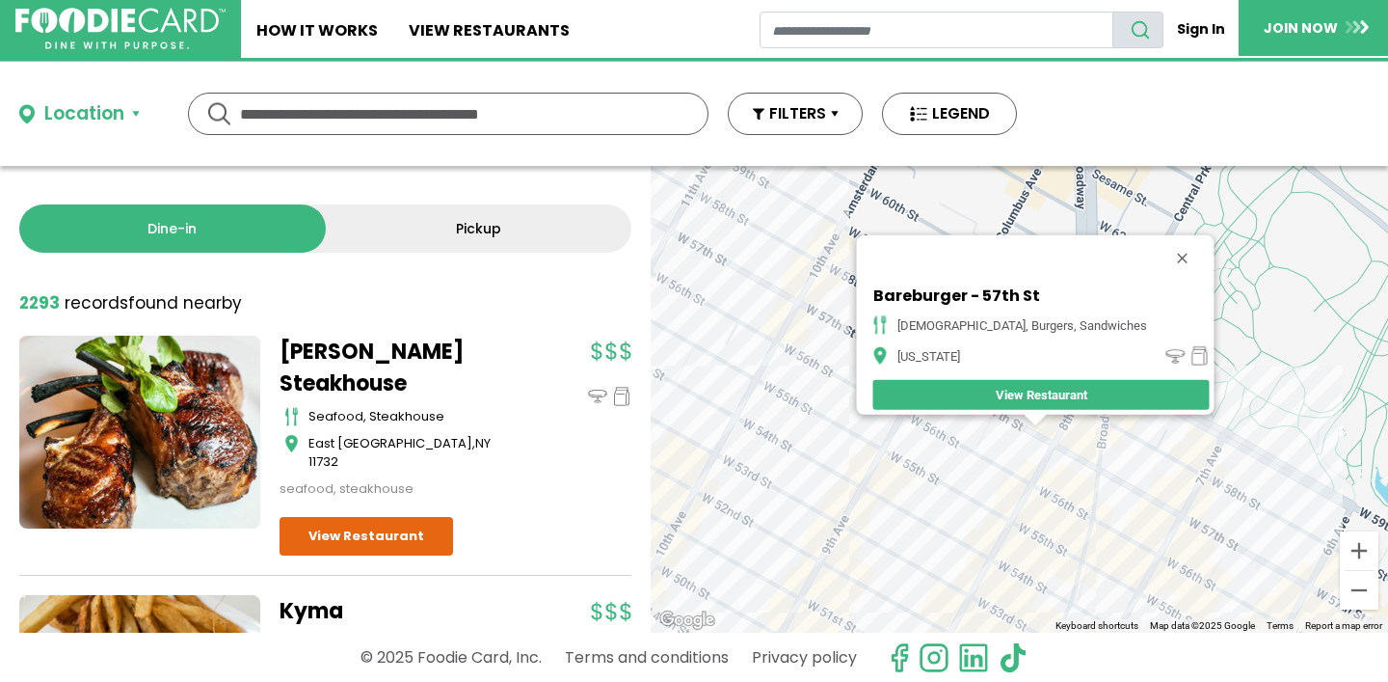
click at [1049, 463] on div "Bareburger - 57th St american, burgers, sandwiches [US_STATE] View Restaurant" at bounding box center [1019, 399] width 737 height 467
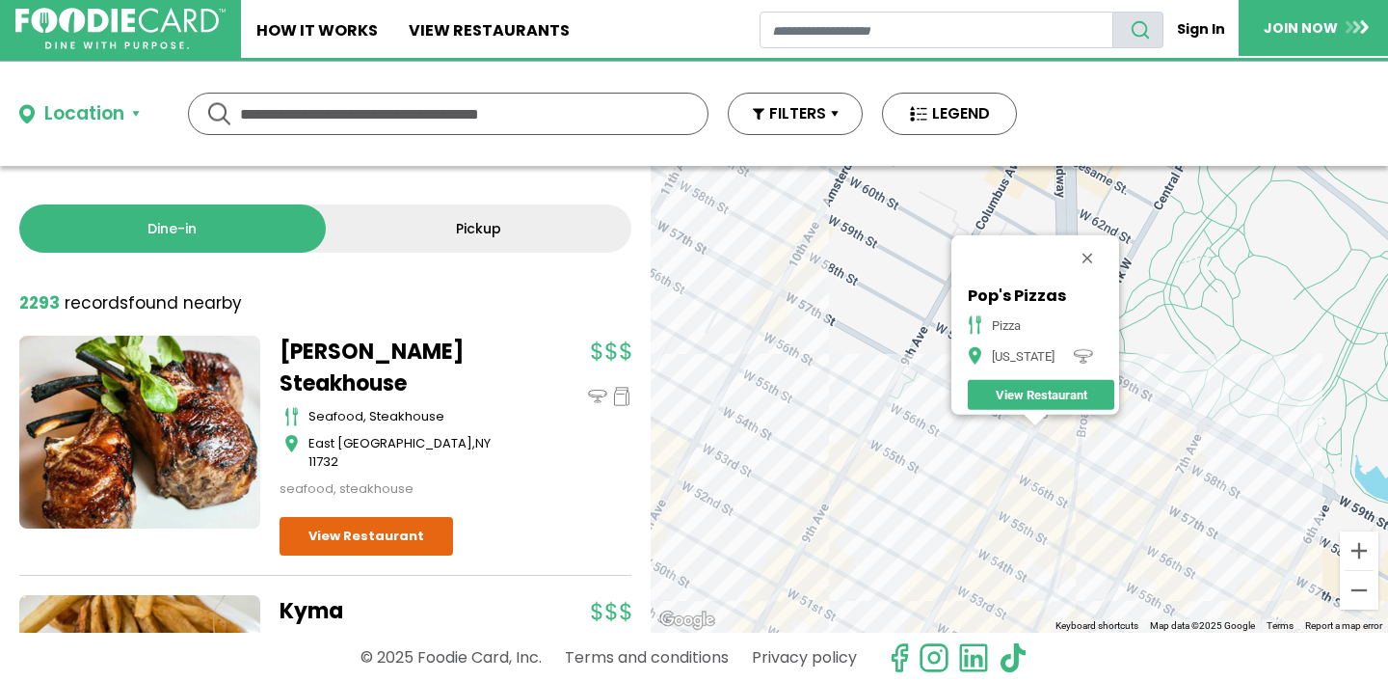
click at [1059, 446] on div "Pop's Pizzas Pizza [US_STATE] View Restaurant" at bounding box center [1019, 399] width 737 height 467
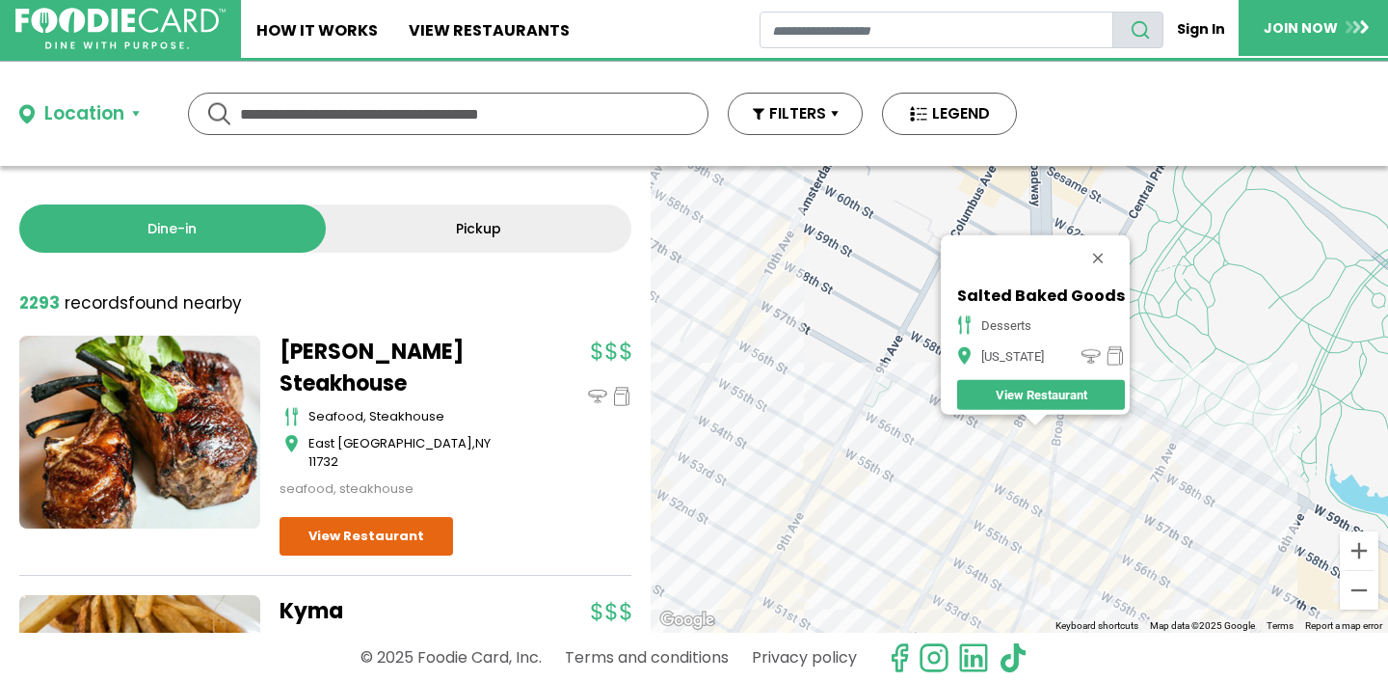
click at [1049, 429] on div "Salted Baked Goods desserts [US_STATE] View Restaurant" at bounding box center [1019, 399] width 737 height 467
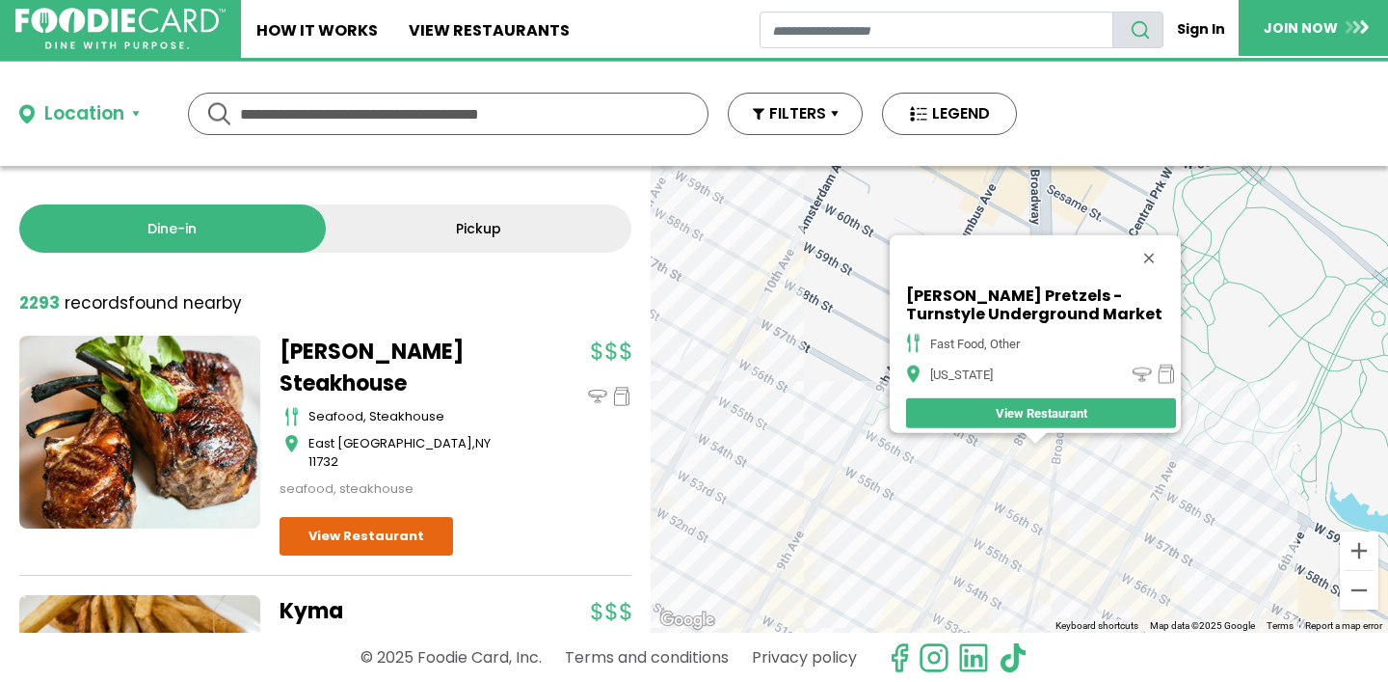
click at [1034, 453] on div "[PERSON_NAME] Pretzels - Turnstyle Underground Market fast food, other [US_STAT…" at bounding box center [1019, 399] width 737 height 467
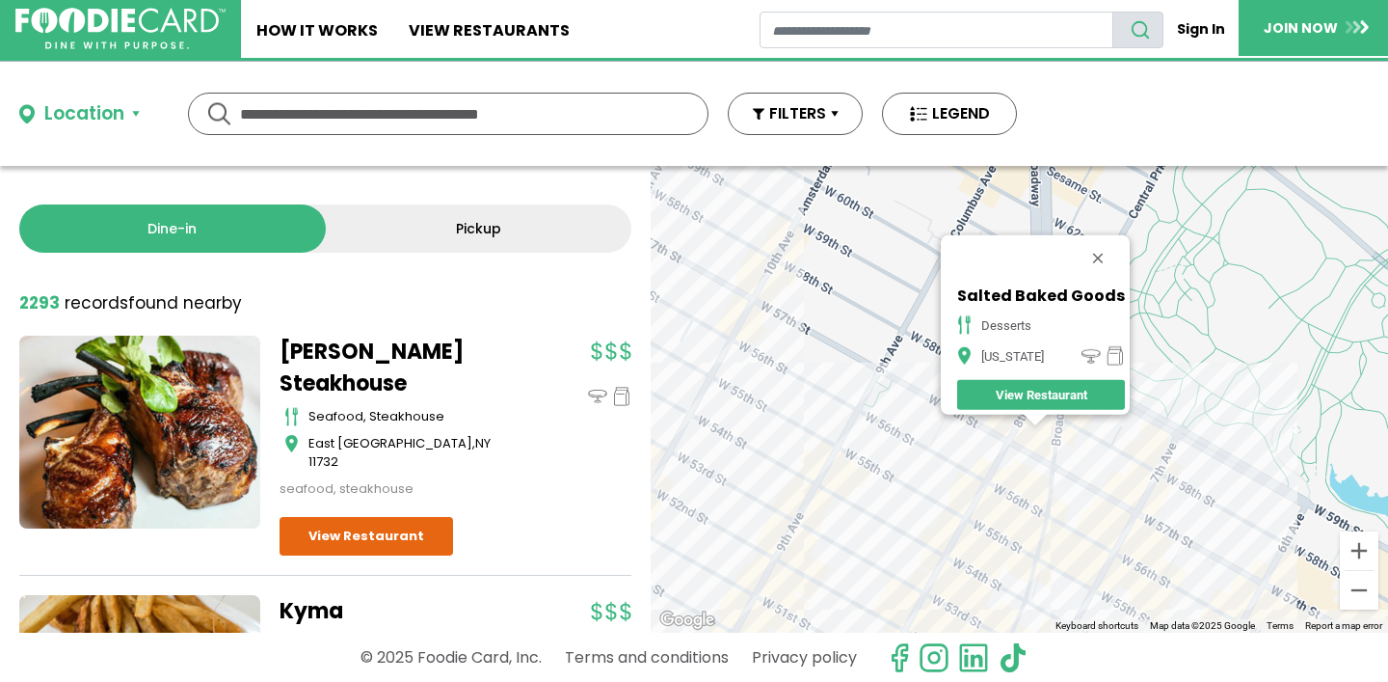
click at [1057, 478] on div "Salted Baked Goods desserts [US_STATE] View Restaurant" at bounding box center [1019, 399] width 737 height 467
click at [1095, 242] on button "Close" at bounding box center [1098, 258] width 46 height 46
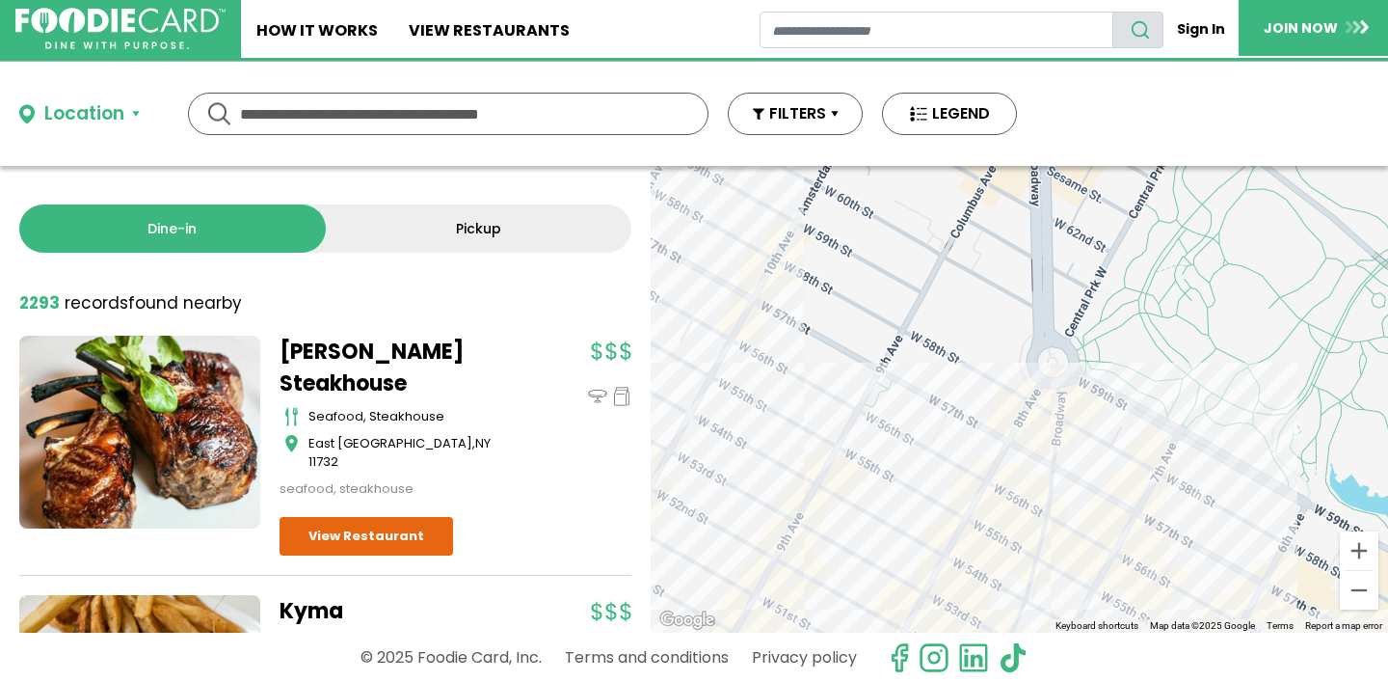
click at [771, 305] on div at bounding box center [1019, 399] width 737 height 467
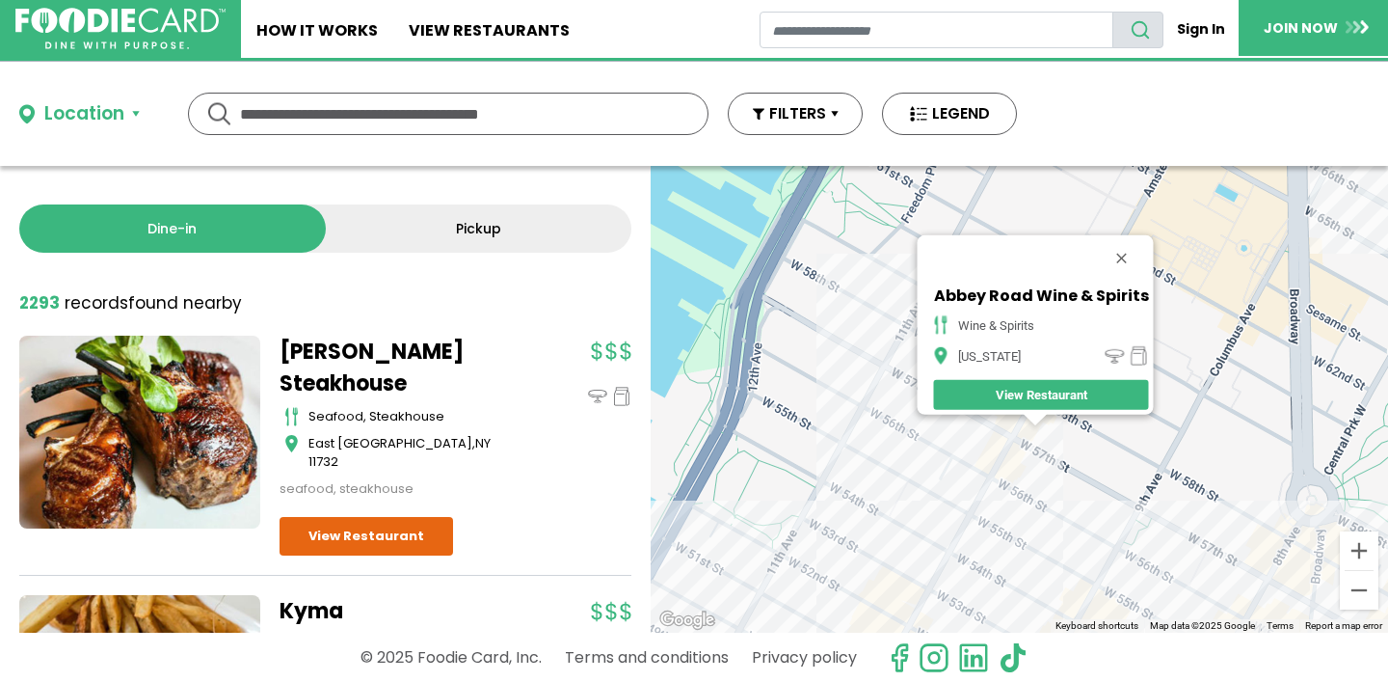
click at [1007, 489] on div "Abbey Road Wine & Spirits wine & spirits [US_STATE] View Restaurant" at bounding box center [1019, 399] width 737 height 467
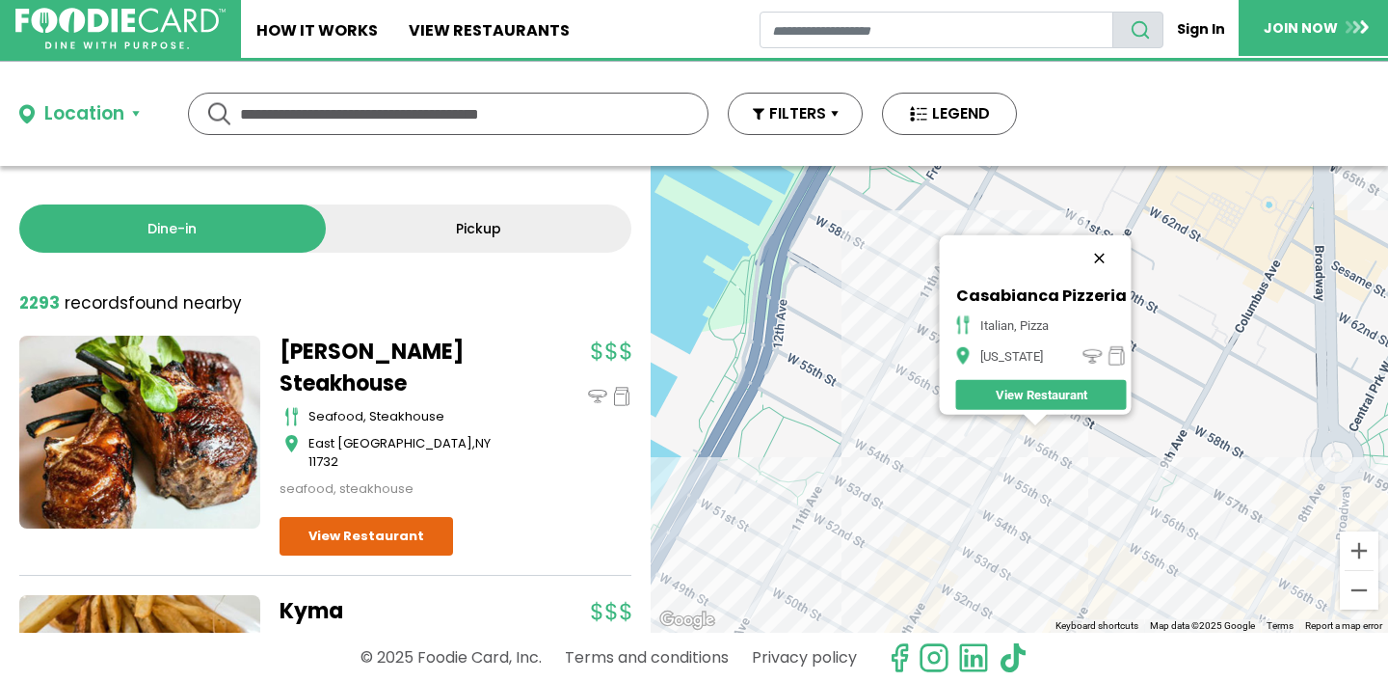
click at [1108, 241] on button "Close" at bounding box center [1099, 258] width 46 height 46
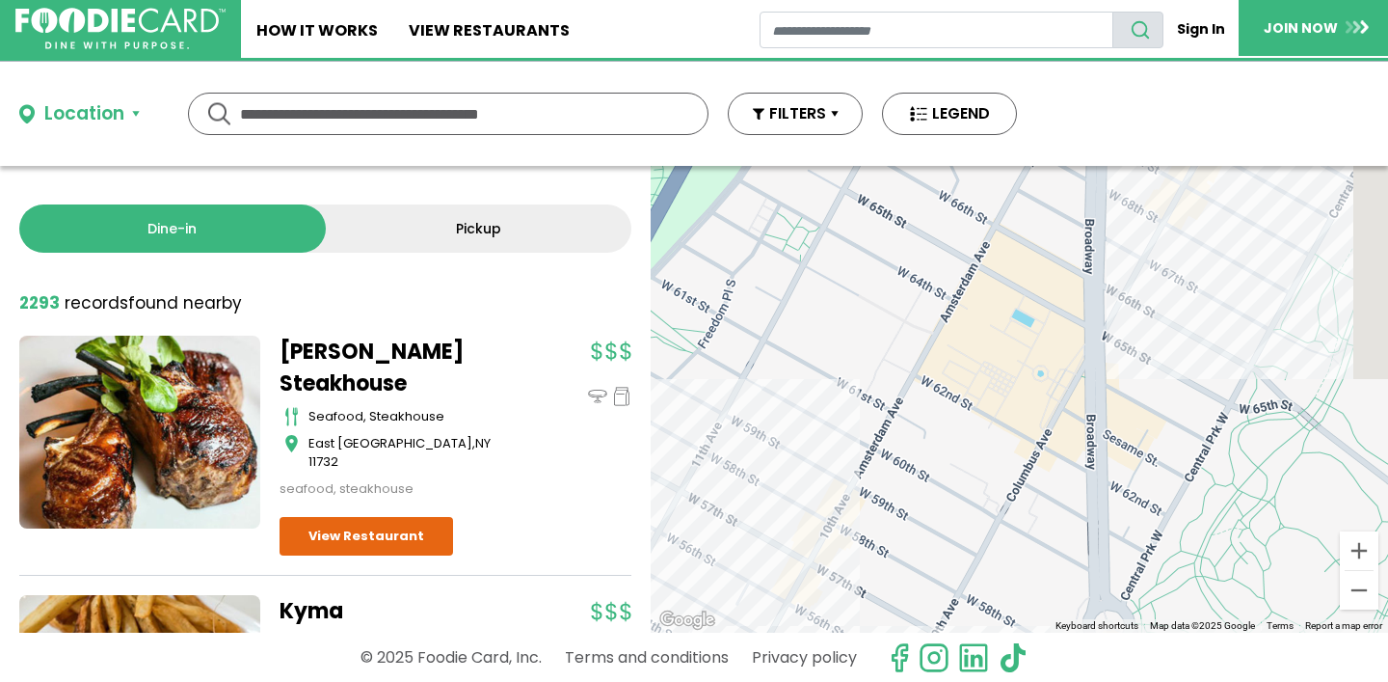
drag, startPoint x: 1205, startPoint y: 331, endPoint x: 973, endPoint y: 489, distance: 281.0
click at [973, 499] on div at bounding box center [1019, 399] width 737 height 467
click at [1146, 296] on div at bounding box center [1019, 399] width 737 height 467
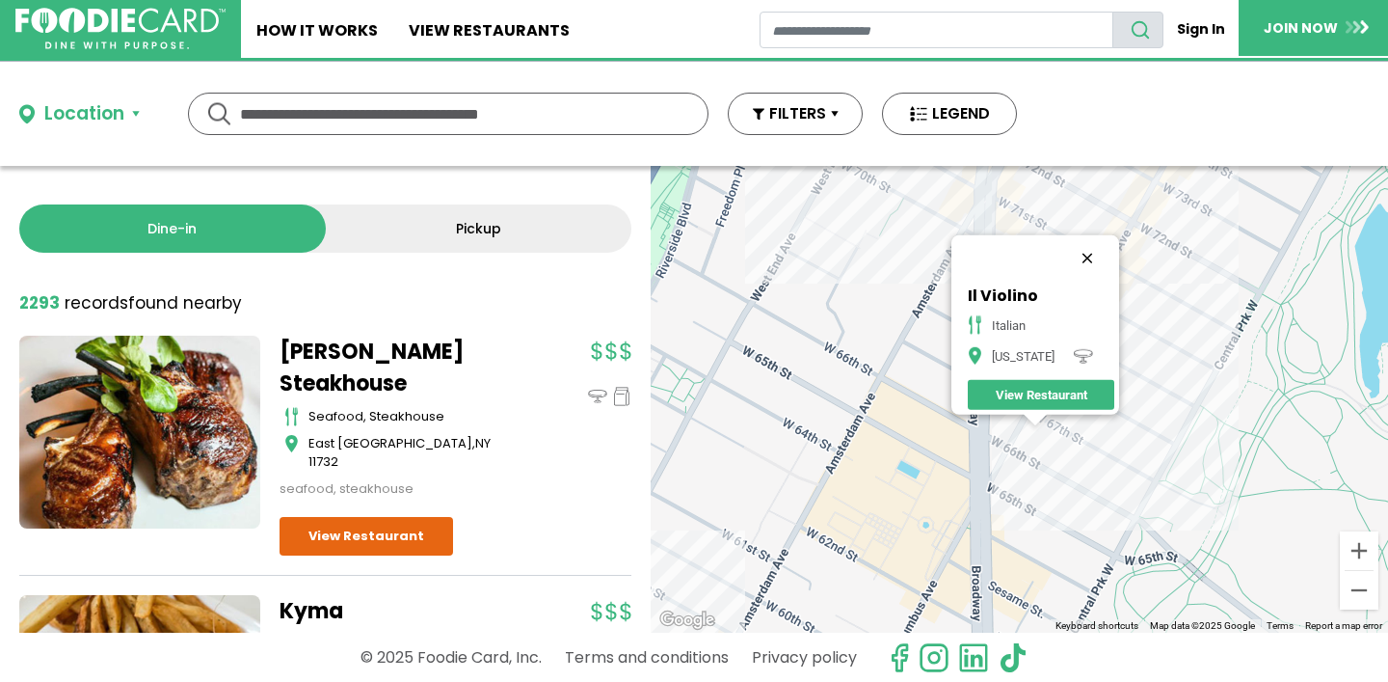
click at [1092, 251] on button "Close" at bounding box center [1087, 258] width 46 height 46
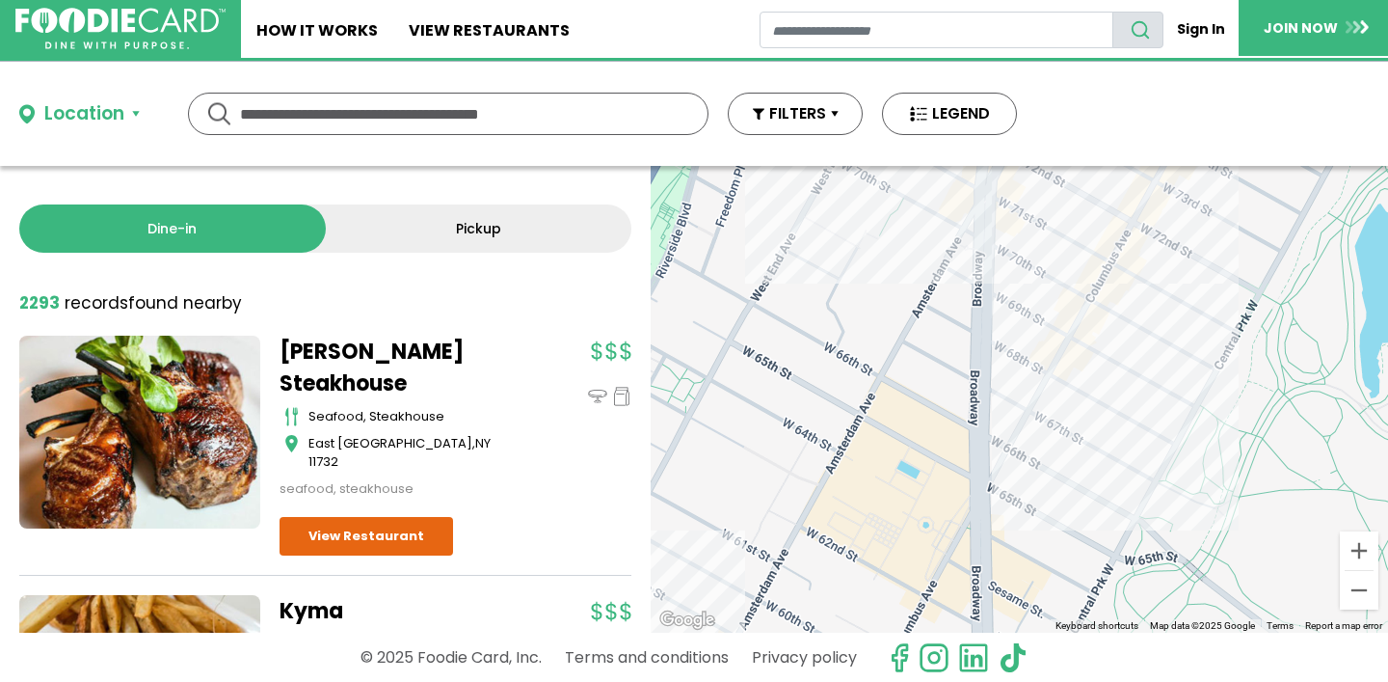
click at [1041, 403] on div at bounding box center [1019, 399] width 737 height 467
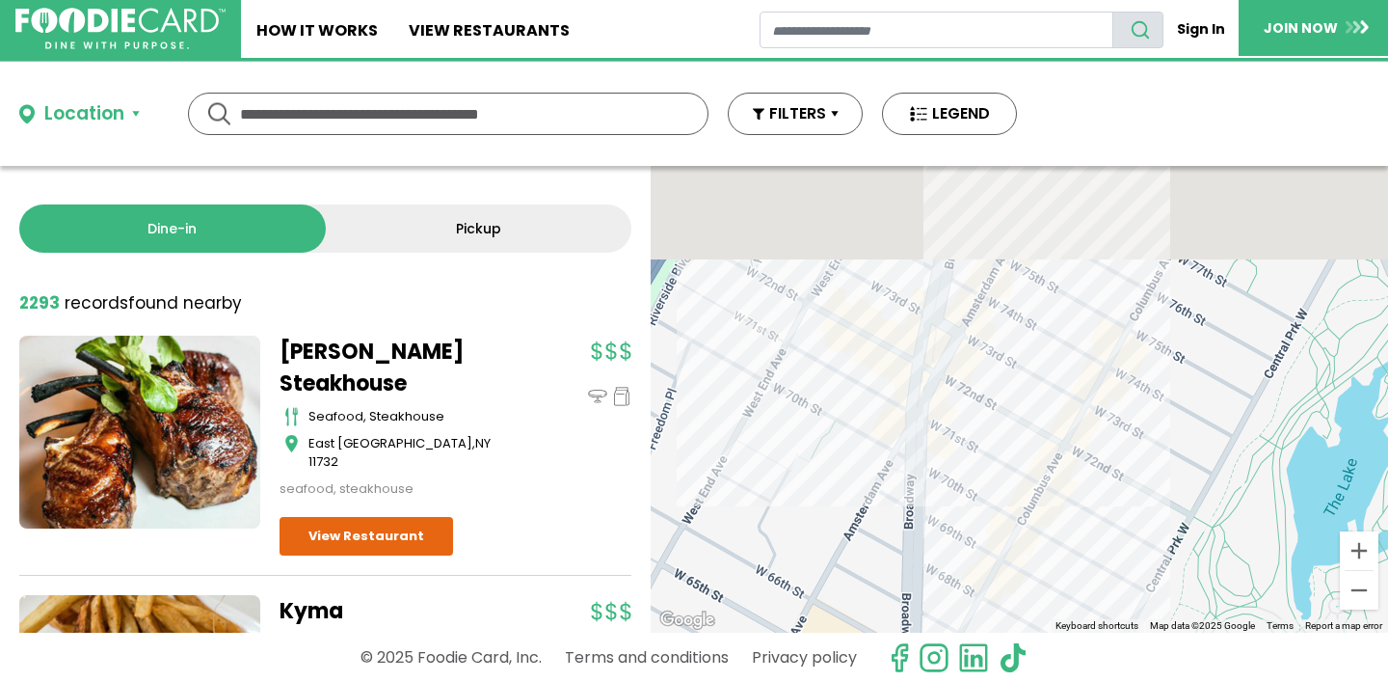
drag, startPoint x: 1055, startPoint y: 330, endPoint x: 981, endPoint y: 569, distance: 250.0
click at [981, 571] on div at bounding box center [1019, 399] width 737 height 467
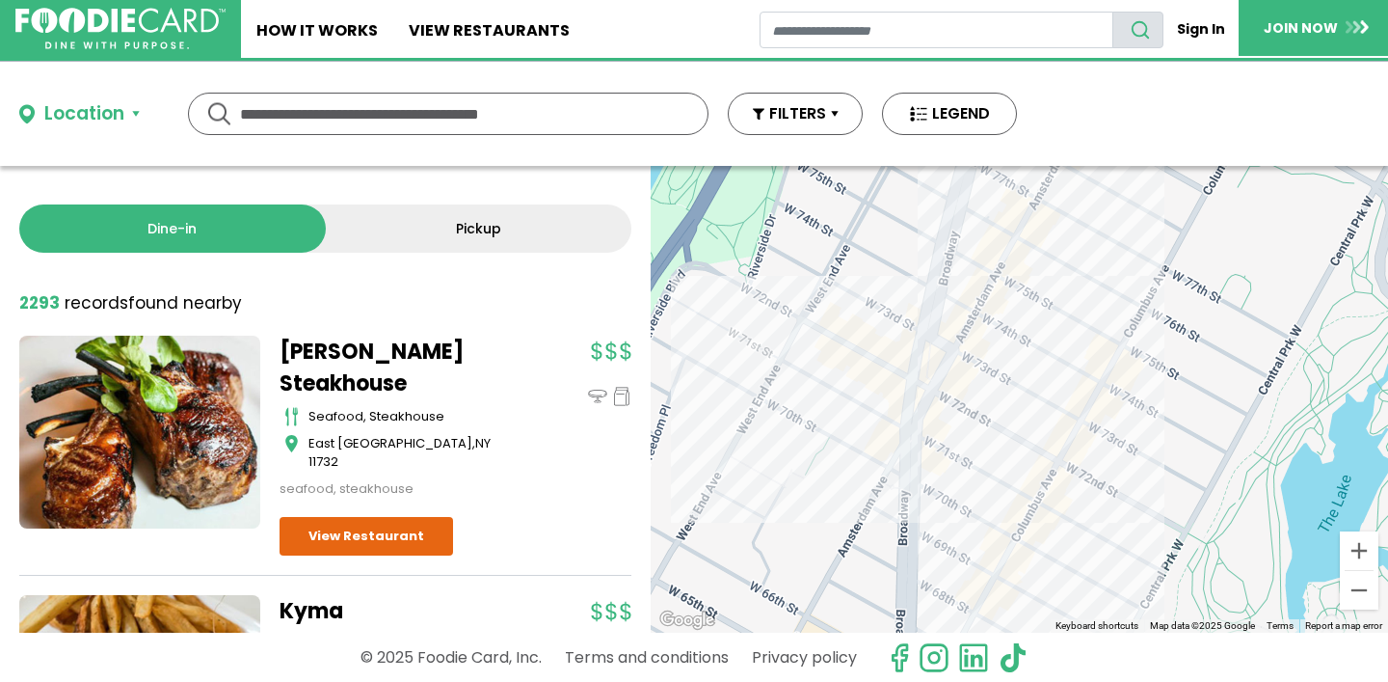
click at [1078, 454] on div at bounding box center [1019, 399] width 737 height 467
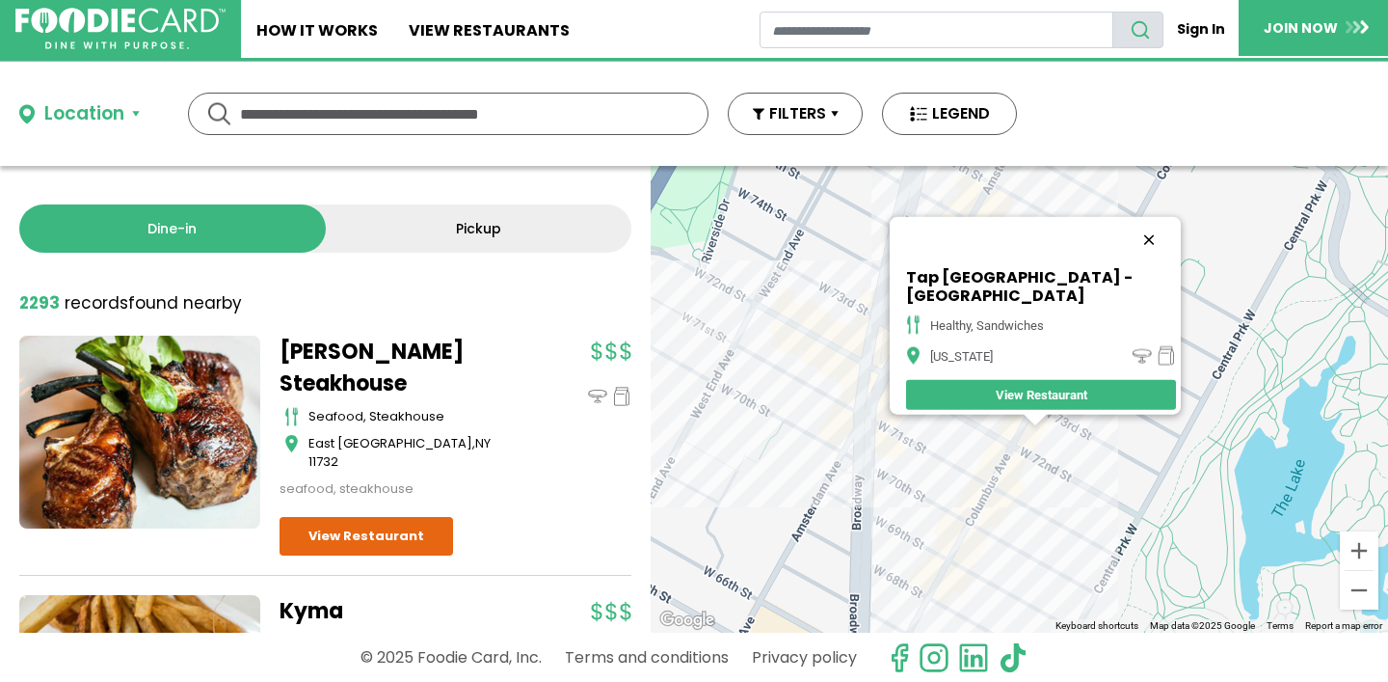
click at [1126, 248] on button "Close" at bounding box center [1149, 240] width 46 height 46
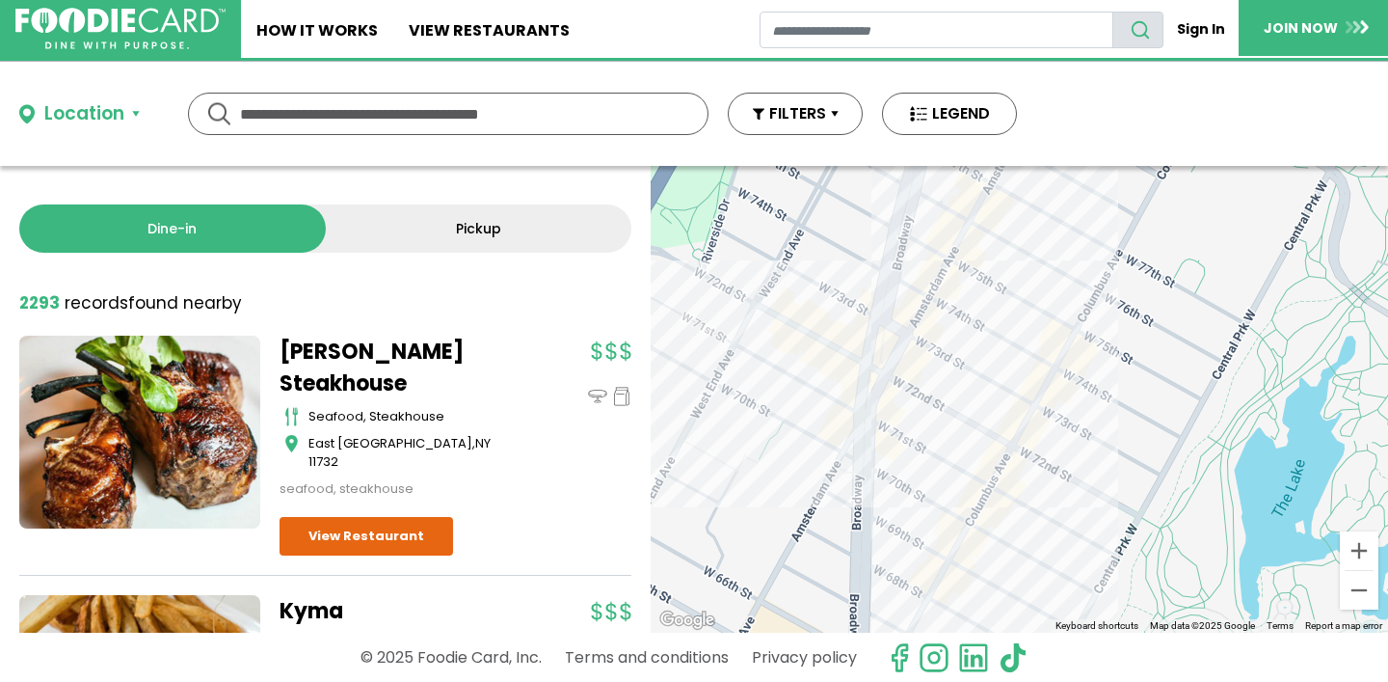
click at [1087, 347] on div at bounding box center [1019, 399] width 737 height 467
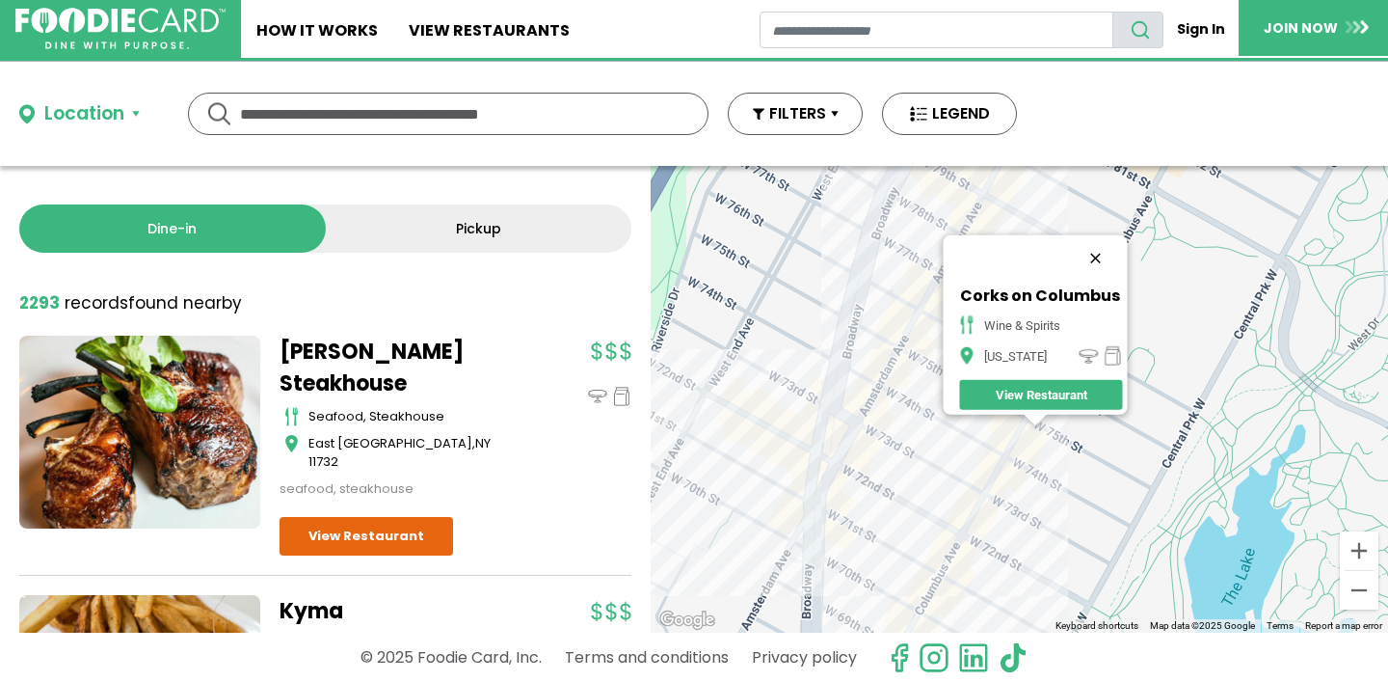
click at [1109, 239] on button "Close" at bounding box center [1095, 258] width 46 height 46
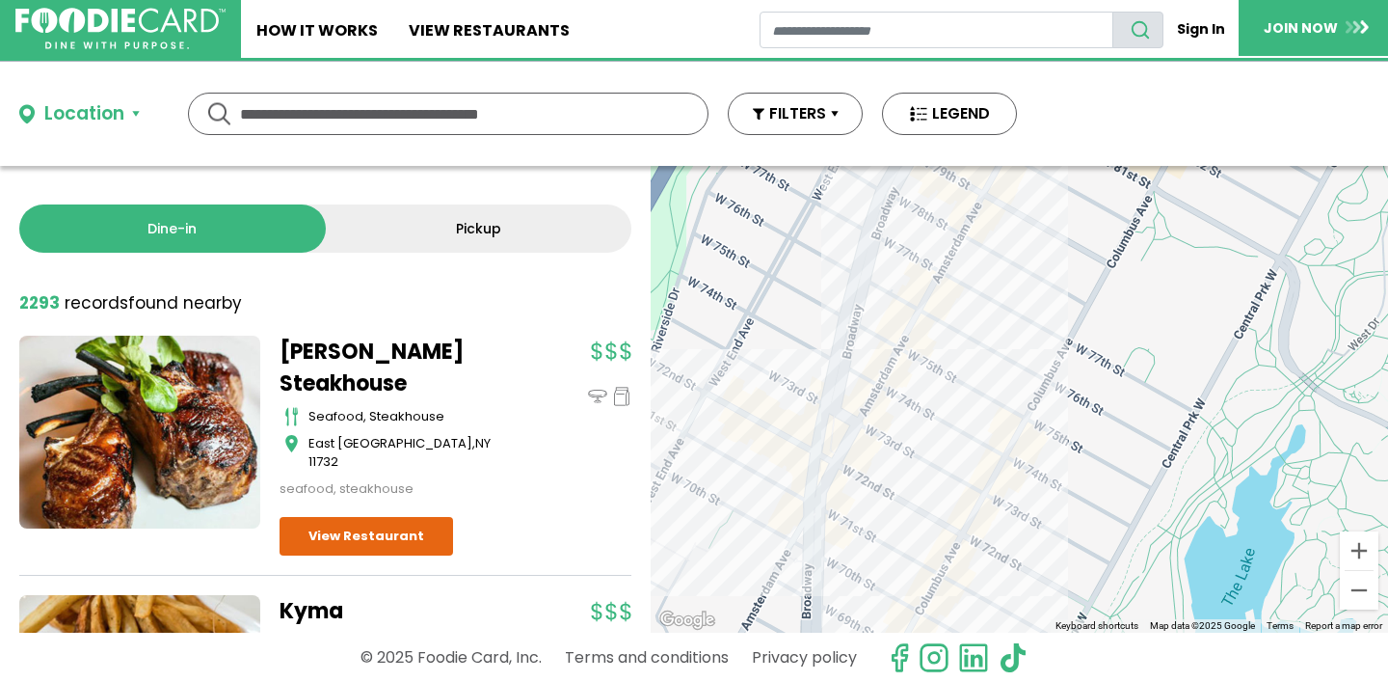
click at [920, 365] on div at bounding box center [1019, 399] width 737 height 467
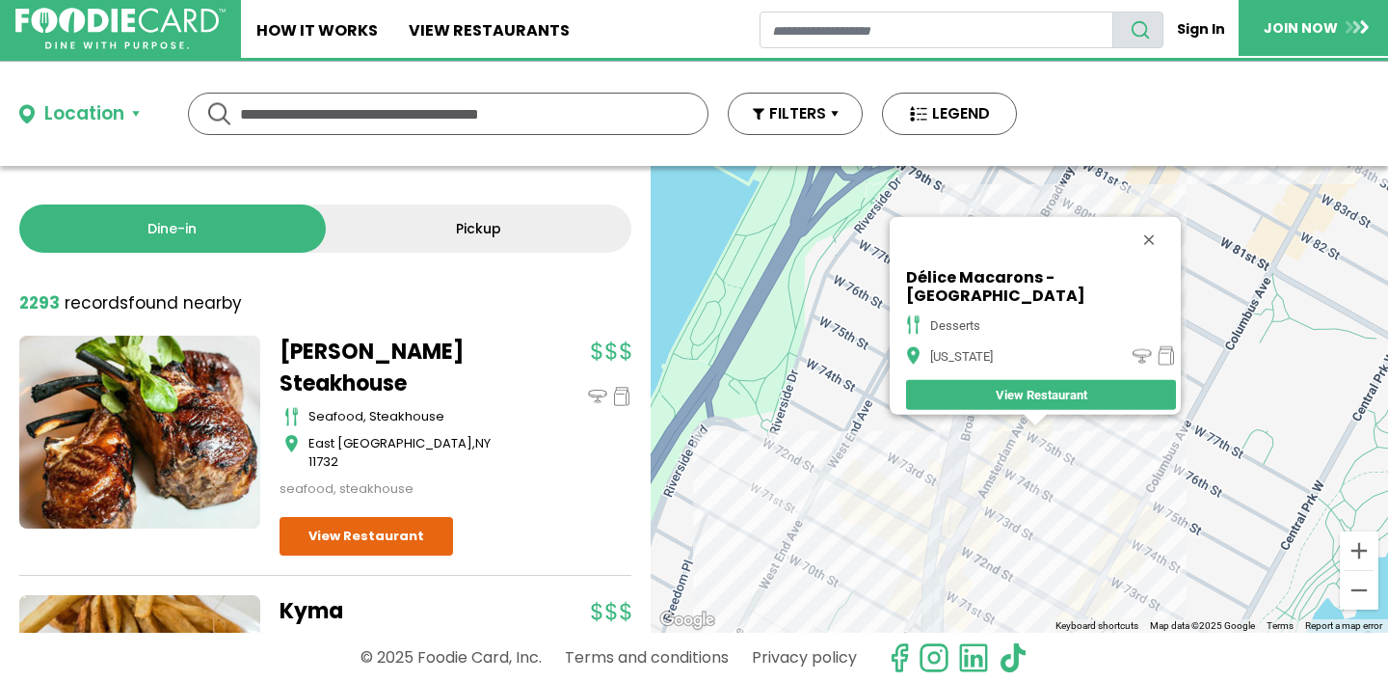
click at [1004, 581] on div "Délice Macarons - [GEOGRAPHIC_DATA] desserts [US_STATE] View Restaurant" at bounding box center [1019, 399] width 737 height 467
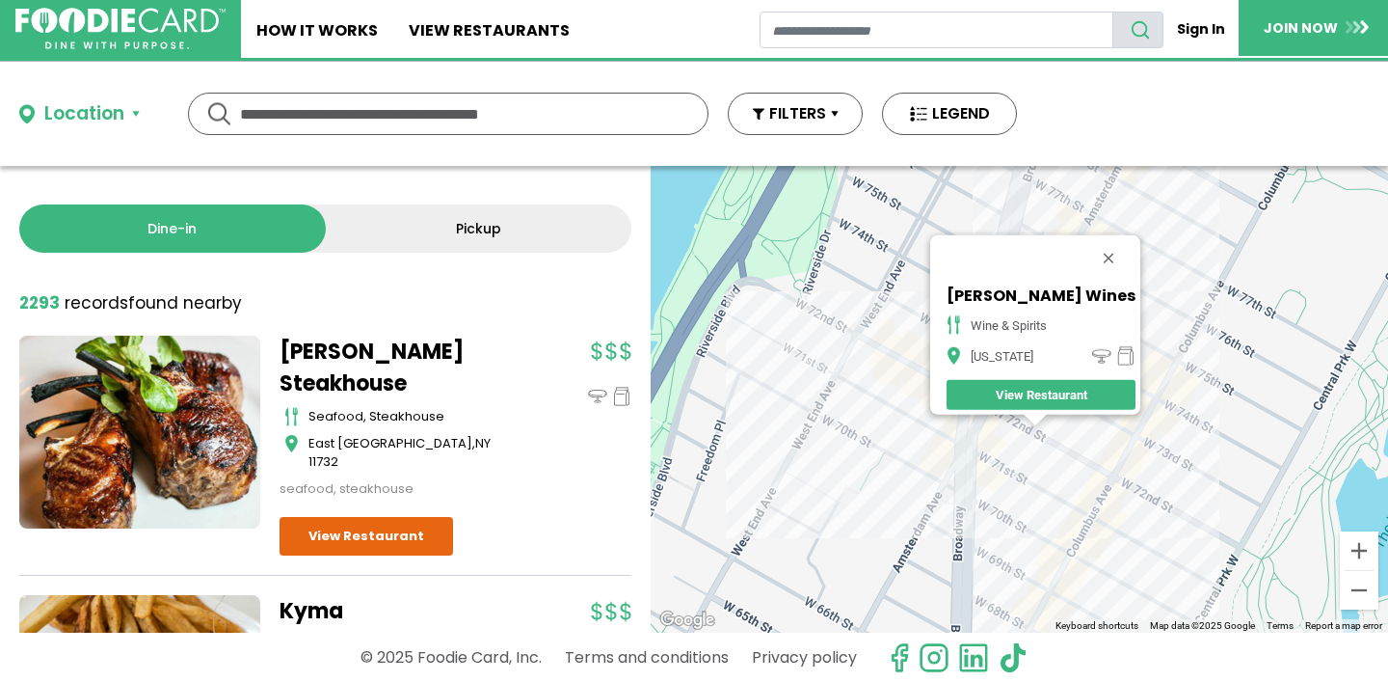
click at [924, 389] on div "[PERSON_NAME] Wines wine & spirits [US_STATE] View Restaurant" at bounding box center [1019, 399] width 737 height 467
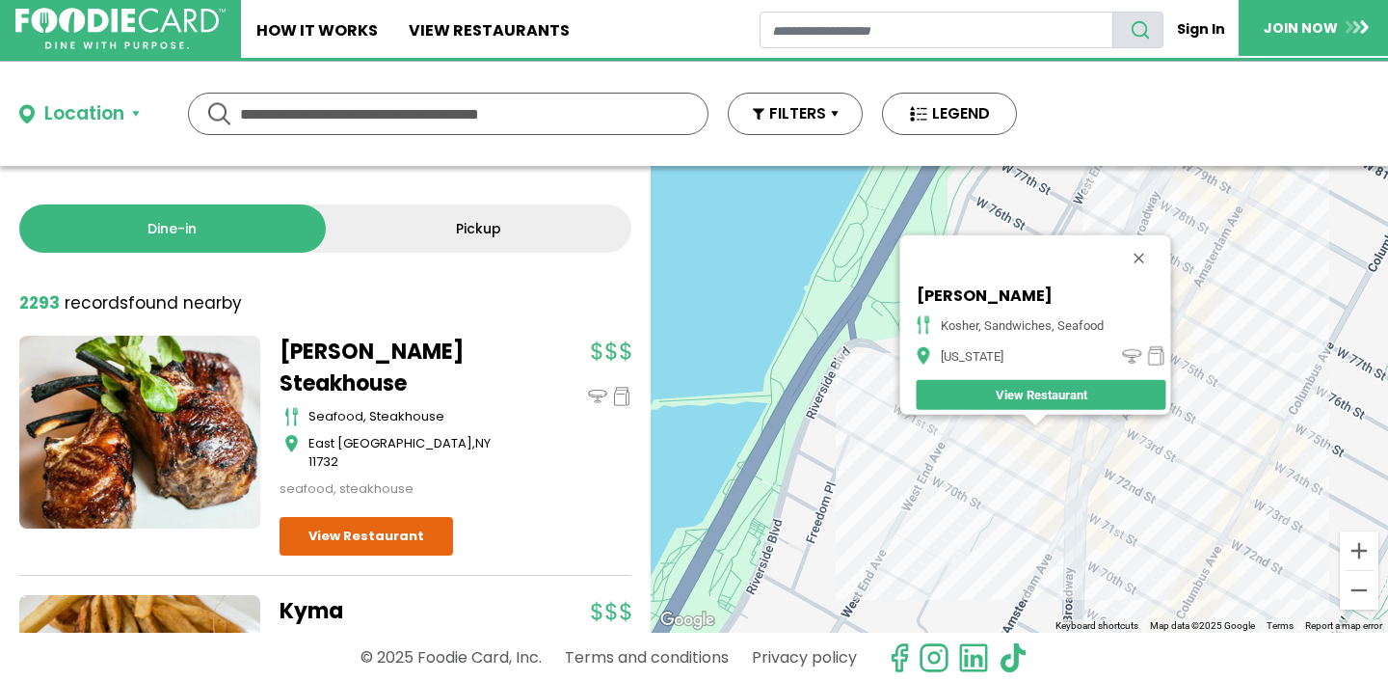
click at [1145, 244] on button "Close" at bounding box center [1138, 258] width 46 height 46
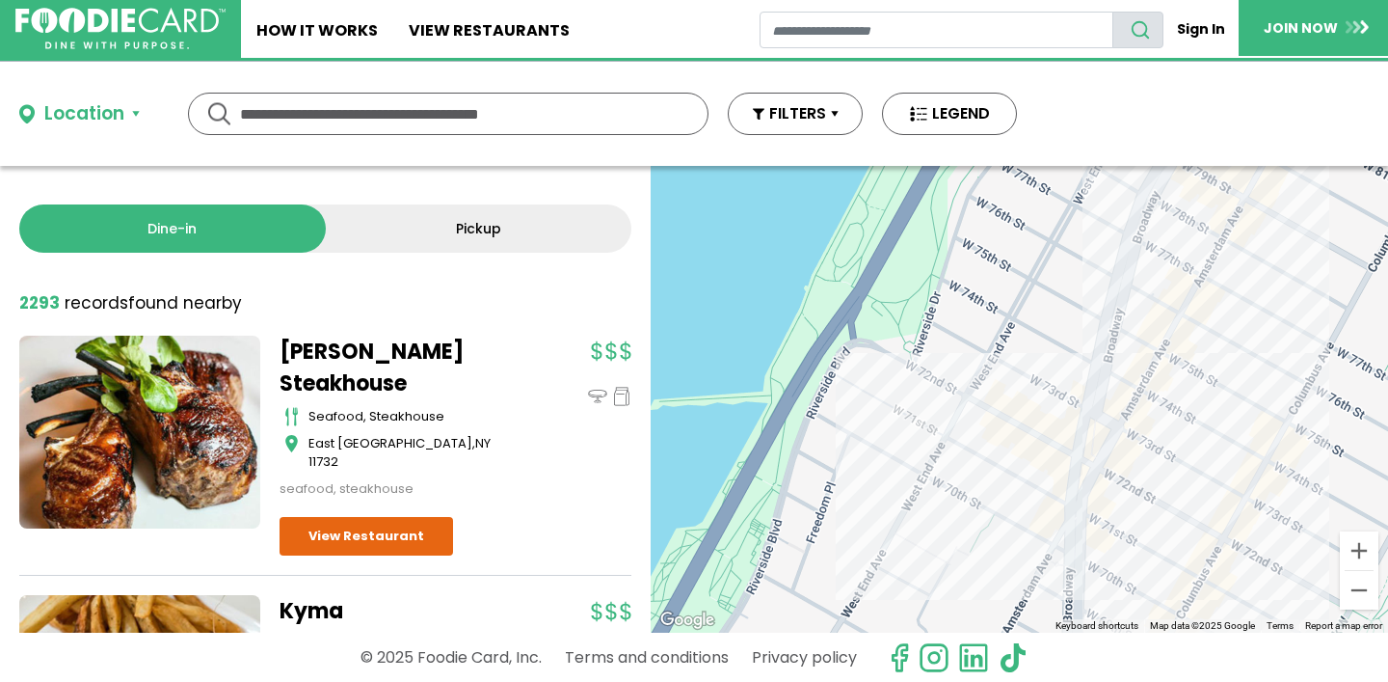
click at [1221, 206] on div at bounding box center [1019, 399] width 737 height 467
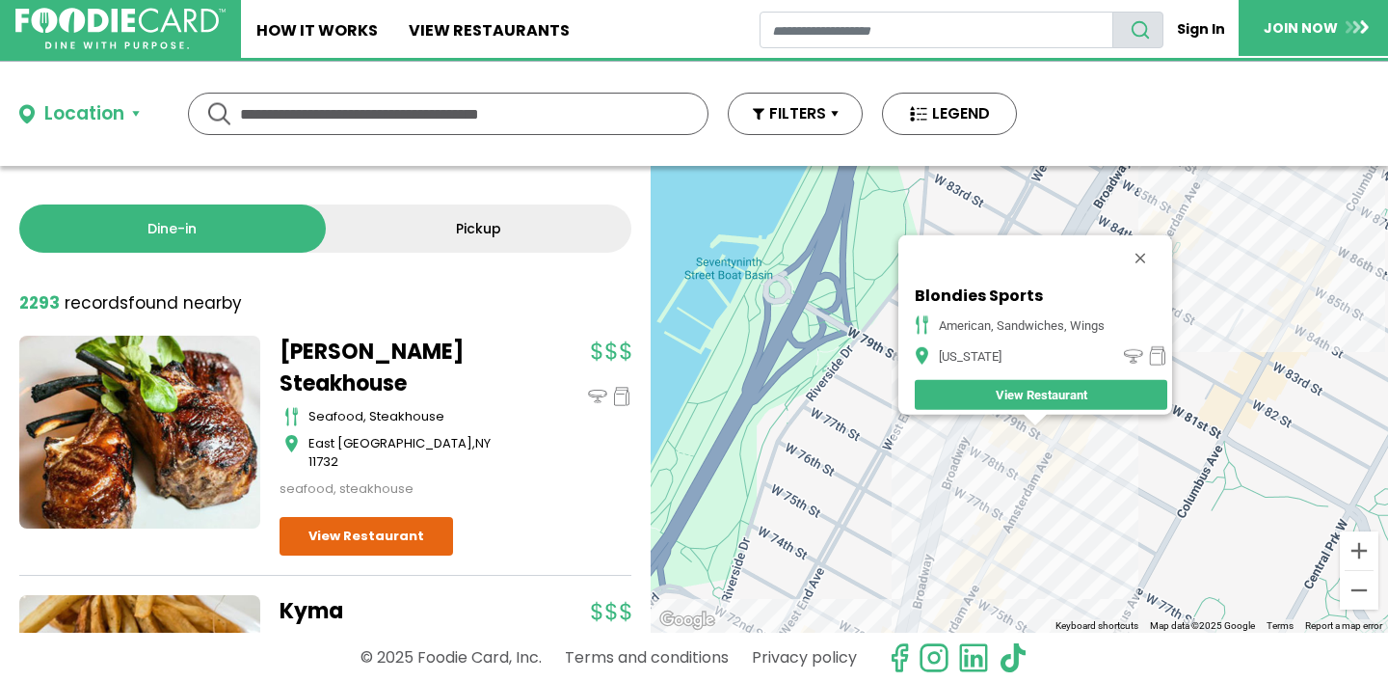
click at [1015, 438] on div "Blondies Sports american, sandwiches, wings [US_STATE] View Restaurant" at bounding box center [1019, 399] width 737 height 467
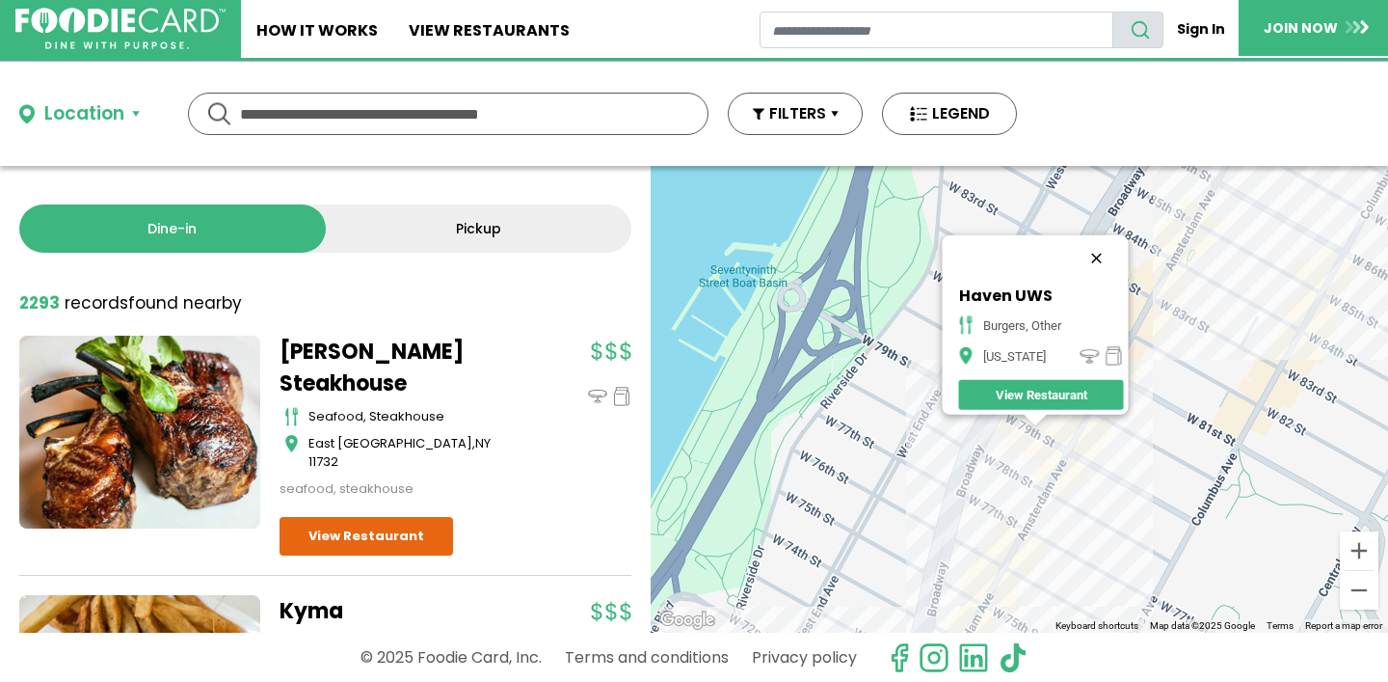
click at [1105, 248] on button "Close" at bounding box center [1096, 258] width 46 height 46
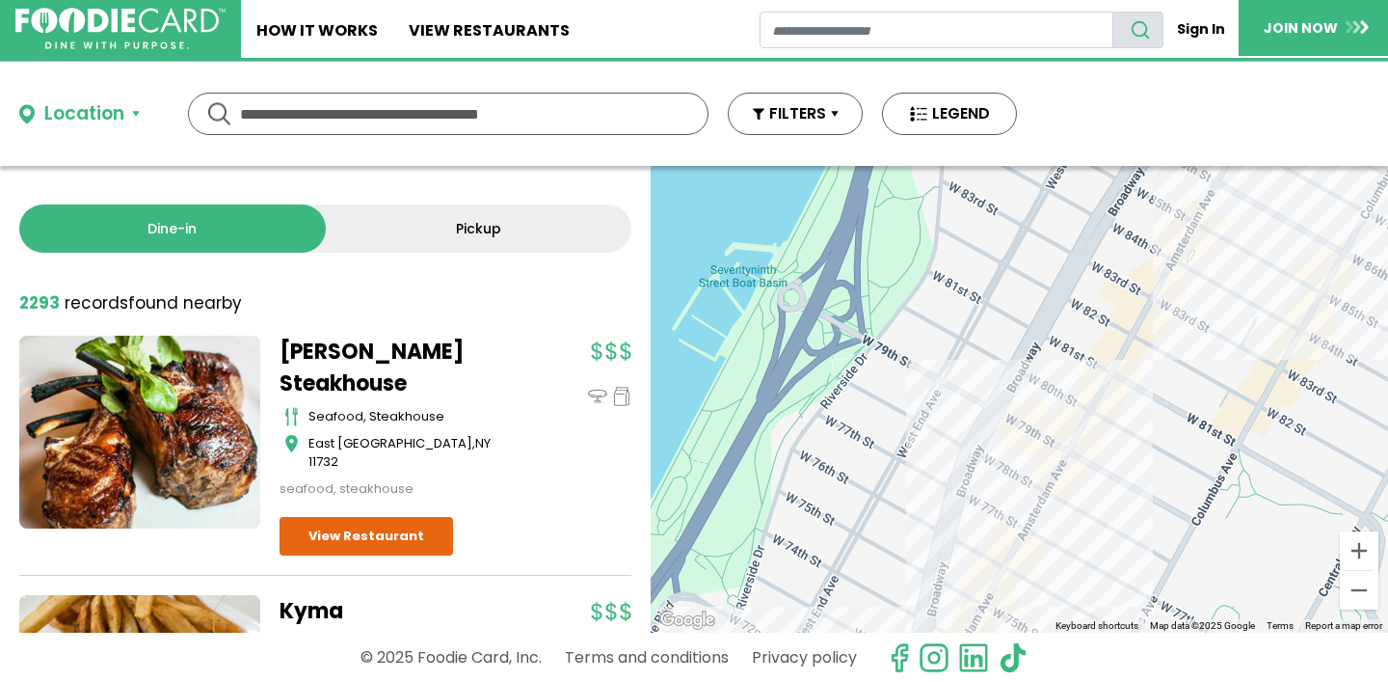
click at [1187, 327] on div at bounding box center [1019, 399] width 737 height 467
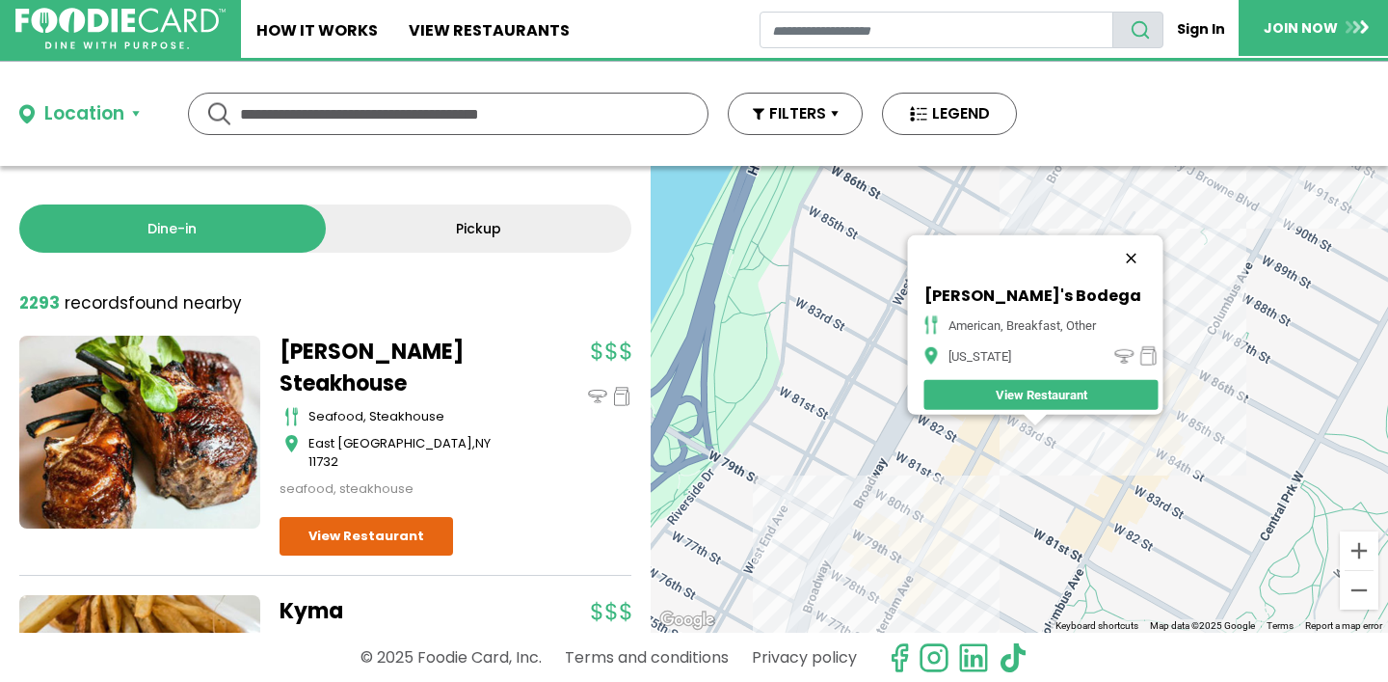
click at [1138, 244] on button "Close" at bounding box center [1131, 258] width 46 height 46
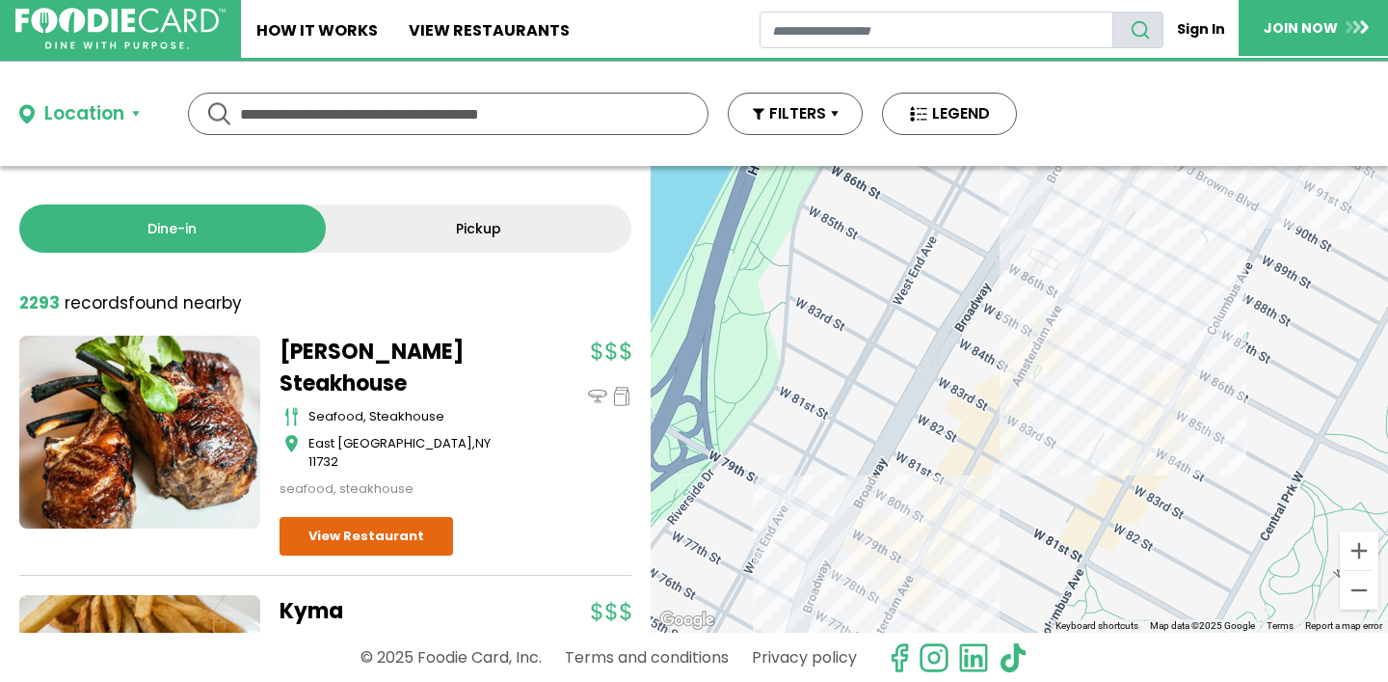
click at [1017, 415] on div at bounding box center [1019, 399] width 737 height 467
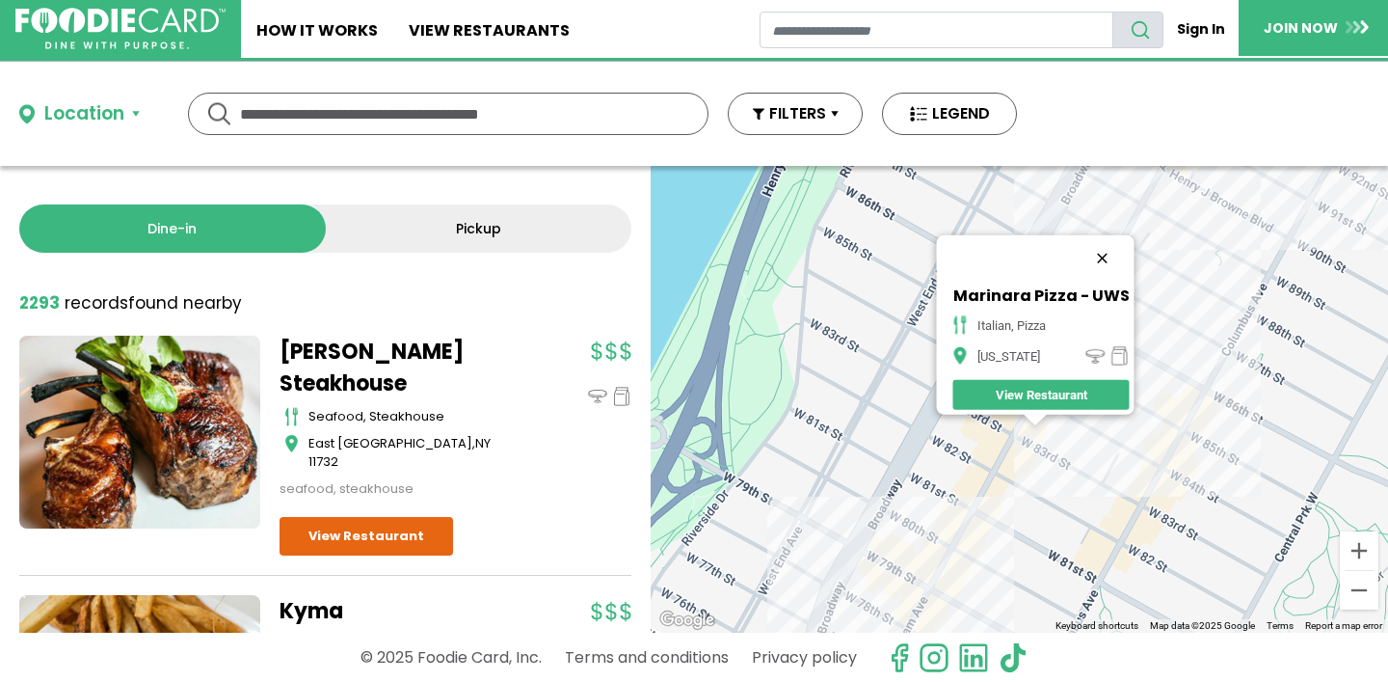
click at [1110, 241] on button "Close" at bounding box center [1102, 258] width 46 height 46
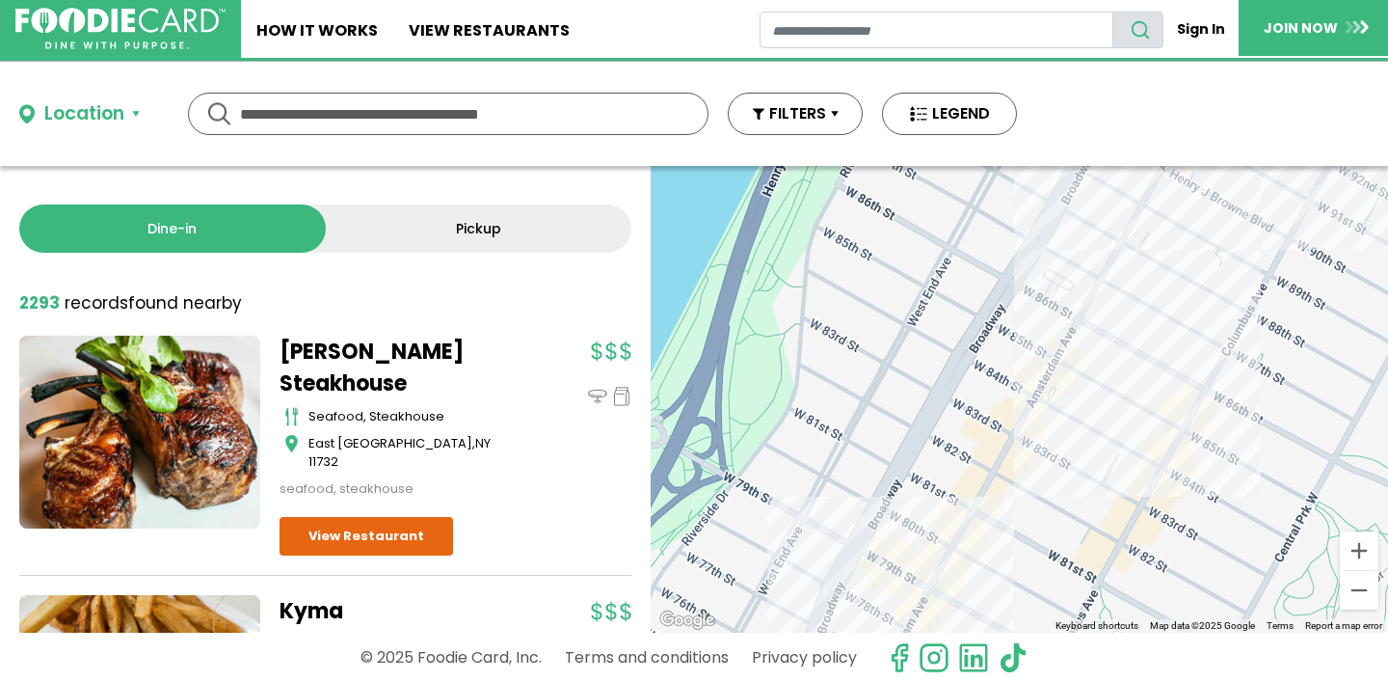
click at [1064, 400] on div at bounding box center [1019, 399] width 737 height 467
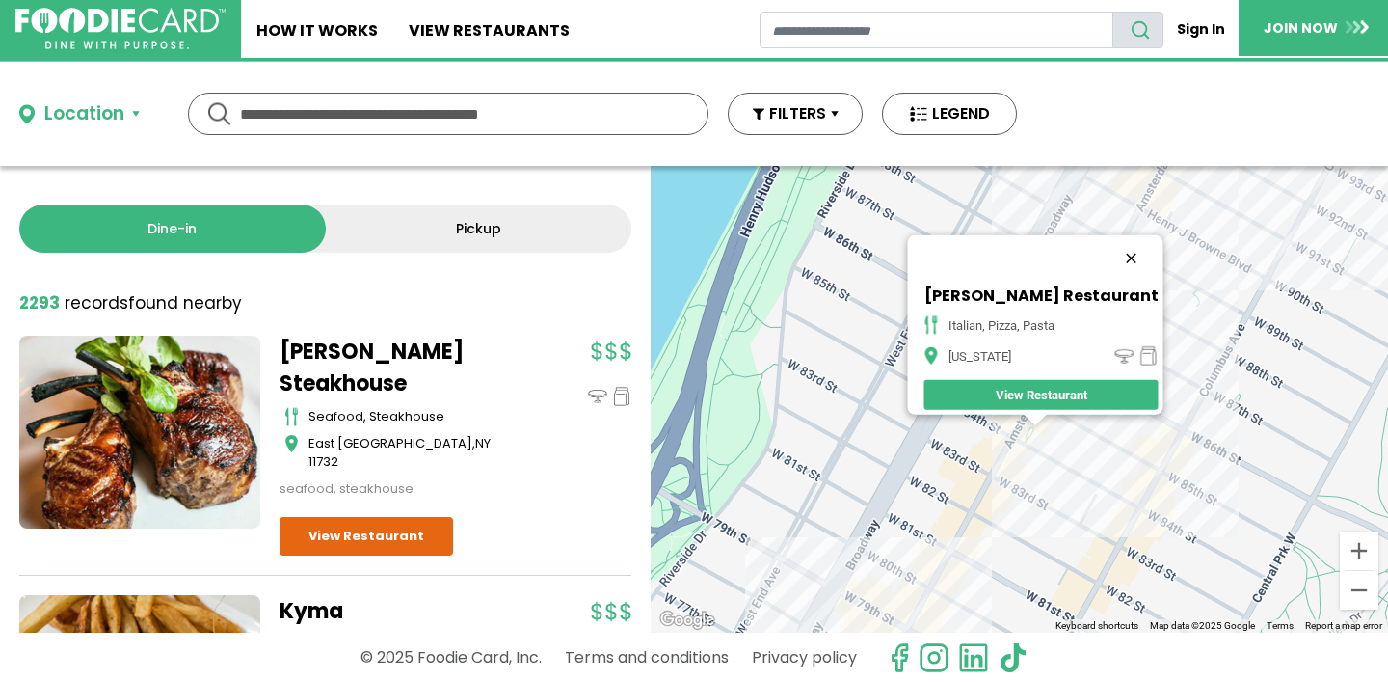
click at [1127, 239] on button "Close" at bounding box center [1131, 258] width 46 height 46
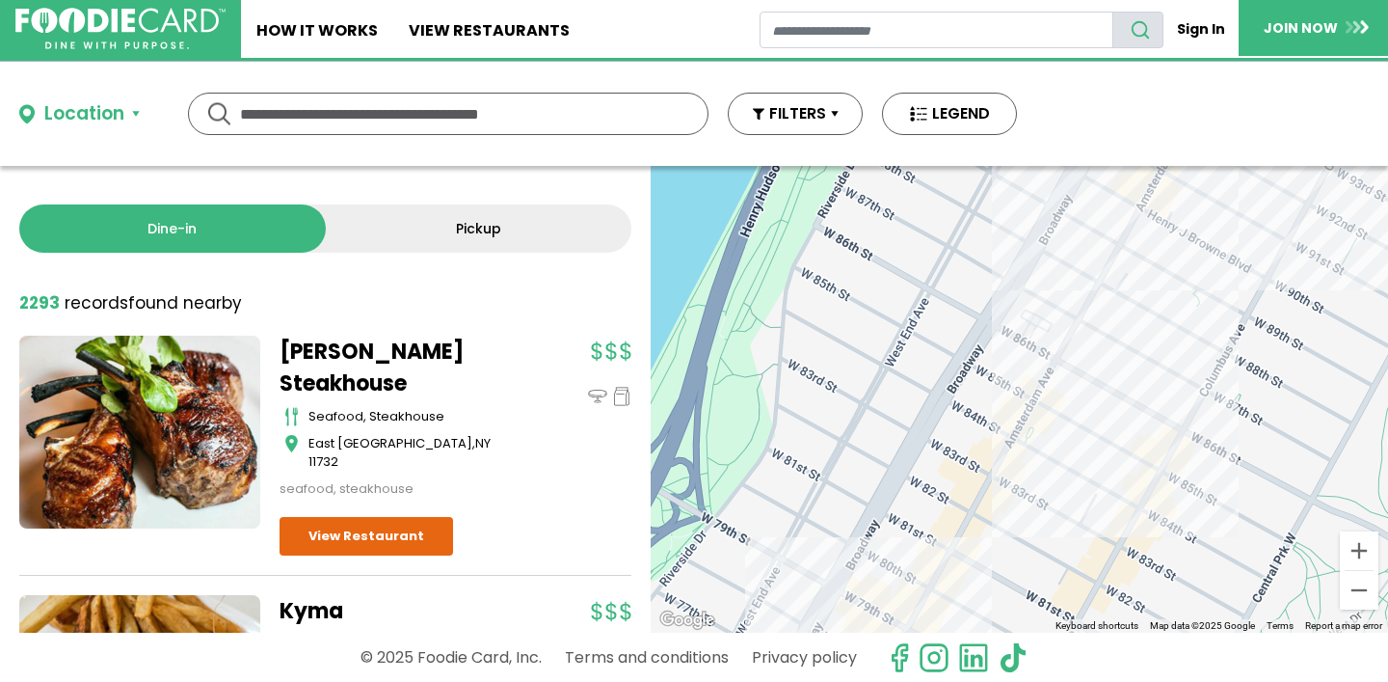
click at [1024, 463] on div at bounding box center [1019, 399] width 737 height 467
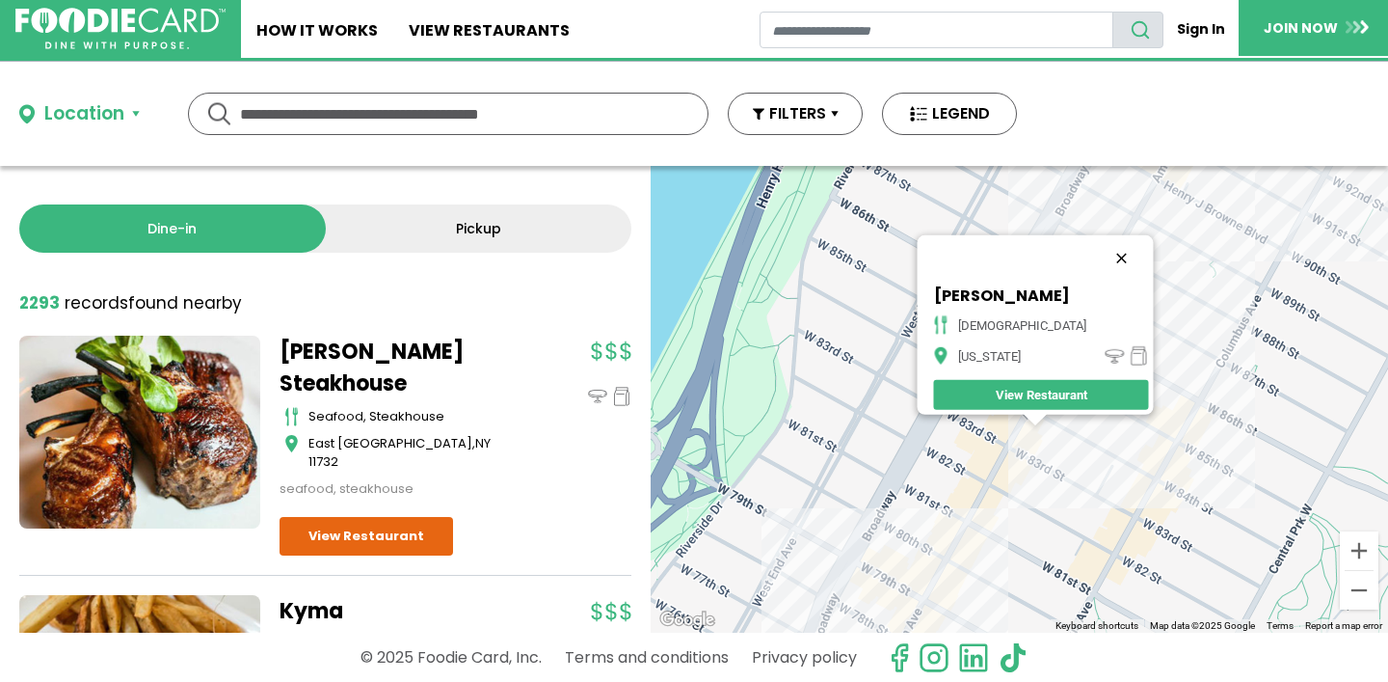
click at [1098, 247] on button "Close" at bounding box center [1121, 258] width 46 height 46
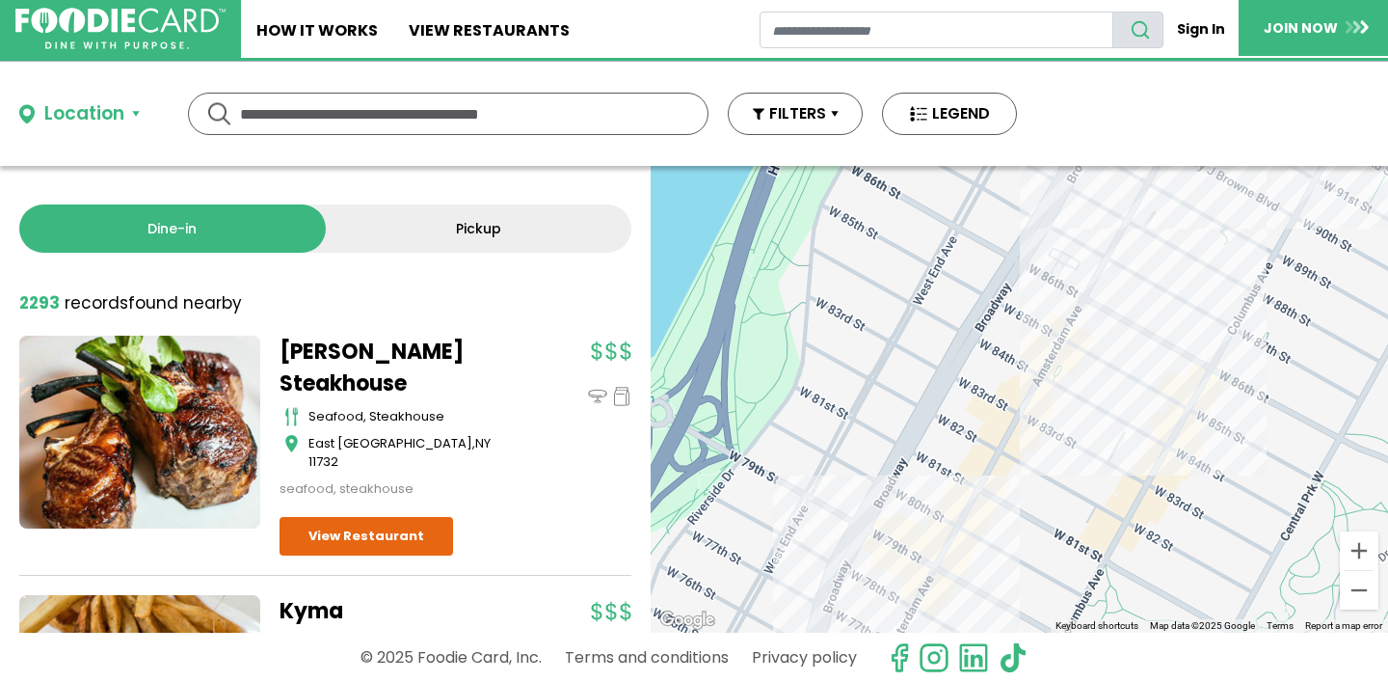
drag, startPoint x: 1083, startPoint y: 418, endPoint x: 1048, endPoint y: 255, distance: 166.6
click at [1071, 265] on div at bounding box center [1019, 399] width 737 height 467
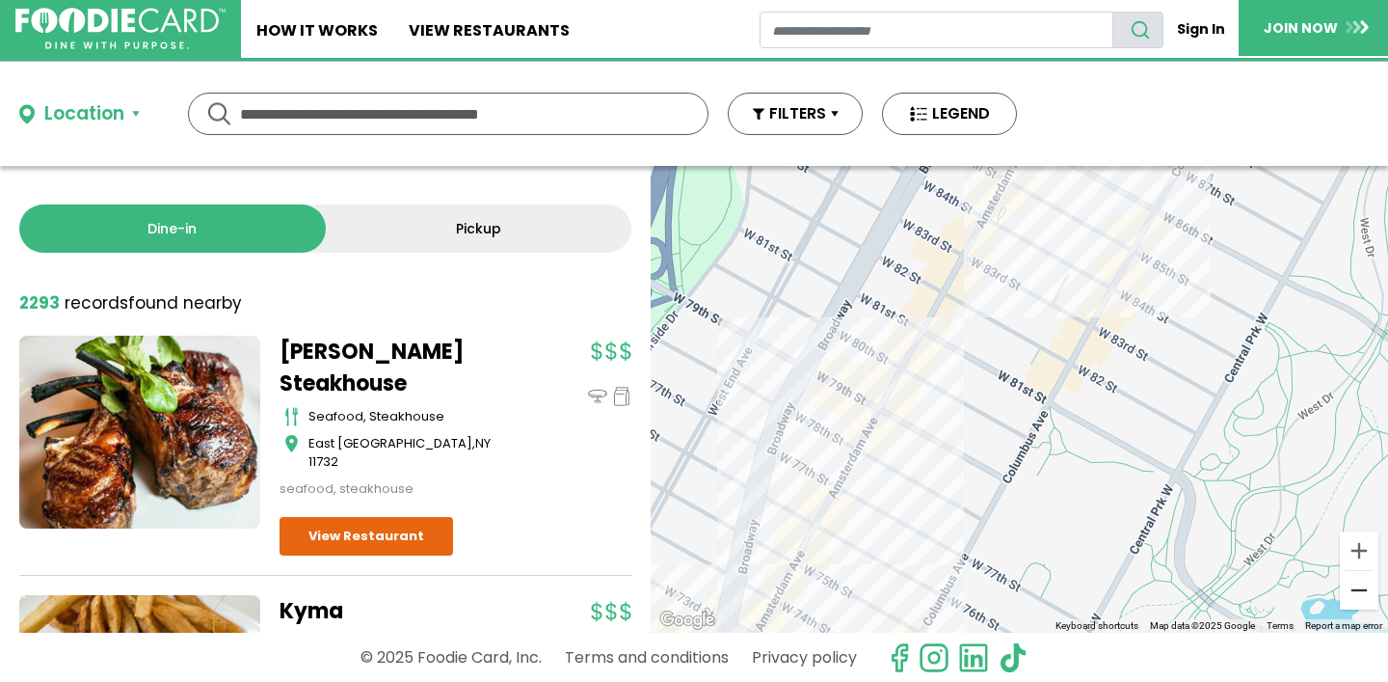
click at [1366, 594] on button "Zoom out" at bounding box center [1359, 590] width 39 height 39
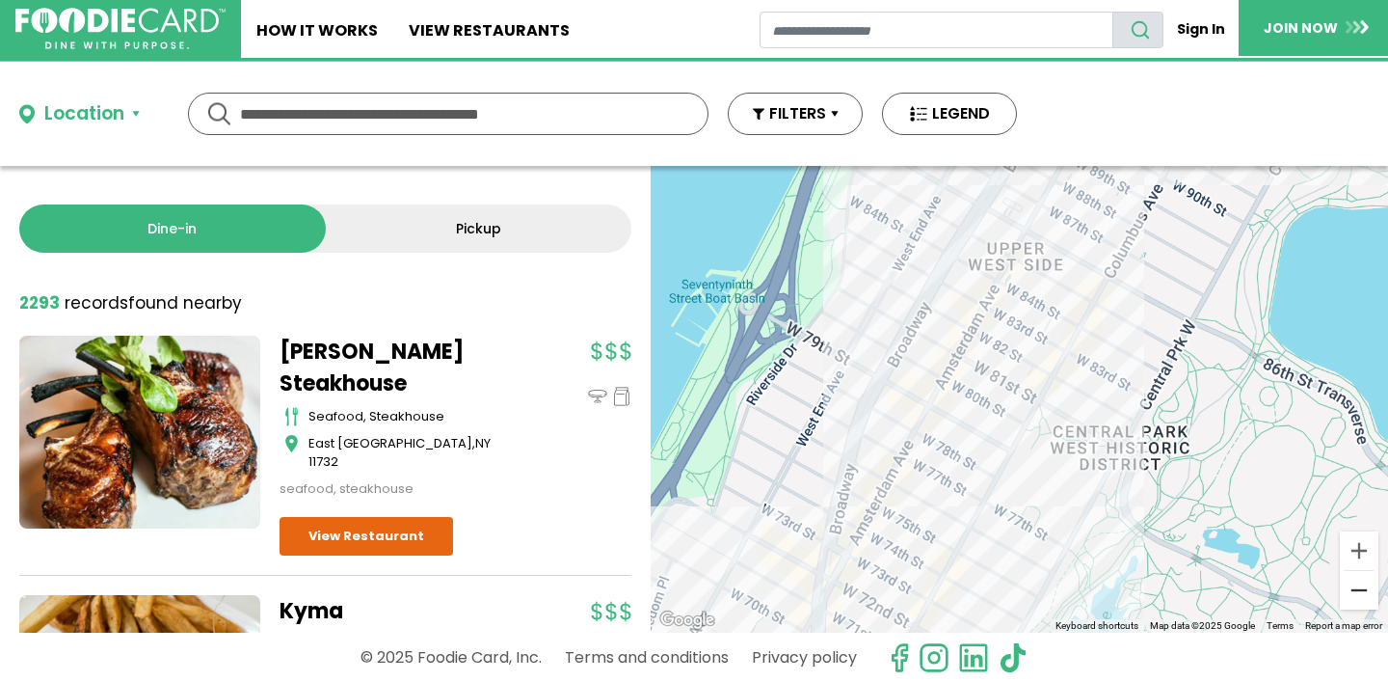
click at [1366, 594] on button "Zoom out" at bounding box center [1359, 590] width 39 height 39
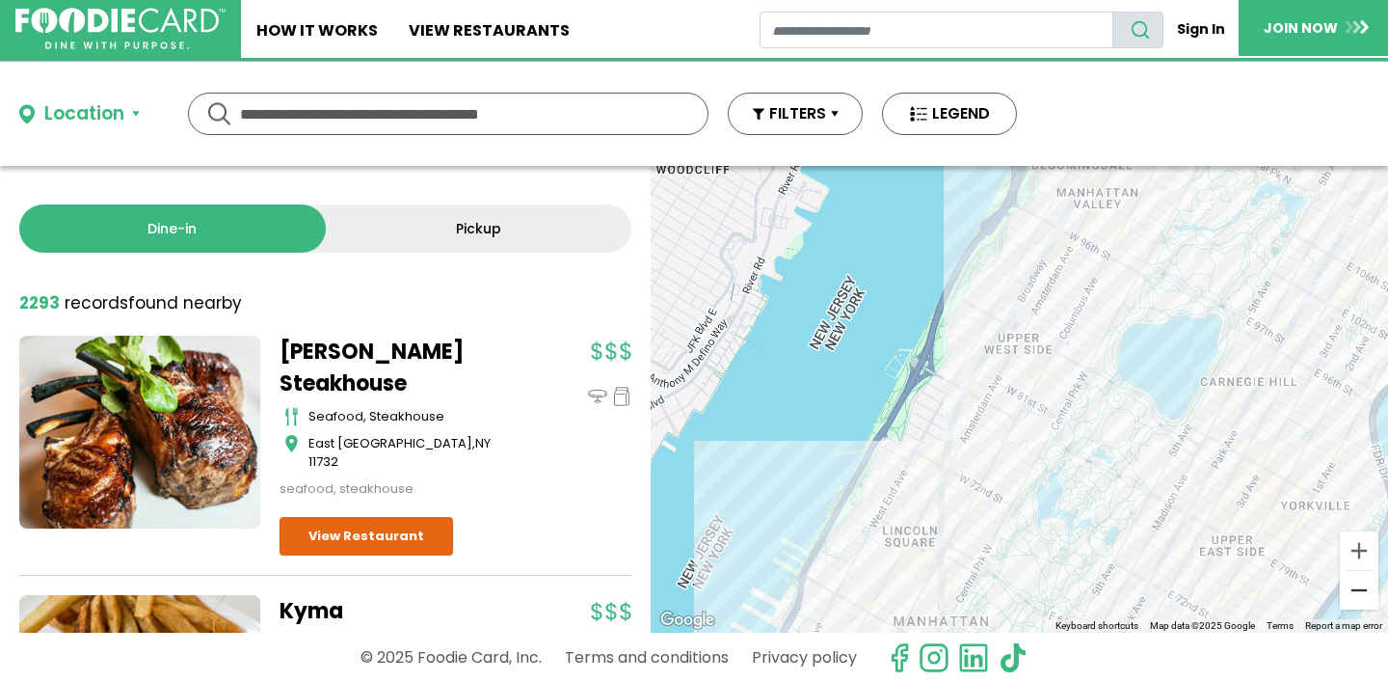
click at [1366, 594] on button "Zoom out" at bounding box center [1359, 590] width 39 height 39
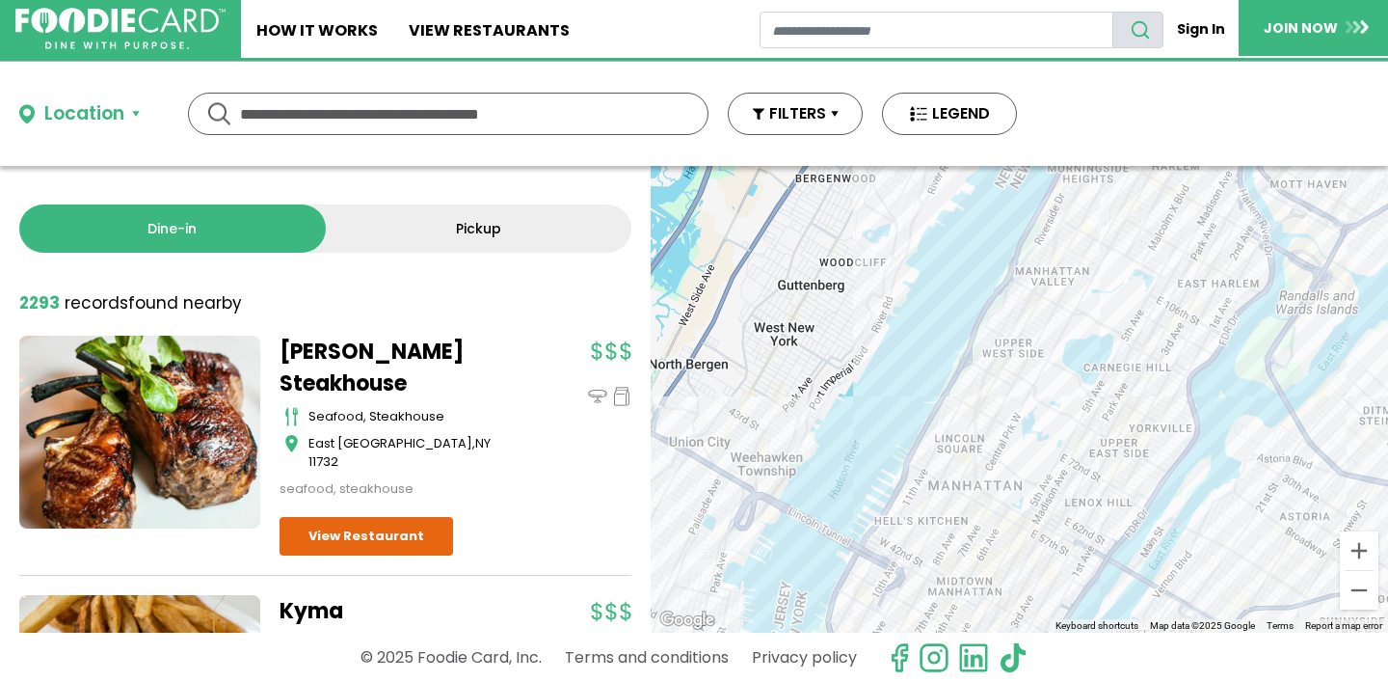
drag, startPoint x: 1119, startPoint y: 539, endPoint x: 1040, endPoint y: 367, distance: 188.9
click at [1041, 373] on div at bounding box center [1019, 399] width 737 height 467
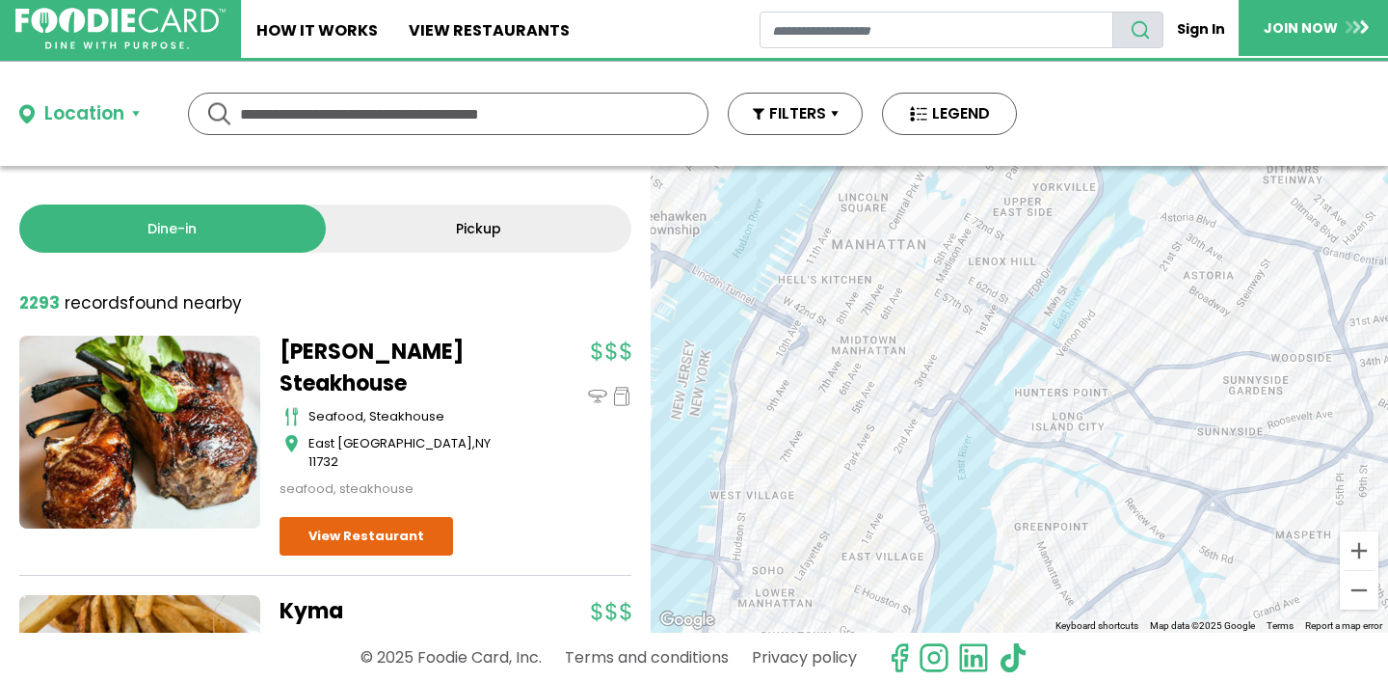
drag, startPoint x: 982, startPoint y: 457, endPoint x: 982, endPoint y: 399, distance: 57.8
click at [982, 399] on div at bounding box center [1019, 399] width 737 height 467
click at [1353, 551] on button "Zoom in" at bounding box center [1359, 550] width 39 height 39
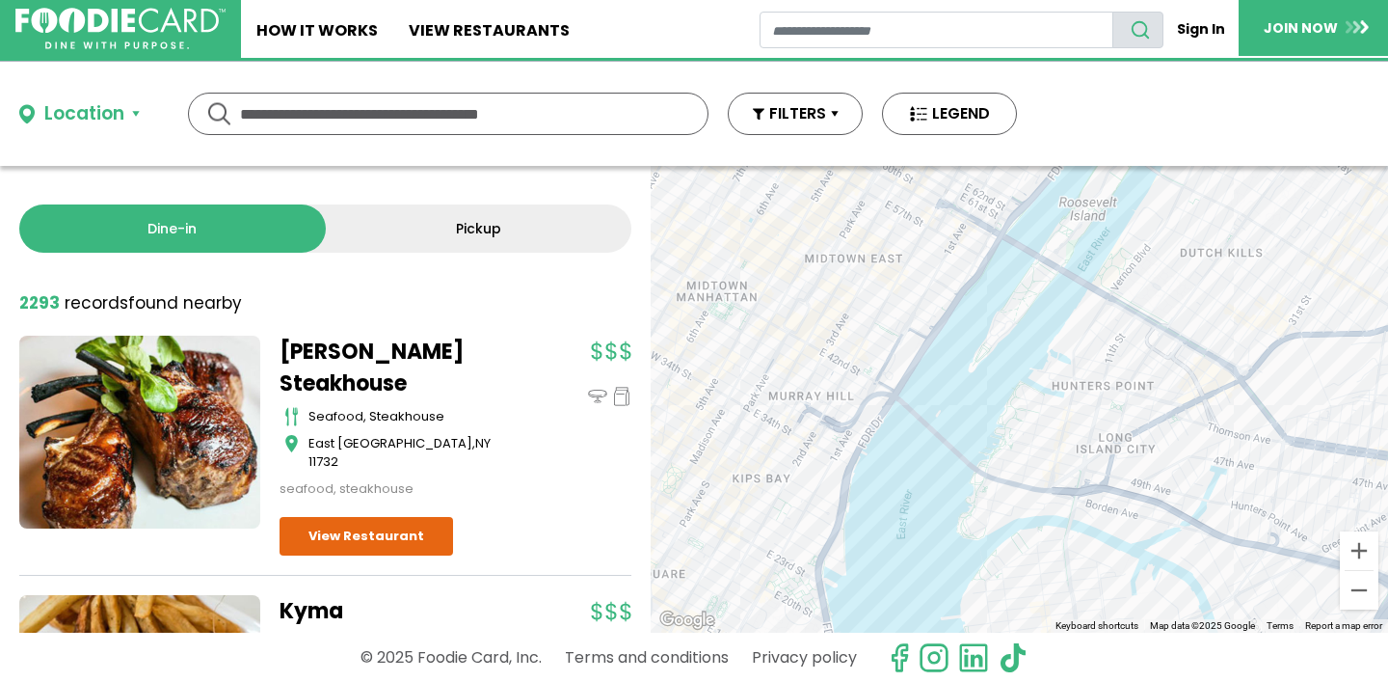
click at [1080, 246] on div at bounding box center [1019, 399] width 737 height 467
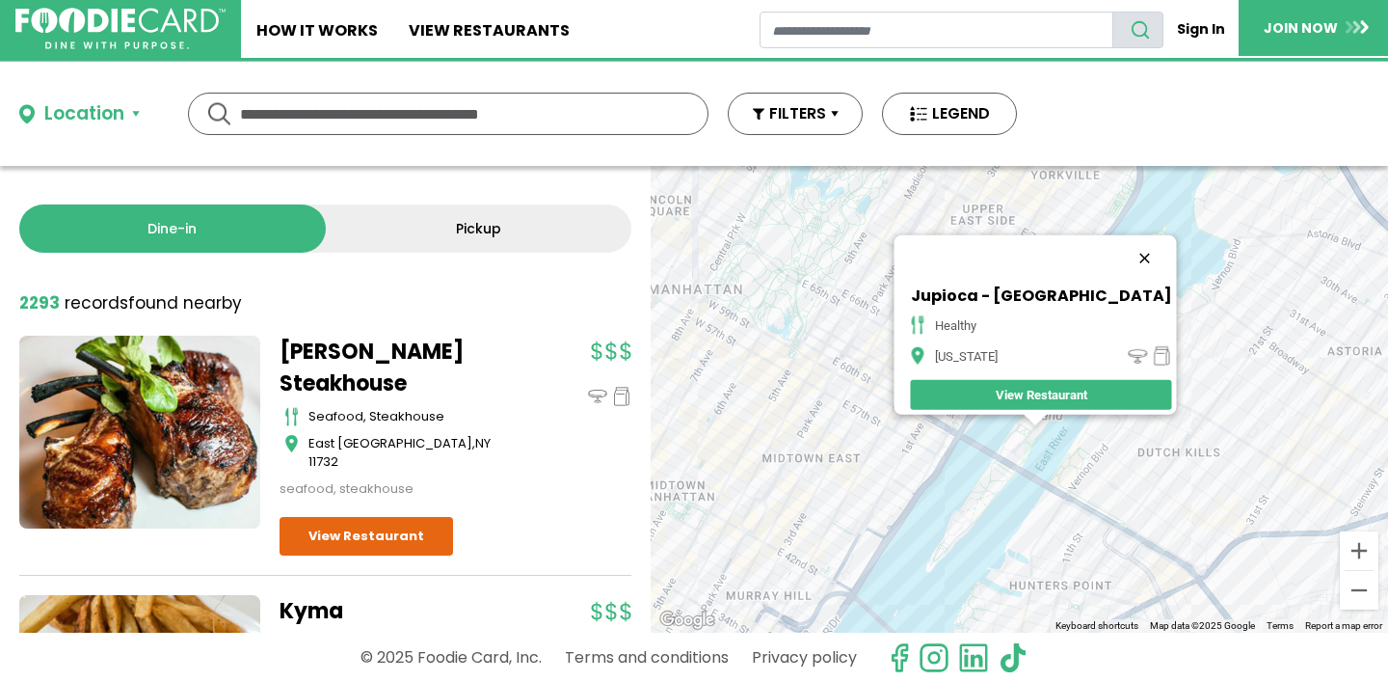
click at [1121, 248] on button "Close" at bounding box center [1144, 258] width 46 height 46
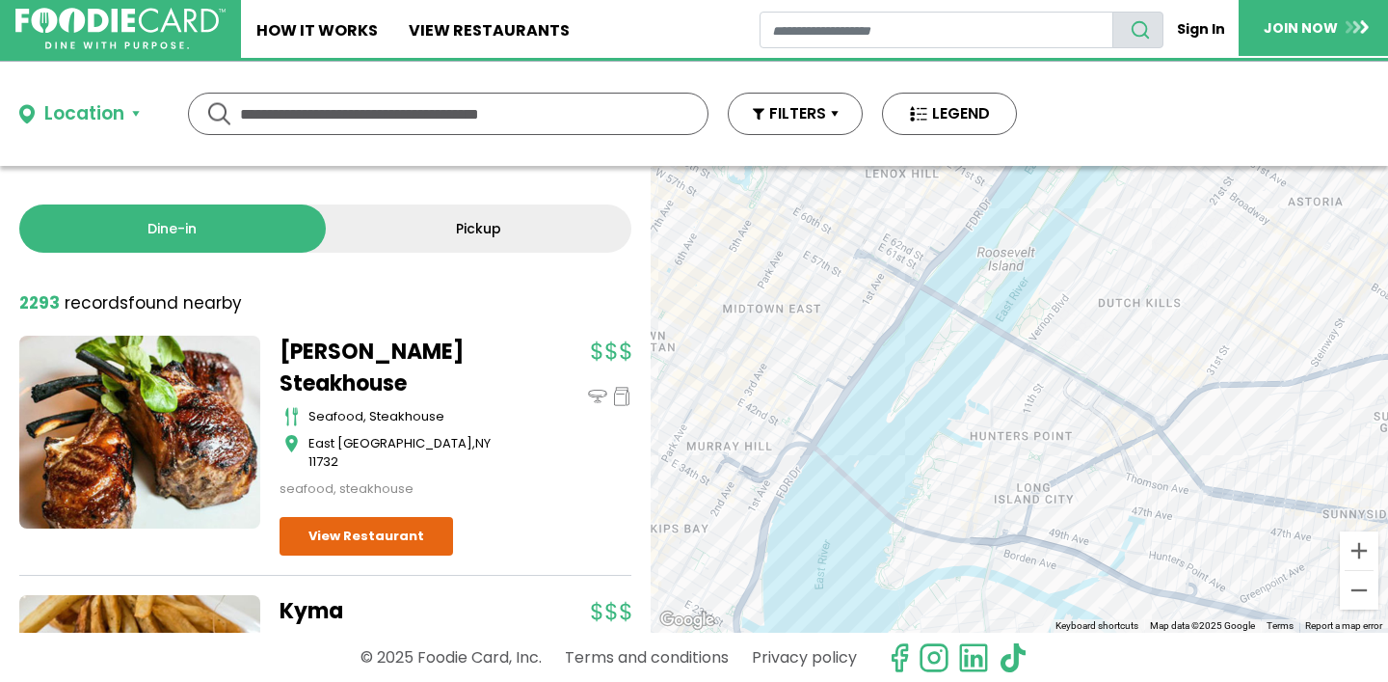
drag, startPoint x: 1051, startPoint y: 450, endPoint x: 995, endPoint y: 279, distance: 180.5
click at [995, 281] on div at bounding box center [1019, 399] width 737 height 467
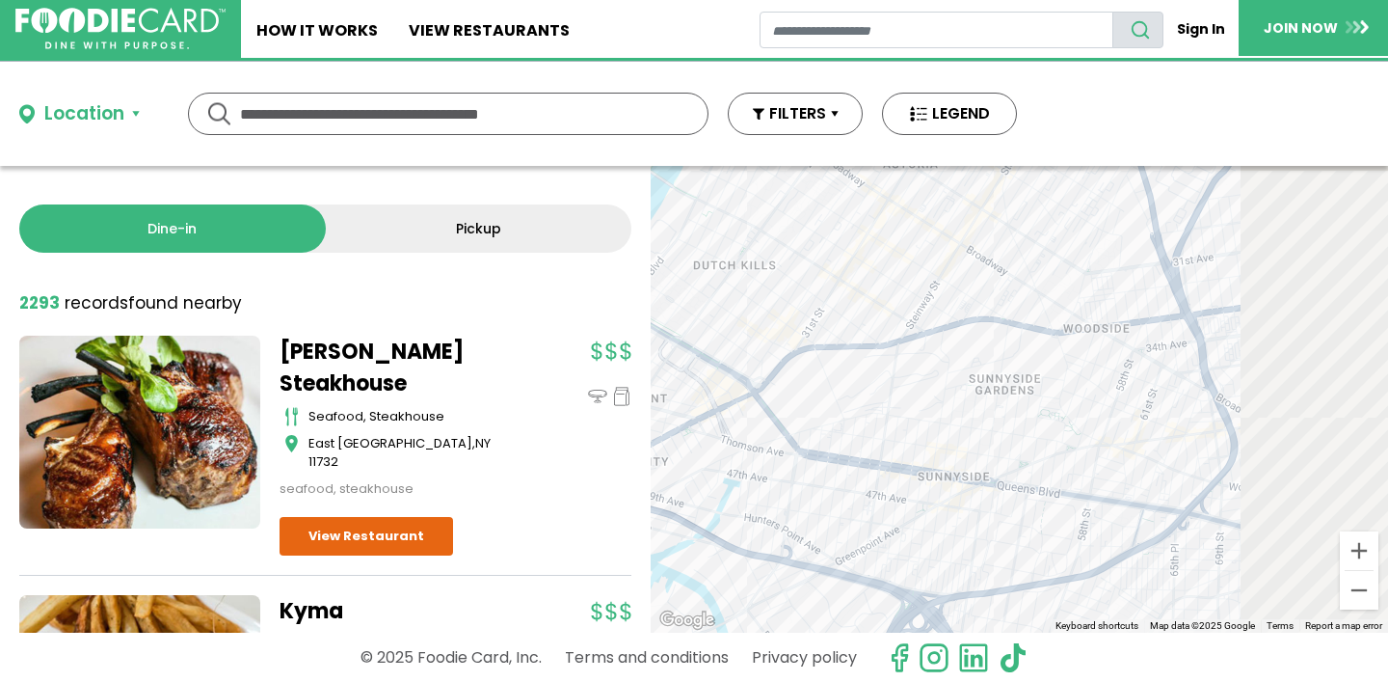
drag, startPoint x: 1124, startPoint y: 322, endPoint x: 777, endPoint y: 372, distance: 350.6
click at [777, 372] on div at bounding box center [1019, 399] width 737 height 467
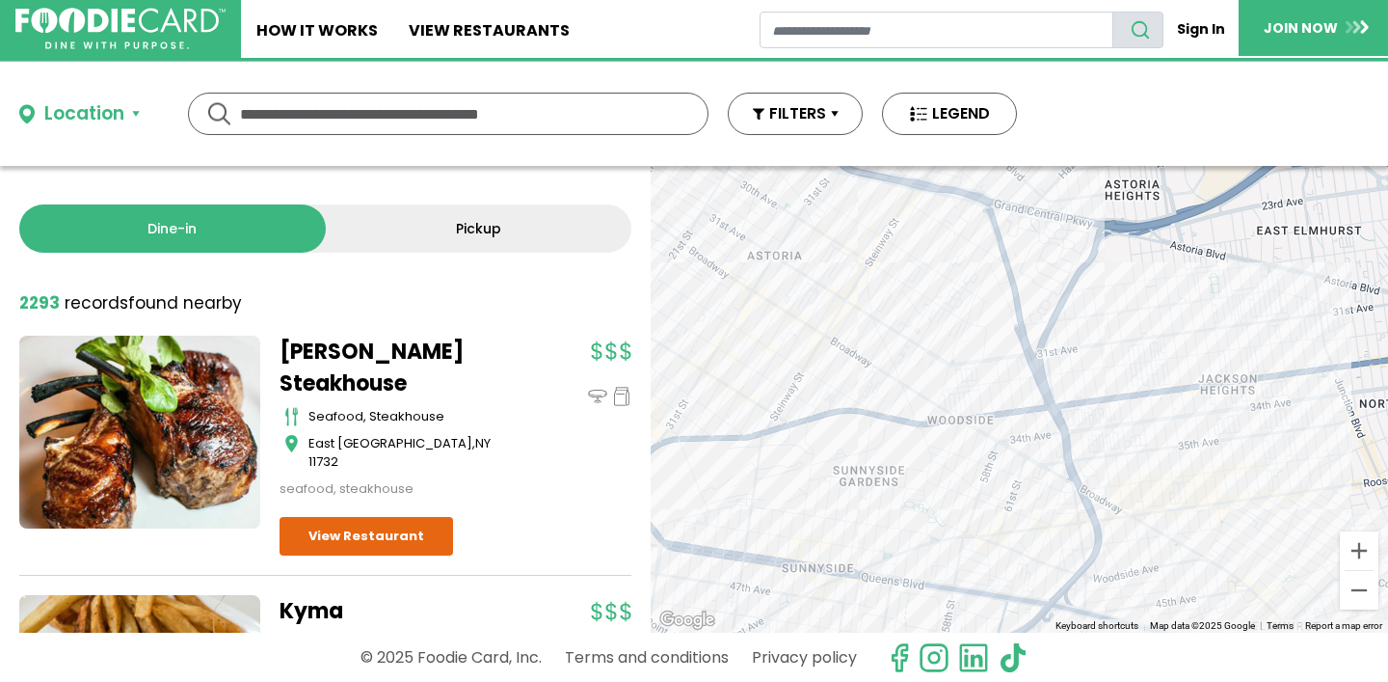
drag, startPoint x: 957, startPoint y: 361, endPoint x: 855, endPoint y: 442, distance: 130.4
click at [855, 445] on div at bounding box center [1019, 399] width 737 height 467
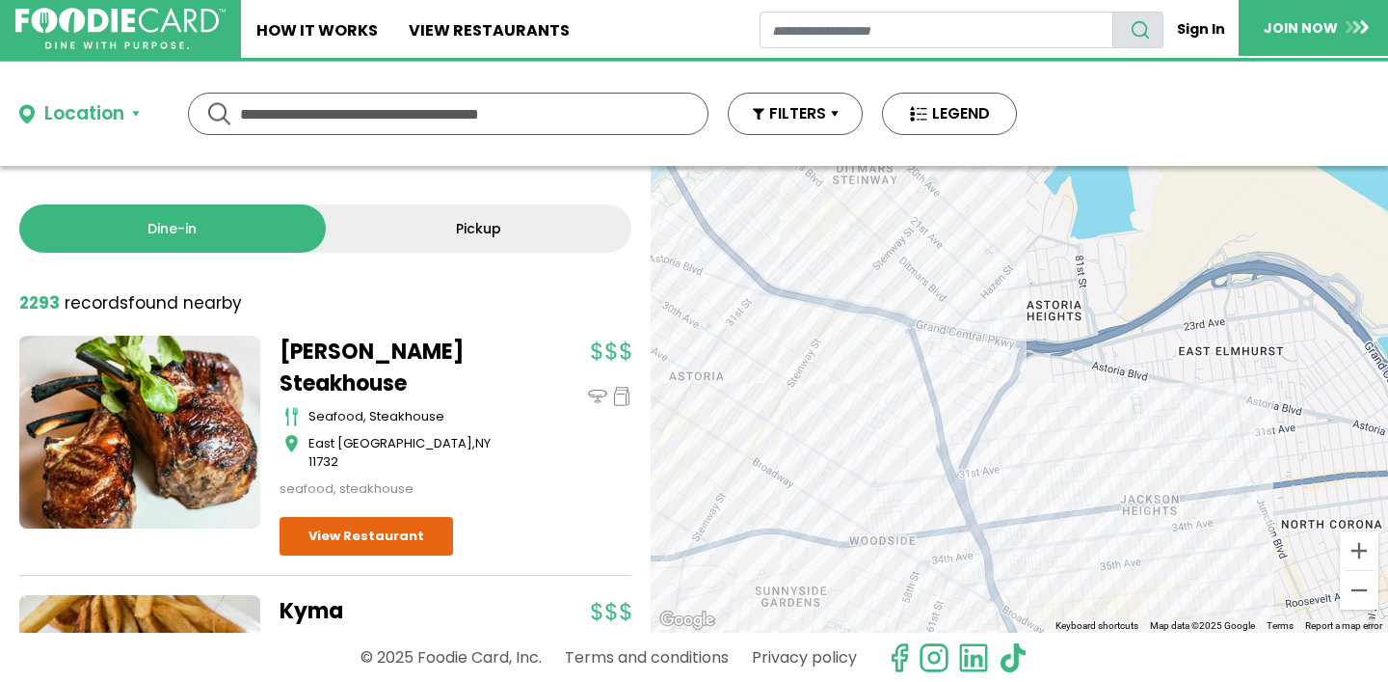
drag, startPoint x: 922, startPoint y: 410, endPoint x: 843, endPoint y: 530, distance: 144.1
click at [842, 536] on div at bounding box center [1019, 399] width 737 height 467
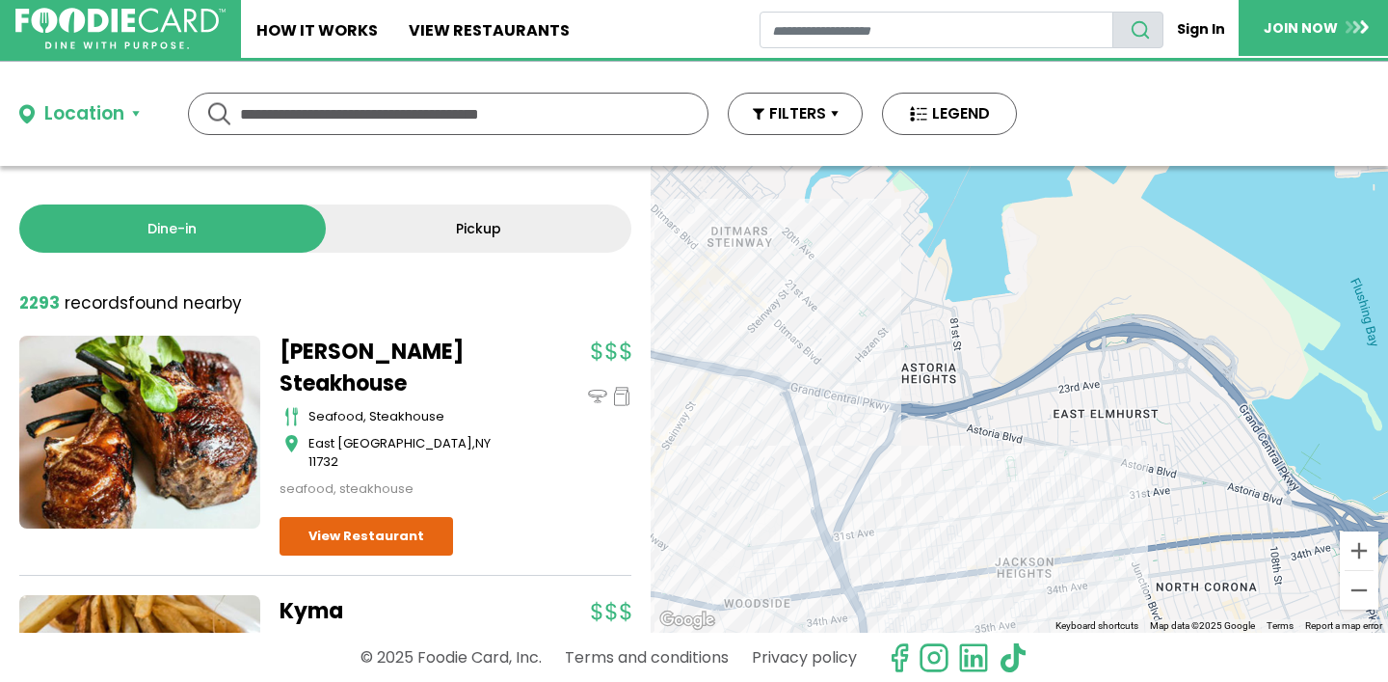
drag, startPoint x: 897, startPoint y: 447, endPoint x: 721, endPoint y: 270, distance: 249.5
click at [721, 271] on div at bounding box center [1019, 399] width 737 height 467
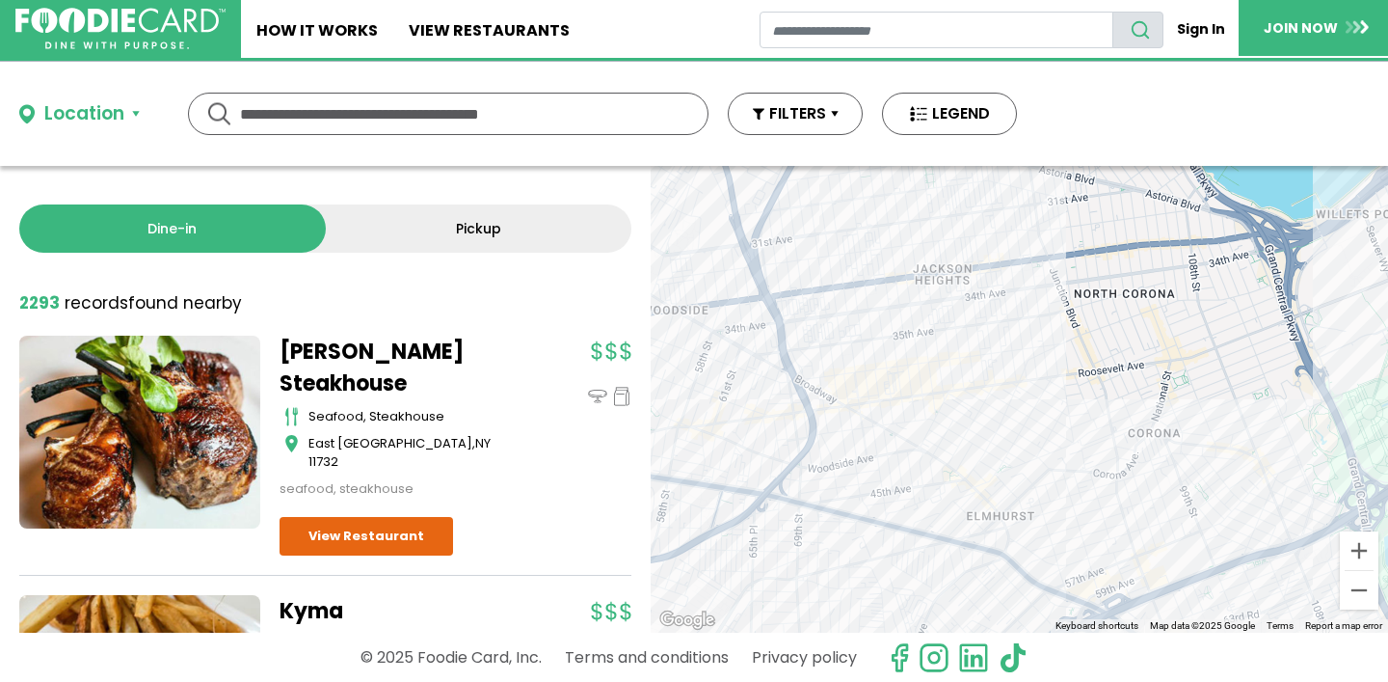
drag, startPoint x: 955, startPoint y: 394, endPoint x: 912, endPoint y: 318, distance: 87.6
click at [912, 319] on div at bounding box center [1019, 399] width 737 height 467
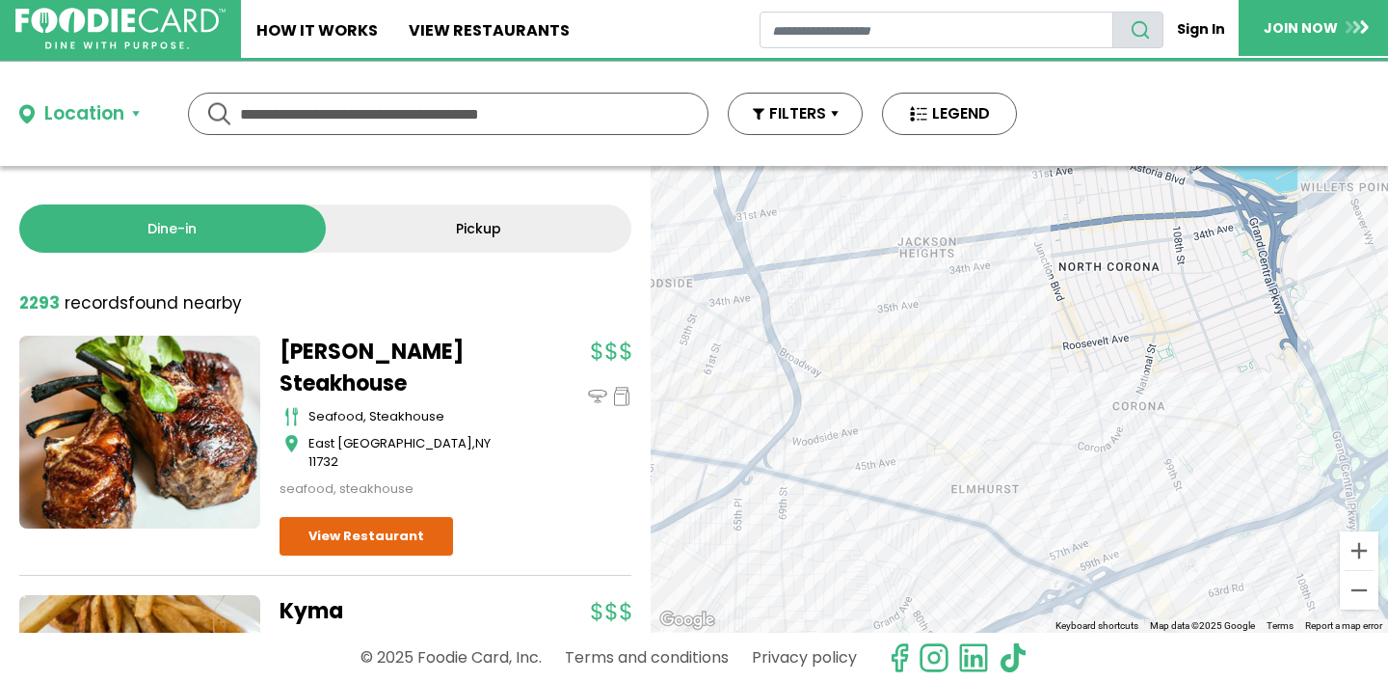
click at [892, 397] on div at bounding box center [1019, 399] width 737 height 467
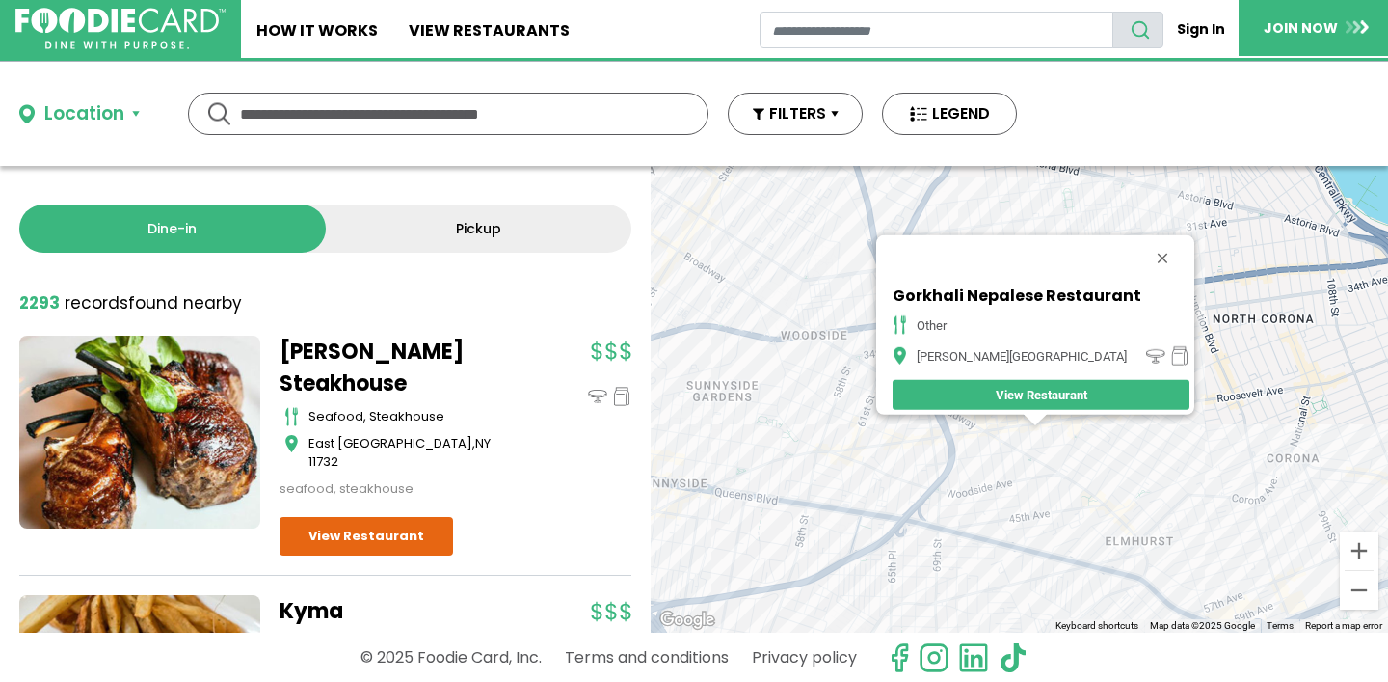
click at [1005, 438] on div "Gorkhali Nepalese Restaurant Other [PERSON_NAME][GEOGRAPHIC_DATA] View Restaura…" at bounding box center [1019, 399] width 737 height 467
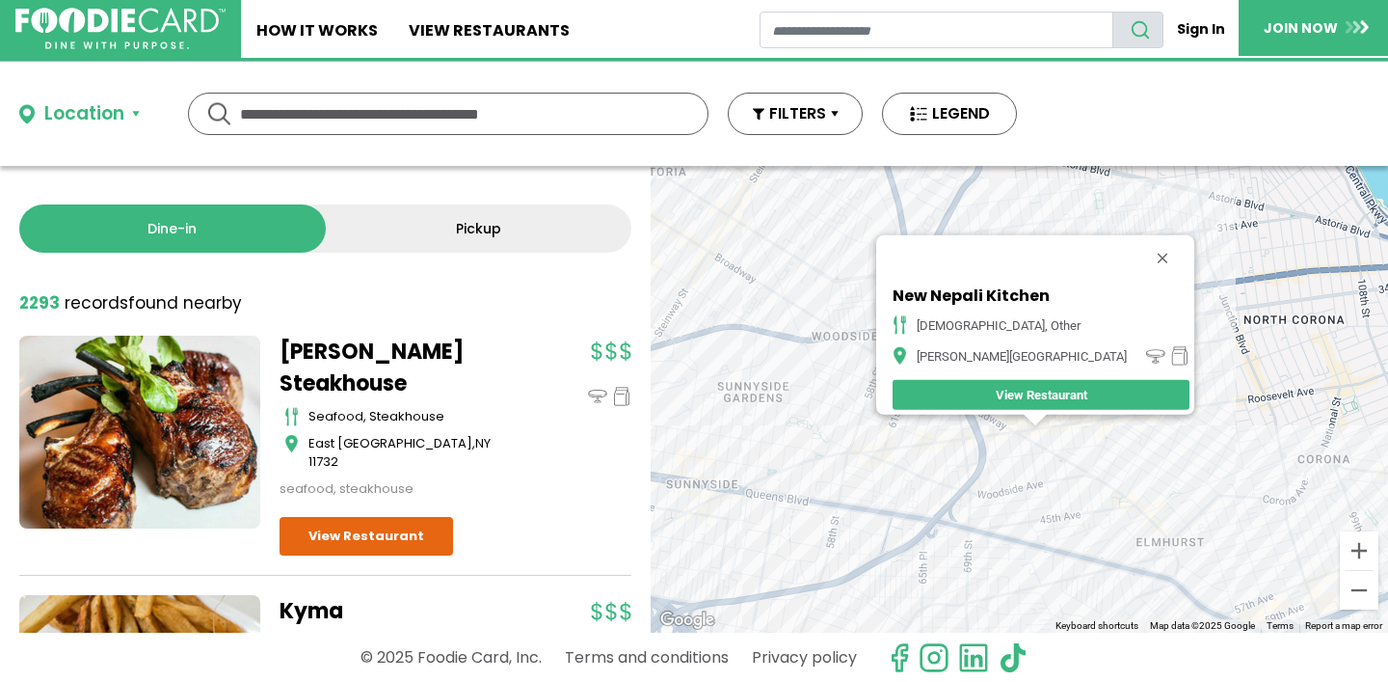
click at [1014, 448] on div "New Nepali Kitchen indian, other [PERSON_NAME][GEOGRAPHIC_DATA] View Restaurant" at bounding box center [1019, 399] width 737 height 467
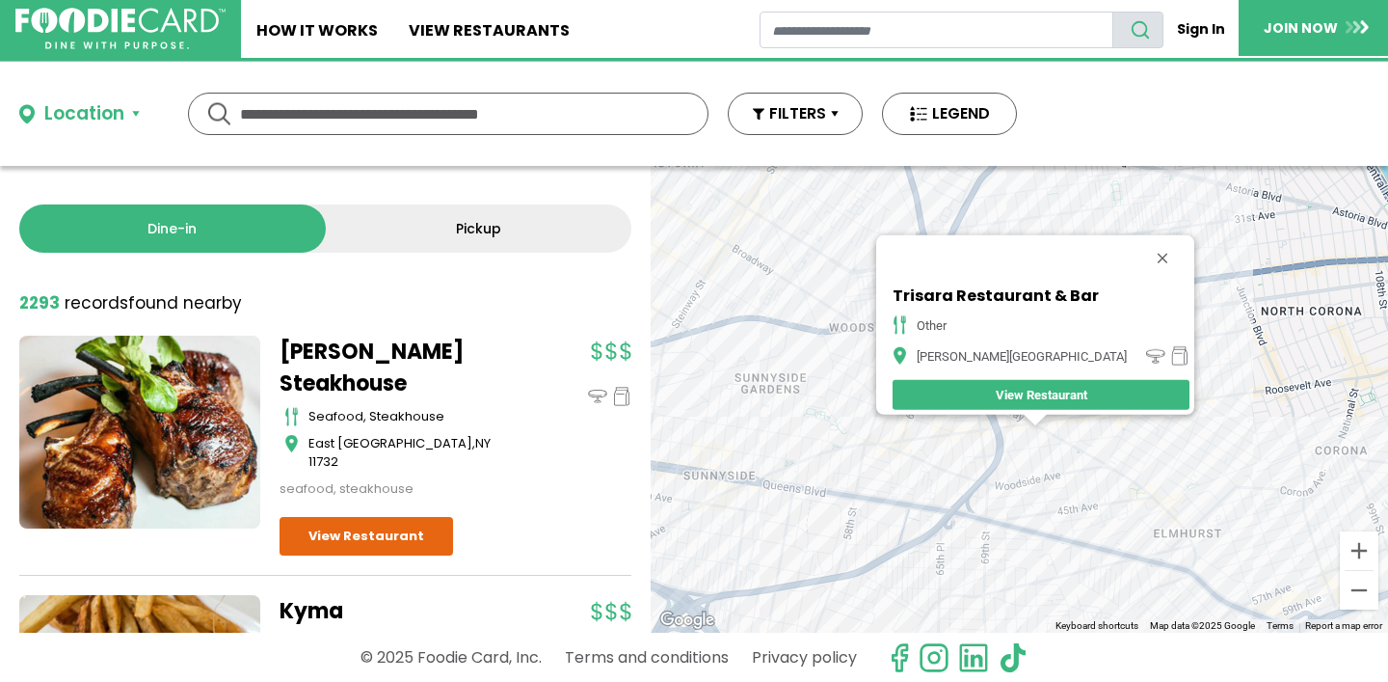
click at [988, 448] on div "Trisara Restaurant & Bar other [PERSON_NAME][GEOGRAPHIC_DATA] View Restaurant" at bounding box center [1019, 399] width 737 height 467
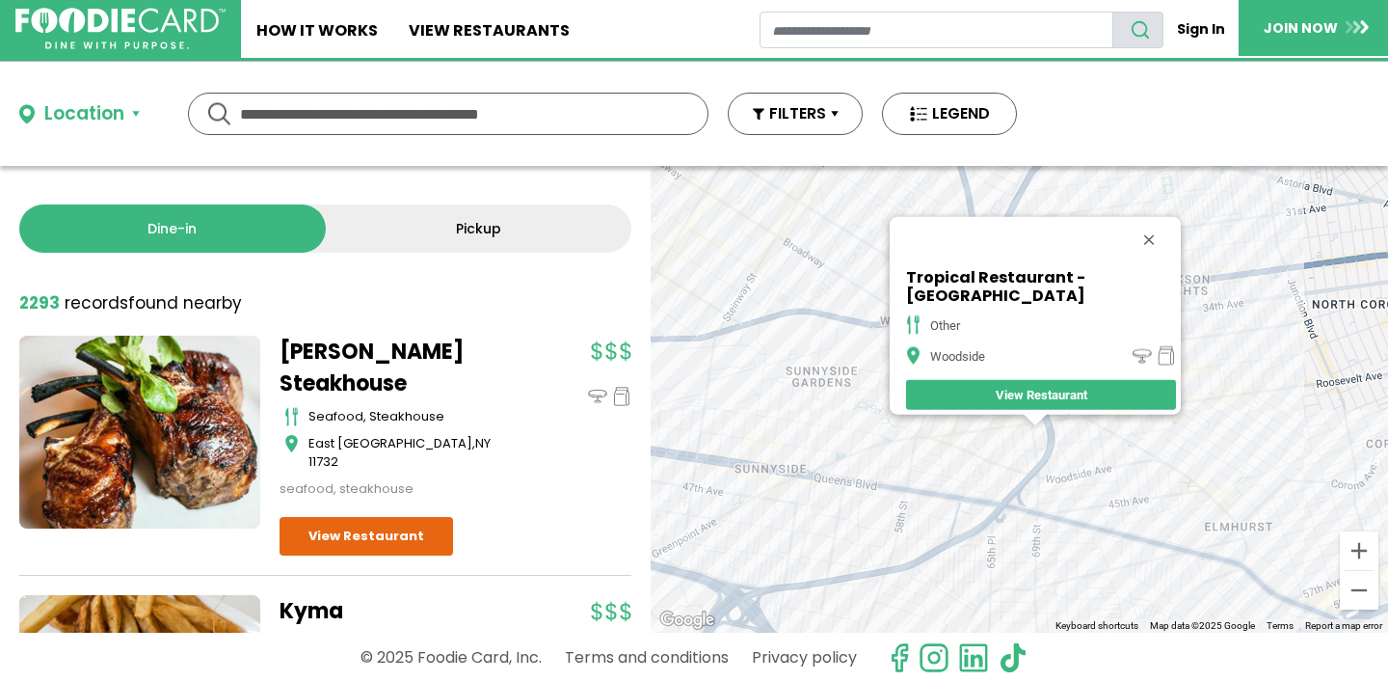
click at [957, 458] on div "Tropical Restaurant - [GEOGRAPHIC_DATA] other [GEOGRAPHIC_DATA]" at bounding box center [1019, 399] width 737 height 467
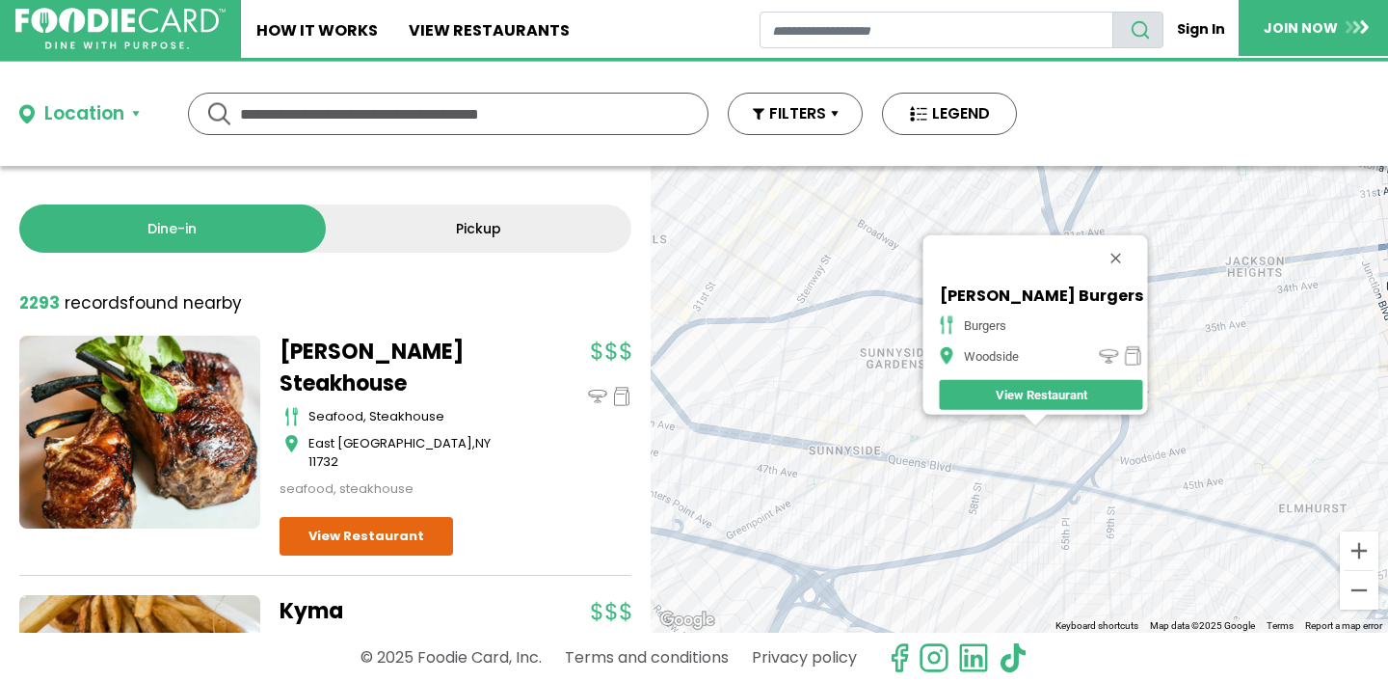
click at [996, 436] on div "[PERSON_NAME] Burgers burgers Woodside View Restaurant" at bounding box center [1019, 399] width 737 height 467
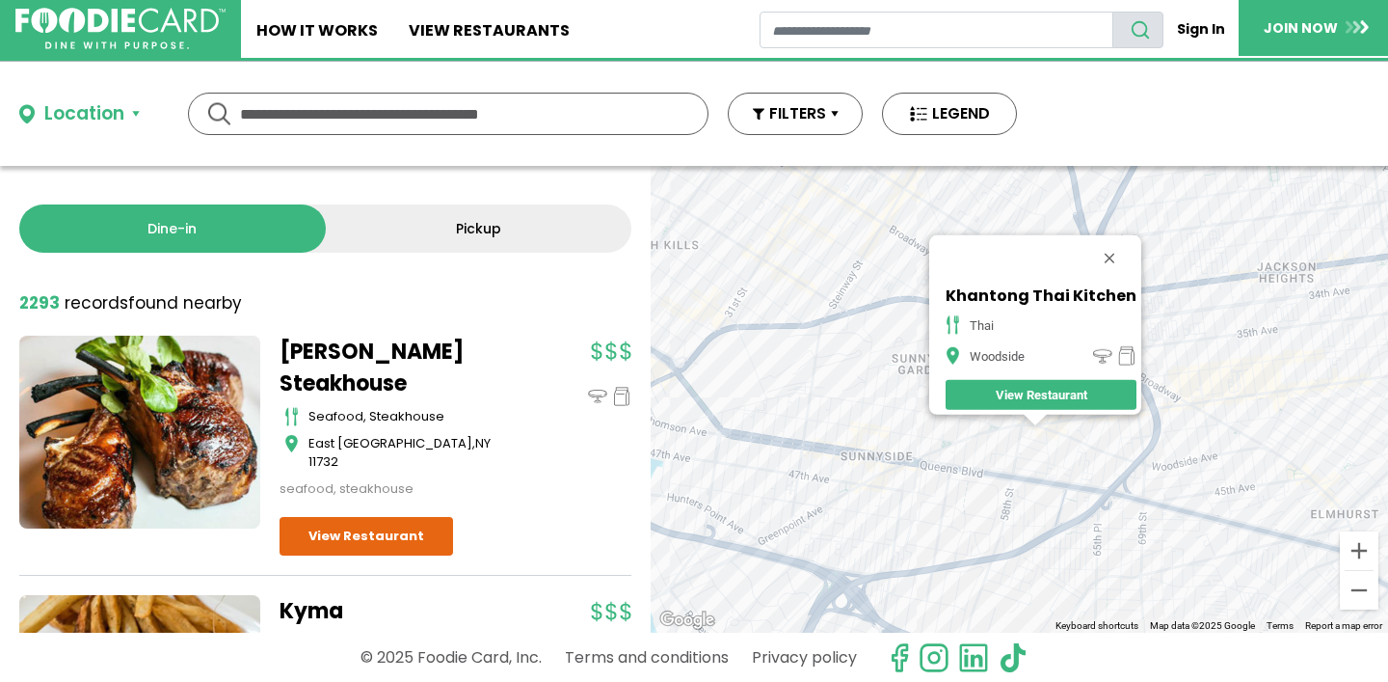
click at [958, 427] on div "[GEOGRAPHIC_DATA]" at bounding box center [1019, 399] width 737 height 467
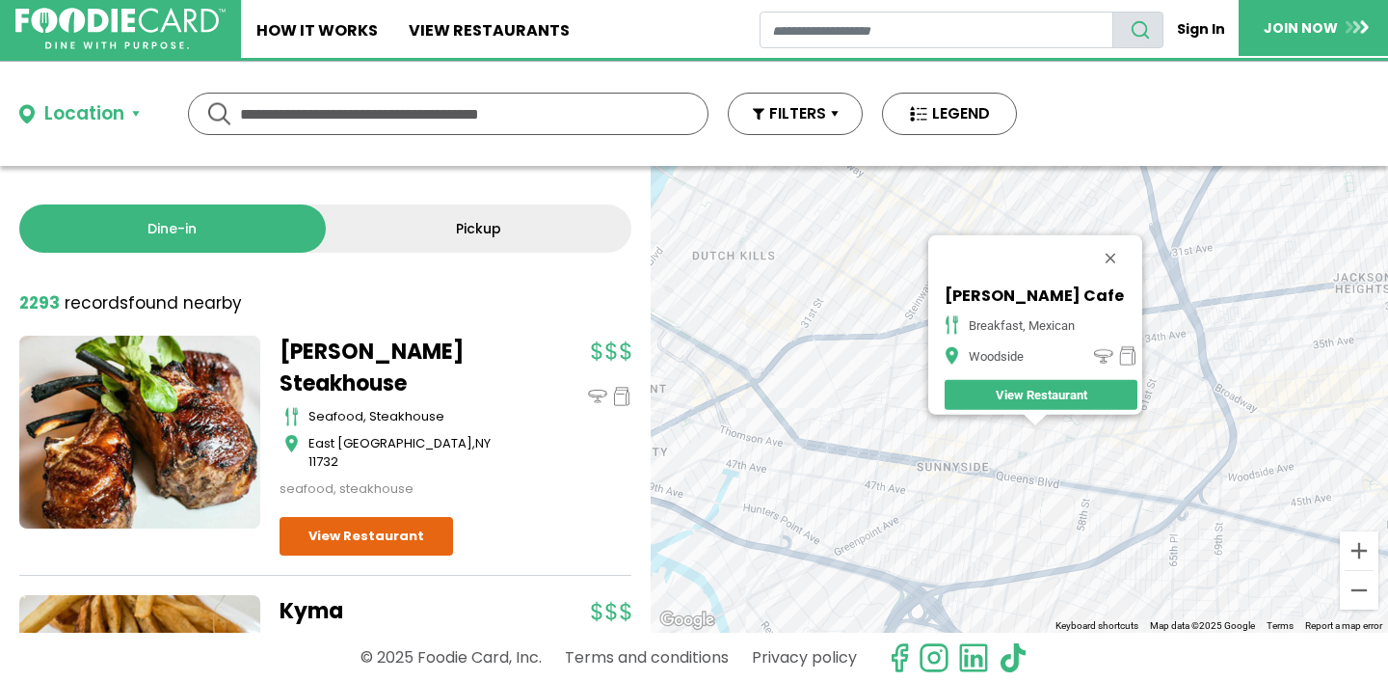
click at [979, 468] on div "[PERSON_NAME] Cafe breakfast, [GEOGRAPHIC_DATA] View Restaurant" at bounding box center [1019, 399] width 737 height 467
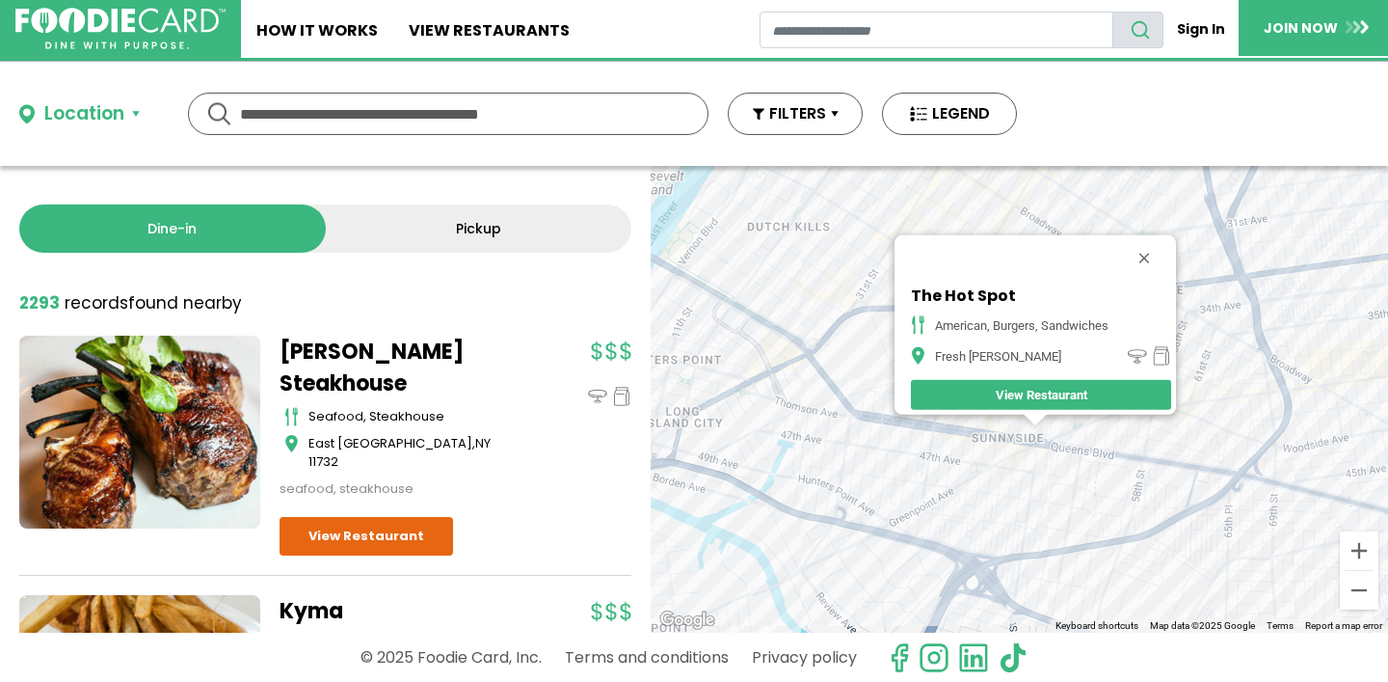
click at [1019, 468] on div "The Hot Spot American, Burgers, Sandwiches Fresh [PERSON_NAME] View Restaurant" at bounding box center [1019, 399] width 737 height 467
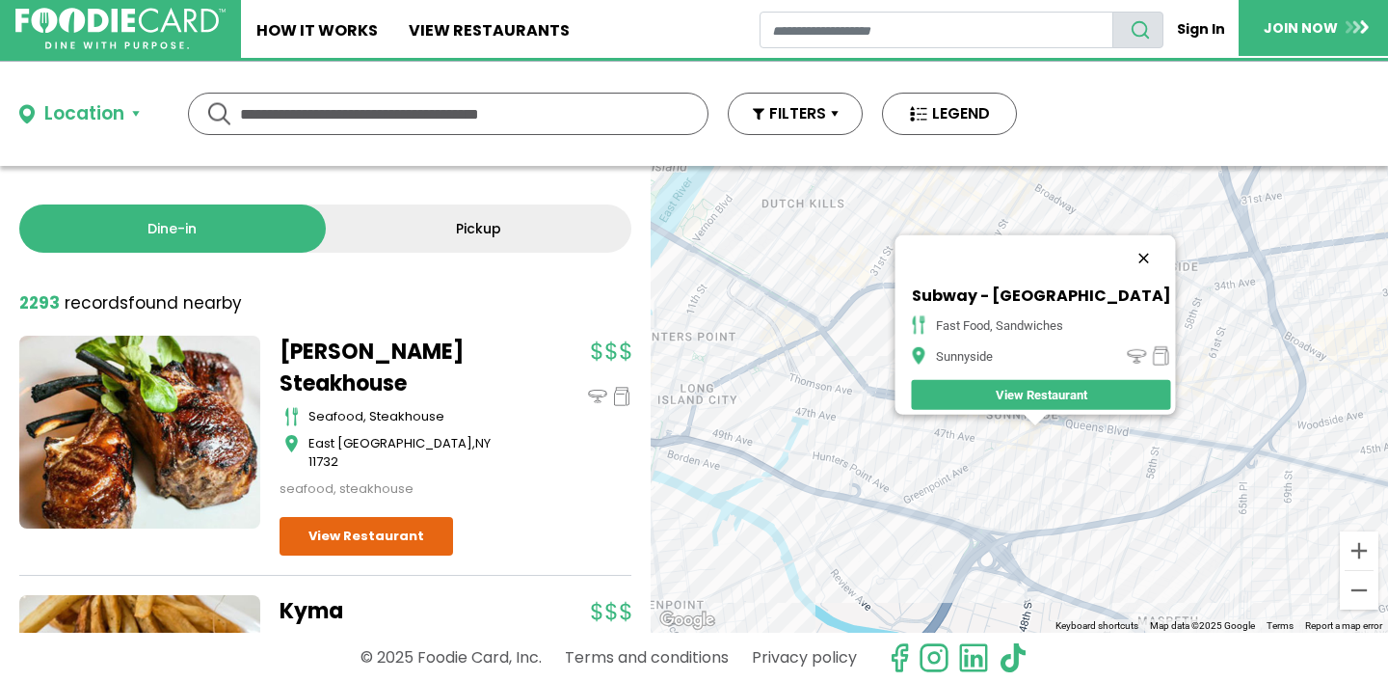
click at [1127, 247] on button "Close" at bounding box center [1143, 258] width 46 height 46
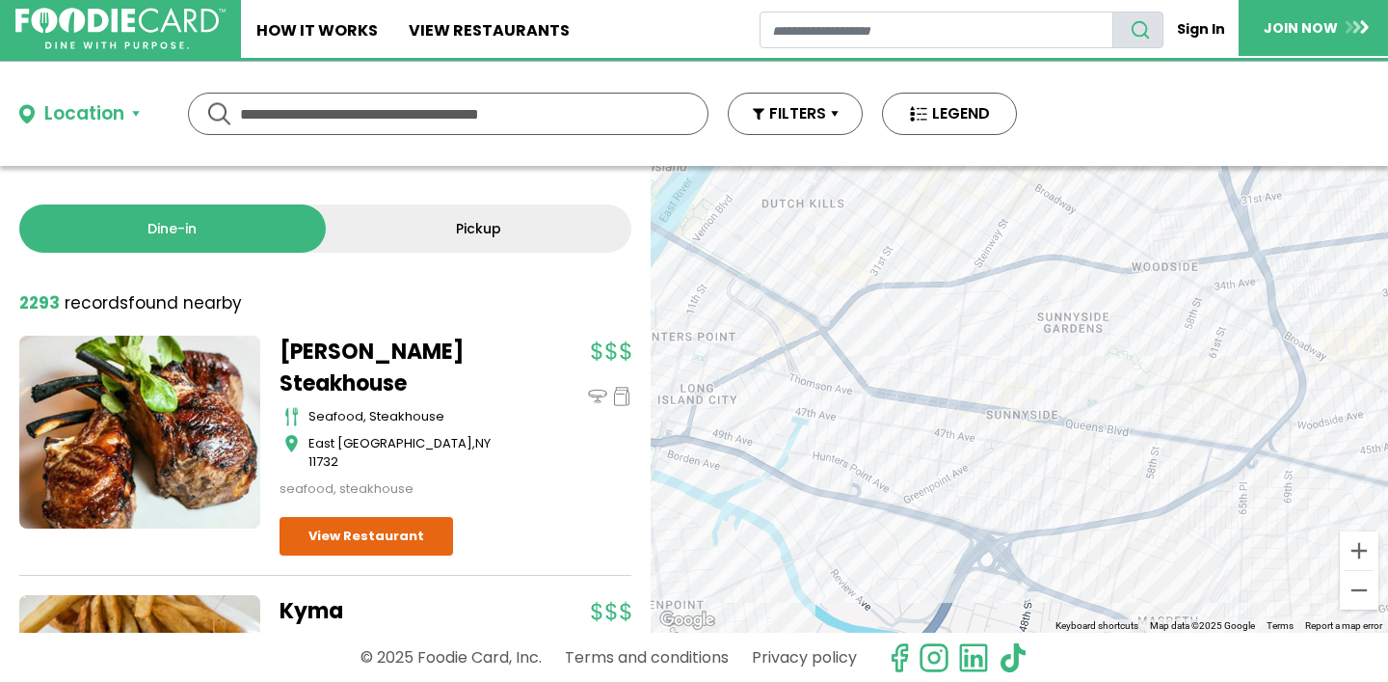
click at [999, 376] on div at bounding box center [1019, 399] width 737 height 467
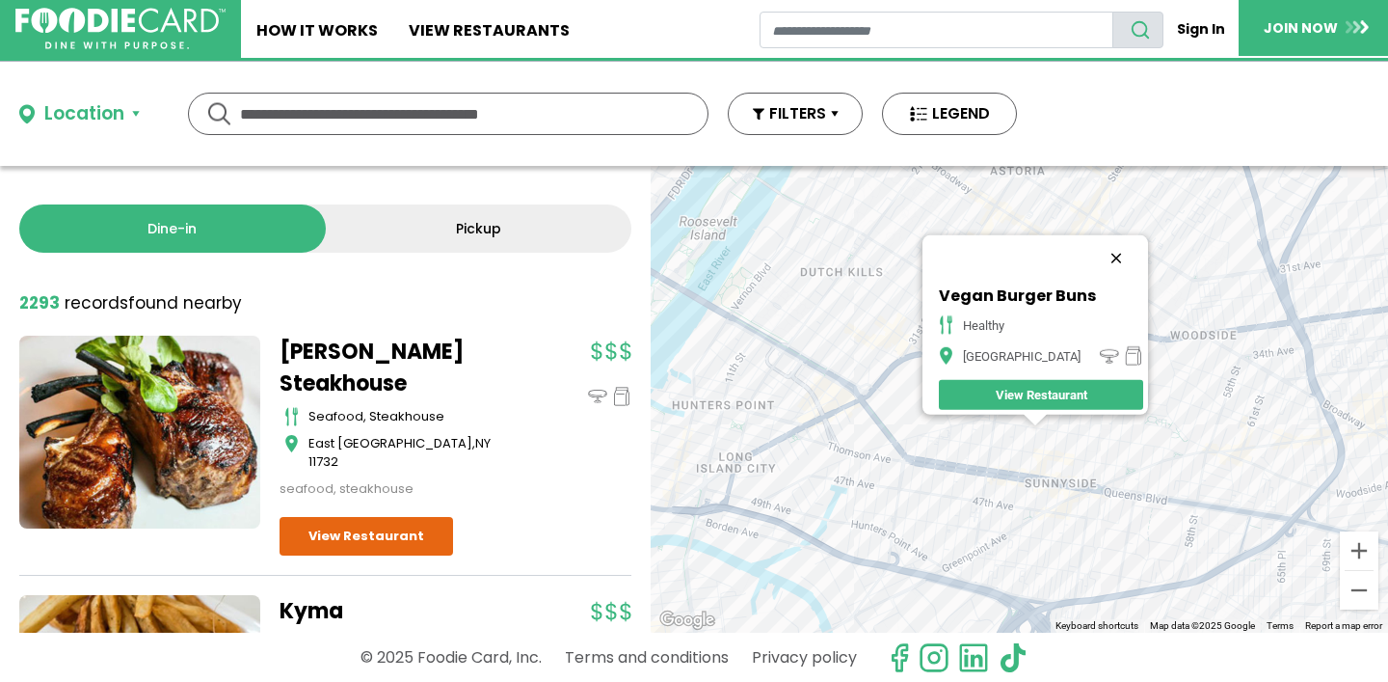
click at [1109, 244] on button "Close" at bounding box center [1116, 258] width 46 height 46
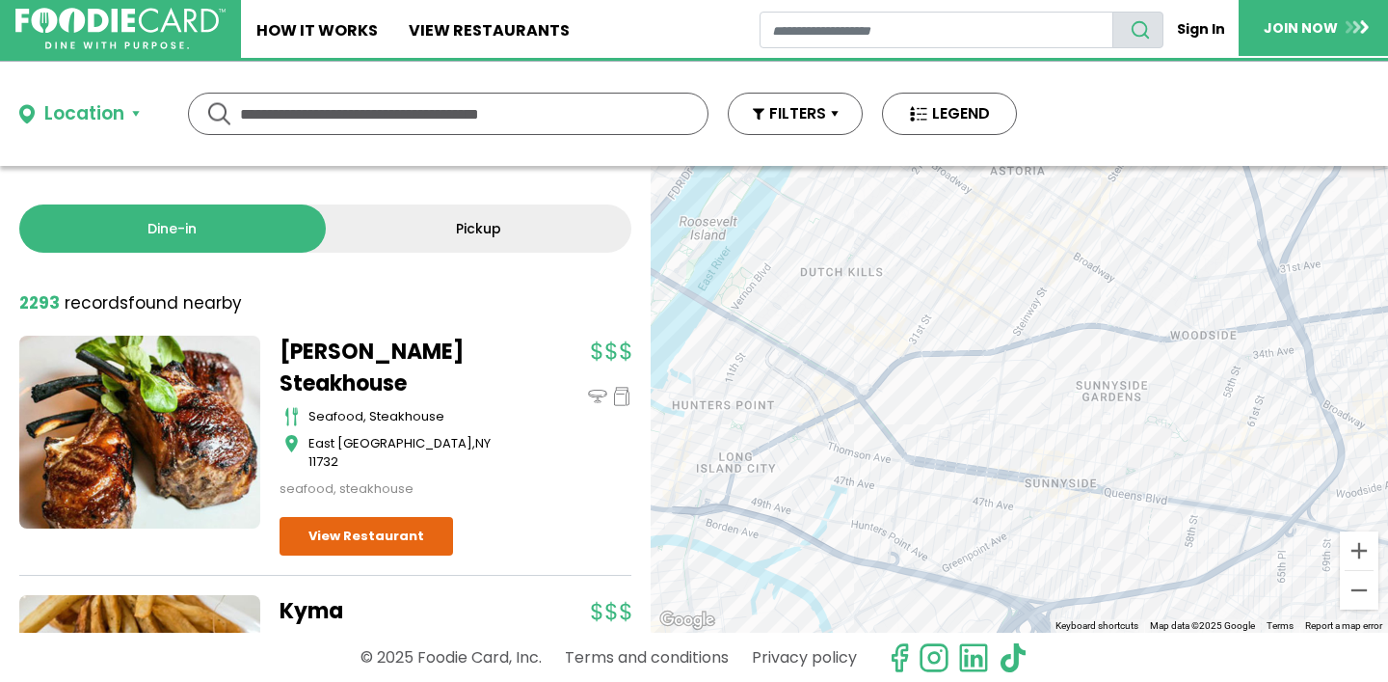
click at [1113, 332] on div at bounding box center [1019, 399] width 737 height 467
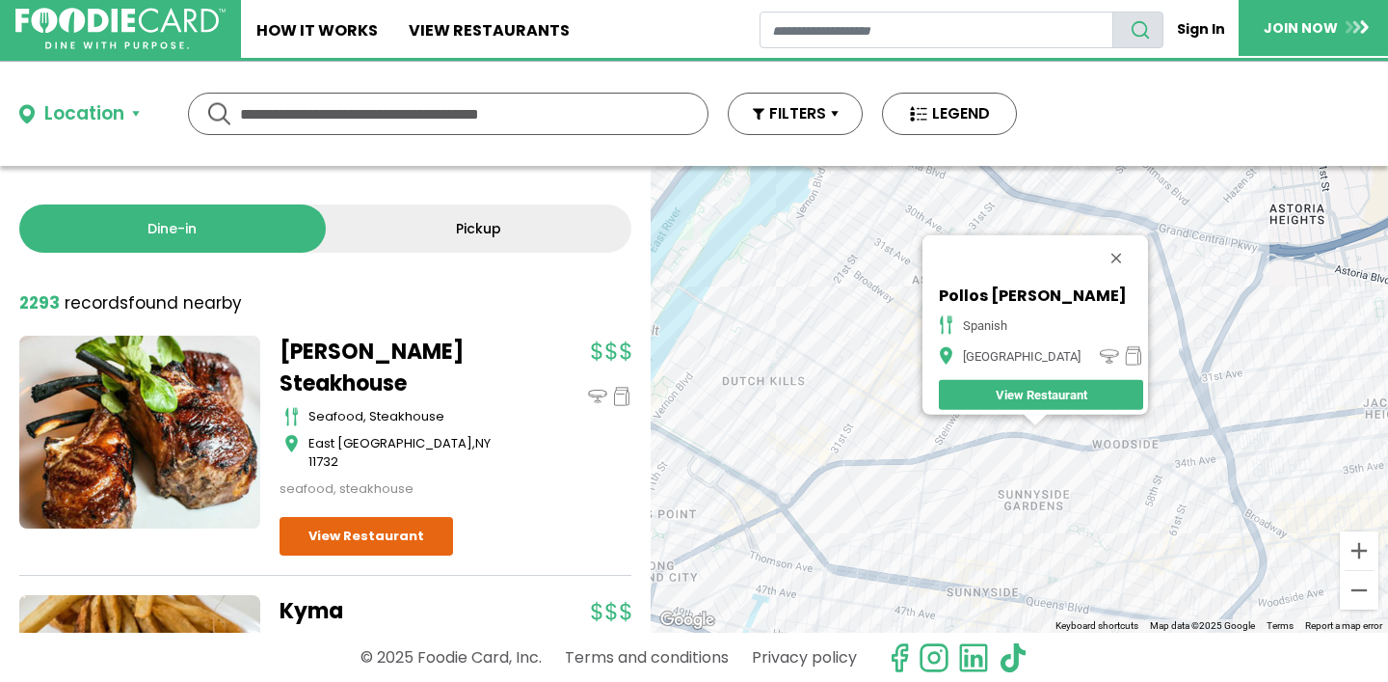
click at [907, 390] on div "Pollos [PERSON_NAME] [GEOGRAPHIC_DATA] View Restaurant" at bounding box center [1019, 399] width 737 height 467
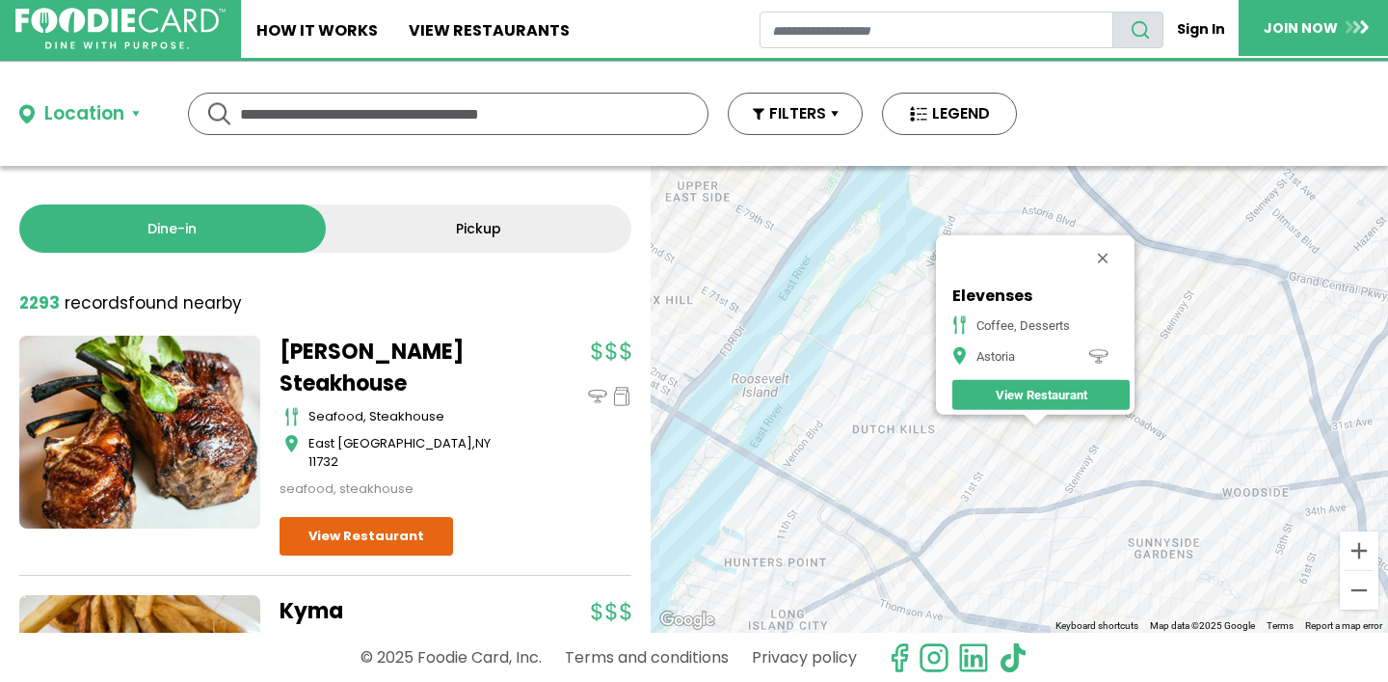
click at [976, 506] on div "Elevenses coffee, desserts Astoria View Restaurant" at bounding box center [1019, 399] width 737 height 467
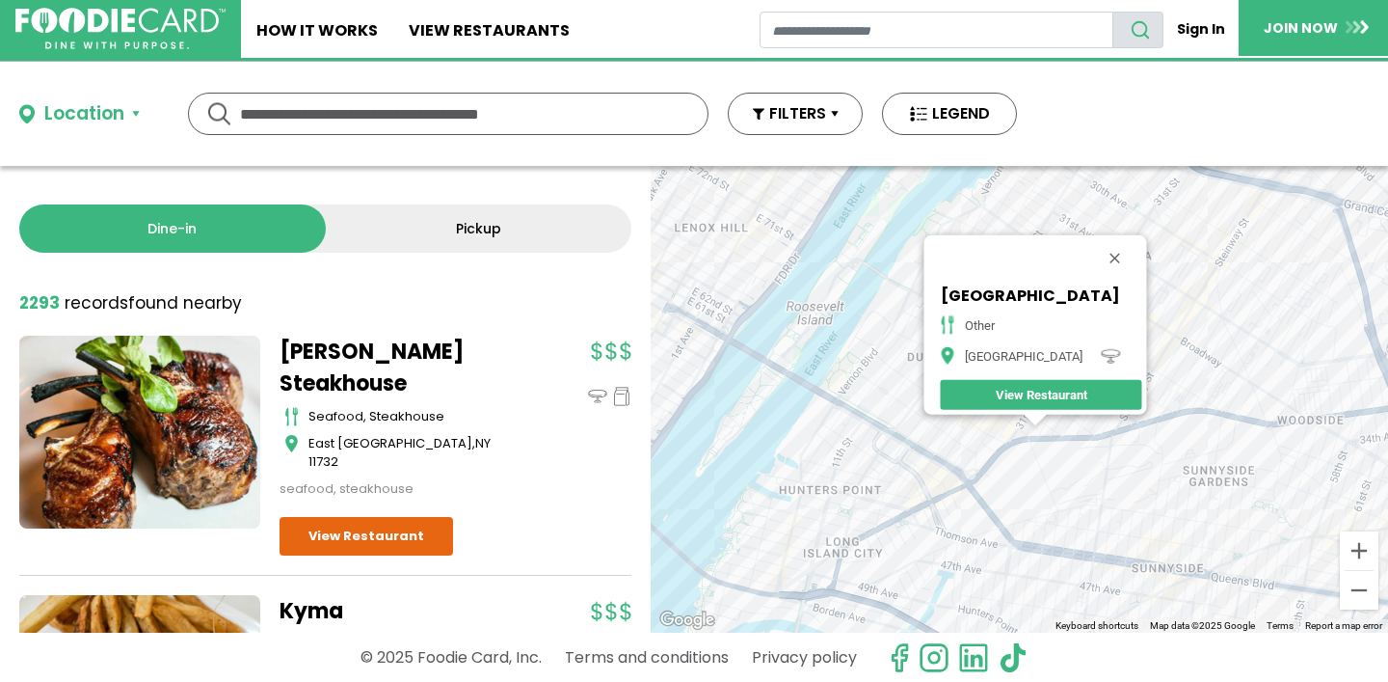
click at [947, 491] on div "[GEOGRAPHIC_DATA] other [GEOGRAPHIC_DATA] View Restaurant" at bounding box center [1019, 399] width 737 height 467
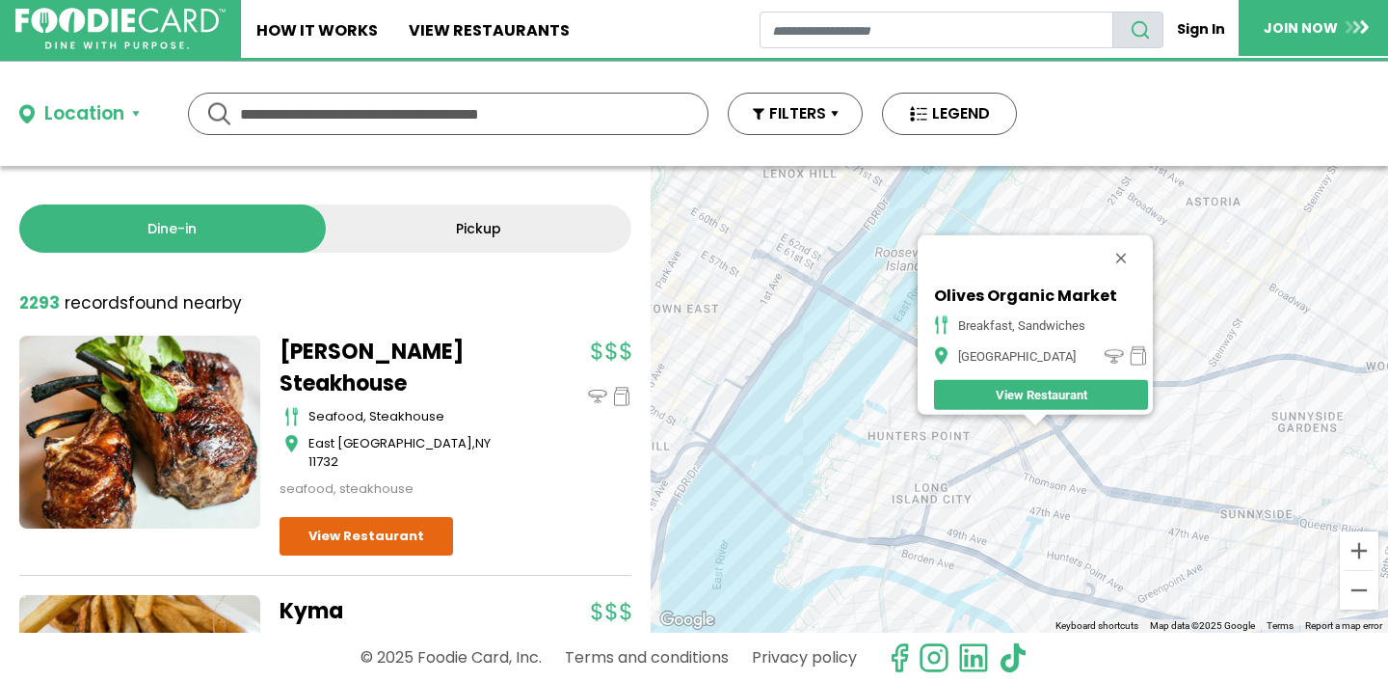
click at [945, 439] on div "Olives Organic Market breakfast, sandwiches [GEOGRAPHIC_DATA] View Restaurant" at bounding box center [1019, 399] width 737 height 467
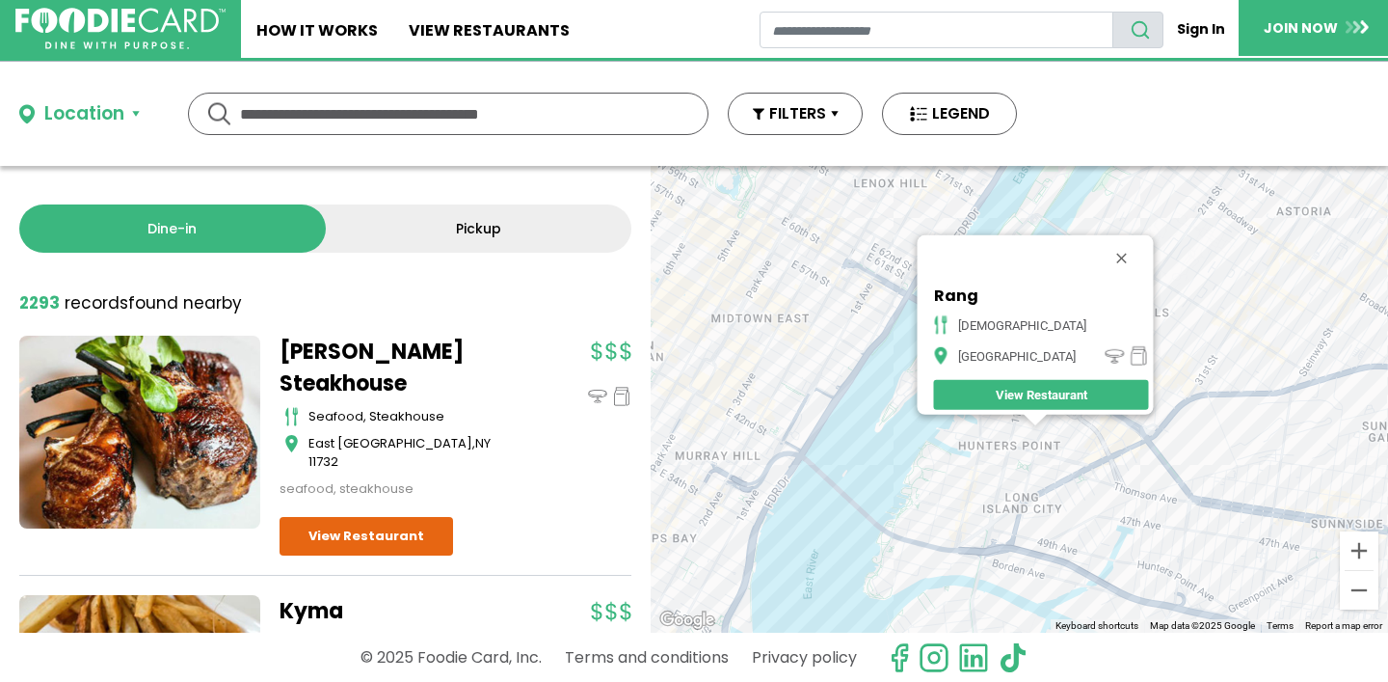
click at [982, 513] on div "Rang [GEOGRAPHIC_DATA] View Restaurant" at bounding box center [1019, 399] width 737 height 467
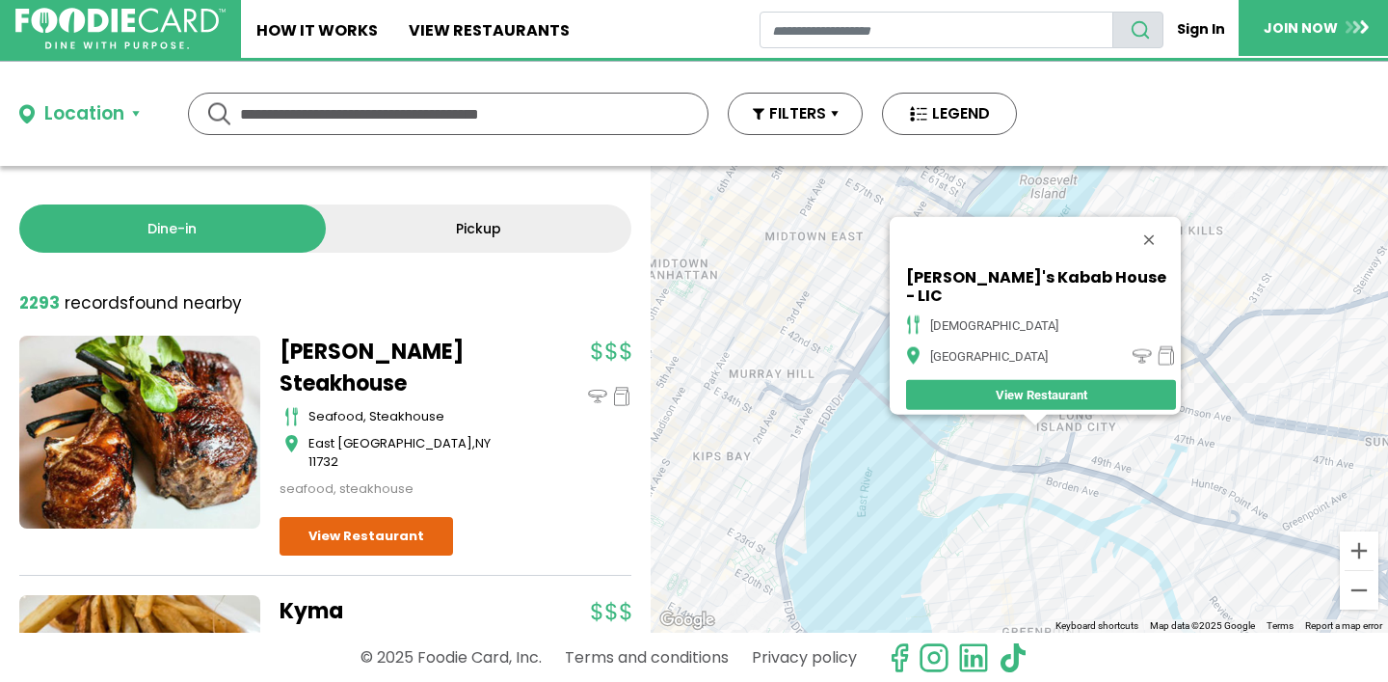
click at [1049, 474] on div "[PERSON_NAME]'s [GEOGRAPHIC_DATA] - LIC halal [GEOGRAPHIC_DATA] View Restaurant" at bounding box center [1019, 399] width 737 height 467
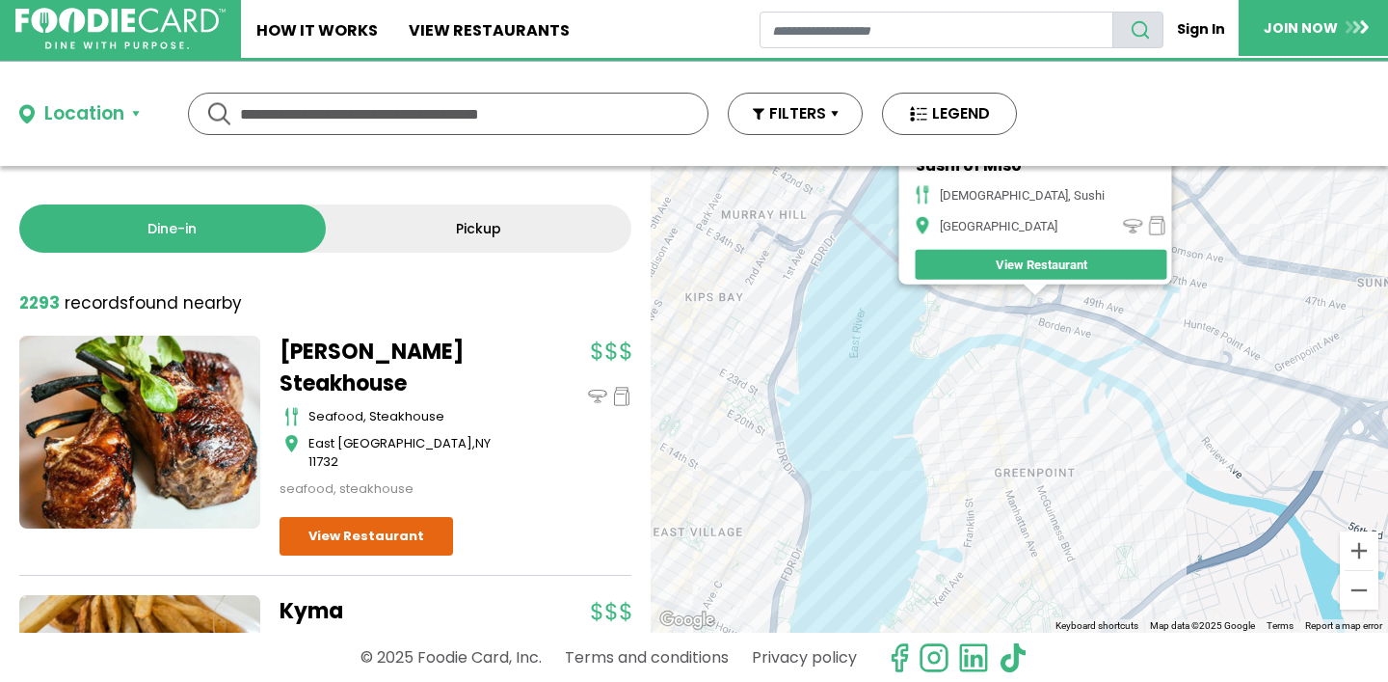
drag, startPoint x: 1046, startPoint y: 541, endPoint x: 1059, endPoint y: 328, distance: 213.5
click at [1057, 328] on div "Sushi of Miso japanese, sushi [GEOGRAPHIC_DATA] View Restaurant" at bounding box center [1019, 399] width 737 height 467
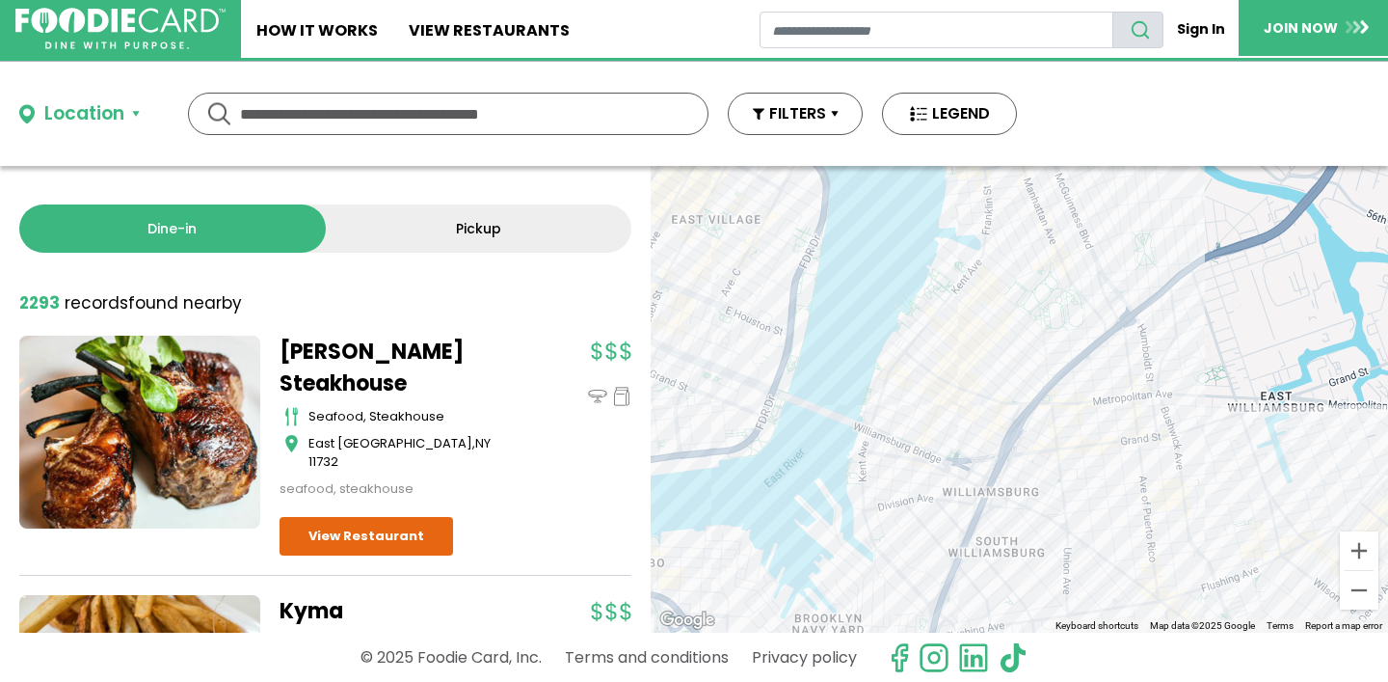
drag, startPoint x: 1032, startPoint y: 470, endPoint x: 1032, endPoint y: 263, distance: 207.3
click at [1032, 263] on div "Sushi of Miso japanese, sushi [GEOGRAPHIC_DATA] View Restaurant" at bounding box center [1019, 399] width 737 height 467
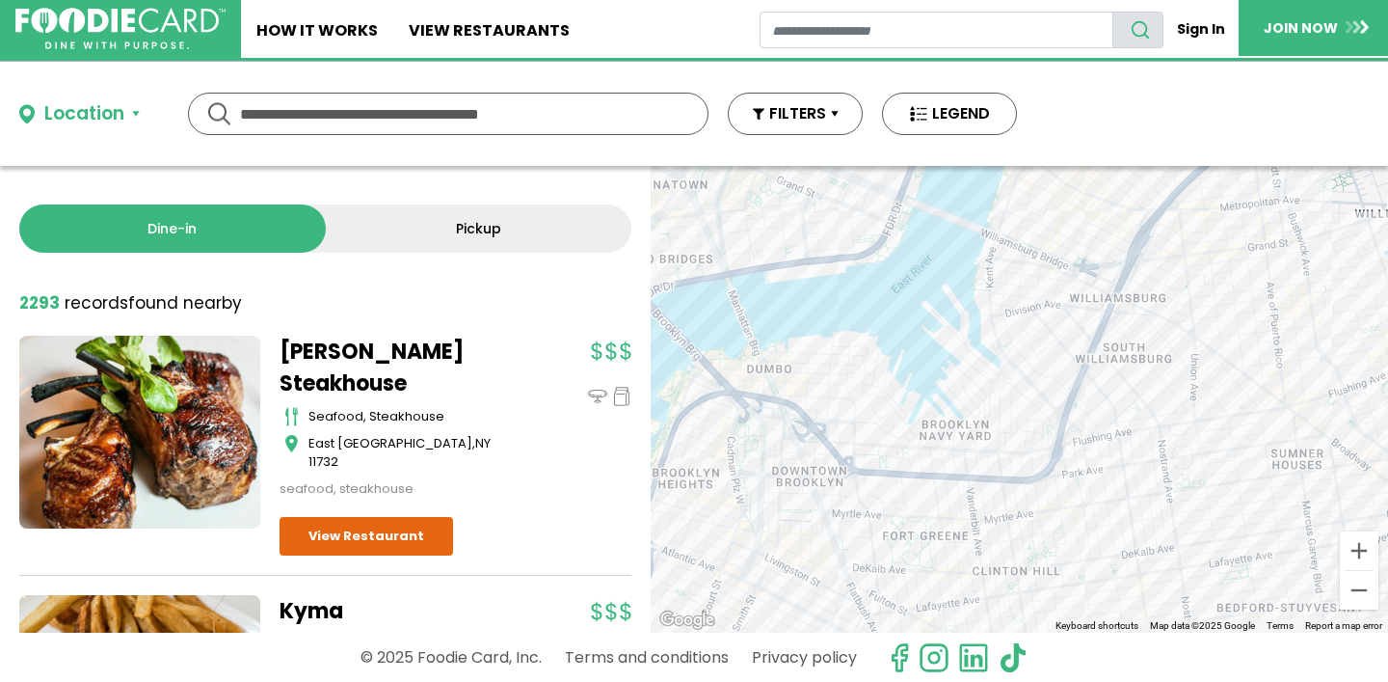
drag, startPoint x: 1024, startPoint y: 418, endPoint x: 1151, endPoint y: 233, distance: 224.6
click at [1151, 235] on div "Sushi of Miso japanese, sushi [GEOGRAPHIC_DATA] View Restaurant" at bounding box center [1019, 399] width 737 height 467
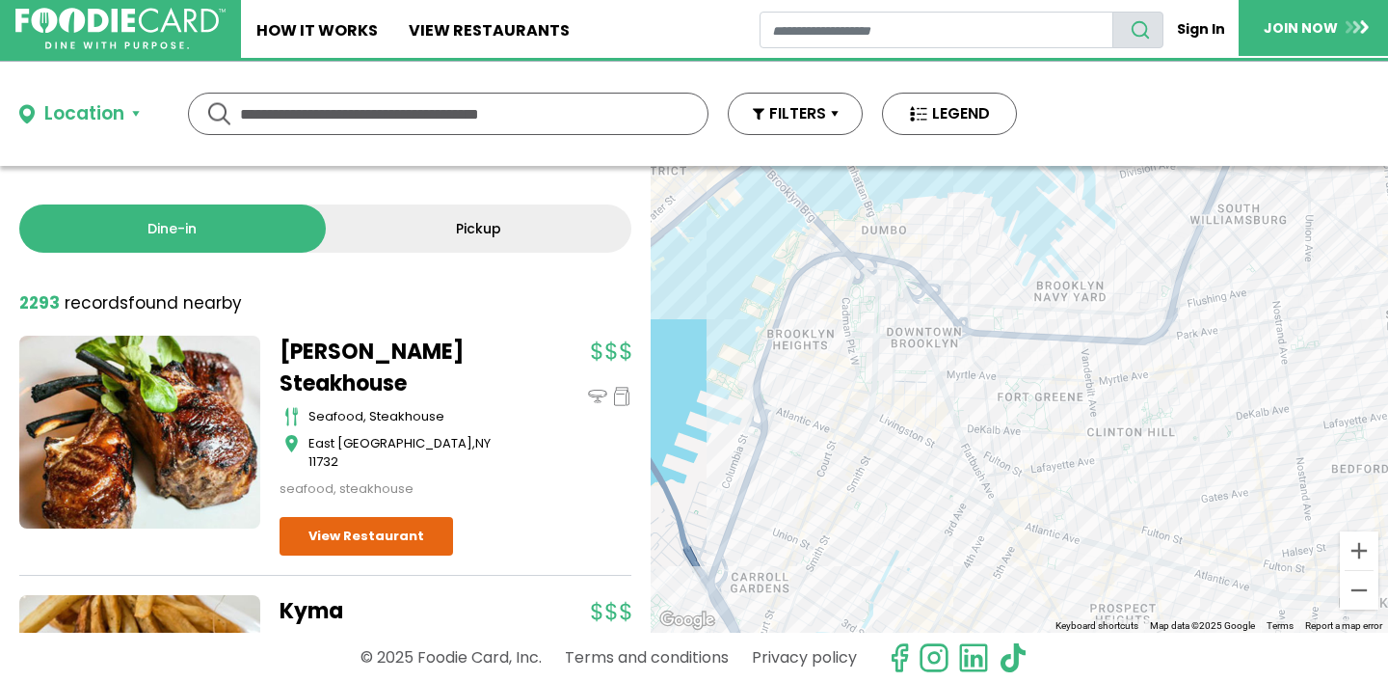
drag, startPoint x: 950, startPoint y: 359, endPoint x: 1065, endPoint y: 216, distance: 183.1
click at [1065, 216] on div "Sushi of Miso japanese, sushi [GEOGRAPHIC_DATA] View Restaurant" at bounding box center [1019, 399] width 737 height 467
click at [1361, 549] on button "Zoom in" at bounding box center [1359, 550] width 39 height 39
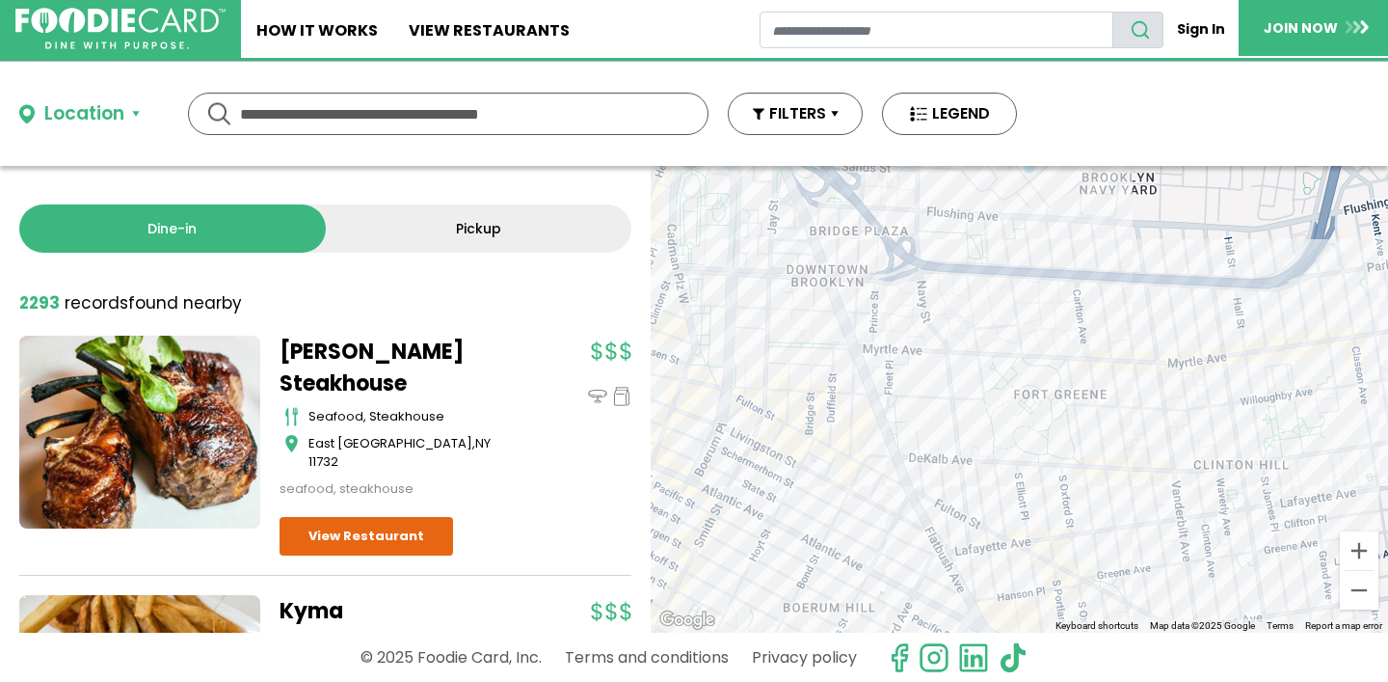
click at [951, 249] on div "Sushi of Miso japanese, sushi [GEOGRAPHIC_DATA] View Restaurant" at bounding box center [1019, 399] width 737 height 467
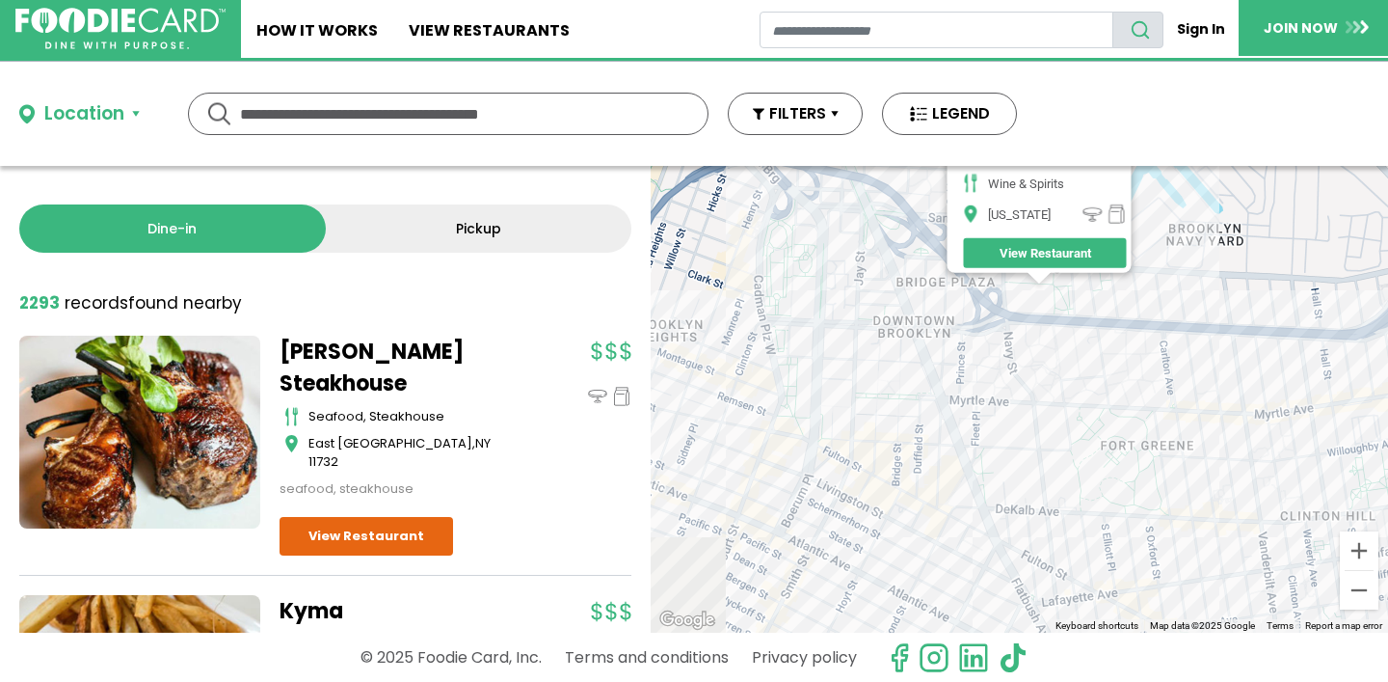
drag, startPoint x: 947, startPoint y: 520, endPoint x: 955, endPoint y: 347, distance: 172.8
click at [952, 354] on div "1936 Wine & Spirits wine & spirits [US_STATE] View Restaurant" at bounding box center [1019, 399] width 737 height 467
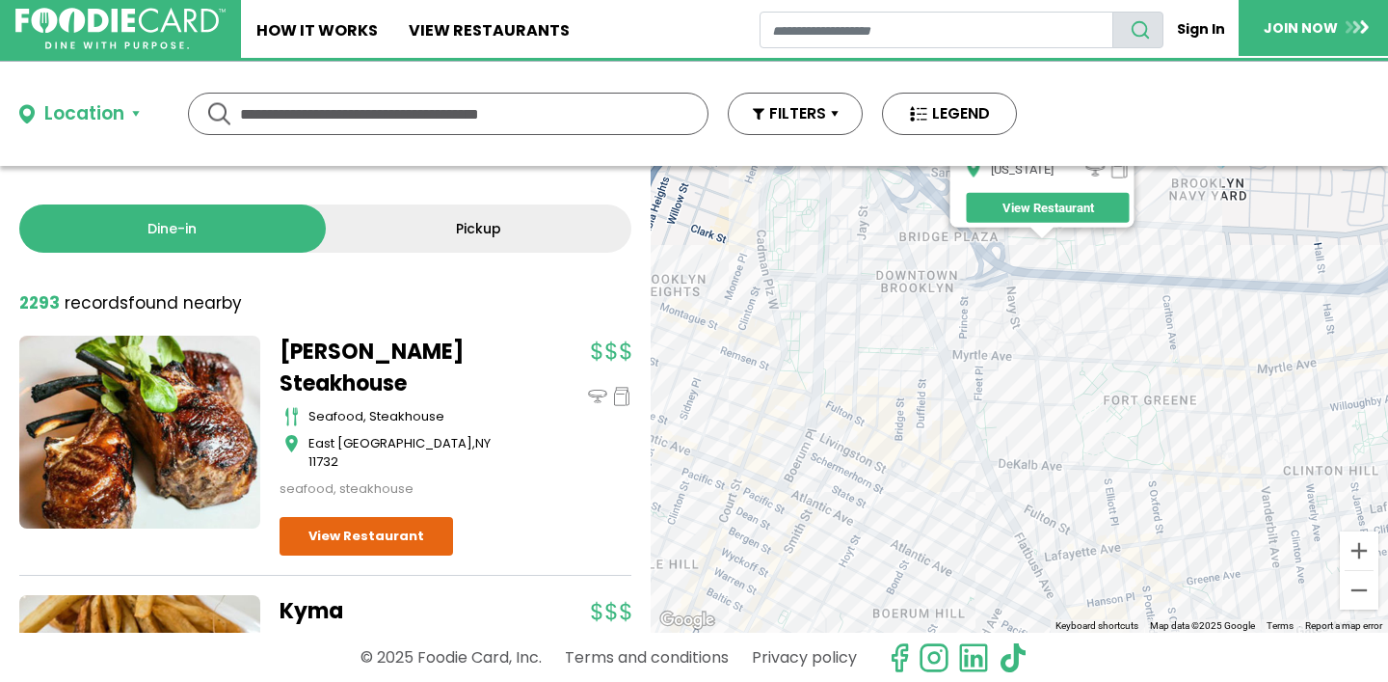
click at [910, 363] on div "1936 Wine & Spirits wine & spirits [US_STATE] View Restaurant" at bounding box center [1019, 399] width 737 height 467
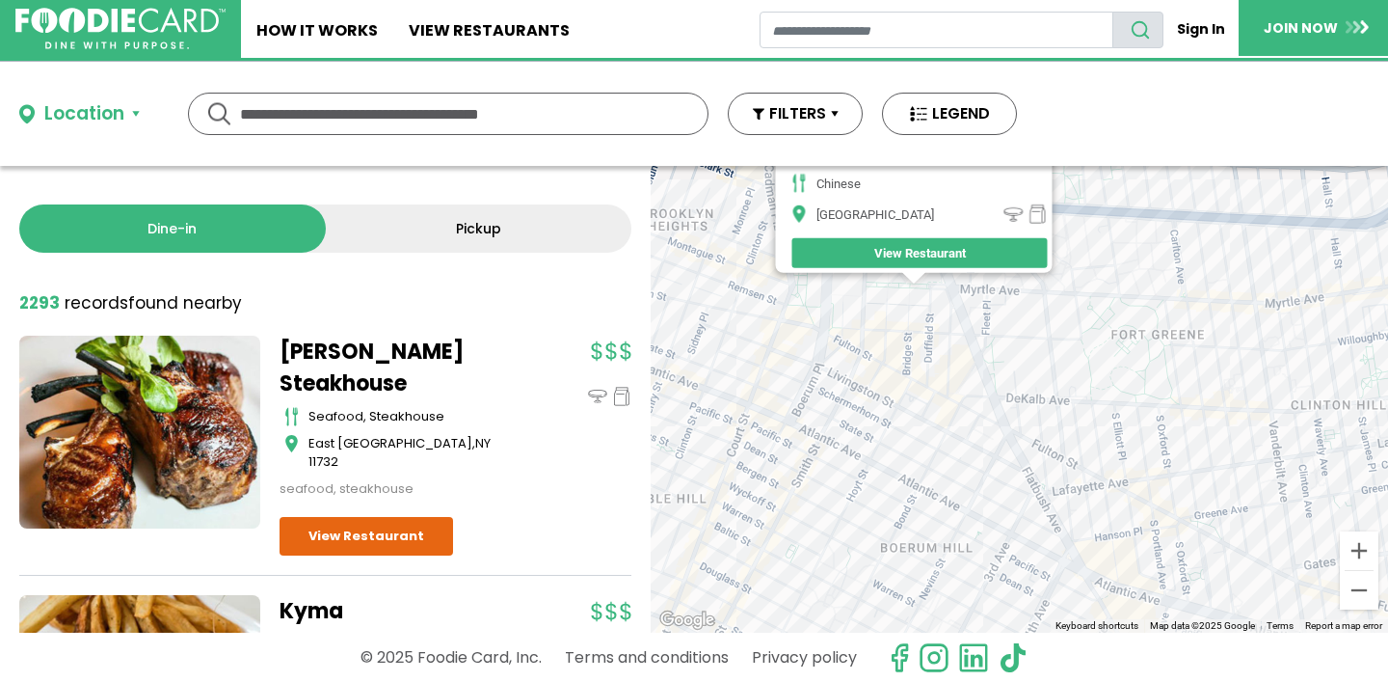
drag, startPoint x: 1043, startPoint y: 457, endPoint x: 924, endPoint y: 306, distance: 192.9
click at [917, 302] on div "ChiNah - [GEOGRAPHIC_DATA] chinese [GEOGRAPHIC_DATA] View Restaurant" at bounding box center [1019, 399] width 737 height 467
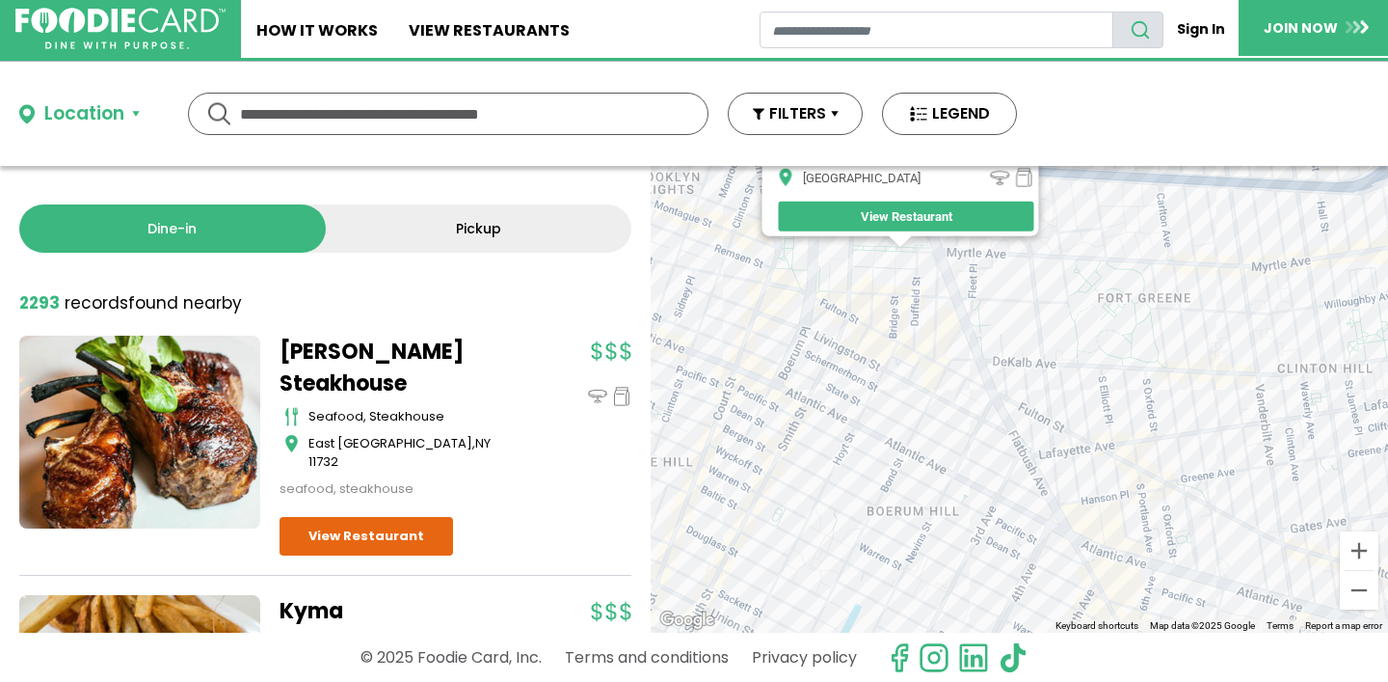
click at [953, 340] on div "ChiNah - [GEOGRAPHIC_DATA] chinese [GEOGRAPHIC_DATA] View Restaurant" at bounding box center [1019, 399] width 737 height 467
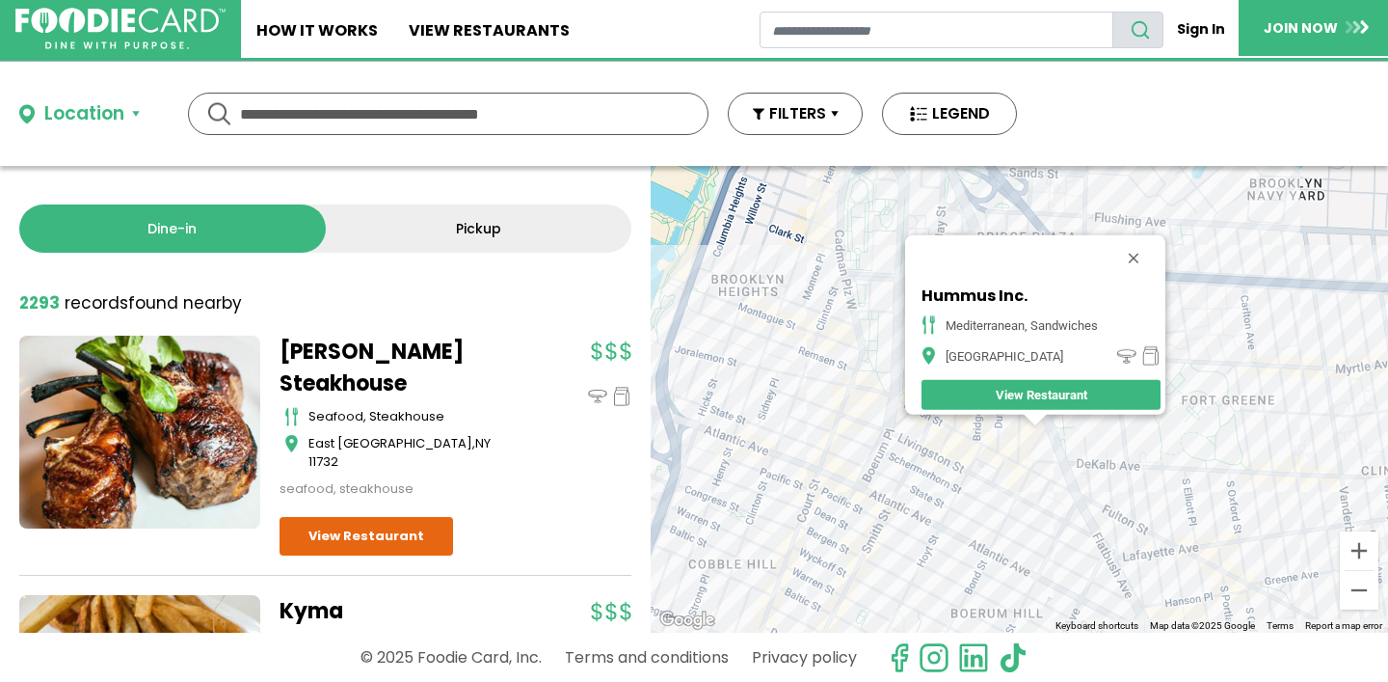
click at [1121, 480] on div "Hummus Inc. [GEOGRAPHIC_DATA], sandwiches [GEOGRAPHIC_DATA] View Restaurant" at bounding box center [1019, 399] width 737 height 467
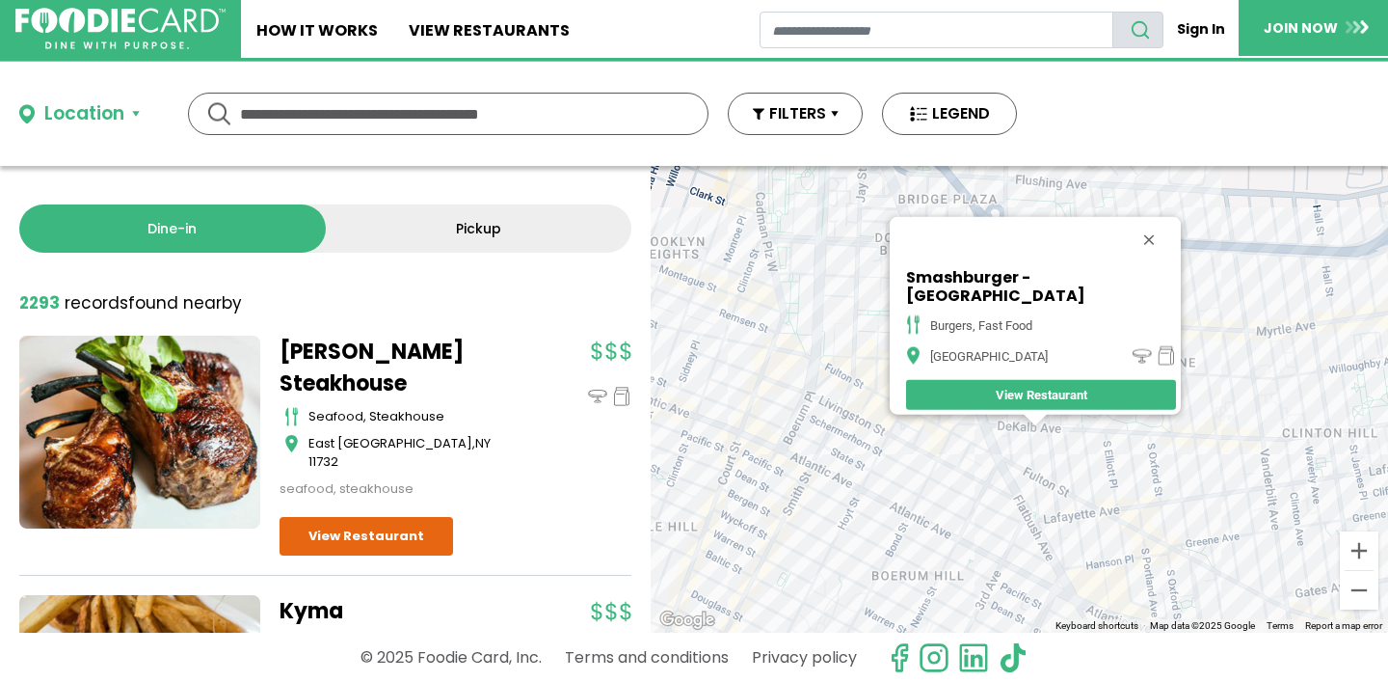
click at [1086, 456] on div "Smashburger - Brooklyn burgers, fast food Brooklyn View Restaurant" at bounding box center [1019, 399] width 737 height 467
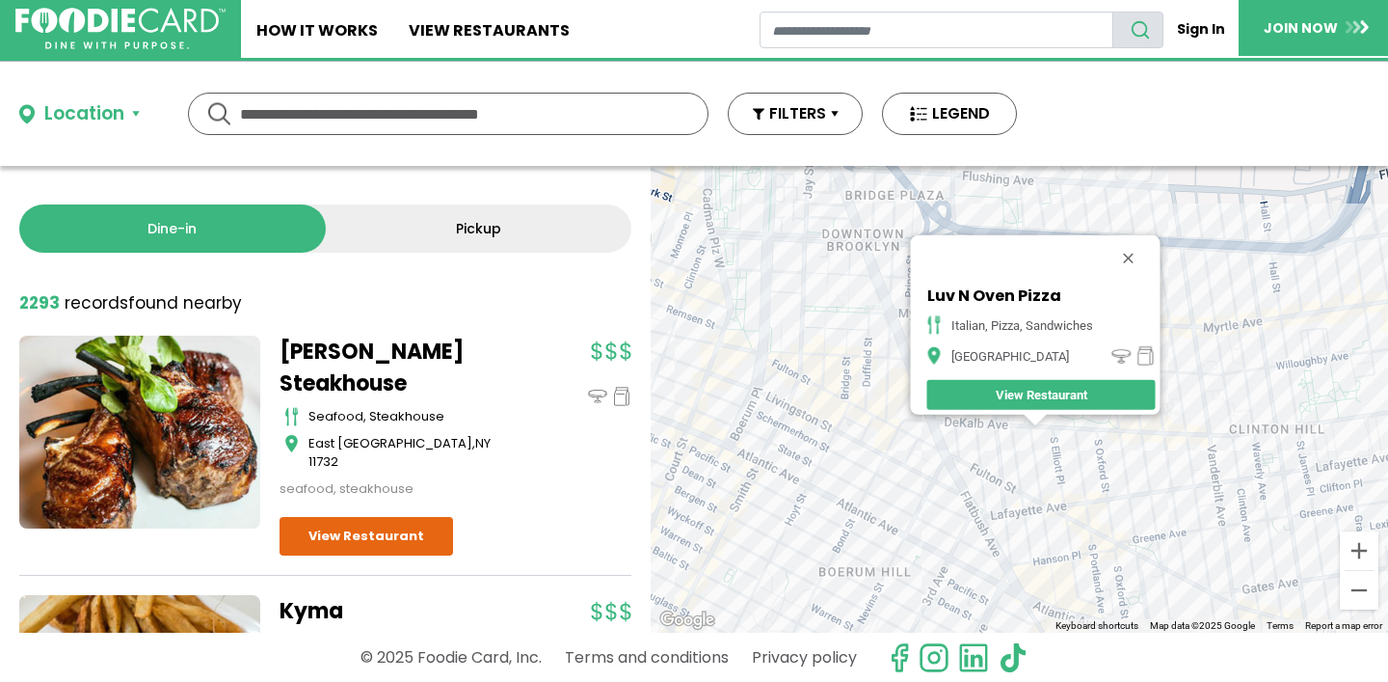
click at [951, 480] on div "Luv N Oven Pizza italian, pizza, sandwiches Brooklyn View Restaurant" at bounding box center [1019, 399] width 737 height 467
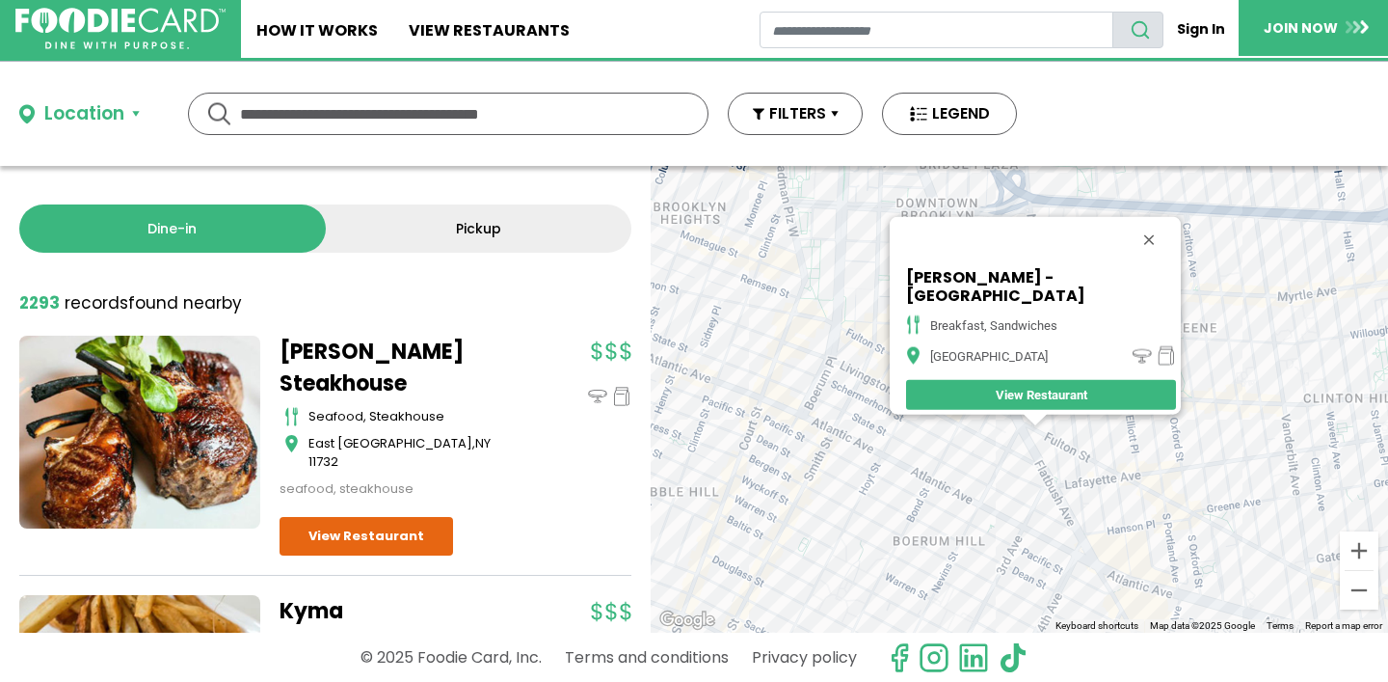
click at [983, 455] on div "[PERSON_NAME] - [GEOGRAPHIC_DATA] breakfast, sandwiches [GEOGRAPHIC_DATA] View …" at bounding box center [1019, 399] width 737 height 467
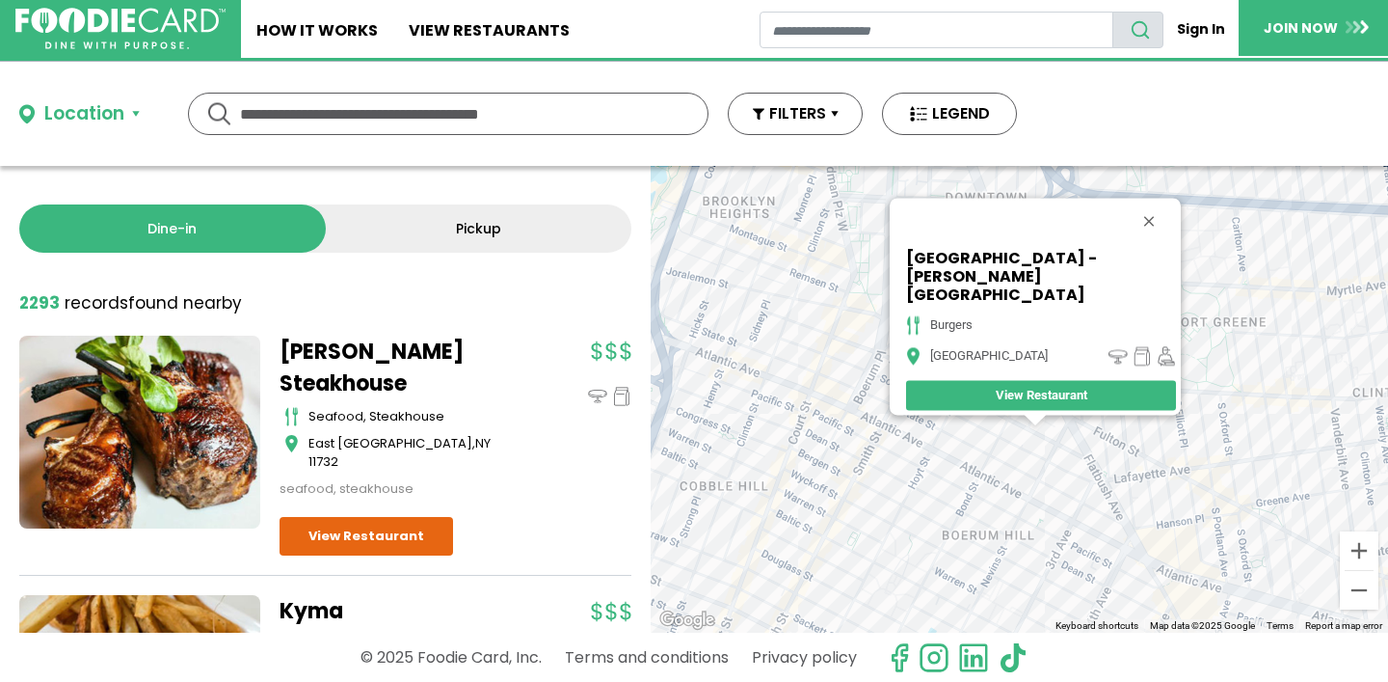
click at [1038, 475] on div "[GEOGRAPHIC_DATA] - [PERSON_NAME][GEOGRAPHIC_DATA] burgers [GEOGRAPHIC_DATA] Vi…" at bounding box center [1019, 399] width 737 height 467
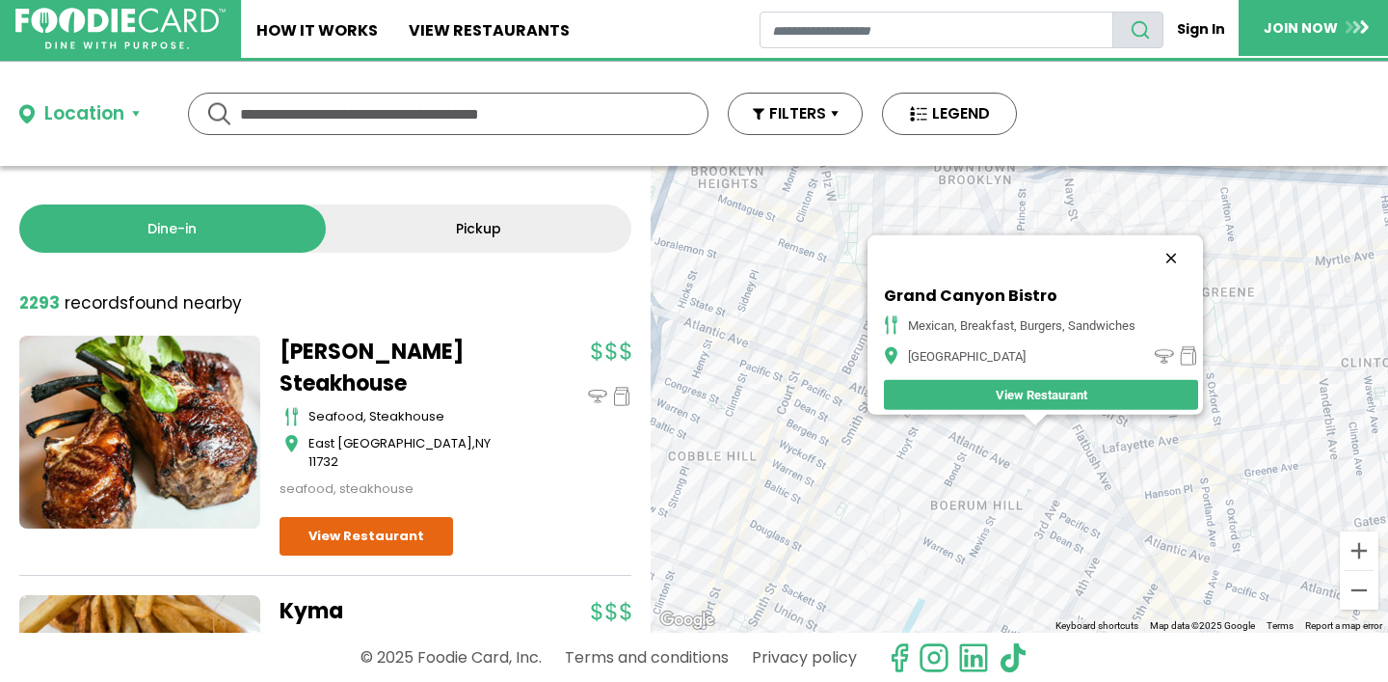
click at [1176, 244] on button "Close" at bounding box center [1171, 258] width 46 height 46
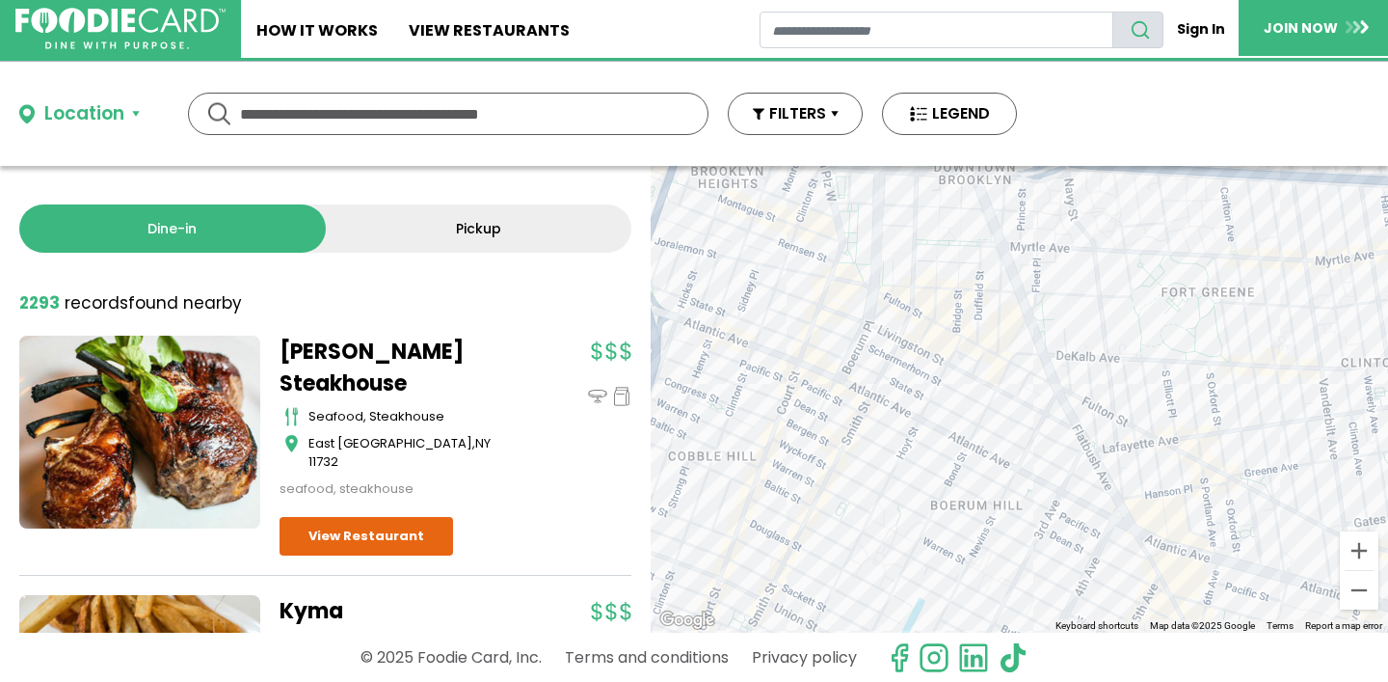
click at [1202, 486] on div at bounding box center [1019, 399] width 737 height 467
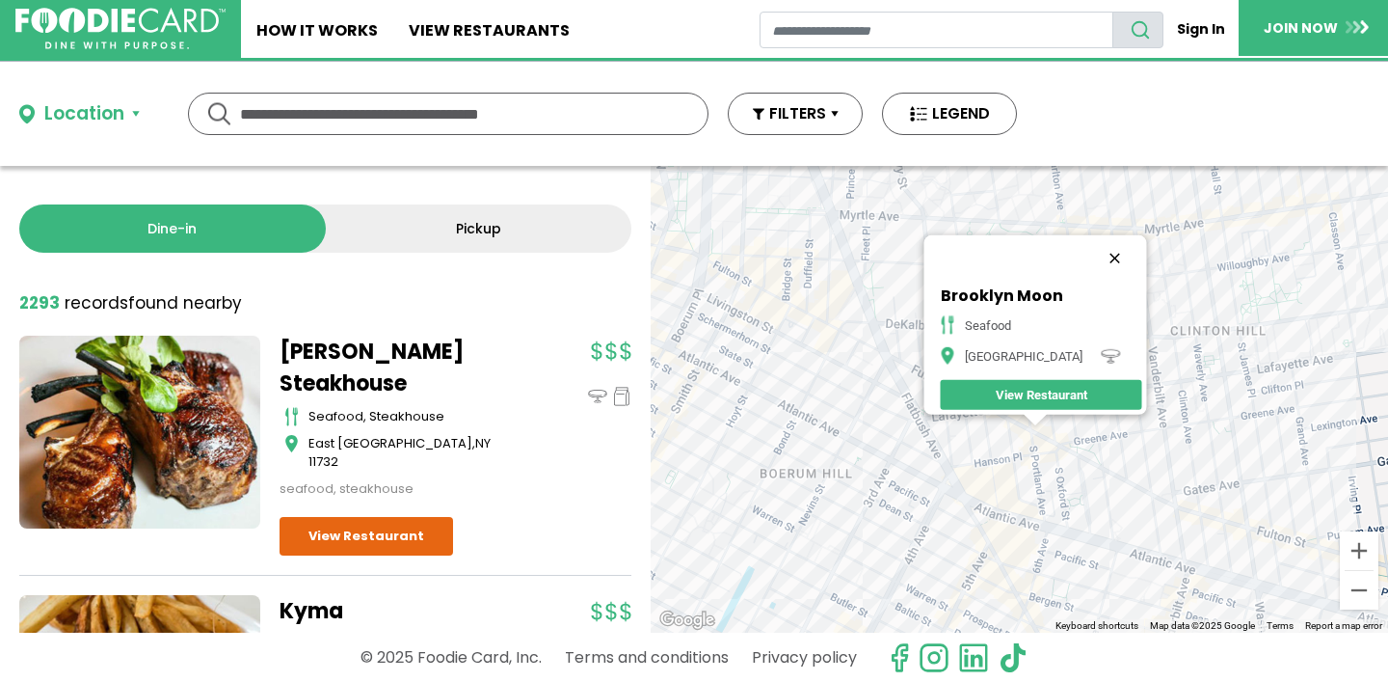
click at [1091, 251] on button "Close" at bounding box center [1114, 258] width 46 height 46
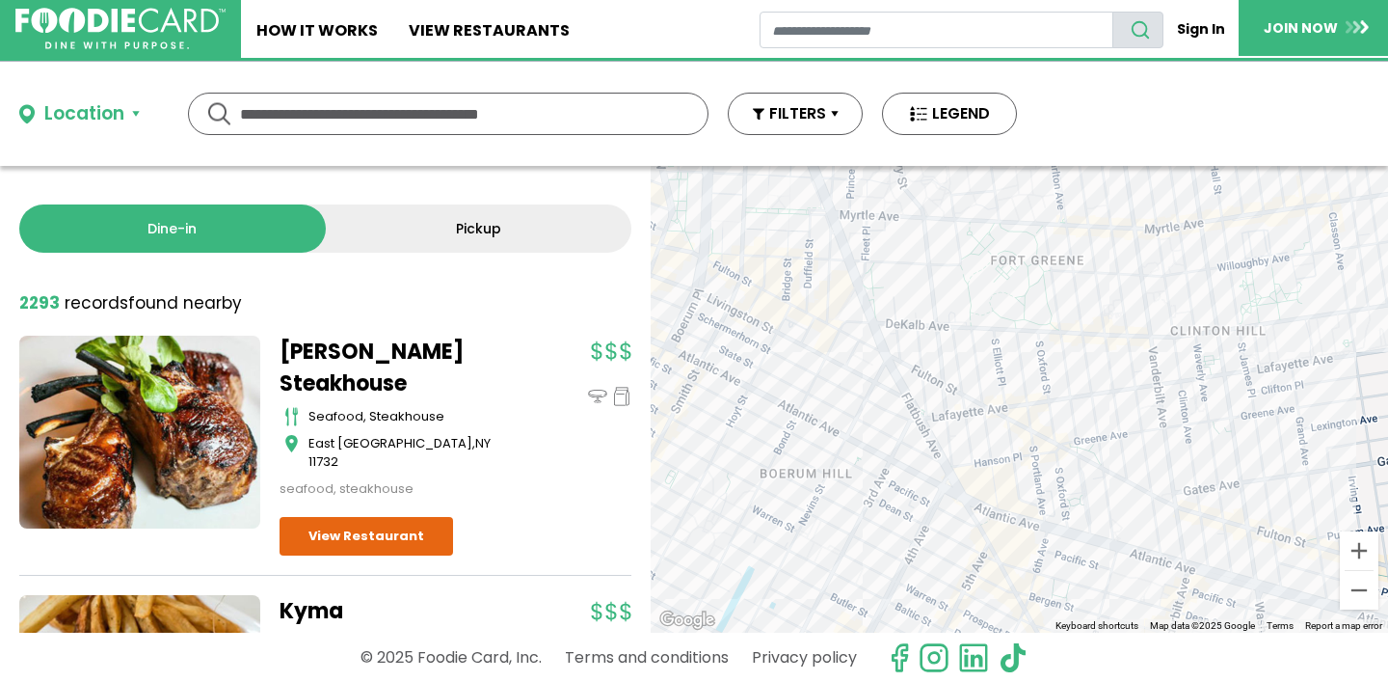
click at [970, 511] on div at bounding box center [1019, 399] width 737 height 467
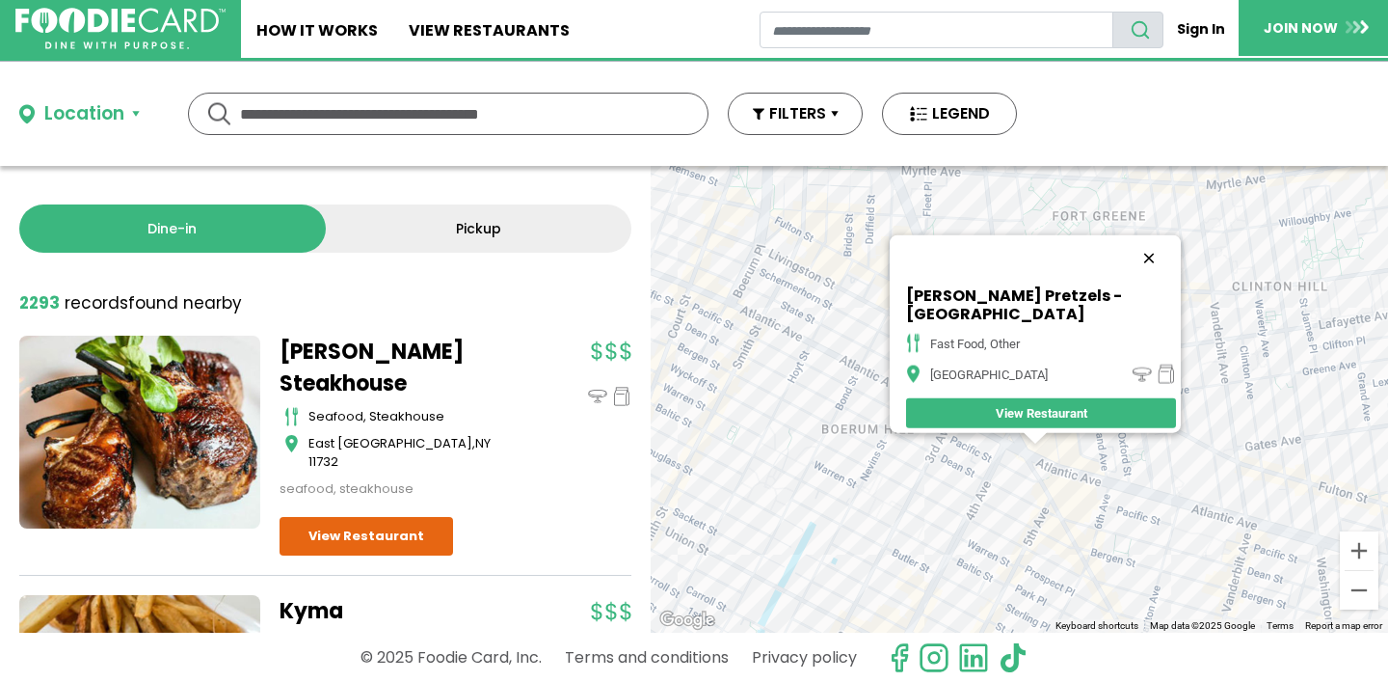
click at [1157, 243] on button "Close" at bounding box center [1149, 258] width 46 height 46
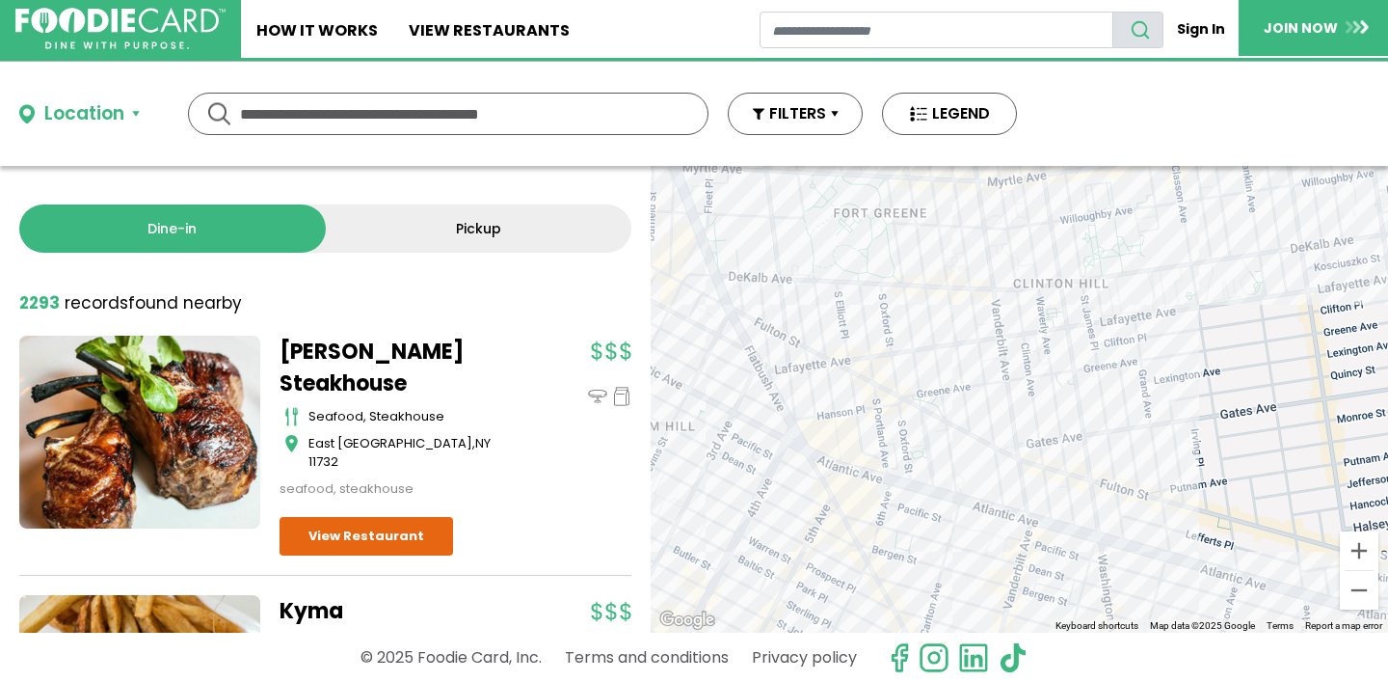
drag, startPoint x: 1189, startPoint y: 350, endPoint x: 903, endPoint y: 330, distance: 286.1
click at [904, 331] on div at bounding box center [1019, 399] width 737 height 467
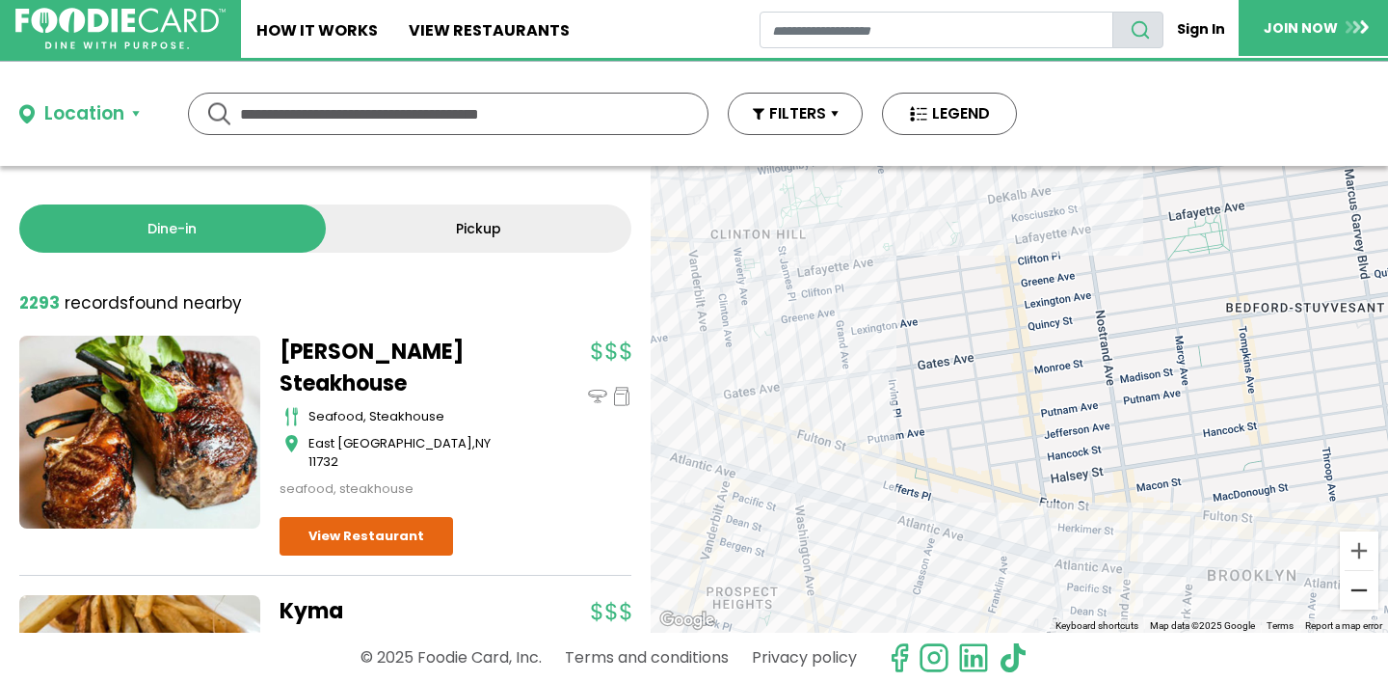
click at [1360, 583] on button "Zoom out" at bounding box center [1359, 590] width 39 height 39
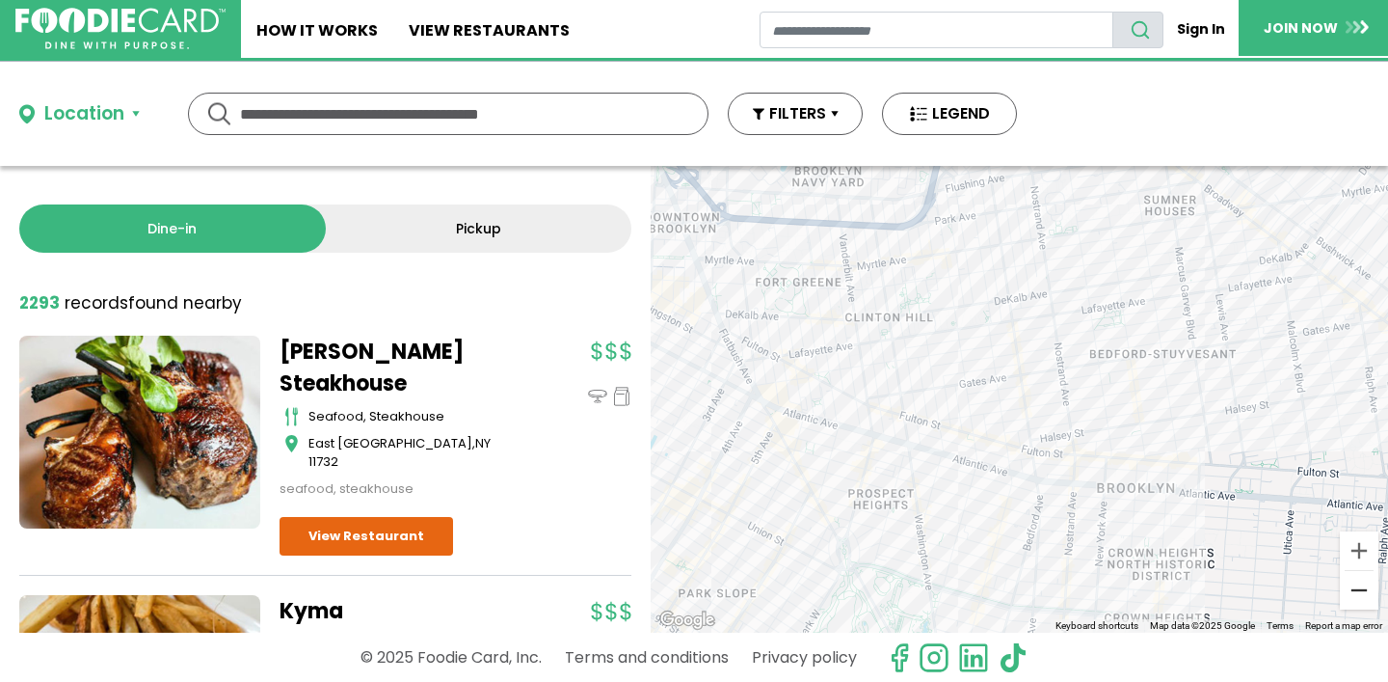
click at [1360, 583] on button "Zoom out" at bounding box center [1359, 590] width 39 height 39
